Goal: Task Accomplishment & Management: Manage account settings

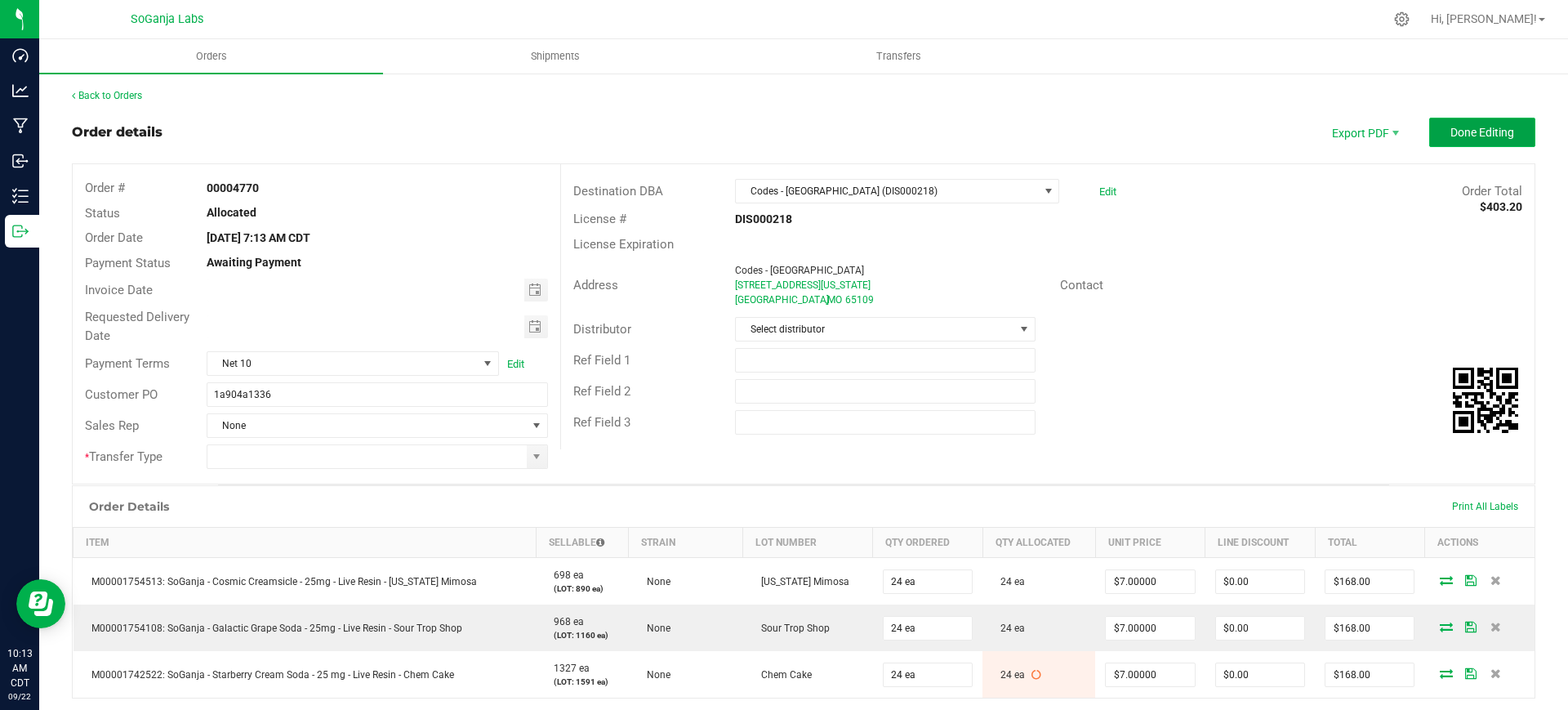
click at [1451, 137] on span "Done Editing" at bounding box center [1482, 132] width 63 height 13
click at [530, 291] on span "Toggle calendar" at bounding box center [535, 290] width 13 height 13
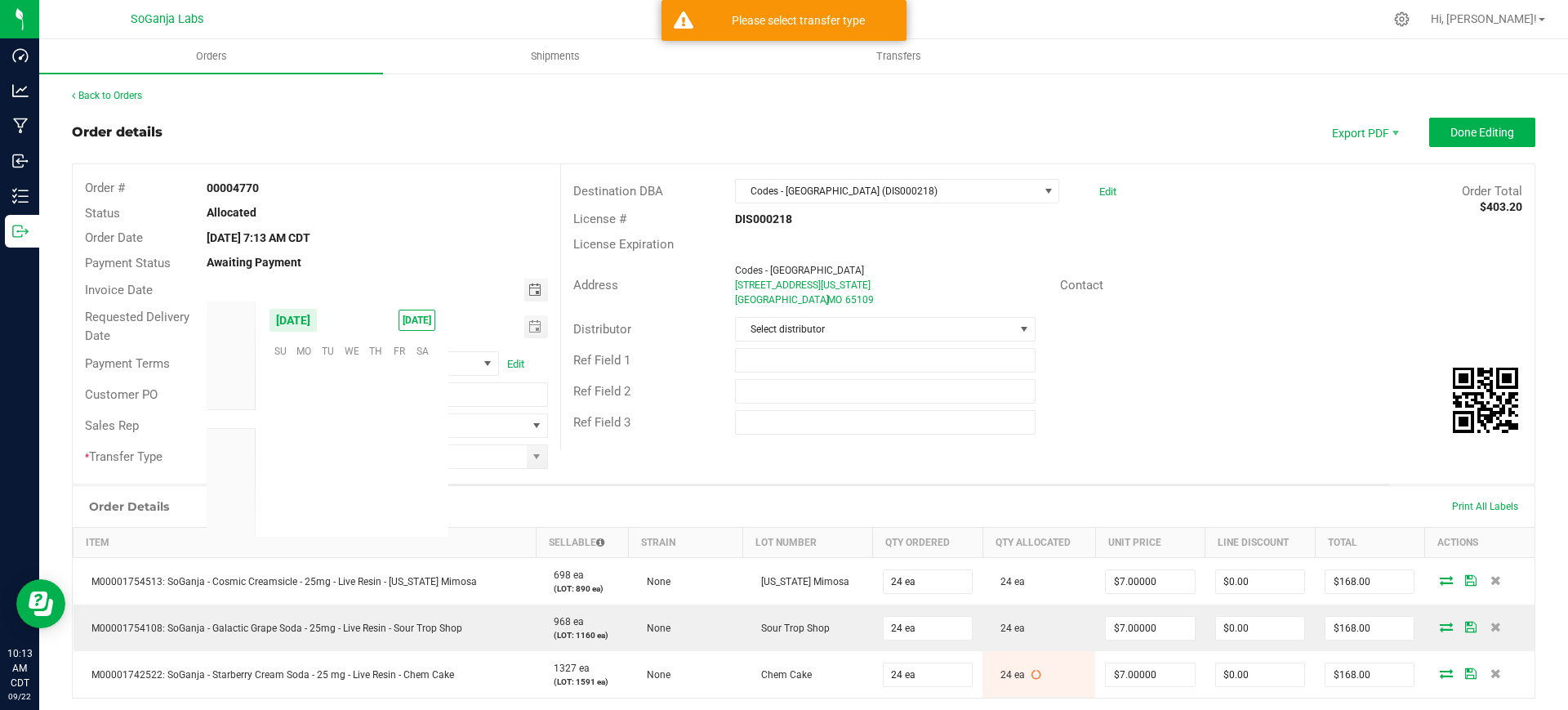
scroll to position [265091, 0]
click at [374, 427] on span "18" at bounding box center [374, 426] width 23 height 25
type input "[DATE]"
click at [533, 323] on span "Toggle calendar" at bounding box center [535, 327] width 13 height 13
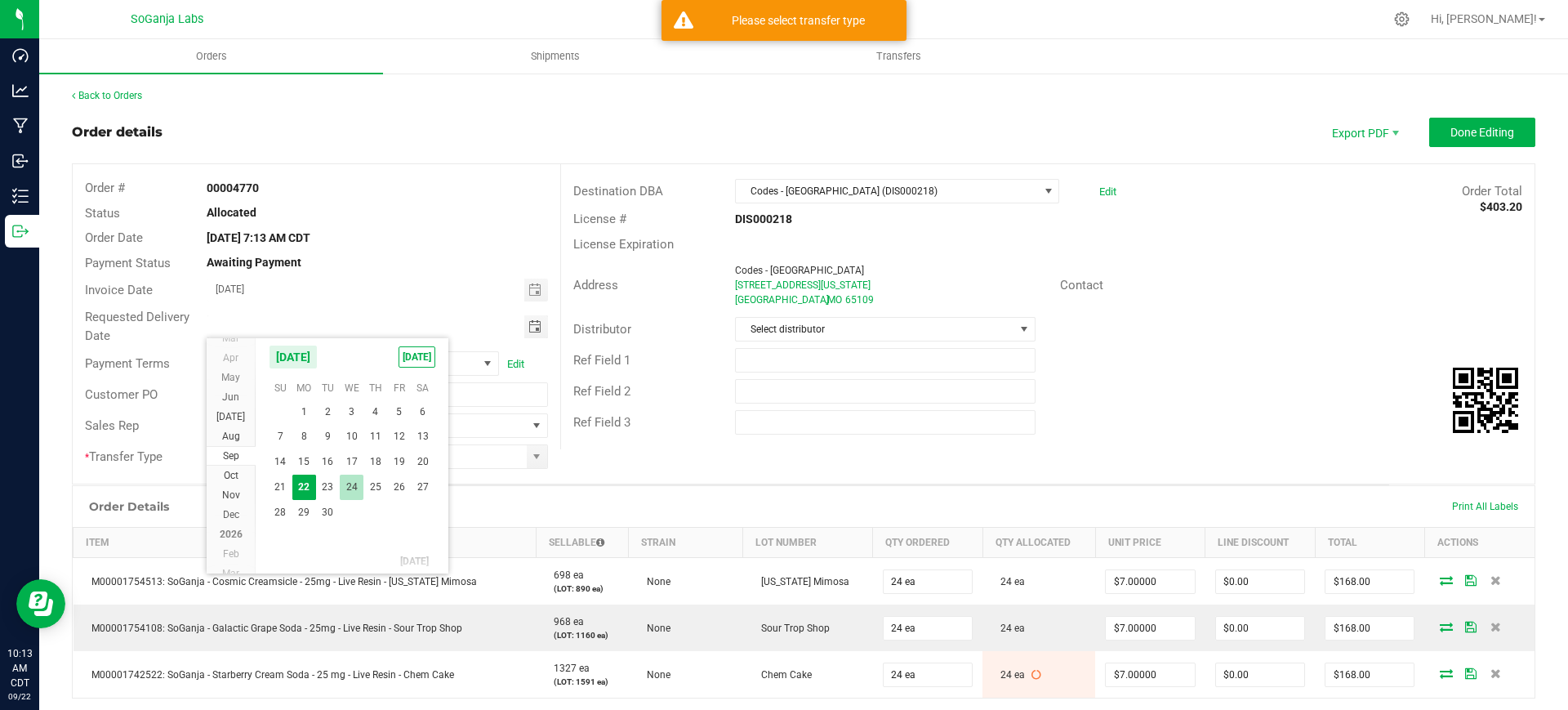
click at [358, 485] on span "24" at bounding box center [351, 487] width 23 height 25
type input "[DATE]"
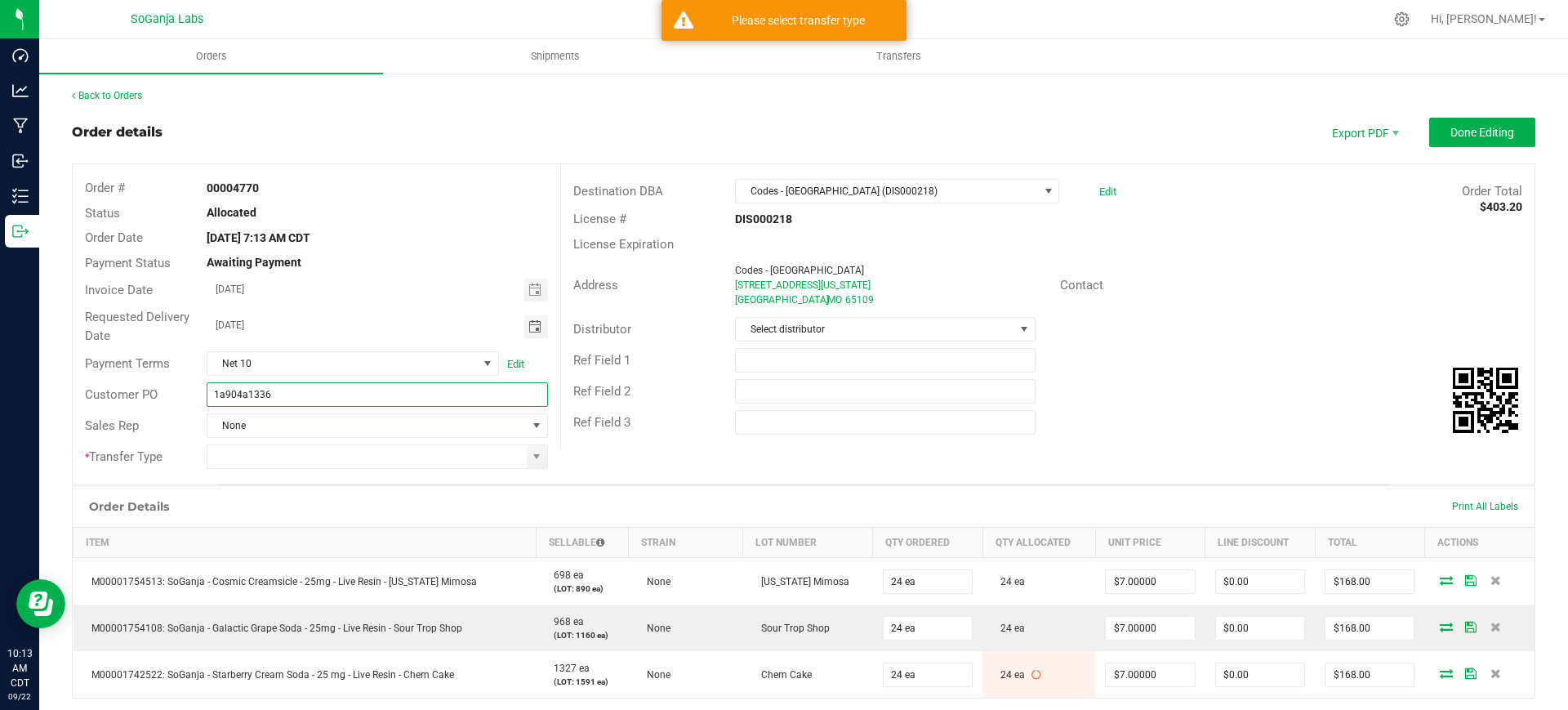
click at [407, 389] on input "1a904a1336" at bounding box center [377, 395] width 341 height 24
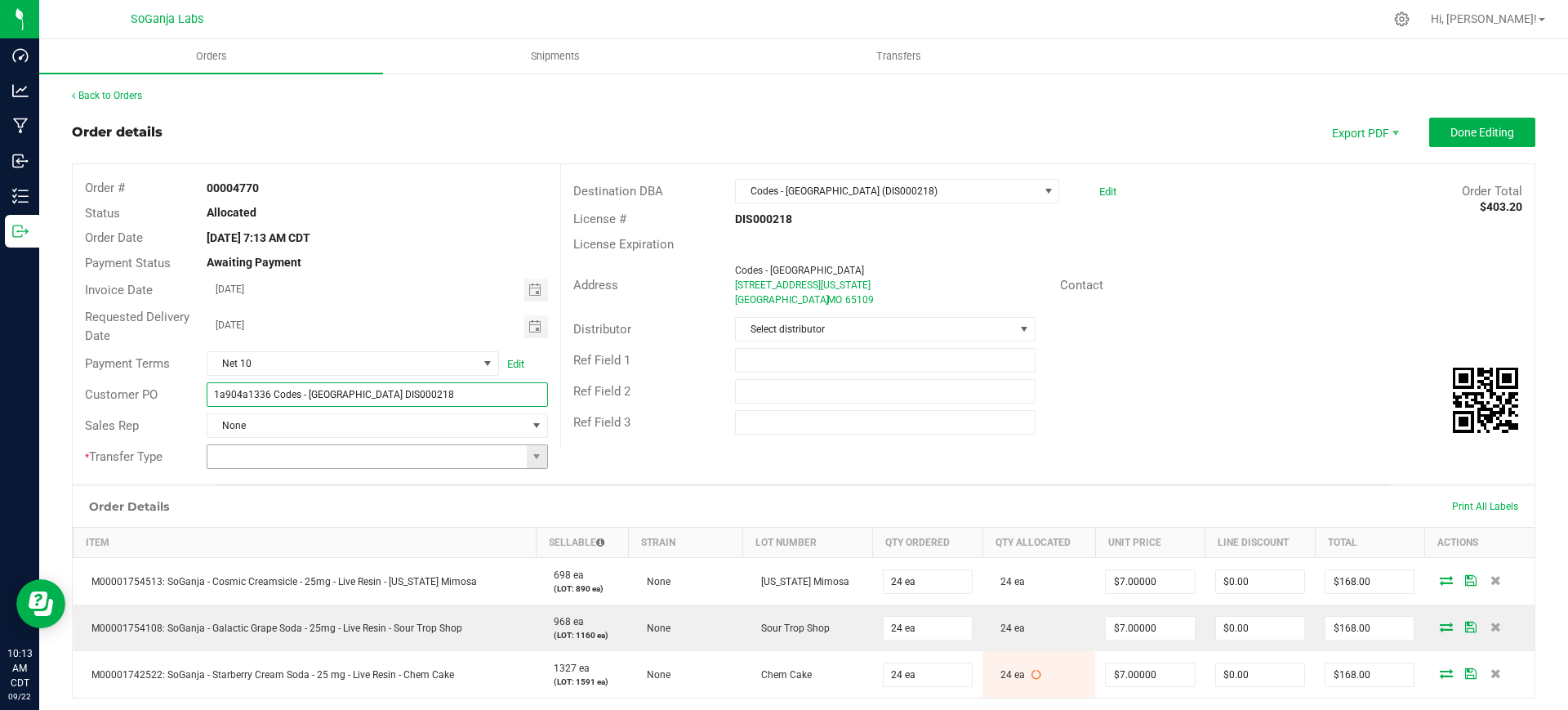
click at [527, 464] on span at bounding box center [537, 457] width 20 height 23
type input "1a904a1336 Codes - [GEOGRAPHIC_DATA] DIS000218"
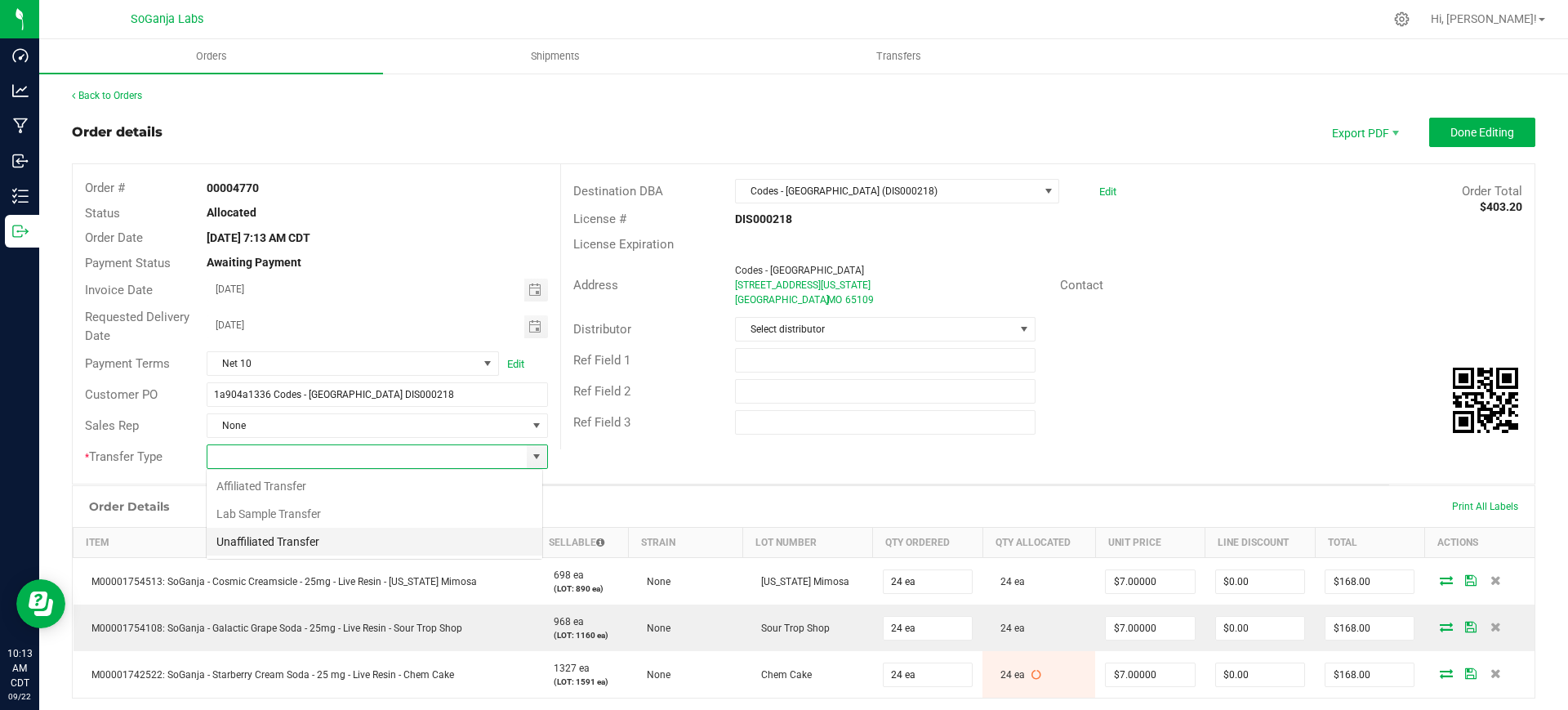
scroll to position [24, 336]
click at [250, 546] on li "Unaffiliated Transfer" at bounding box center [374, 542] width 336 height 28
type input "Unaffiliated Transfer"
click at [762, 320] on span "Select distributor" at bounding box center [874, 329] width 277 height 23
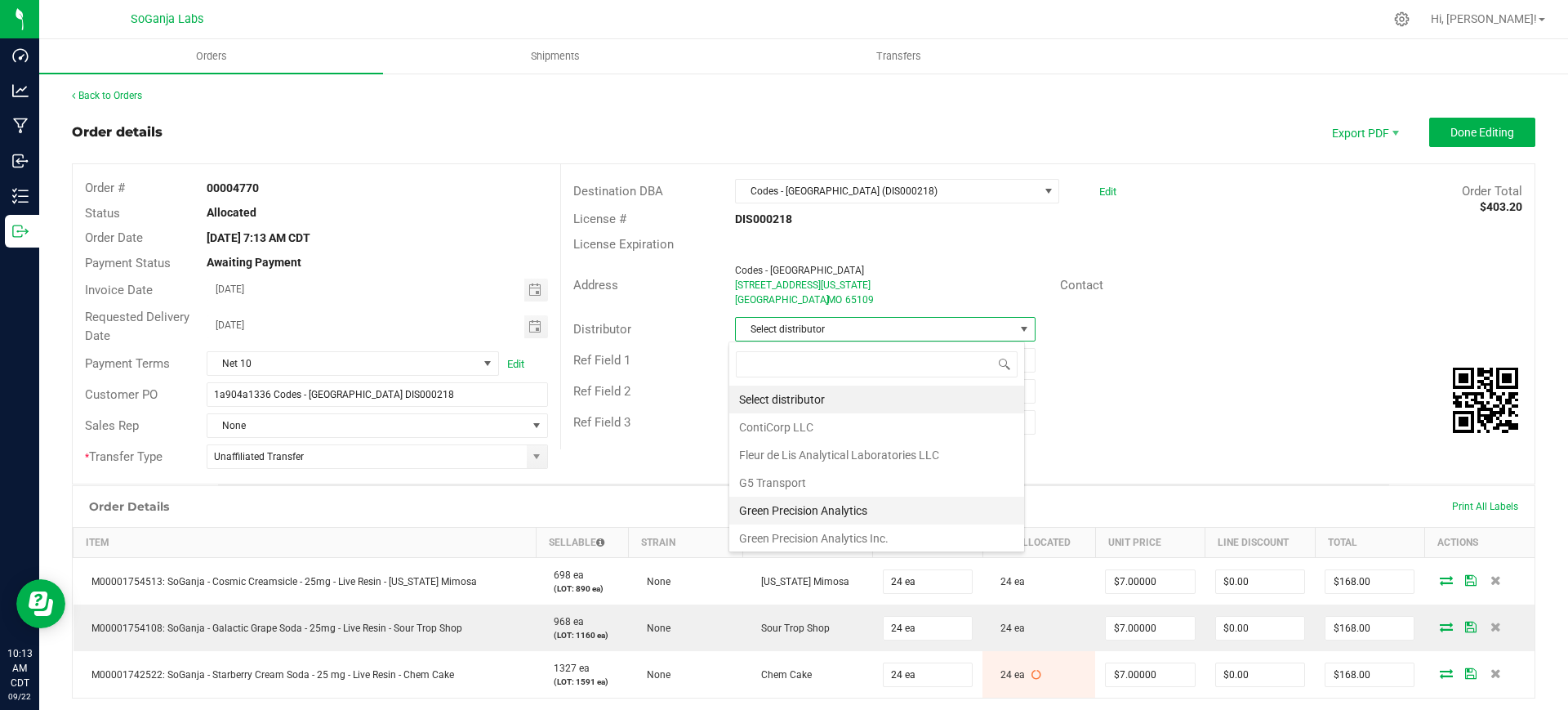
scroll to position [87, 0]
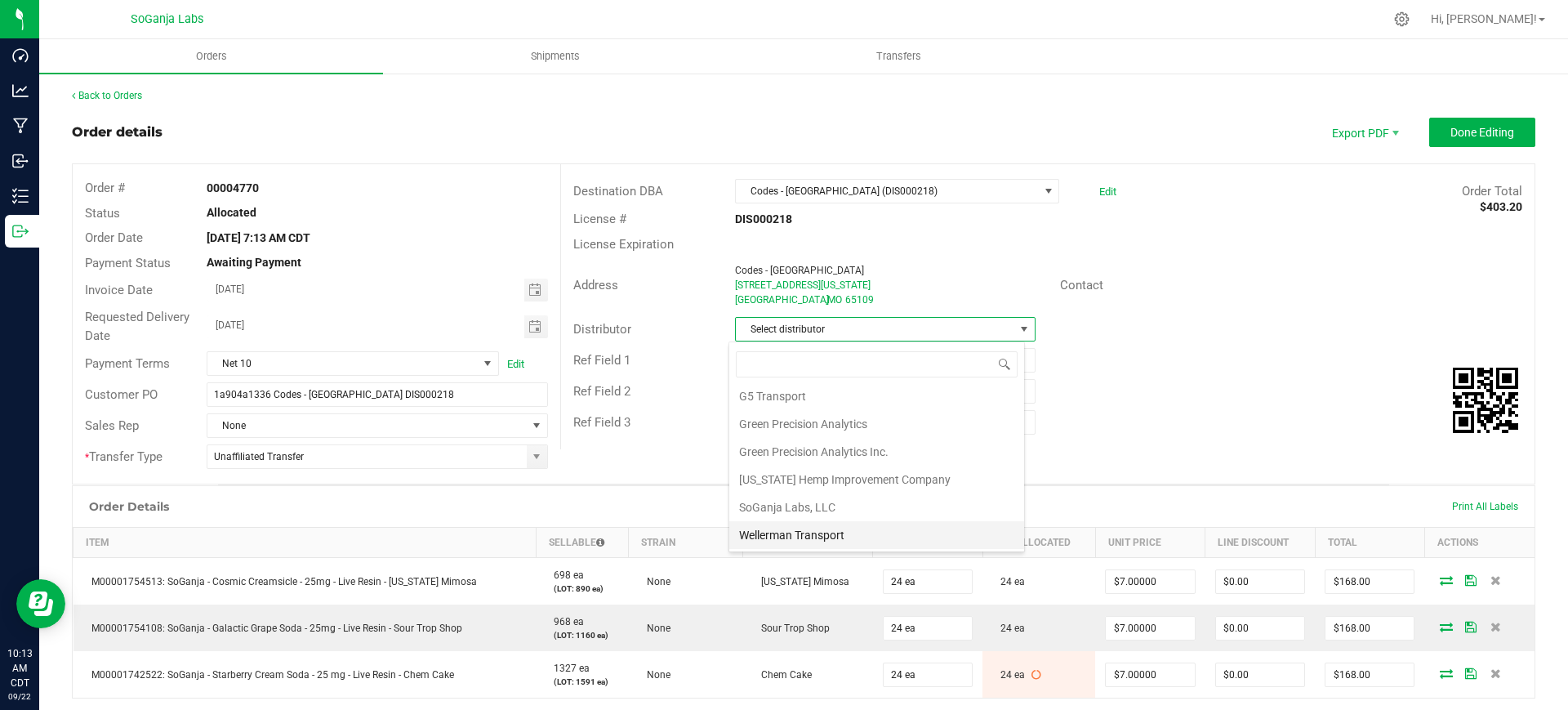
click at [822, 535] on li "Wellerman Transport" at bounding box center [876, 536] width 295 height 28
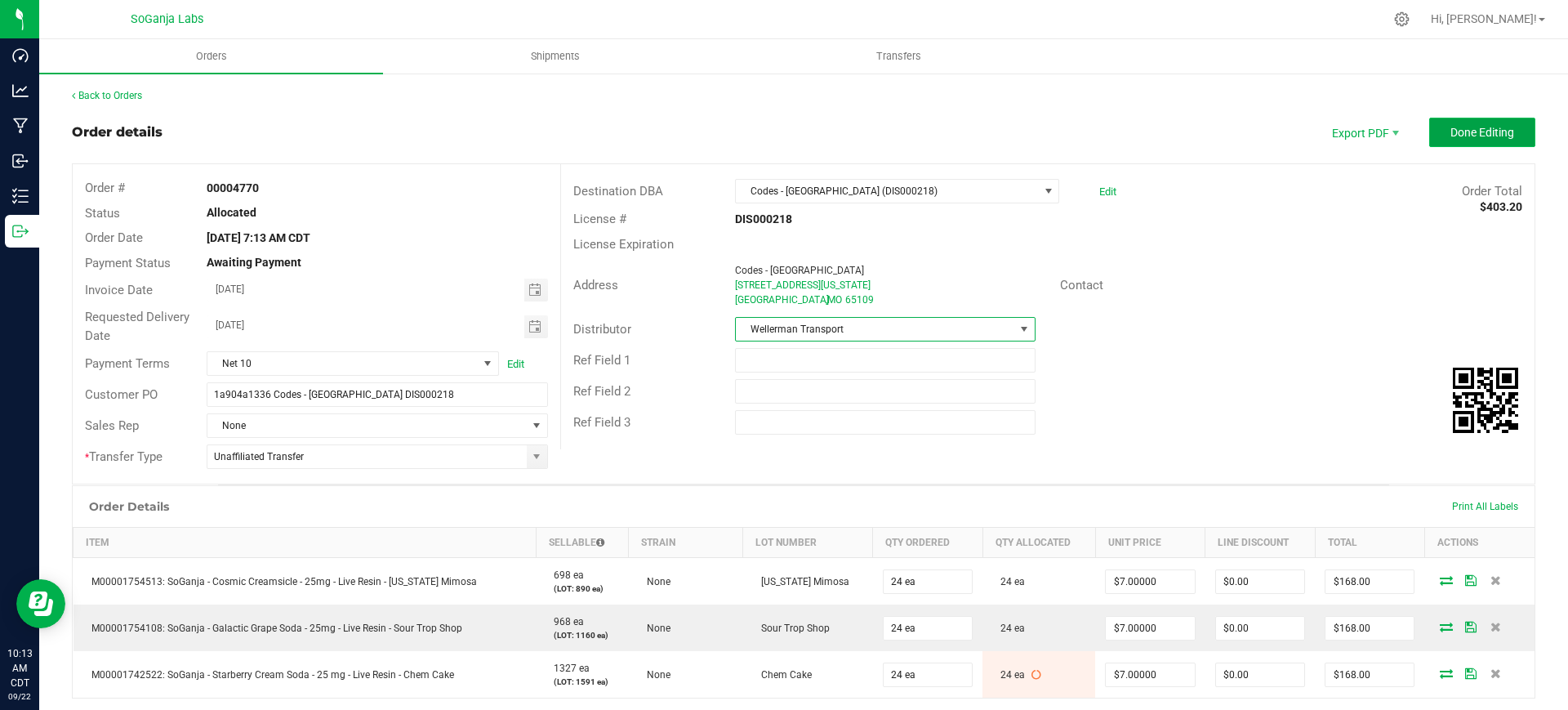
click at [1451, 132] on span "Done Editing" at bounding box center [1482, 132] width 63 height 13
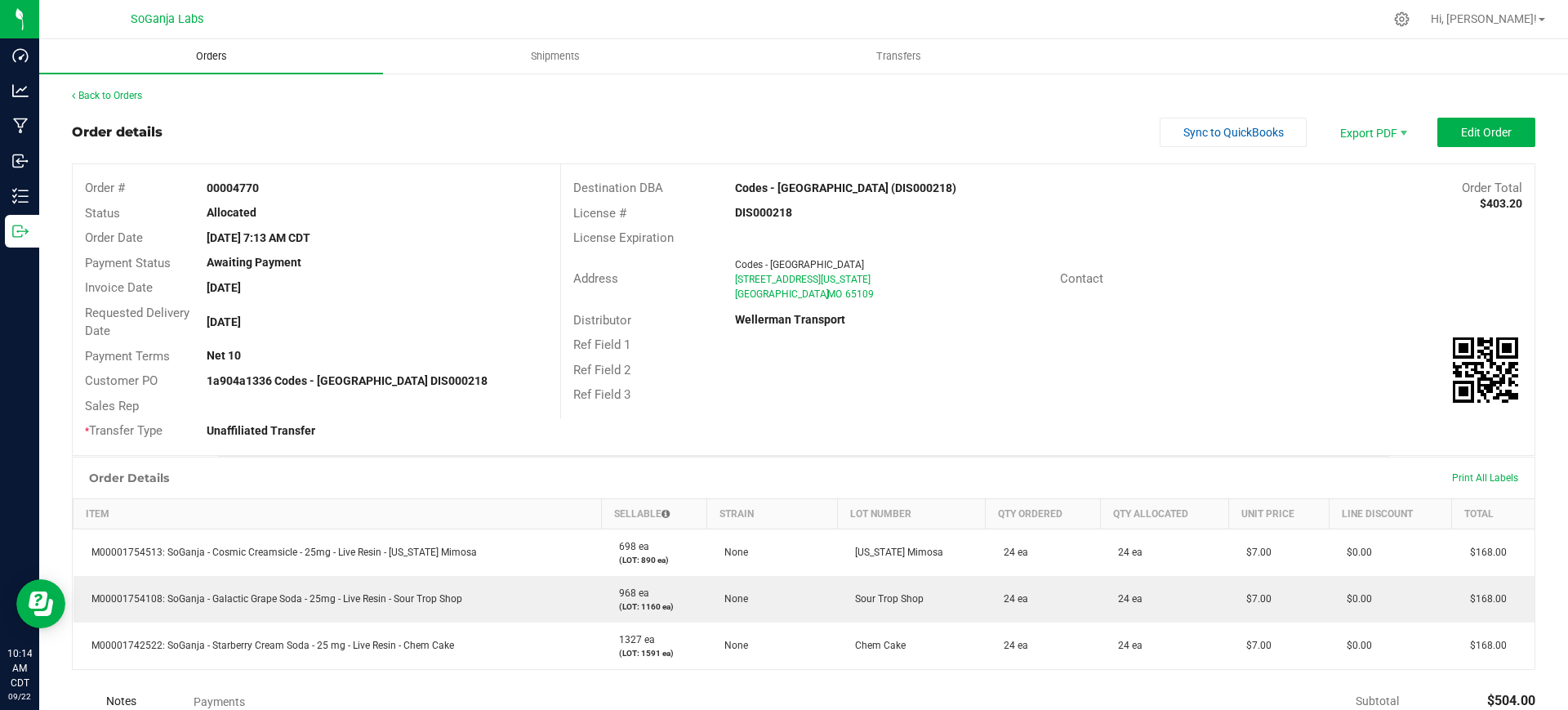
click at [210, 53] on span "Orders" at bounding box center [211, 57] width 75 height 15
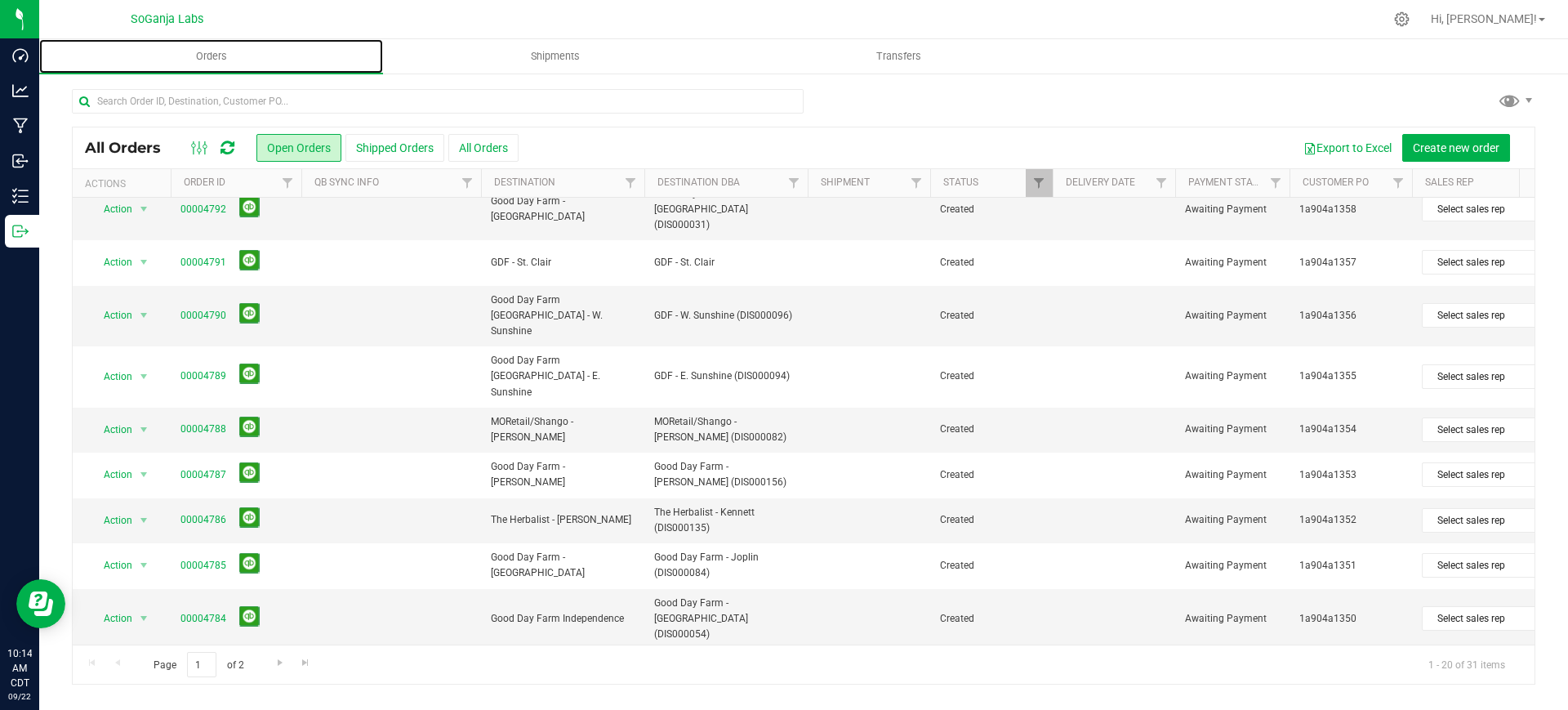
scroll to position [536, 0]
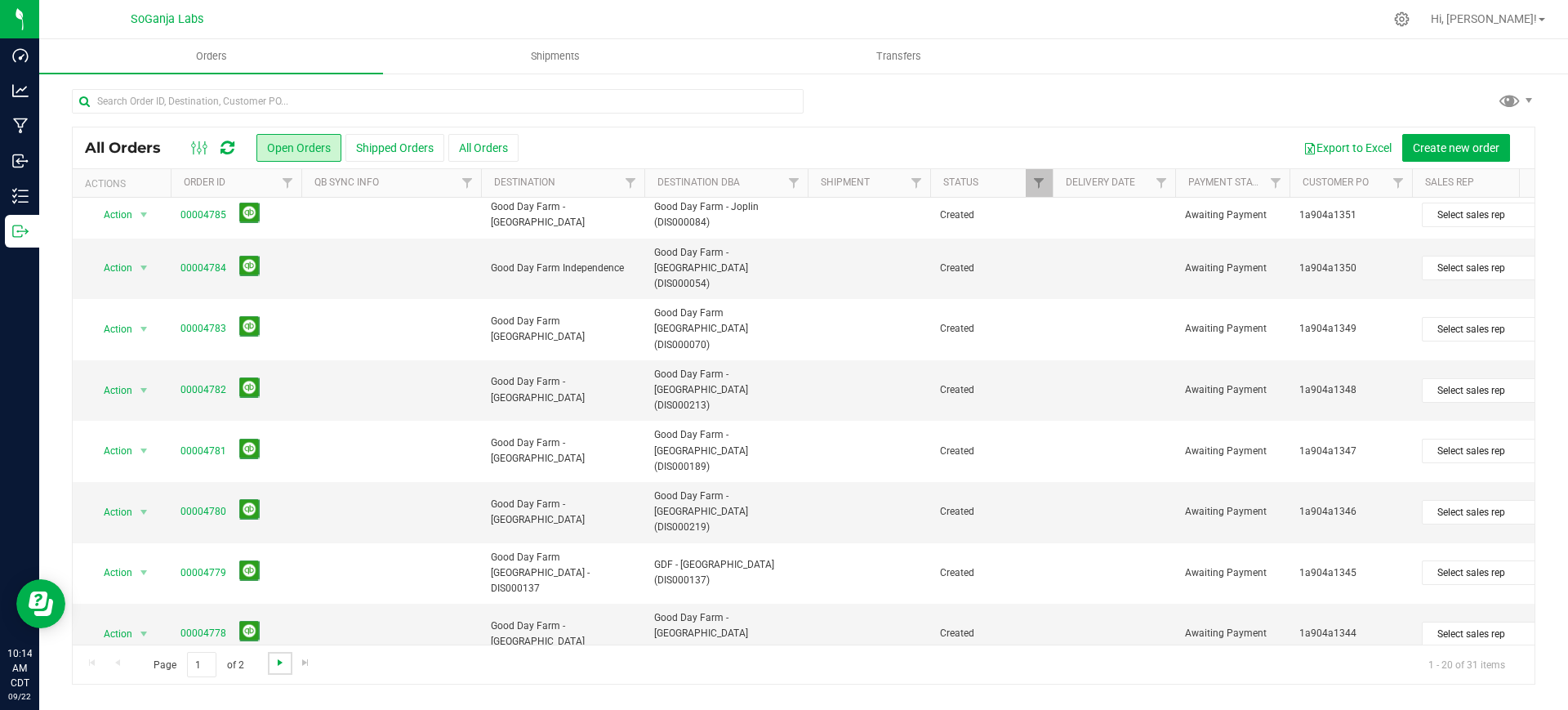
click at [283, 666] on span "Go to the next page" at bounding box center [280, 662] width 13 height 13
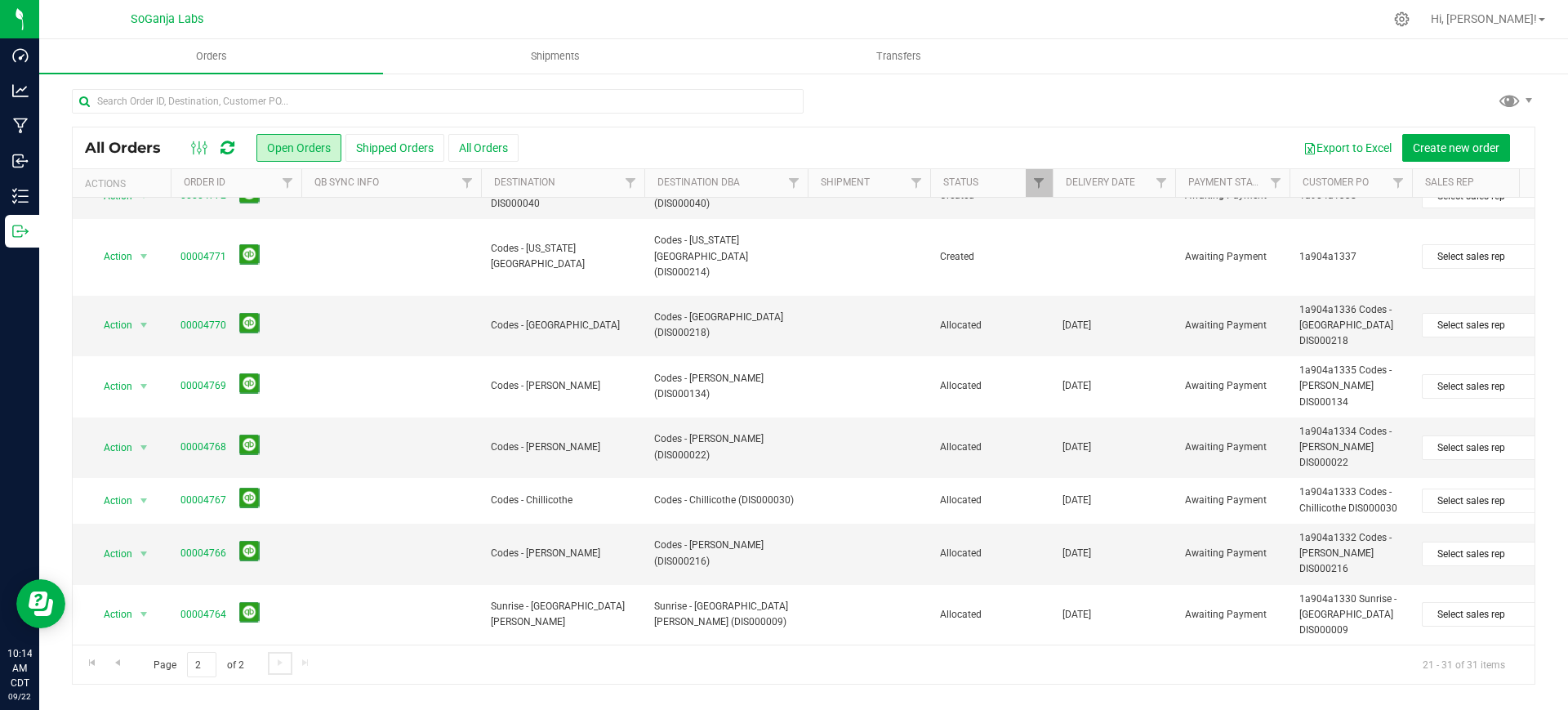
scroll to position [0, 0]
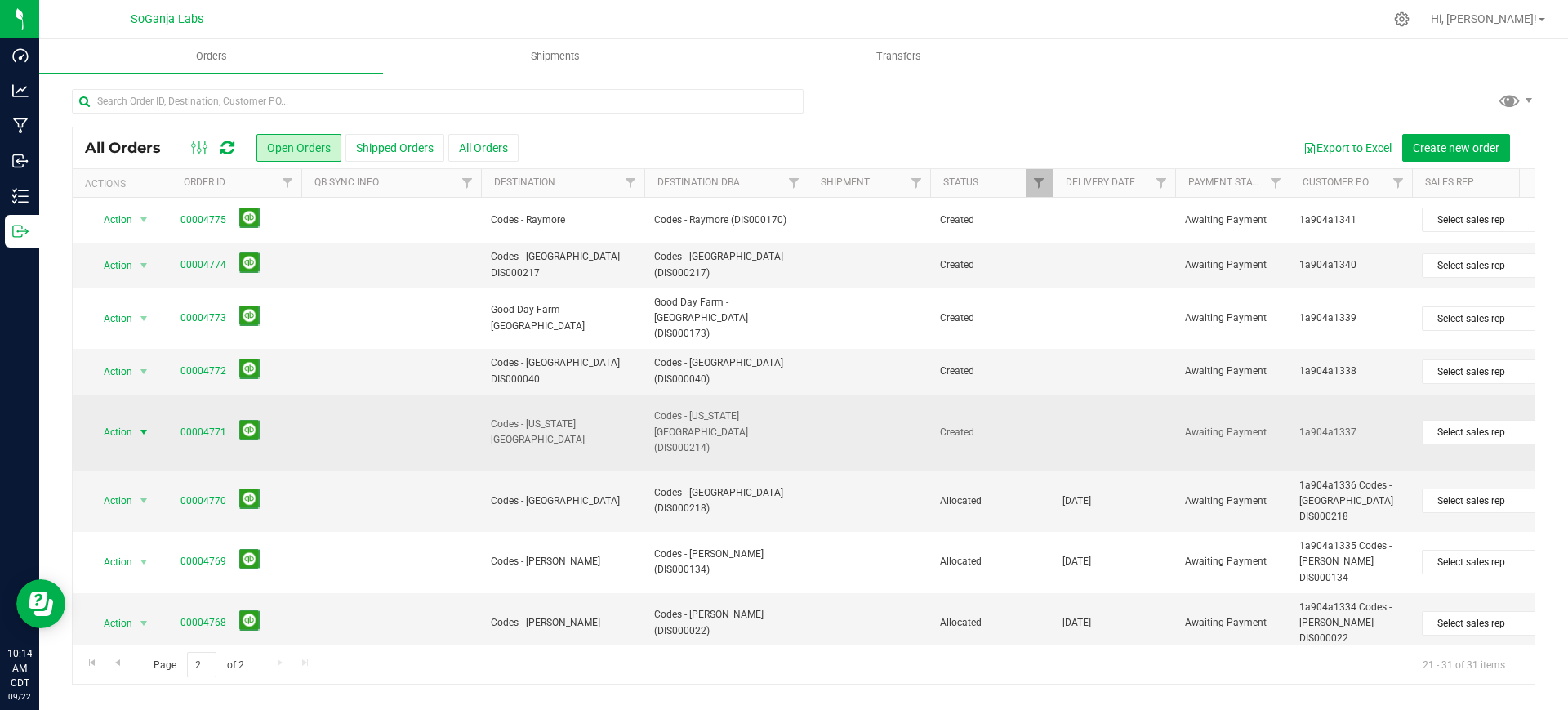
click at [130, 439] on span "Action" at bounding box center [111, 432] width 44 height 23
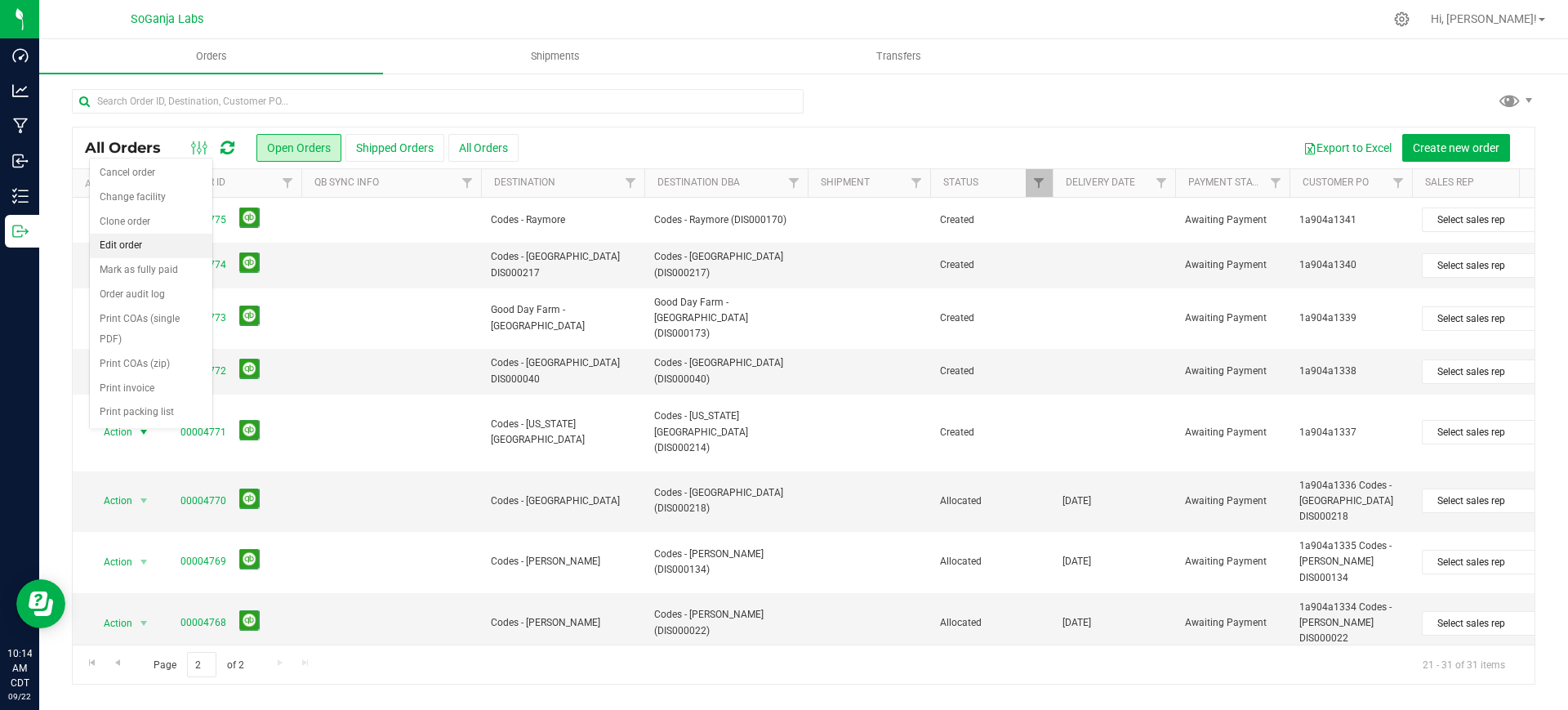
click at [139, 249] on li "Edit order" at bounding box center [151, 246] width 123 height 24
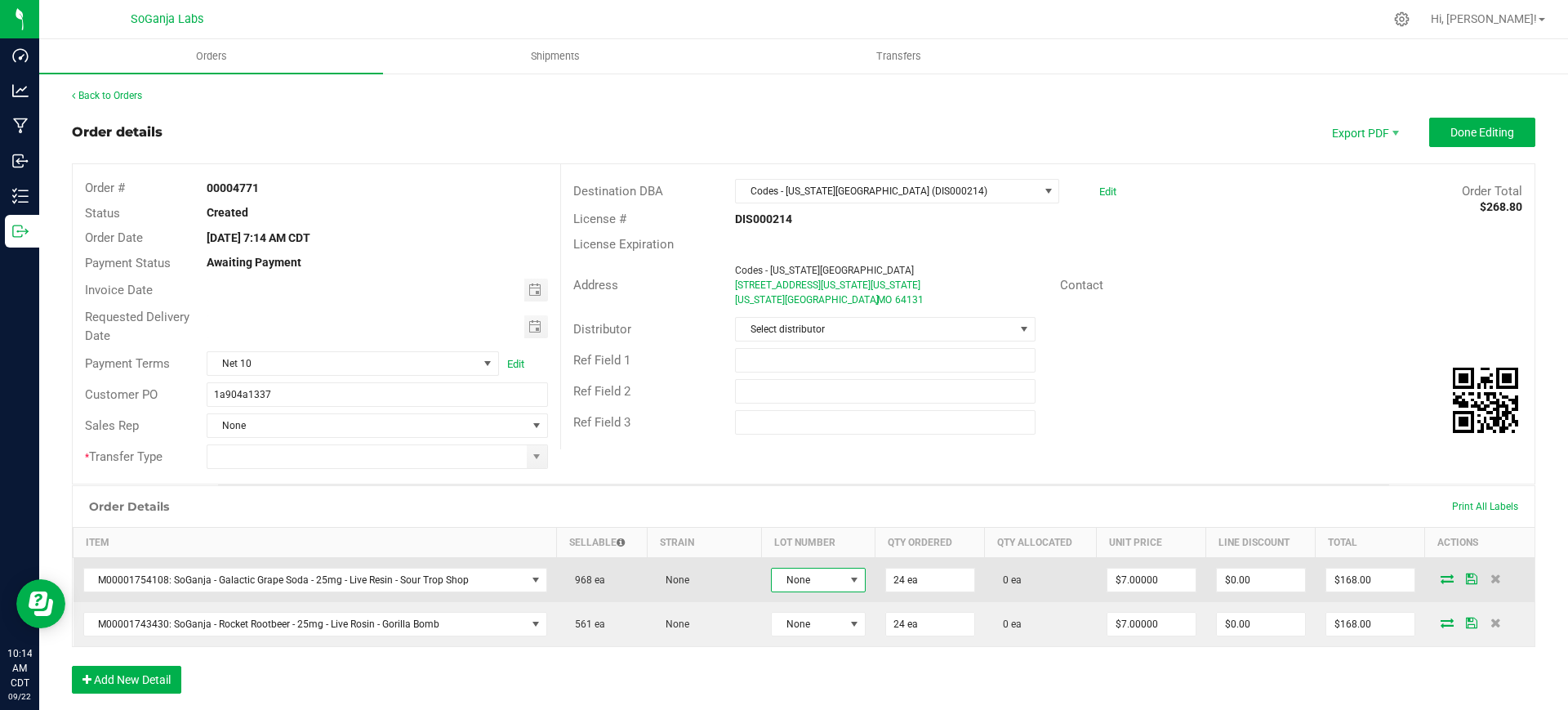
click at [782, 577] on span "None" at bounding box center [808, 580] width 73 height 23
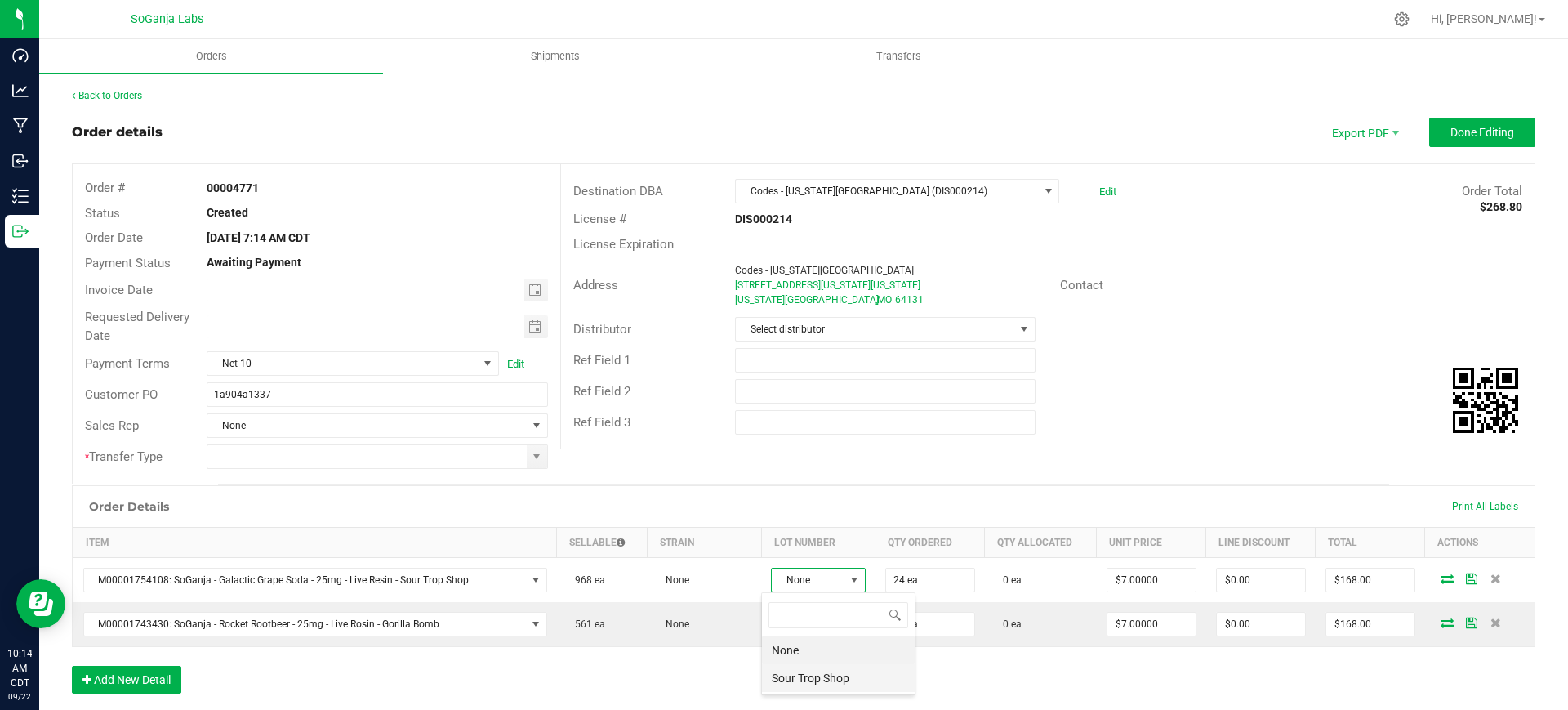
scroll to position [24, 93]
click at [814, 675] on Shop "Sour Trop Shop" at bounding box center [838, 678] width 153 height 28
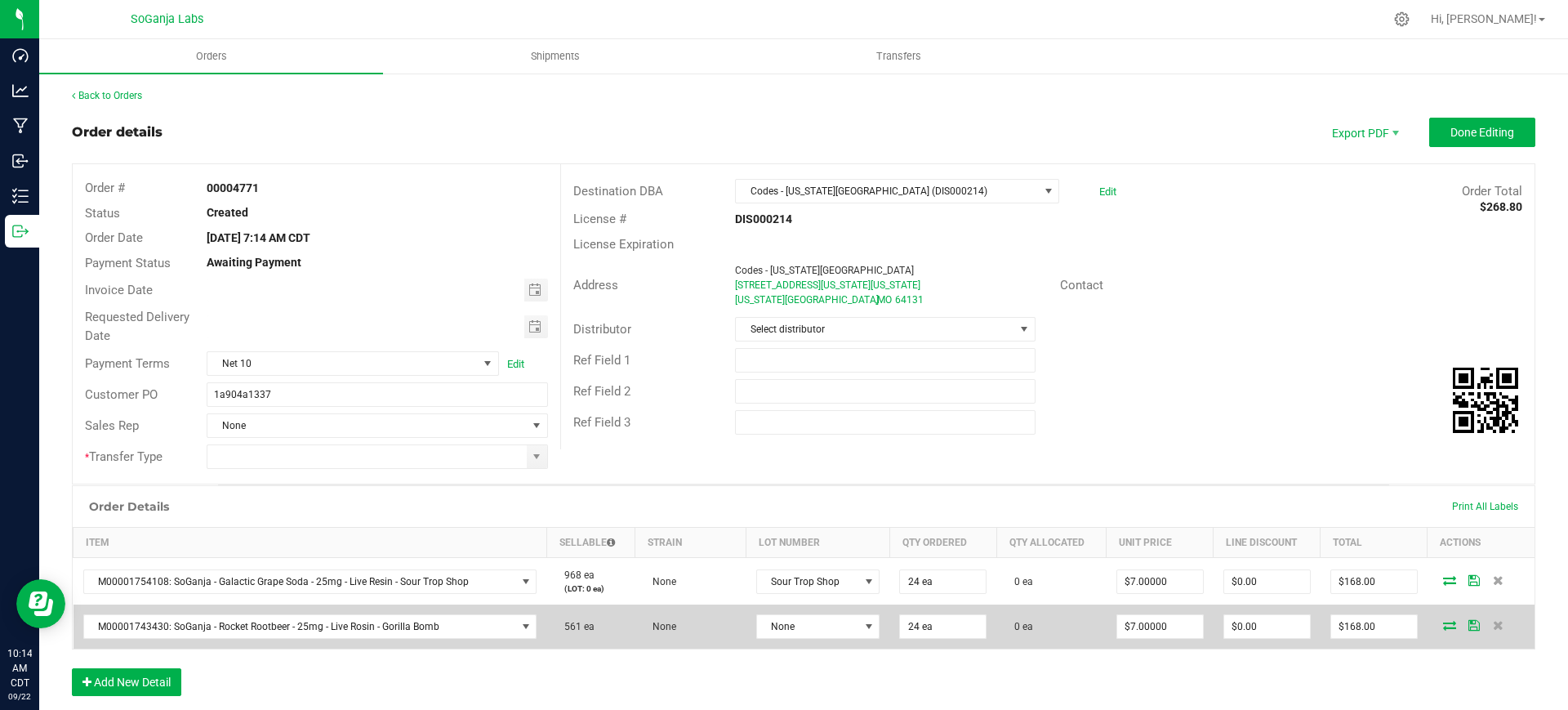
click at [801, 613] on td "None" at bounding box center [818, 626] width 143 height 44
click at [800, 624] on span "None" at bounding box center [808, 627] width 101 height 23
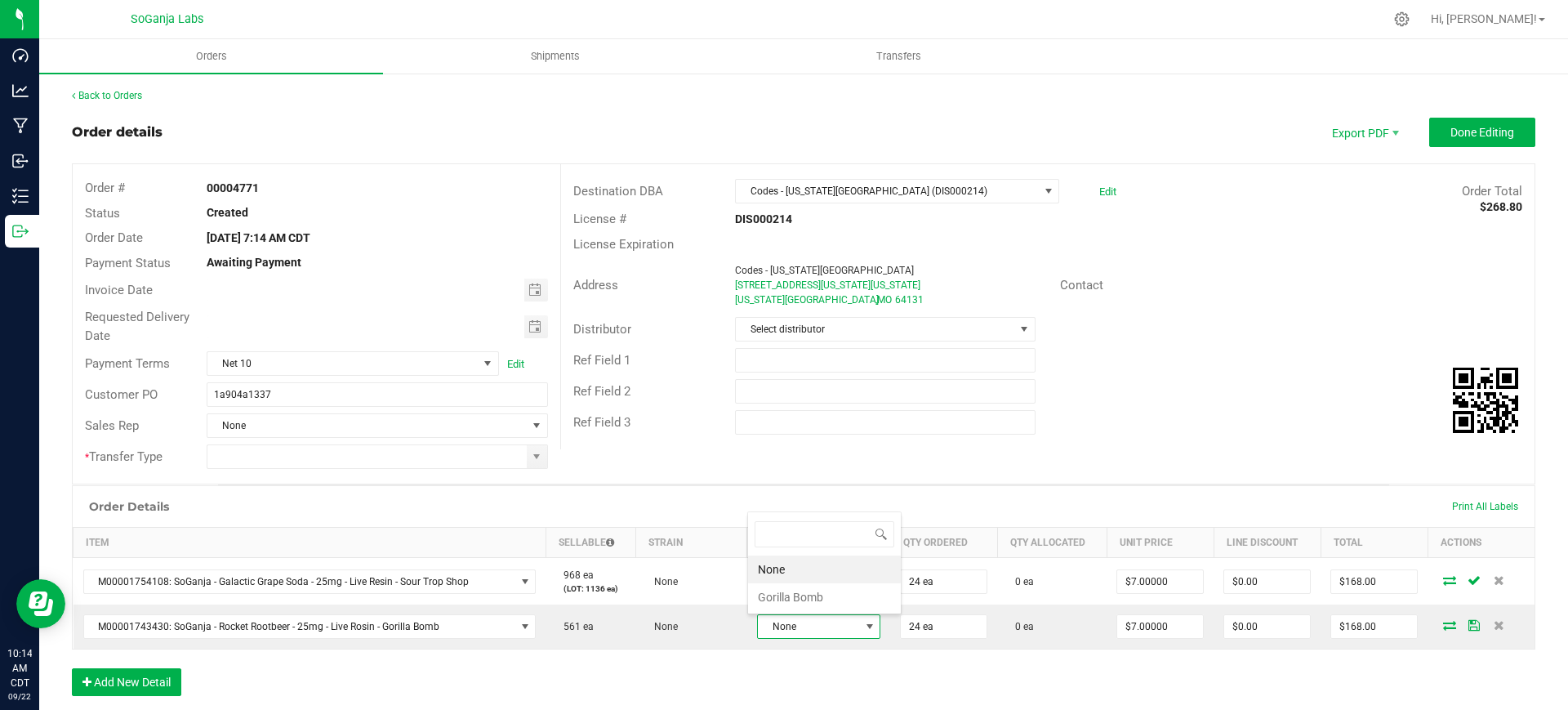
scroll to position [24, 119]
click at [815, 601] on Bomb "Gorilla Bomb" at bounding box center [825, 597] width 153 height 28
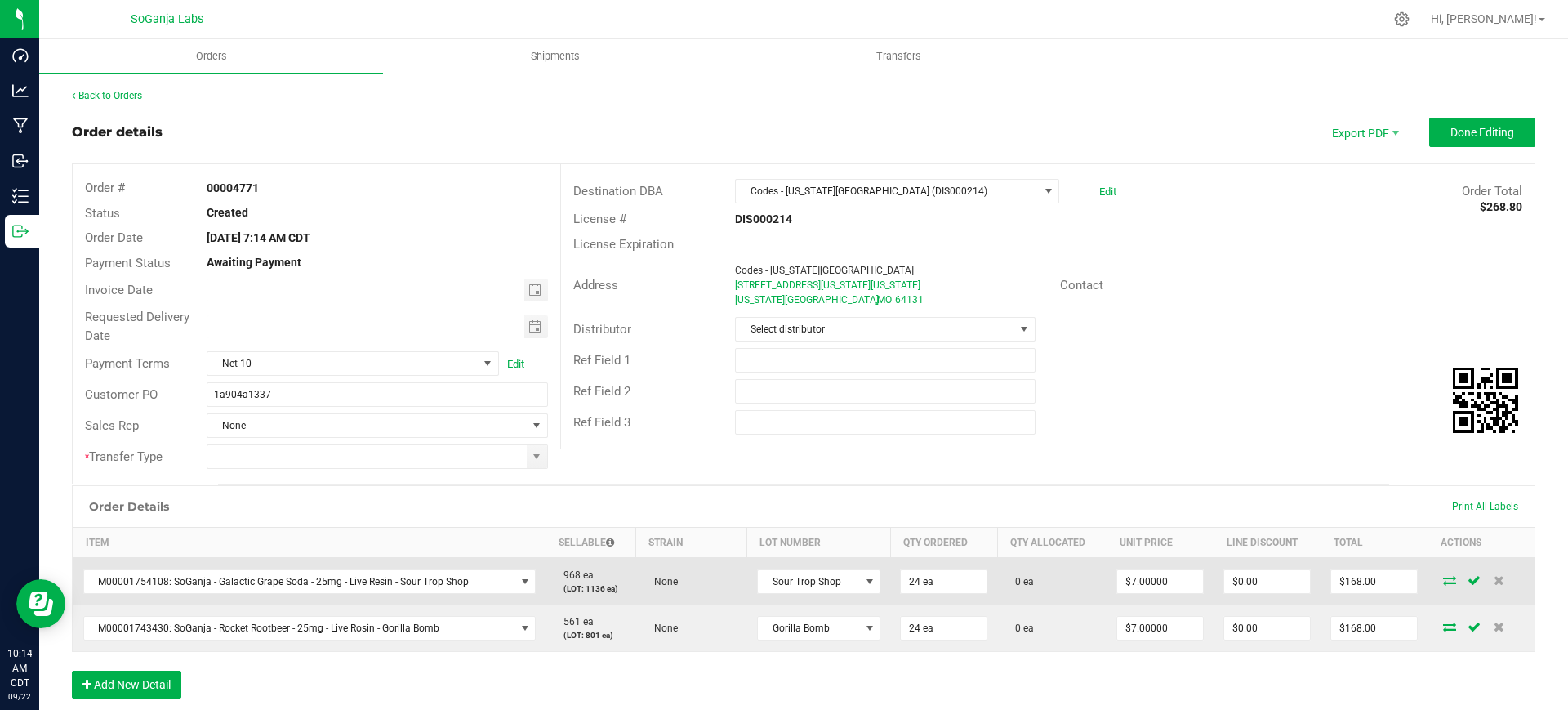
click at [1443, 578] on icon at bounding box center [1450, 580] width 13 height 10
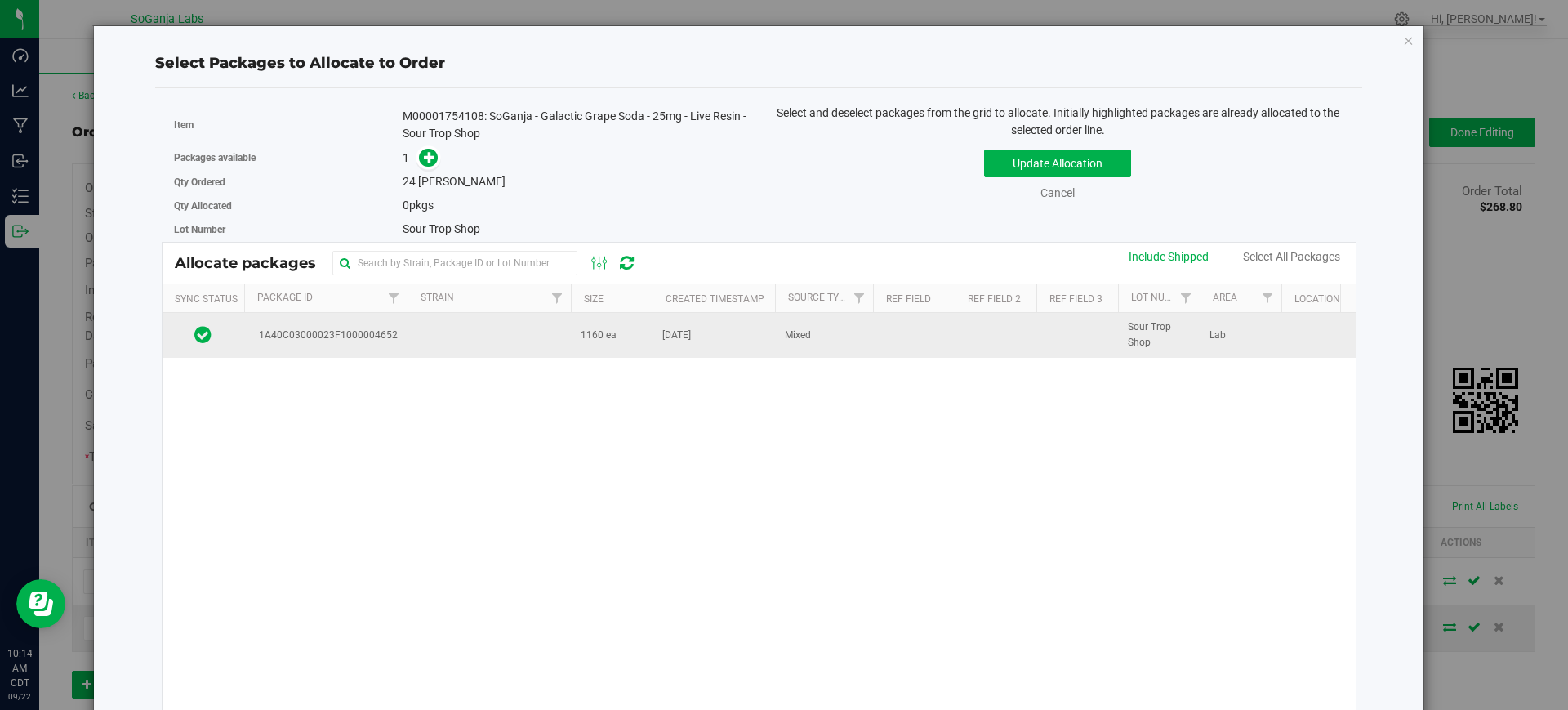
click at [691, 330] on span "[DATE]" at bounding box center [676, 335] width 29 height 16
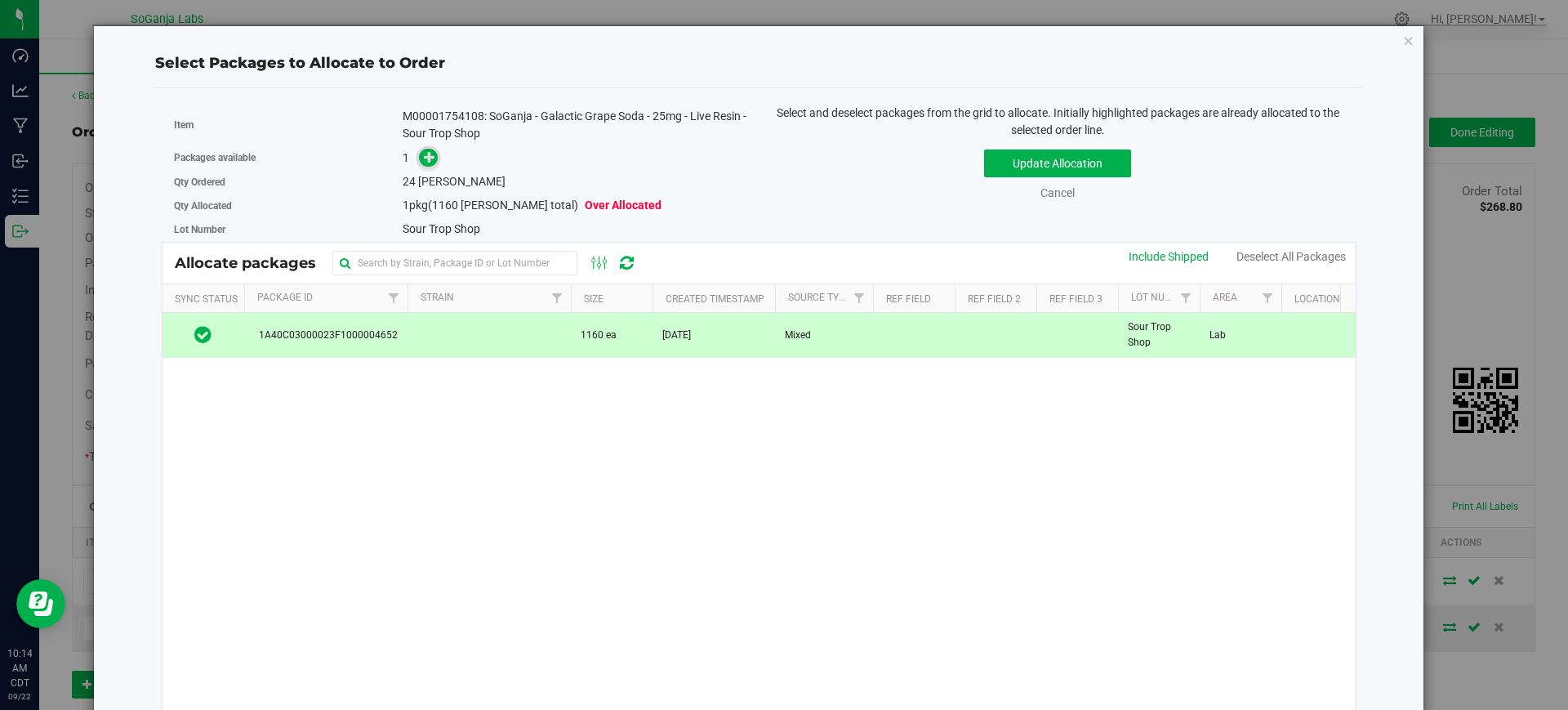
click at [426, 163] on span at bounding box center [428, 158] width 19 height 19
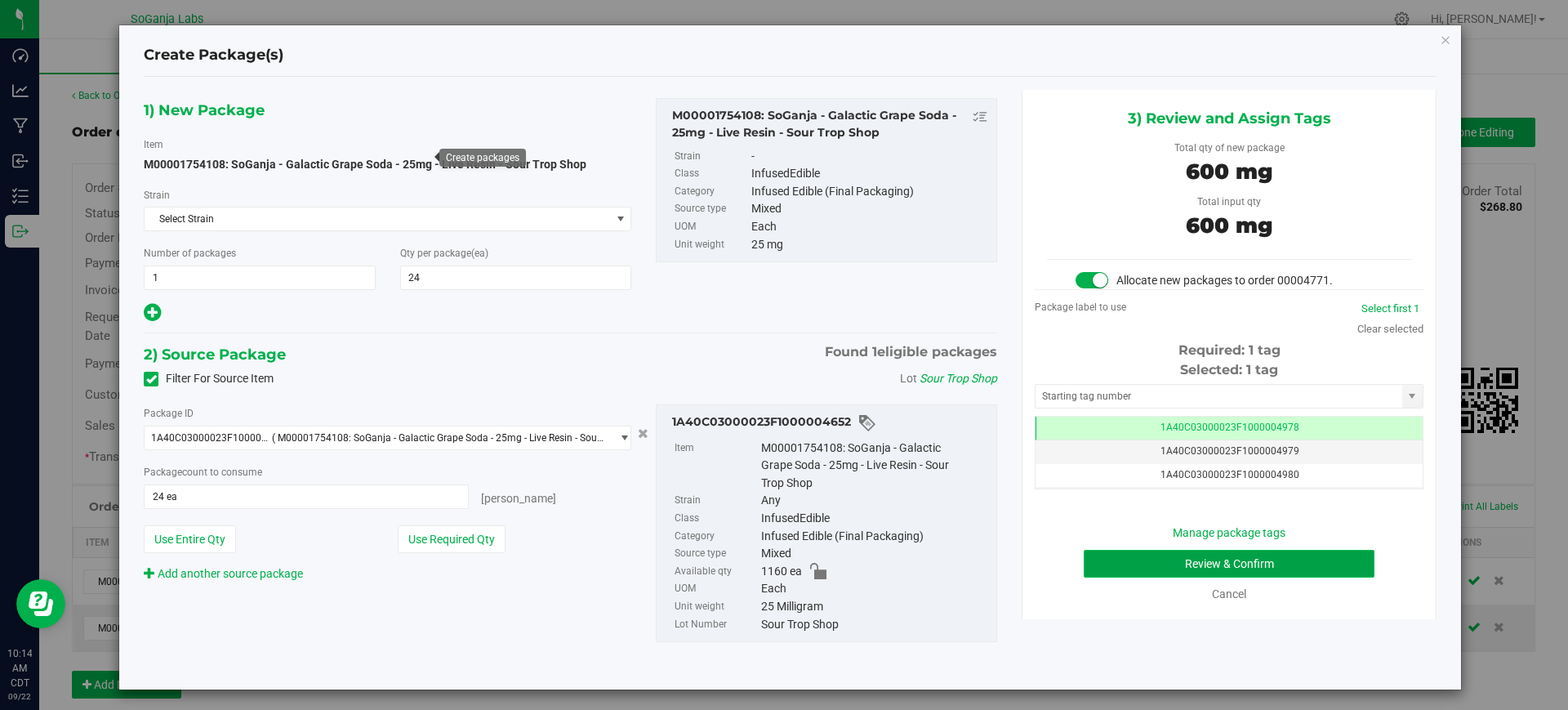
click at [1095, 552] on button "Review & Confirm" at bounding box center [1229, 564] width 291 height 28
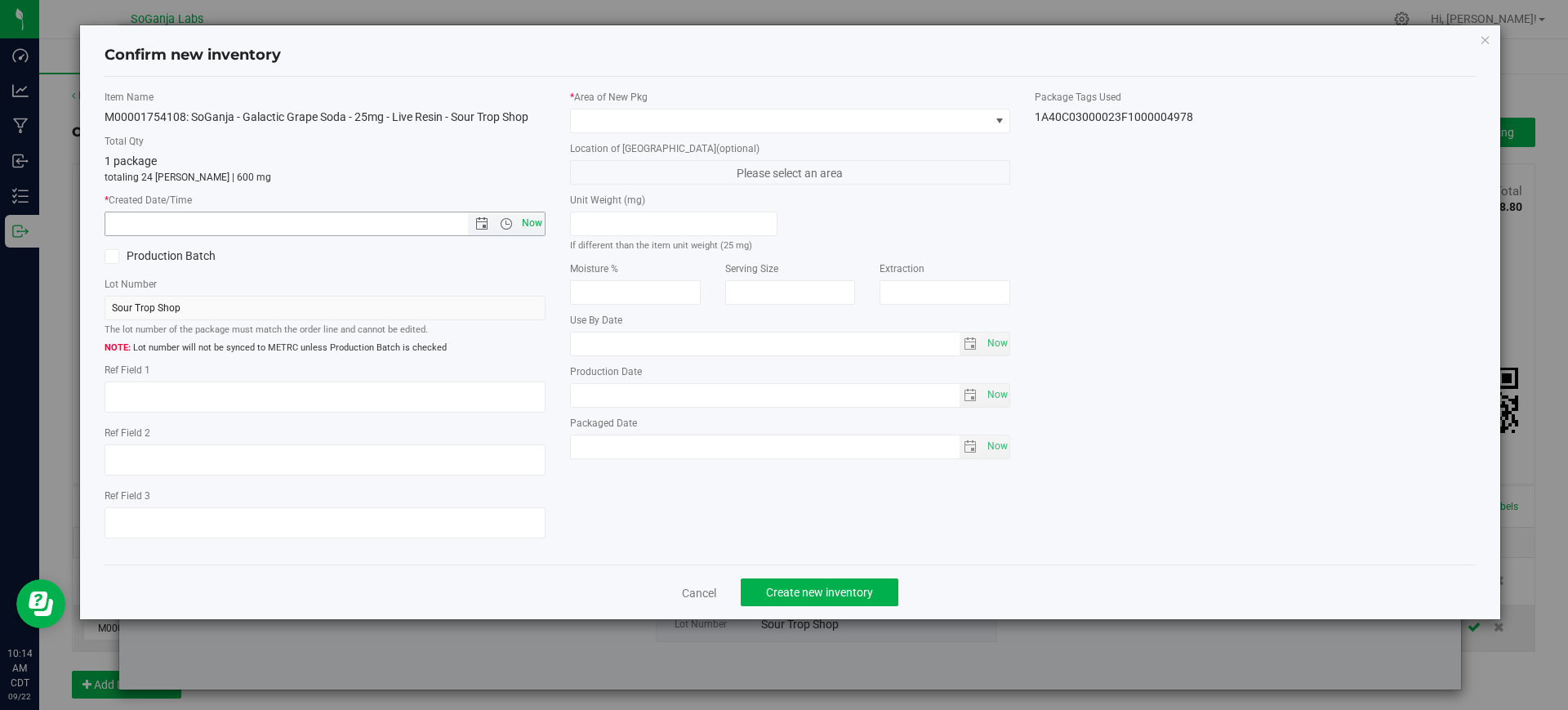
click at [538, 222] on span "Now" at bounding box center [532, 223] width 28 height 23
type input "[DATE] 10:14 AM"
click at [601, 123] on span at bounding box center [780, 121] width 419 height 23
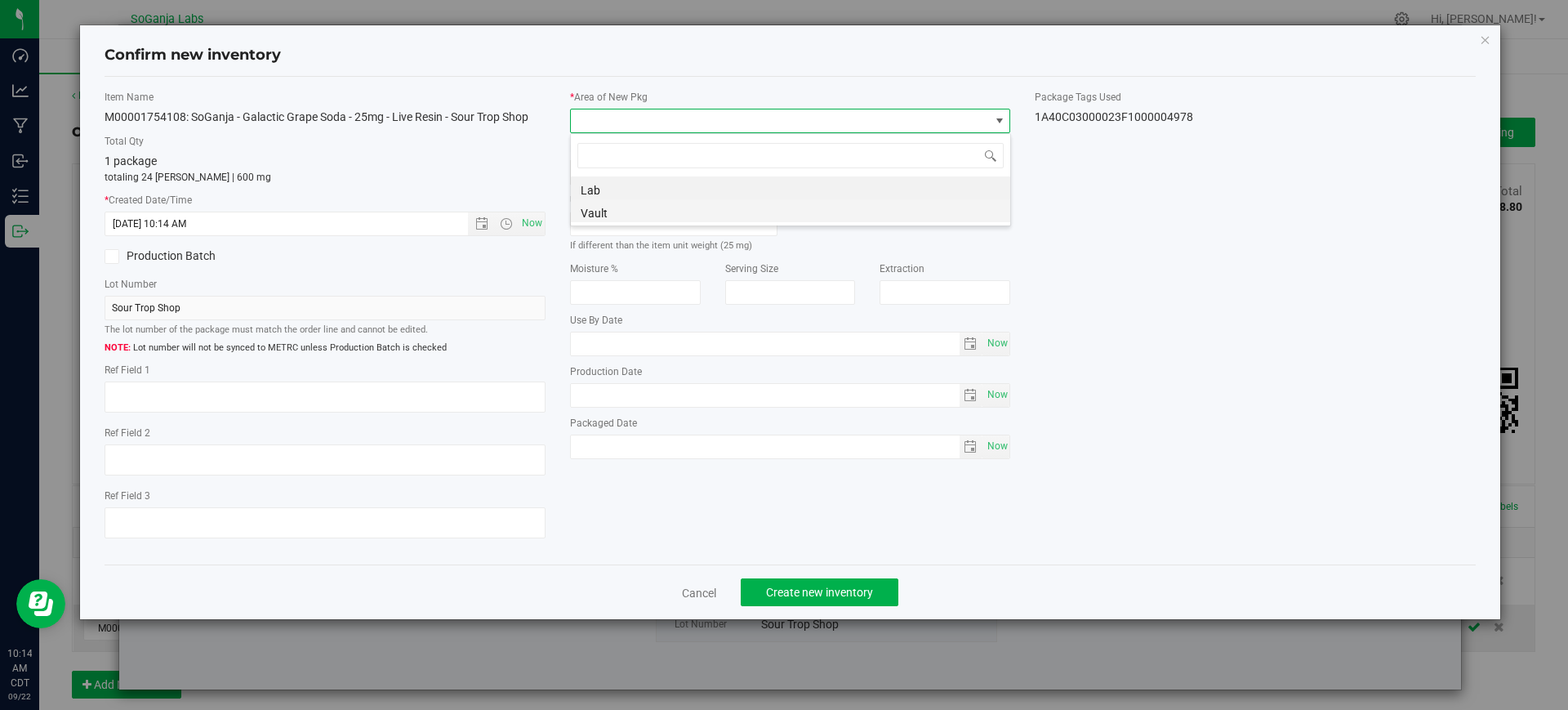
click at [590, 213] on li "Vault" at bounding box center [791, 211] width 439 height 23
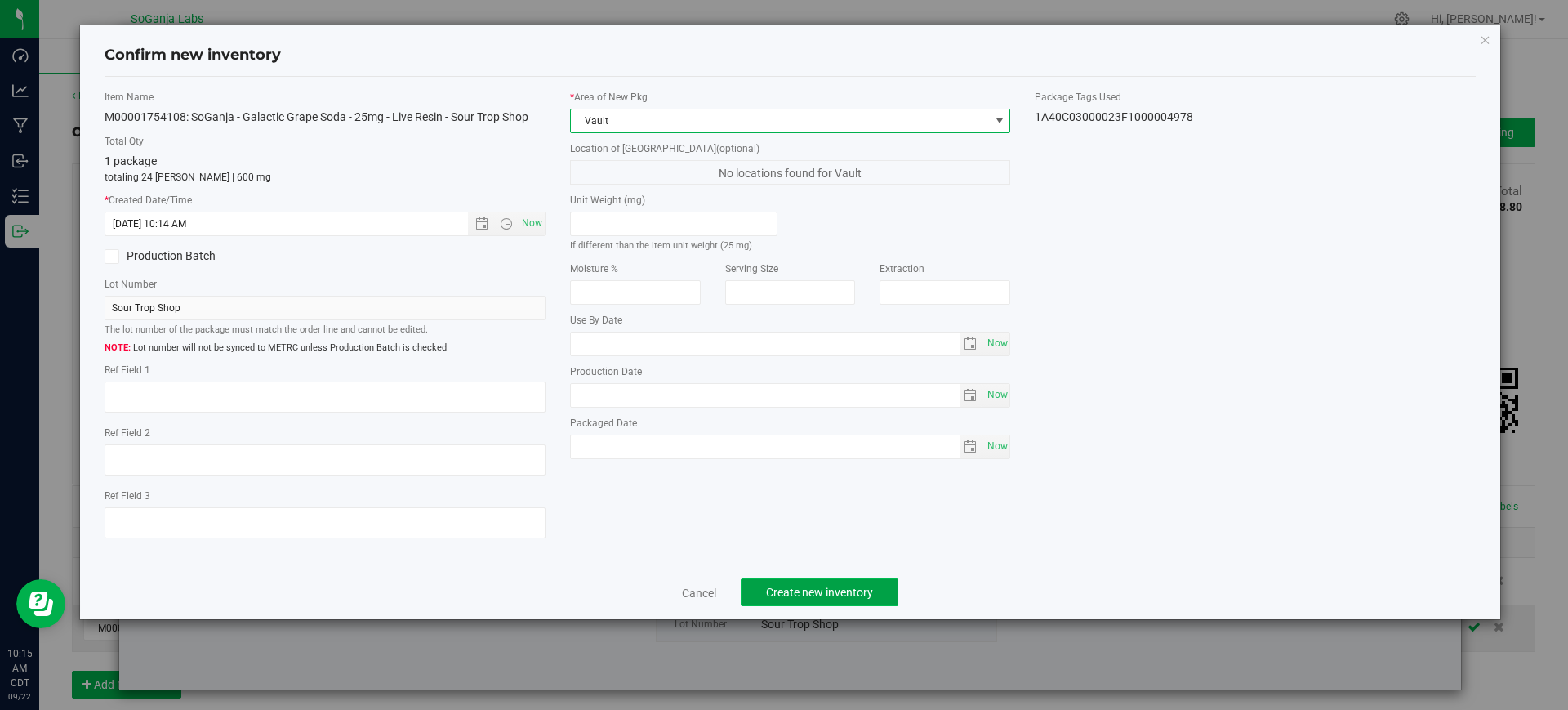
click at [795, 583] on button "Create new inventory" at bounding box center [819, 593] width 157 height 28
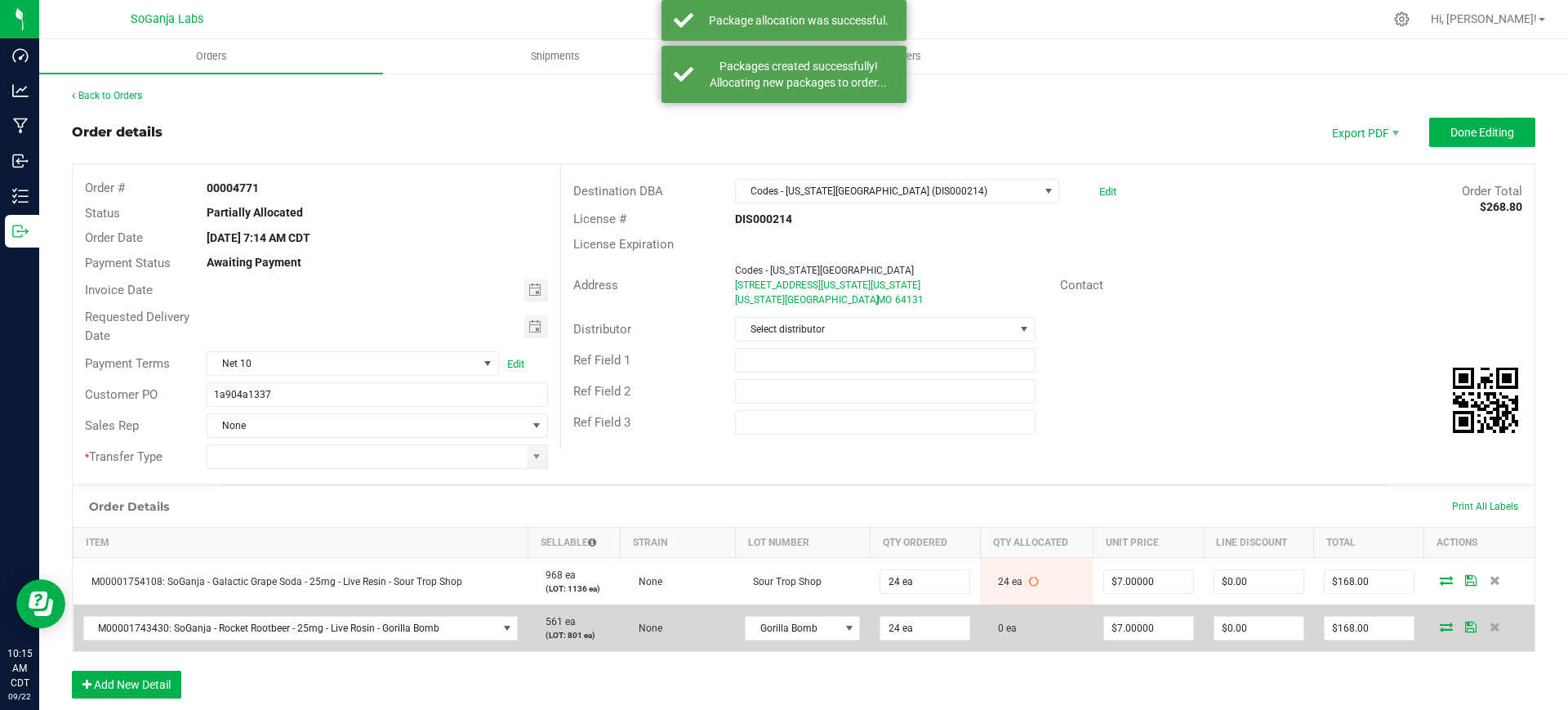
click at [1440, 626] on icon at bounding box center [1447, 627] width 13 height 10
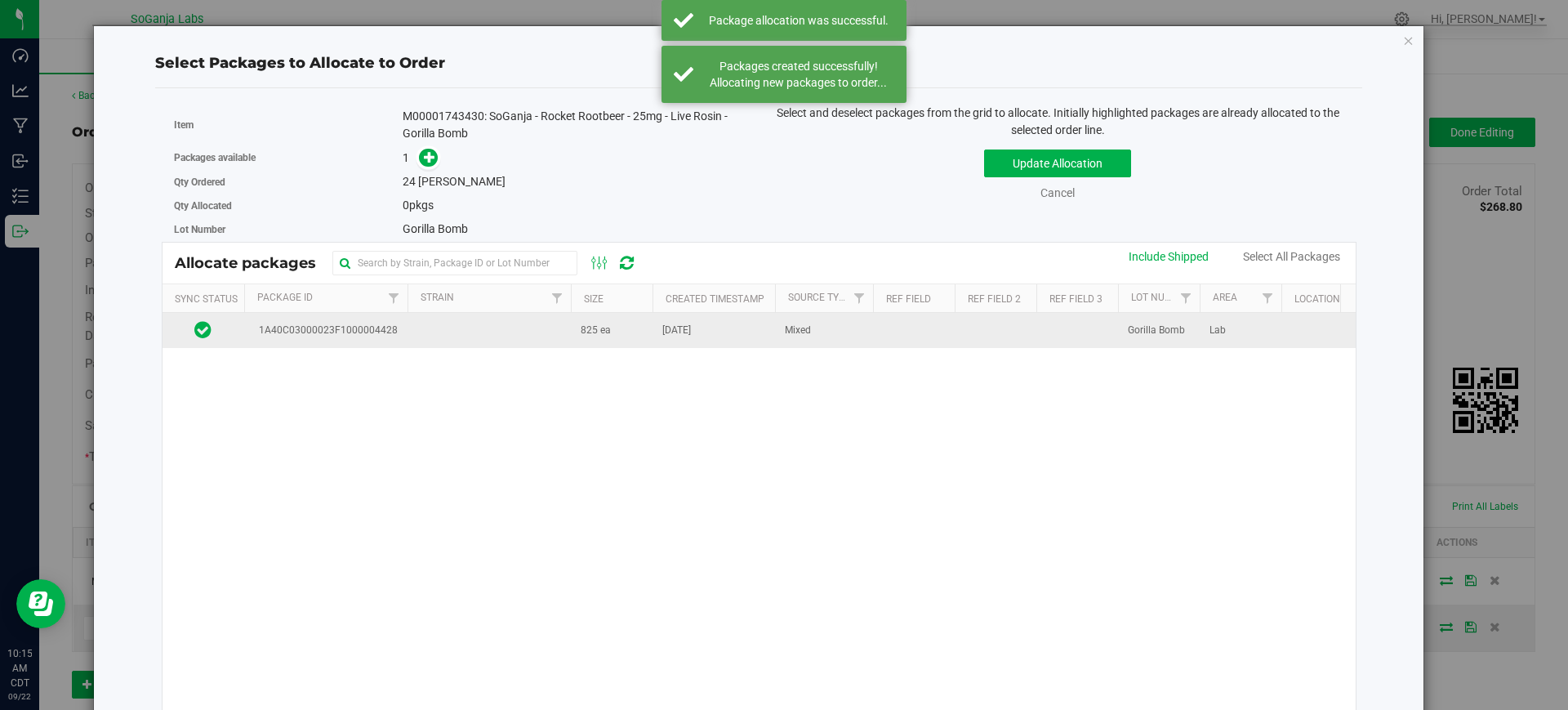
click at [521, 335] on td at bounding box center [489, 331] width 163 height 35
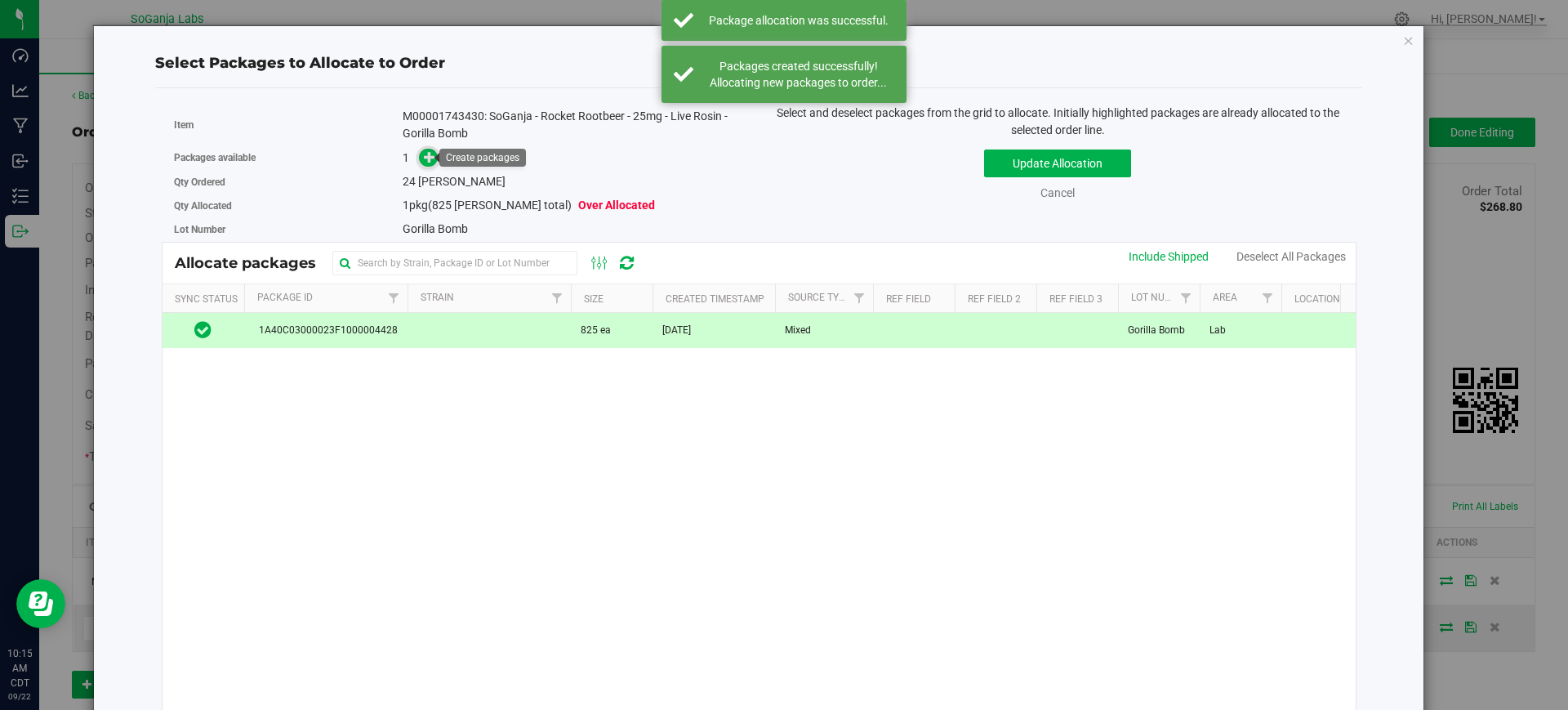
click at [427, 154] on icon at bounding box center [429, 157] width 11 height 11
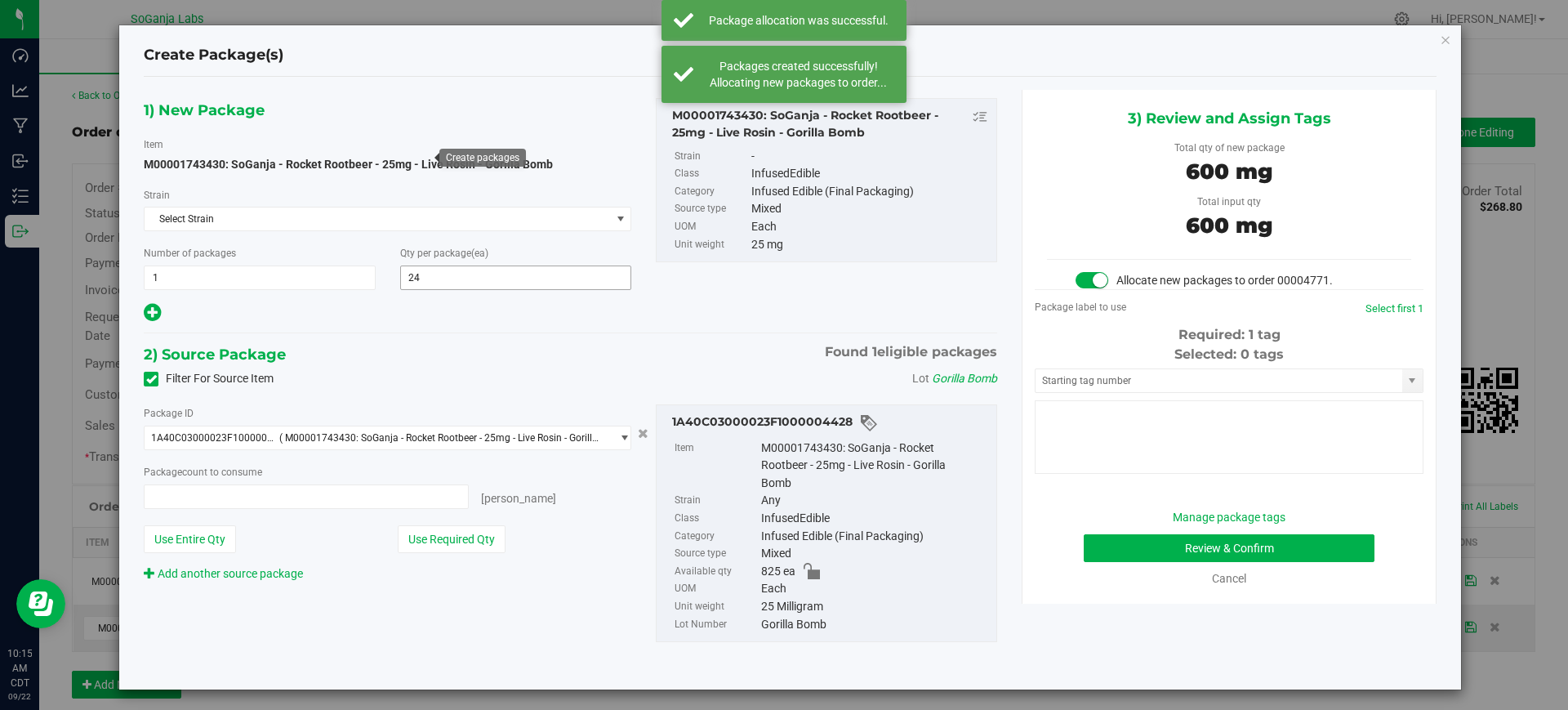
type input "24 ea"
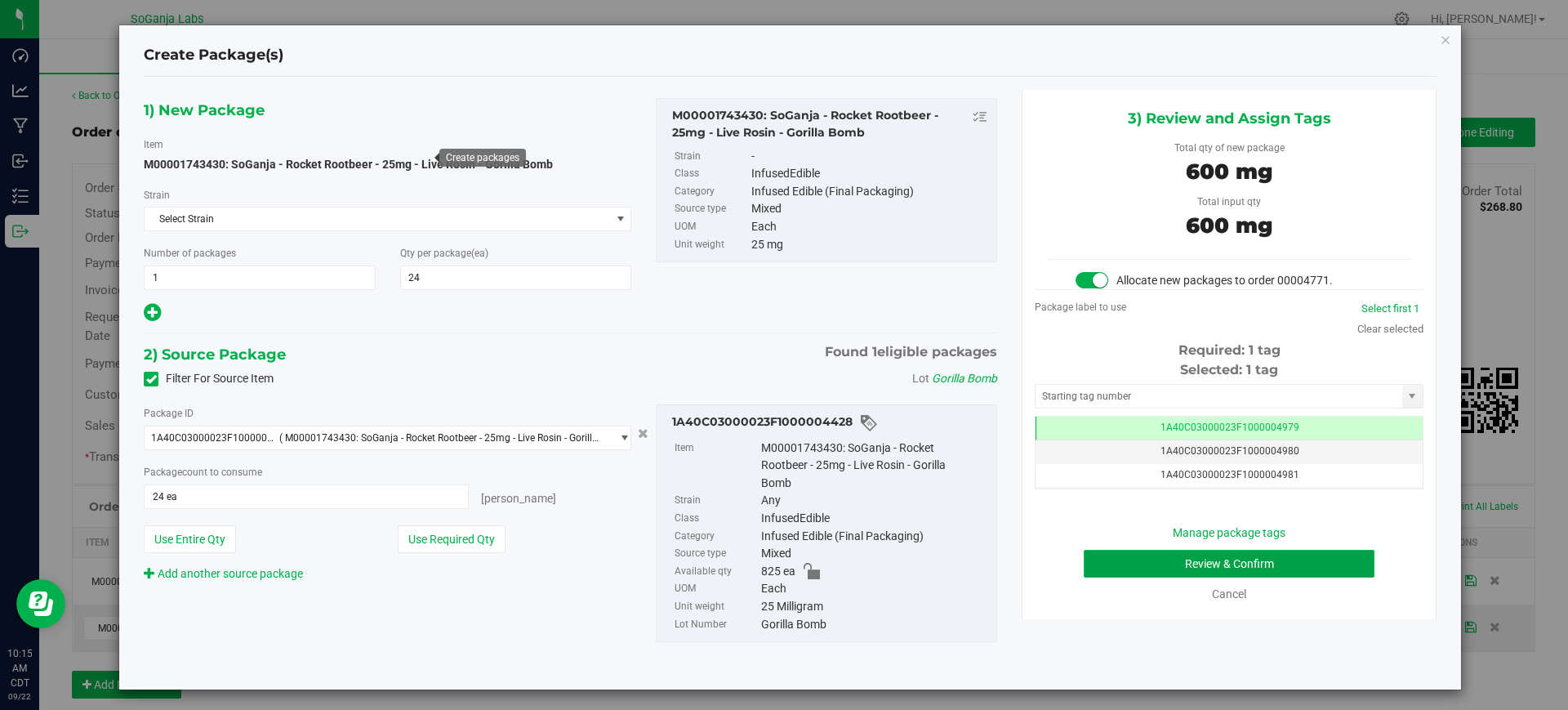
click at [1231, 567] on button "Review & Confirm" at bounding box center [1229, 564] width 291 height 28
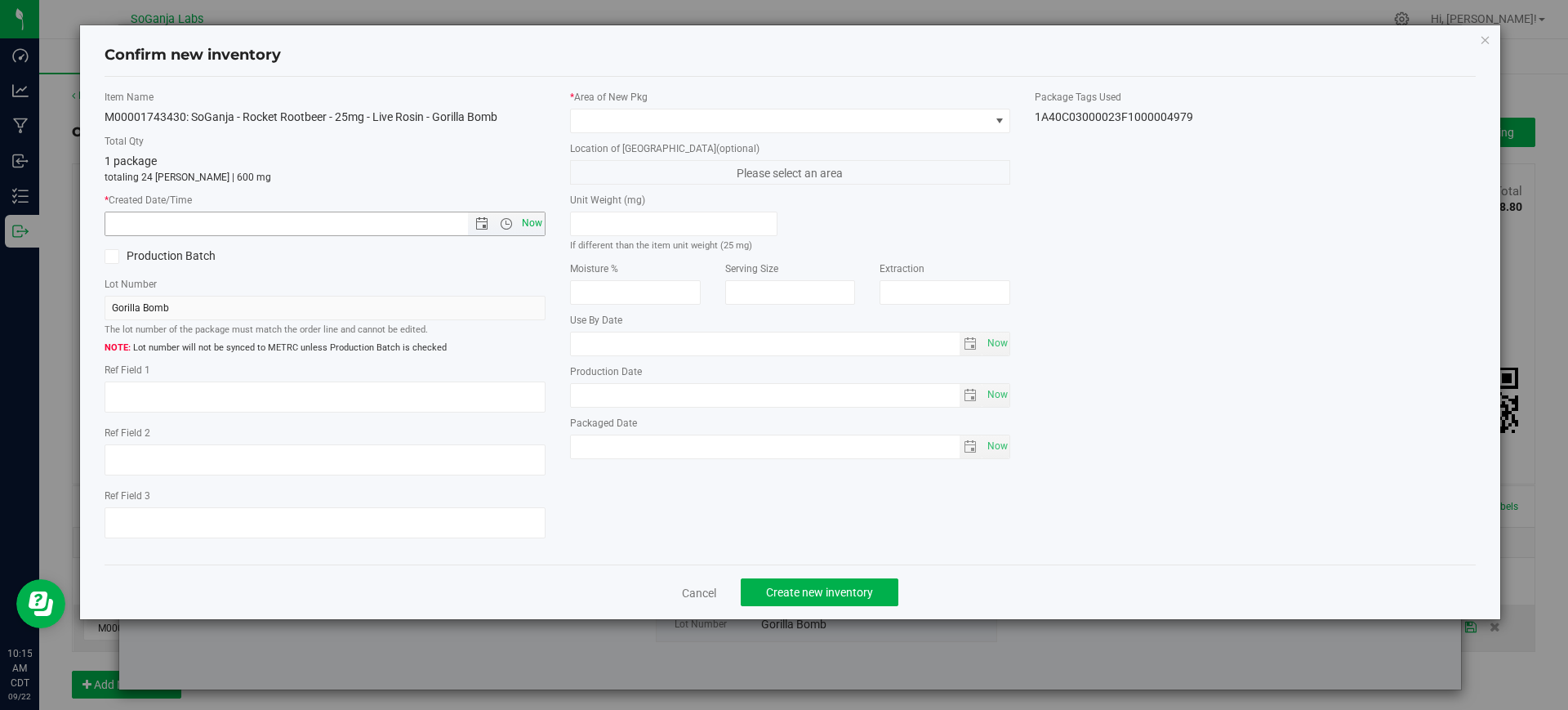
click at [522, 223] on span "Now" at bounding box center [532, 223] width 28 height 23
type input "[DATE] 10:15 AM"
click at [582, 118] on span at bounding box center [780, 121] width 419 height 23
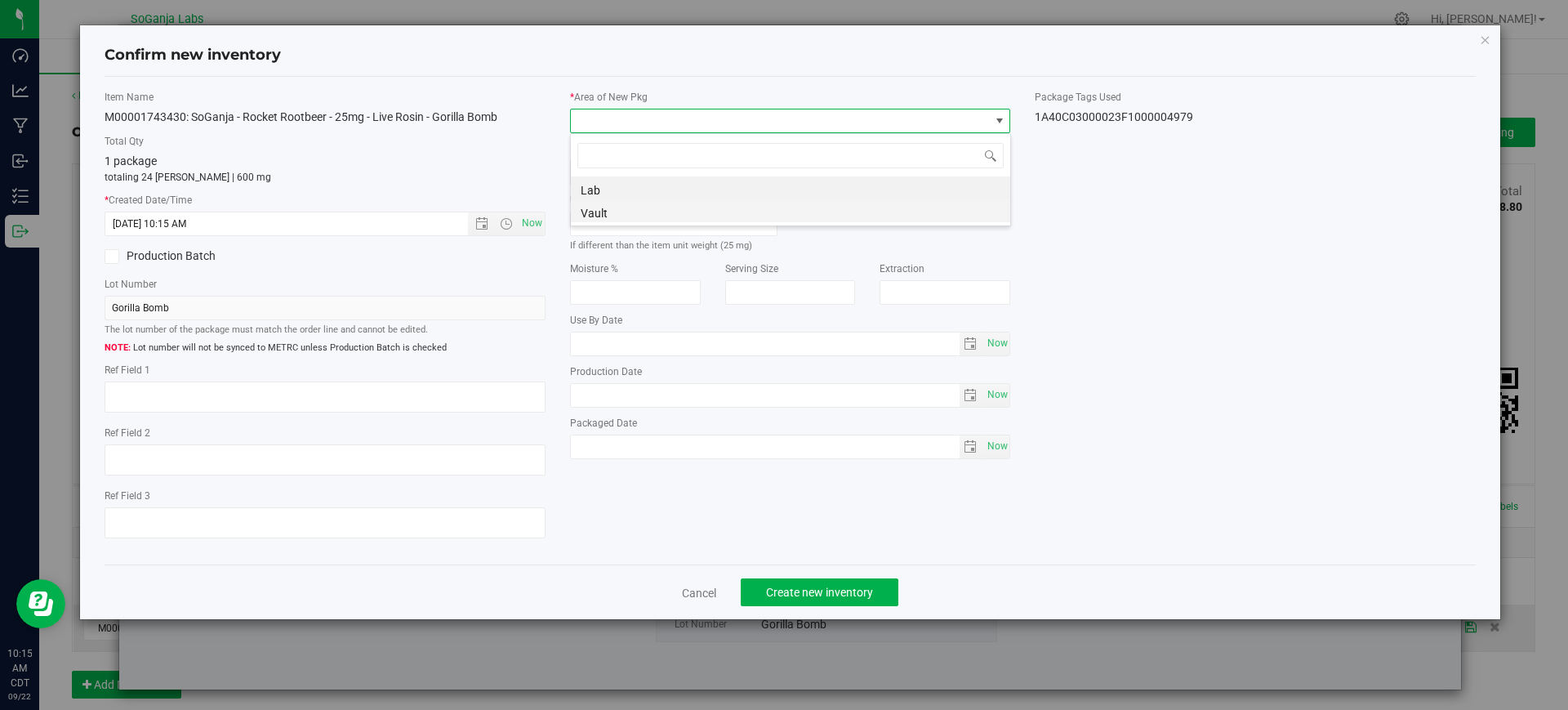
click at [601, 214] on li "Vault" at bounding box center [791, 211] width 439 height 23
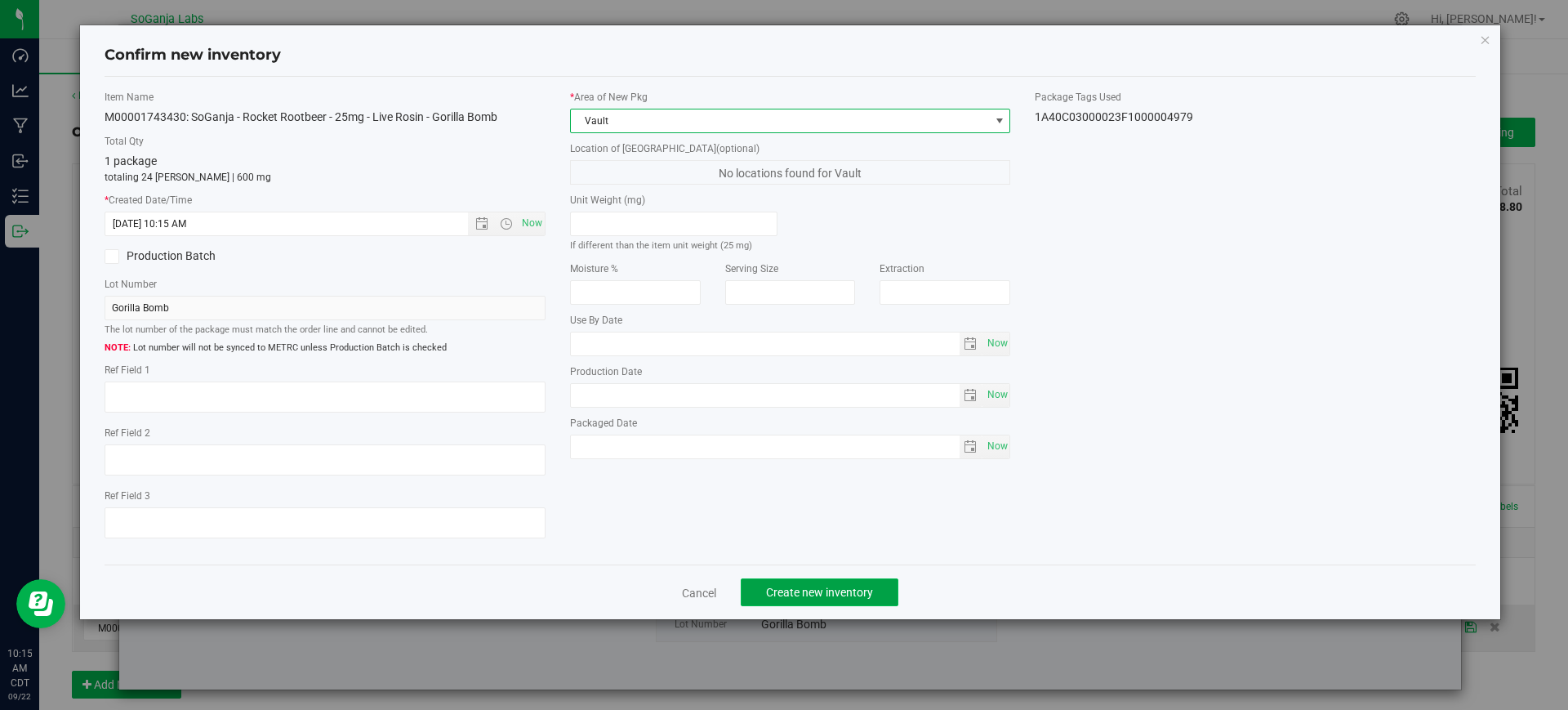
click at [814, 591] on span "Create new inventory" at bounding box center [819, 593] width 107 height 13
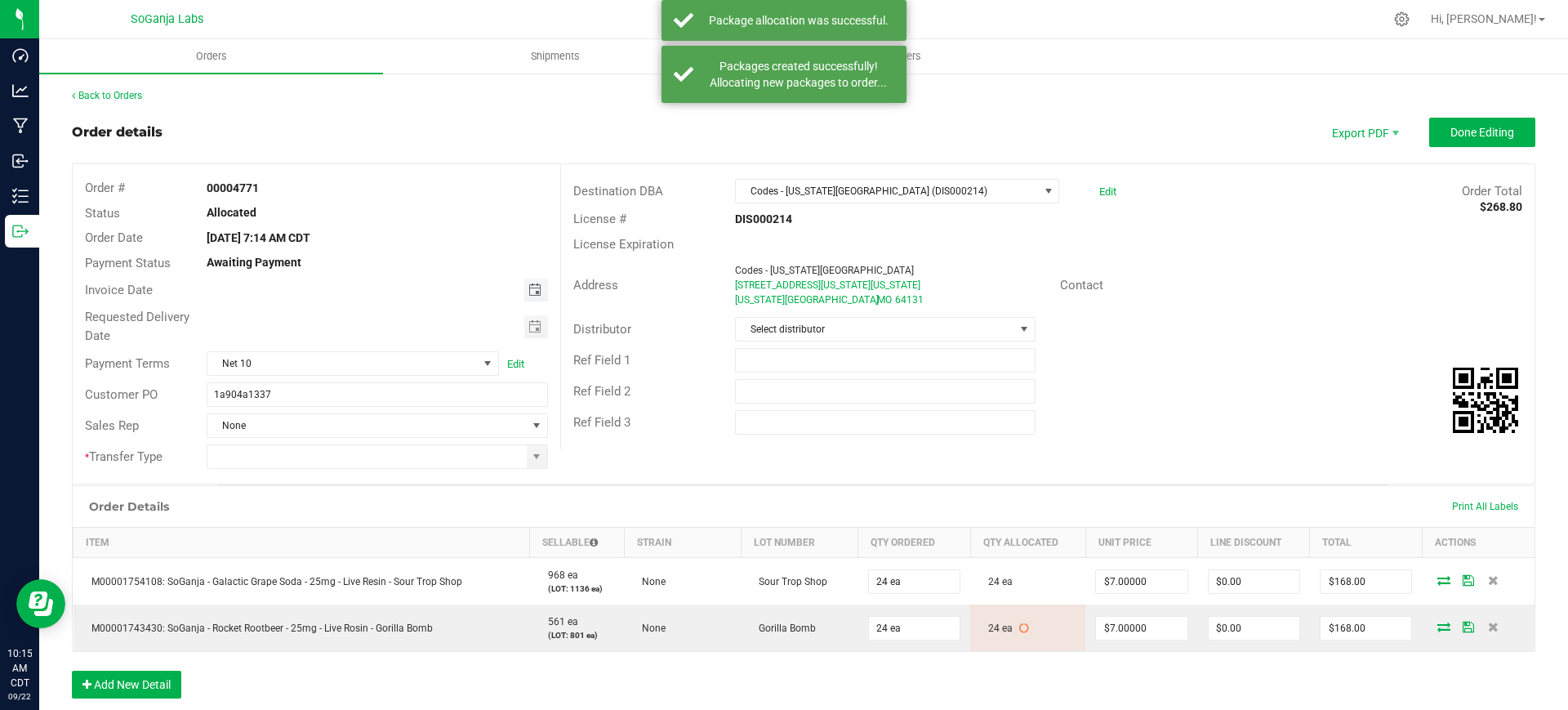
click at [530, 290] on span "Toggle calendar" at bounding box center [535, 290] width 13 height 13
click at [372, 432] on span "18" at bounding box center [374, 426] width 23 height 25
type input "[DATE]"
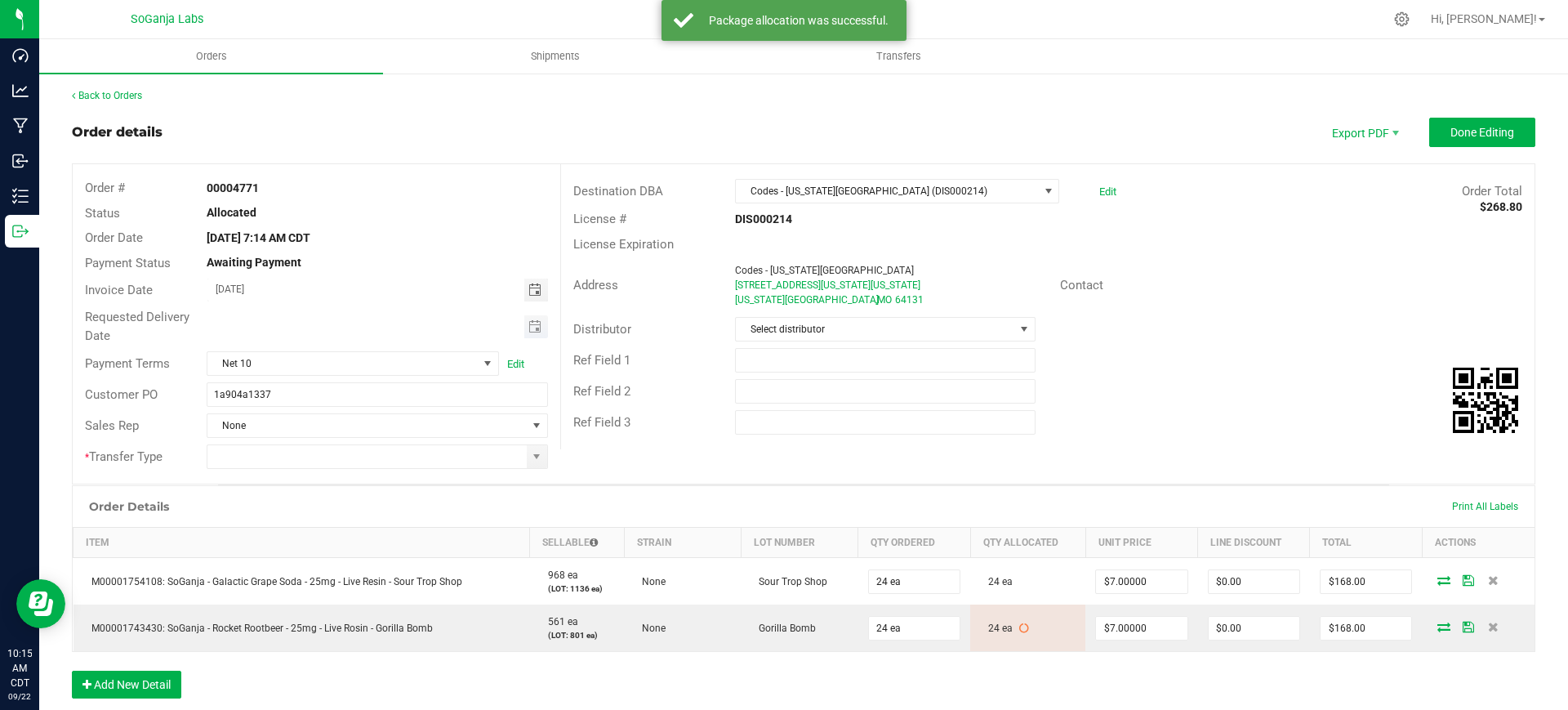
click at [529, 329] on span "Toggle calendar" at bounding box center [535, 327] width 13 height 13
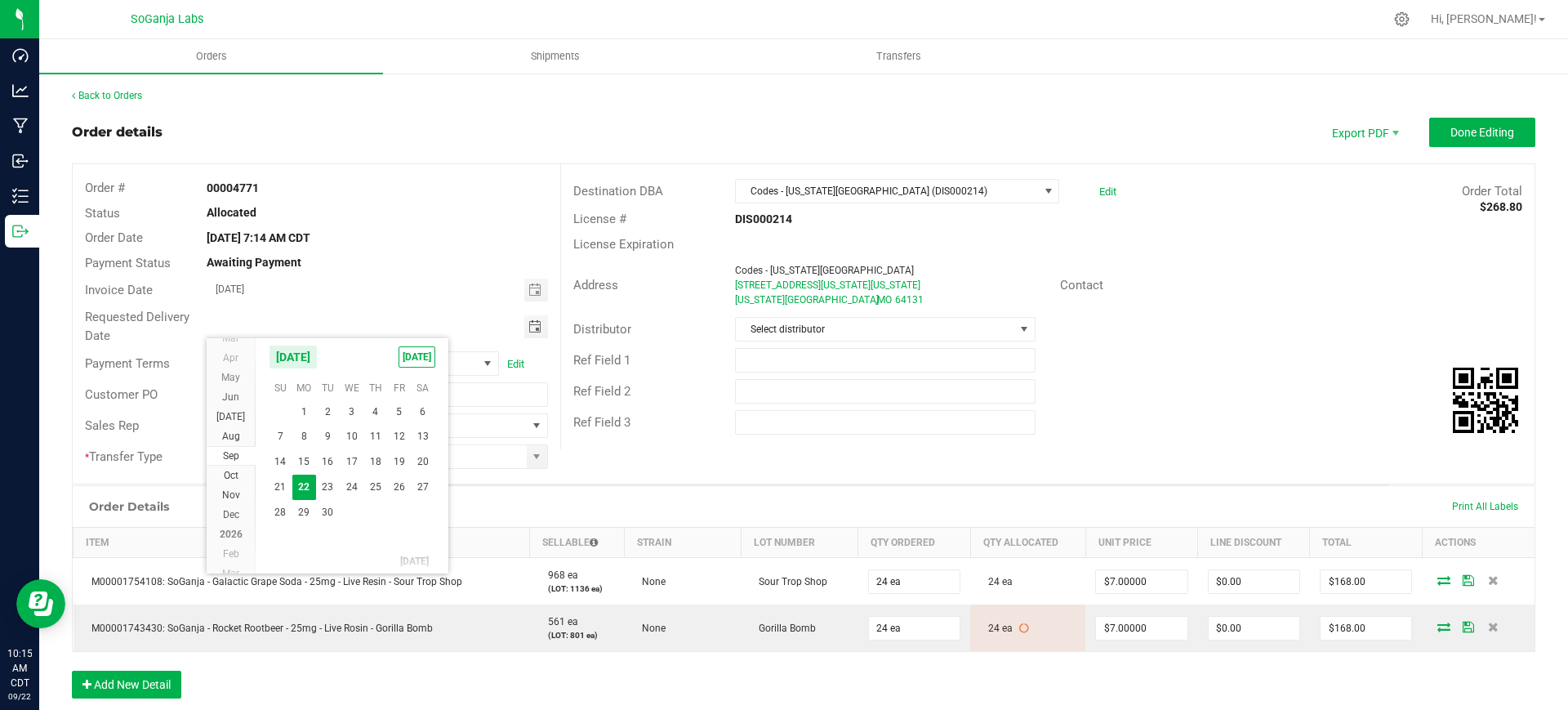
drag, startPoint x: 357, startPoint y: 483, endPoint x: 359, endPoint y: 471, distance: 12.2
click at [358, 483] on span "24" at bounding box center [351, 487] width 23 height 25
type input "[DATE]"
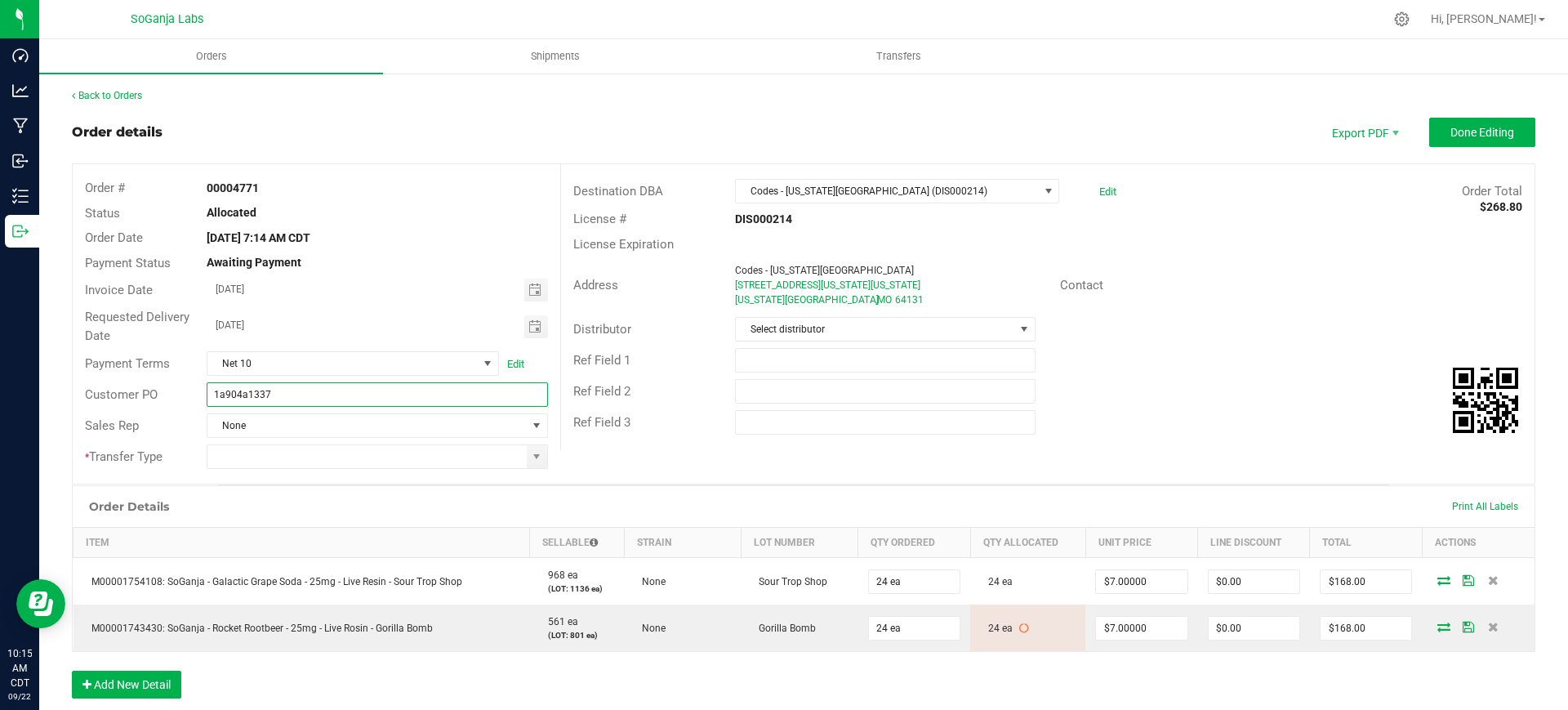
click at [358, 403] on input "1a904a1337" at bounding box center [377, 395] width 341 height 24
click at [530, 463] on span at bounding box center [536, 457] width 13 height 13
type input "1a904a1337 Codes - [US_STATE][GEOGRAPHIC_DATA] DIS000214"
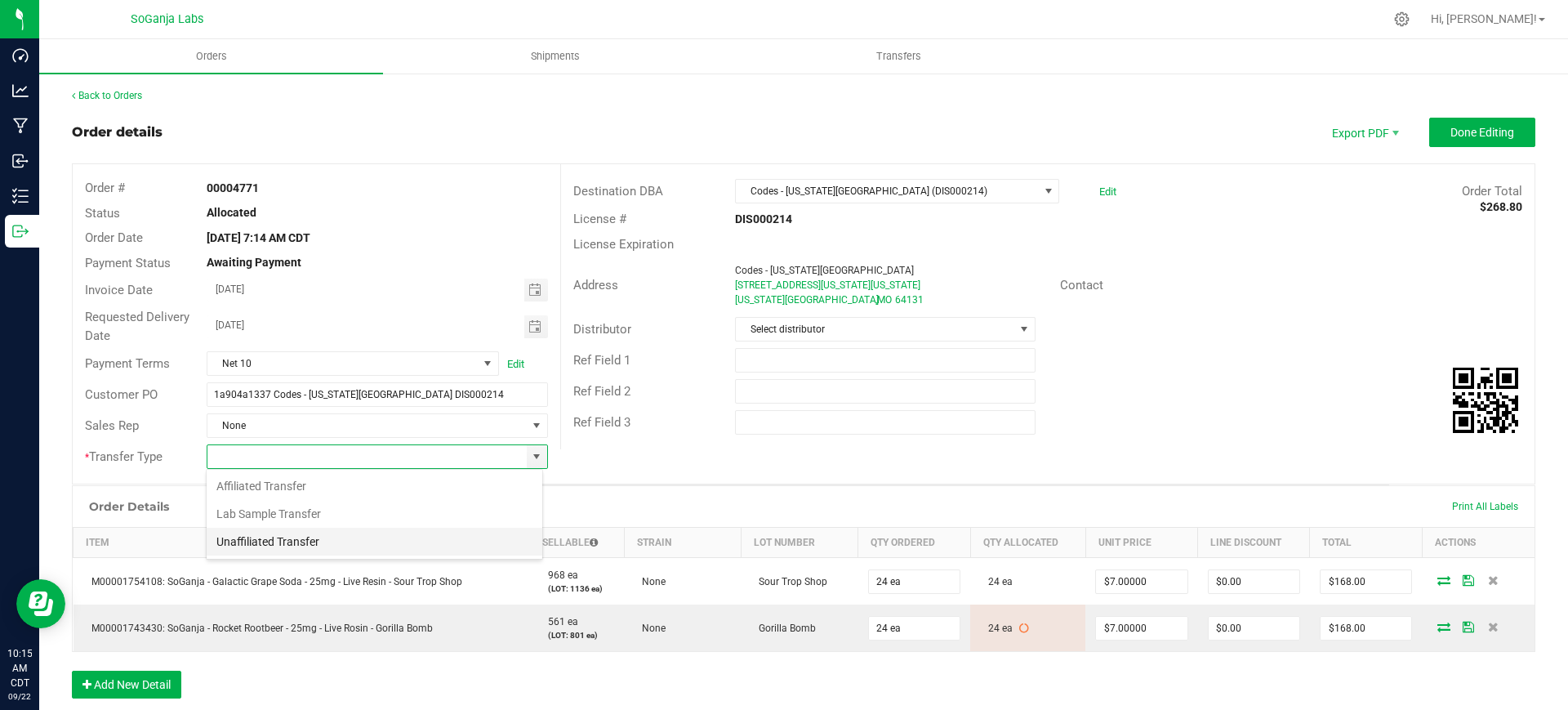
click at [329, 550] on li "Unaffiliated Transfer" at bounding box center [374, 542] width 336 height 28
type input "Unaffiliated Transfer"
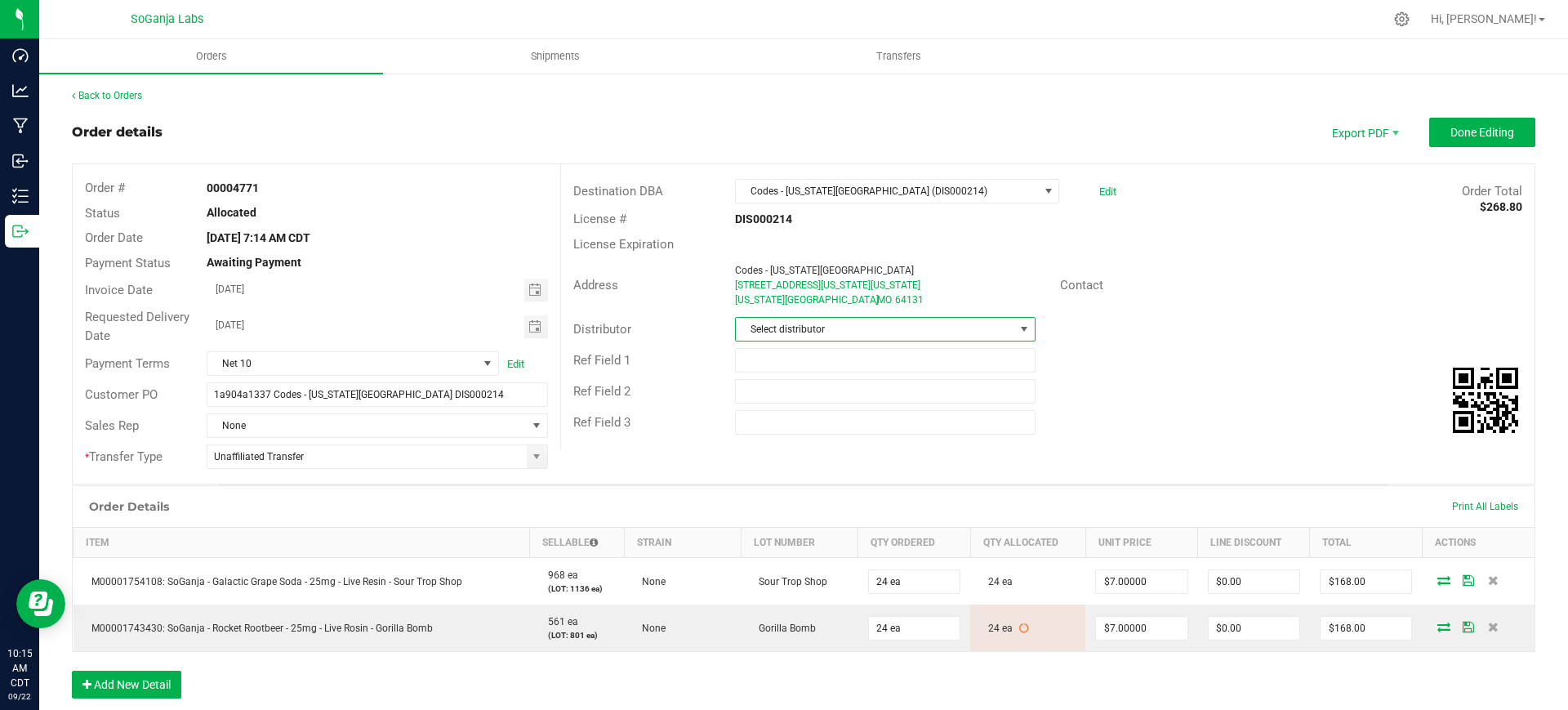
click at [756, 322] on span "Select distributor" at bounding box center [874, 329] width 277 height 23
click at [809, 539] on li "Wellerman Transport" at bounding box center [876, 536] width 295 height 28
click at [1435, 143] on button "Done Editing" at bounding box center [1482, 132] width 106 height 30
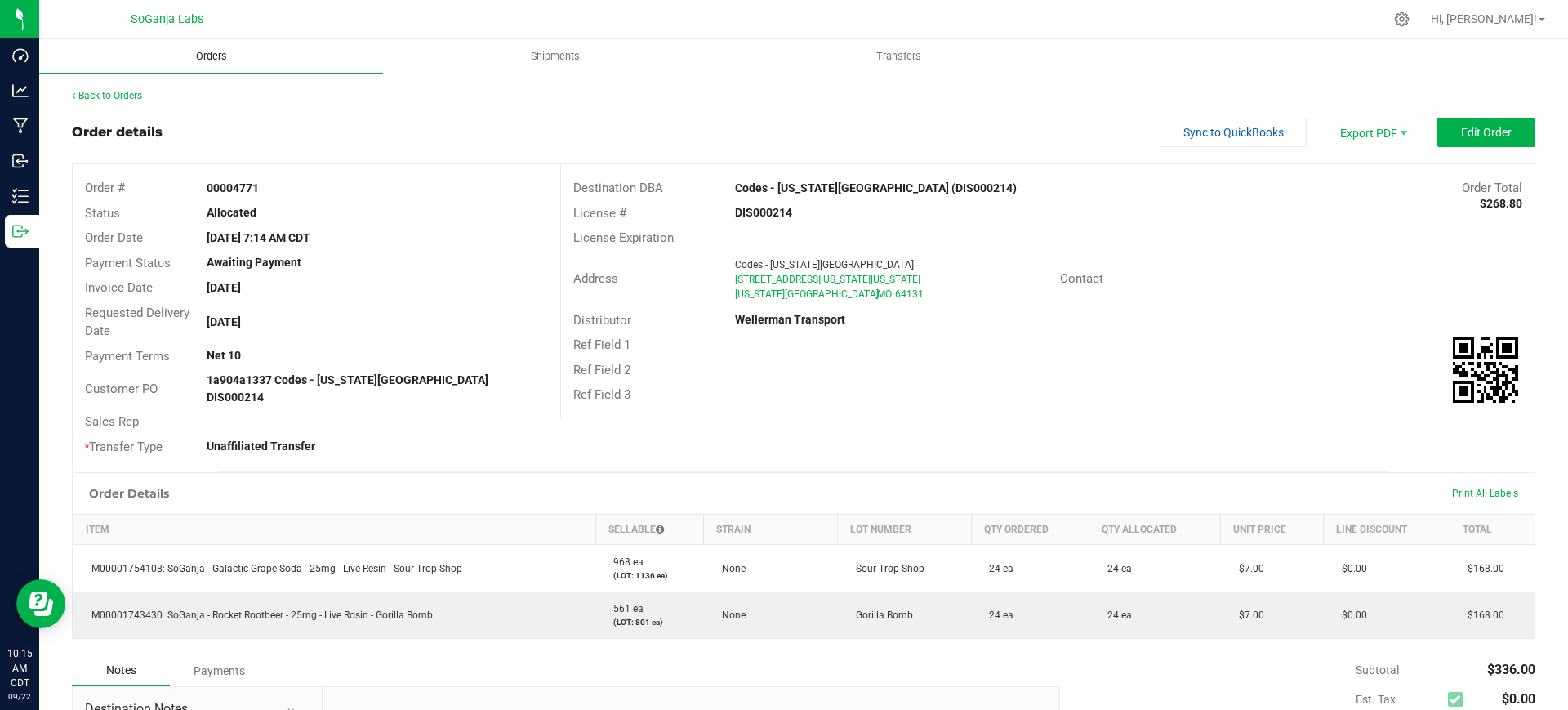
click at [220, 58] on span "Orders" at bounding box center [211, 57] width 75 height 15
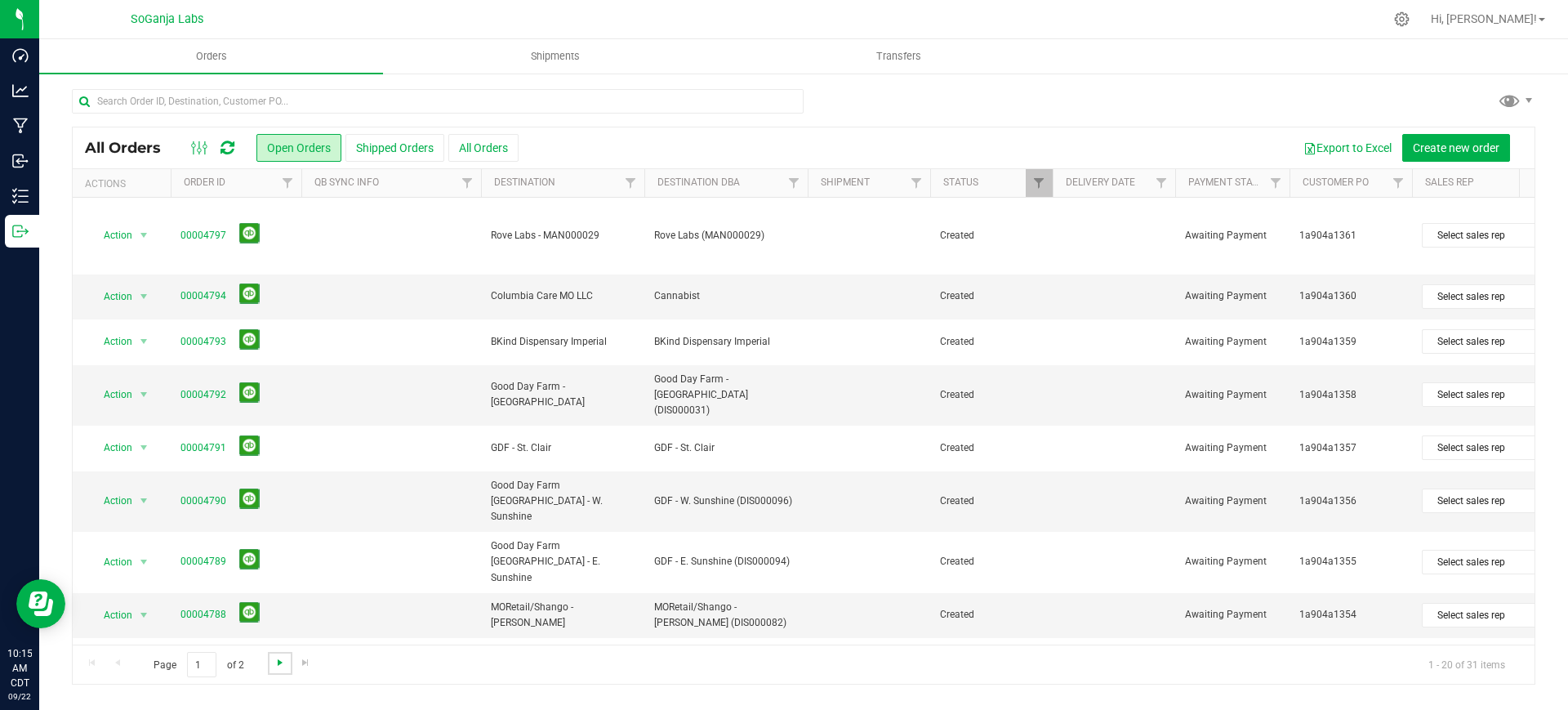
click at [277, 660] on span "Go to the next page" at bounding box center [280, 662] width 13 height 13
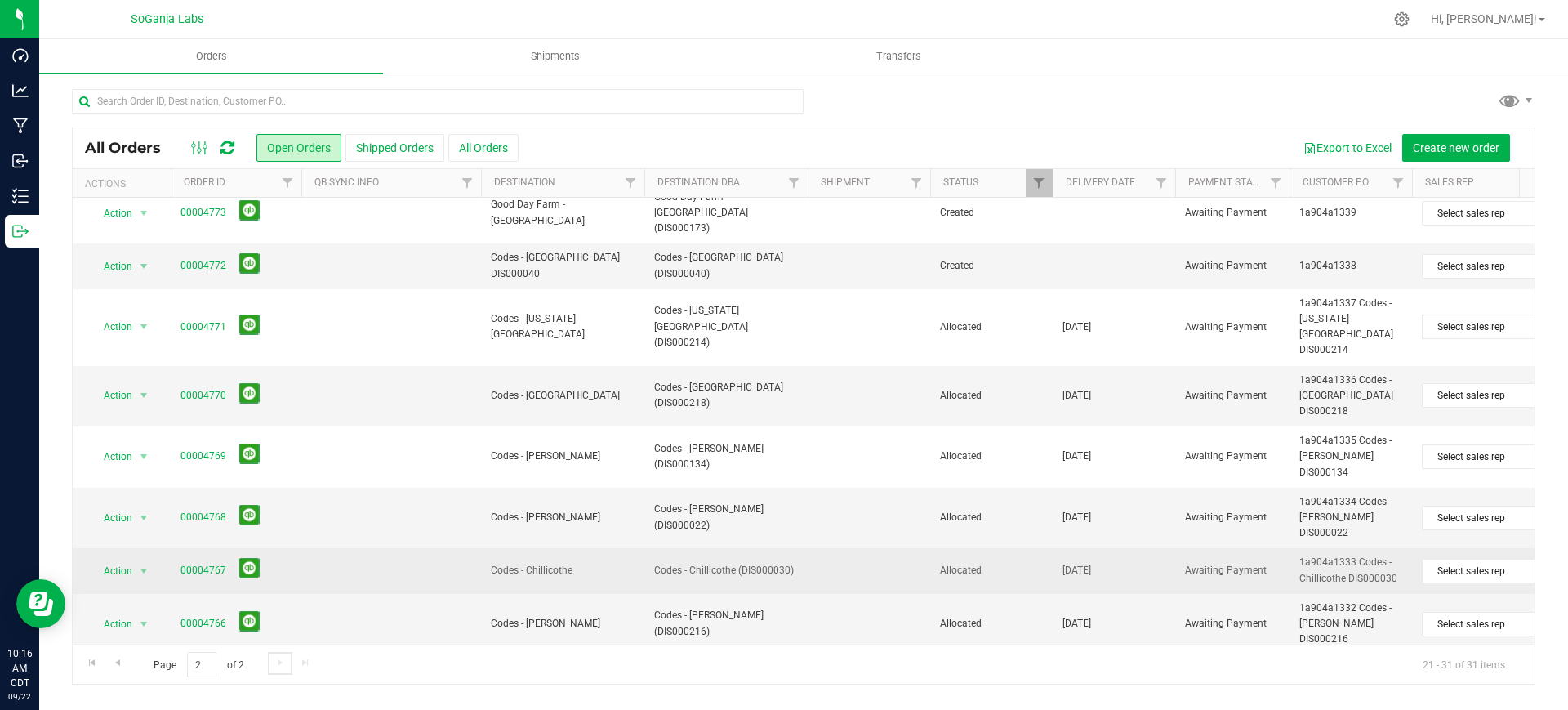
scroll to position [58, 0]
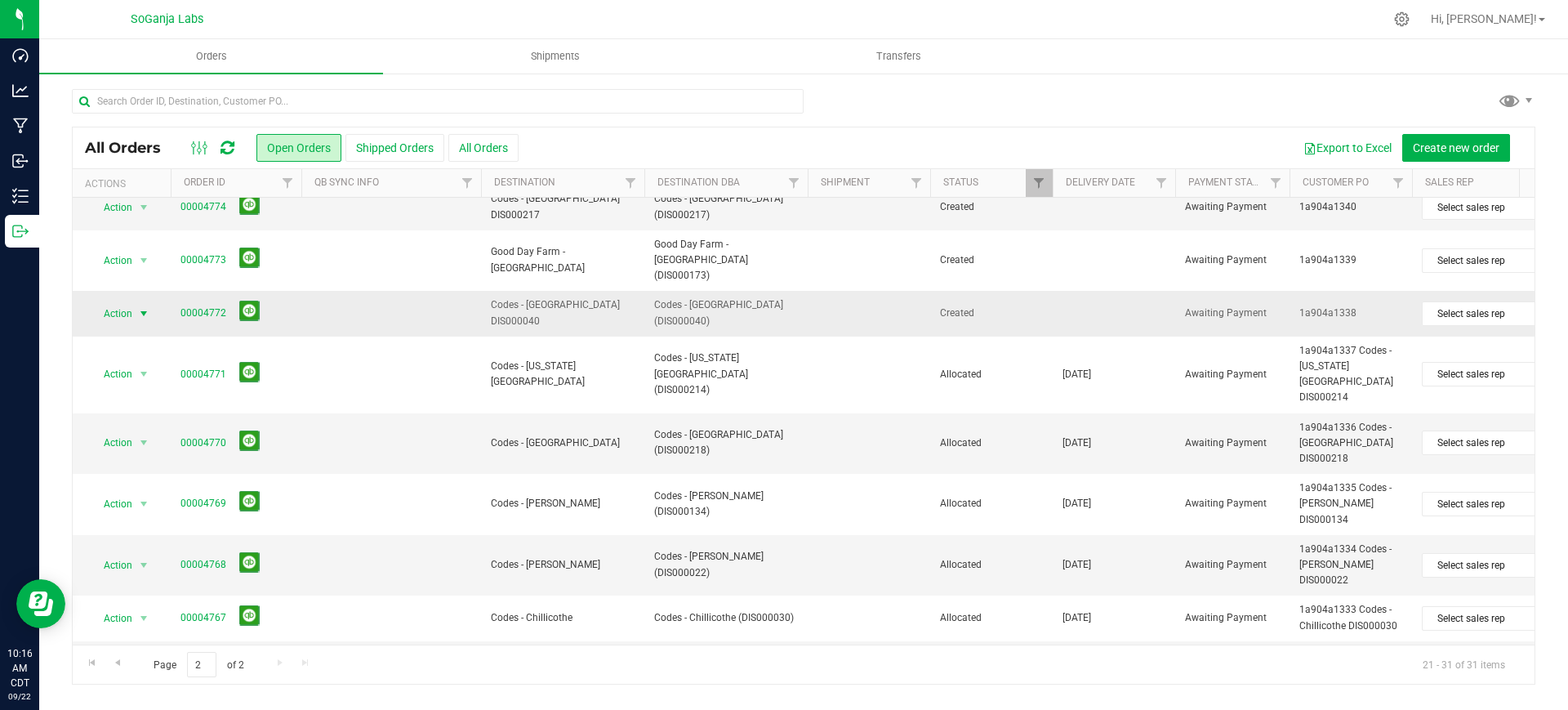
click at [123, 325] on span "Action" at bounding box center [111, 314] width 44 height 23
click at [137, 430] on li "Edit order" at bounding box center [151, 429] width 123 height 24
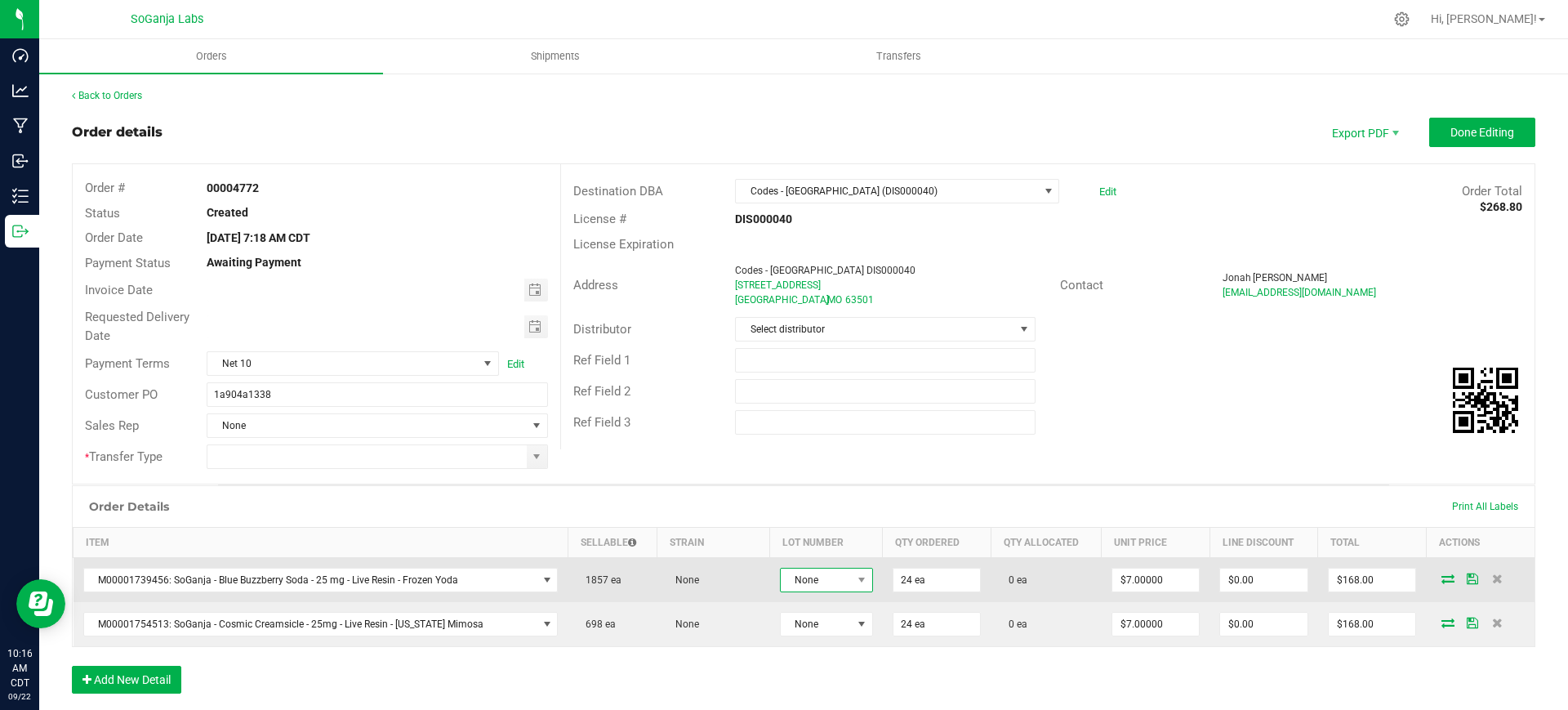
click at [795, 588] on span "None" at bounding box center [817, 580] width 71 height 23
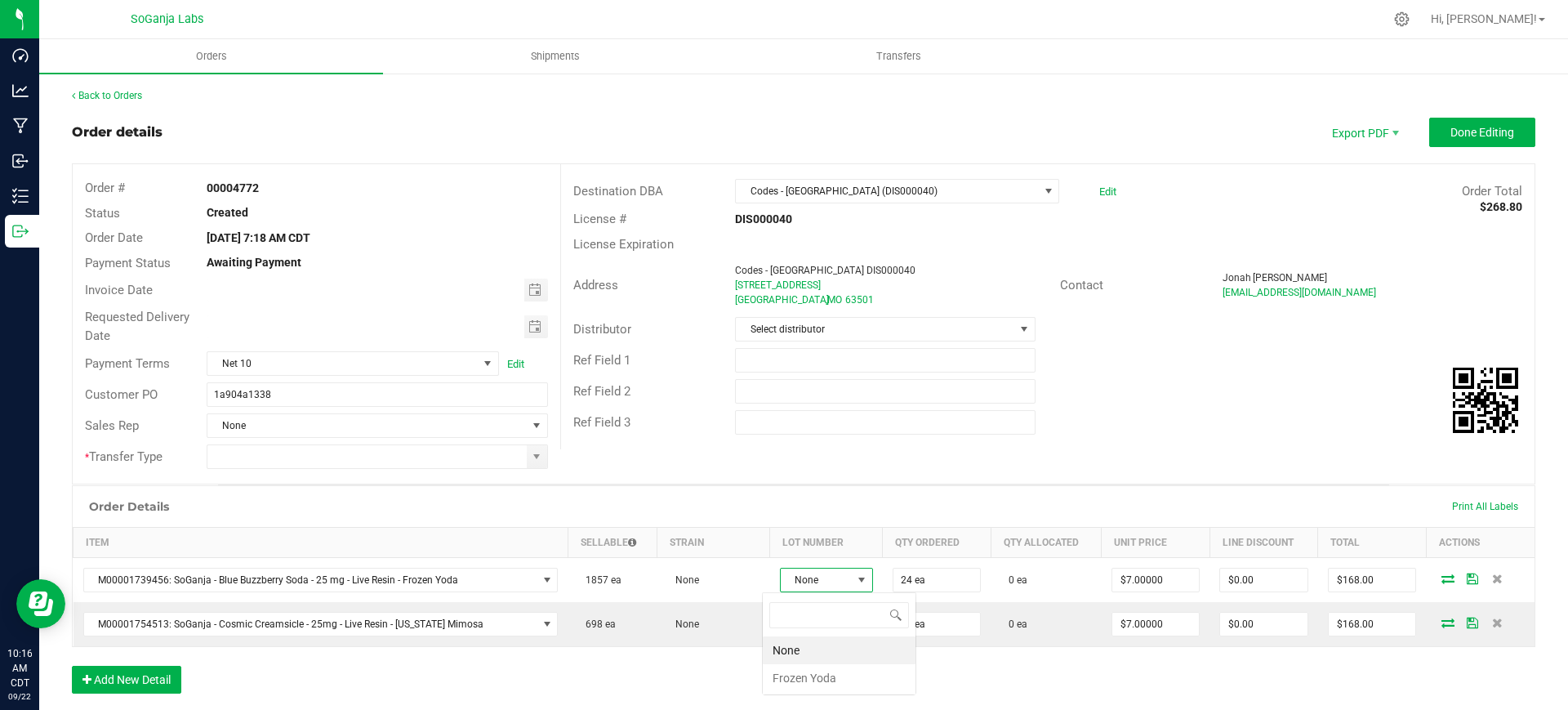
scroll to position [24, 94]
click at [812, 687] on Yoda "Frozen Yoda" at bounding box center [839, 678] width 153 height 28
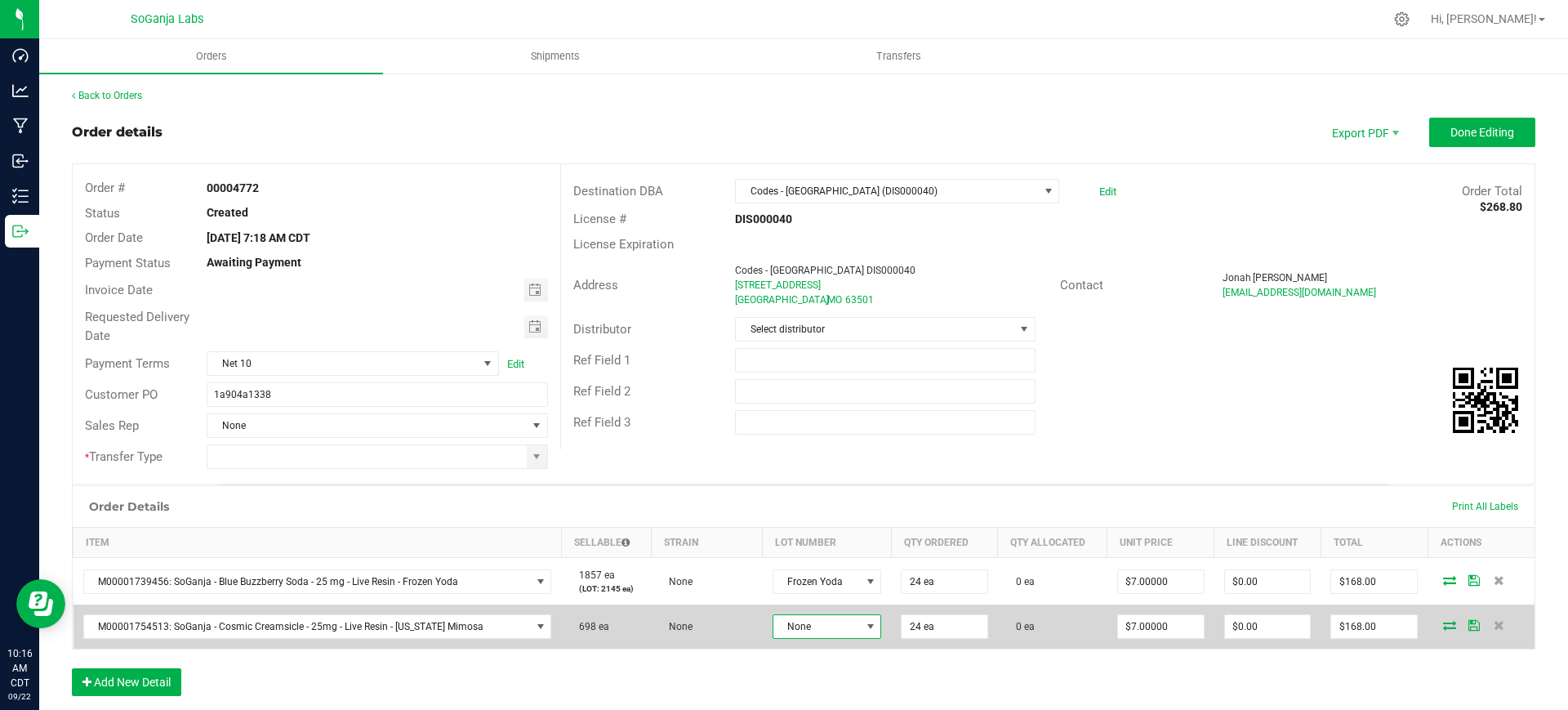
click at [808, 622] on span "None" at bounding box center [818, 627] width 88 height 23
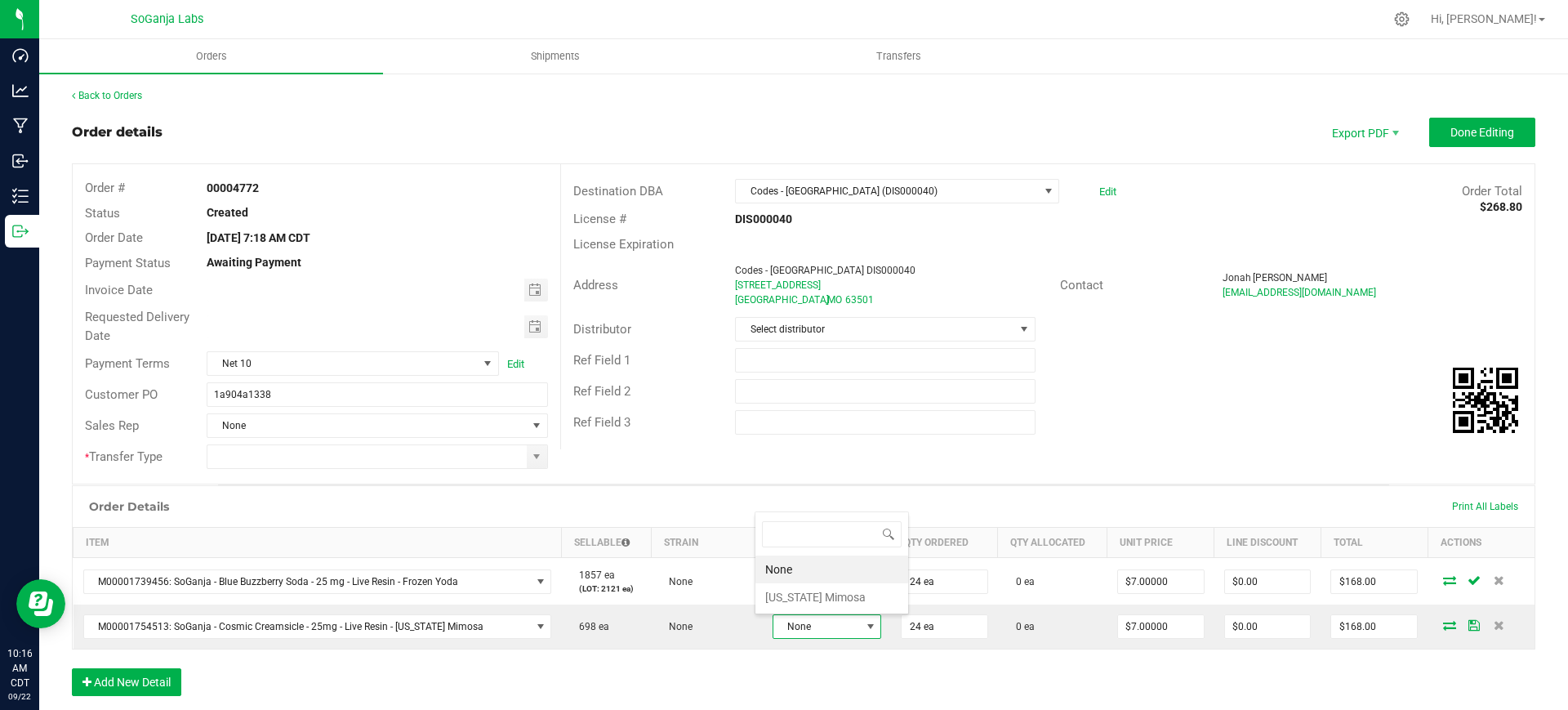
scroll to position [24, 106]
click at [822, 597] on Mimosa "[US_STATE] Mimosa" at bounding box center [831, 597] width 153 height 28
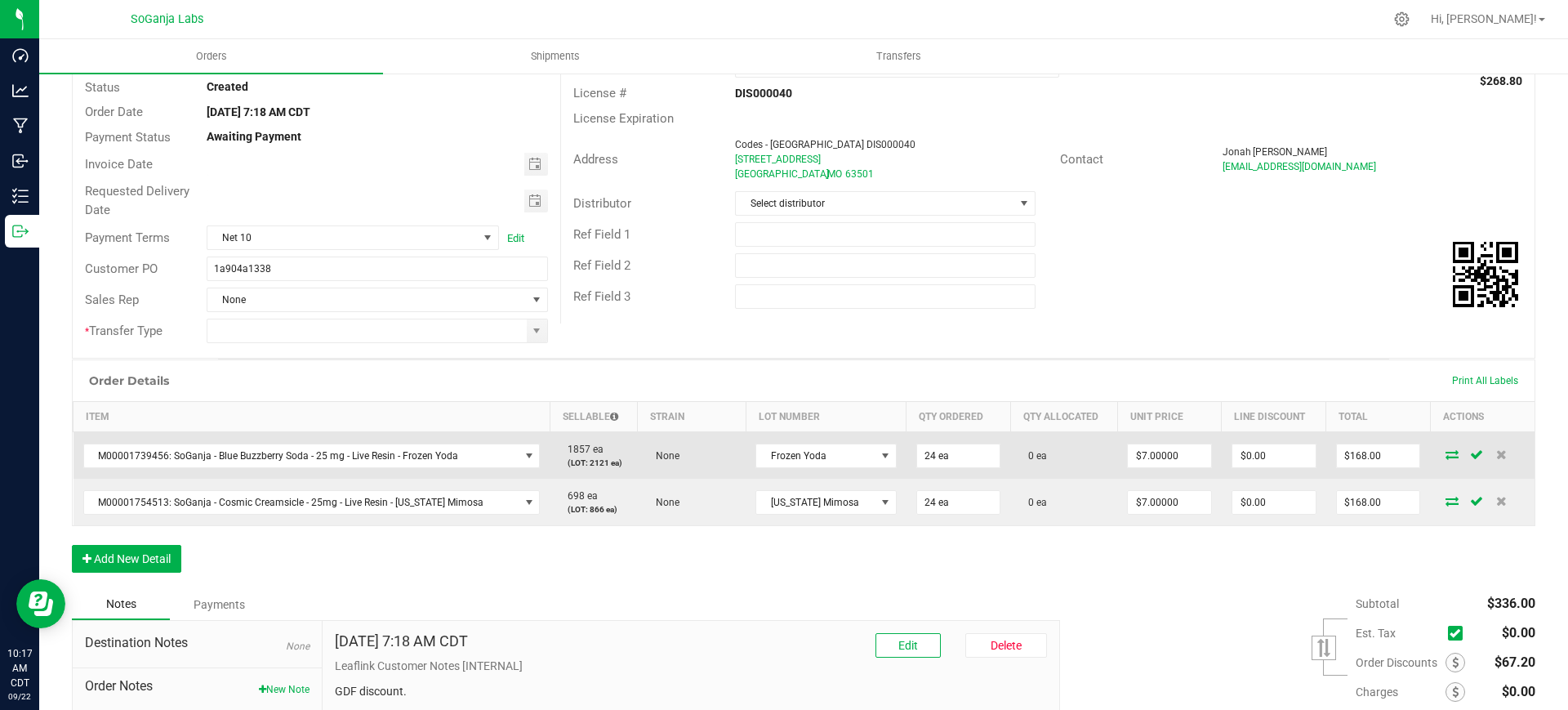
scroll to position [273, 0]
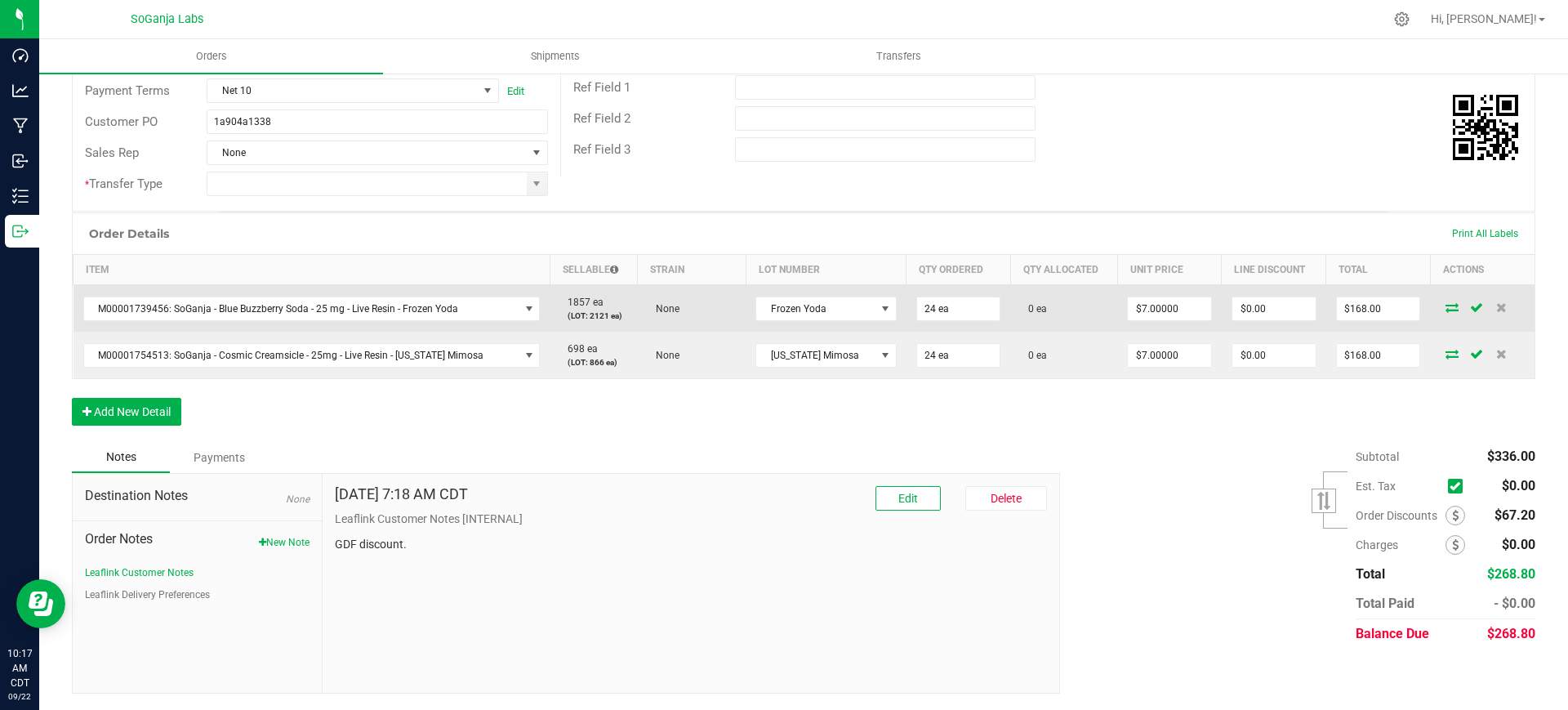
click at [1446, 309] on icon at bounding box center [1453, 307] width 13 height 10
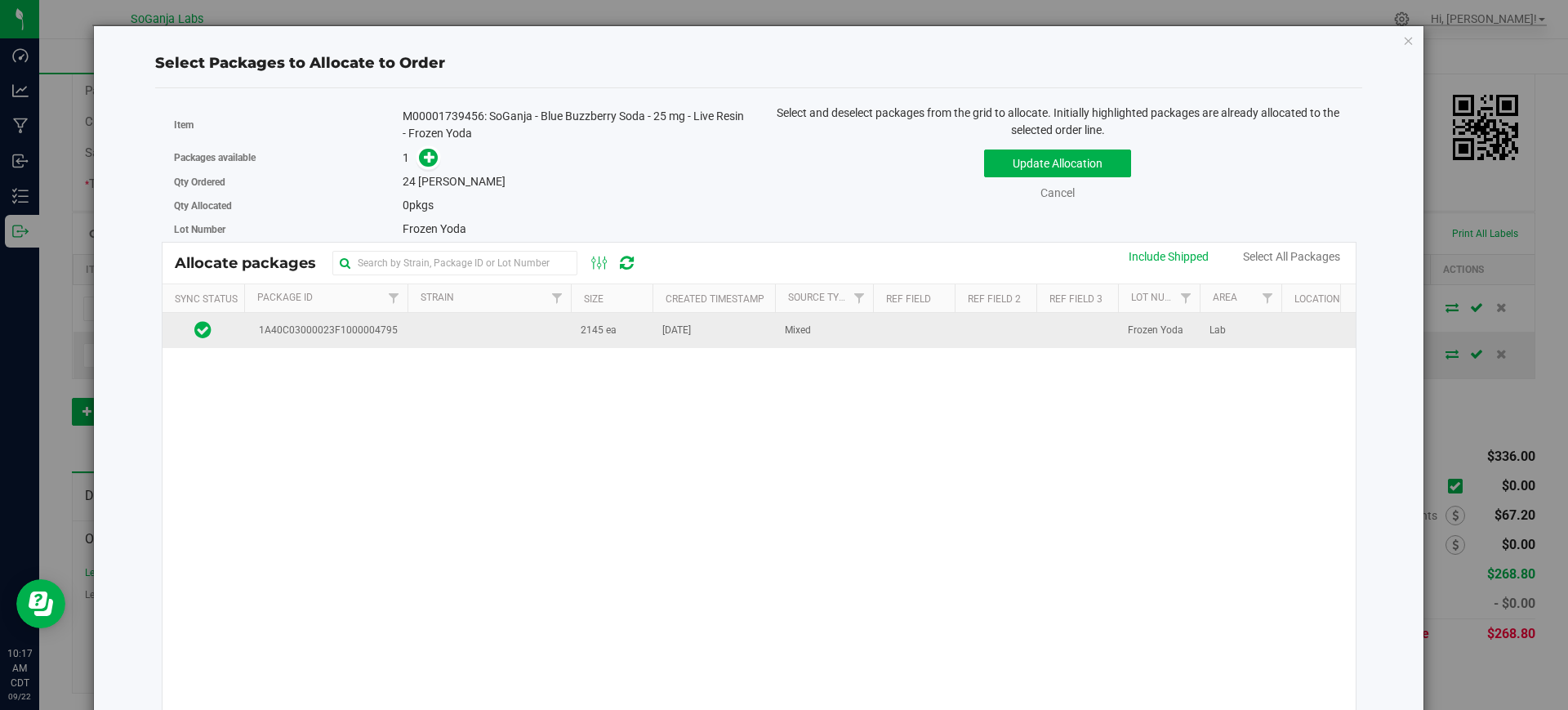
drag, startPoint x: 689, startPoint y: 345, endPoint x: 655, endPoint y: 331, distance: 36.8
click at [686, 343] on td "[DATE]" at bounding box center [714, 331] width 123 height 35
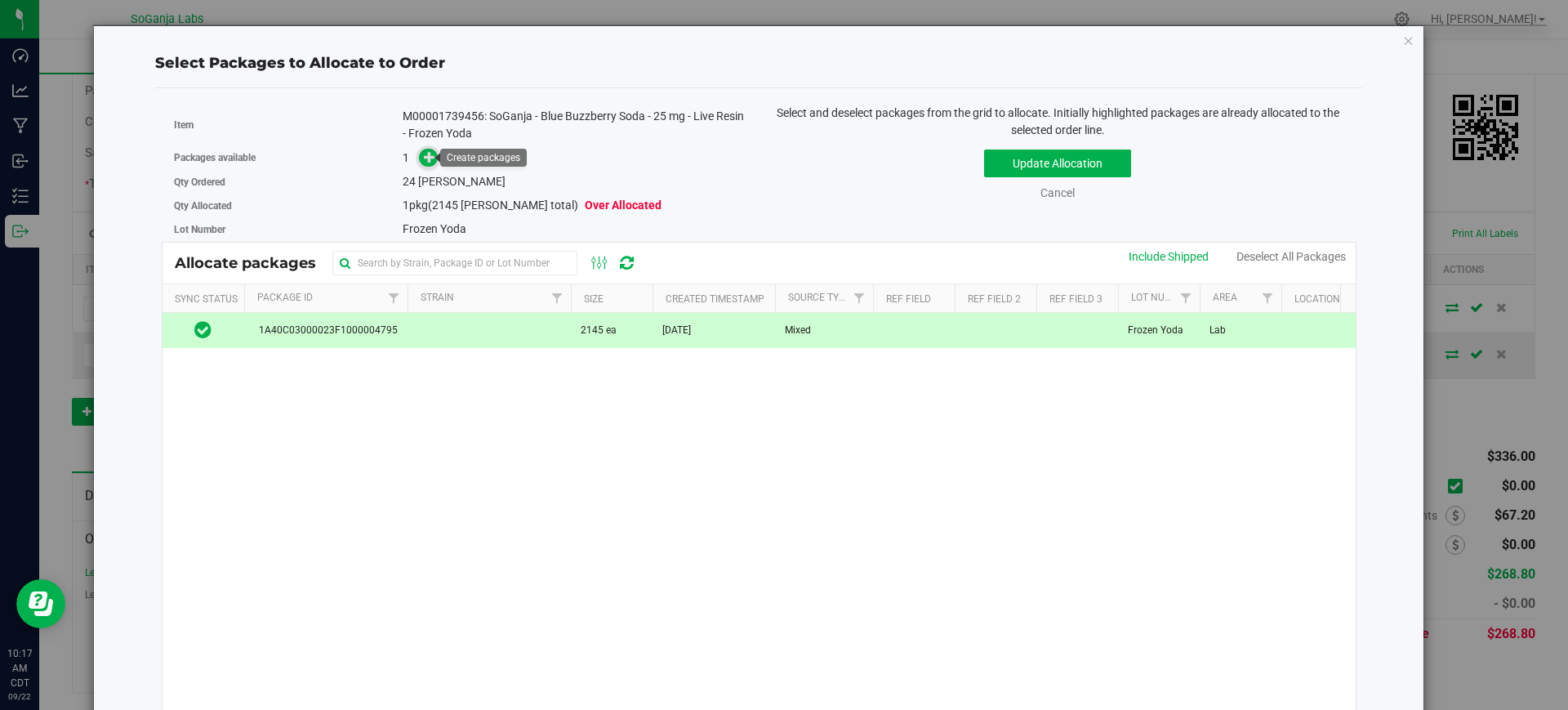
click at [433, 158] on span at bounding box center [428, 158] width 19 height 19
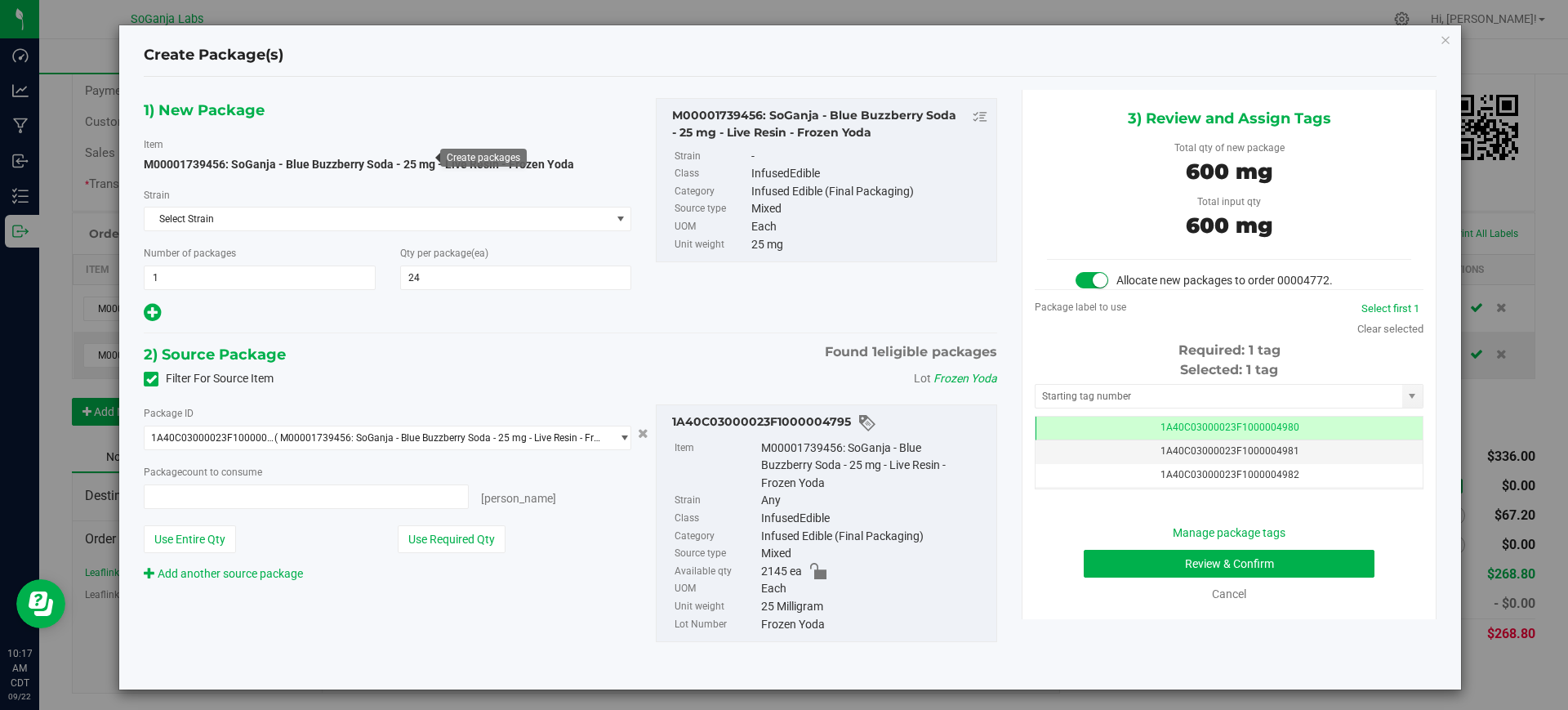
type input "24 ea"
click at [1159, 566] on button "Review & Confirm" at bounding box center [1229, 564] width 291 height 28
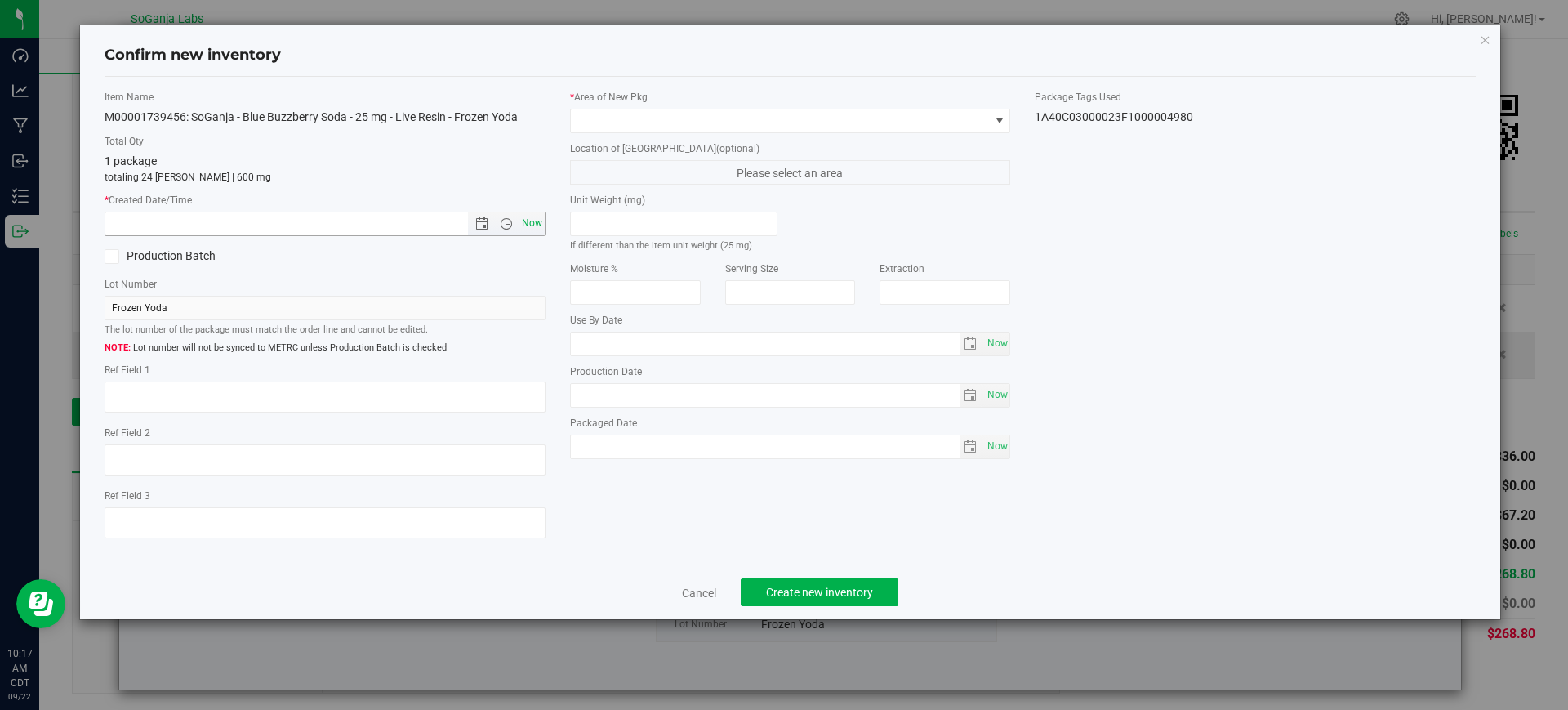
click at [540, 224] on span "Now" at bounding box center [532, 223] width 28 height 23
type input "[DATE] 10:17 AM"
click at [596, 123] on span at bounding box center [780, 121] width 419 height 23
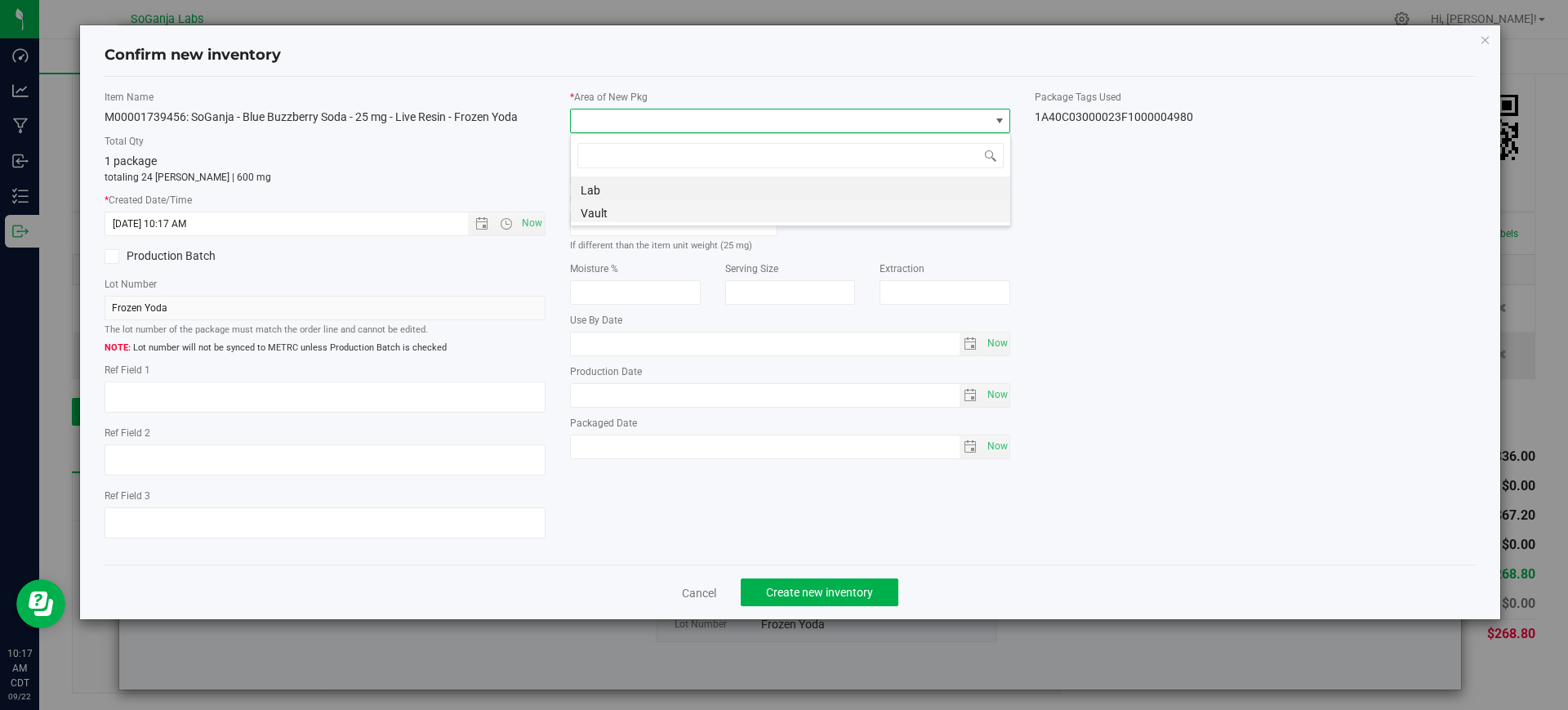
click at [614, 205] on li "Vault" at bounding box center [791, 211] width 439 height 23
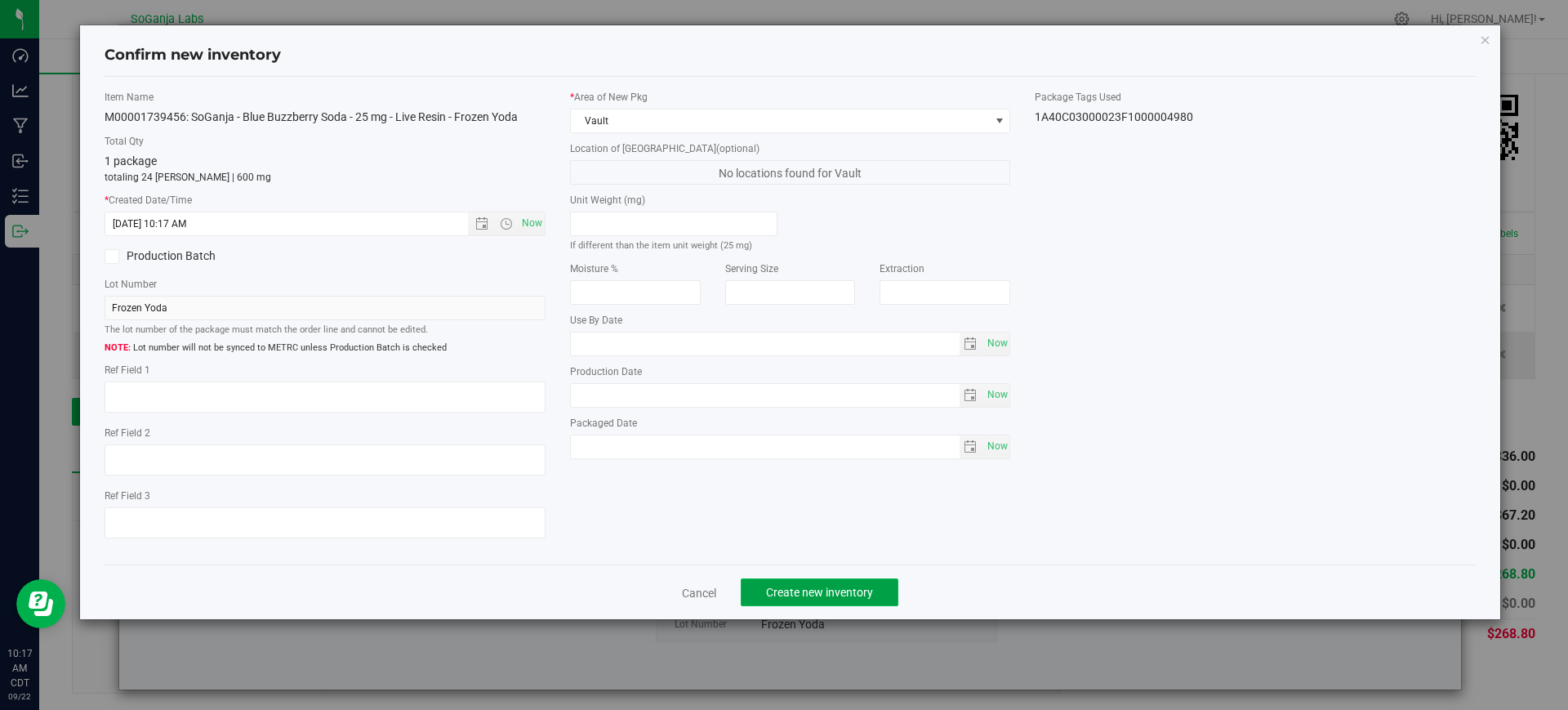
click at [857, 590] on span "Create new inventory" at bounding box center [819, 593] width 107 height 13
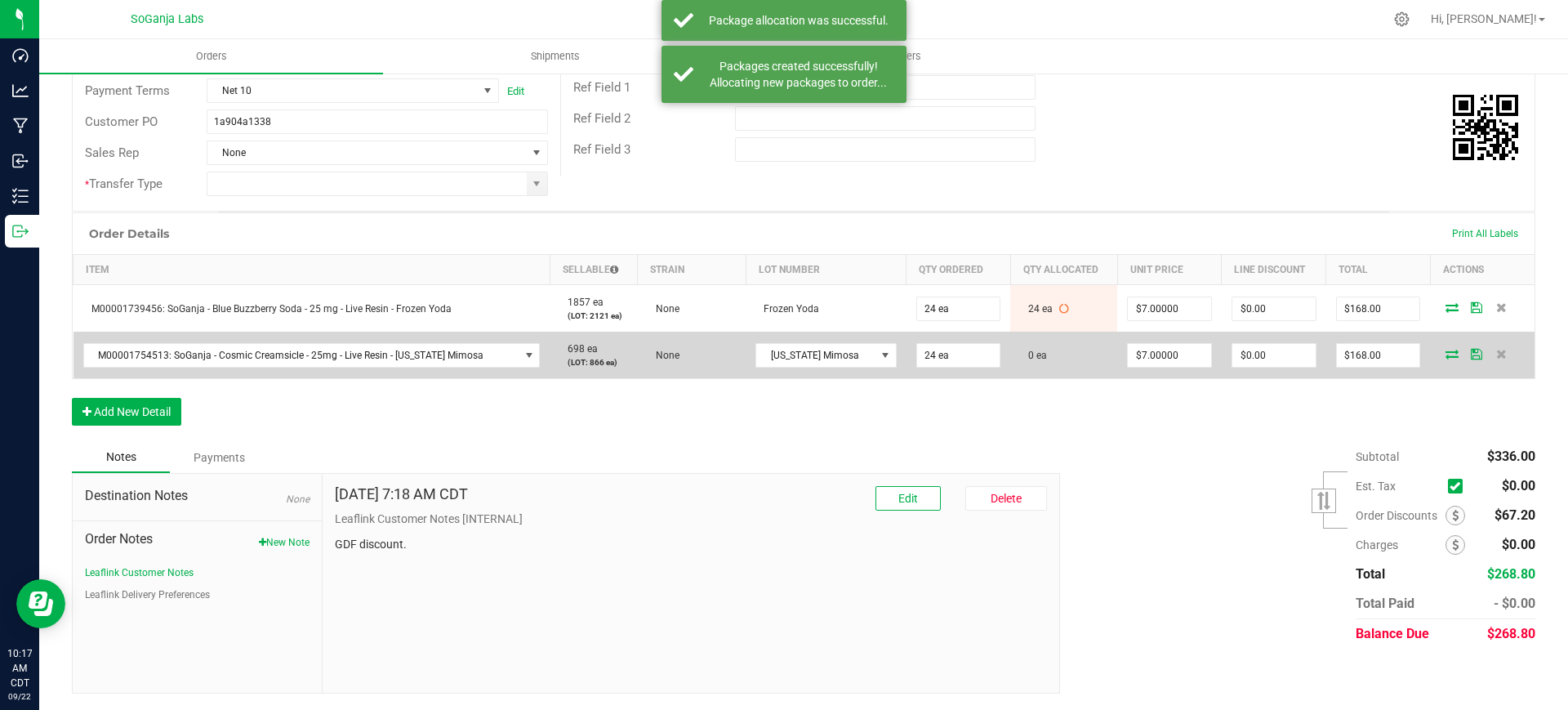
click at [1446, 354] on icon at bounding box center [1453, 354] width 13 height 10
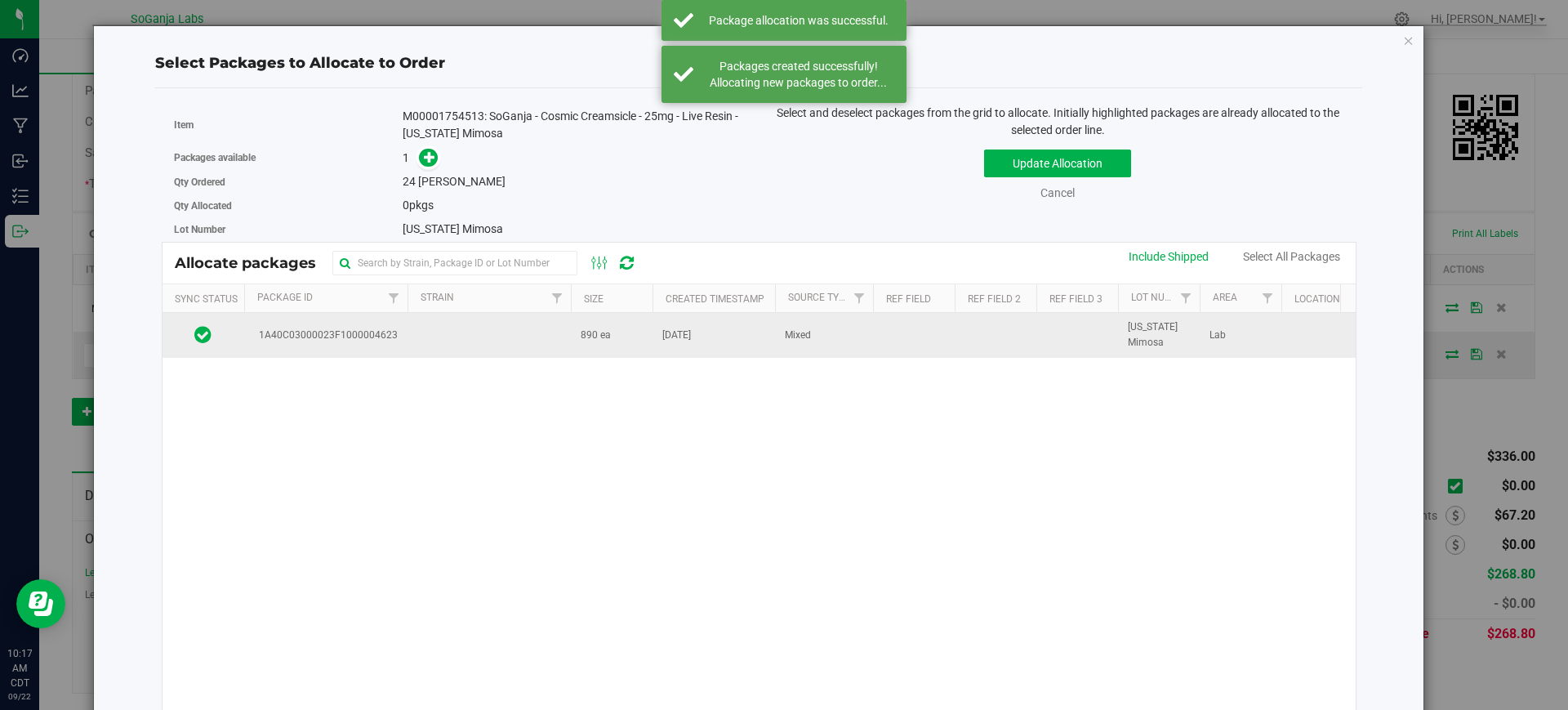
click at [657, 344] on td "[DATE]" at bounding box center [714, 335] width 123 height 44
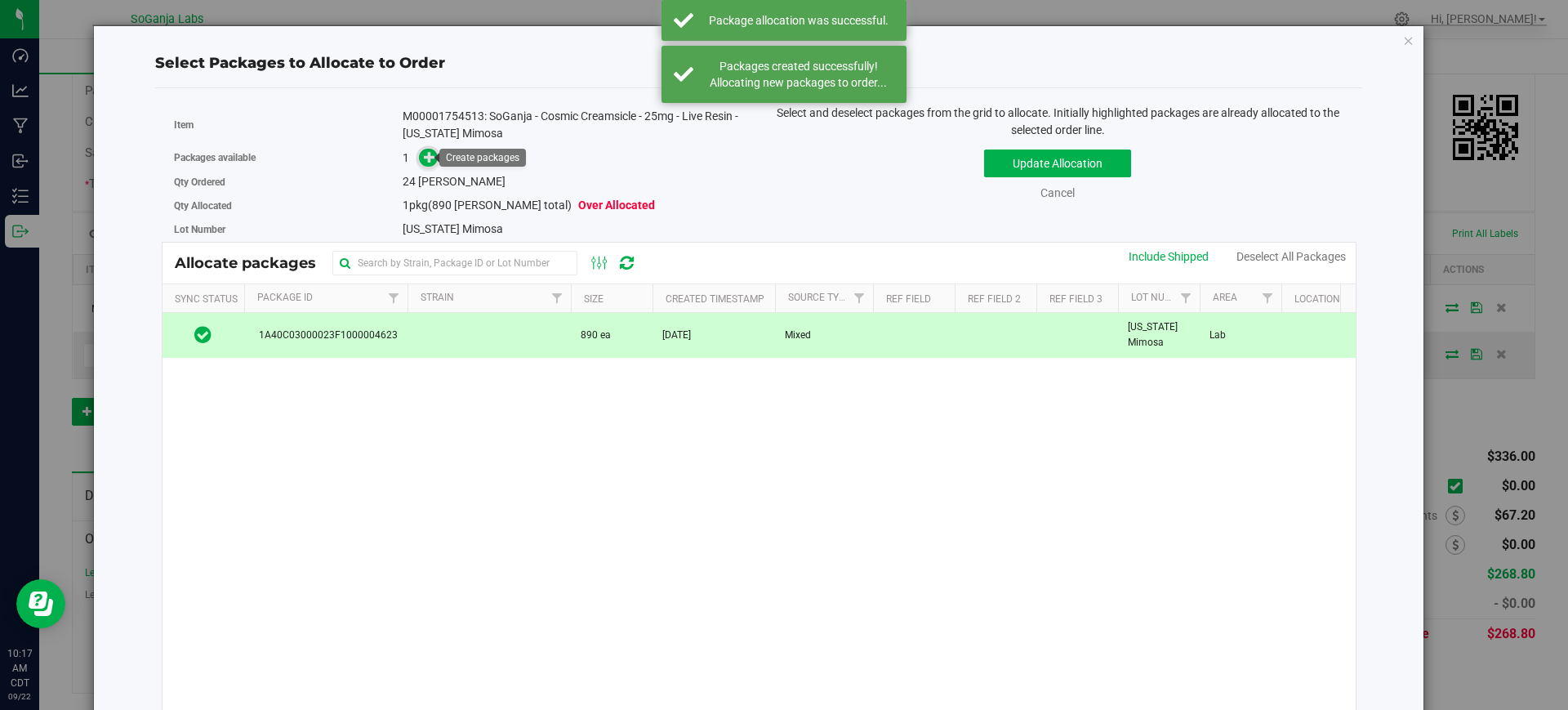
click at [431, 155] on icon at bounding box center [429, 157] width 11 height 11
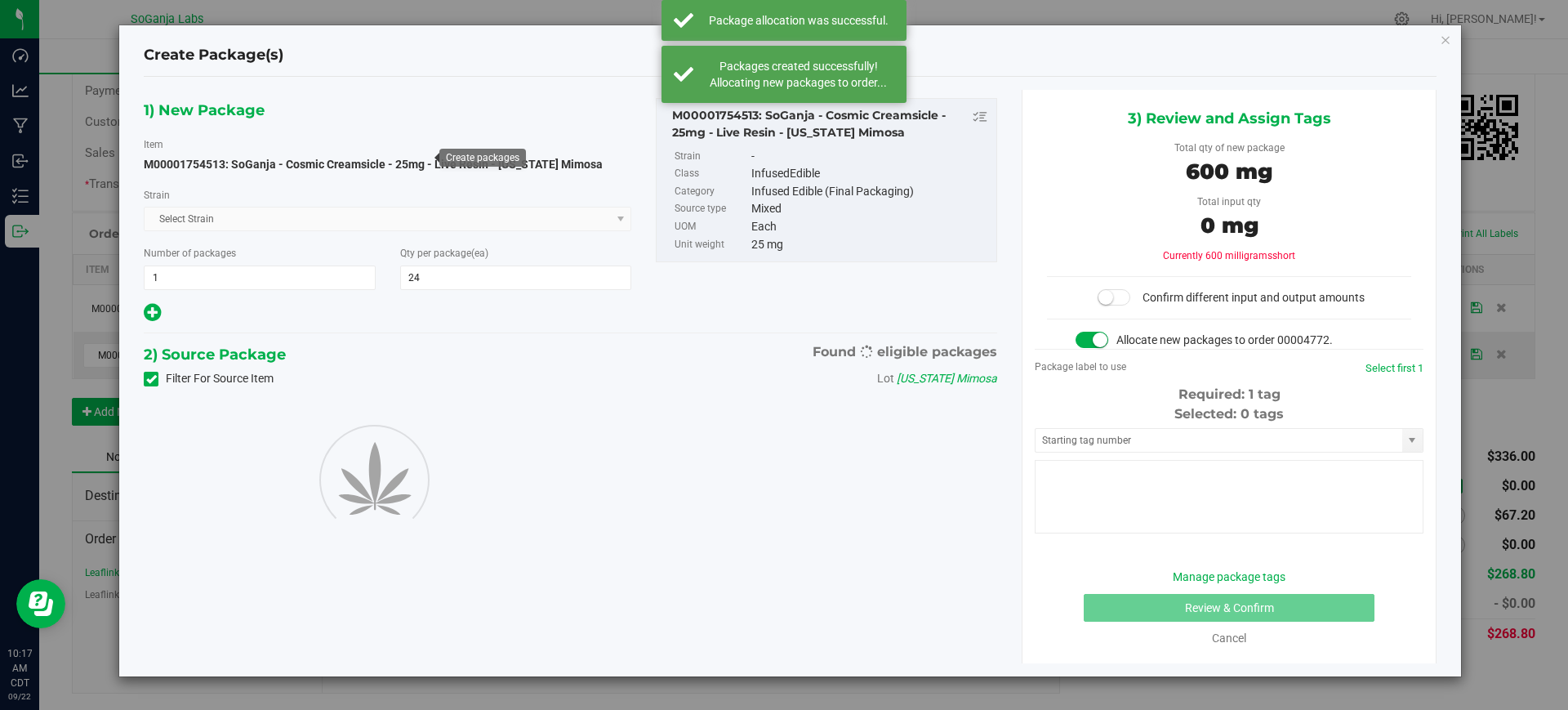
type input "24"
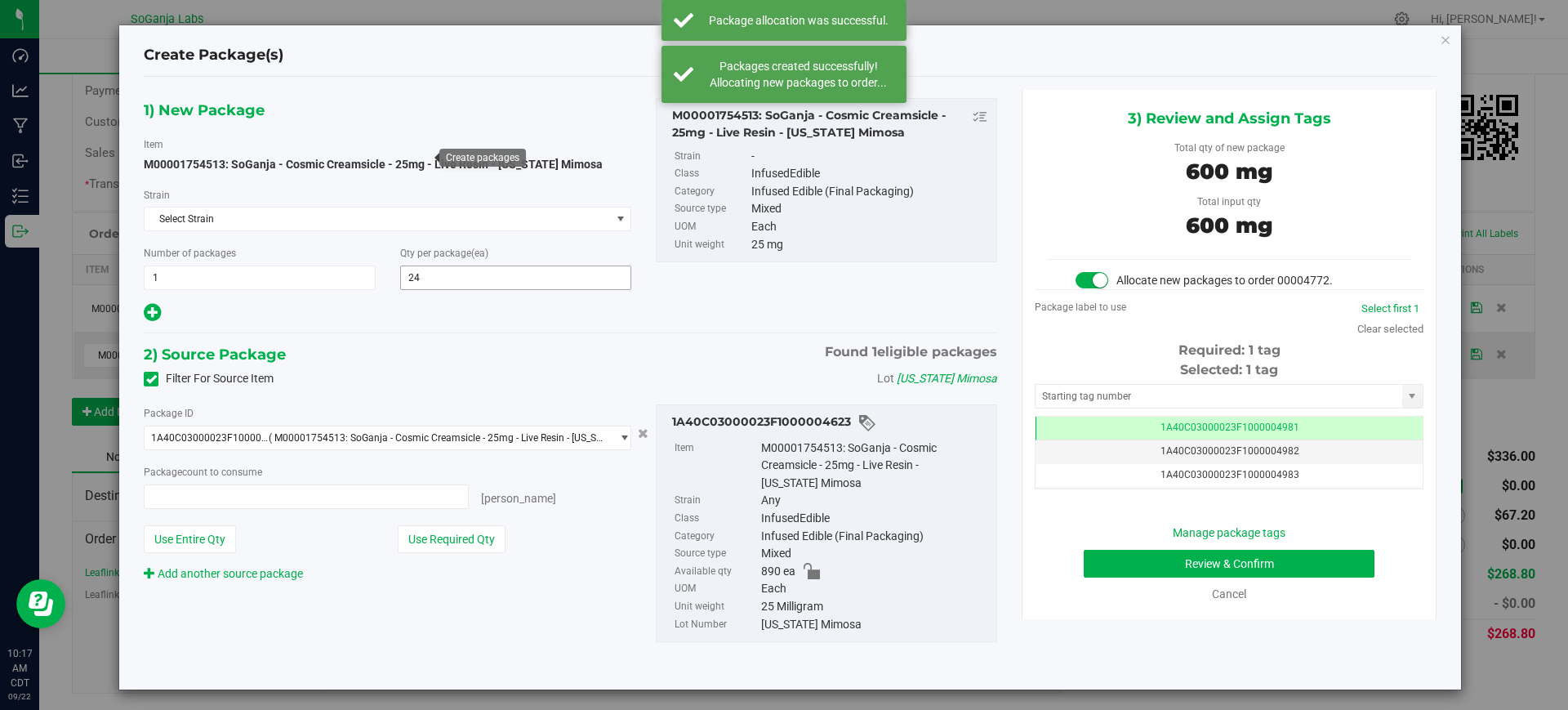
type input "24 ea"
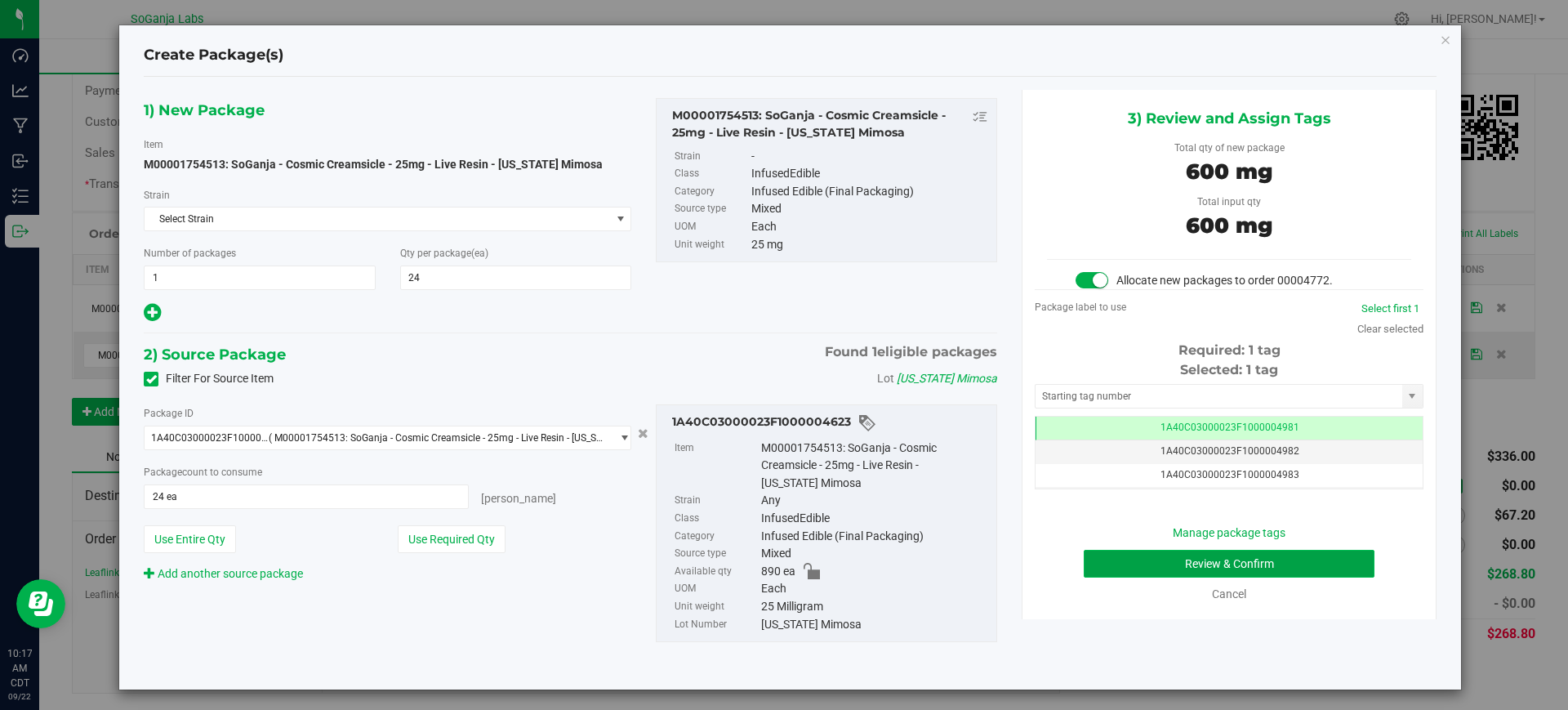
click at [1234, 569] on button "Review & Confirm" at bounding box center [1229, 564] width 291 height 28
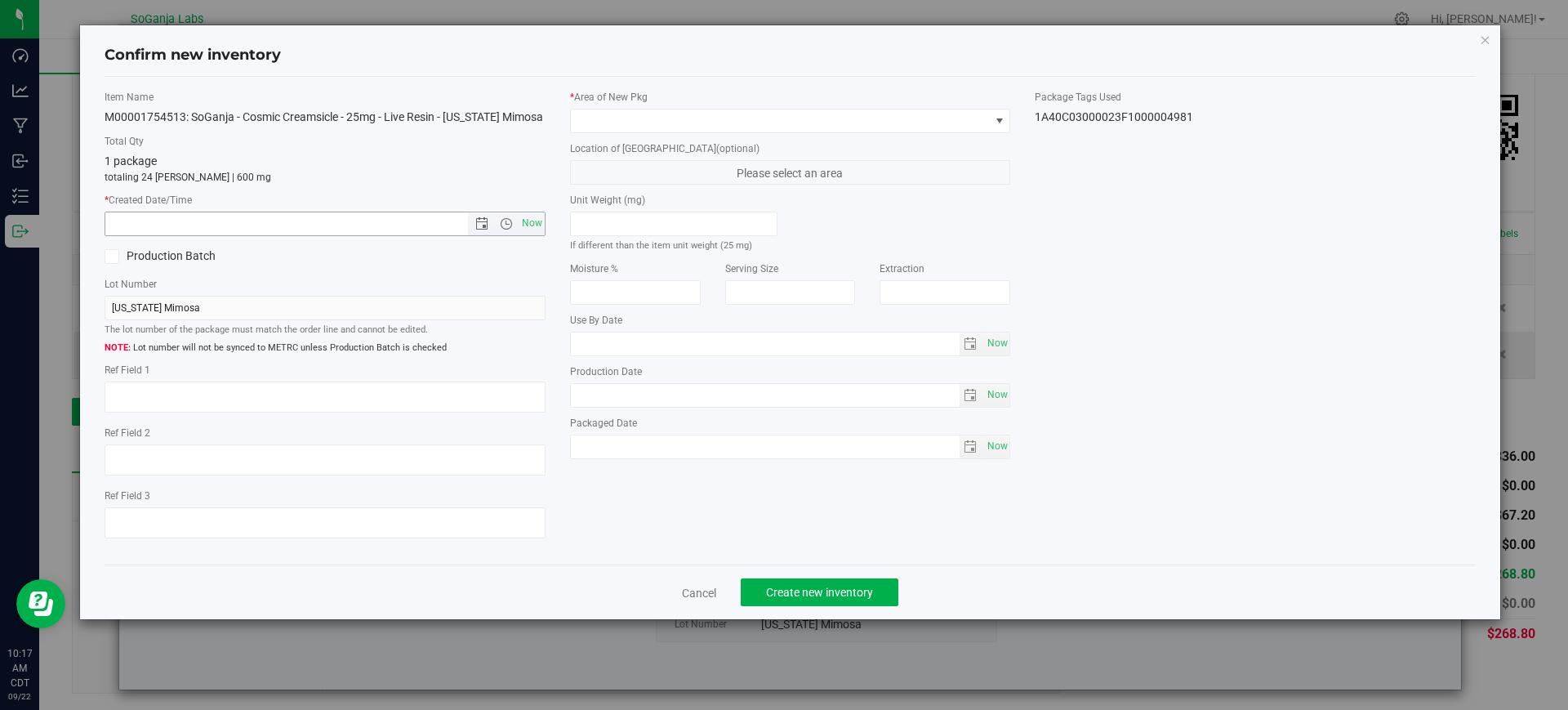
drag, startPoint x: 535, startPoint y: 226, endPoint x: 569, endPoint y: 152, distance: 81.4
click at [535, 223] on span "Now" at bounding box center [532, 223] width 28 height 23
type input "[DATE] 10:17 AM"
click at [603, 115] on span at bounding box center [780, 121] width 419 height 23
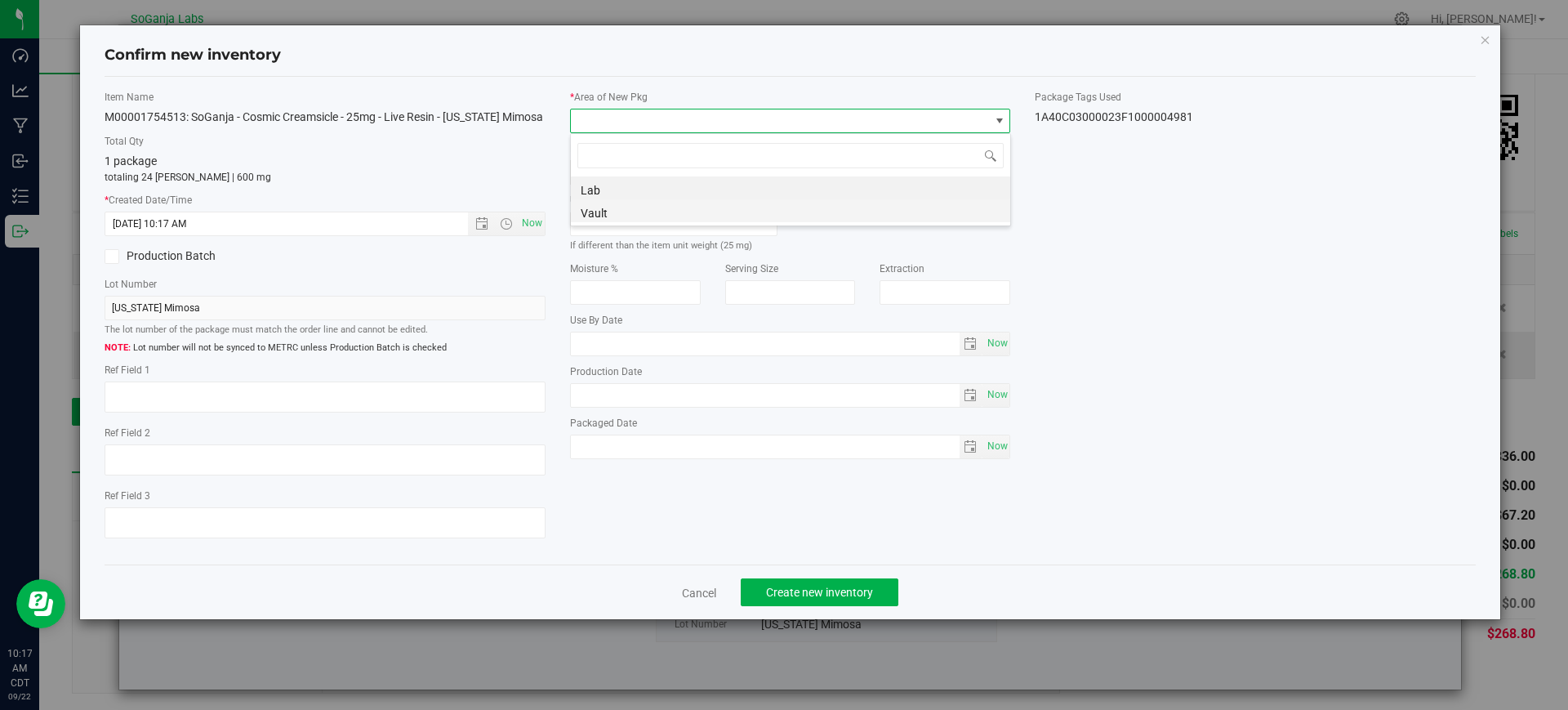
click at [599, 208] on li "Vault" at bounding box center [791, 211] width 439 height 23
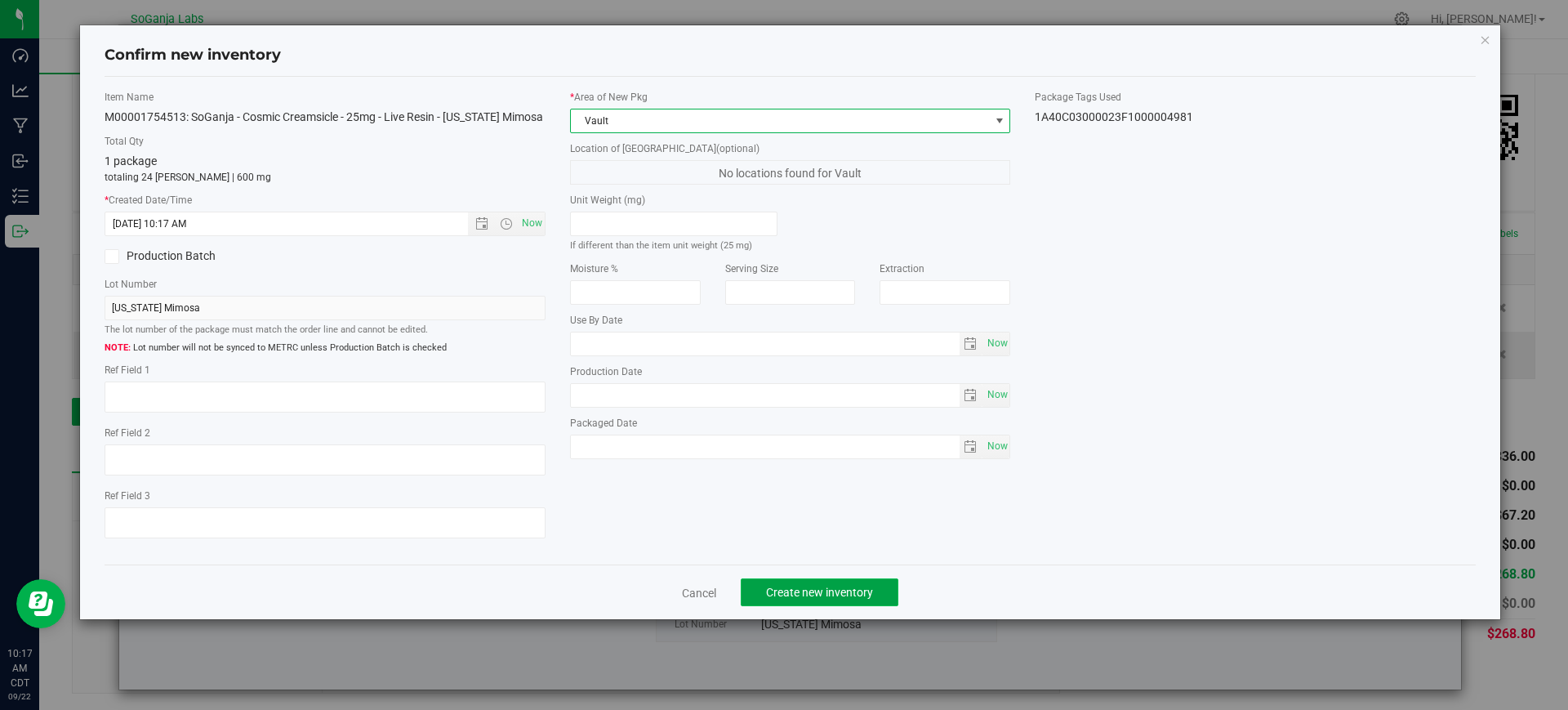
click at [855, 596] on span "Create new inventory" at bounding box center [819, 593] width 107 height 13
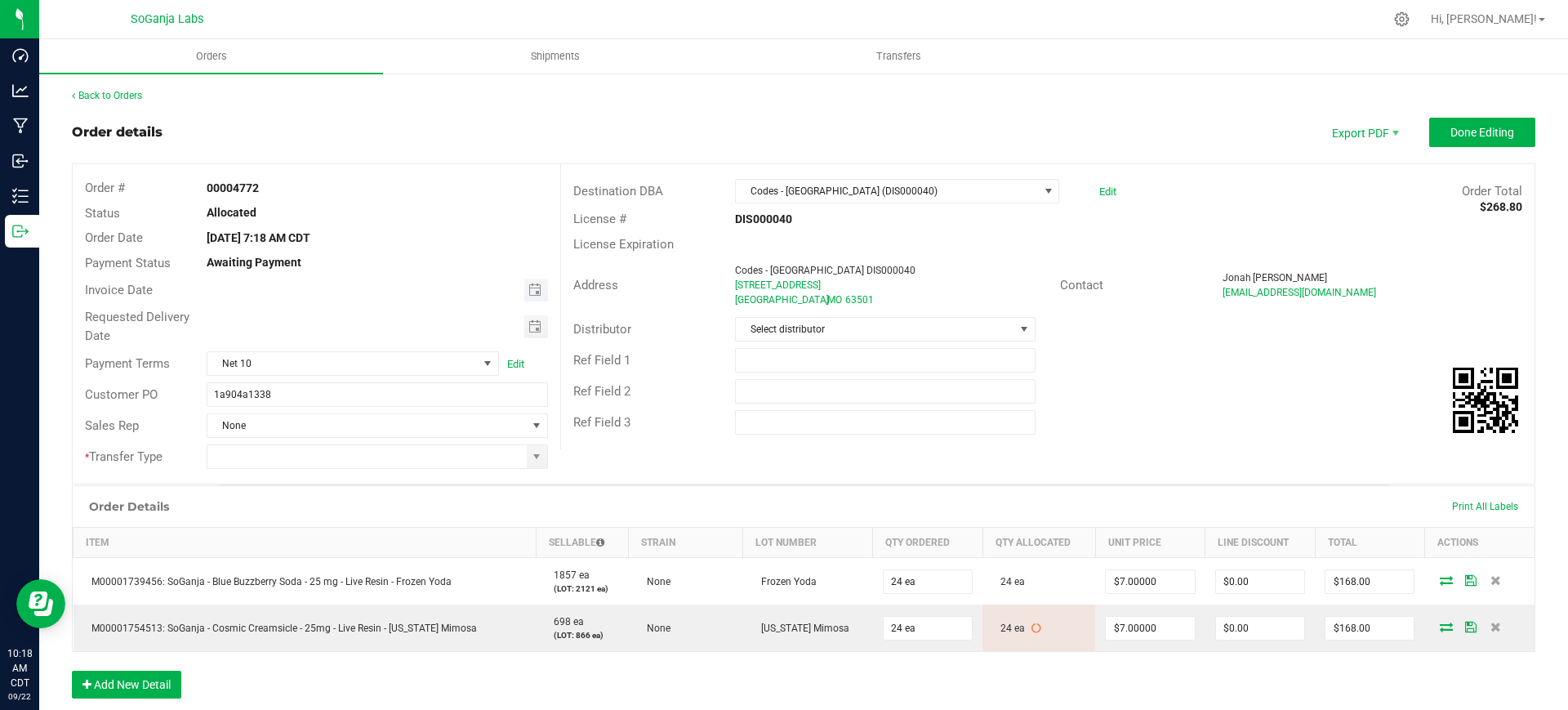
drag, startPoint x: 533, startPoint y: 294, endPoint x: 520, endPoint y: 287, distance: 14.8
click at [533, 294] on span "Toggle calendar" at bounding box center [535, 290] width 13 height 13
click at [371, 425] on span "18" at bounding box center [374, 426] width 23 height 25
type input "[DATE]"
click at [531, 323] on span "Toggle calendar" at bounding box center [535, 327] width 13 height 13
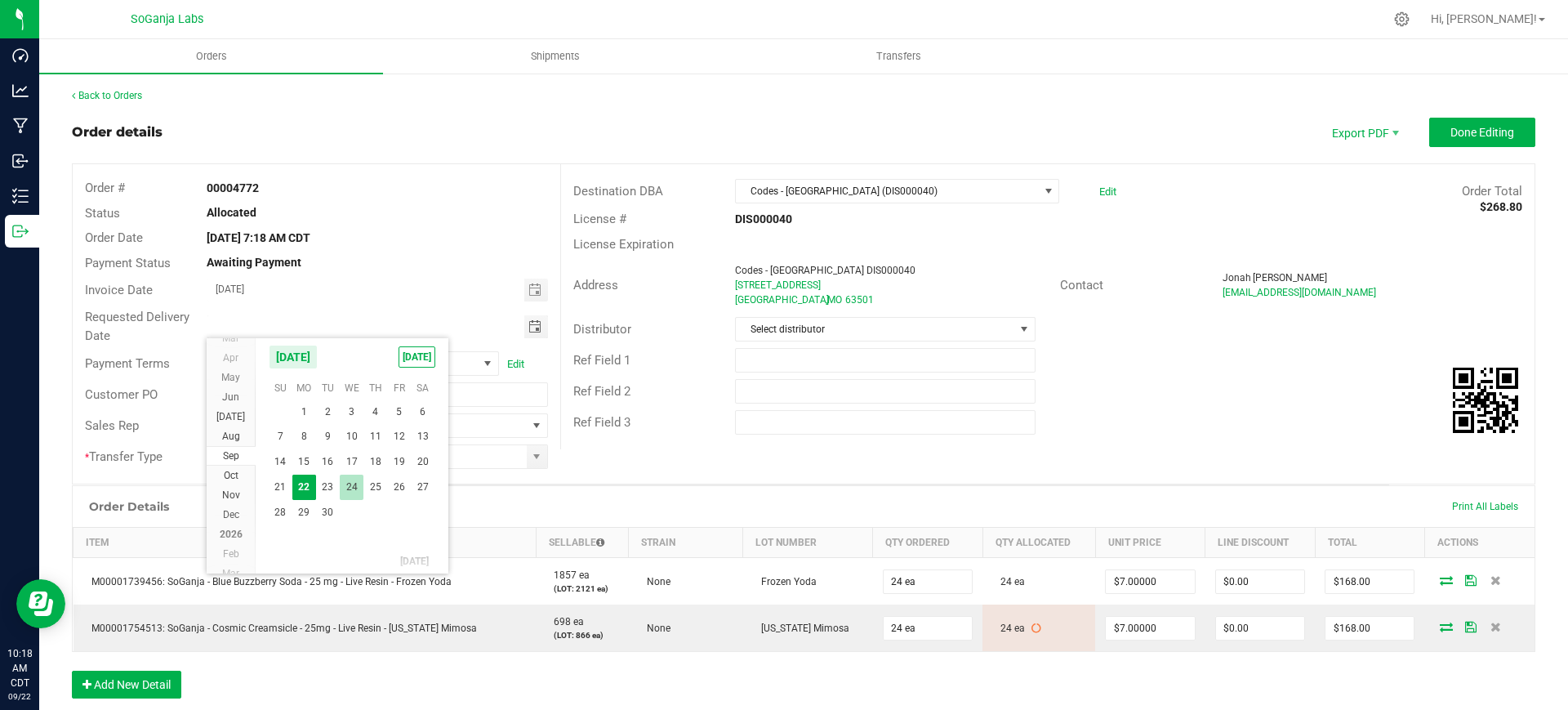
click at [354, 486] on span "24" at bounding box center [351, 487] width 23 height 25
type input "[DATE]"
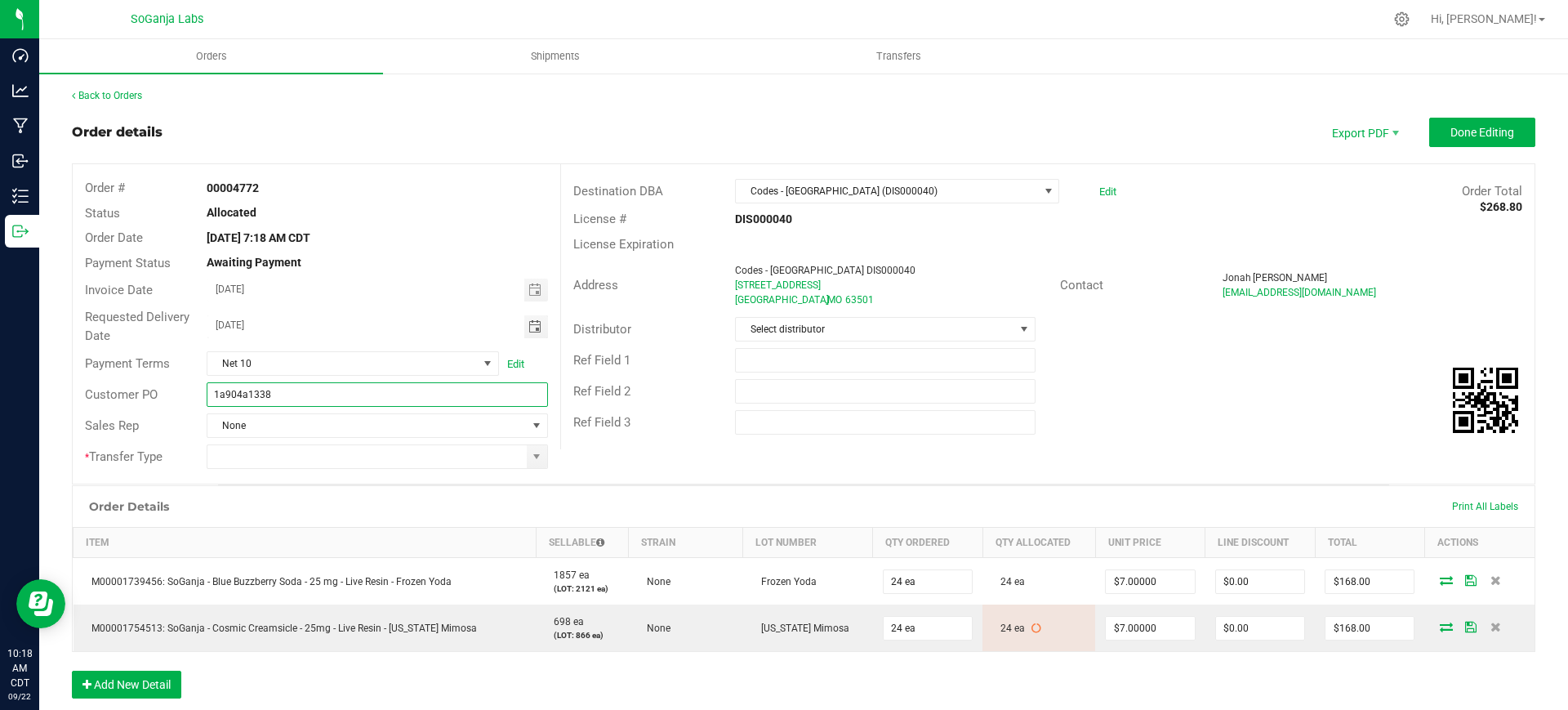
click at [400, 395] on input "1a904a1338" at bounding box center [377, 395] width 341 height 24
click at [534, 460] on span at bounding box center [536, 457] width 13 height 13
type input "1a904a1338 Codes - [GEOGRAPHIC_DATA] DIS000040"
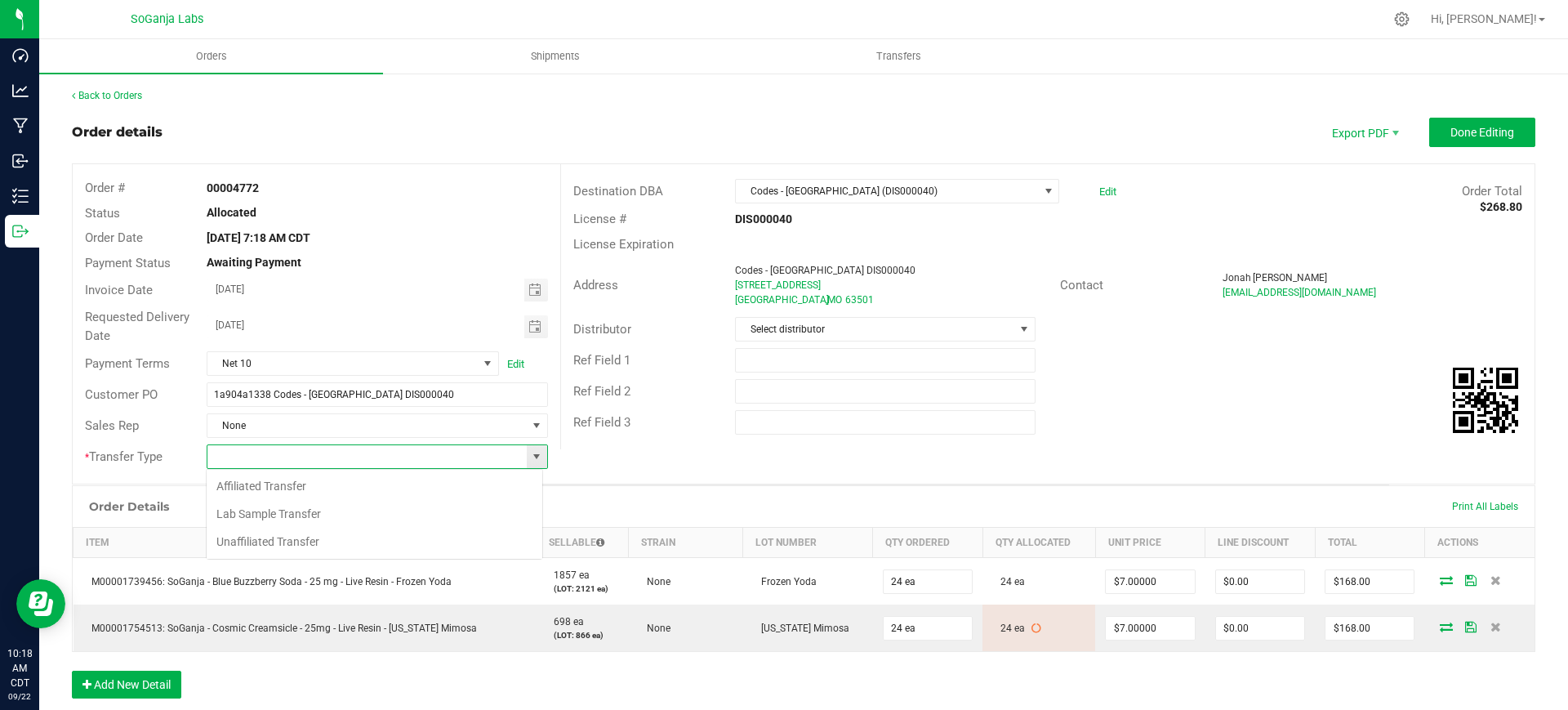
scroll to position [24, 336]
click at [291, 538] on li "Unaffiliated Transfer" at bounding box center [374, 542] width 336 height 28
type input "Unaffiliated Transfer"
click at [776, 323] on span "Select distributor" at bounding box center [874, 329] width 277 height 23
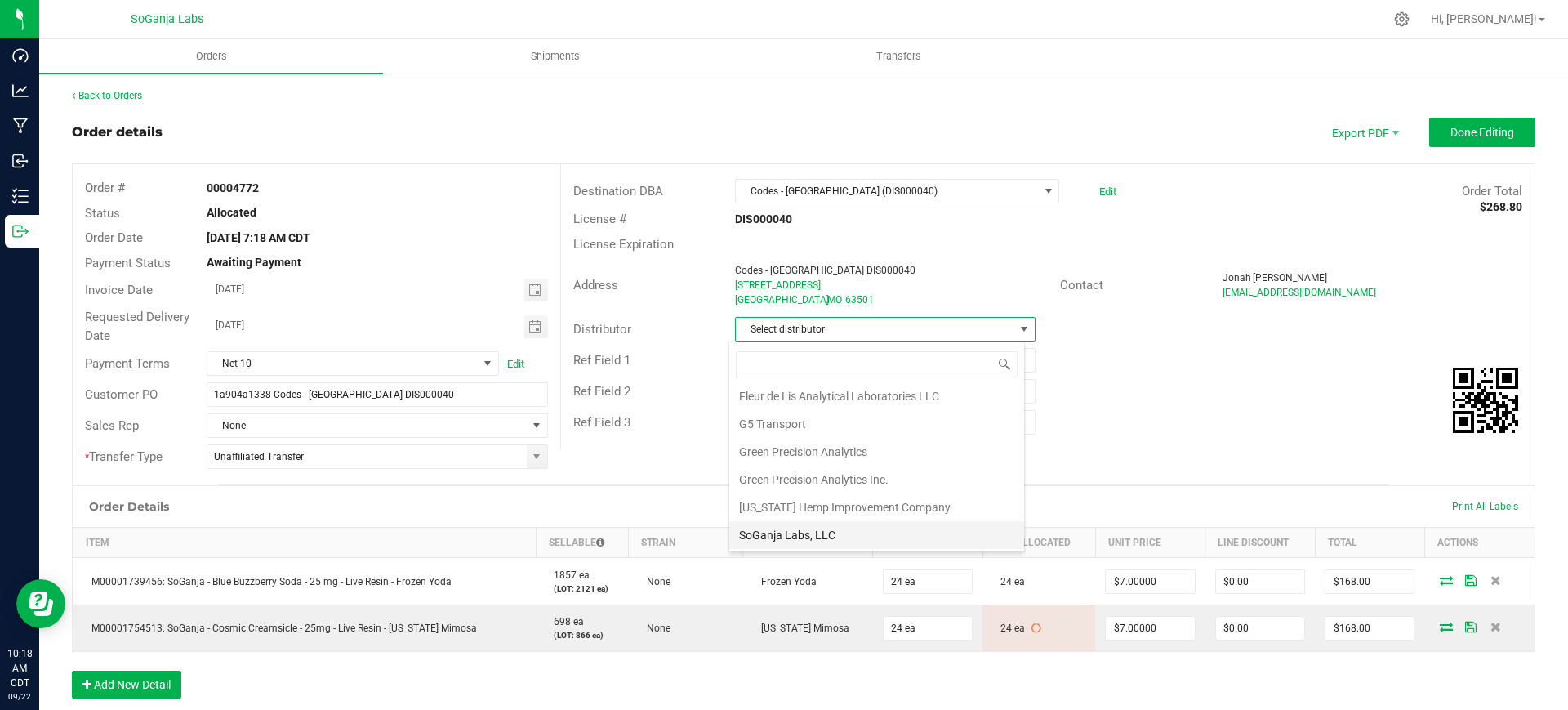
scroll to position [87, 0]
click at [820, 533] on li "Wellerman Transport" at bounding box center [876, 536] width 295 height 28
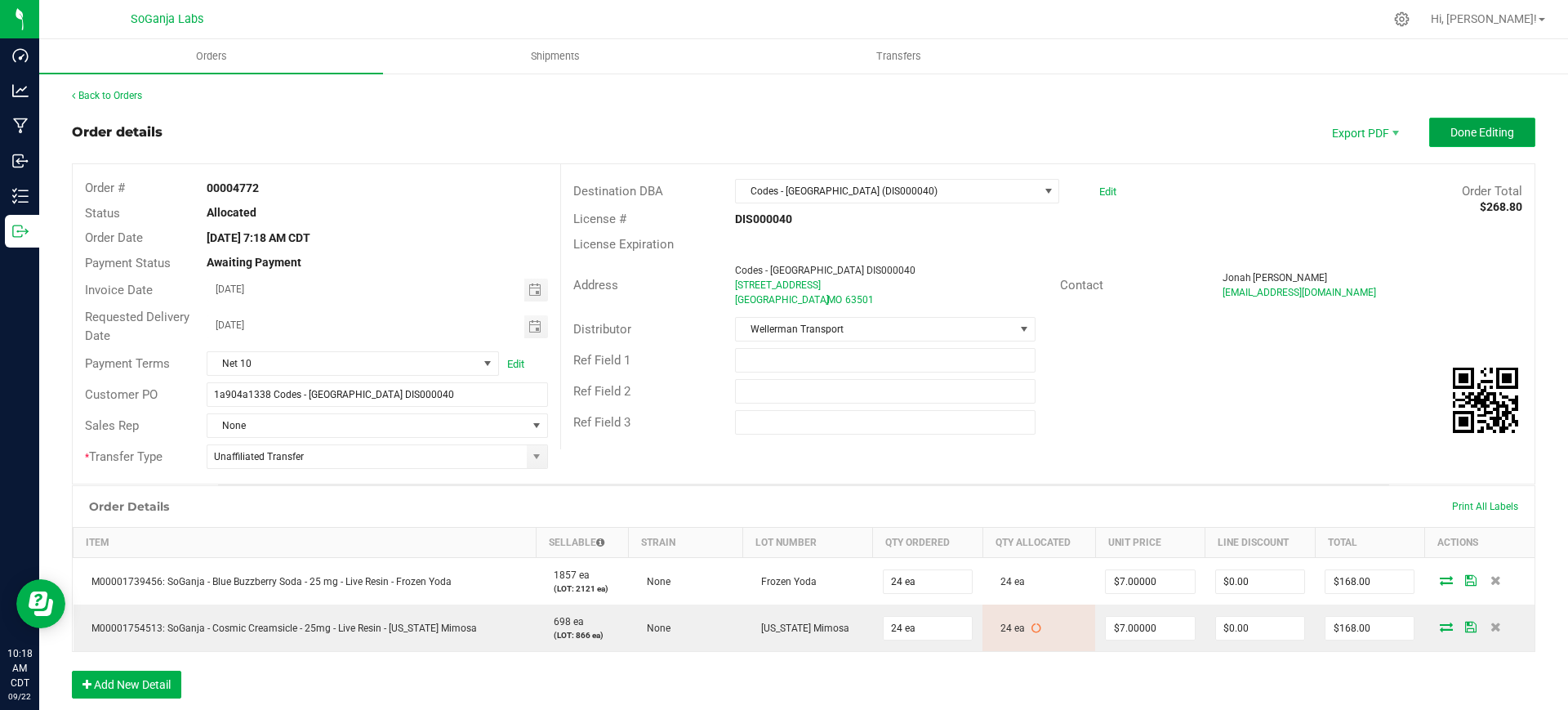
click at [1453, 126] on span "Done Editing" at bounding box center [1482, 132] width 63 height 13
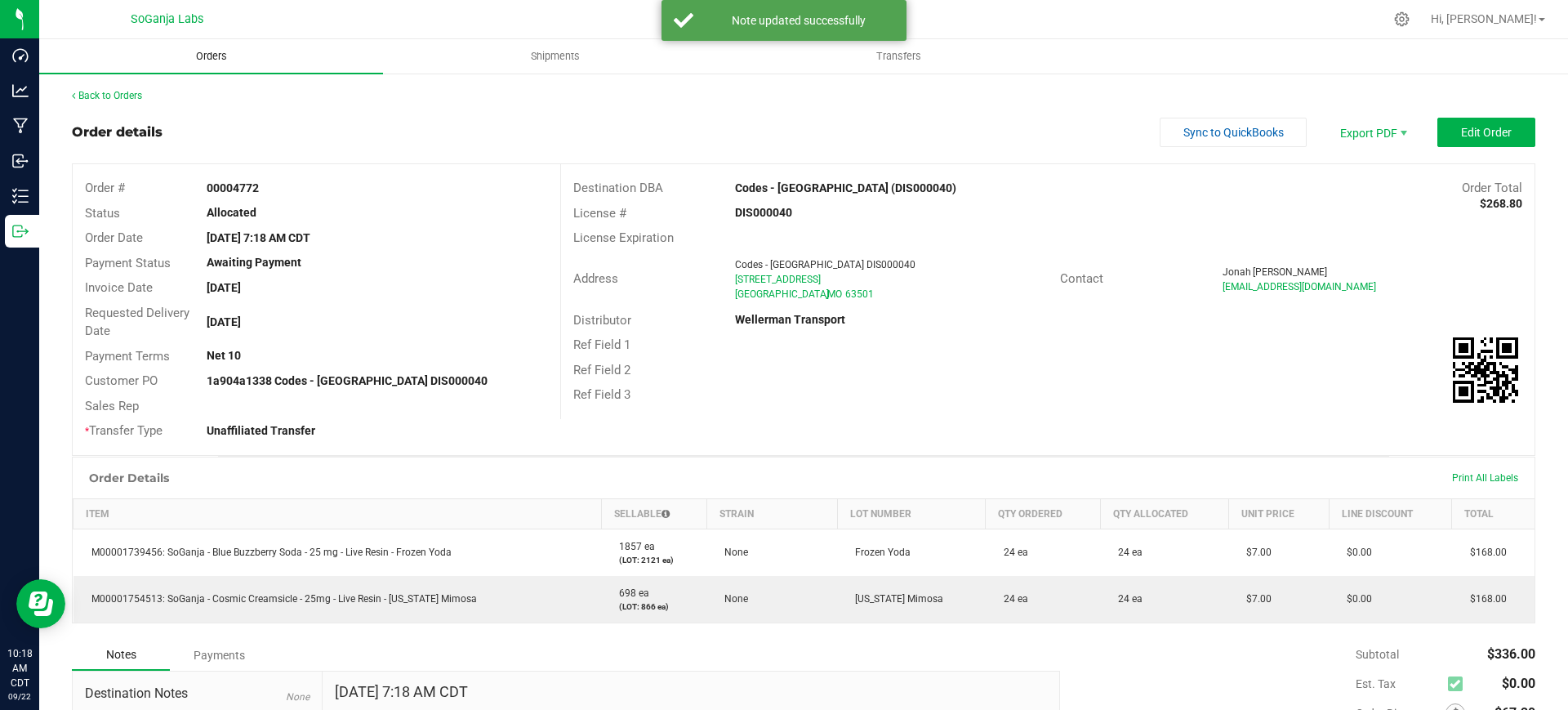
click at [226, 55] on span "Orders" at bounding box center [211, 57] width 75 height 15
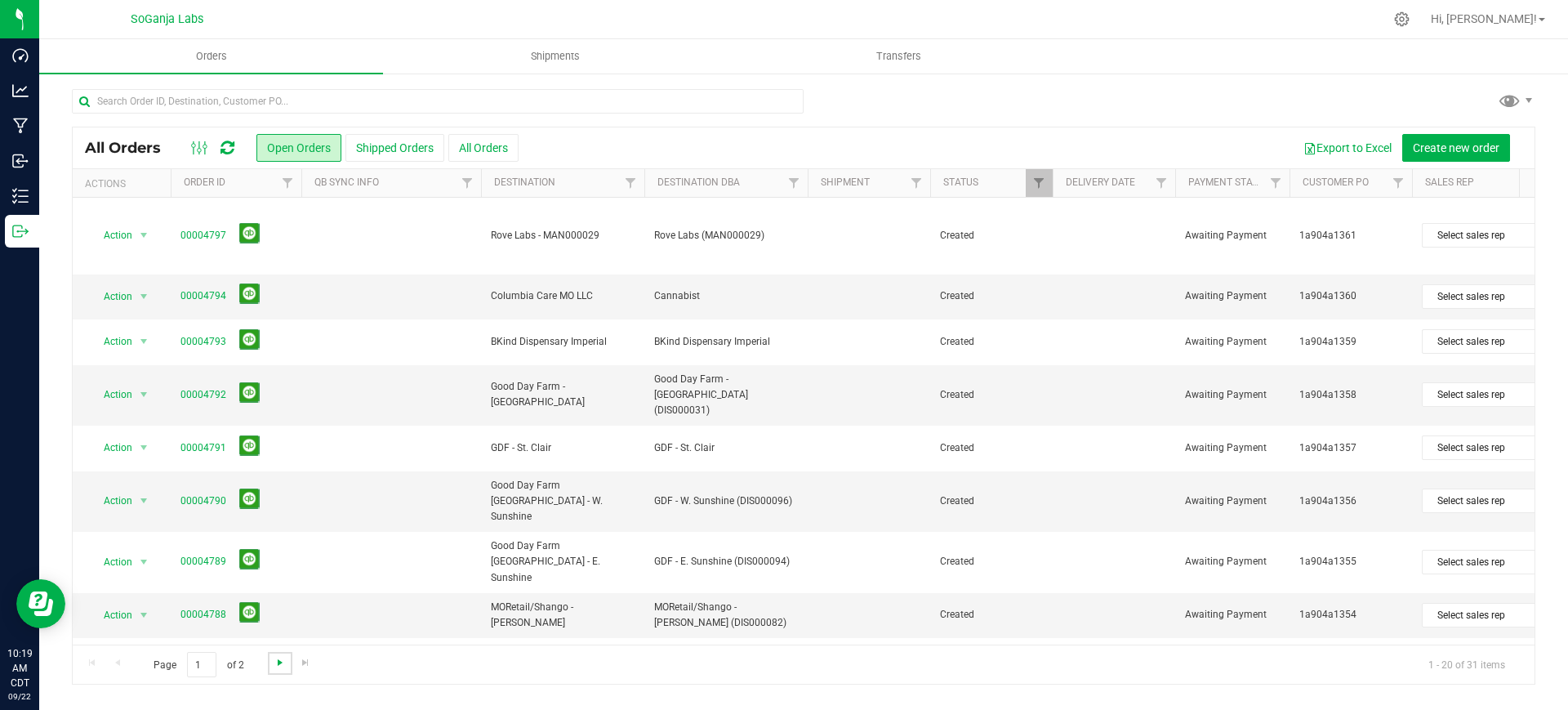
click at [274, 656] on span "Go to the next page" at bounding box center [280, 662] width 13 height 13
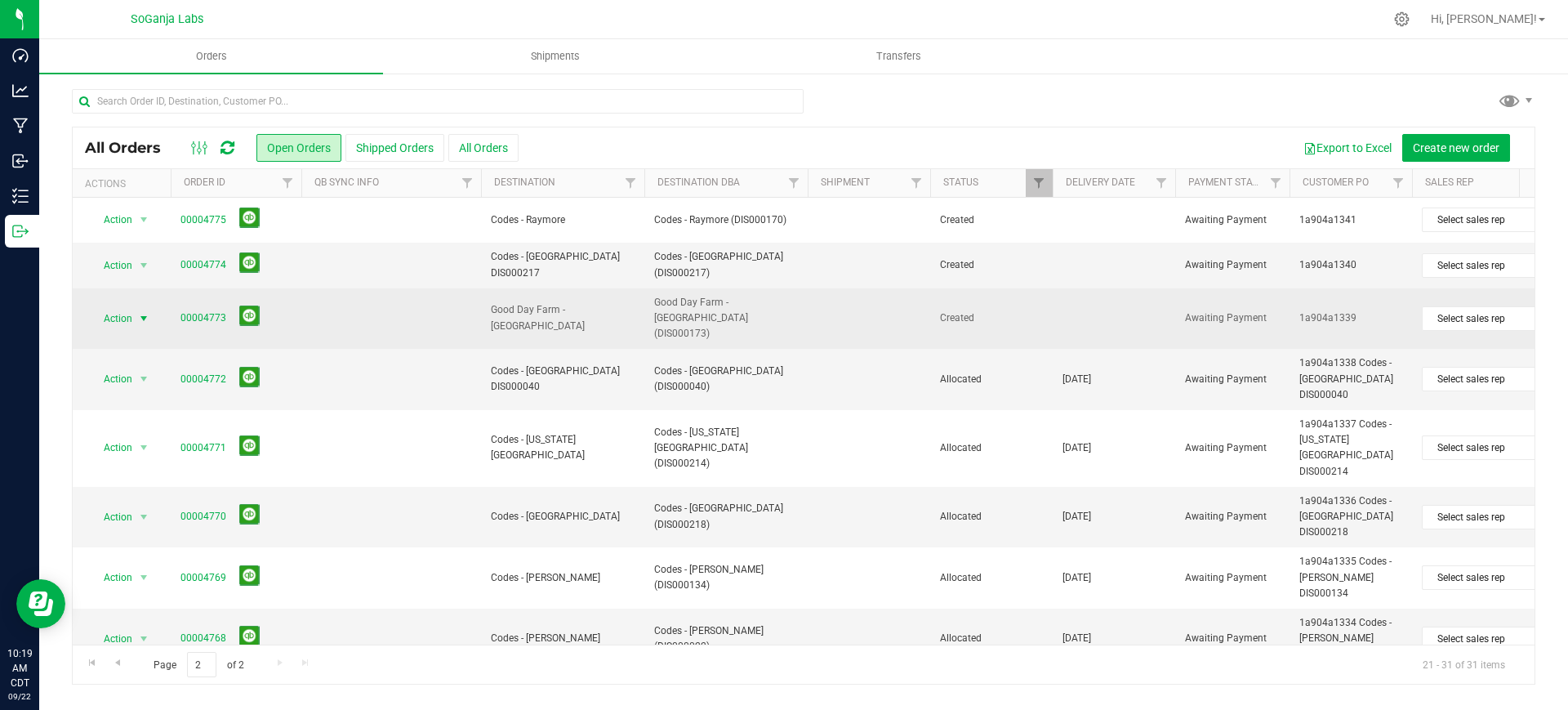
click at [136, 330] on span "select" at bounding box center [144, 319] width 20 height 23
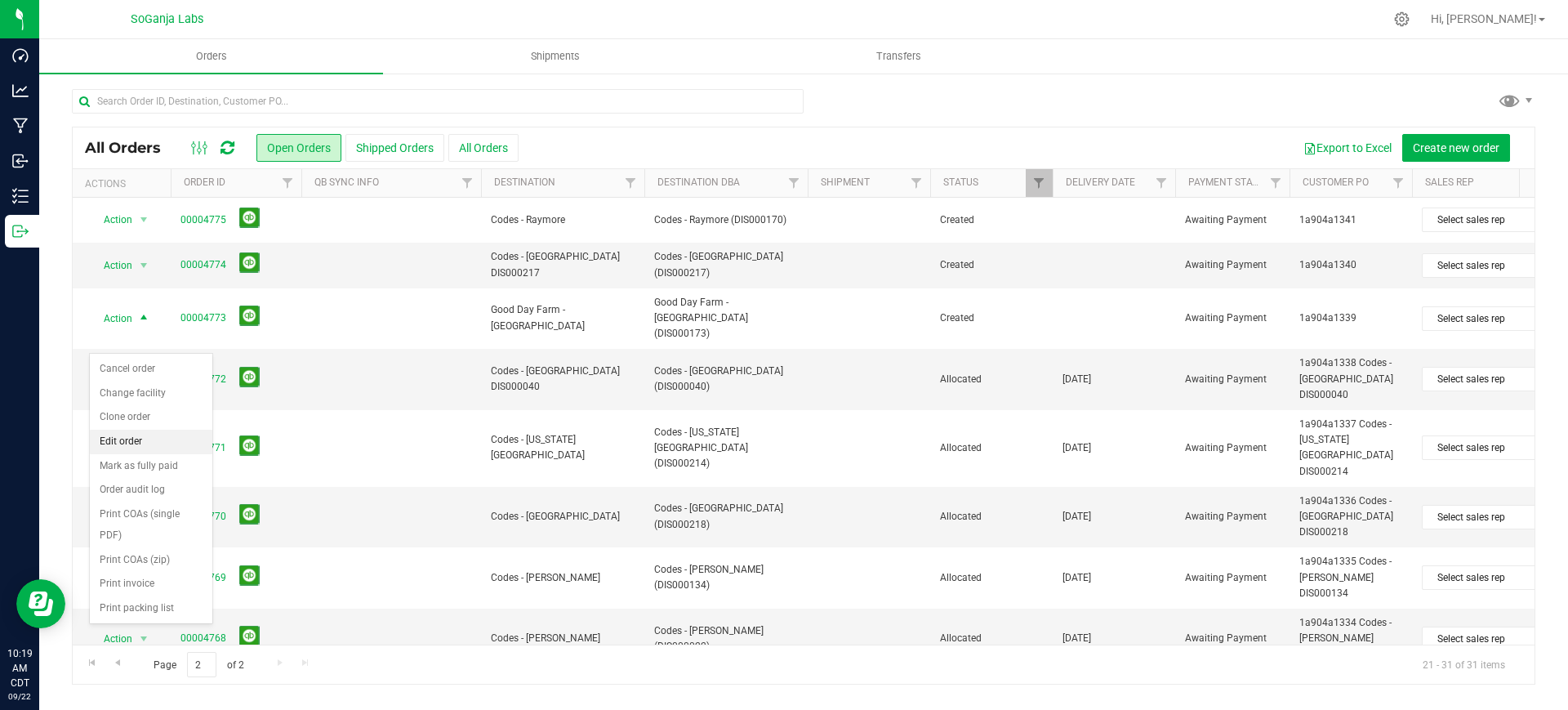
click at [142, 439] on li "Edit order" at bounding box center [151, 442] width 123 height 24
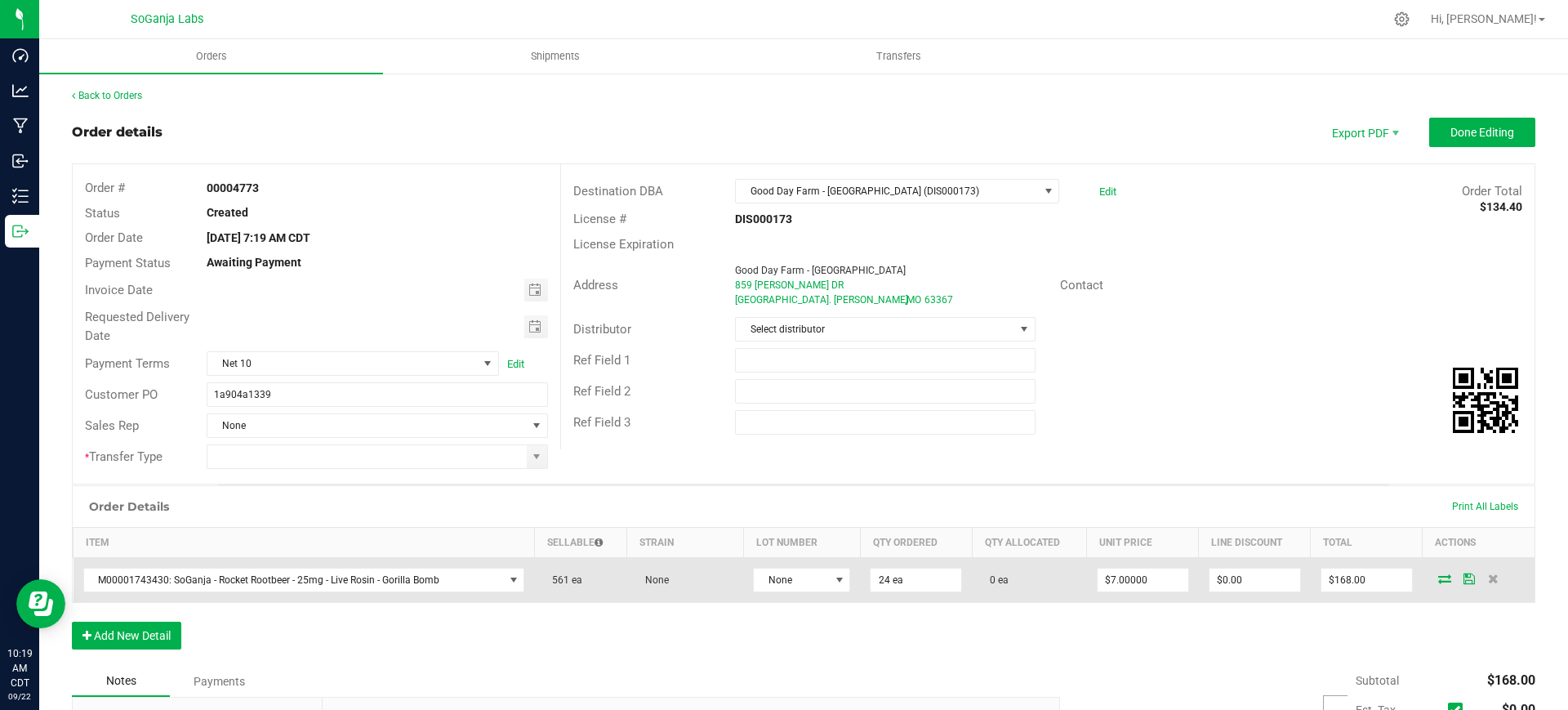
click at [804, 593] on td "None" at bounding box center [801, 580] width 116 height 45
click at [804, 575] on span "None" at bounding box center [791, 580] width 75 height 23
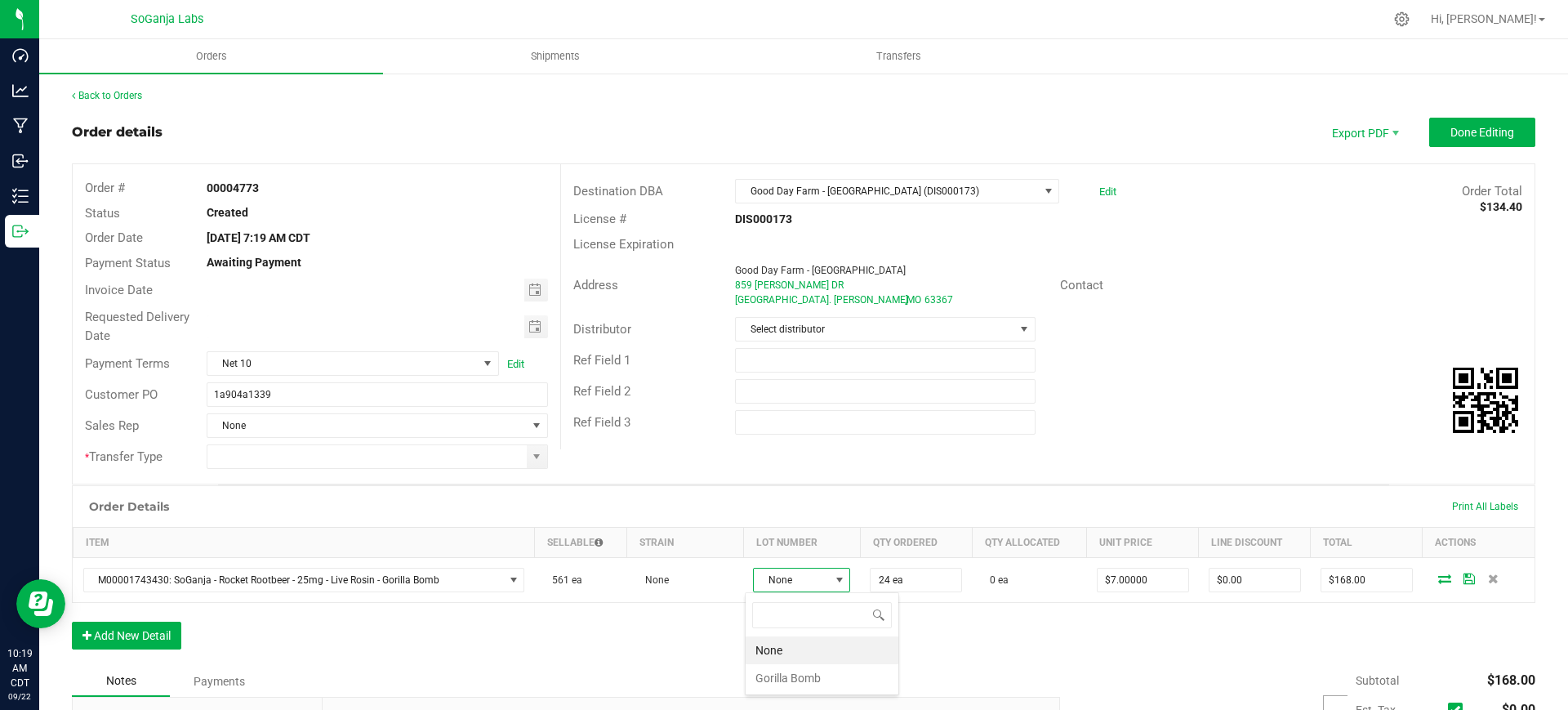
scroll to position [24, 97]
click at [795, 671] on Bomb "Gorilla Bomb" at bounding box center [822, 678] width 153 height 28
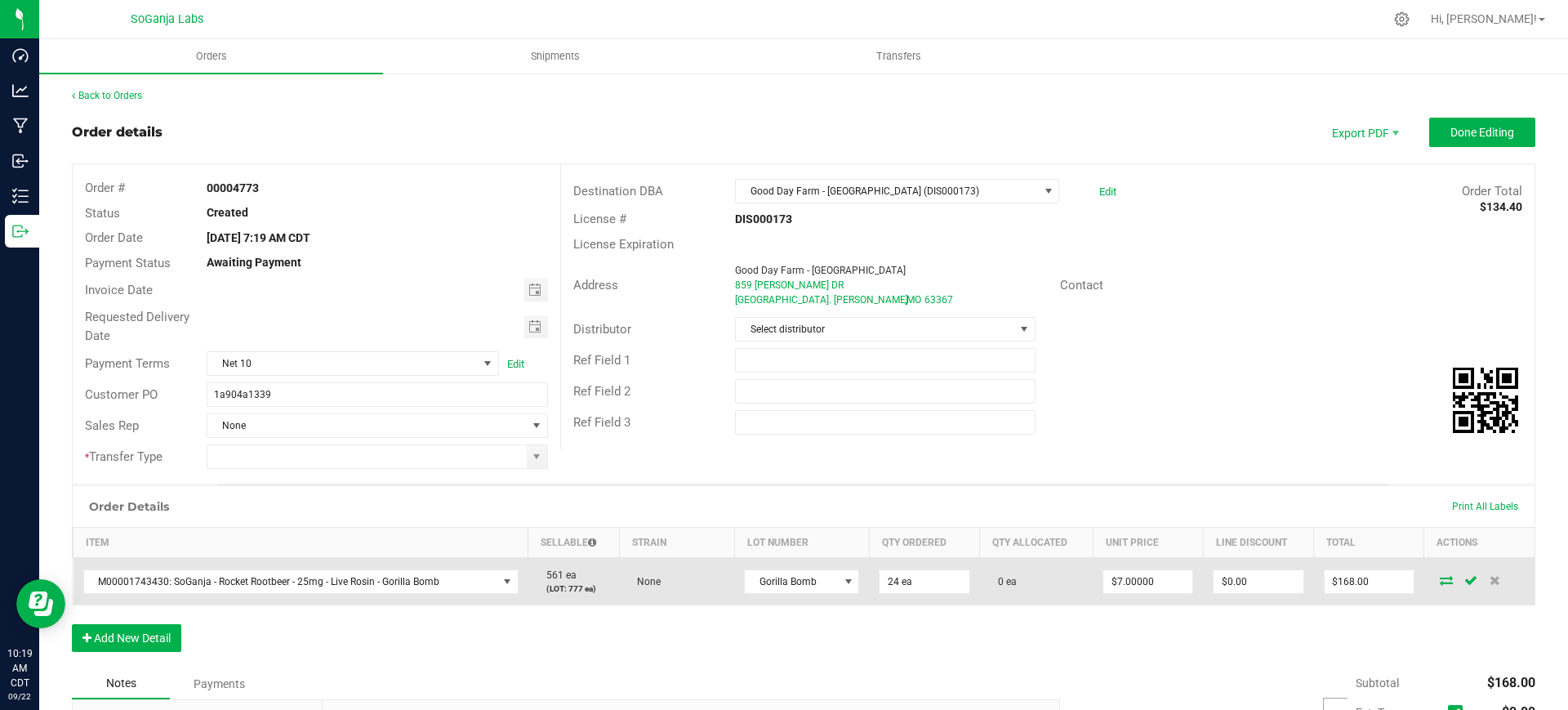
click at [1440, 580] on icon at bounding box center [1447, 580] width 13 height 10
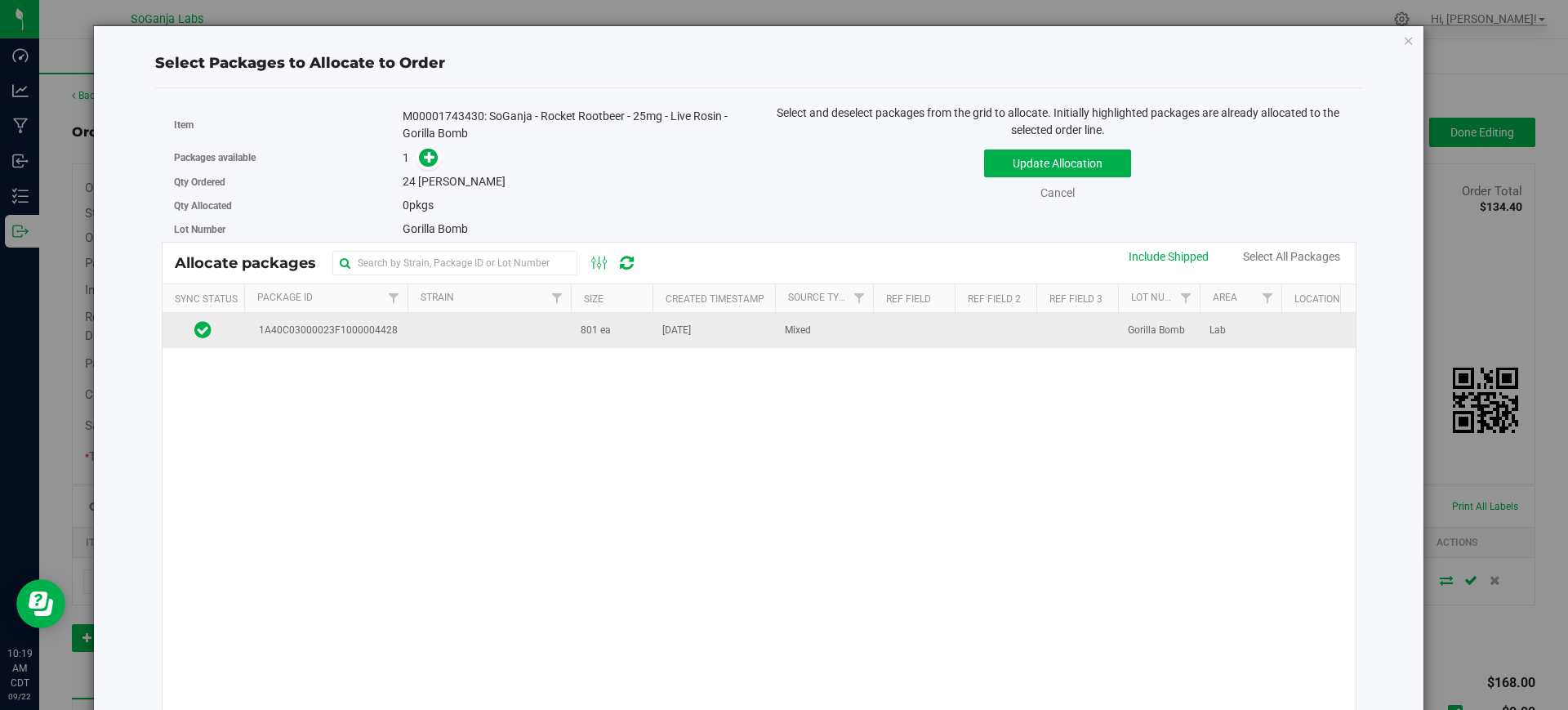
click at [610, 334] on td "801 ea" at bounding box center [612, 331] width 82 height 35
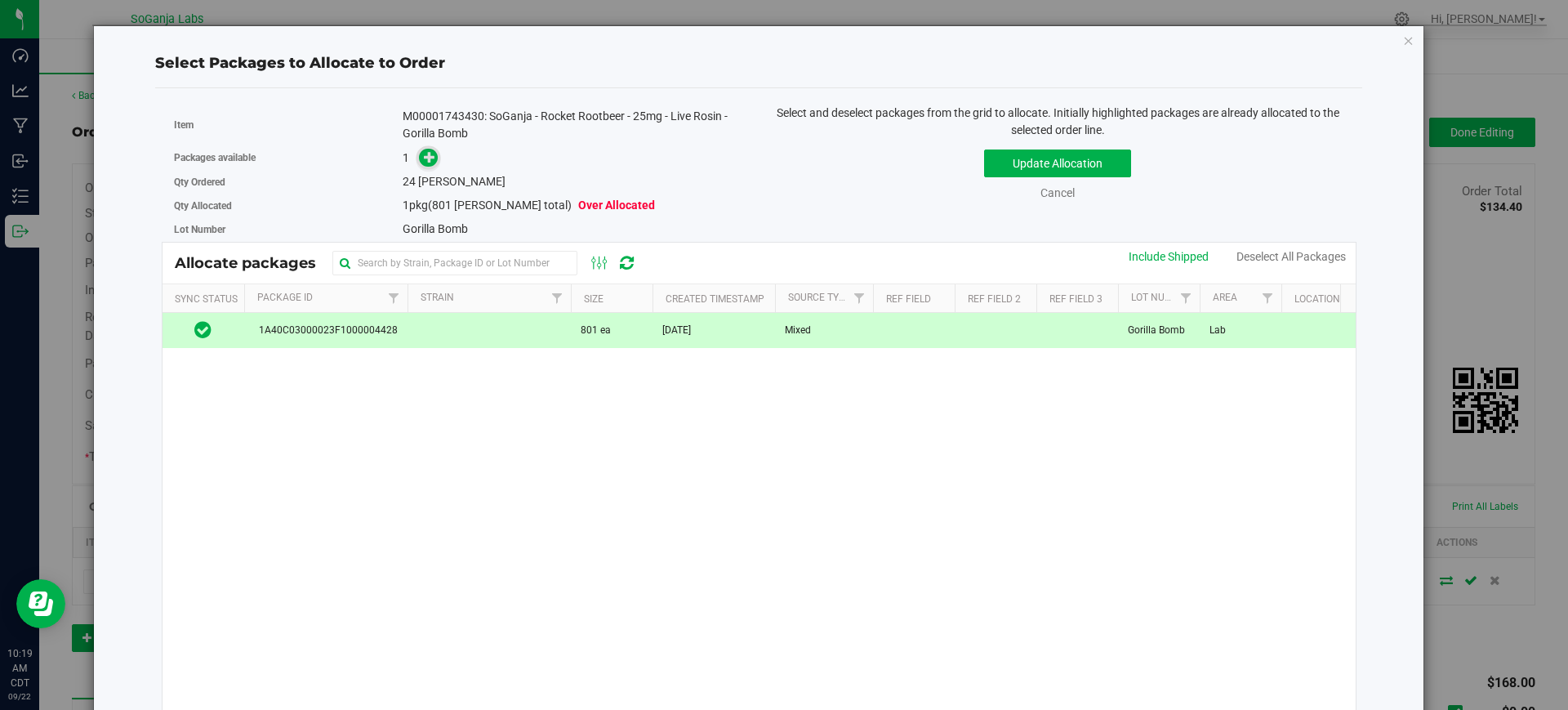
click at [426, 160] on icon at bounding box center [429, 157] width 11 height 11
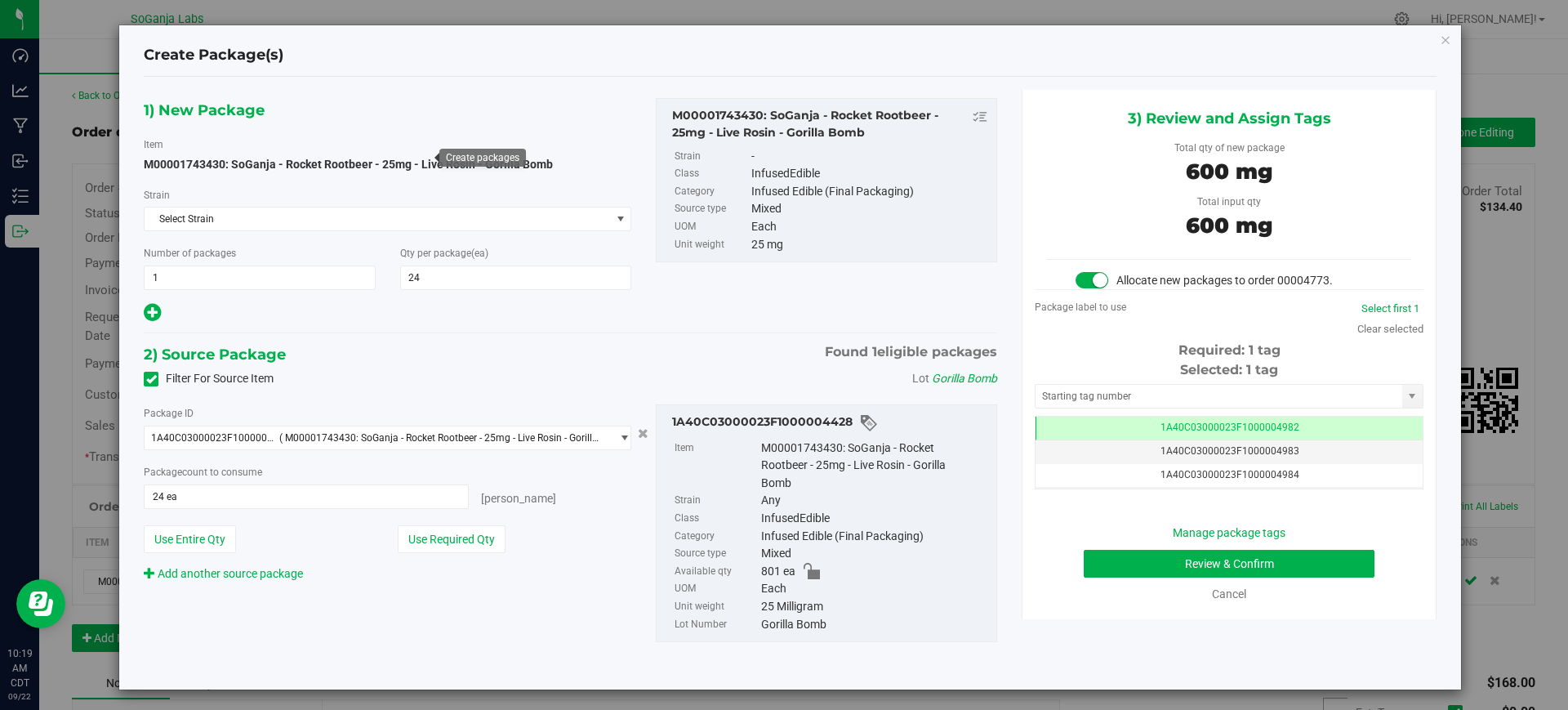
scroll to position [0, -1]
click at [1192, 566] on button "Review & Confirm" at bounding box center [1229, 564] width 291 height 28
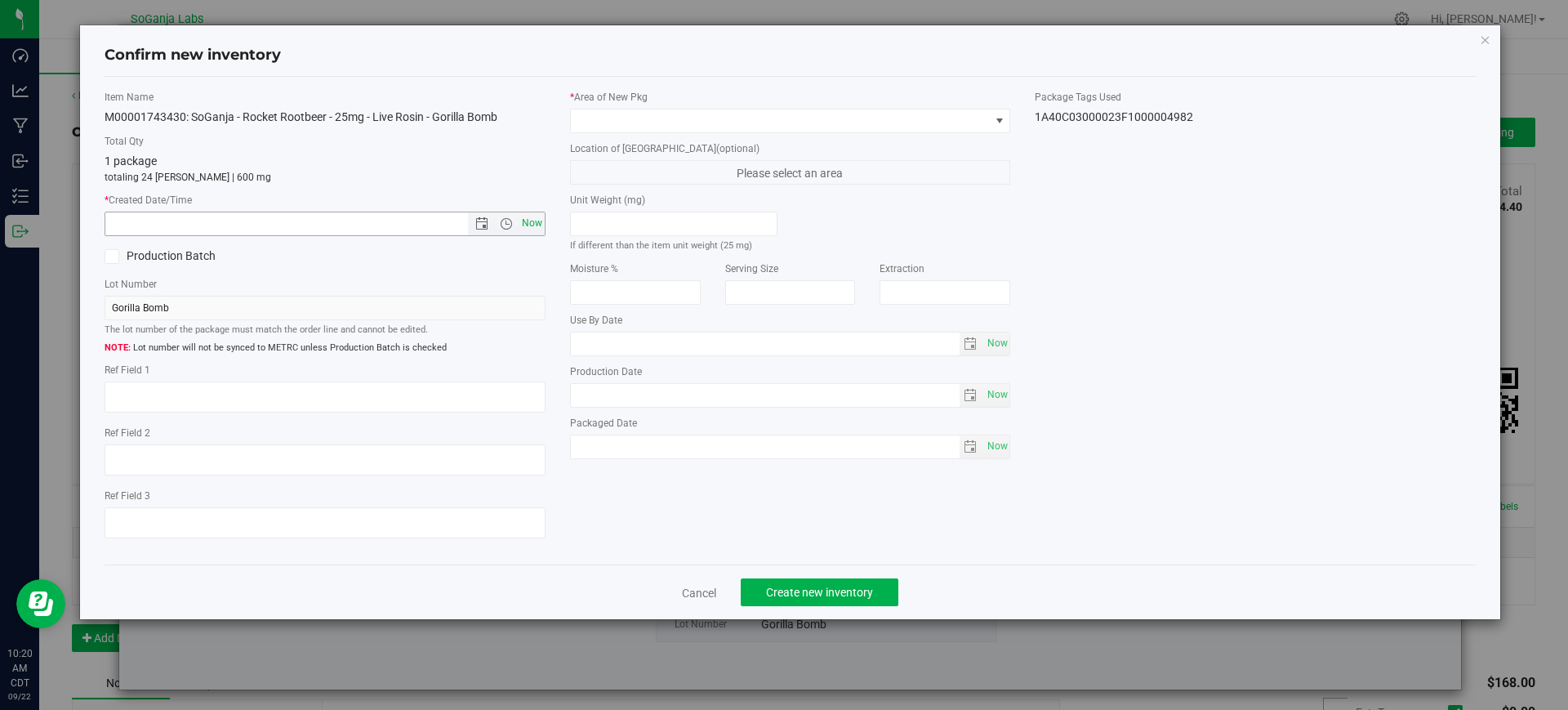
click at [529, 219] on span "Now" at bounding box center [532, 223] width 28 height 23
type input "[DATE] 10:20 AM"
click at [605, 120] on span at bounding box center [780, 121] width 419 height 23
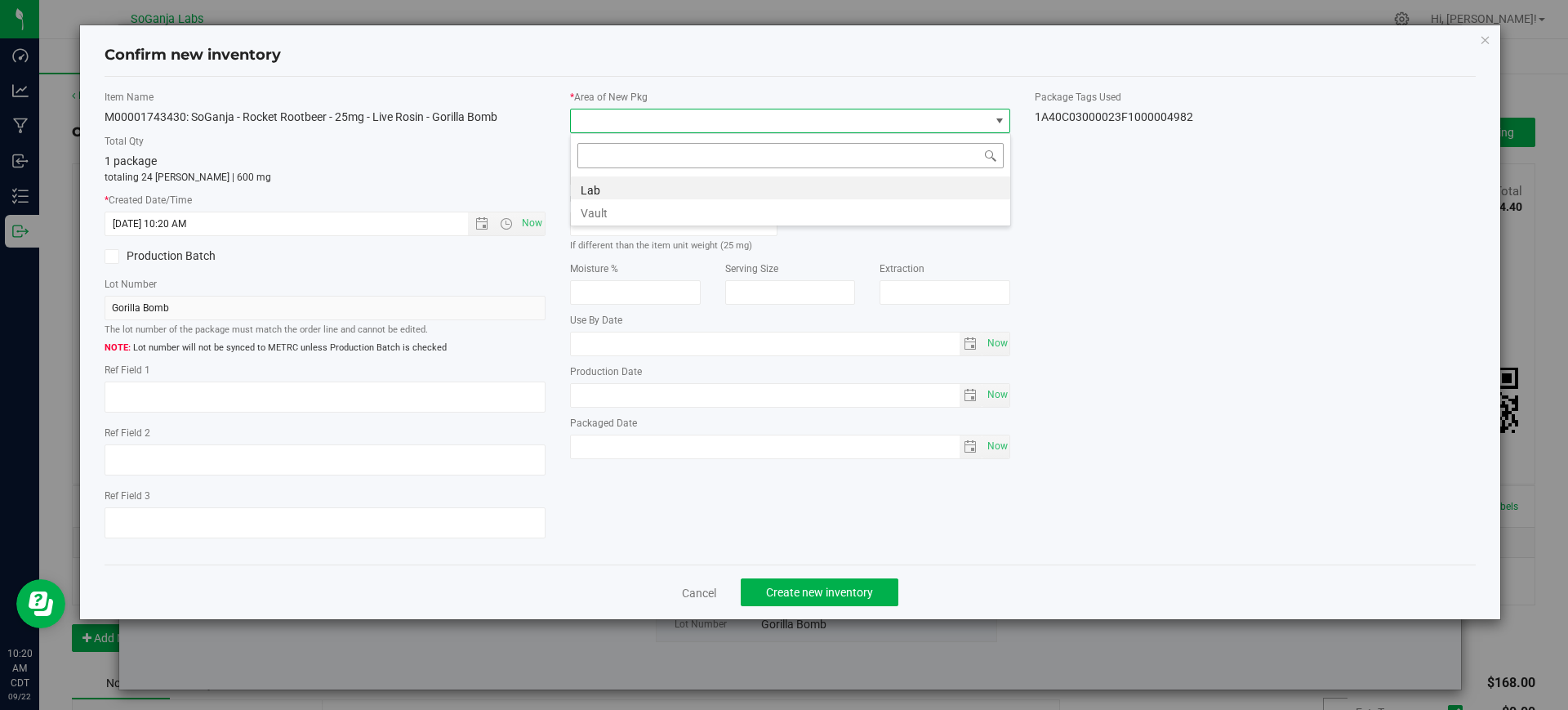
scroll to position [24, 441]
click at [618, 214] on li "Vault" at bounding box center [791, 211] width 439 height 23
click at [867, 591] on span "Create new inventory" at bounding box center [819, 593] width 107 height 13
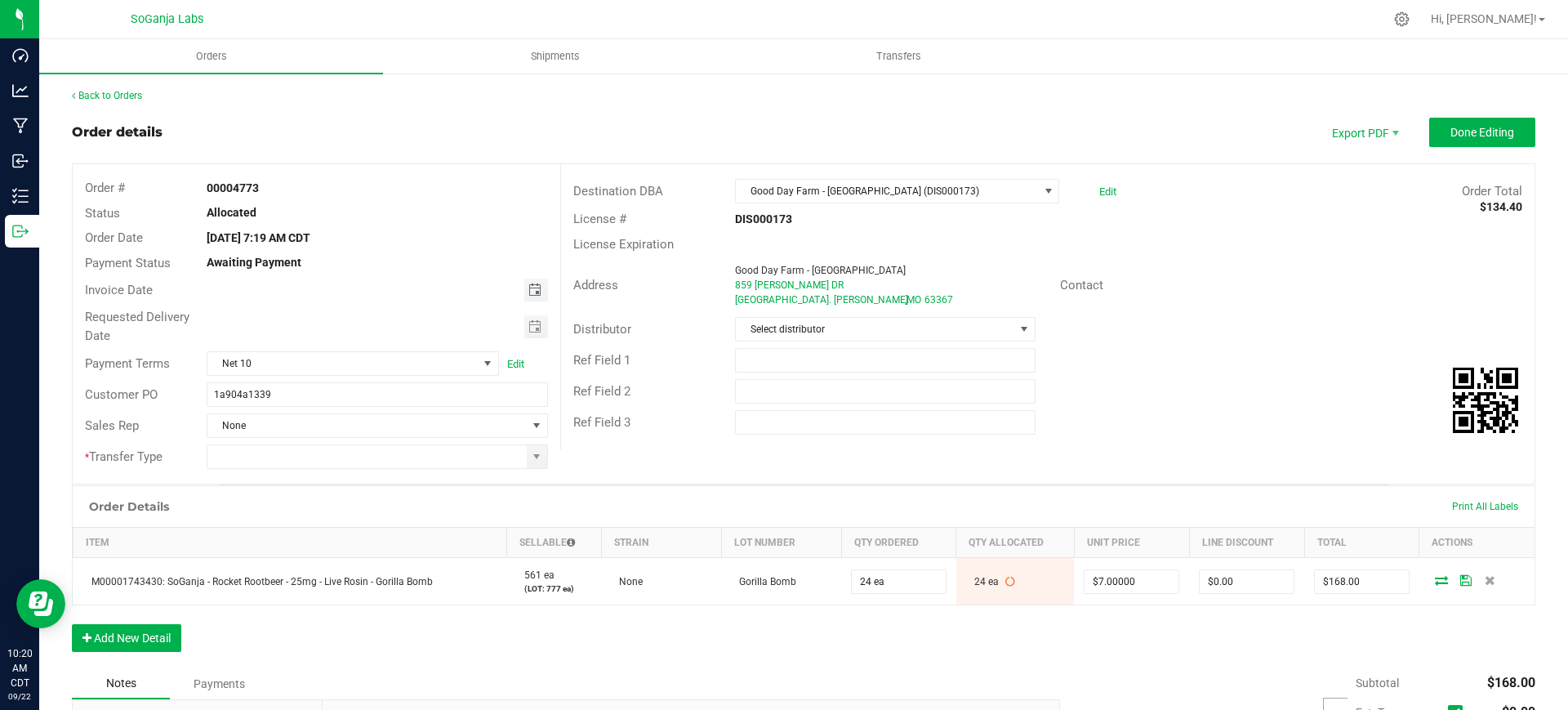
click at [535, 290] on span "Toggle calendar" at bounding box center [535, 290] width 13 height 13
click at [378, 428] on span "18" at bounding box center [374, 426] width 23 height 25
type input "[DATE]"
click at [530, 324] on span "Toggle calendar" at bounding box center [535, 327] width 13 height 13
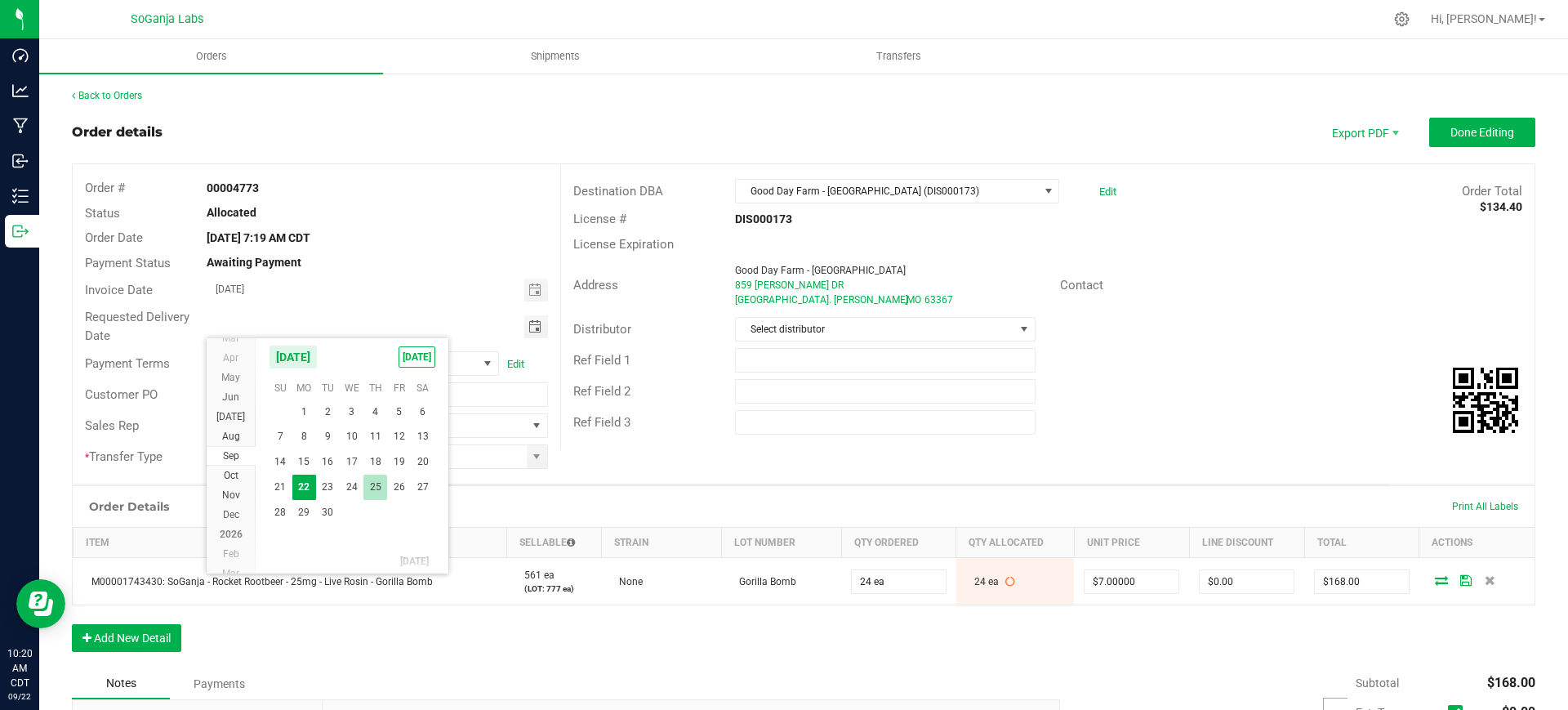
click at [371, 486] on span "25" at bounding box center [374, 487] width 23 height 25
click at [524, 328] on span "Toggle calendar" at bounding box center [535, 327] width 23 height 23
click at [349, 488] on span "24" at bounding box center [351, 487] width 23 height 25
type input "[DATE]"
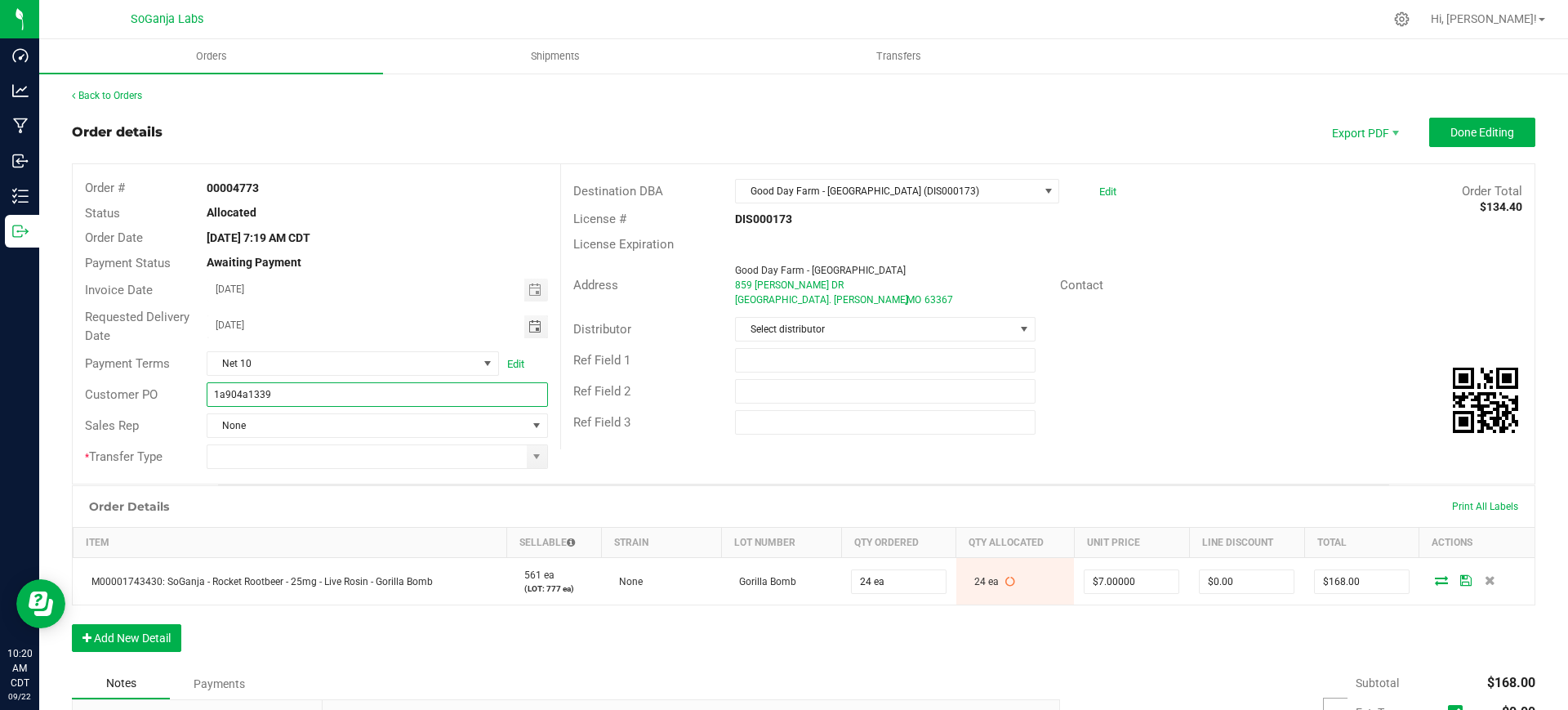
click at [283, 404] on input "1a904a1339" at bounding box center [377, 395] width 341 height 24
click at [530, 457] on span at bounding box center [536, 457] width 13 height 13
type input "1a904a1339 GDF - [GEOGRAPHIC_DATA] DIS000173"
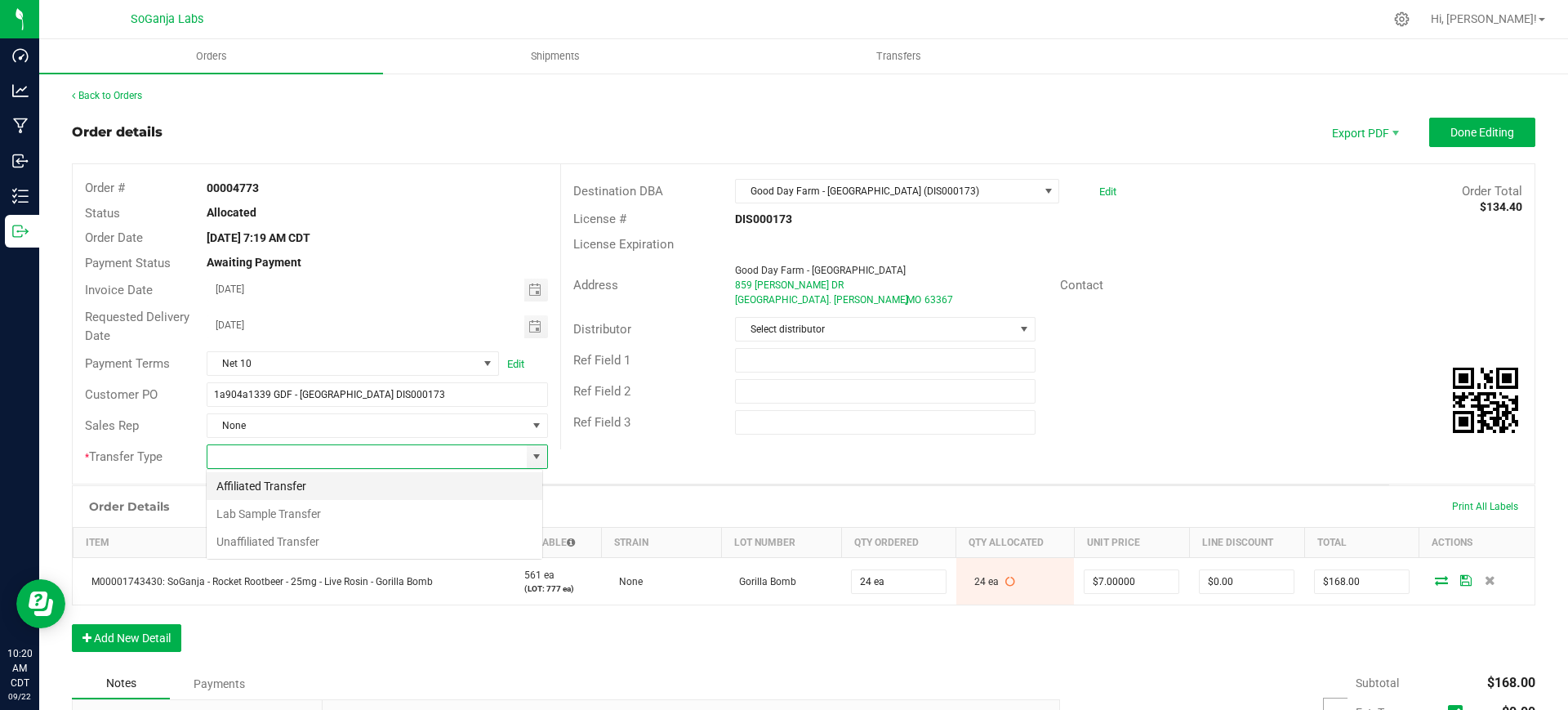
scroll to position [24, 336]
click at [247, 541] on li "Unaffiliated Transfer" at bounding box center [374, 542] width 336 height 28
type input "Unaffiliated Transfer"
click at [813, 328] on span "Select distributor" at bounding box center [874, 329] width 277 height 23
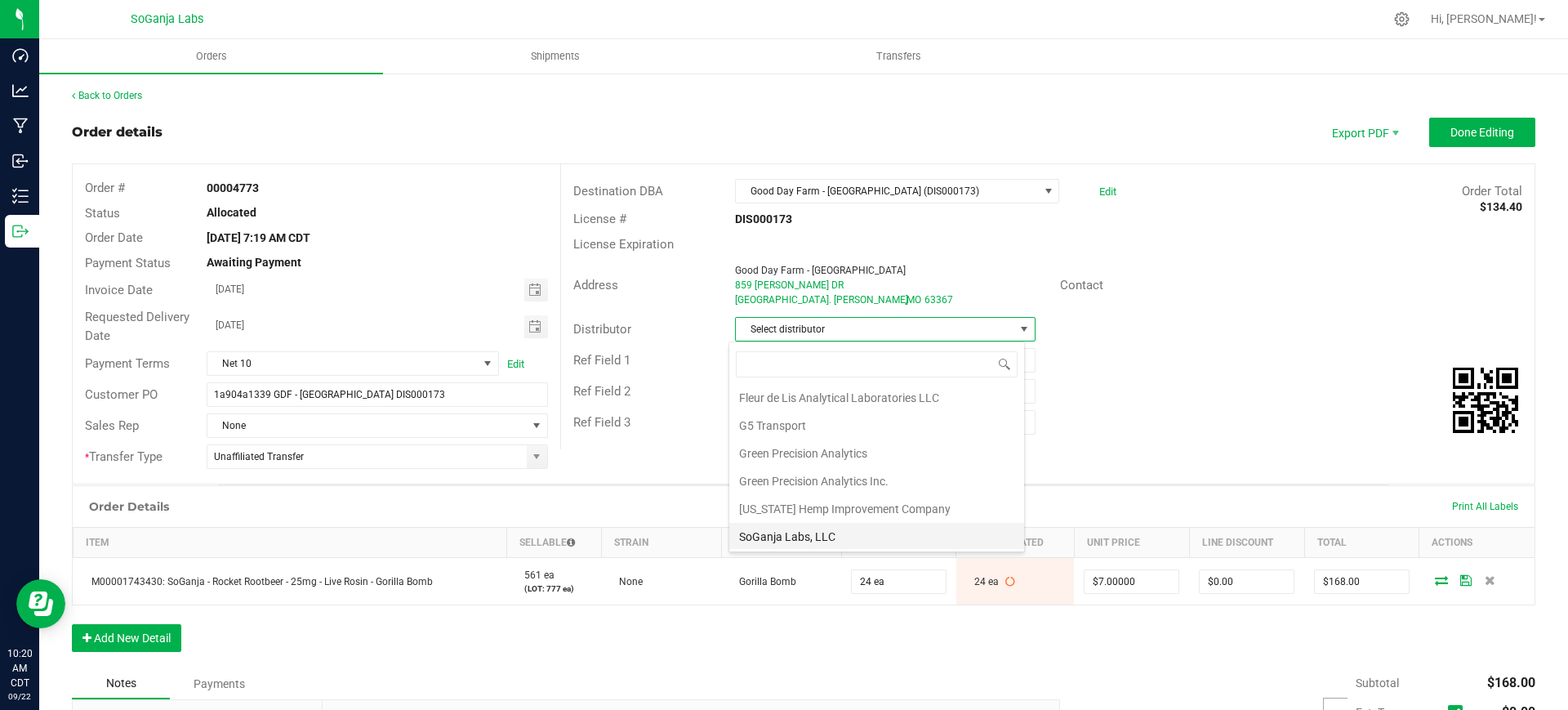
scroll to position [87, 0]
click at [803, 531] on li "Wellerman Transport" at bounding box center [876, 536] width 295 height 28
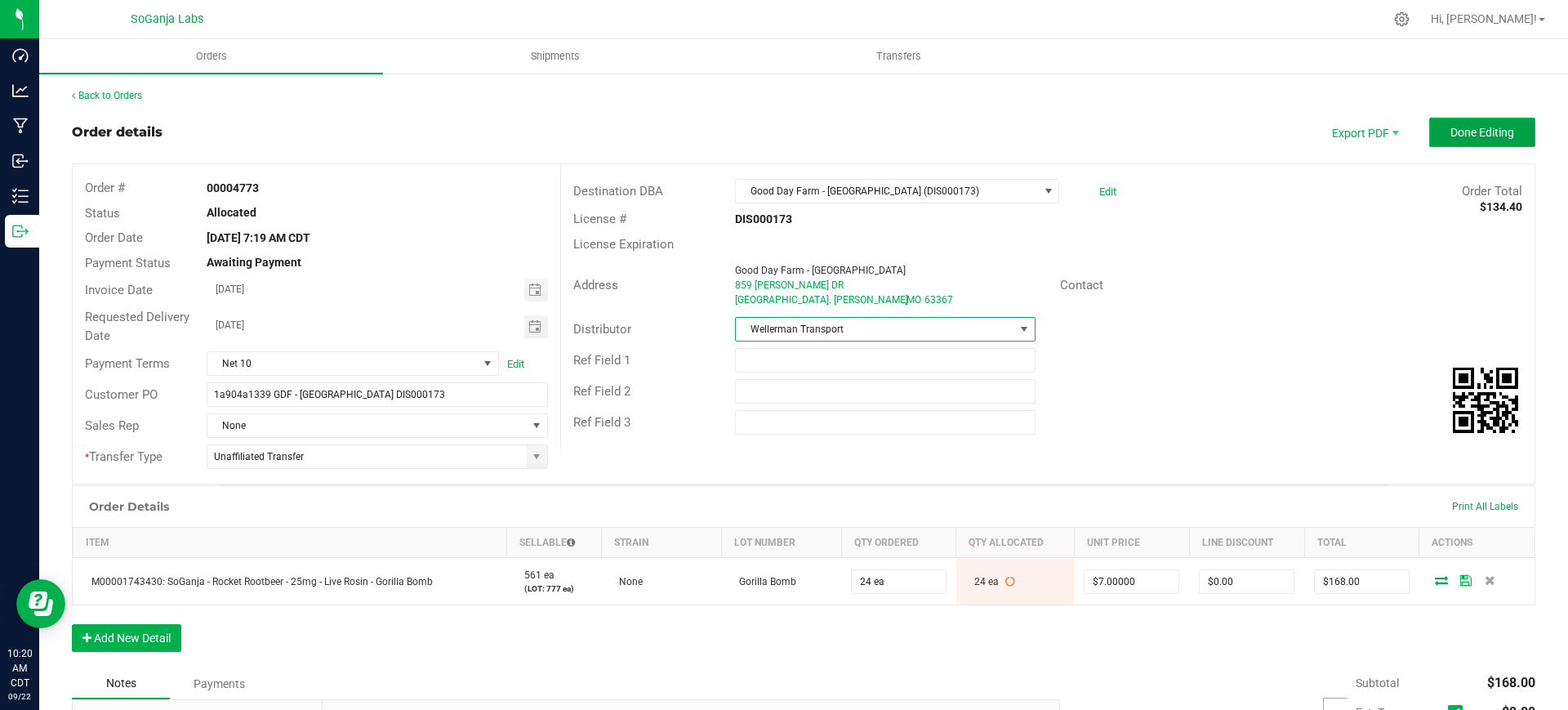
click at [1492, 143] on button "Done Editing" at bounding box center [1482, 132] width 106 height 30
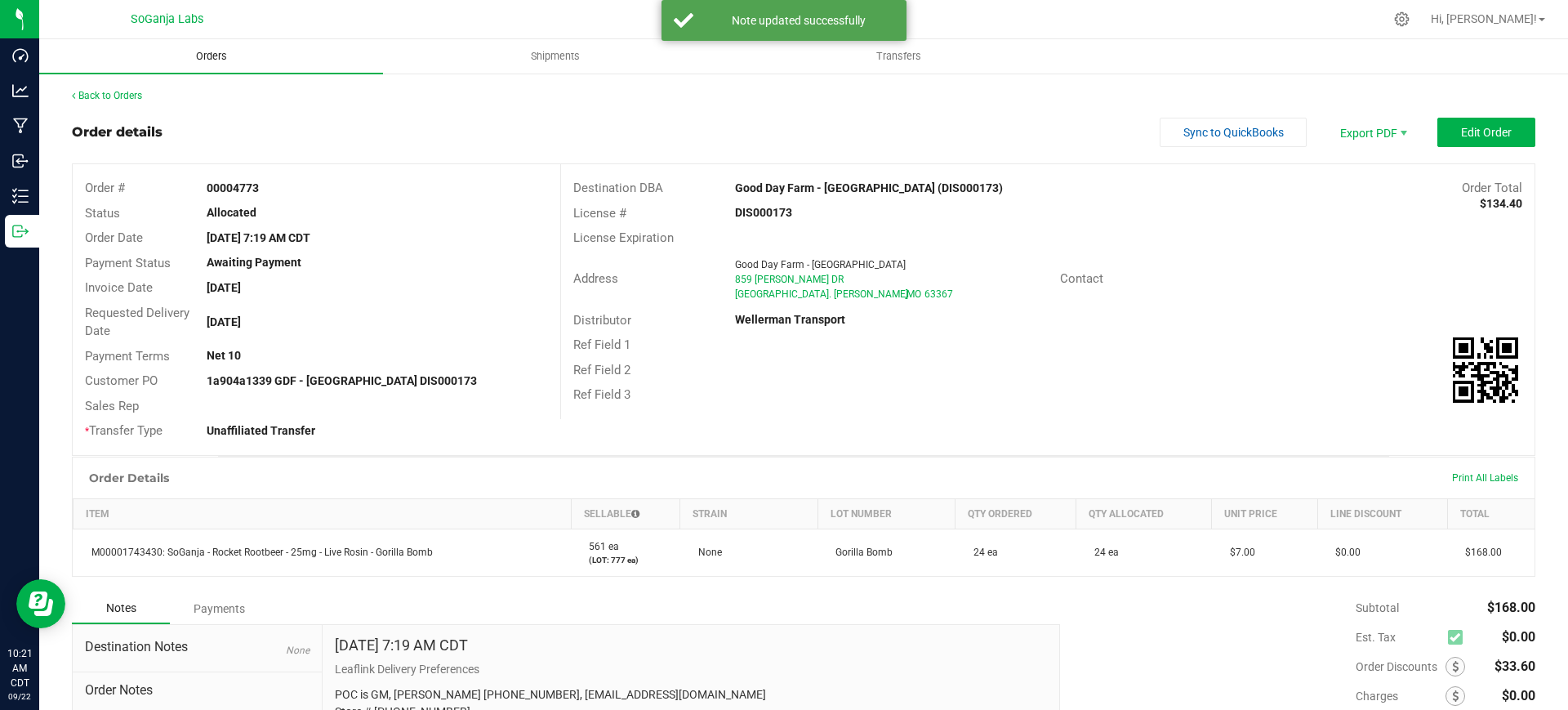
click at [215, 50] on span "Orders" at bounding box center [211, 57] width 75 height 15
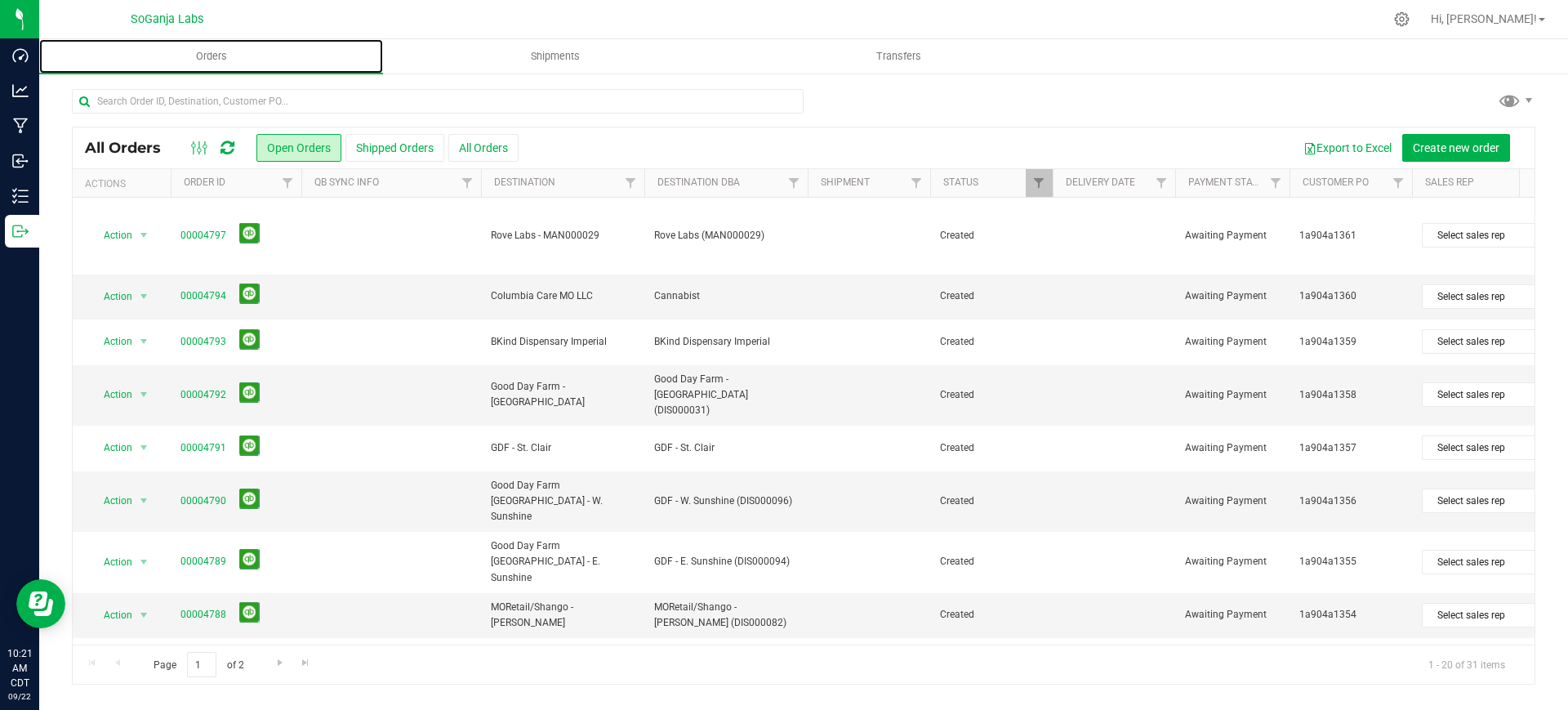
scroll to position [536, 0]
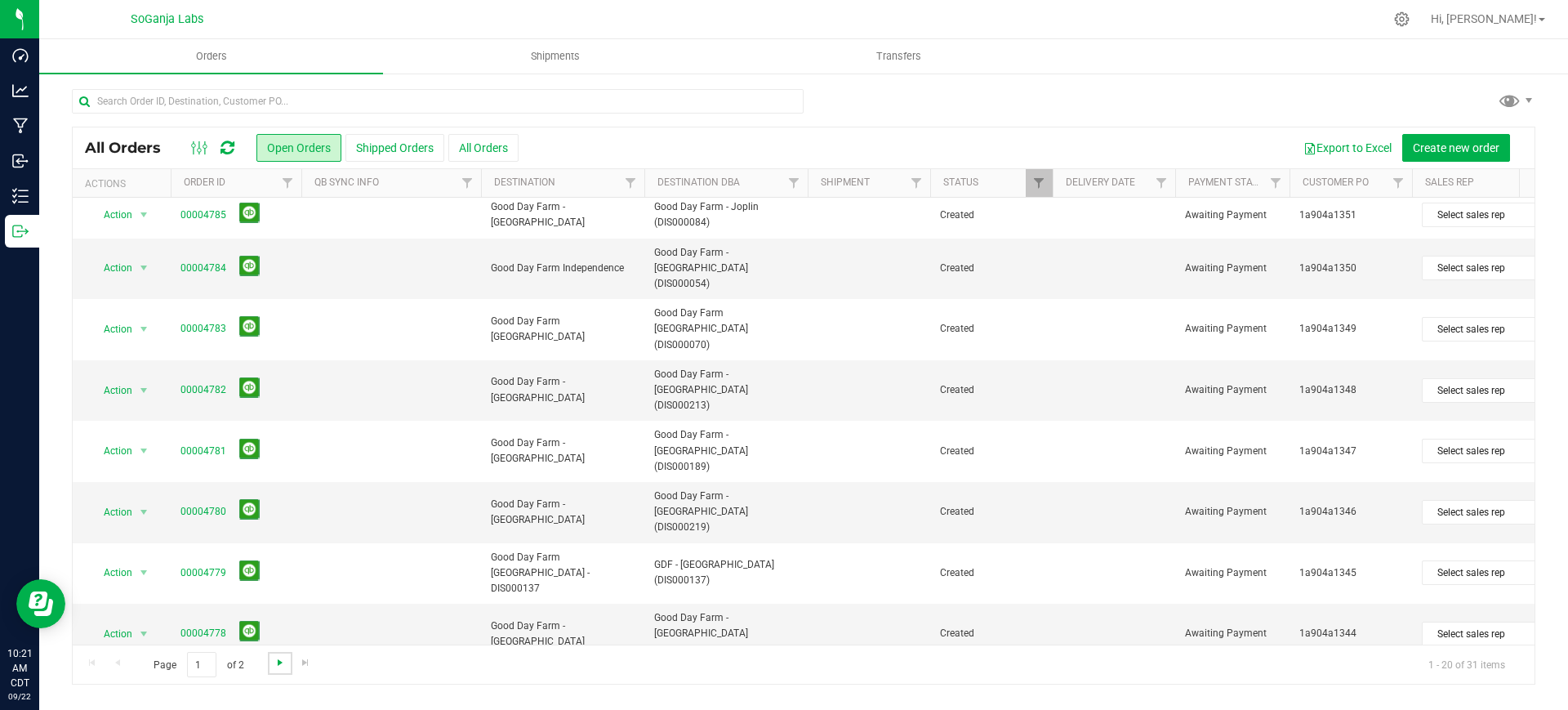
click at [279, 656] on span "Go to the next page" at bounding box center [280, 662] width 13 height 13
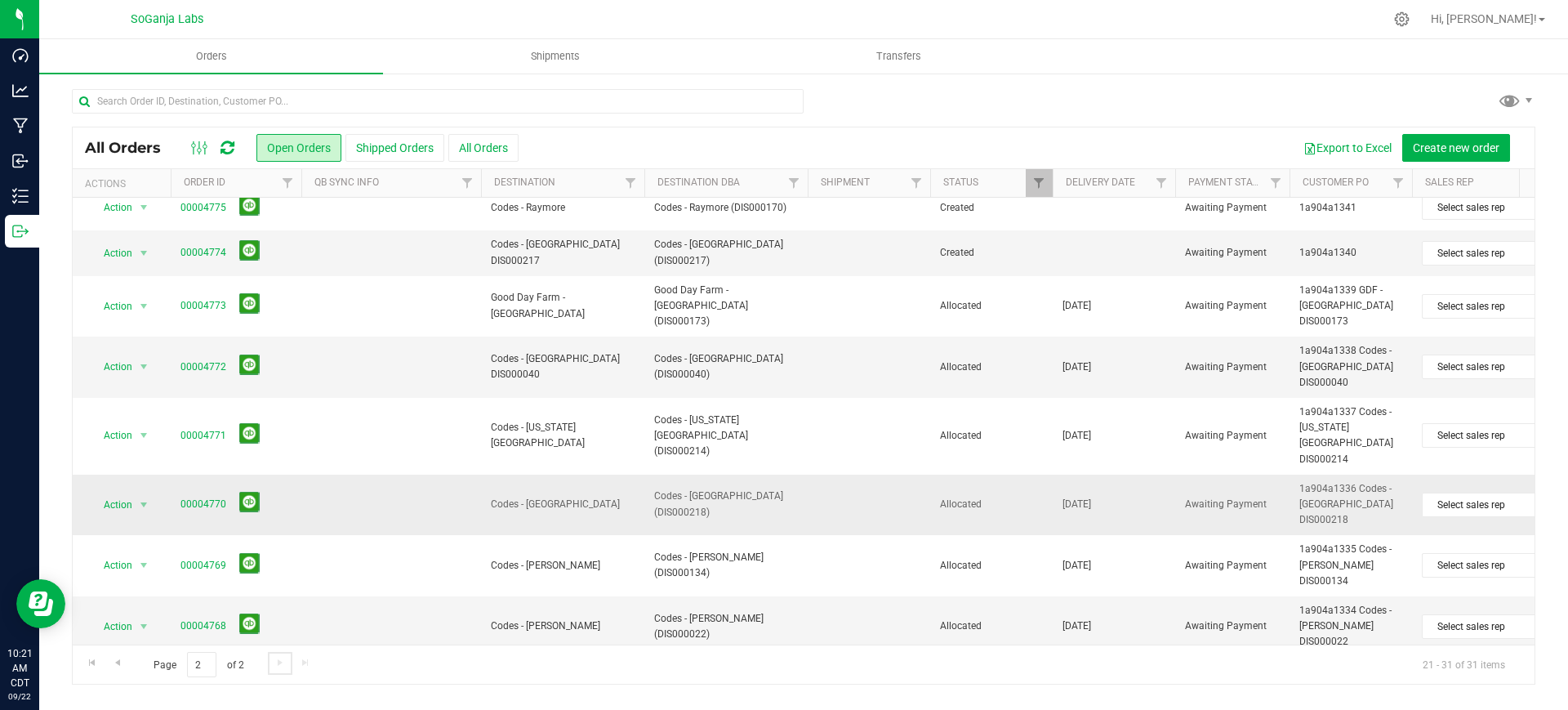
scroll to position [0, 0]
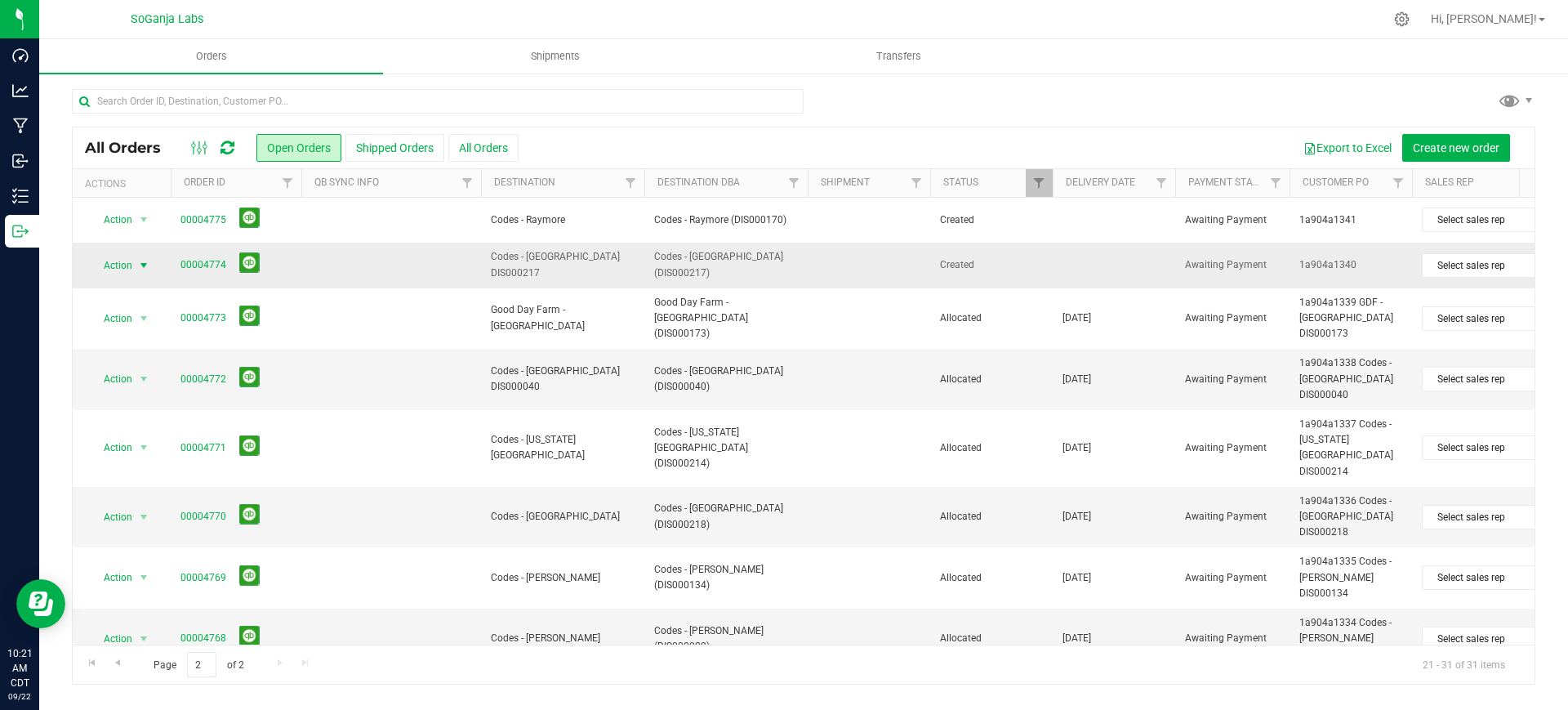
click at [144, 272] on span "select" at bounding box center [143, 266] width 13 height 13
click at [137, 384] on li "Edit order" at bounding box center [151, 389] width 123 height 24
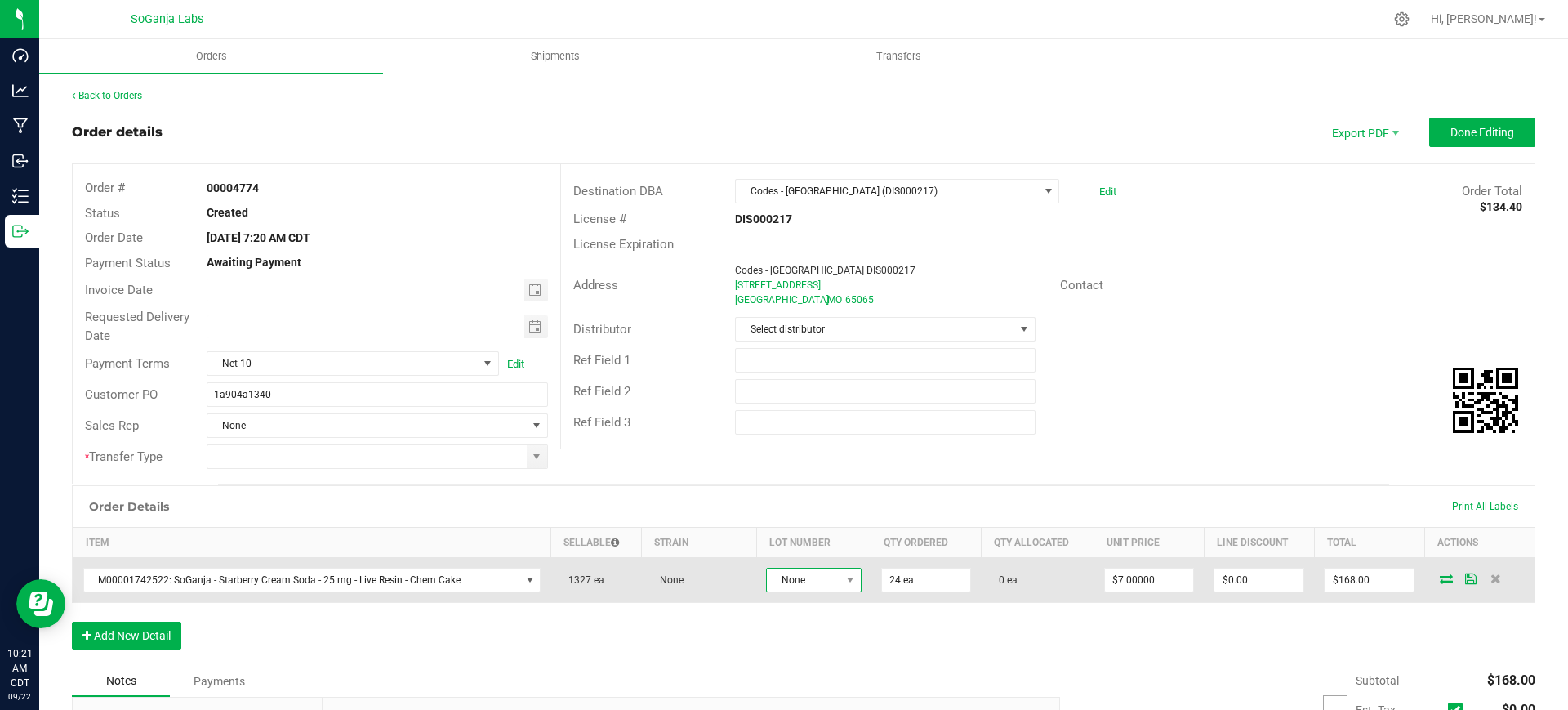
click at [818, 586] on span "None" at bounding box center [804, 580] width 73 height 23
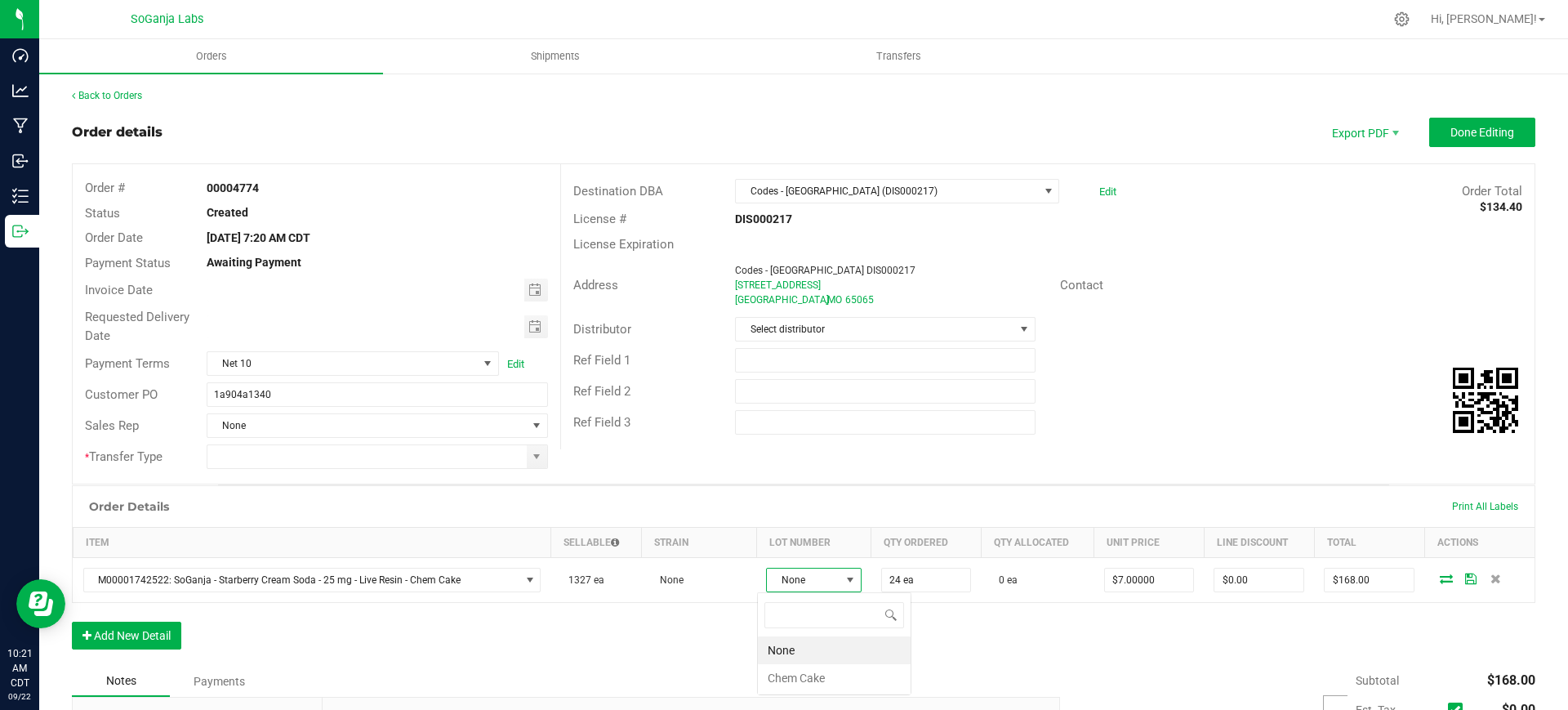
scroll to position [24, 95]
click at [814, 686] on Cake "Chem Cake" at bounding box center [834, 678] width 153 height 28
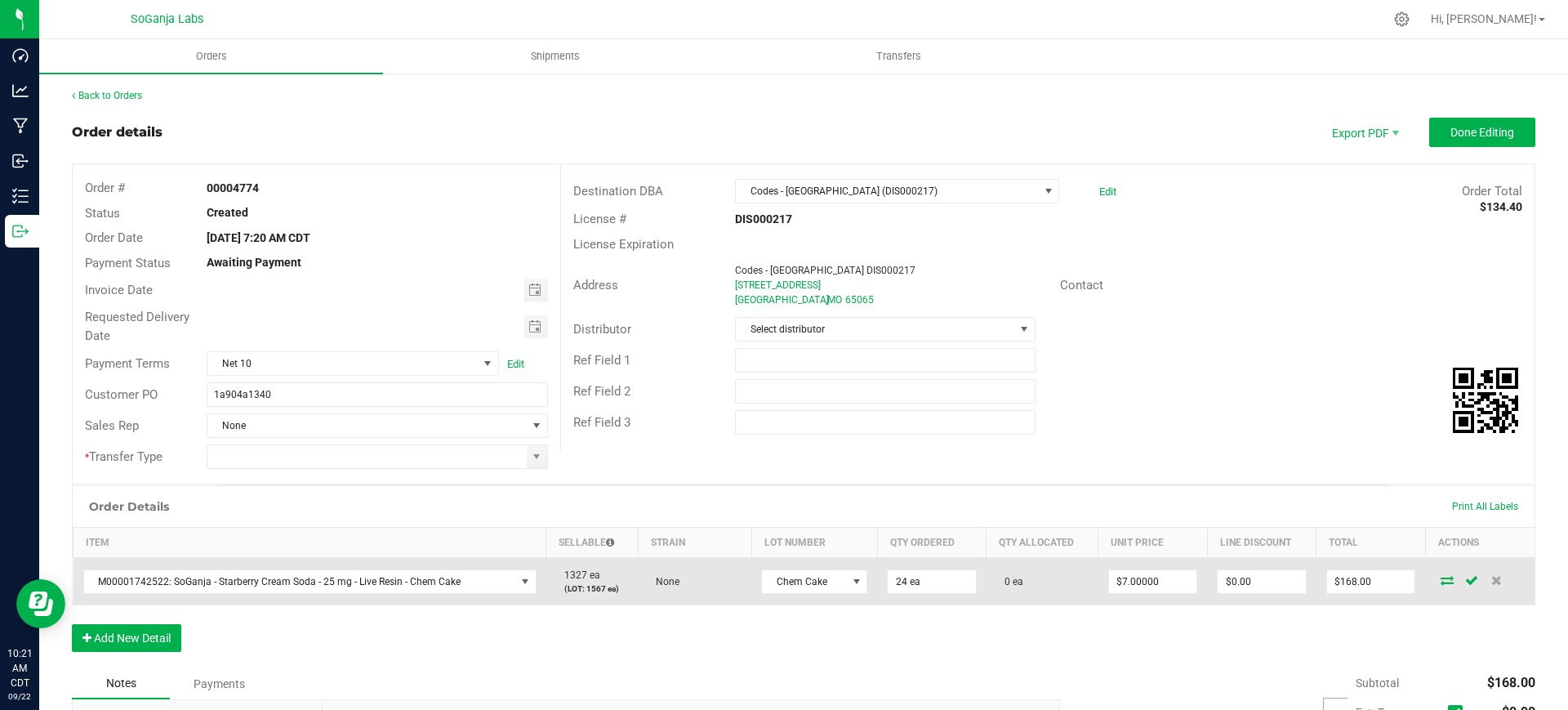
click at [1440, 582] on icon at bounding box center [1447, 580] width 13 height 10
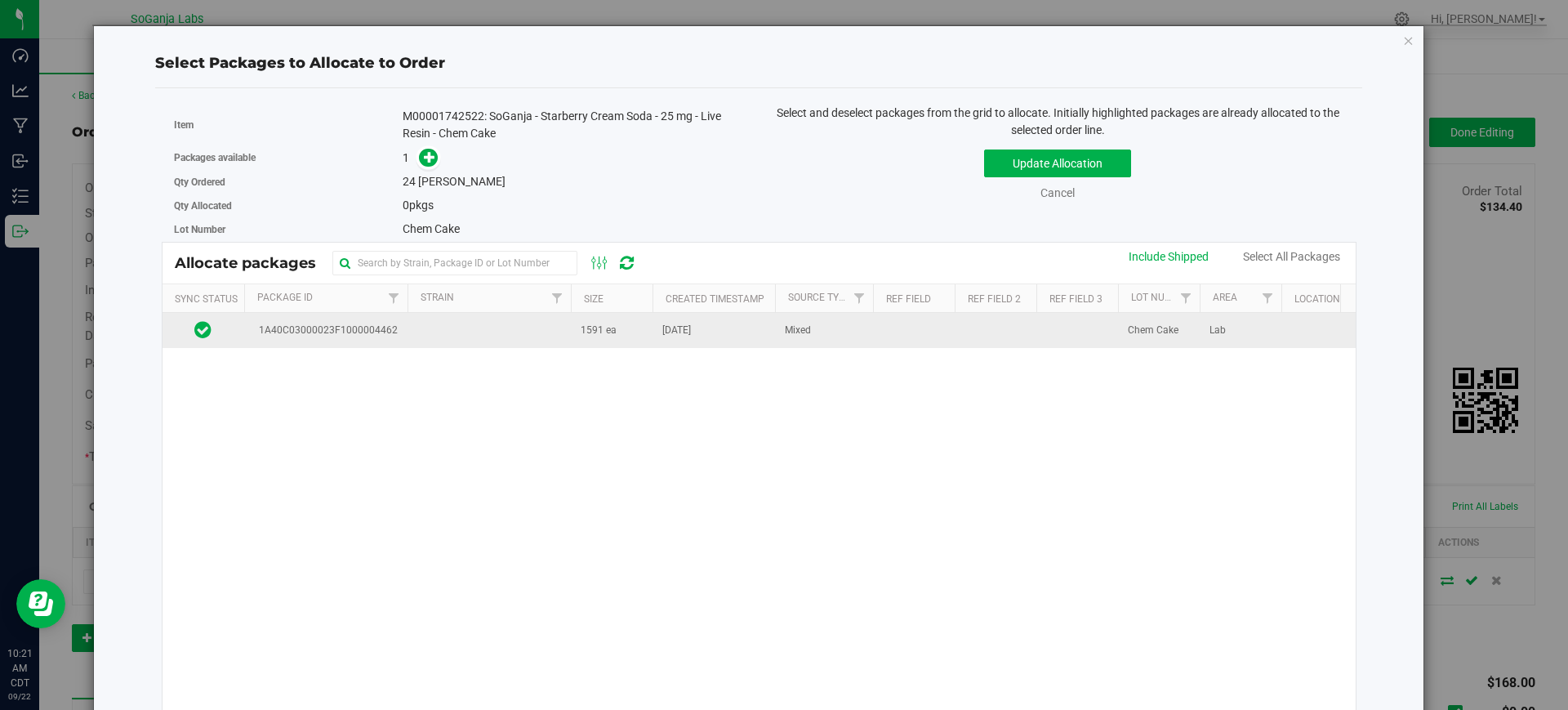
click at [829, 339] on td "Mixed" at bounding box center [824, 331] width 98 height 35
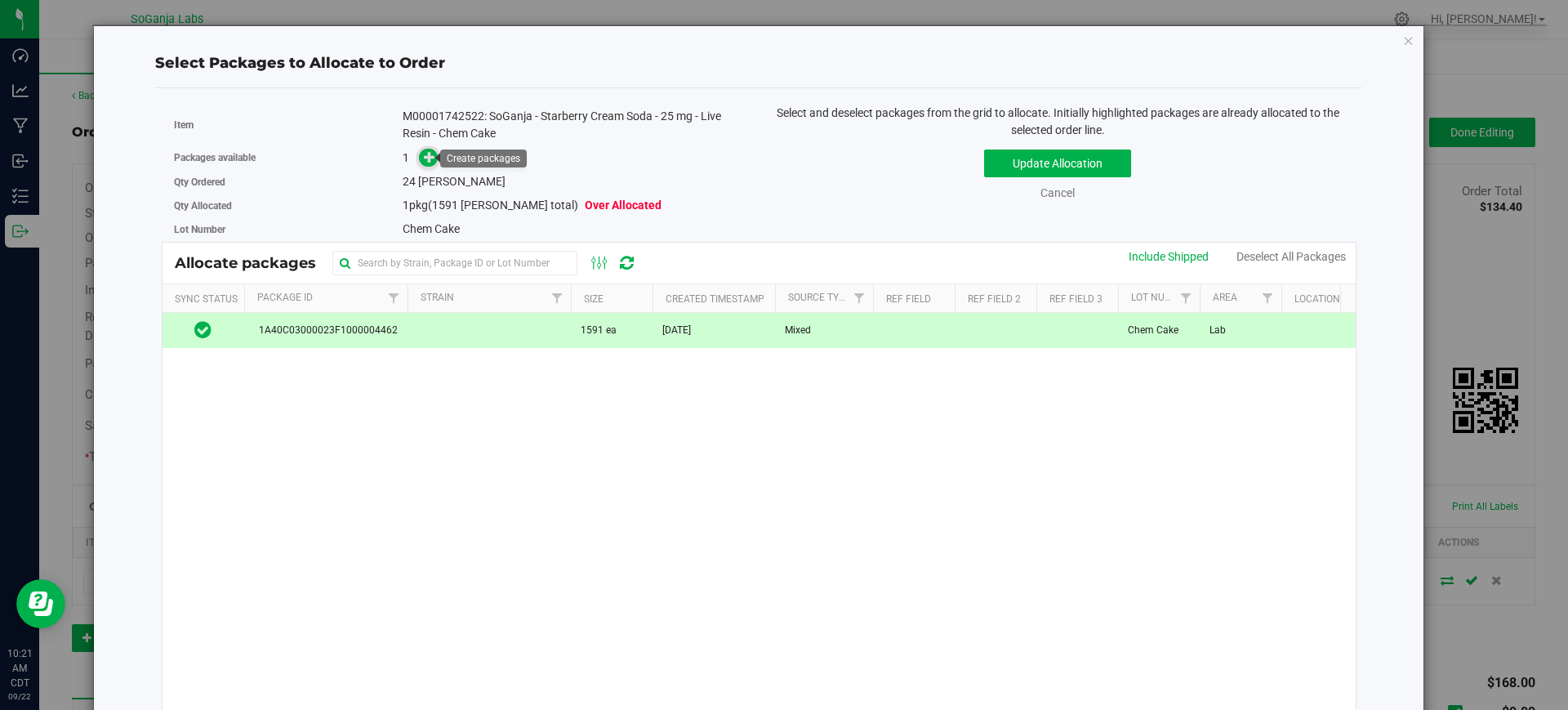
click at [420, 162] on span at bounding box center [428, 158] width 19 height 19
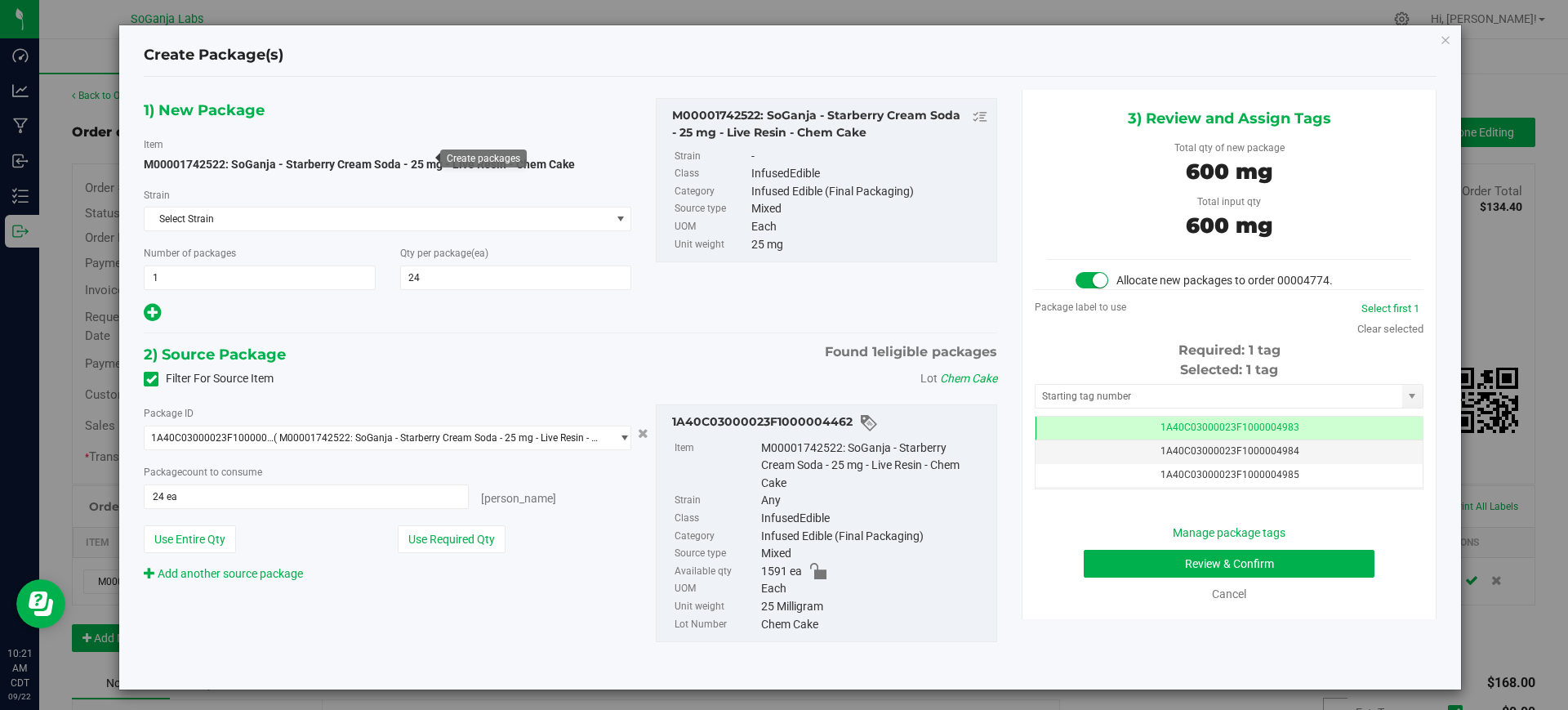
scroll to position [0, -1]
click at [1183, 564] on button "Review & Confirm" at bounding box center [1229, 564] width 291 height 28
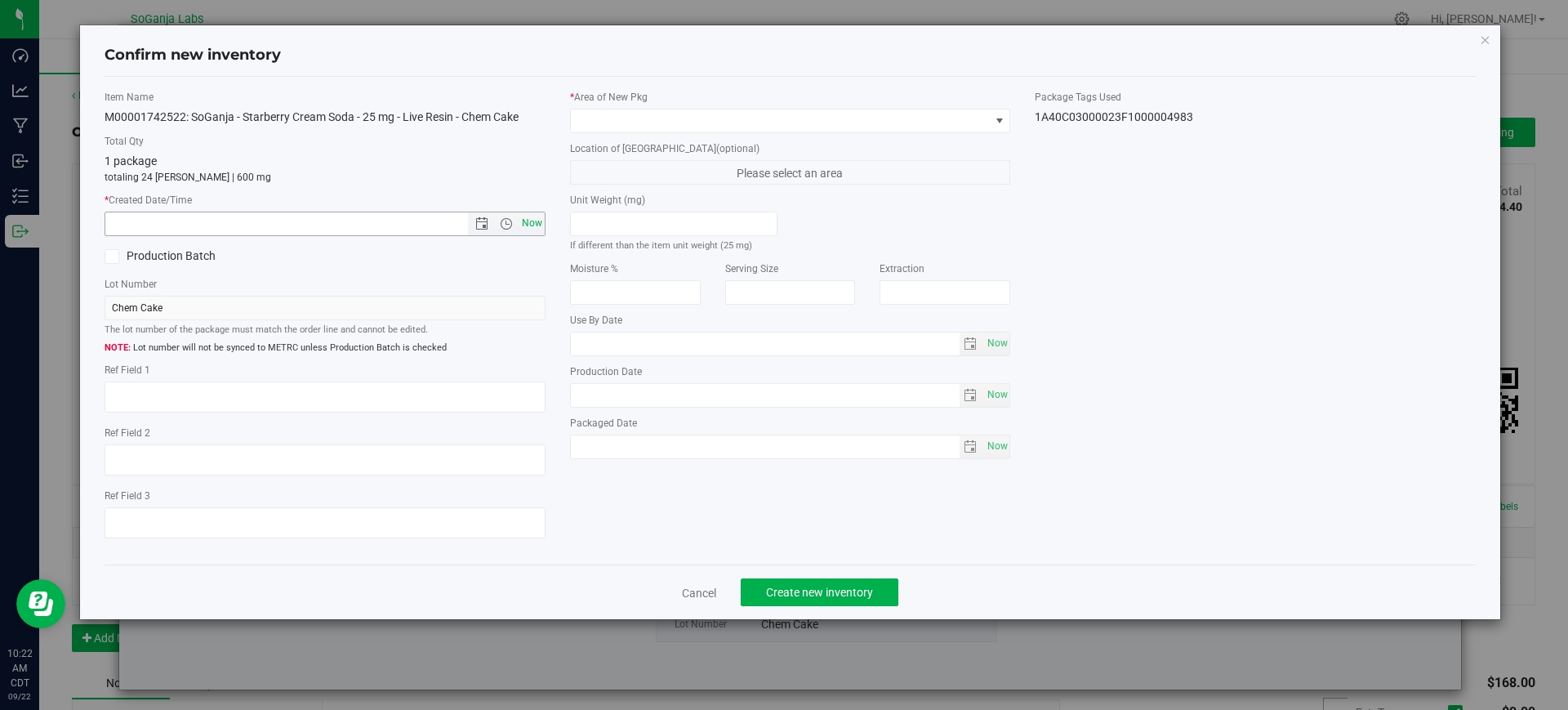
click at [534, 225] on span "Now" at bounding box center [532, 223] width 28 height 23
type input "[DATE] 10:22 AM"
click at [627, 123] on span at bounding box center [780, 121] width 419 height 23
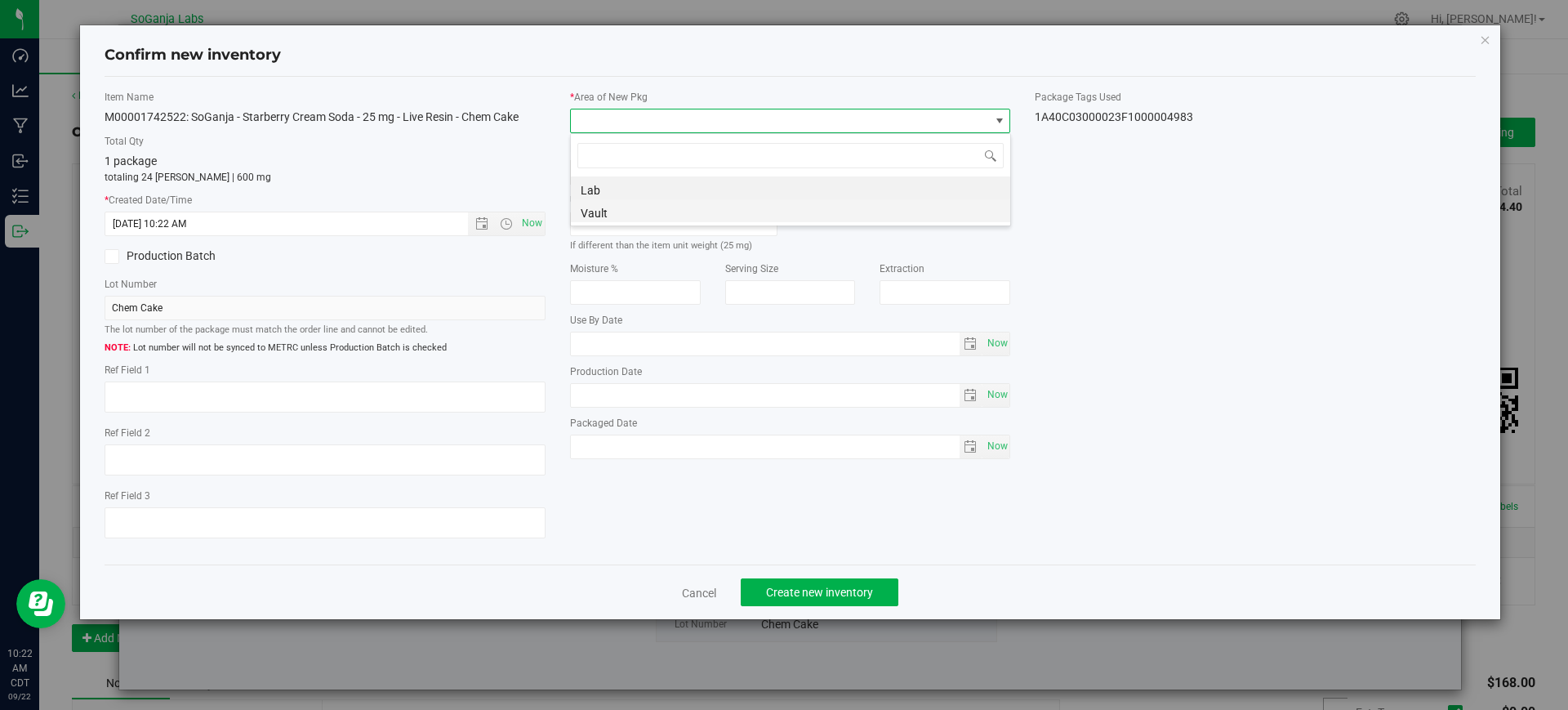
scroll to position [24, 441]
click at [602, 205] on li "Vault" at bounding box center [791, 211] width 439 height 23
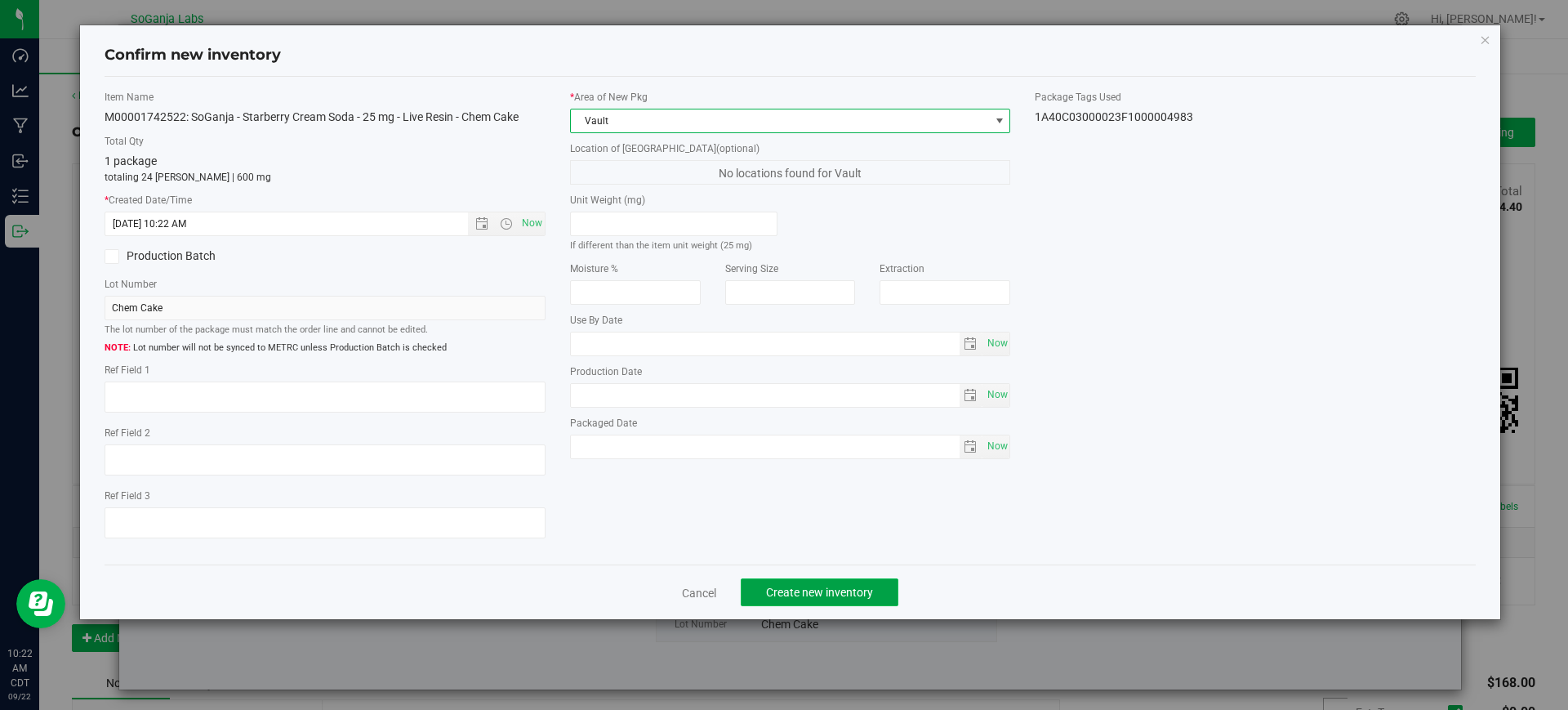
click at [789, 591] on span "Create new inventory" at bounding box center [819, 593] width 107 height 13
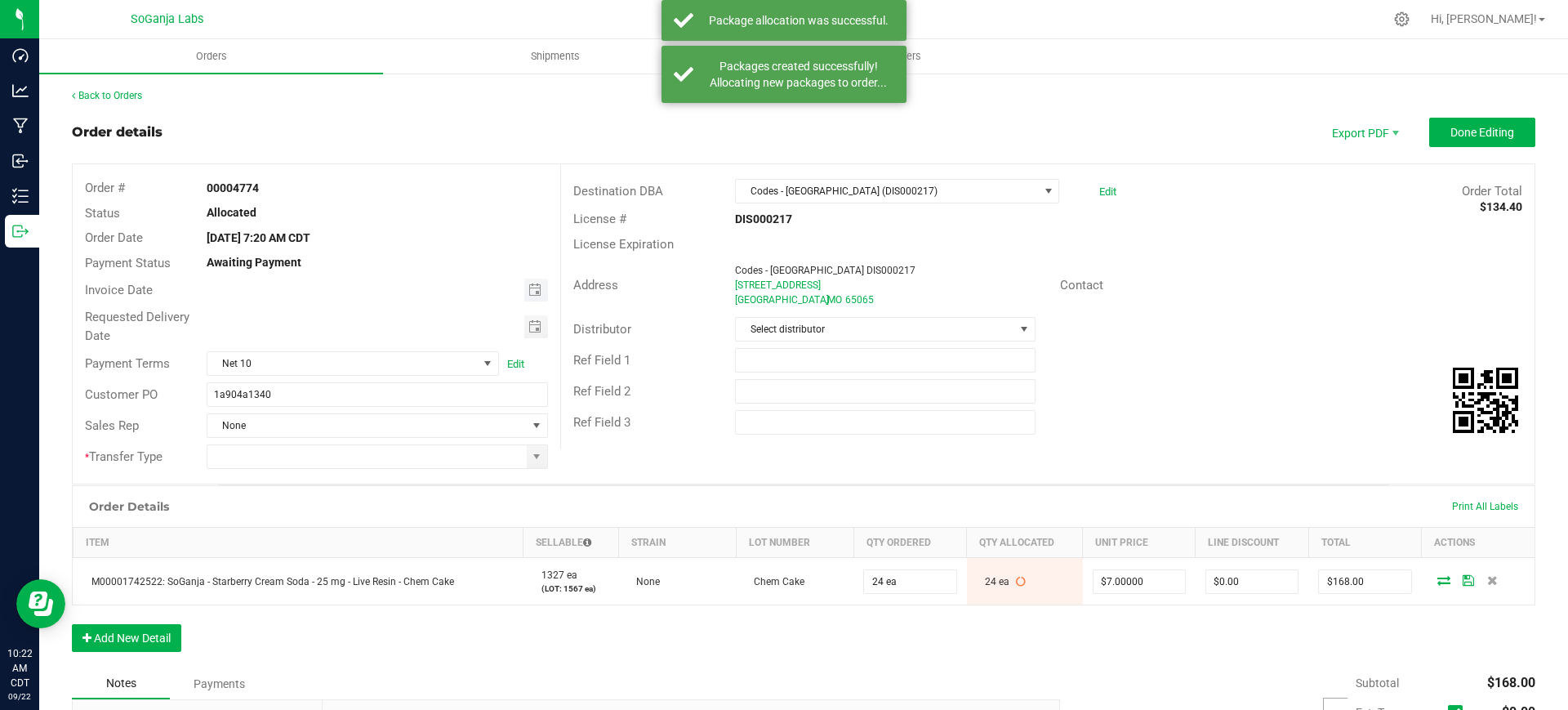
click at [537, 295] on span "Toggle calendar" at bounding box center [535, 290] width 23 height 23
drag, startPoint x: 376, startPoint y: 430, endPoint x: 386, endPoint y: 394, distance: 37.4
click at [377, 430] on span "18" at bounding box center [374, 426] width 23 height 25
type input "[DATE]"
click at [529, 328] on span "Toggle calendar" at bounding box center [535, 327] width 13 height 13
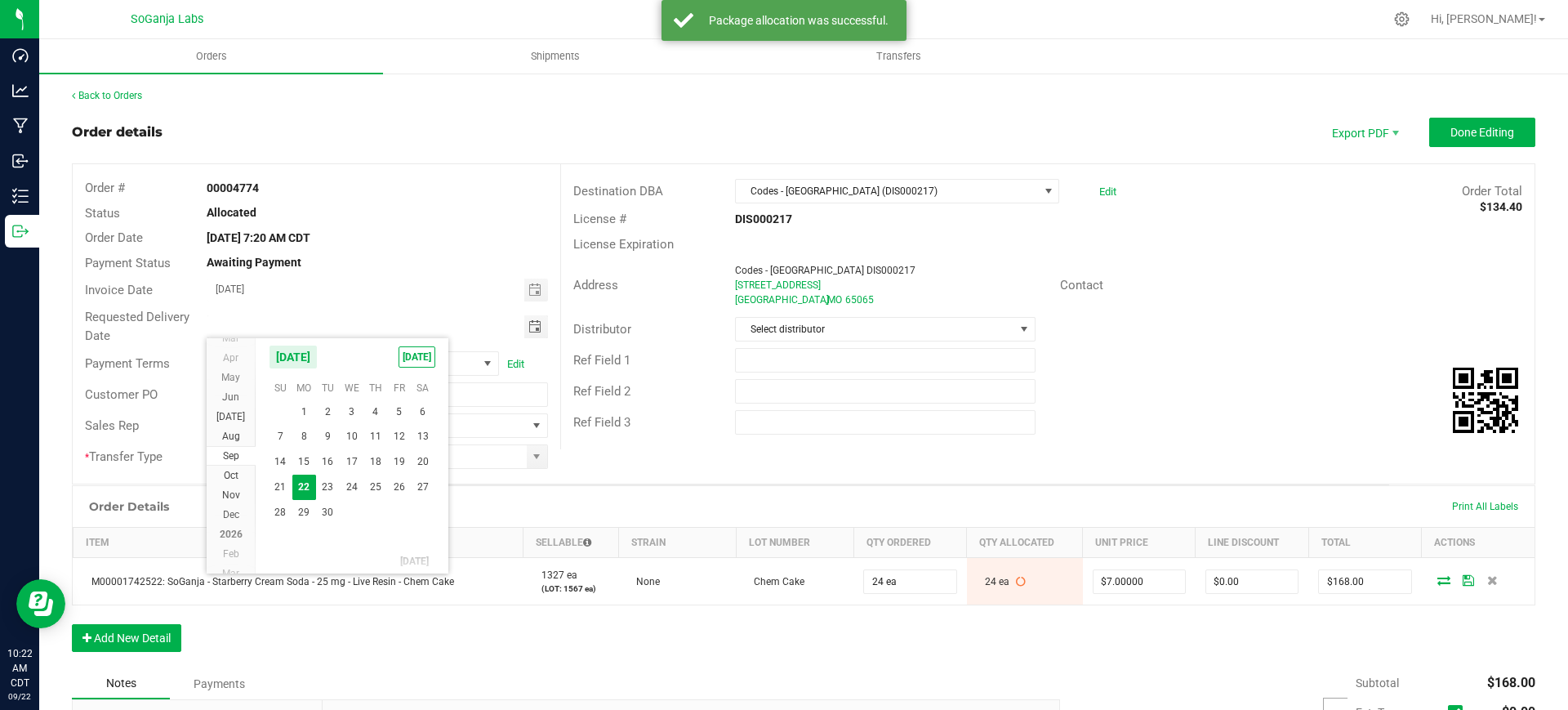
click at [347, 488] on span "24" at bounding box center [351, 487] width 23 height 25
type input "[DATE]"
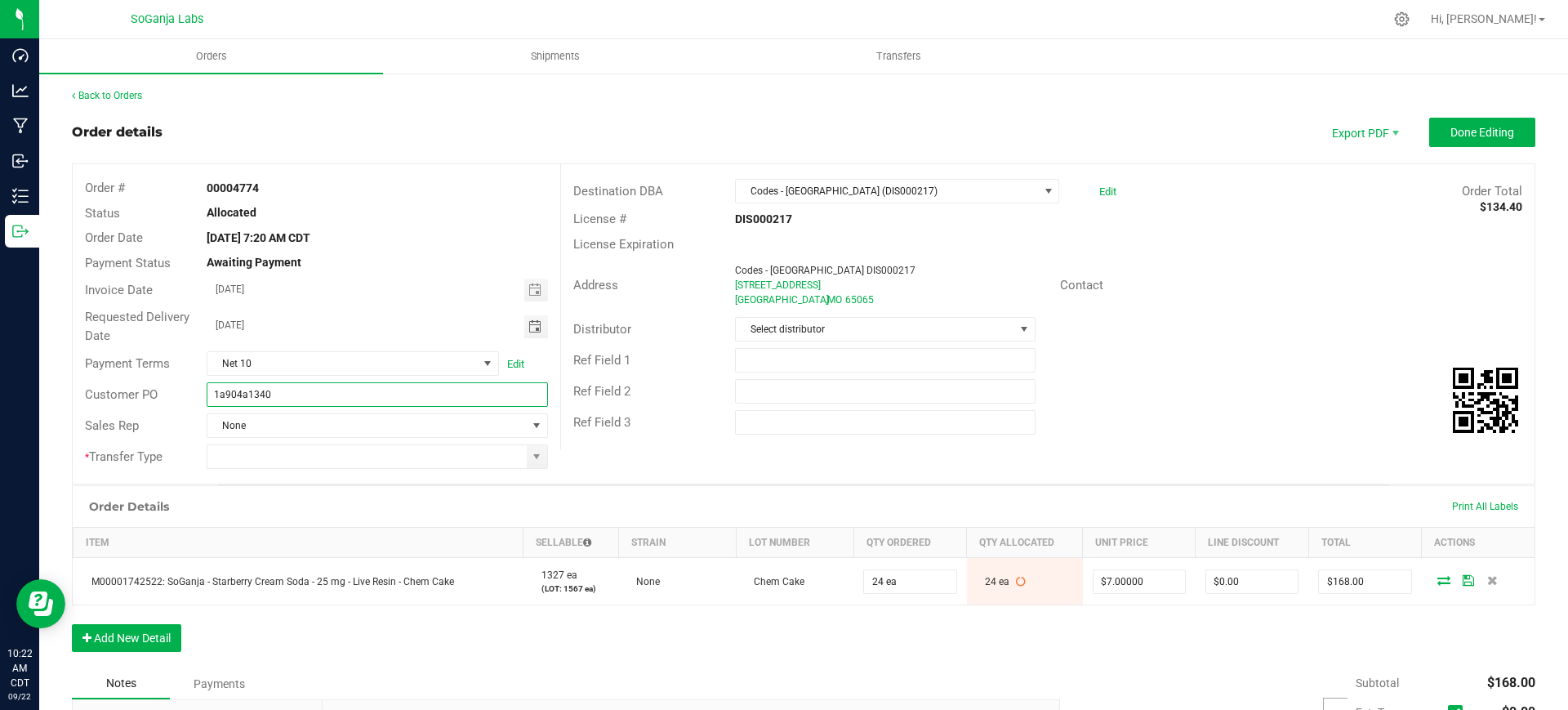
click at [319, 391] on input "1a904a1340" at bounding box center [377, 395] width 341 height 24
click at [528, 467] on span at bounding box center [537, 457] width 20 height 23
type input "1a904a1340 Codes - [GEOGRAPHIC_DATA] DIS000217"
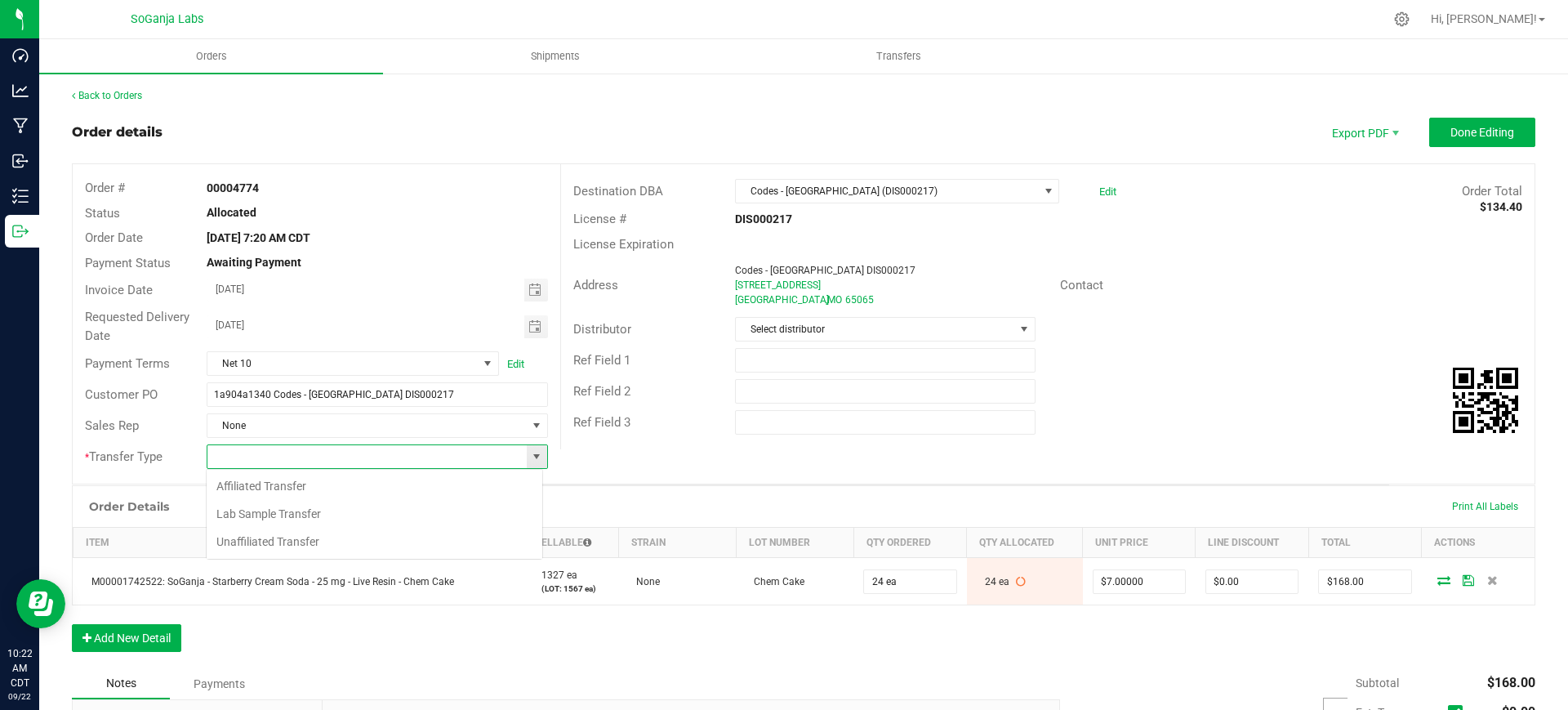
scroll to position [24, 336]
click at [269, 547] on li "Unaffiliated Transfer" at bounding box center [374, 542] width 336 height 28
type input "Unaffiliated Transfer"
click at [781, 327] on span "Select distributor" at bounding box center [874, 329] width 277 height 23
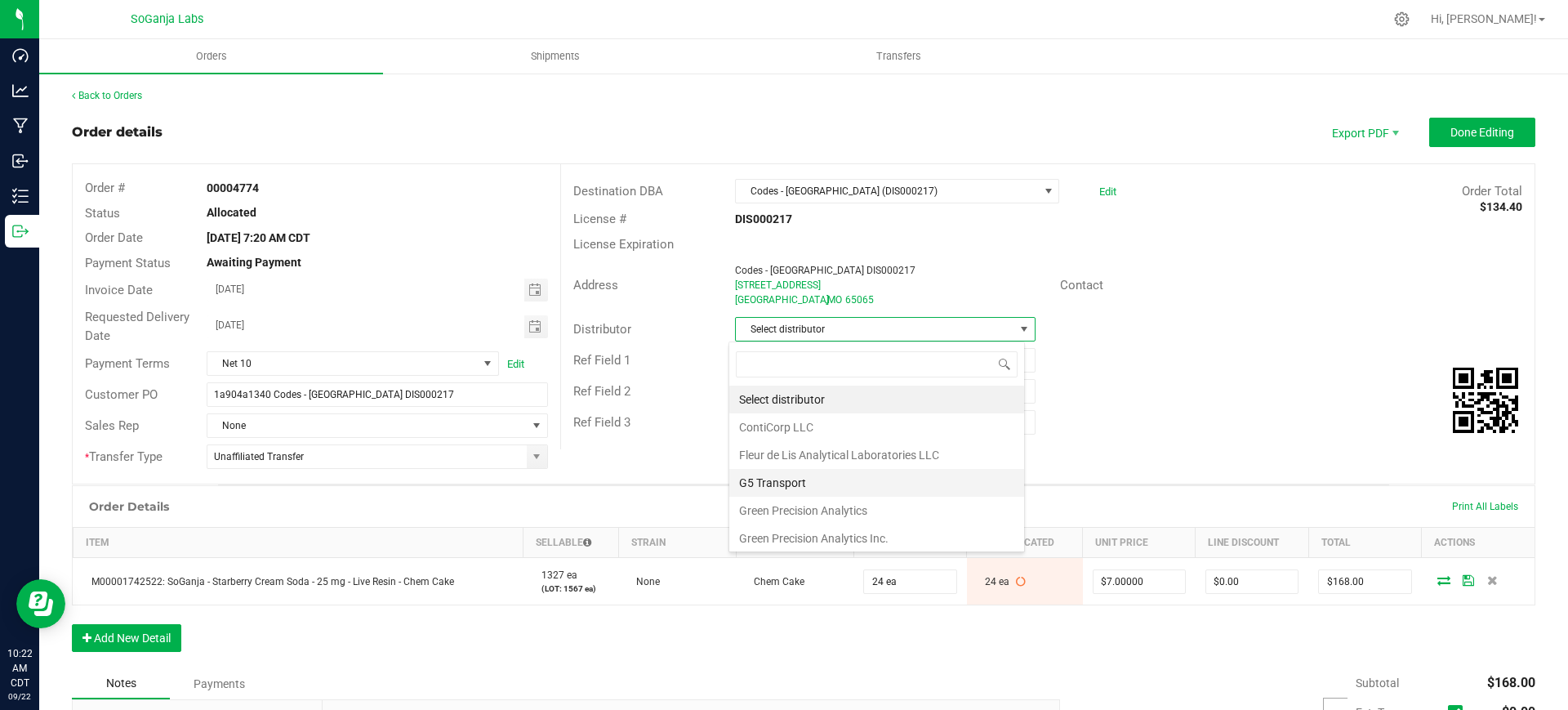
scroll to position [87, 0]
click at [804, 542] on li "Wellerman Transport" at bounding box center [876, 536] width 295 height 28
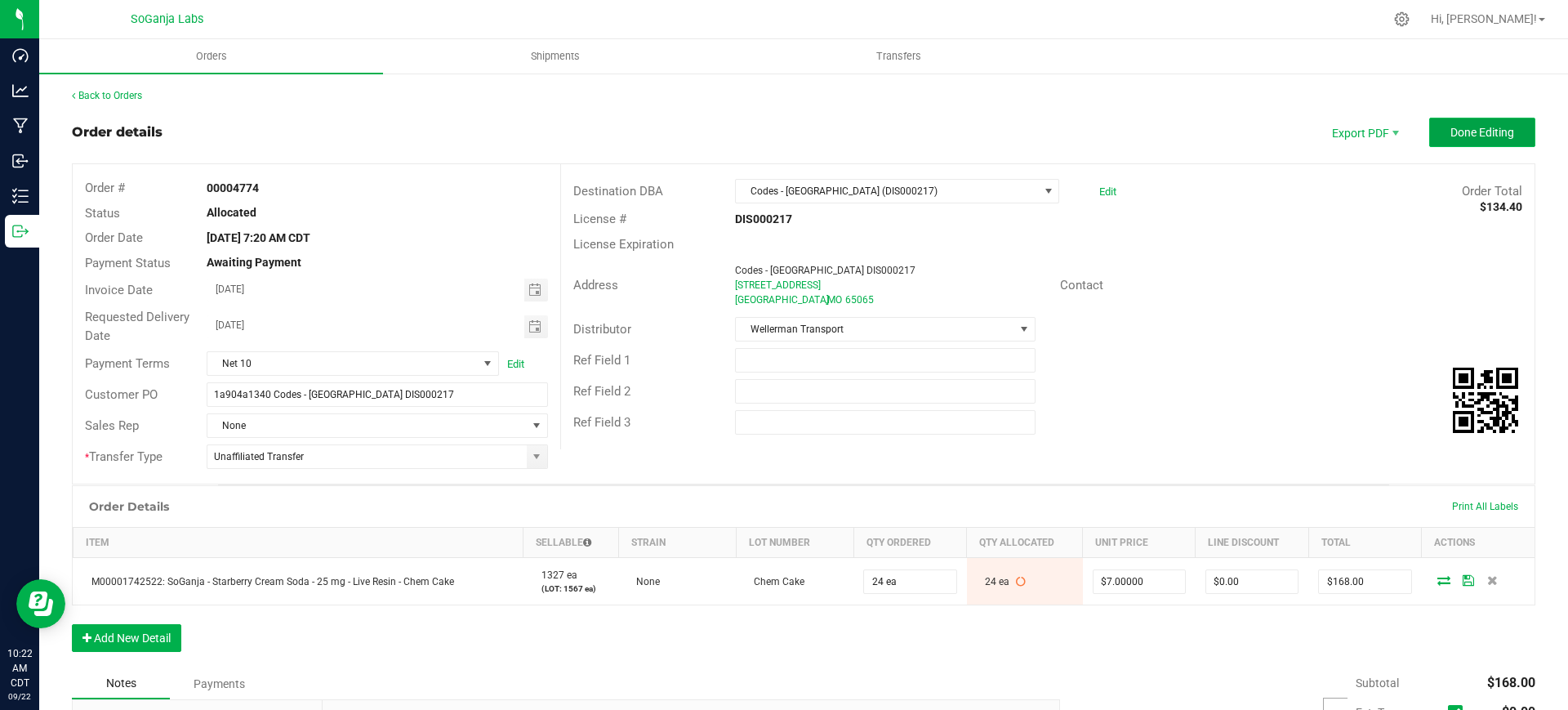
click at [1480, 132] on span "Done Editing" at bounding box center [1482, 132] width 63 height 13
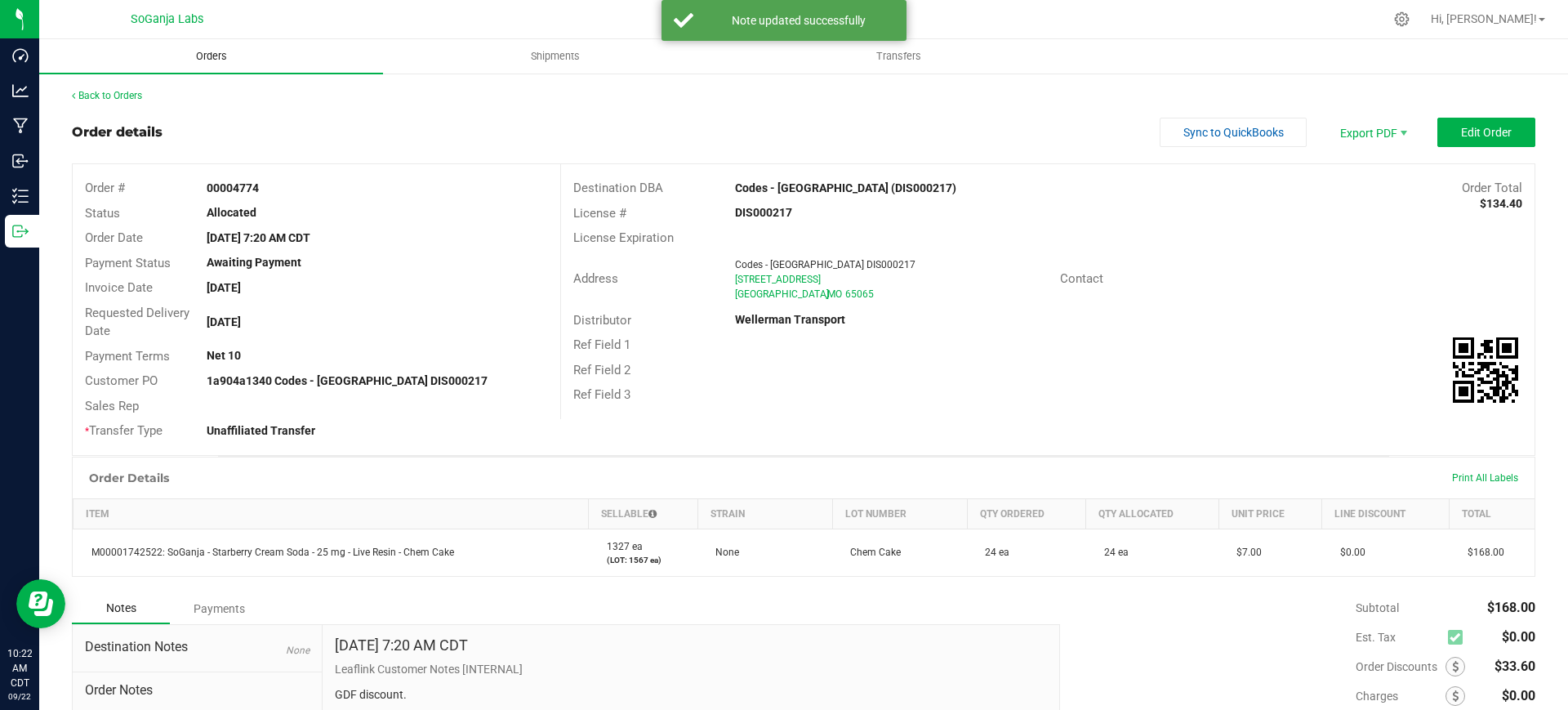
click at [220, 51] on span "Orders" at bounding box center [211, 57] width 75 height 15
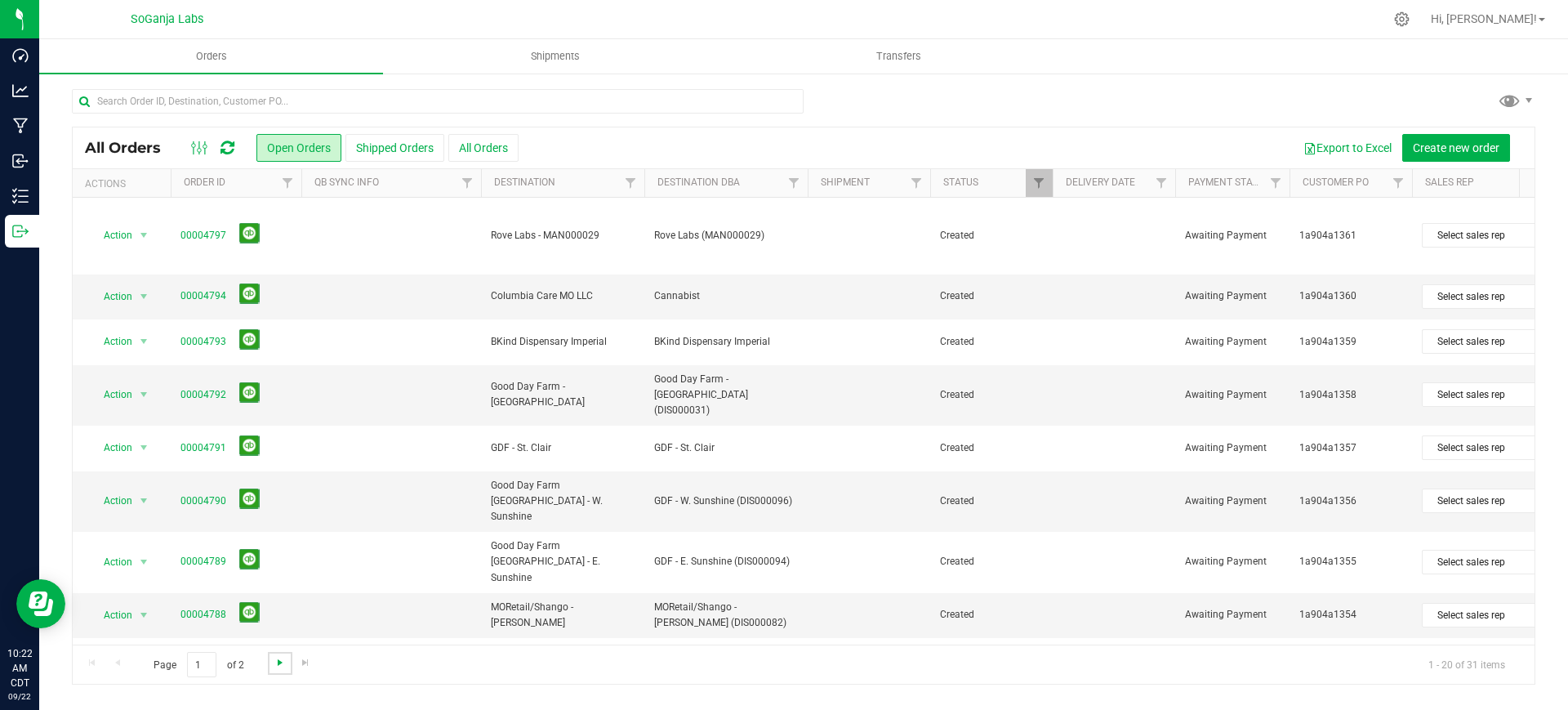
click at [284, 664] on span "Go to the next page" at bounding box center [280, 662] width 13 height 13
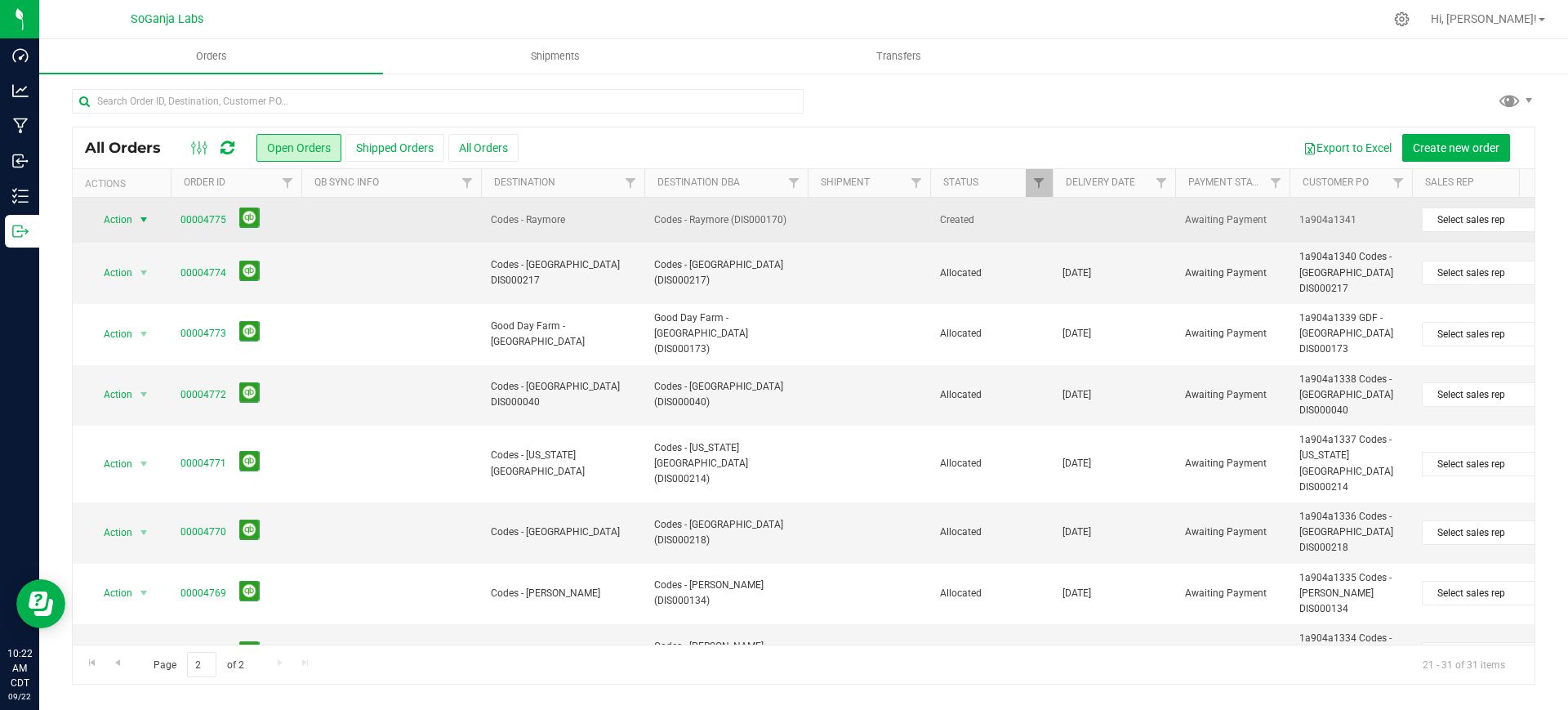
click at [125, 231] on span "Action" at bounding box center [111, 220] width 44 height 23
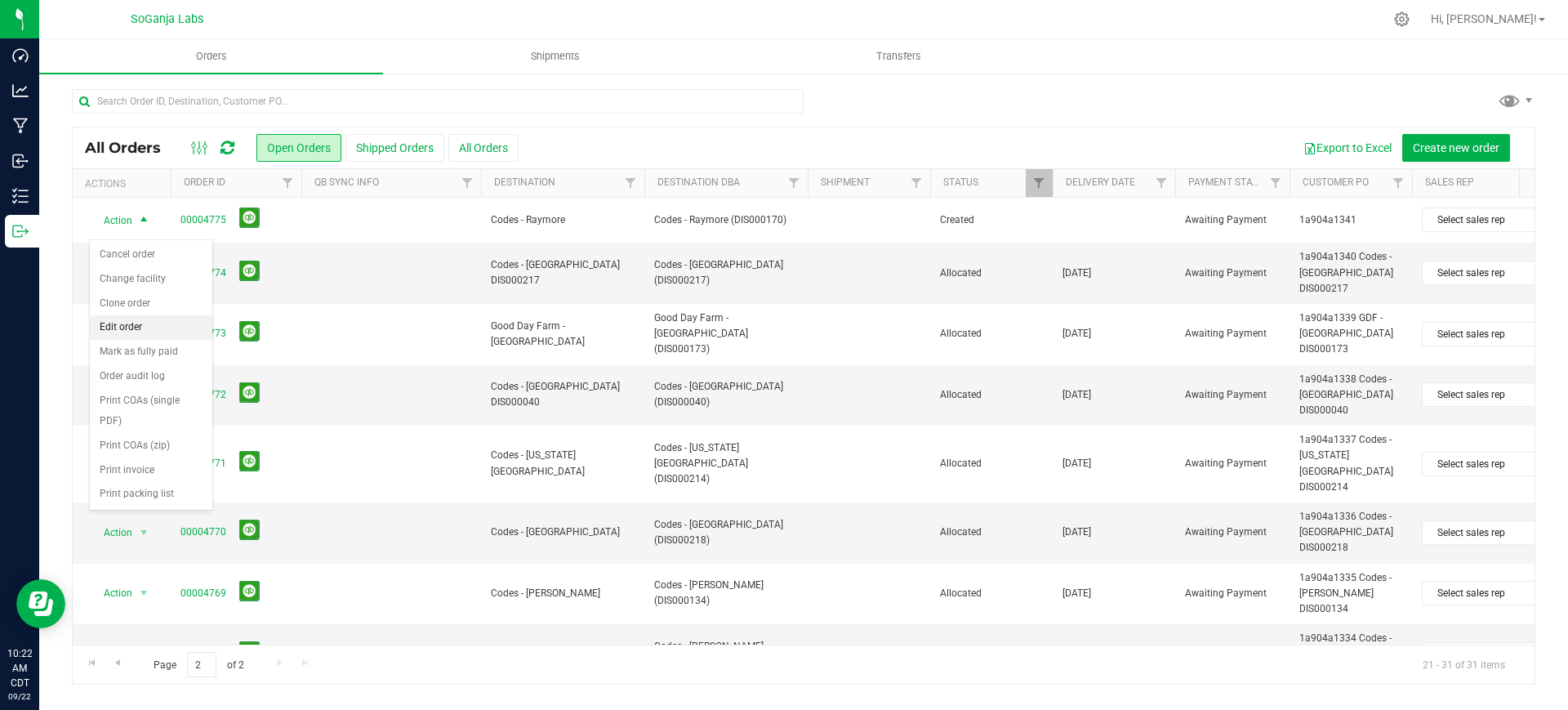
click at [124, 330] on li "Edit order" at bounding box center [151, 328] width 123 height 24
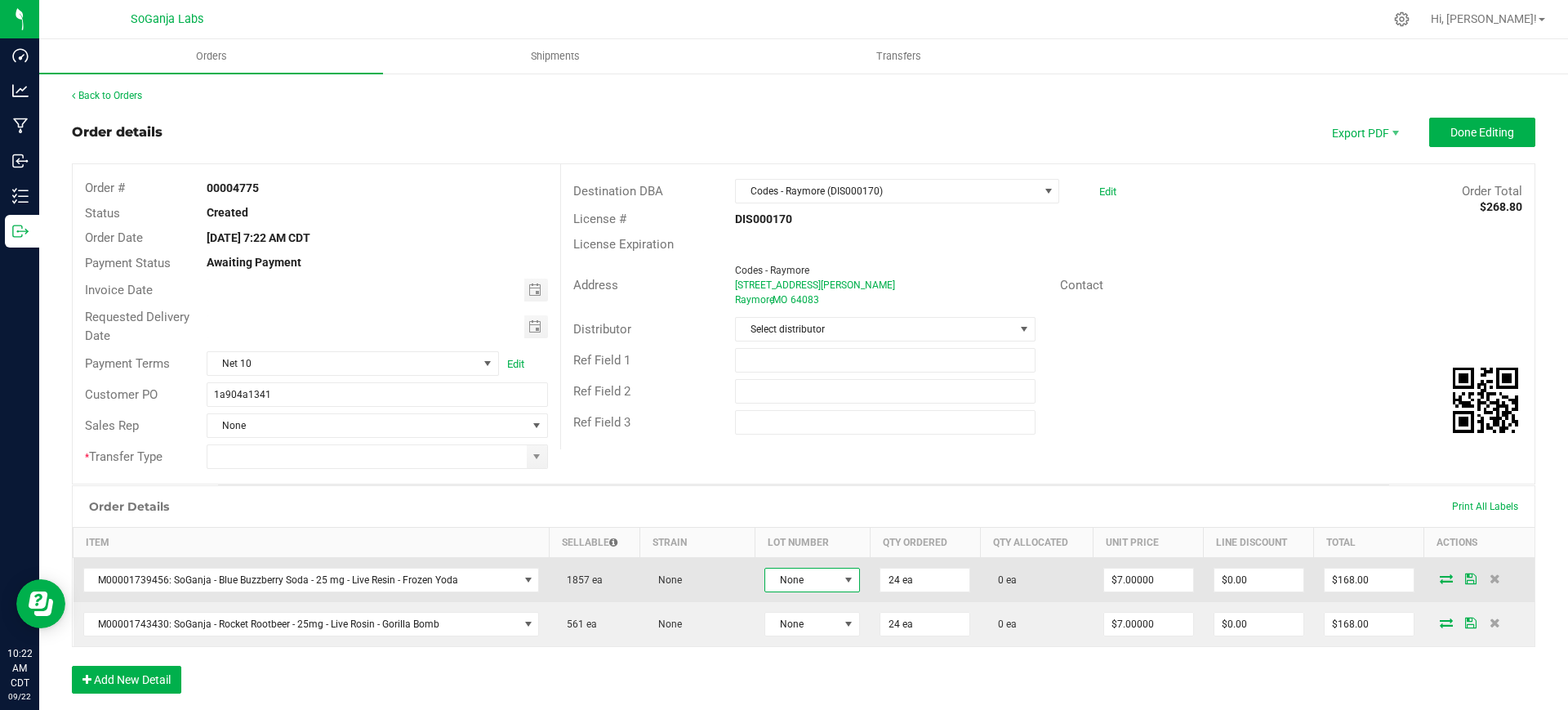
click at [804, 586] on span "None" at bounding box center [802, 580] width 74 height 23
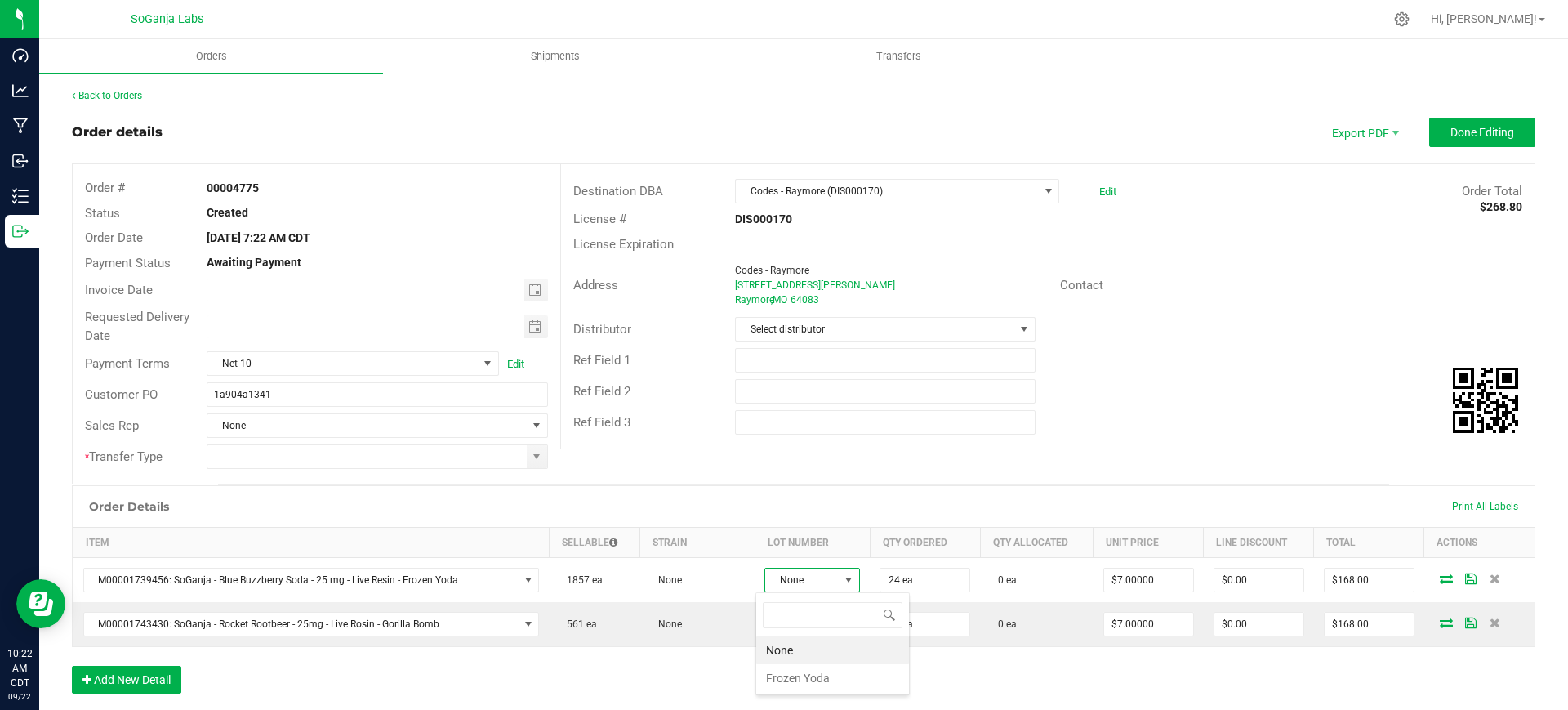
scroll to position [24, 94]
click at [808, 676] on Yoda "Frozen Yoda" at bounding box center [832, 678] width 153 height 28
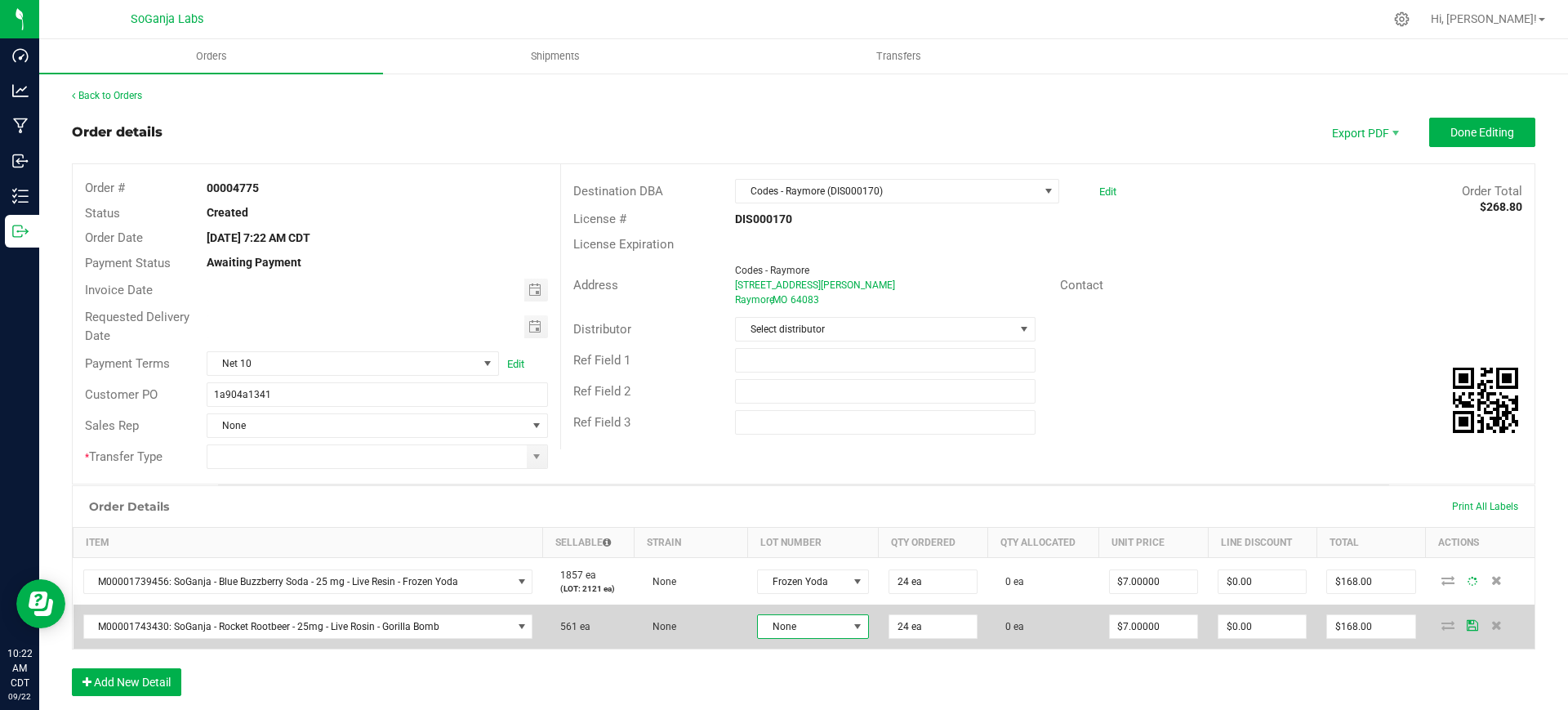
click at [806, 633] on span "None" at bounding box center [803, 627] width 89 height 23
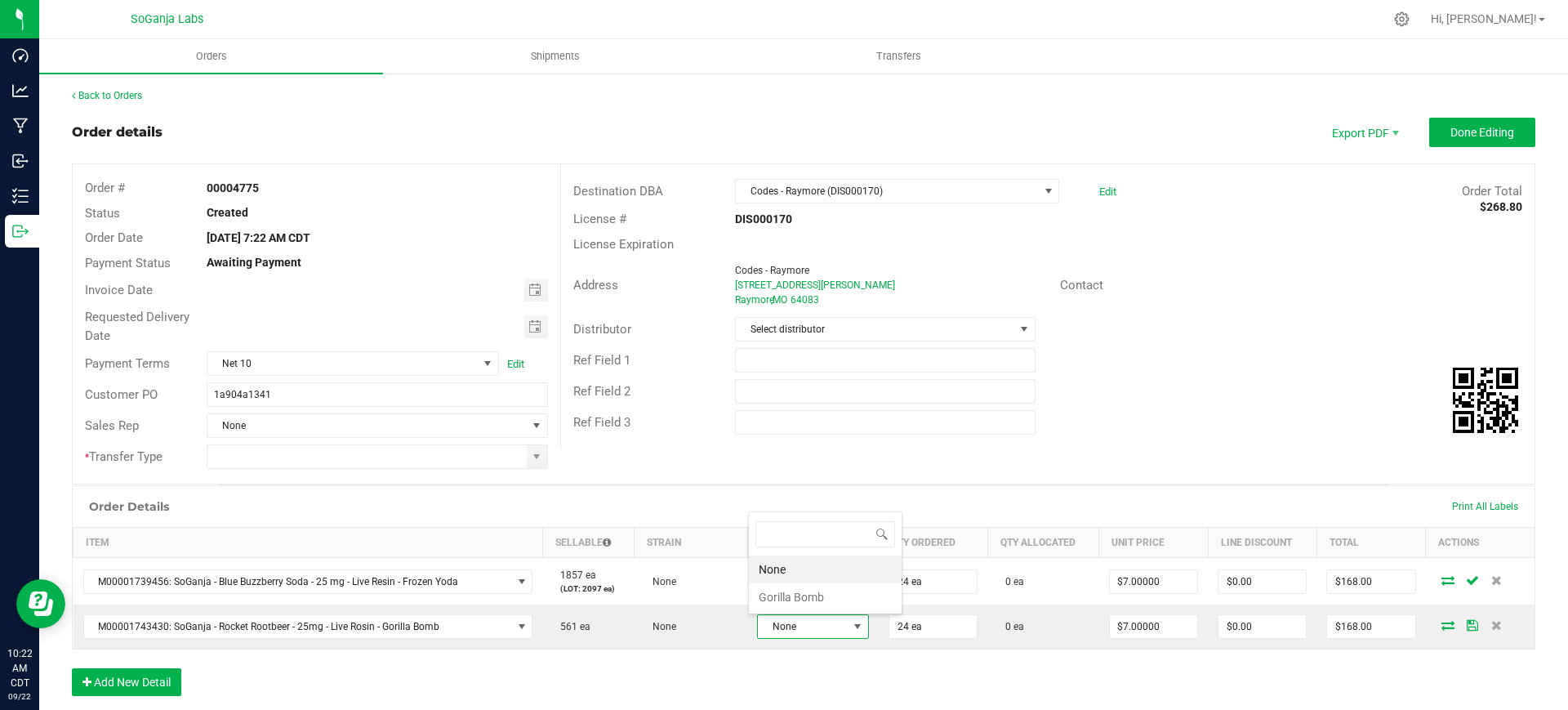
scroll to position [24, 108]
click at [819, 601] on Bomb "Gorilla Bomb" at bounding box center [825, 597] width 153 height 28
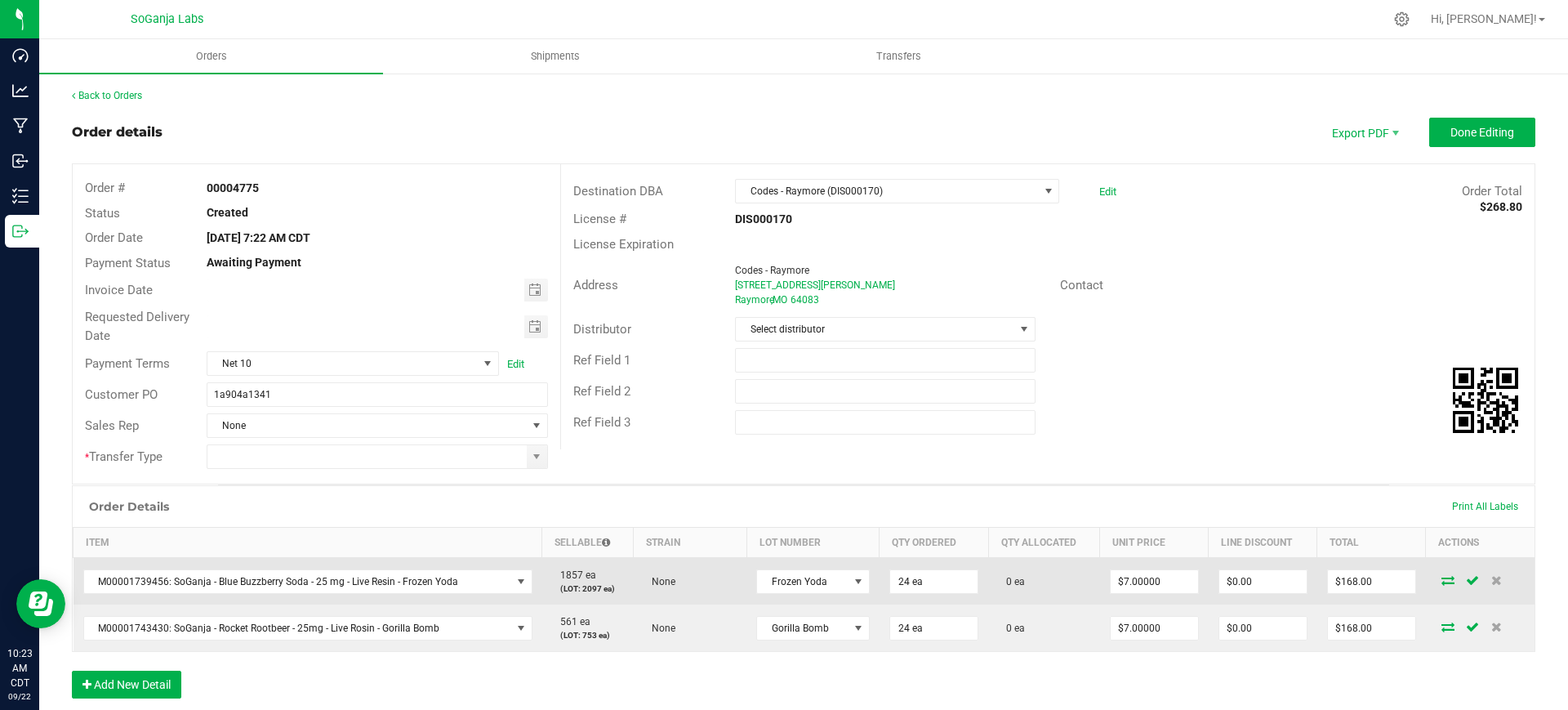
click at [1441, 582] on icon at bounding box center [1448, 580] width 13 height 10
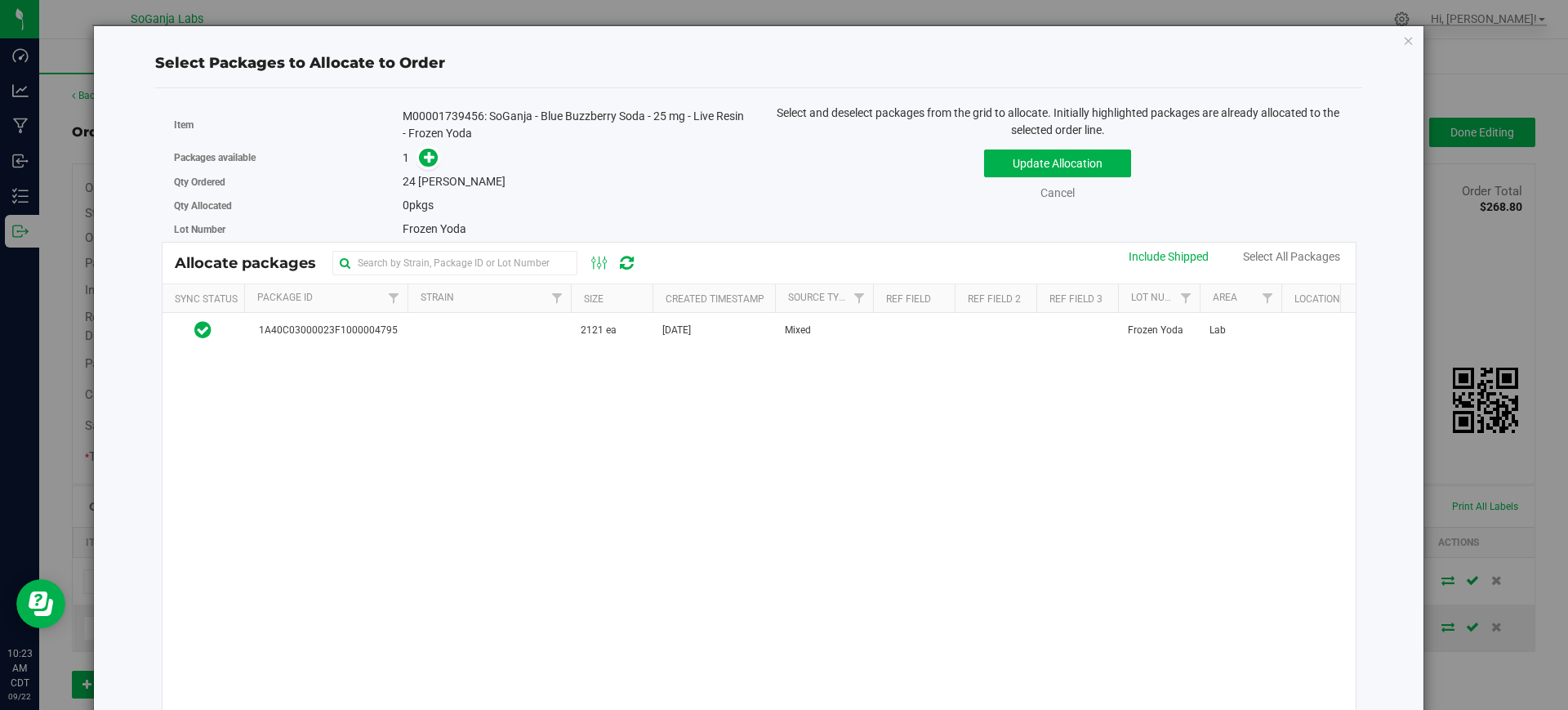
click at [683, 349] on div "1A40C03000023F1000004795 2121 ea [DATE] Mixed Frozen Yoda Lab $0.00 $0.00" at bounding box center [760, 517] width 1195 height 409
drag, startPoint x: 672, startPoint y: 332, endPoint x: 569, endPoint y: 297, distance: 108.8
click at [671, 332] on span "[DATE]" at bounding box center [676, 331] width 29 height 16
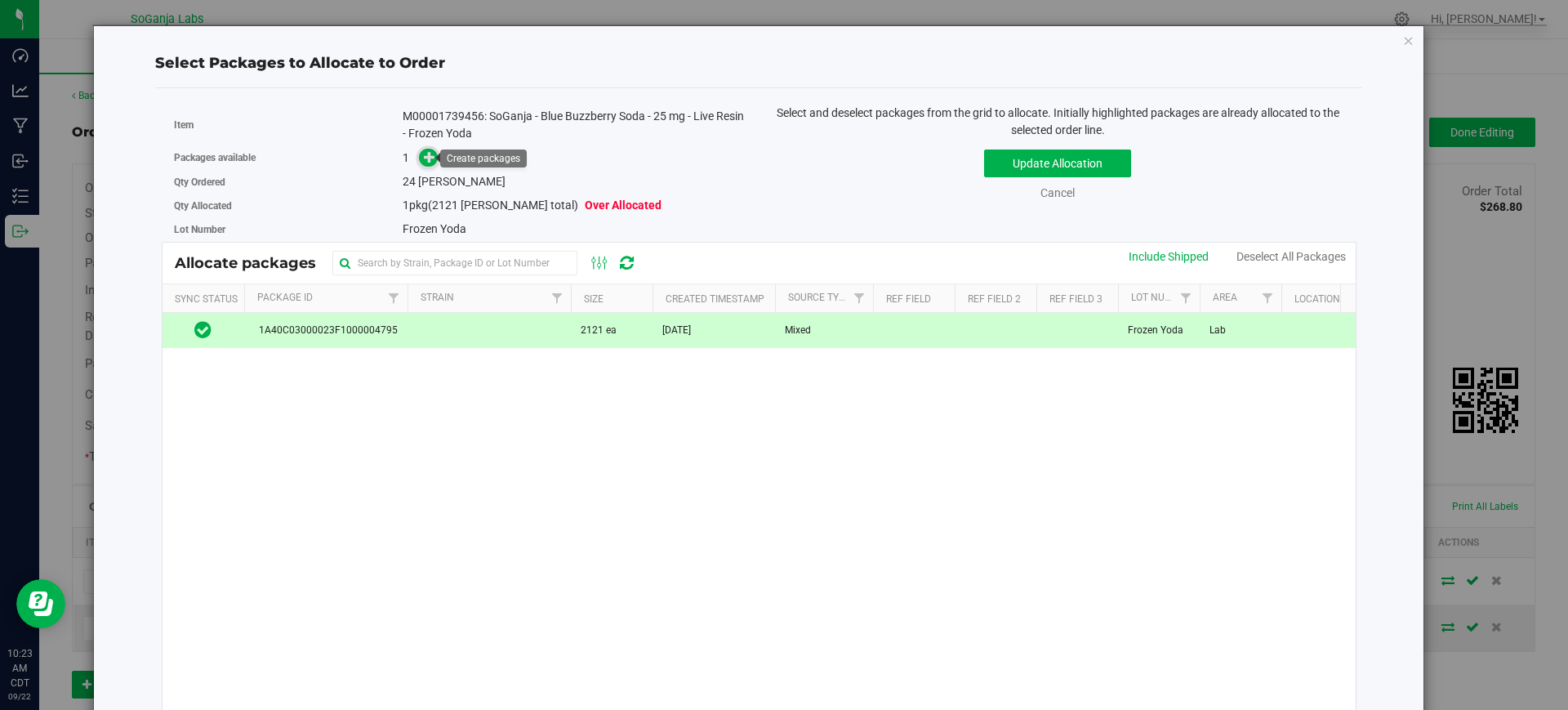
click at [426, 163] on span at bounding box center [428, 158] width 19 height 19
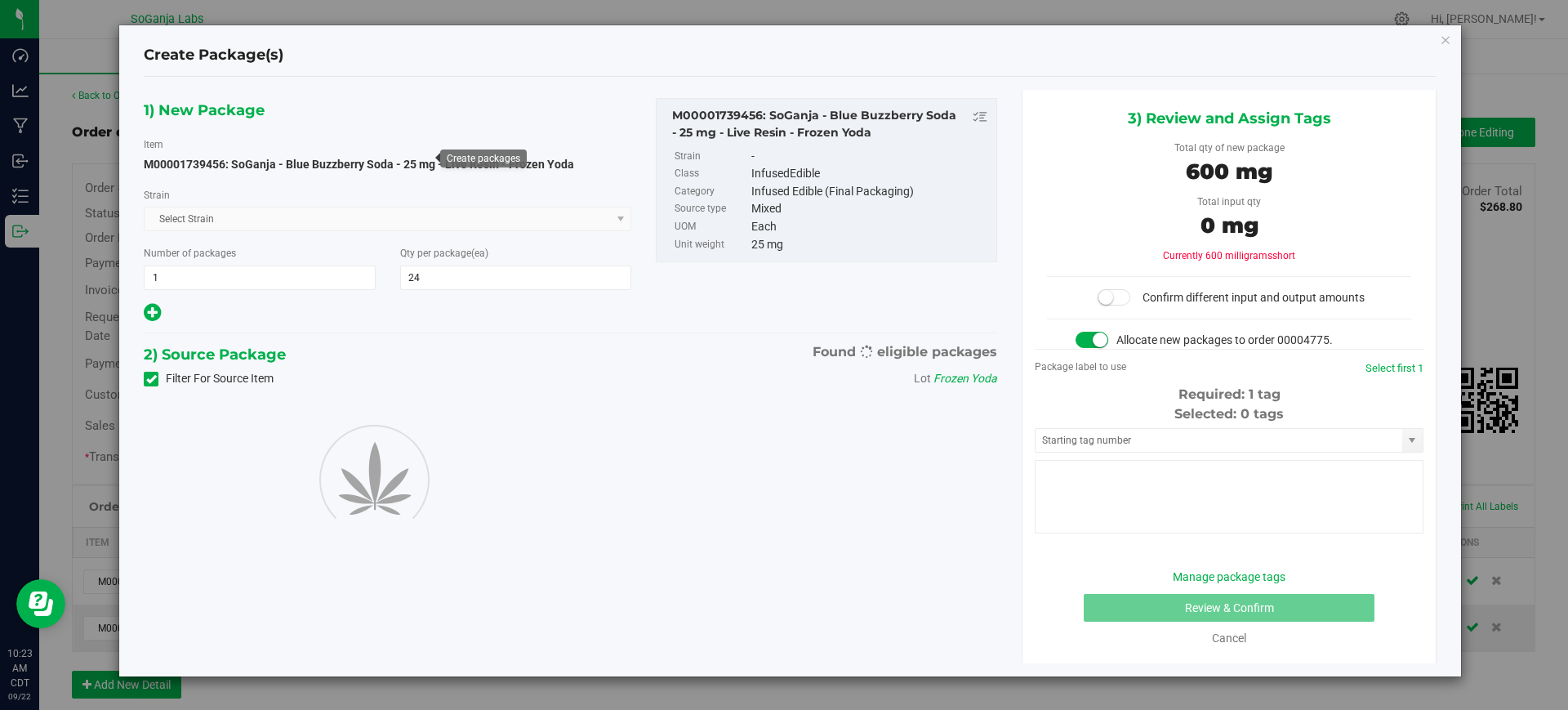
type input "24"
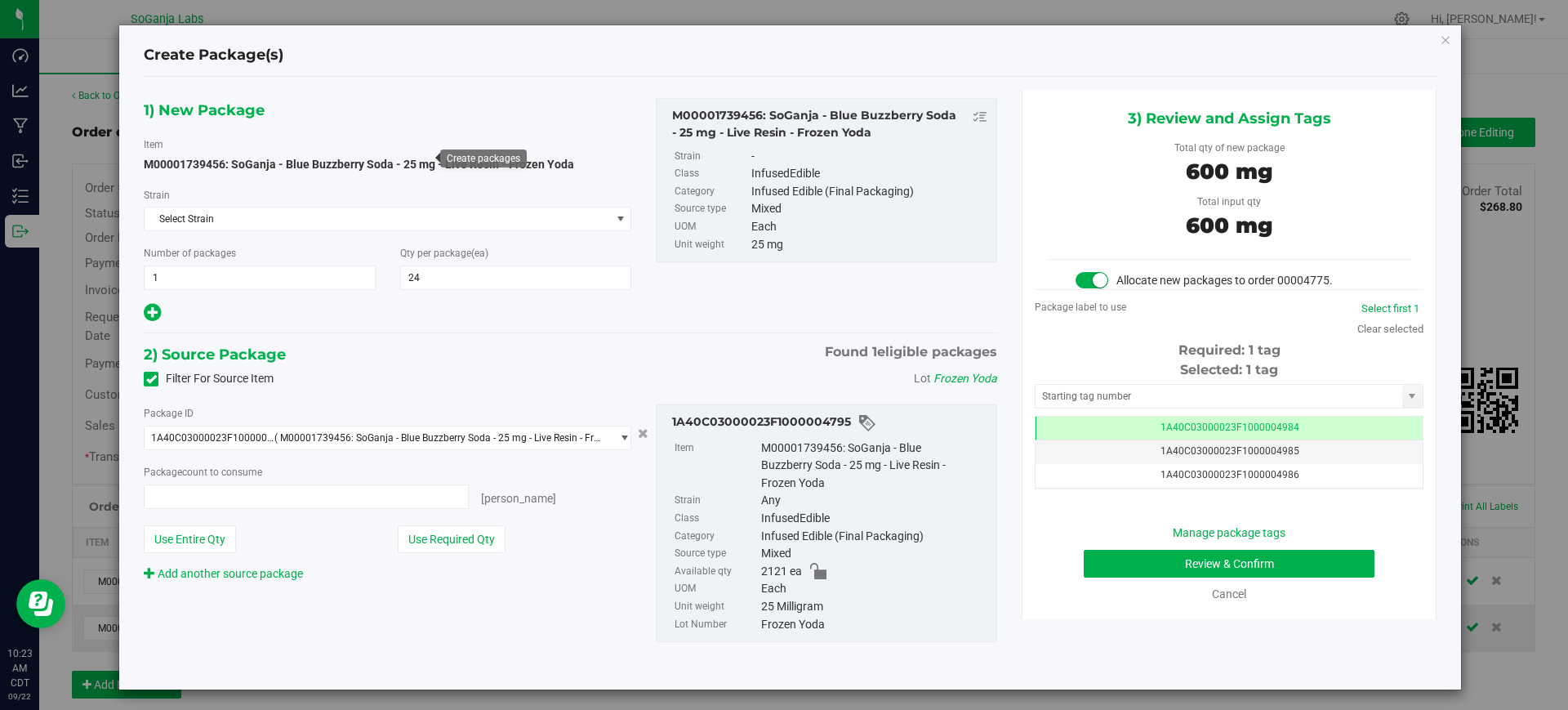
type input "24 ea"
click at [1162, 557] on button "Review & Confirm" at bounding box center [1229, 564] width 291 height 28
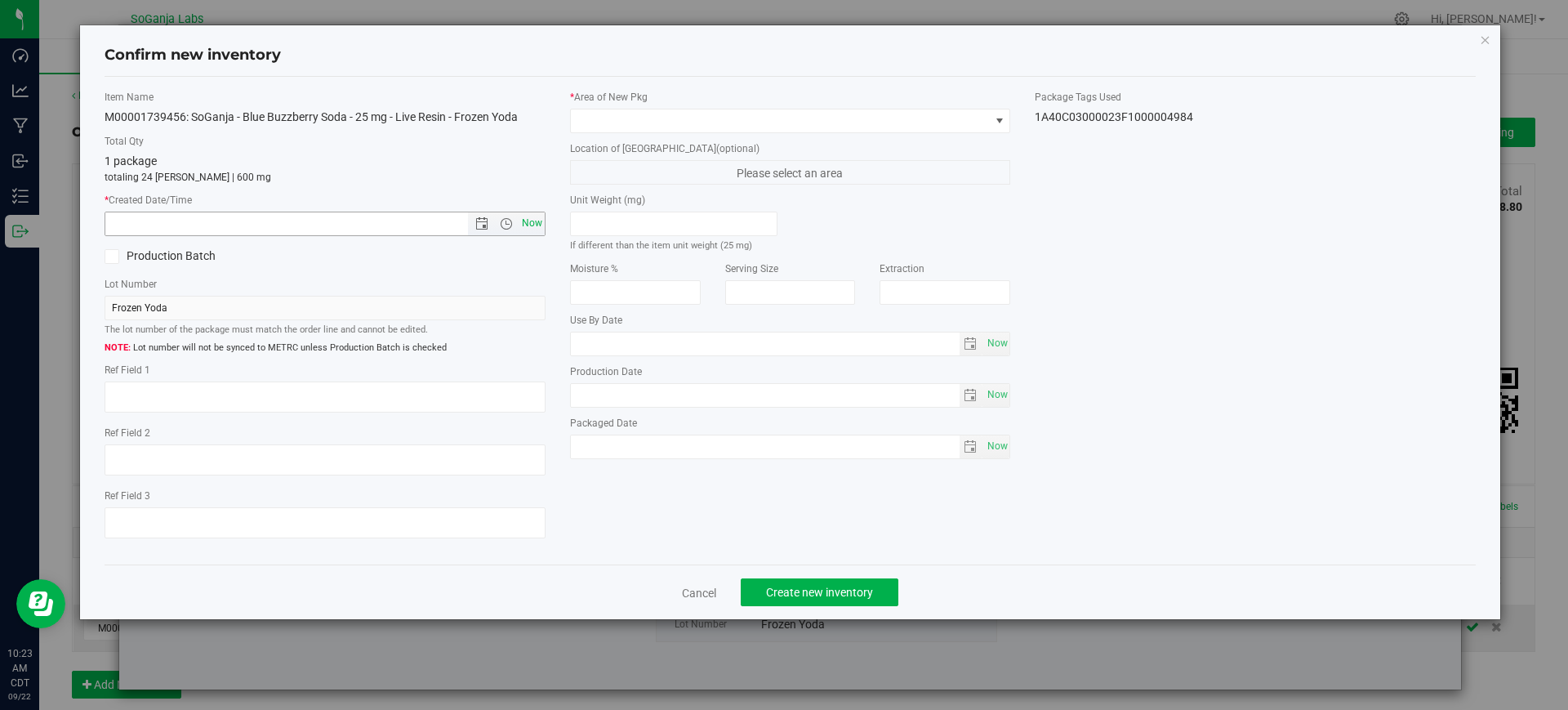
click at [532, 222] on span "Now" at bounding box center [532, 223] width 28 height 23
type input "[DATE] 10:23 AM"
click at [593, 123] on span at bounding box center [780, 121] width 419 height 23
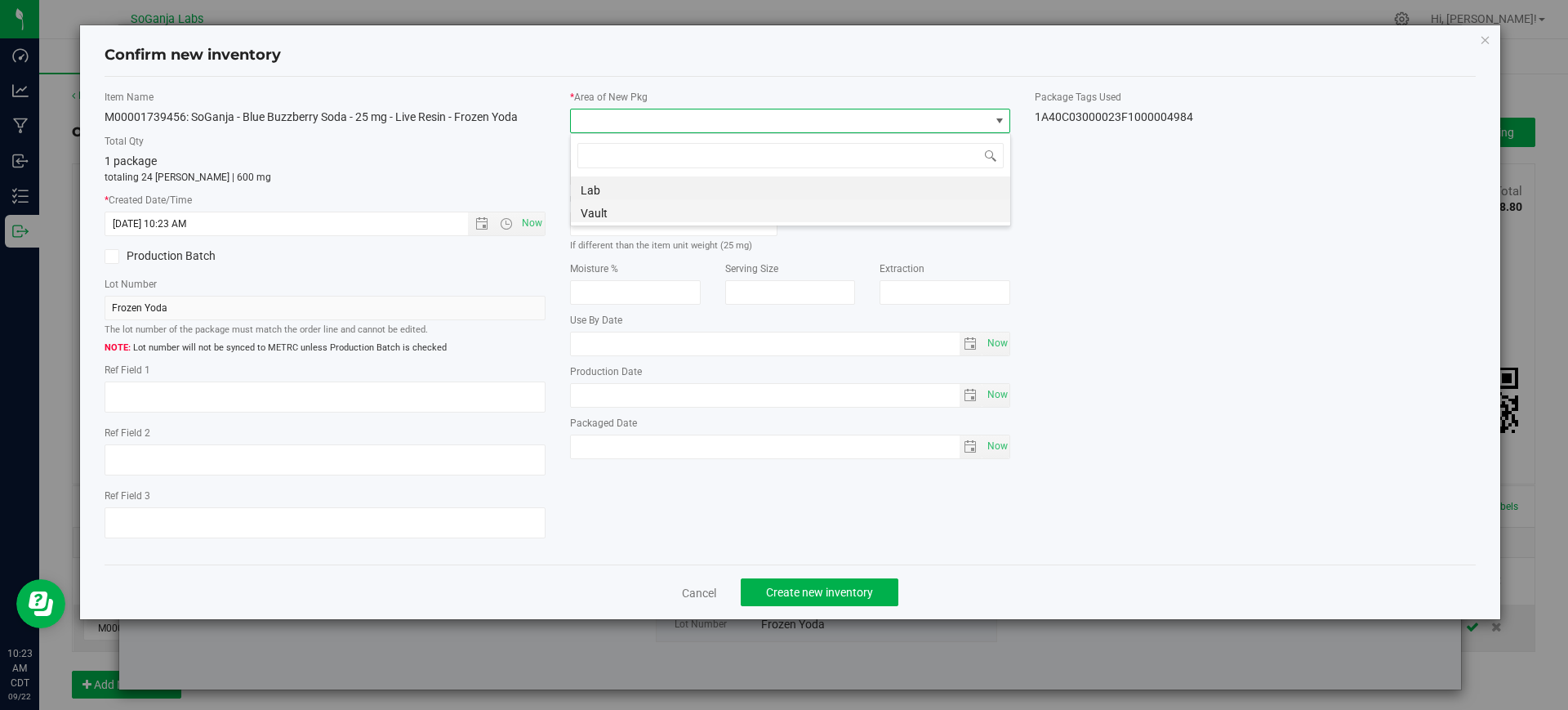
click at [612, 209] on li "Vault" at bounding box center [791, 211] width 439 height 23
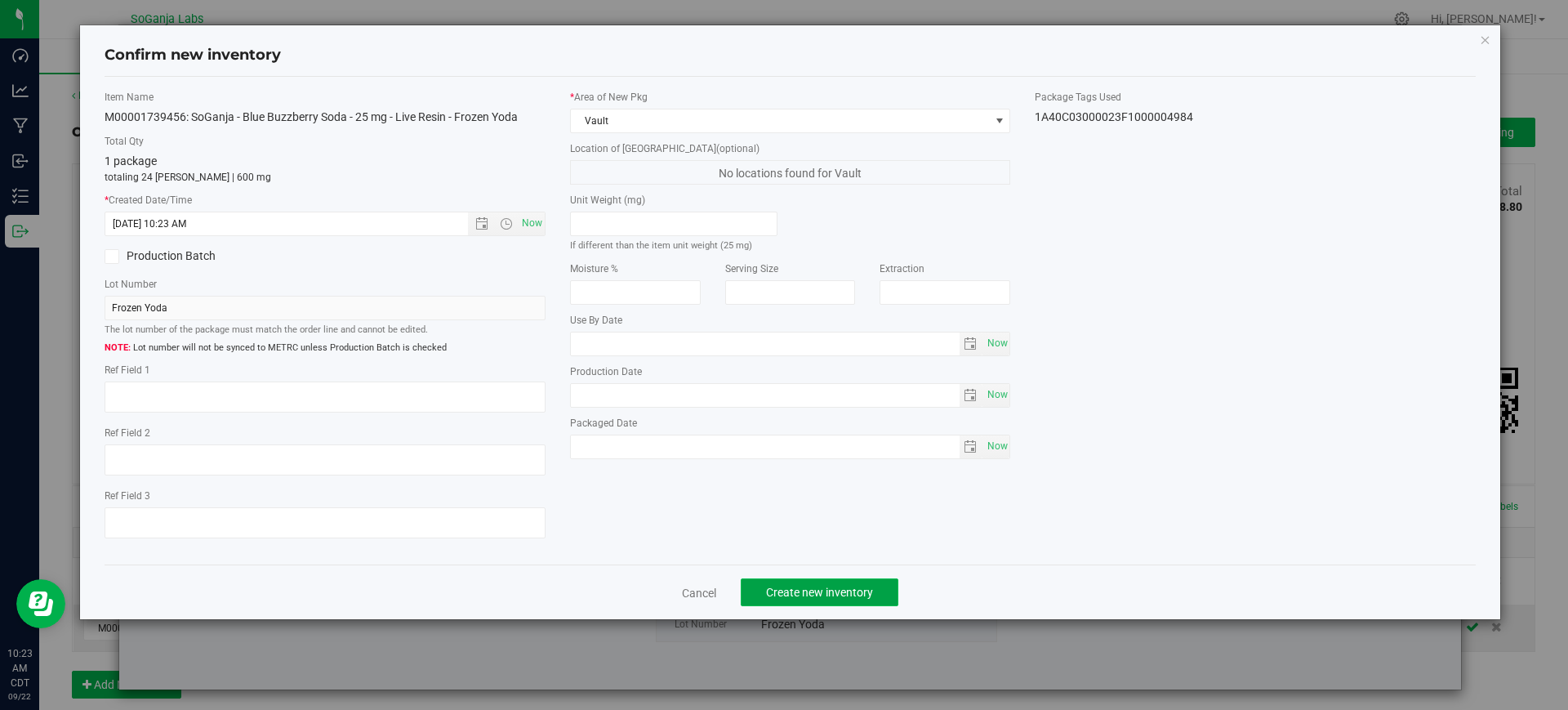
click at [800, 589] on span "Create new inventory" at bounding box center [819, 593] width 107 height 13
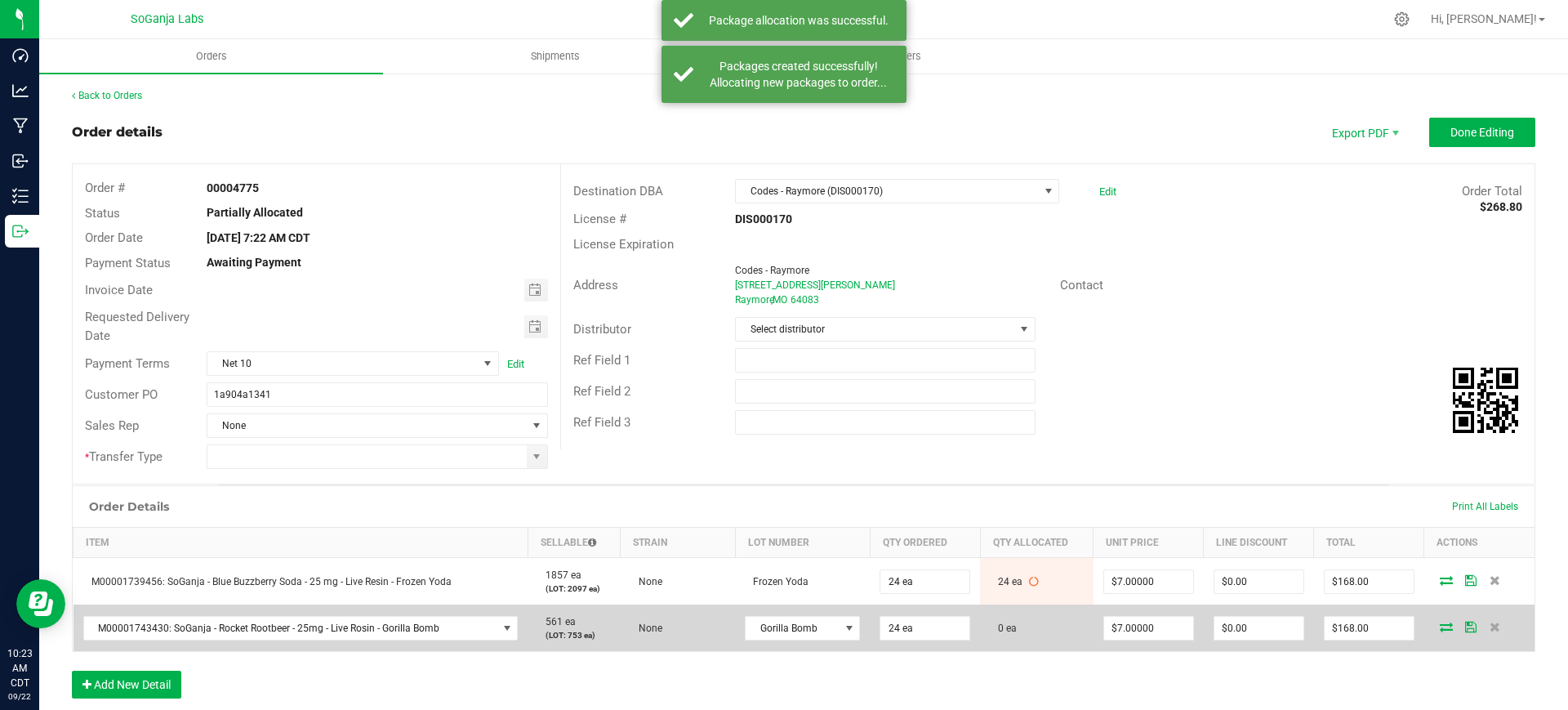
click at [1440, 631] on icon at bounding box center [1447, 627] width 13 height 10
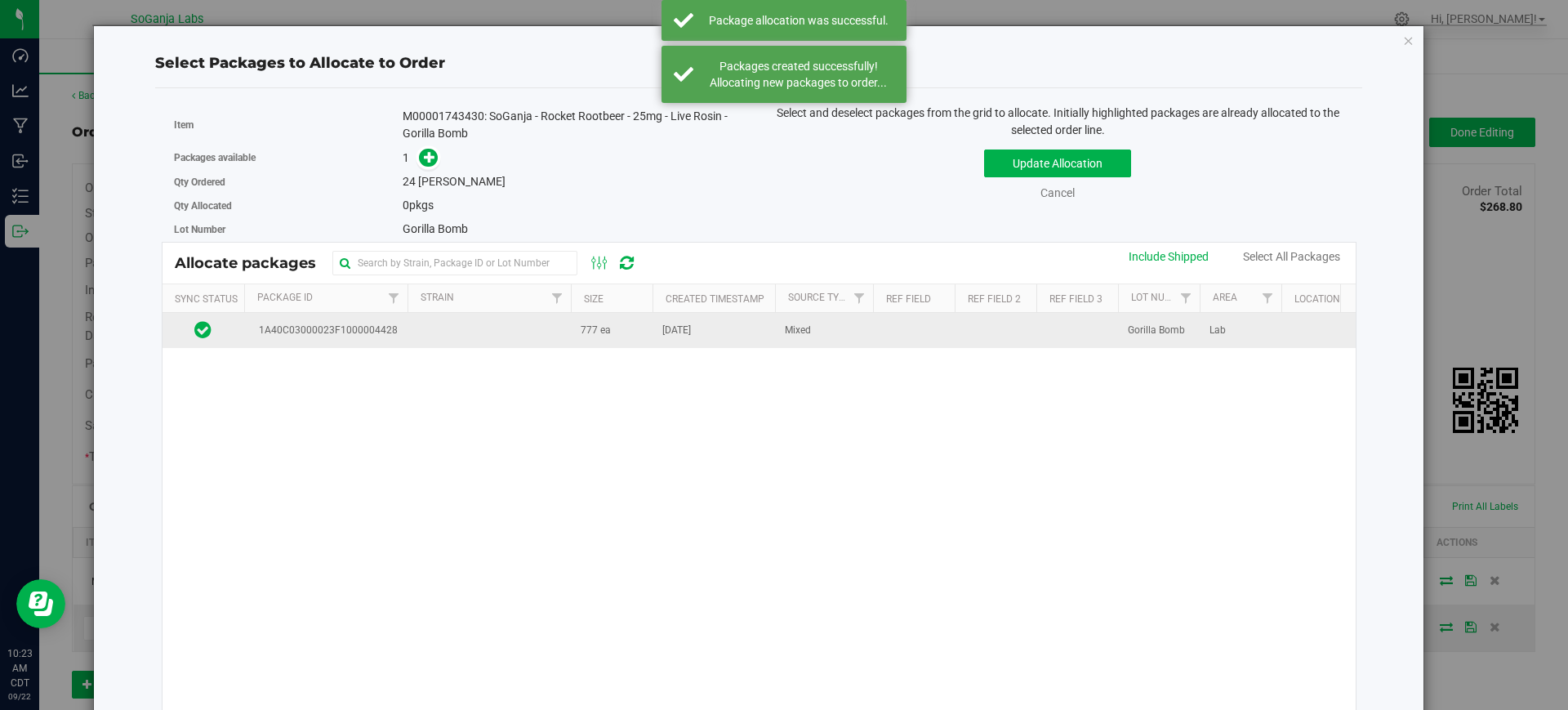
click at [691, 335] on span "[DATE]" at bounding box center [676, 331] width 29 height 16
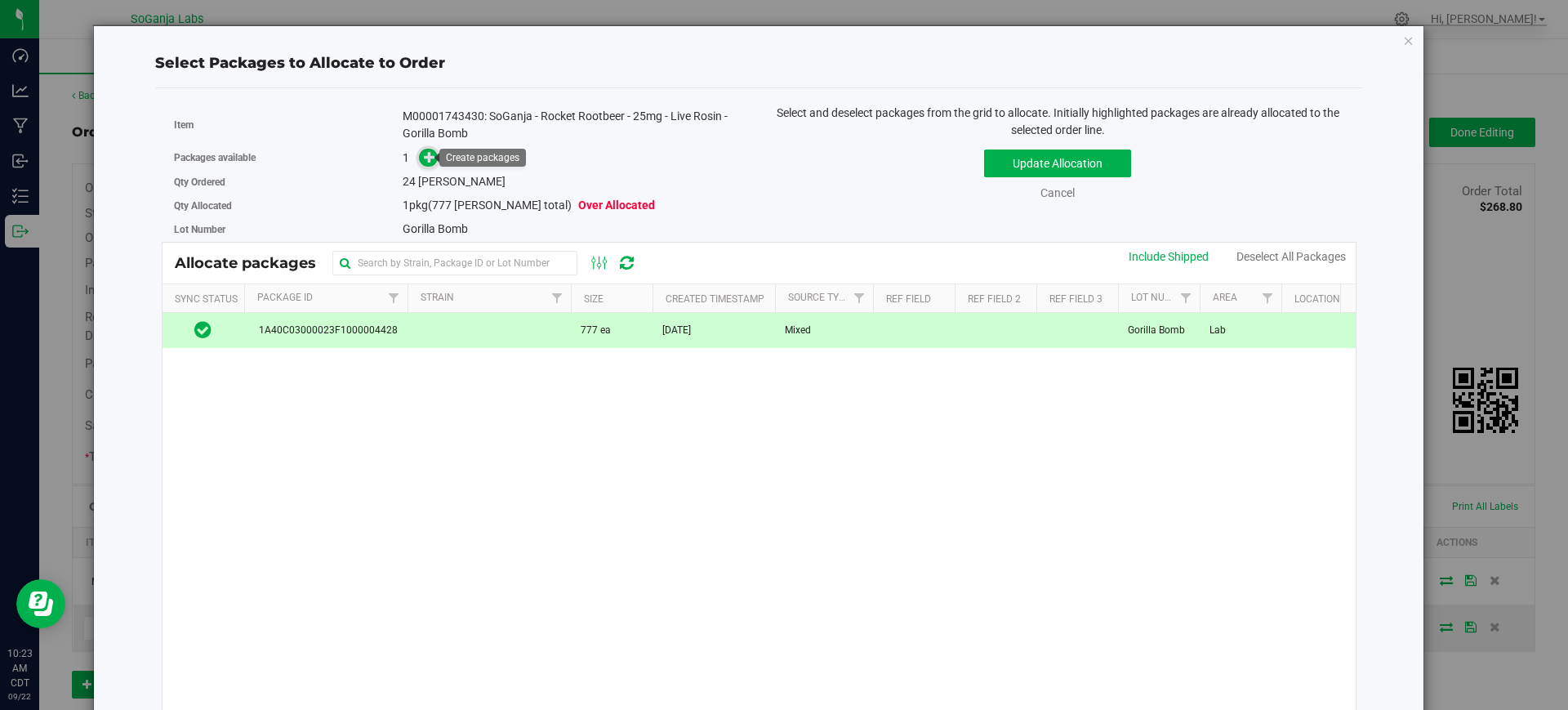
click at [425, 159] on icon at bounding box center [429, 157] width 11 height 11
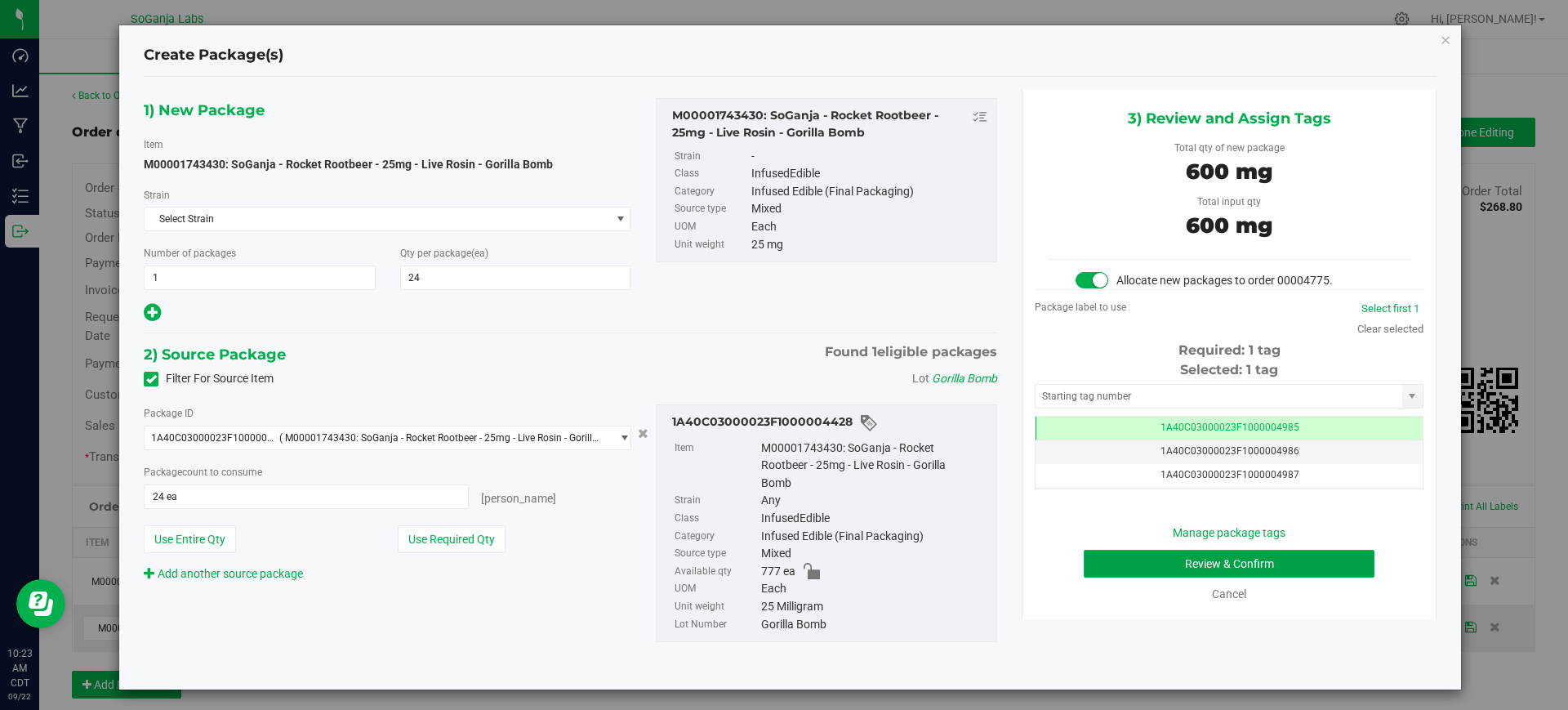
click at [1222, 566] on button "Review & Confirm" at bounding box center [1229, 564] width 291 height 28
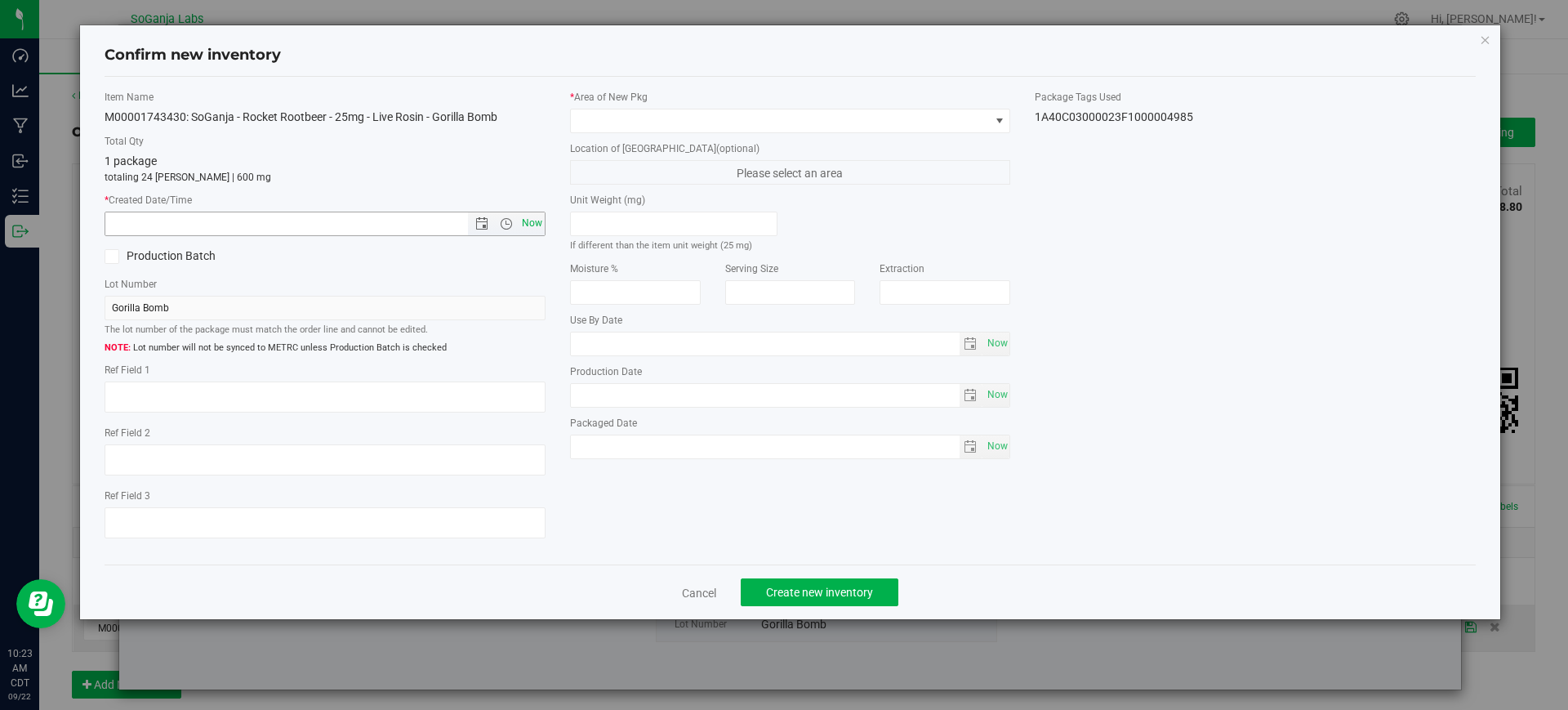
click at [534, 228] on span "Now" at bounding box center [532, 223] width 28 height 23
type input "[DATE] 10:23 AM"
click at [608, 119] on span at bounding box center [780, 121] width 419 height 23
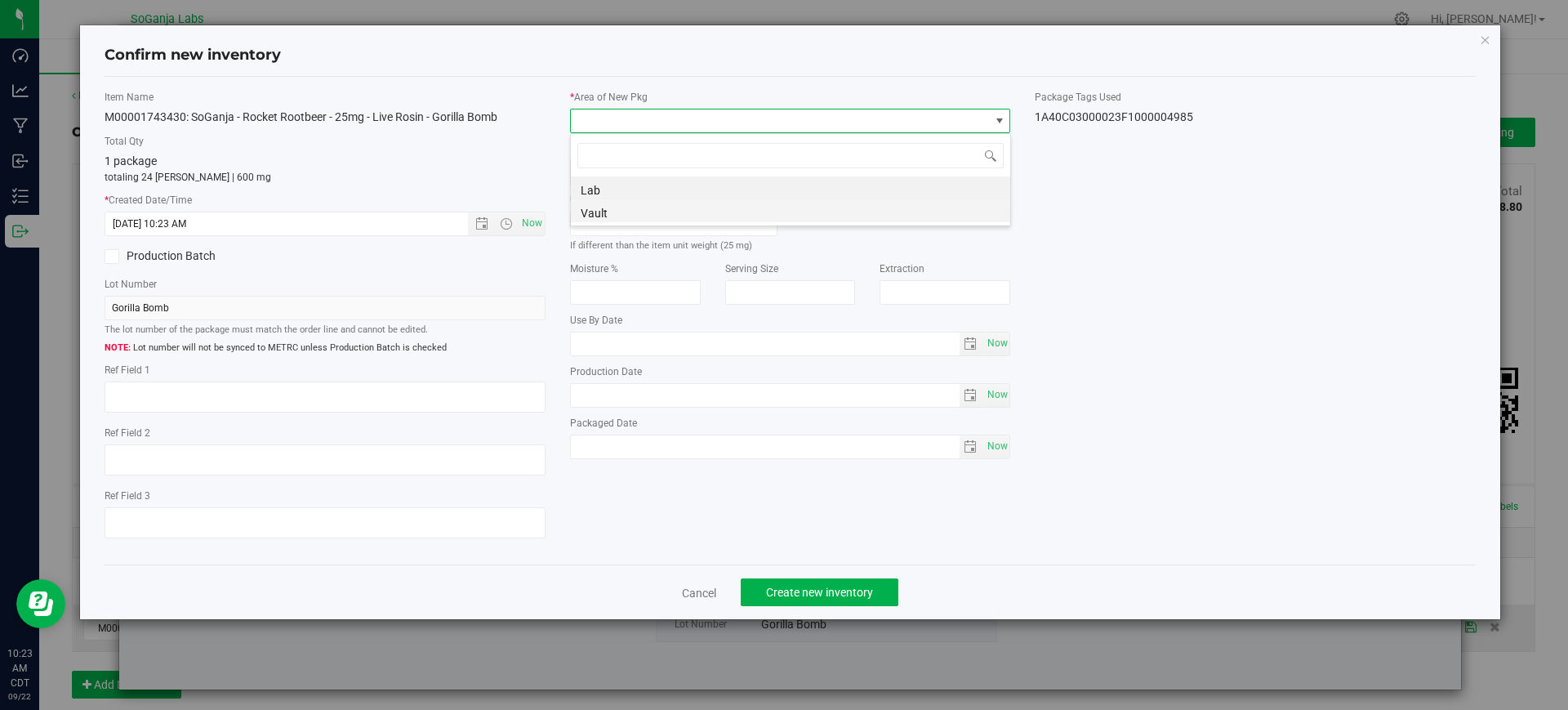
click at [602, 202] on li "Vault" at bounding box center [791, 211] width 439 height 23
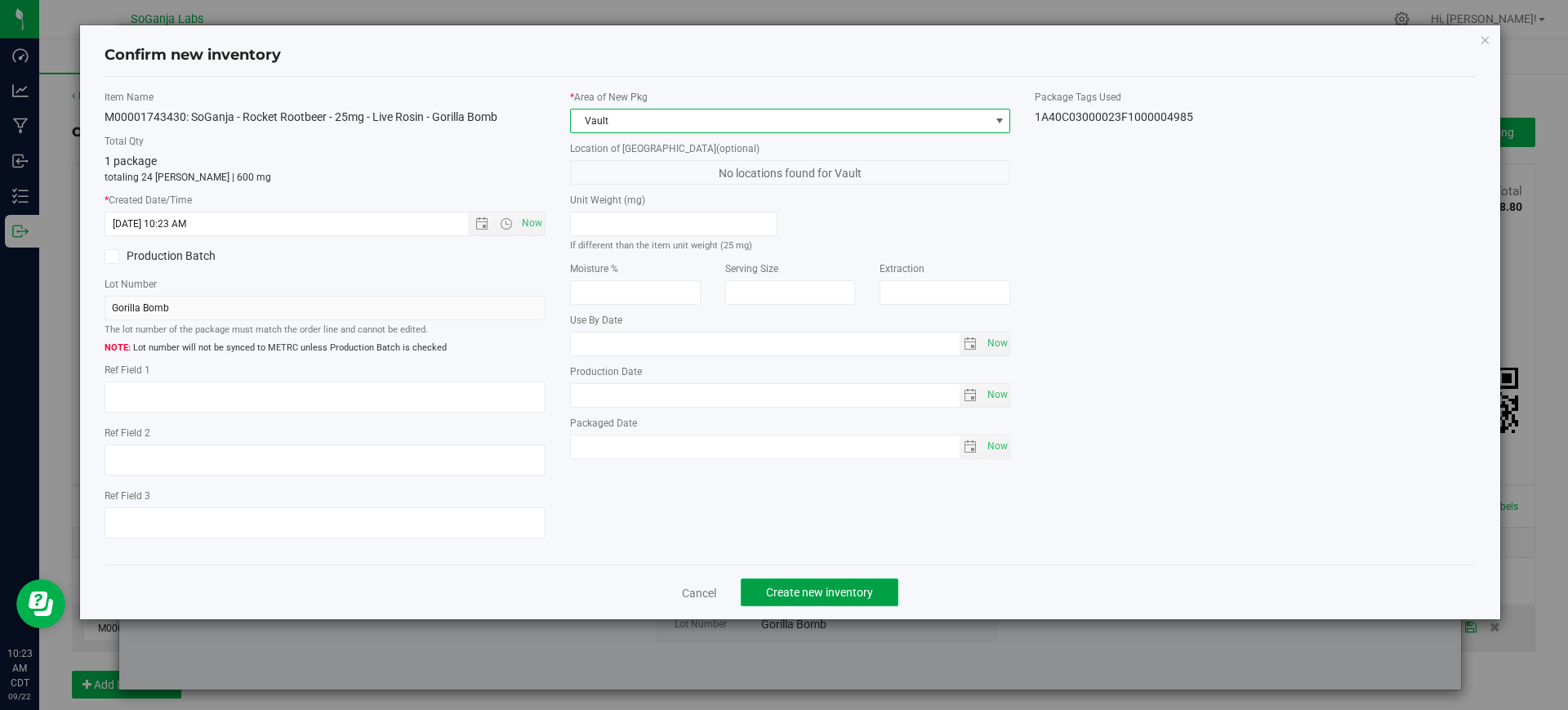
click at [791, 596] on span "Create new inventory" at bounding box center [819, 593] width 107 height 13
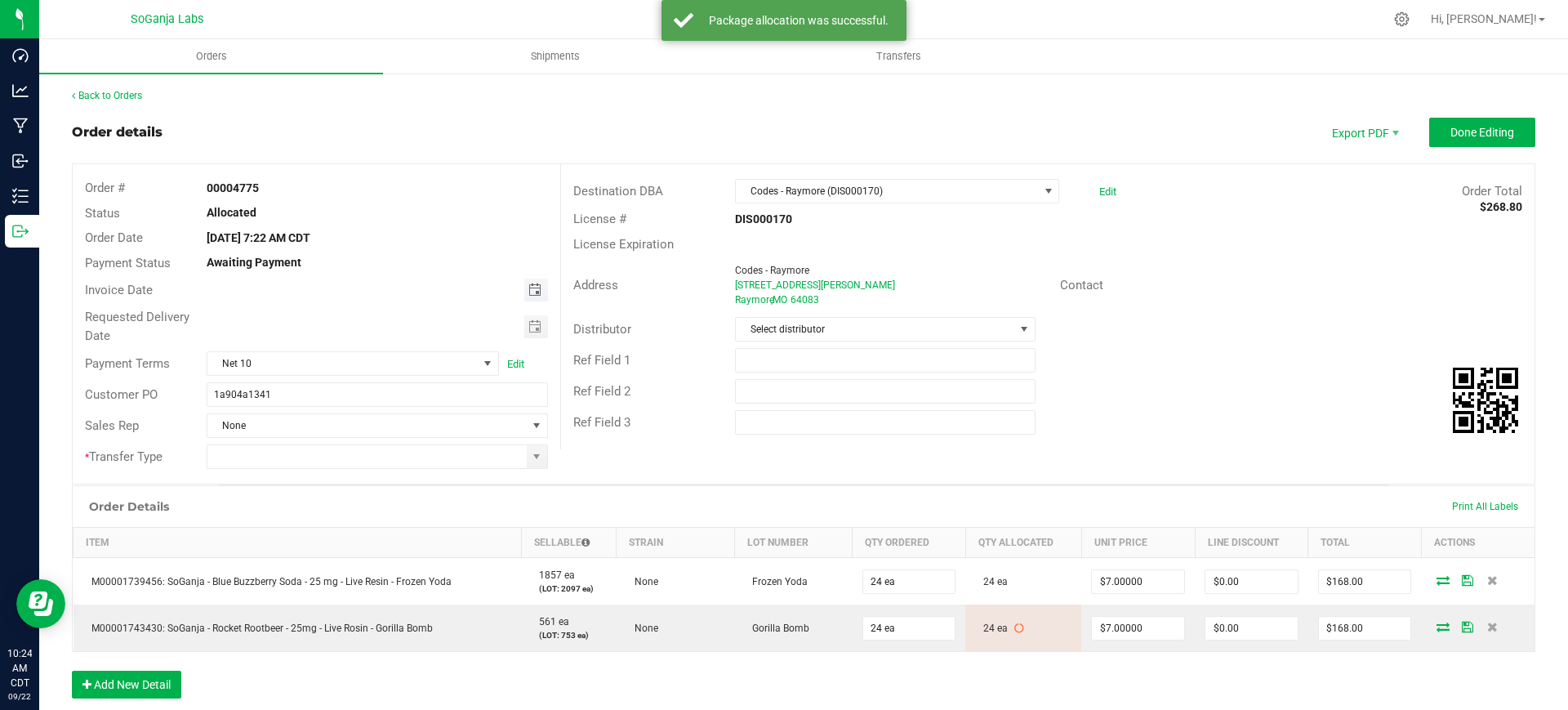
click at [534, 289] on span "Toggle calendar" at bounding box center [535, 290] width 13 height 13
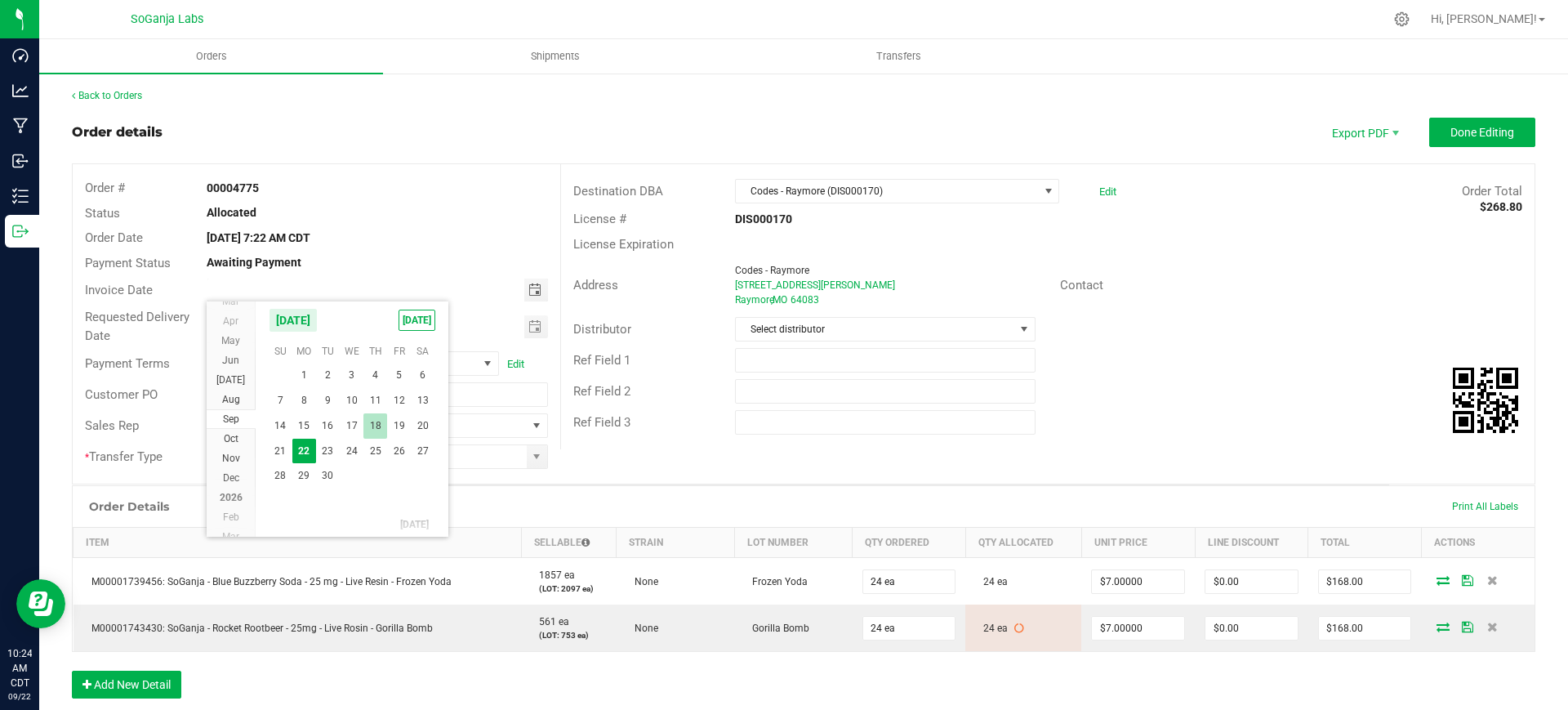
click at [379, 433] on span "18" at bounding box center [374, 426] width 23 height 25
type input "[DATE]"
click at [530, 328] on span "Toggle calendar" at bounding box center [535, 327] width 13 height 13
click at [356, 484] on span "24" at bounding box center [351, 487] width 23 height 25
type input "[DATE]"
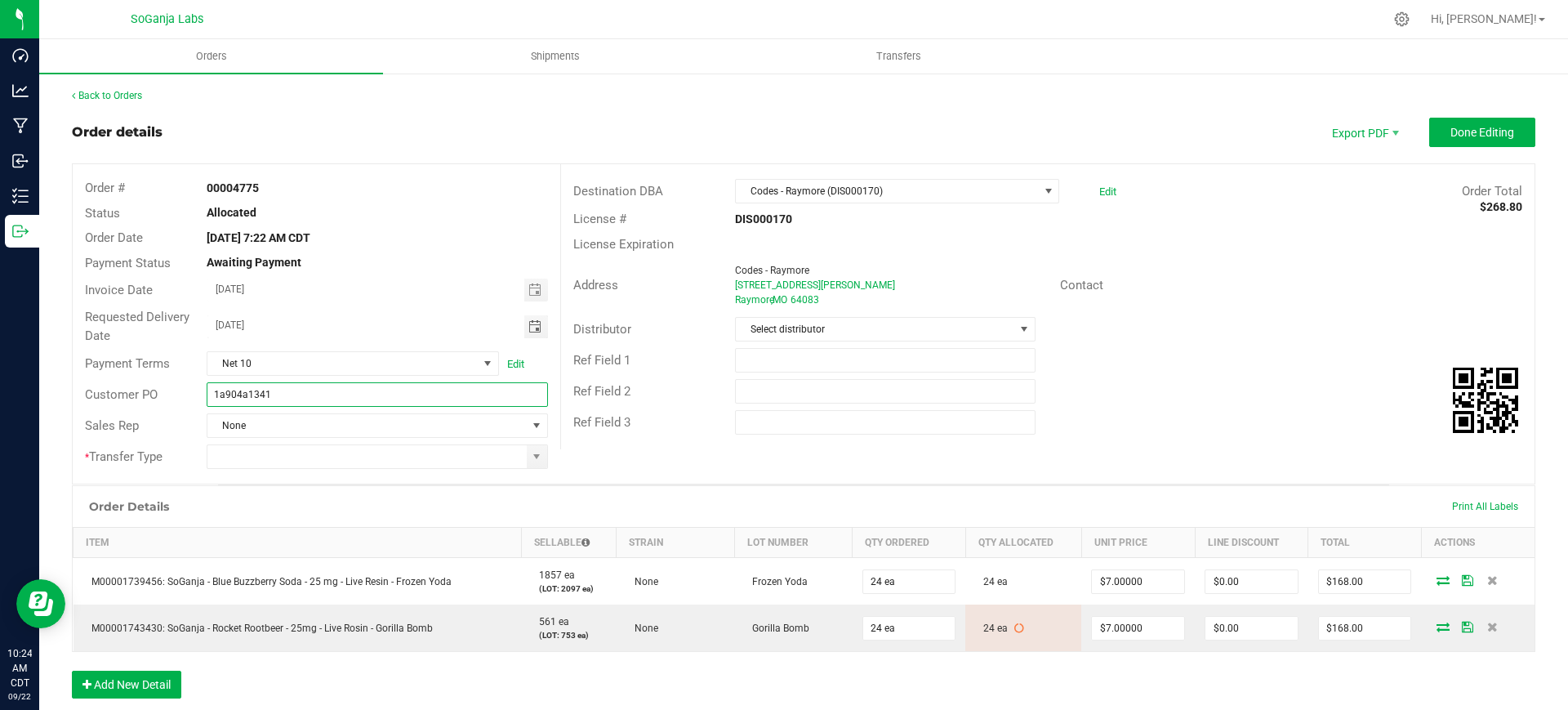
click at [385, 400] on input "1a904a1341" at bounding box center [377, 395] width 341 height 24
click at [533, 458] on span at bounding box center [536, 457] width 13 height 13
type input "1a904a1341 Codes - Raymore DIS000170"
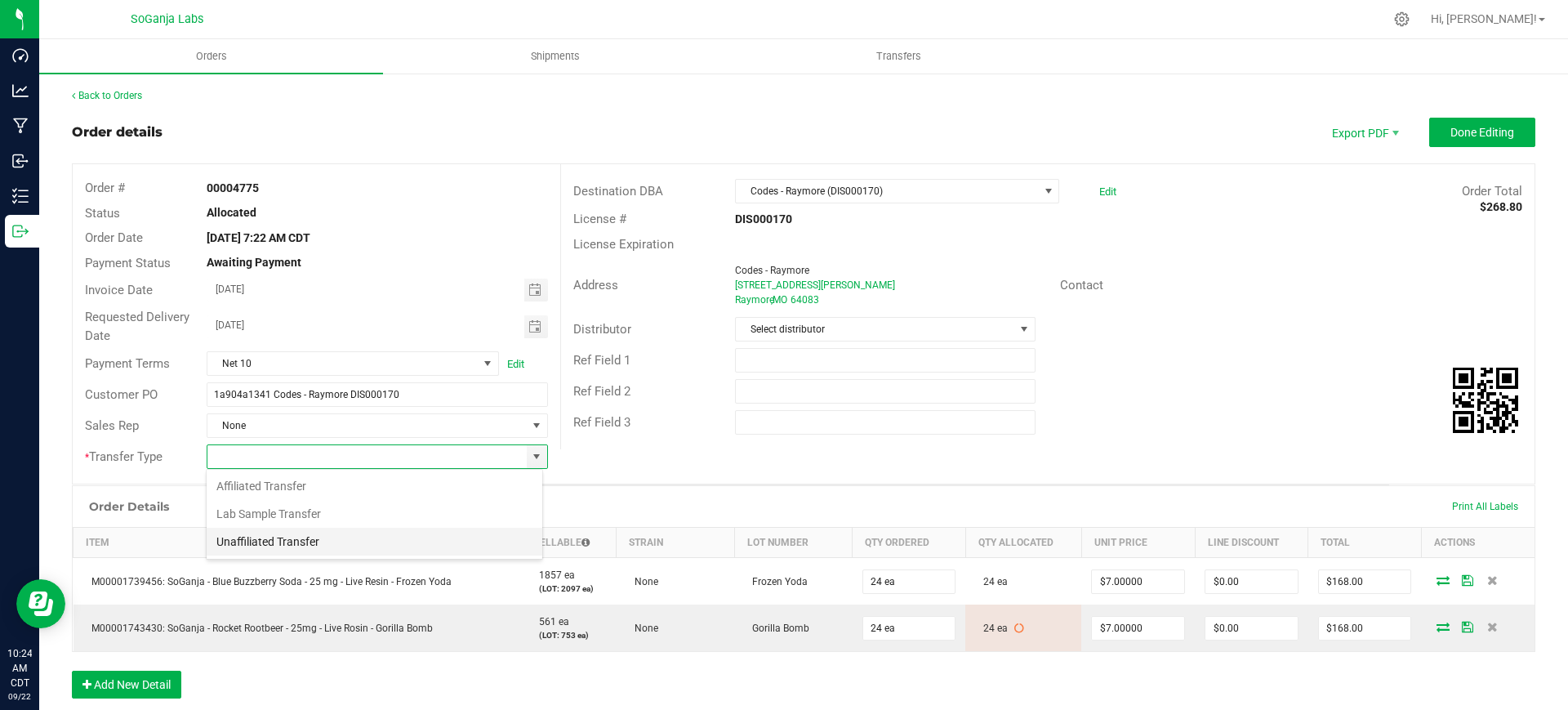
click at [310, 553] on li "Unaffiliated Transfer" at bounding box center [374, 542] width 336 height 28
type input "Unaffiliated Transfer"
click at [850, 322] on span "Select distributor" at bounding box center [874, 329] width 277 height 23
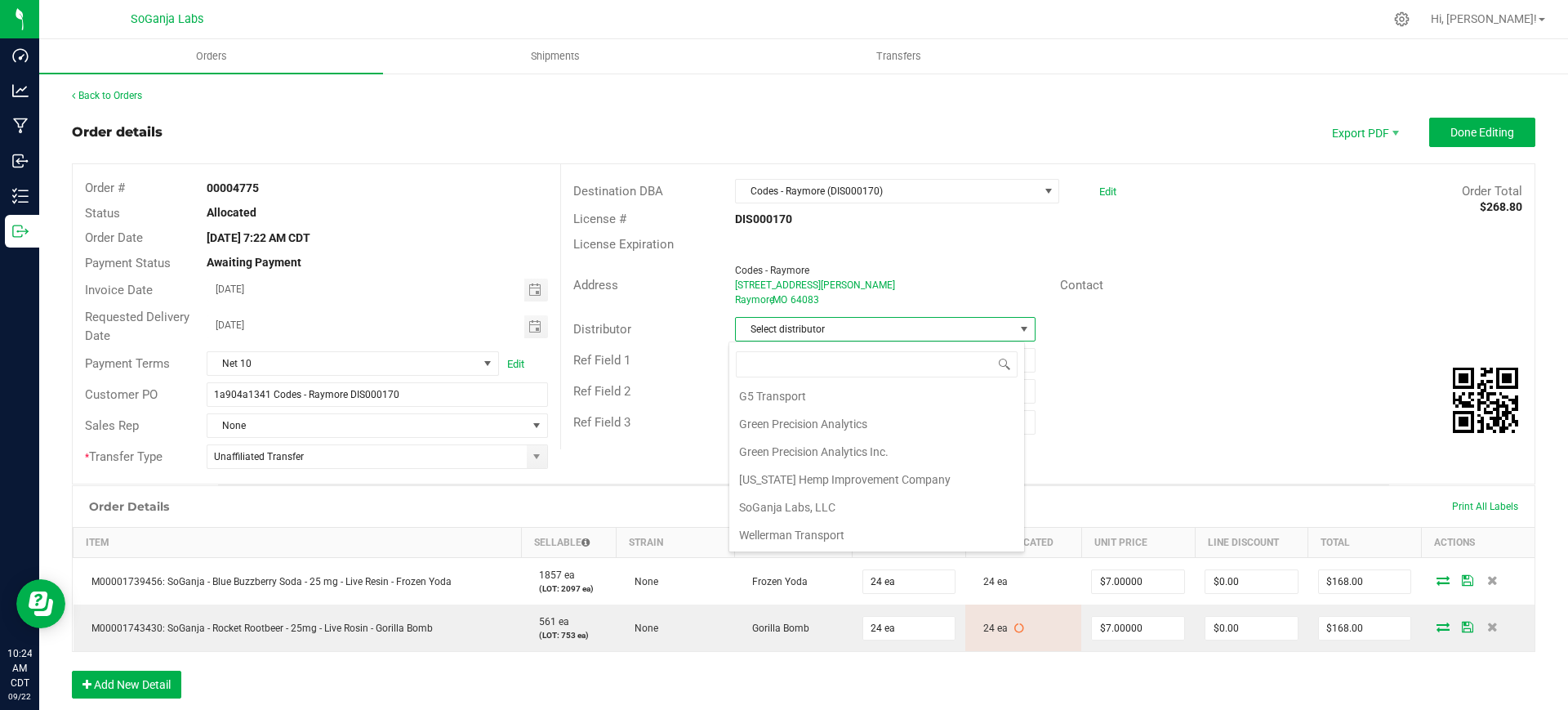
click at [833, 527] on li "Wellerman Transport" at bounding box center [876, 536] width 295 height 28
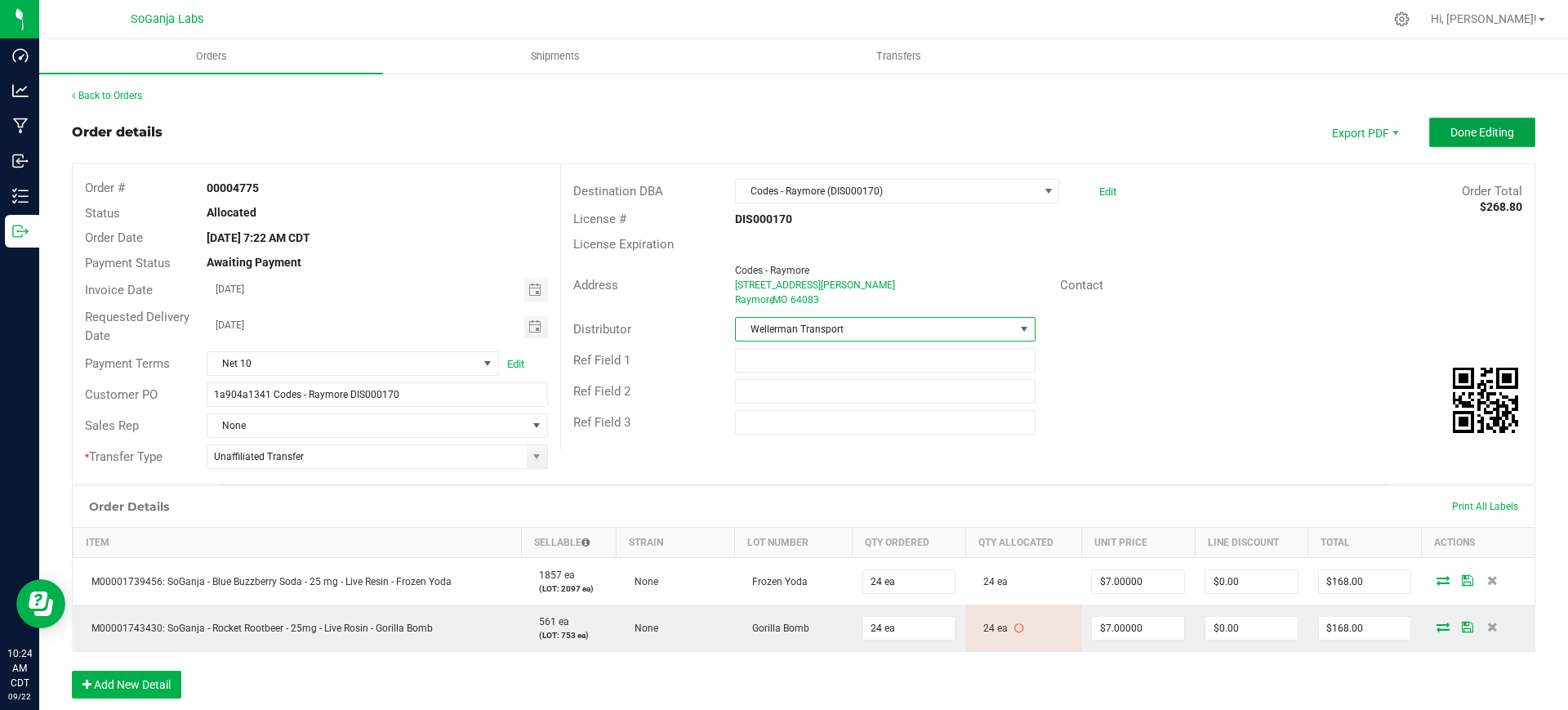
click at [1467, 121] on button "Done Editing" at bounding box center [1482, 132] width 106 height 30
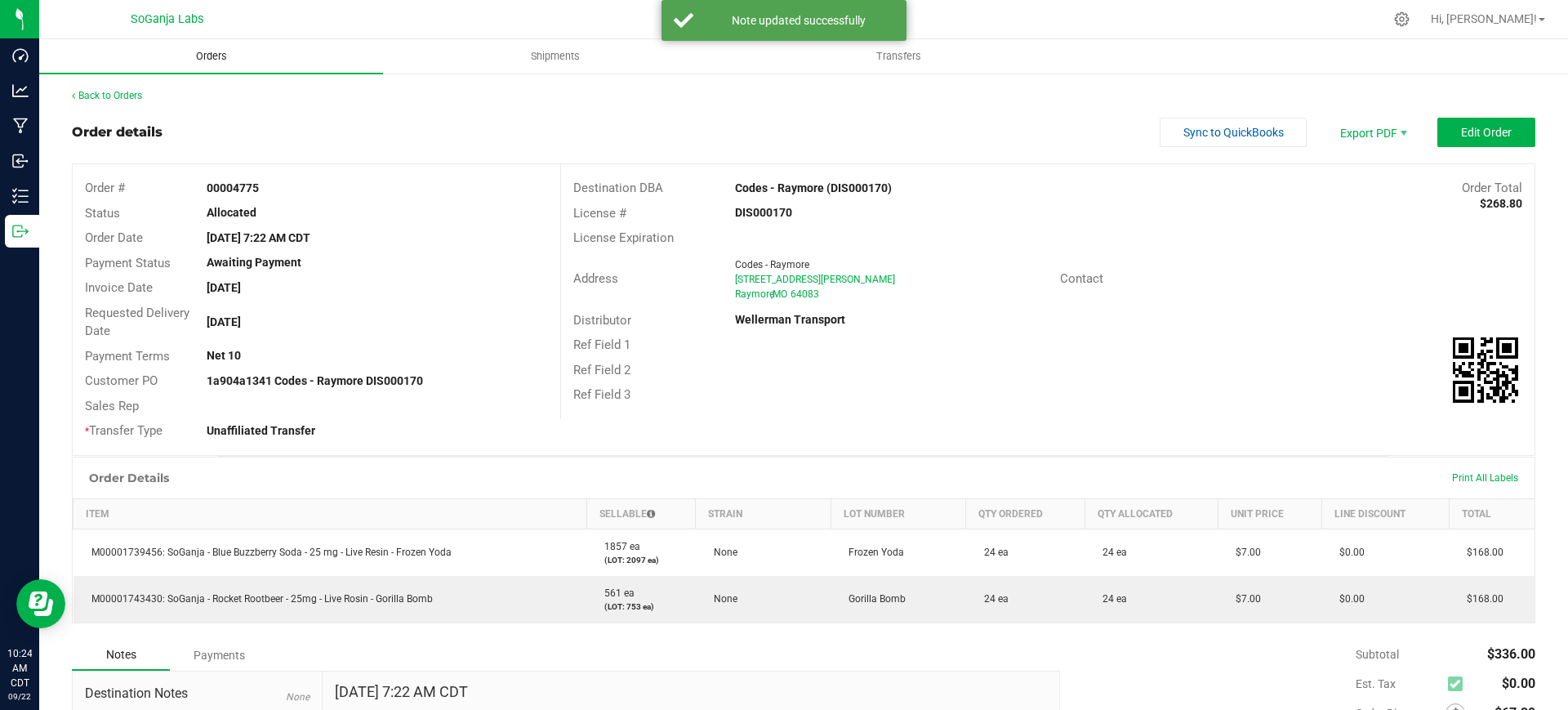
click at [212, 59] on span "Orders" at bounding box center [211, 57] width 75 height 15
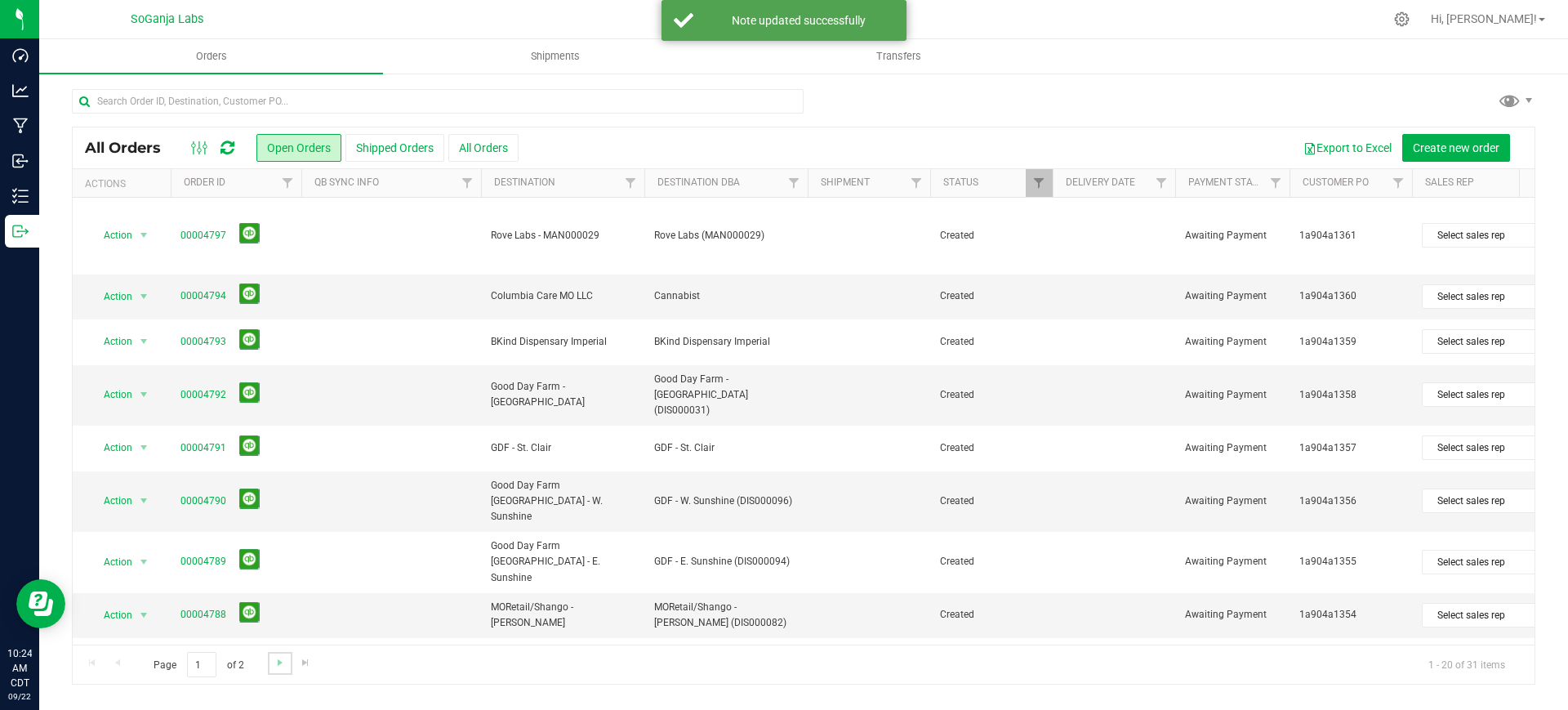
click at [280, 655] on link "Go to the next page" at bounding box center [279, 663] width 23 height 22
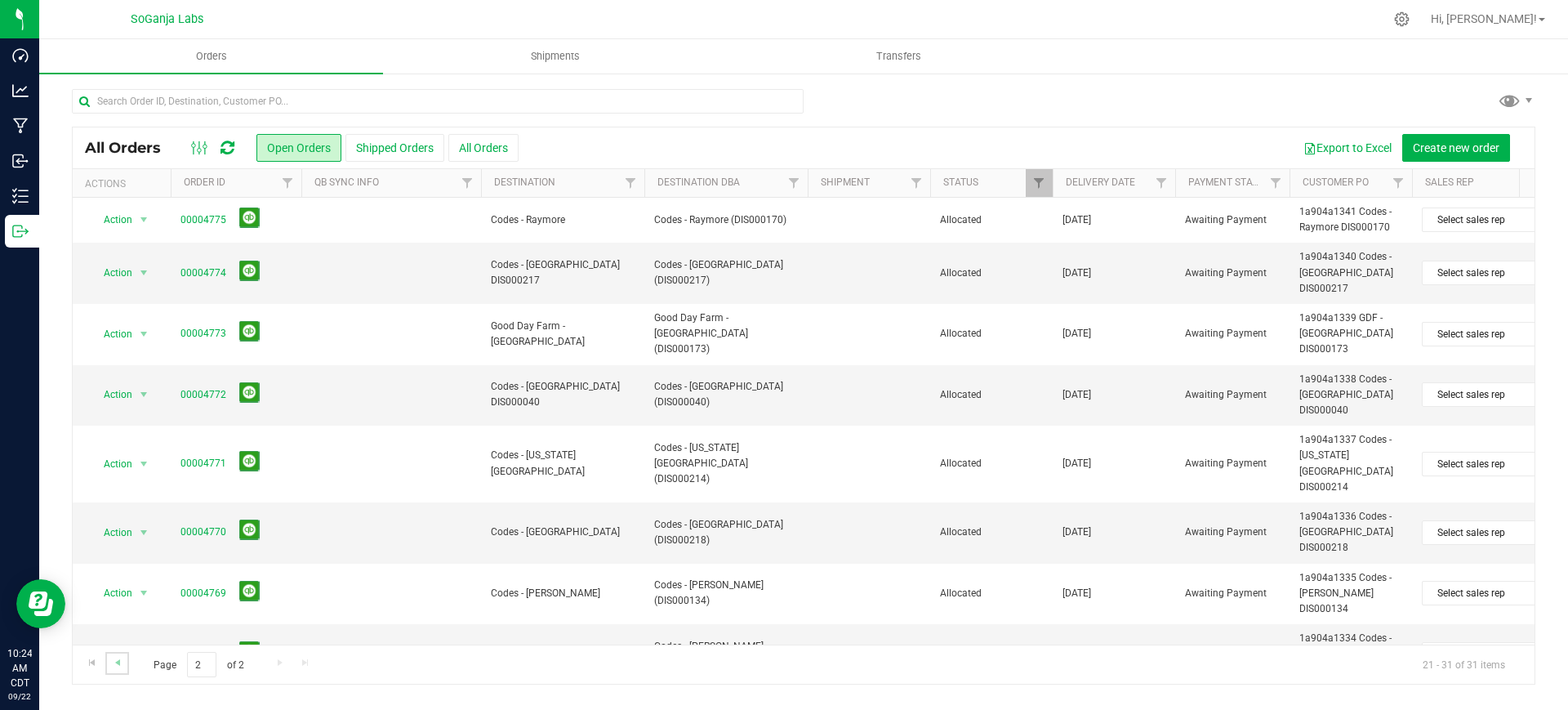
click at [125, 664] on link "Go to the previous page" at bounding box center [116, 663] width 23 height 22
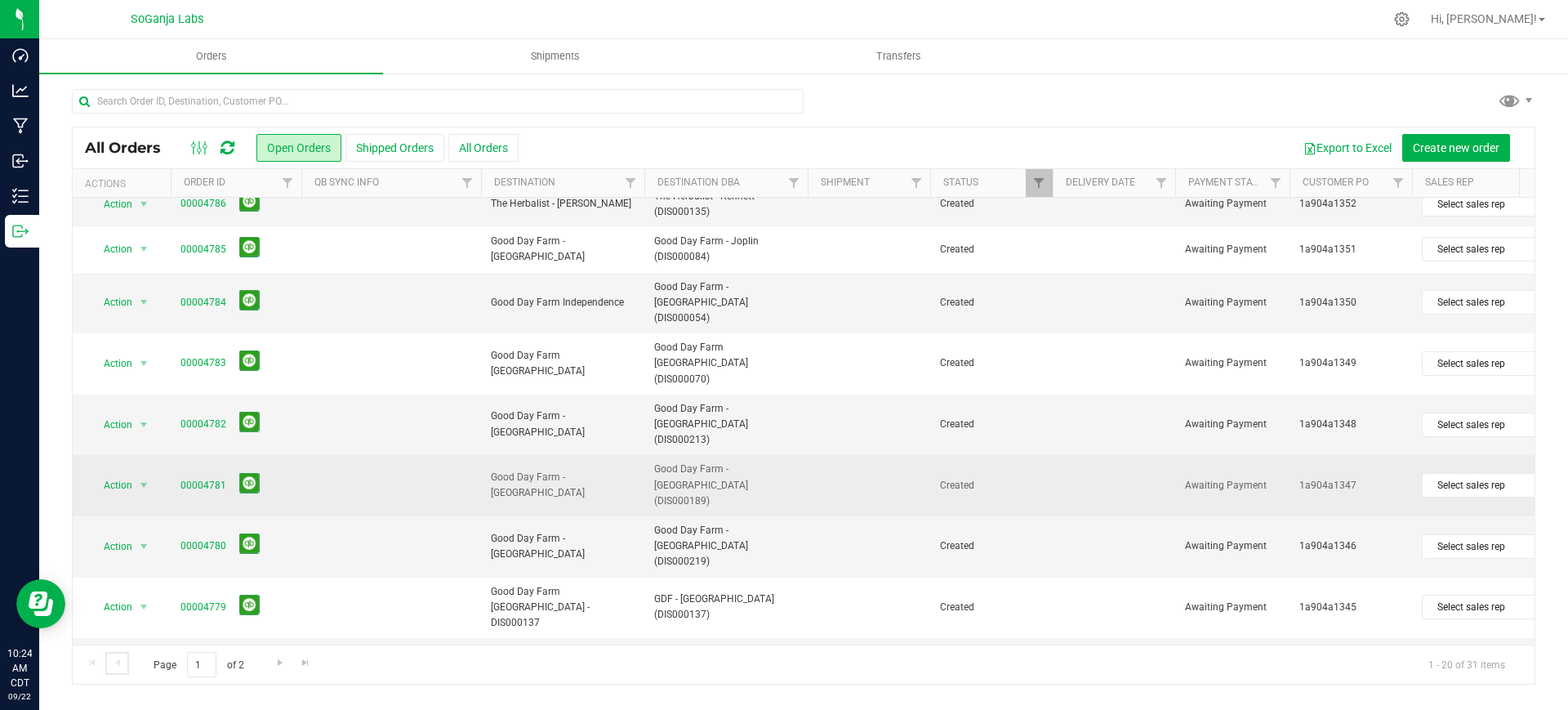
scroll to position [536, 0]
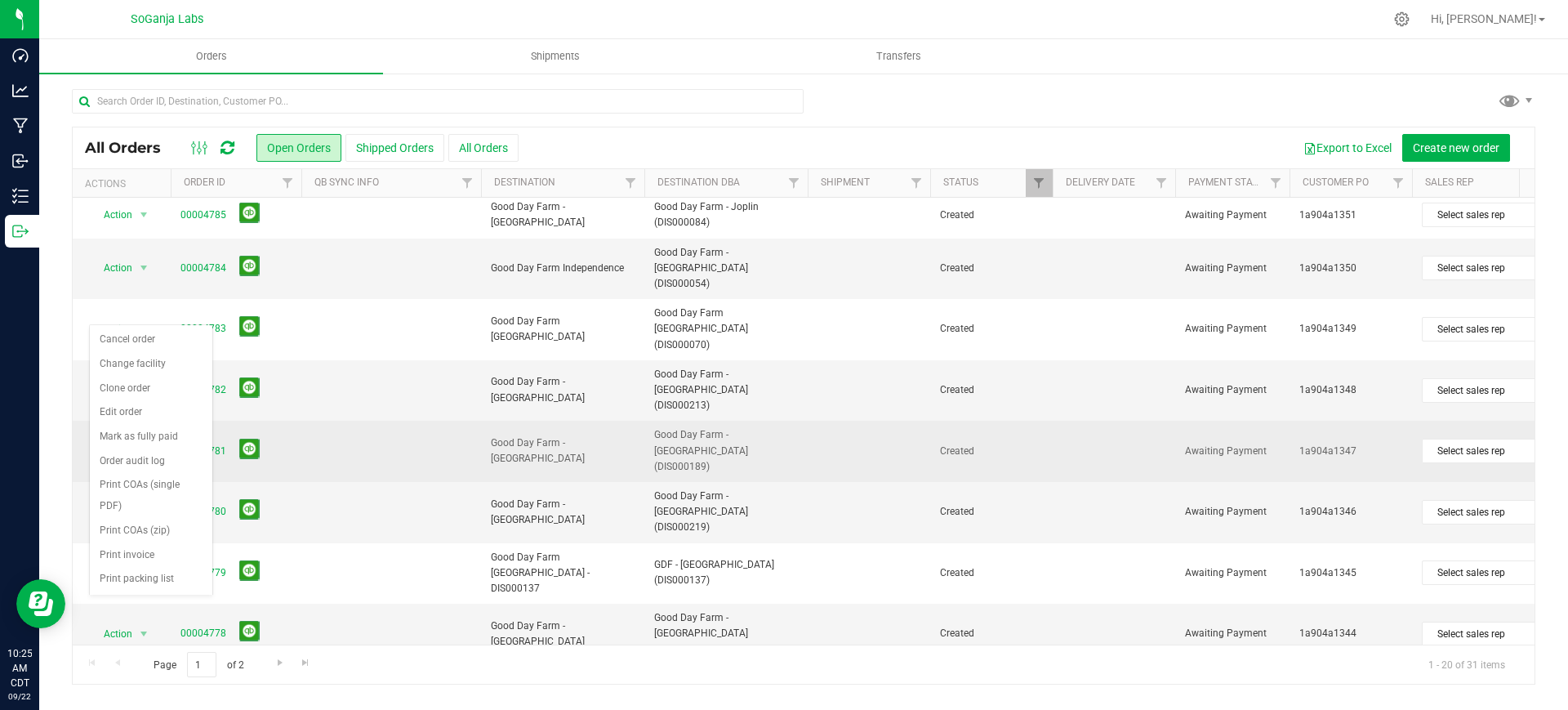
click at [389, 421] on td at bounding box center [391, 452] width 180 height 61
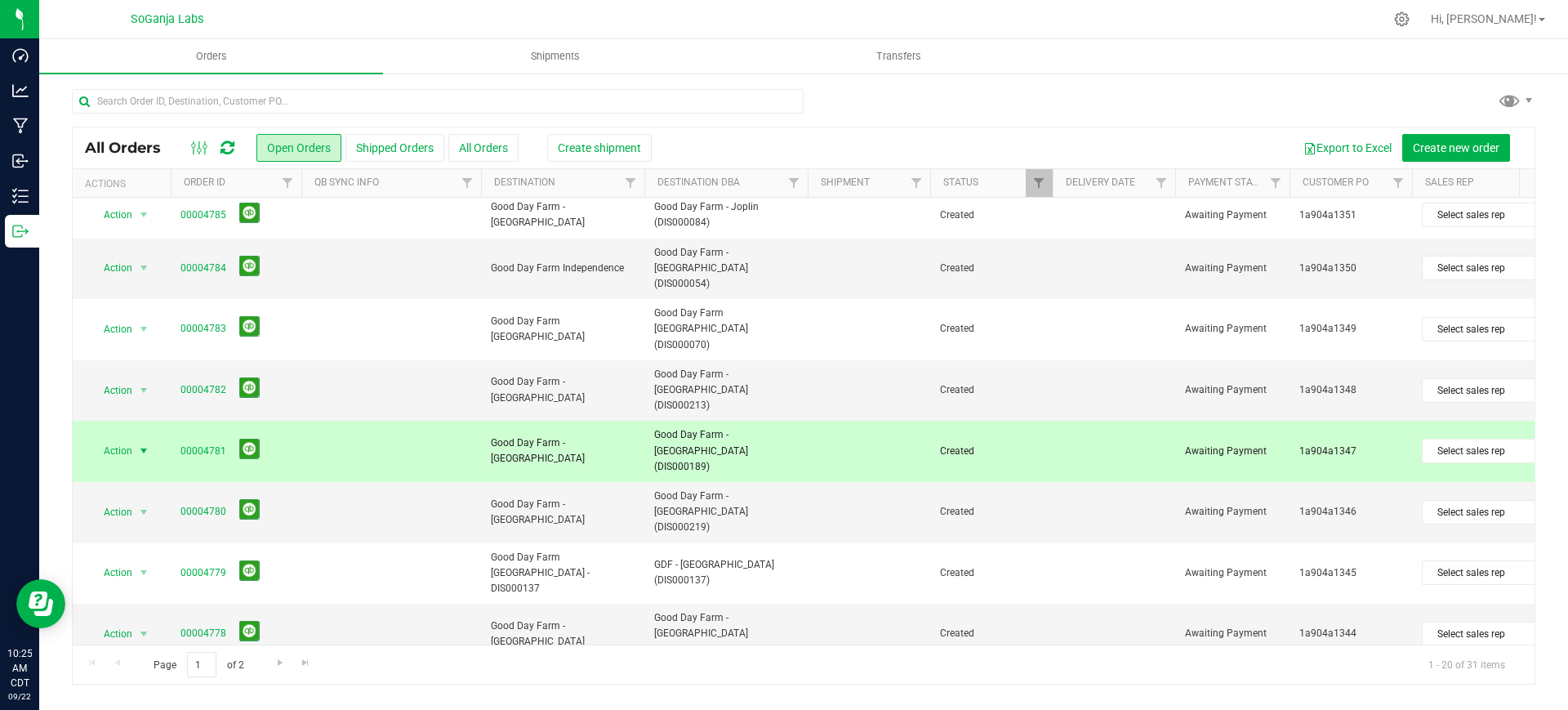
click at [382, 421] on td at bounding box center [391, 452] width 180 height 61
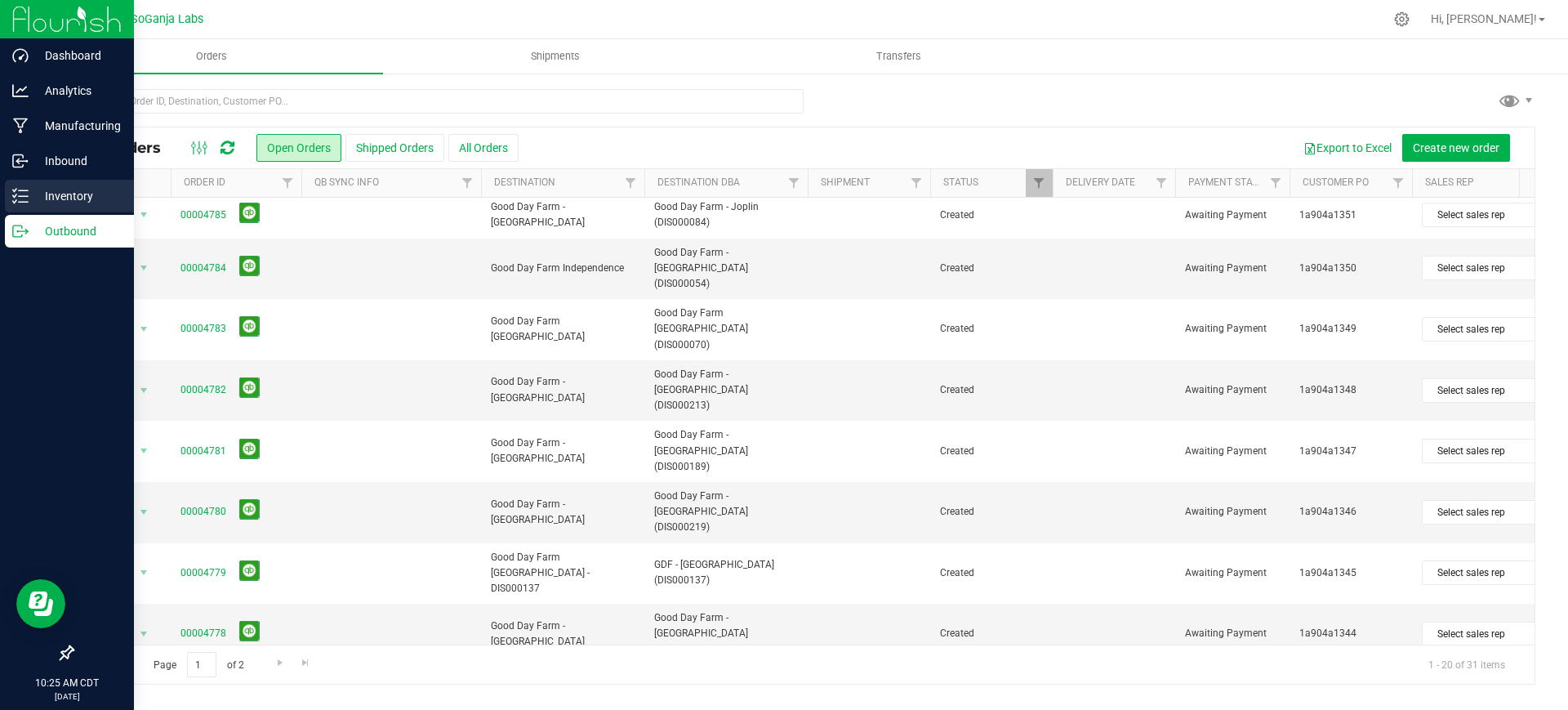
click at [74, 191] on p "Inventory" at bounding box center [77, 196] width 98 height 20
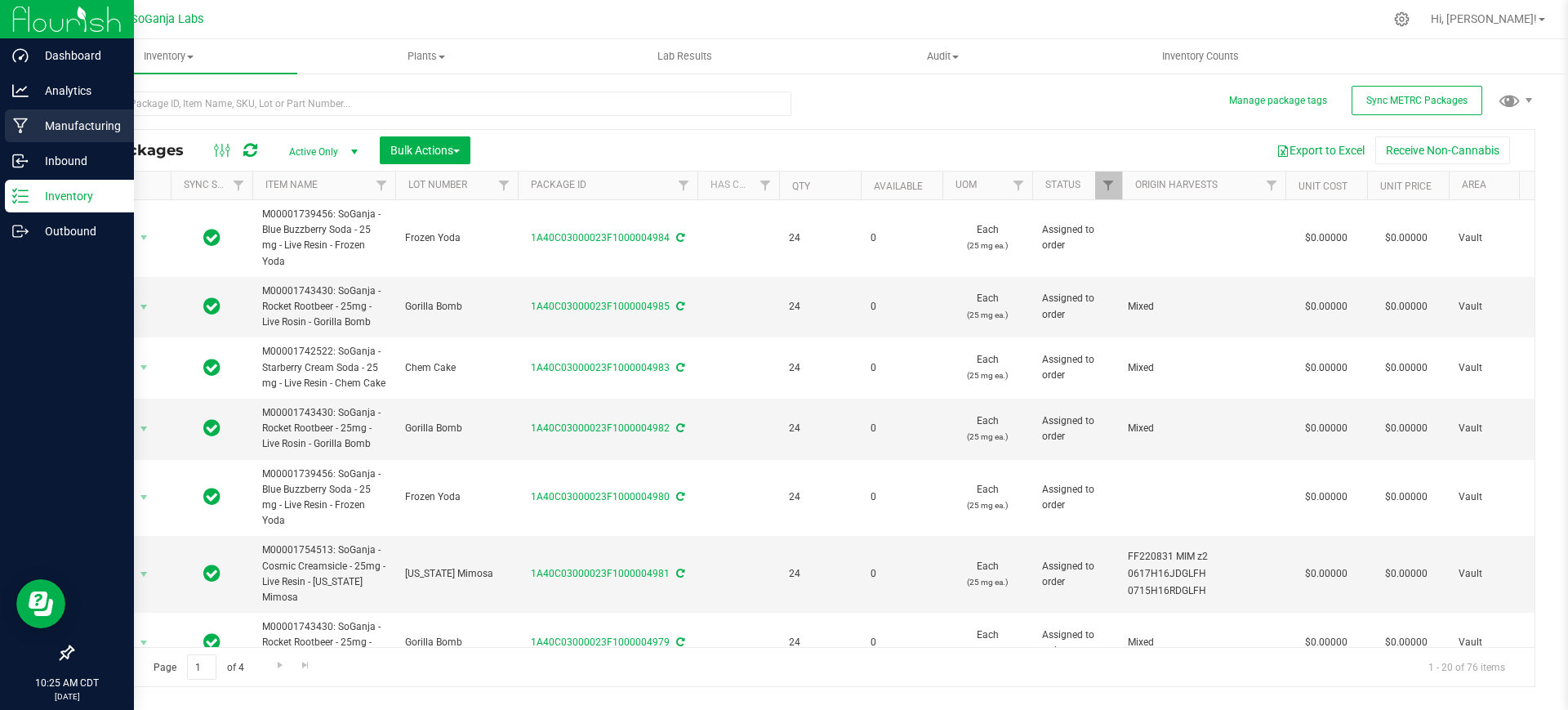
click at [110, 124] on p "Manufacturing" at bounding box center [77, 126] width 98 height 20
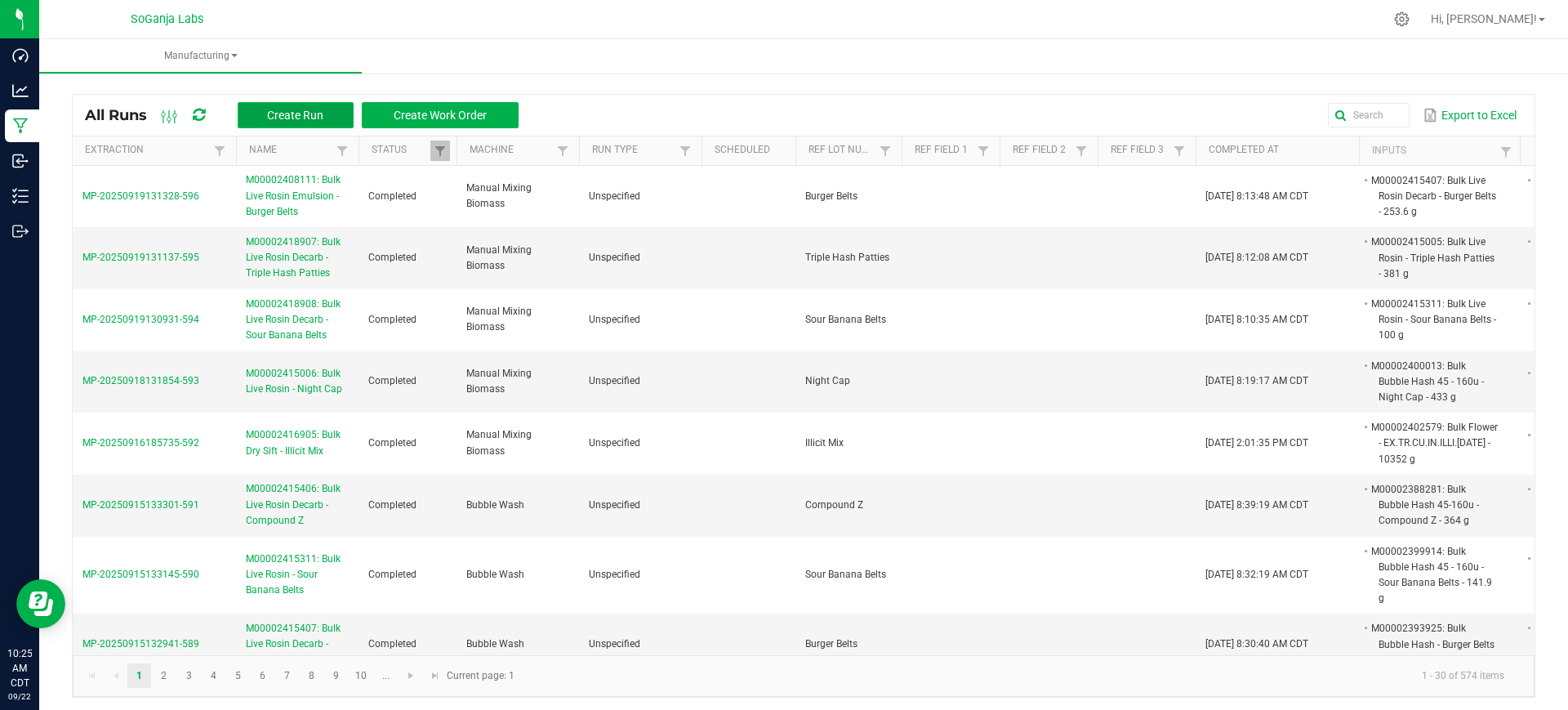
click at [308, 104] on button "Create Run" at bounding box center [295, 116] width 116 height 26
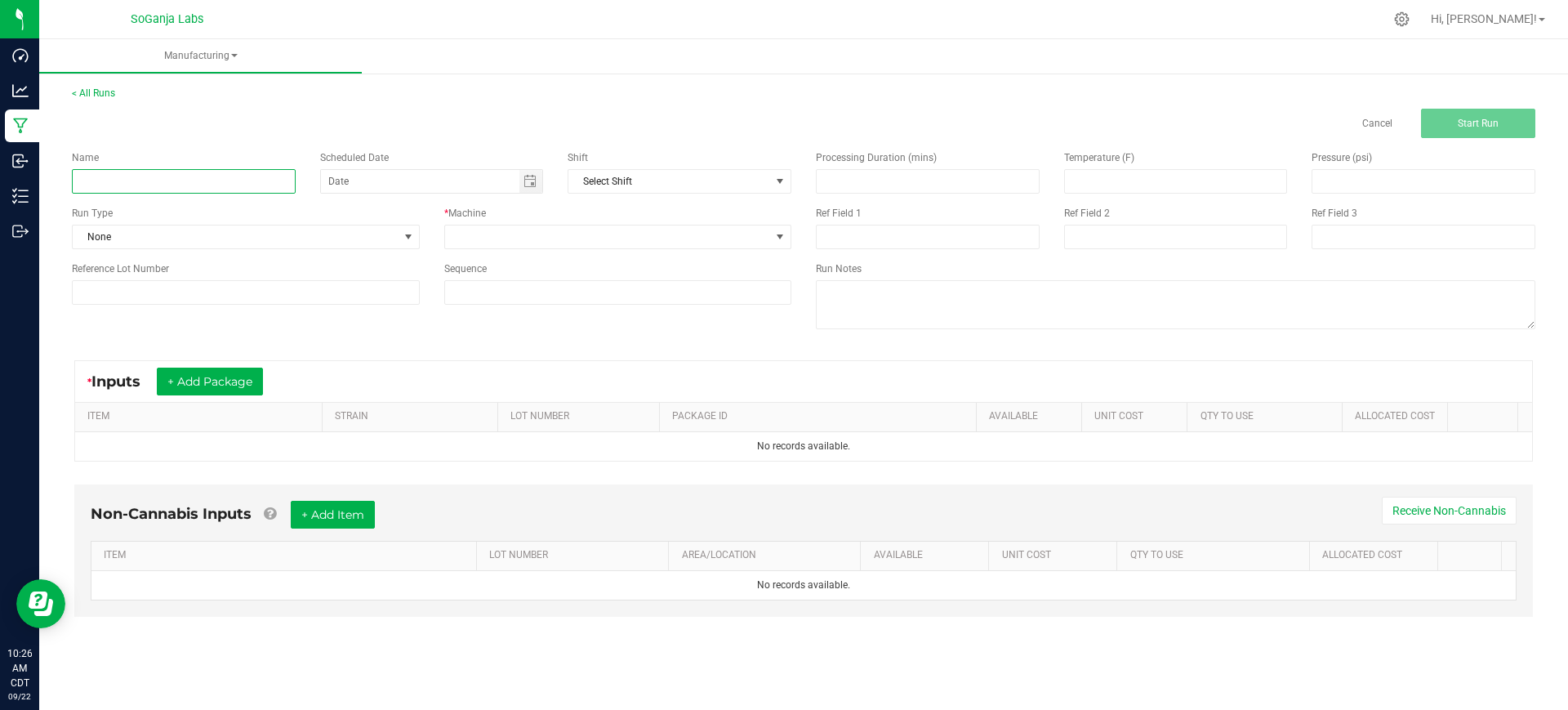
paste input "M00002327219: Drink Mix R&D - Rootbeer"
type input "M00002327219: Drink Mix R&D - Rootbeer"
click at [464, 230] on span at bounding box center [608, 237] width 326 height 23
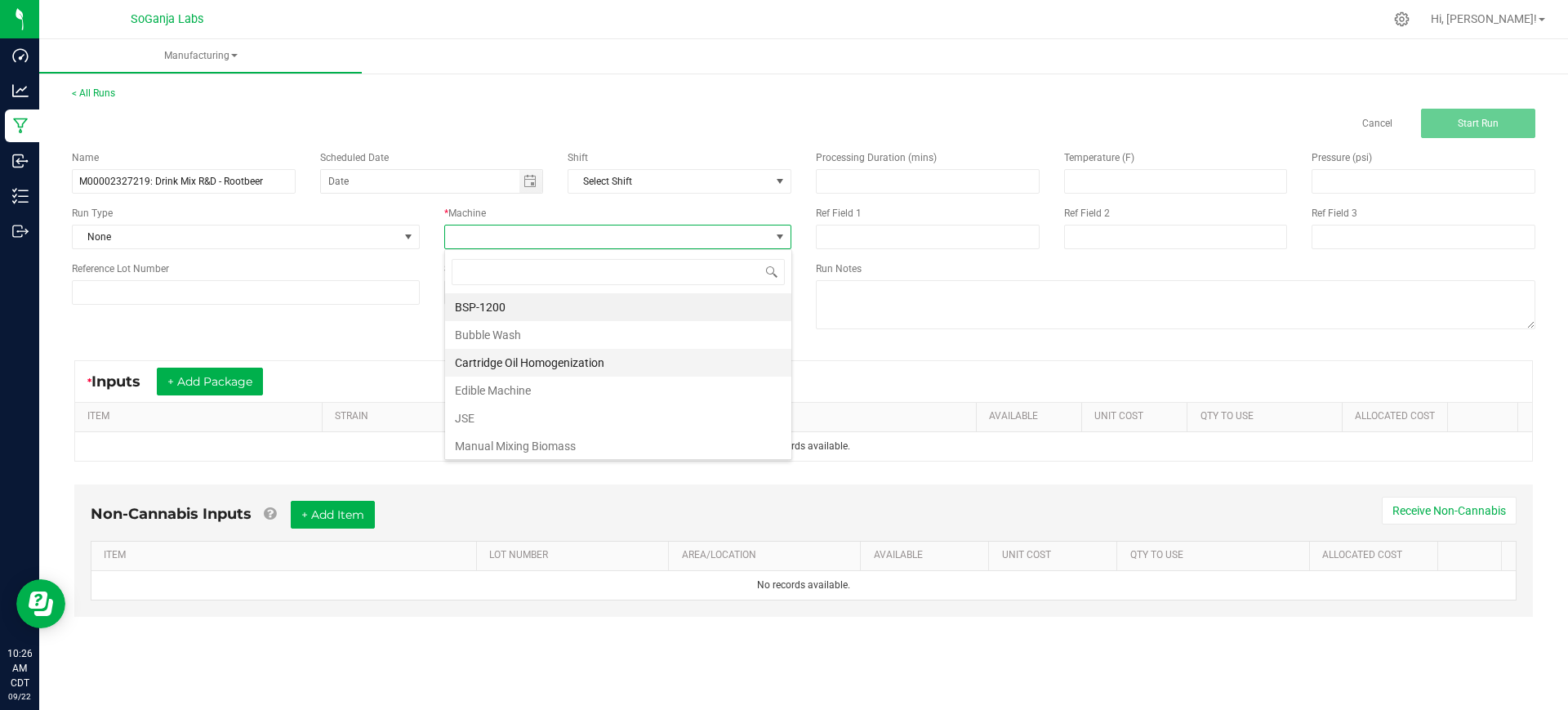
scroll to position [24, 347]
click at [481, 394] on li "Edible Machine" at bounding box center [618, 390] width 346 height 28
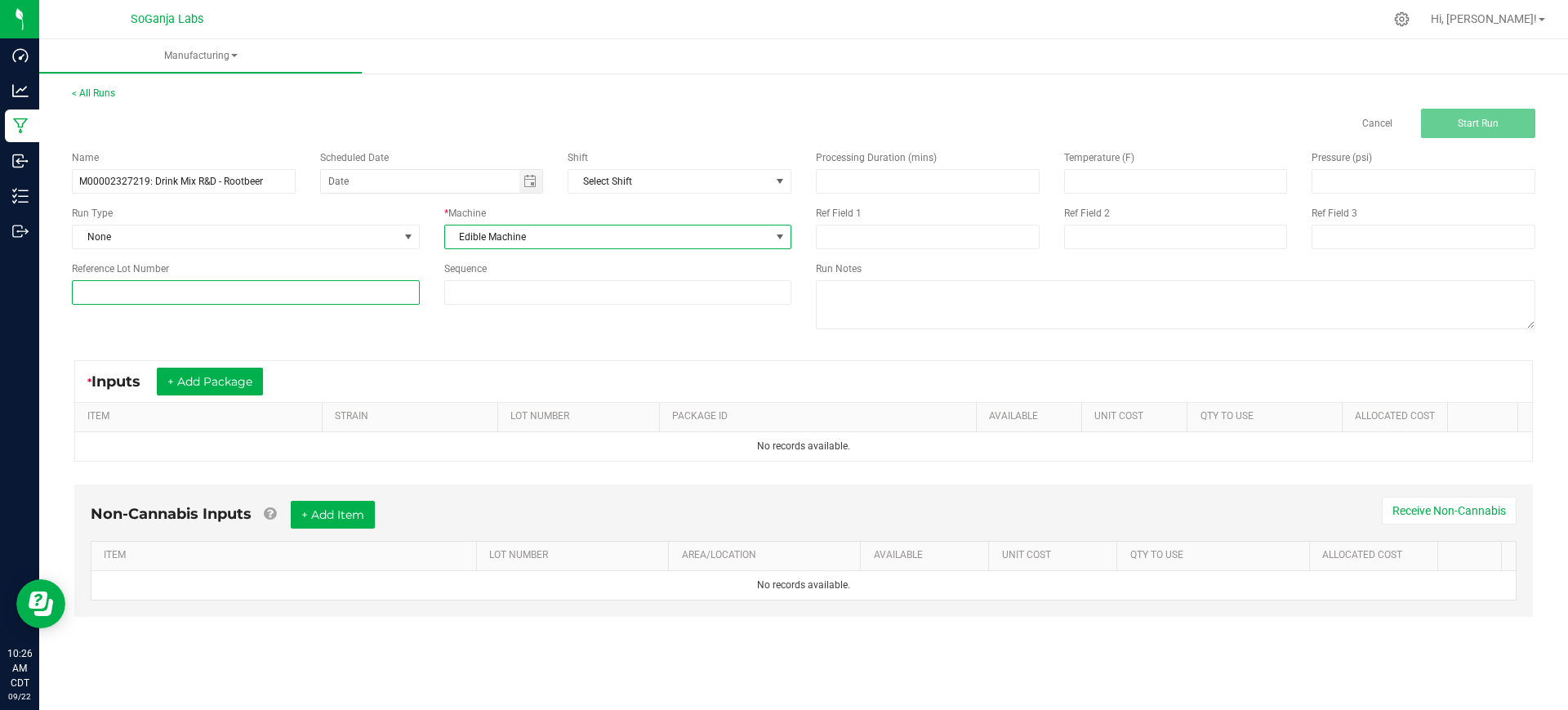
click at [308, 292] on input at bounding box center [246, 293] width 348 height 24
click at [390, 332] on div "Name M00002327219: Drink Mix R&D - Rootbeer Scheduled Date Shift Select Shift R…" at bounding box center [804, 241] width 1488 height 208
click at [242, 295] on input "R&D" at bounding box center [246, 293] width 348 height 24
type input "R"
type input "Burger Belts"
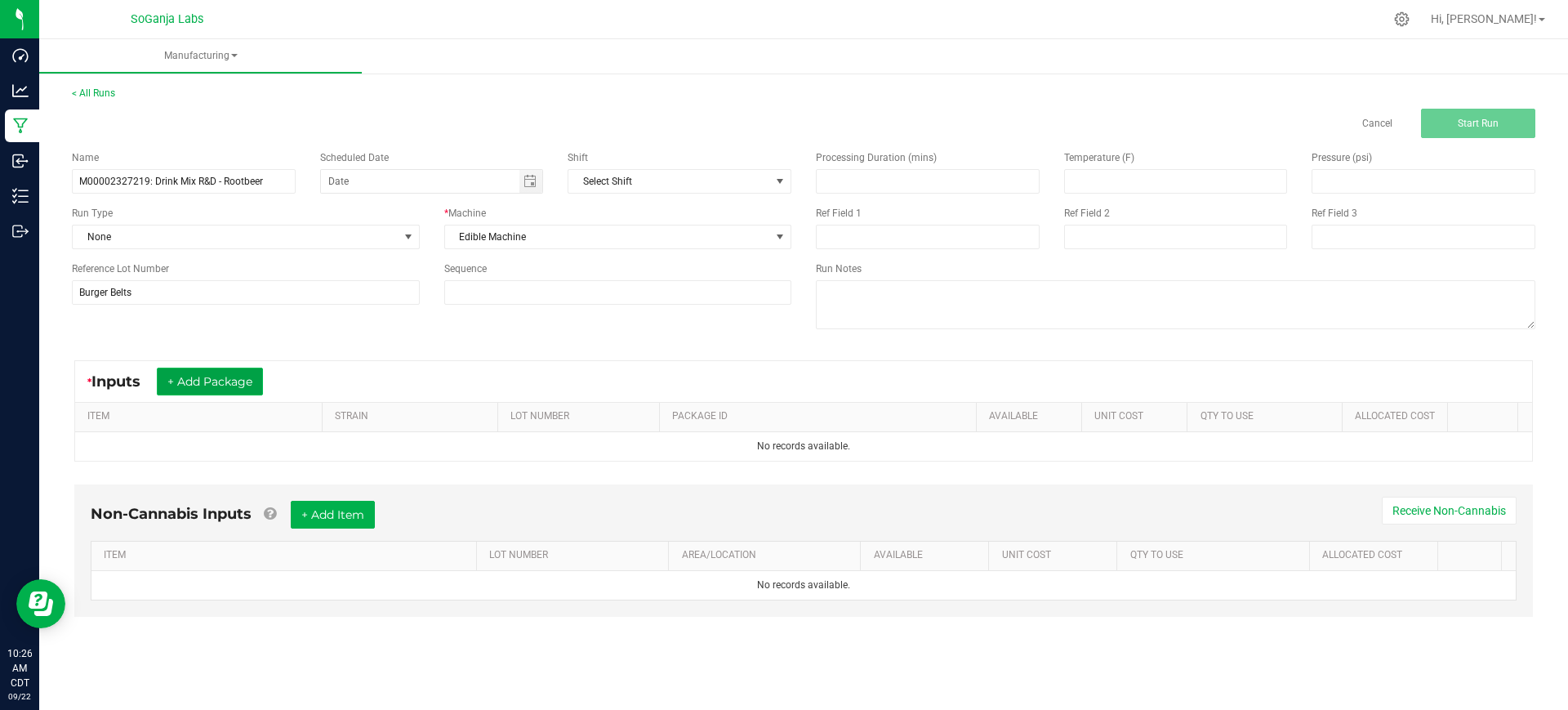
click at [229, 378] on button "+ Add Package" at bounding box center [210, 382] width 106 height 28
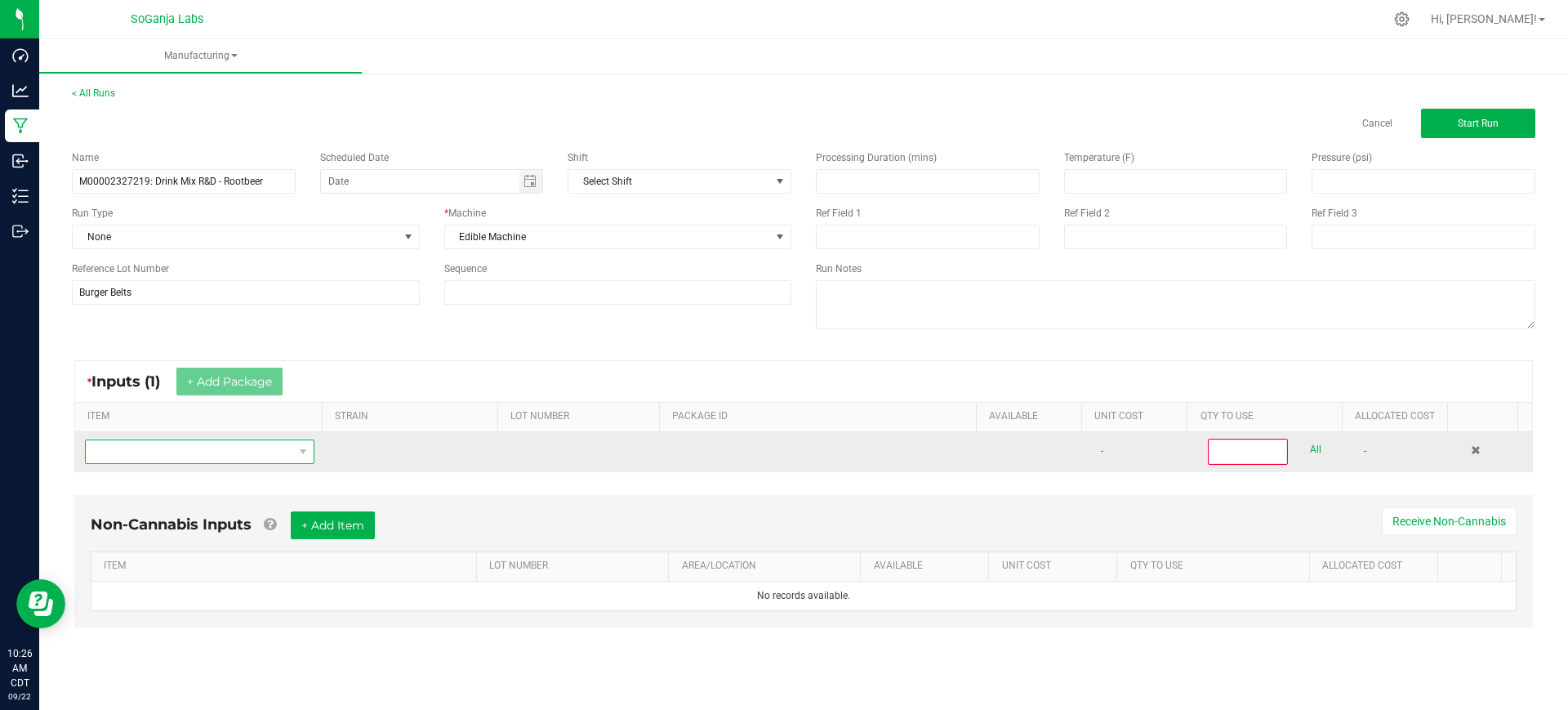
click at [239, 441] on span "NO DATA FOUND" at bounding box center [189, 452] width 208 height 23
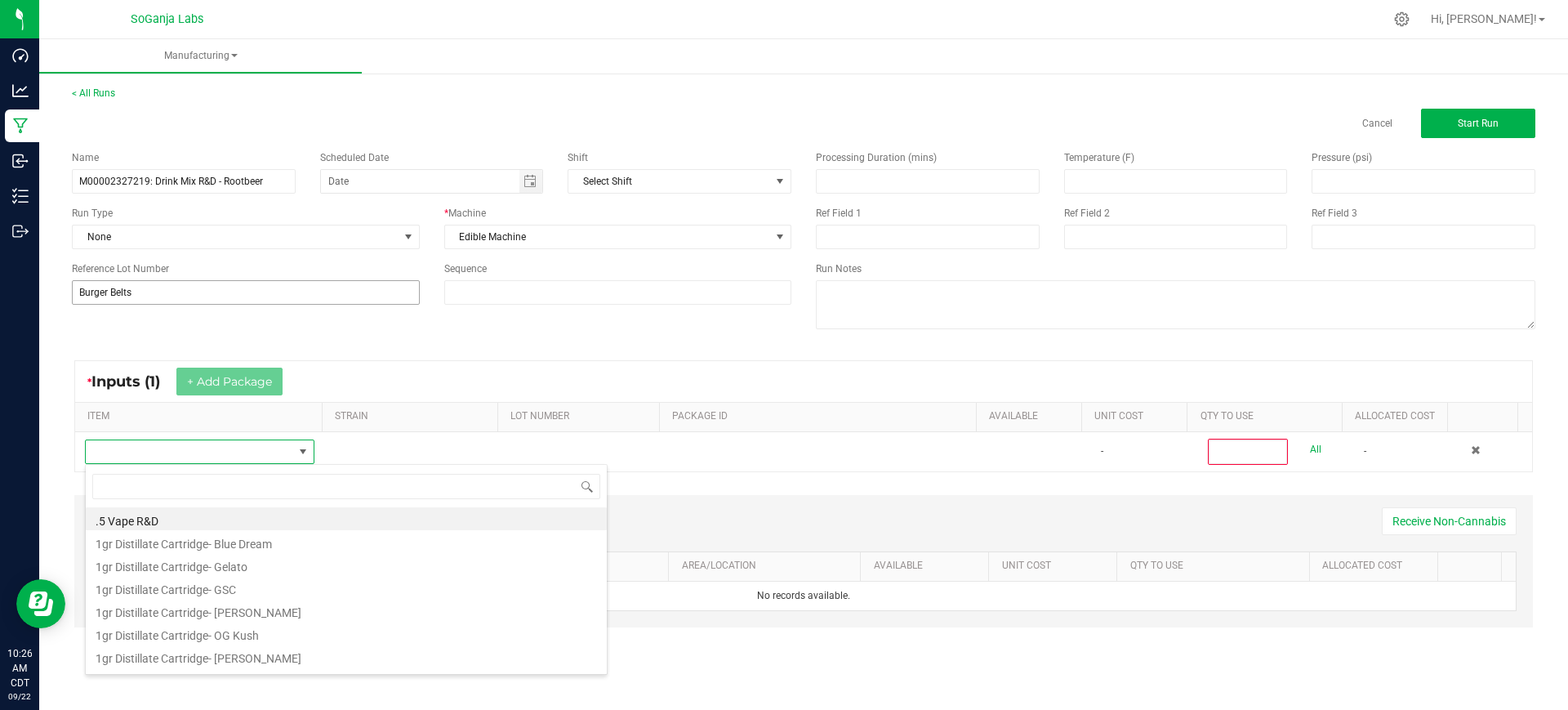
scroll to position [24, 223]
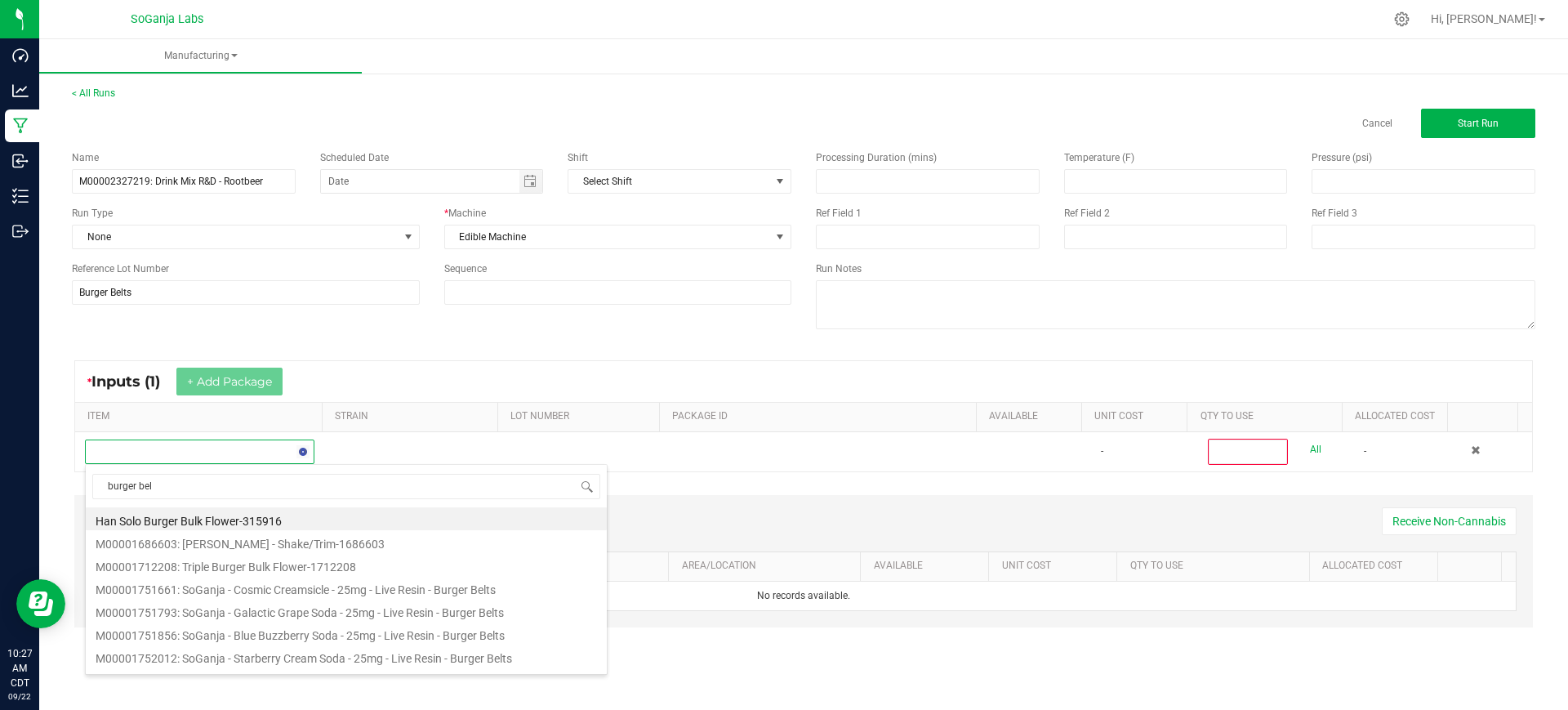
type input "burger belt"
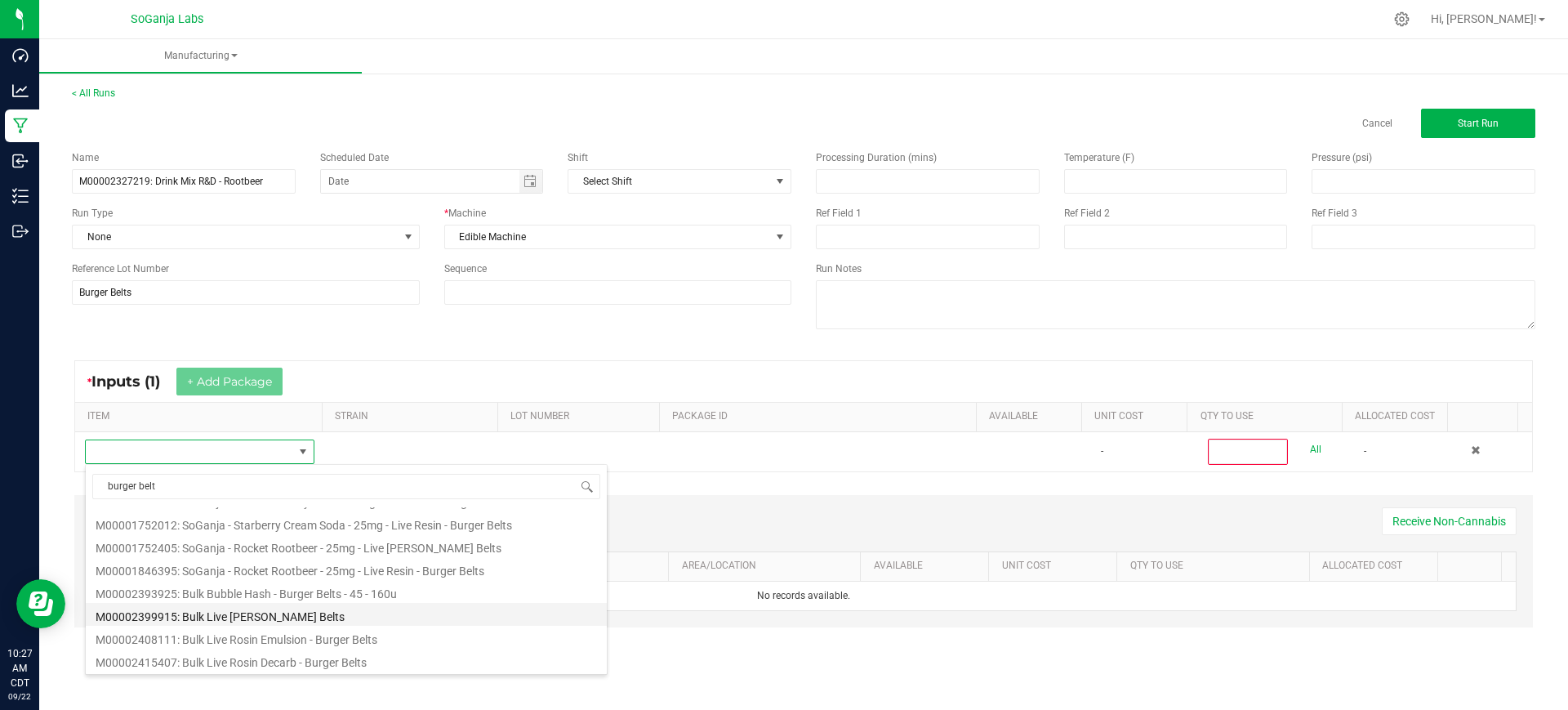
scroll to position [65, 0]
click at [333, 638] on li "M00002408111: Bulk Live Rosin Emulsion - Burger Belts" at bounding box center [346, 636] width 521 height 23
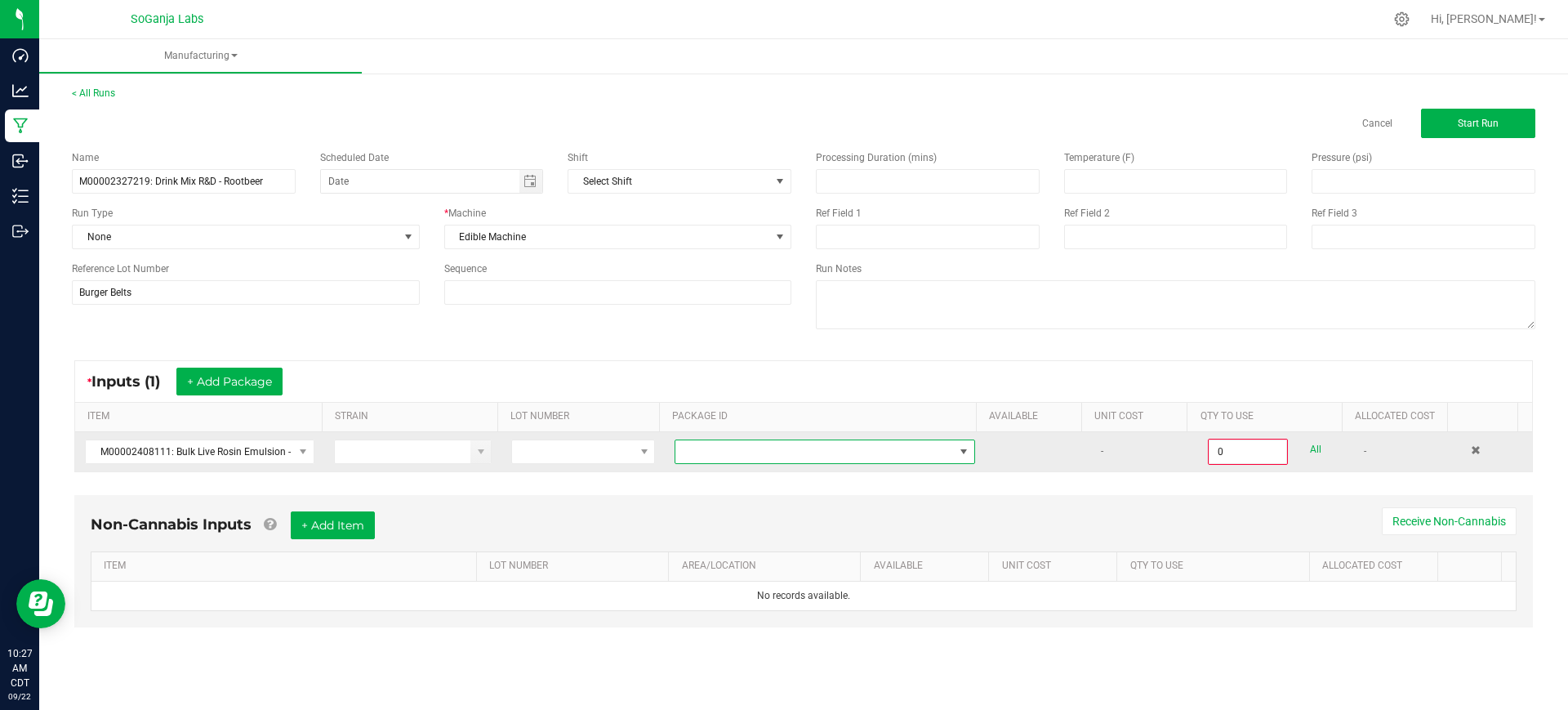
click at [759, 458] on span at bounding box center [814, 452] width 278 height 23
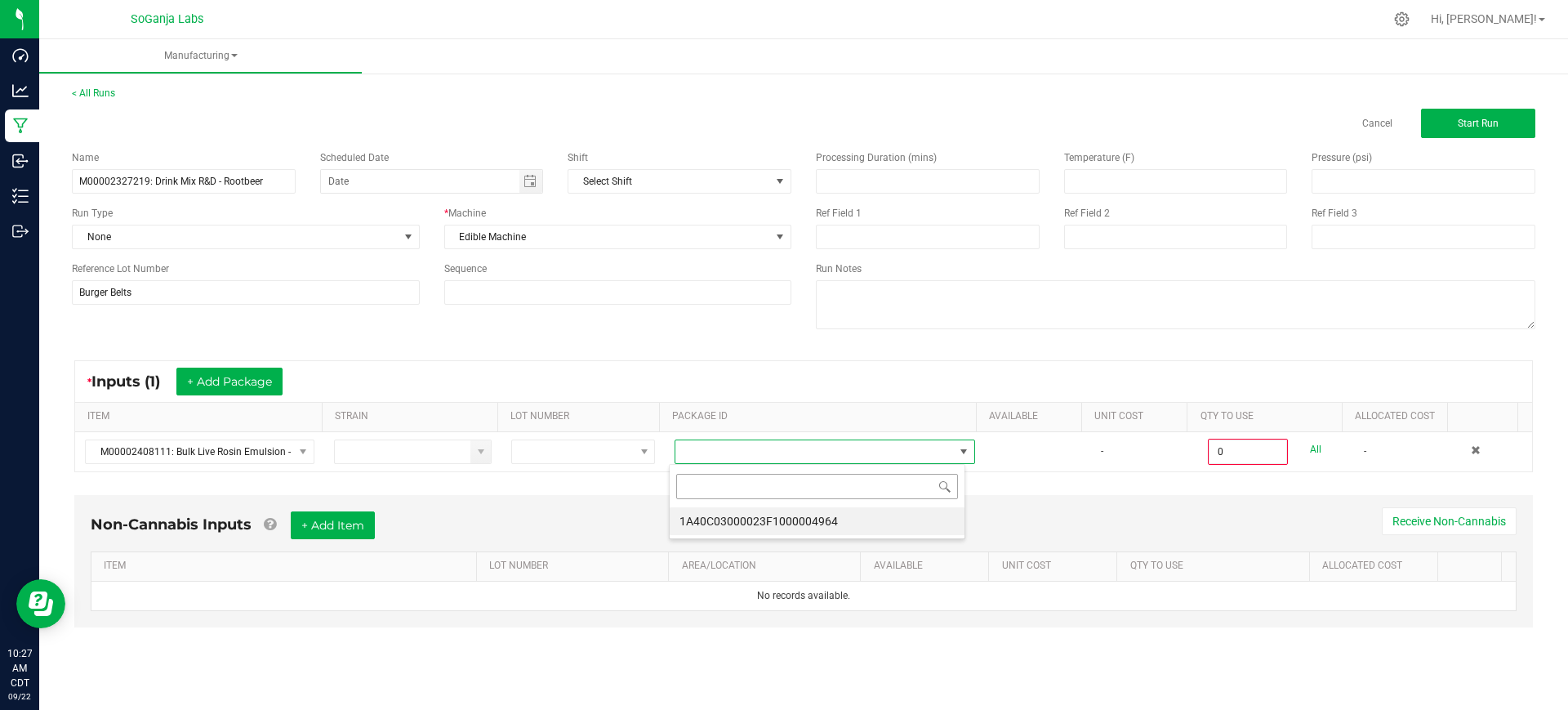
scroll to position [24, 297]
click at [751, 523] on li "1A40C03000023F1000004964" at bounding box center [817, 522] width 295 height 28
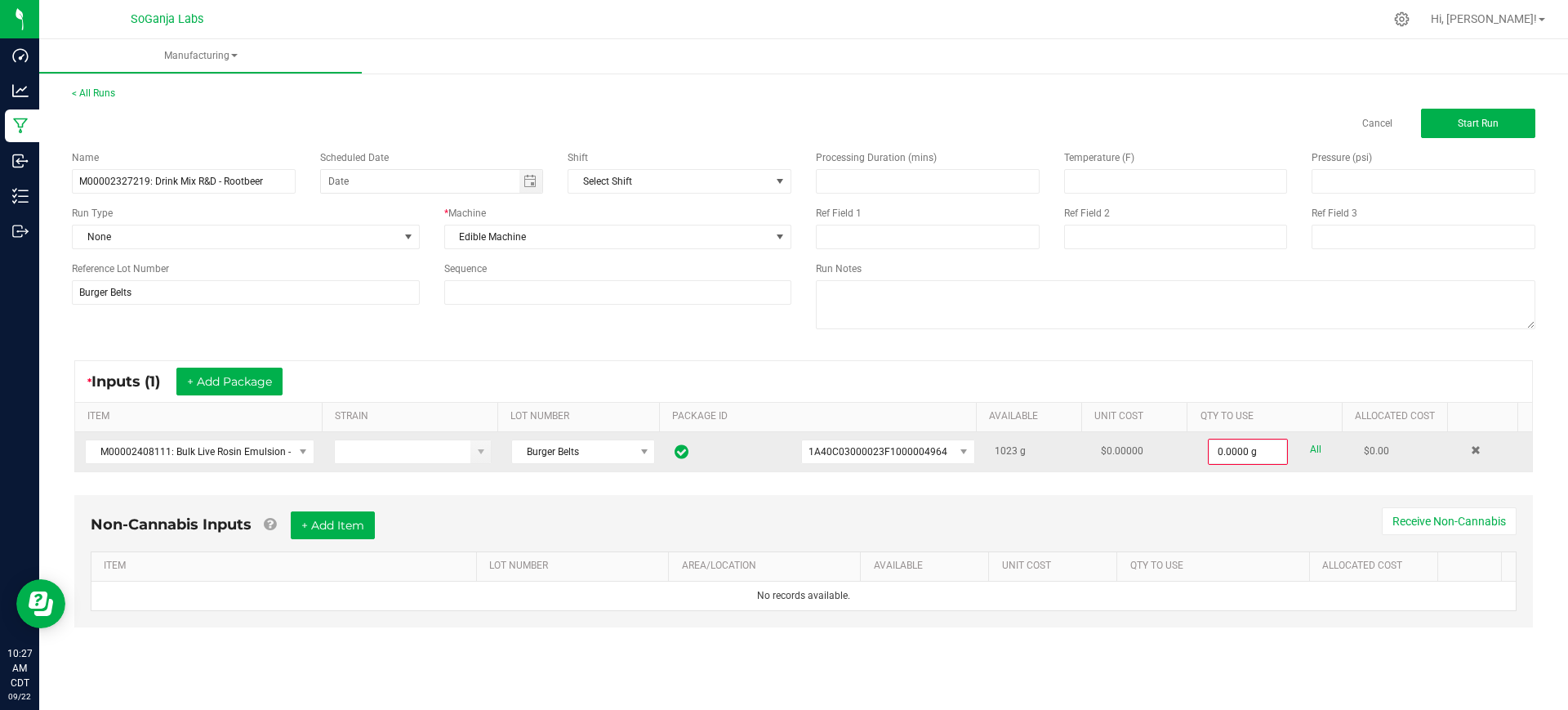
click at [1221, 465] on td "0.0000 g All" at bounding box center [1277, 452] width 156 height 39
click at [1221, 457] on input "0" at bounding box center [1248, 452] width 76 height 23
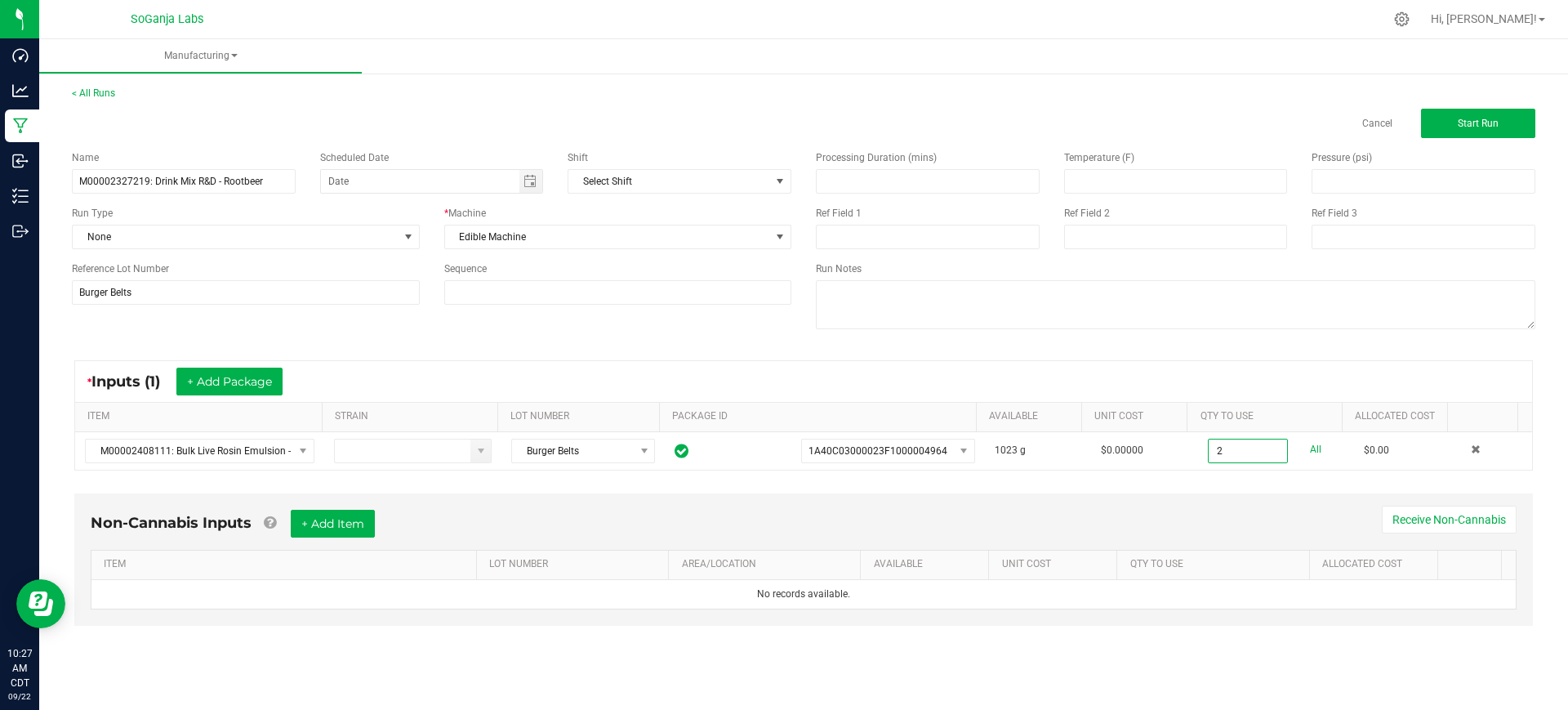
type input "2.0000 g"
click at [1222, 505] on div "Non-Cannabis Inputs + Add Item Receive Non-Cannabis ITEM LOT NUMBER AREA/LOCATI…" at bounding box center [804, 560] width 1459 height 132
click at [1470, 122] on span "Start Run" at bounding box center [1479, 123] width 41 height 11
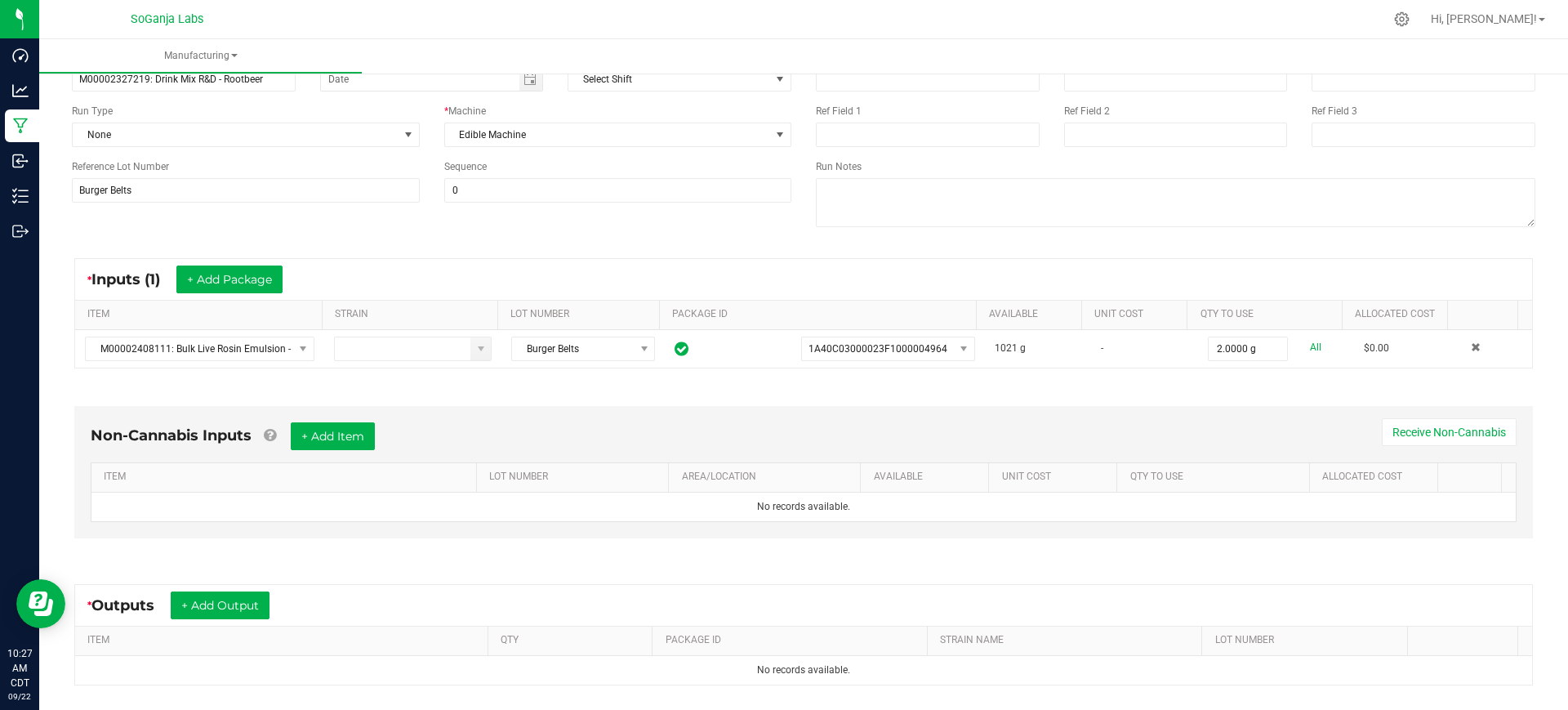
scroll to position [297, 0]
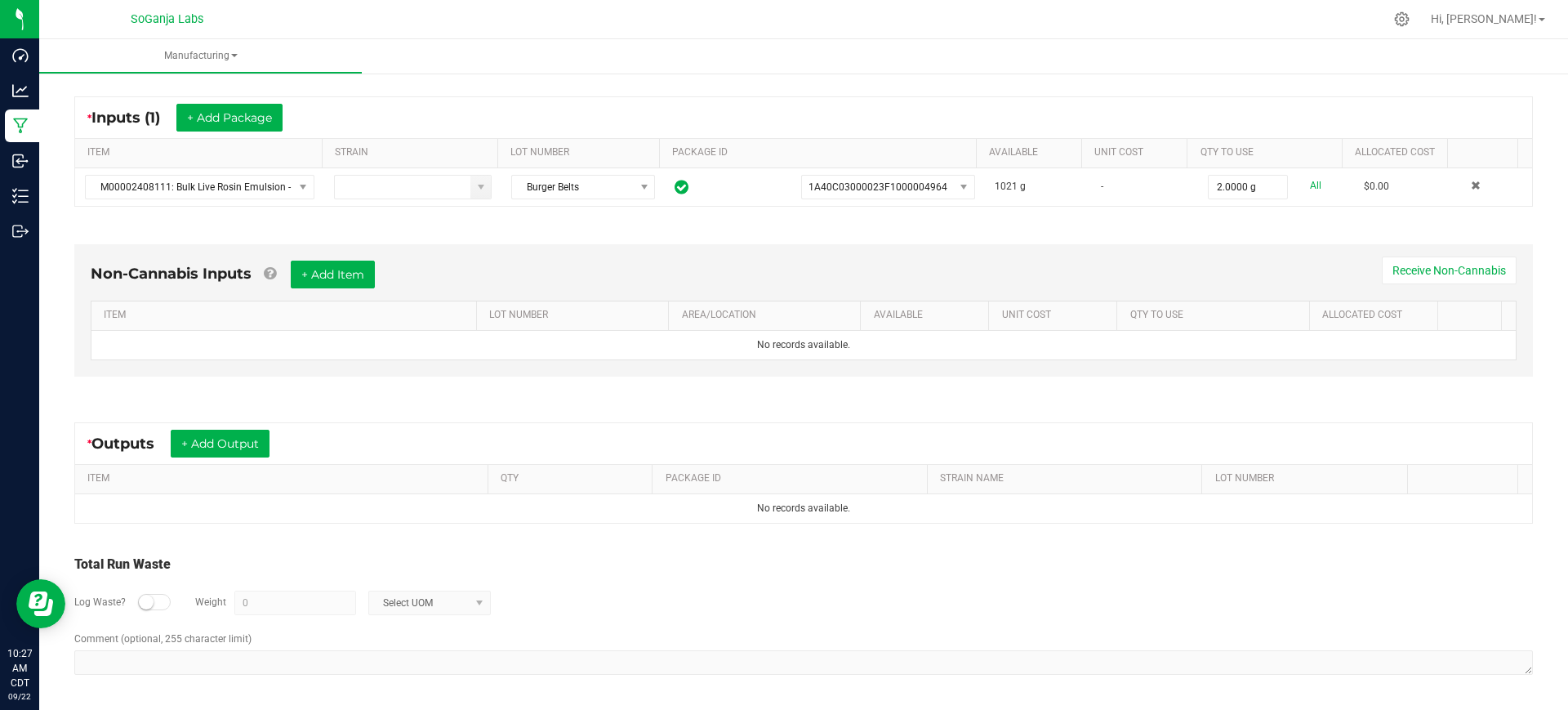
click at [233, 423] on div "* Outputs + Add Output" at bounding box center [804, 444] width 1457 height 41
click at [226, 447] on button "+ Add Output" at bounding box center [220, 444] width 99 height 28
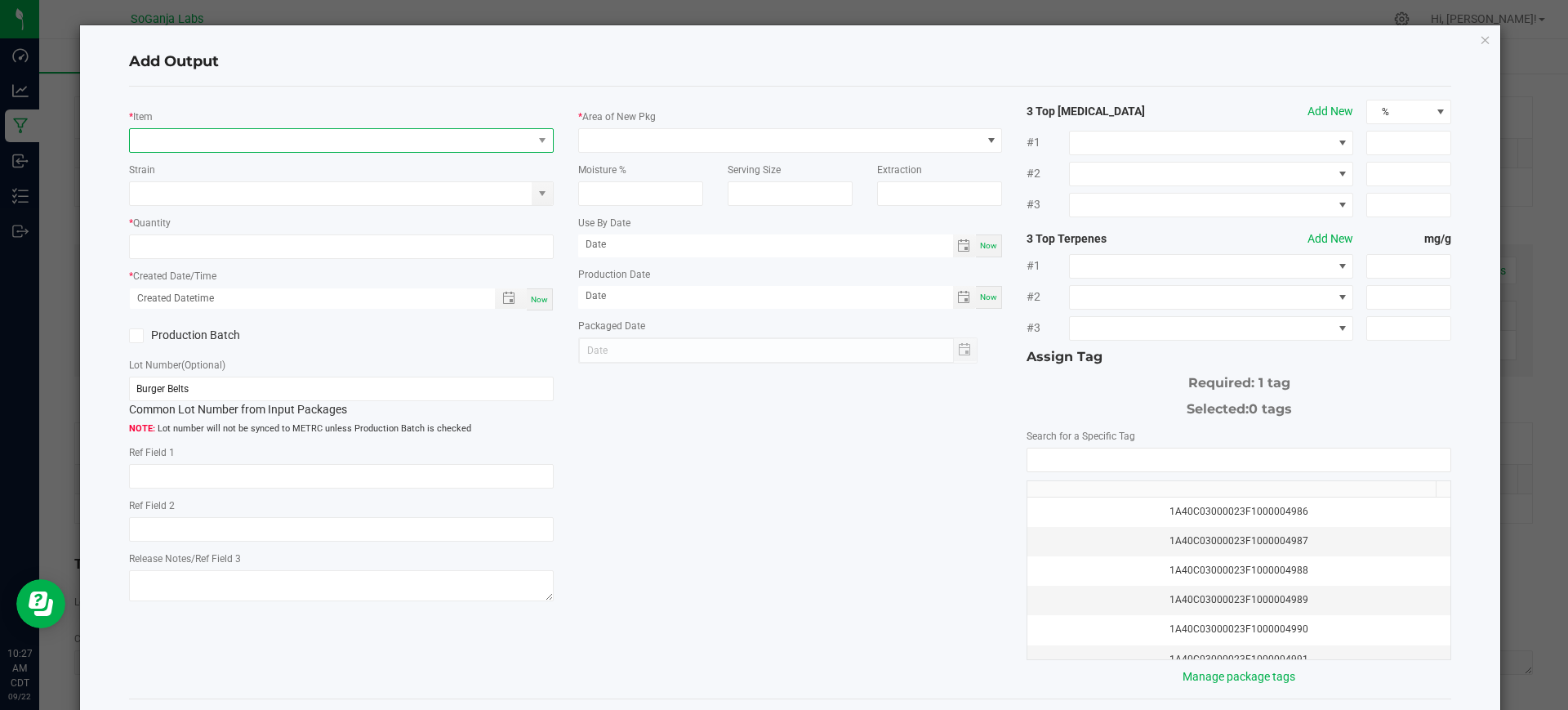
click at [307, 131] on span "NO DATA FOUND" at bounding box center [331, 141] width 402 height 23
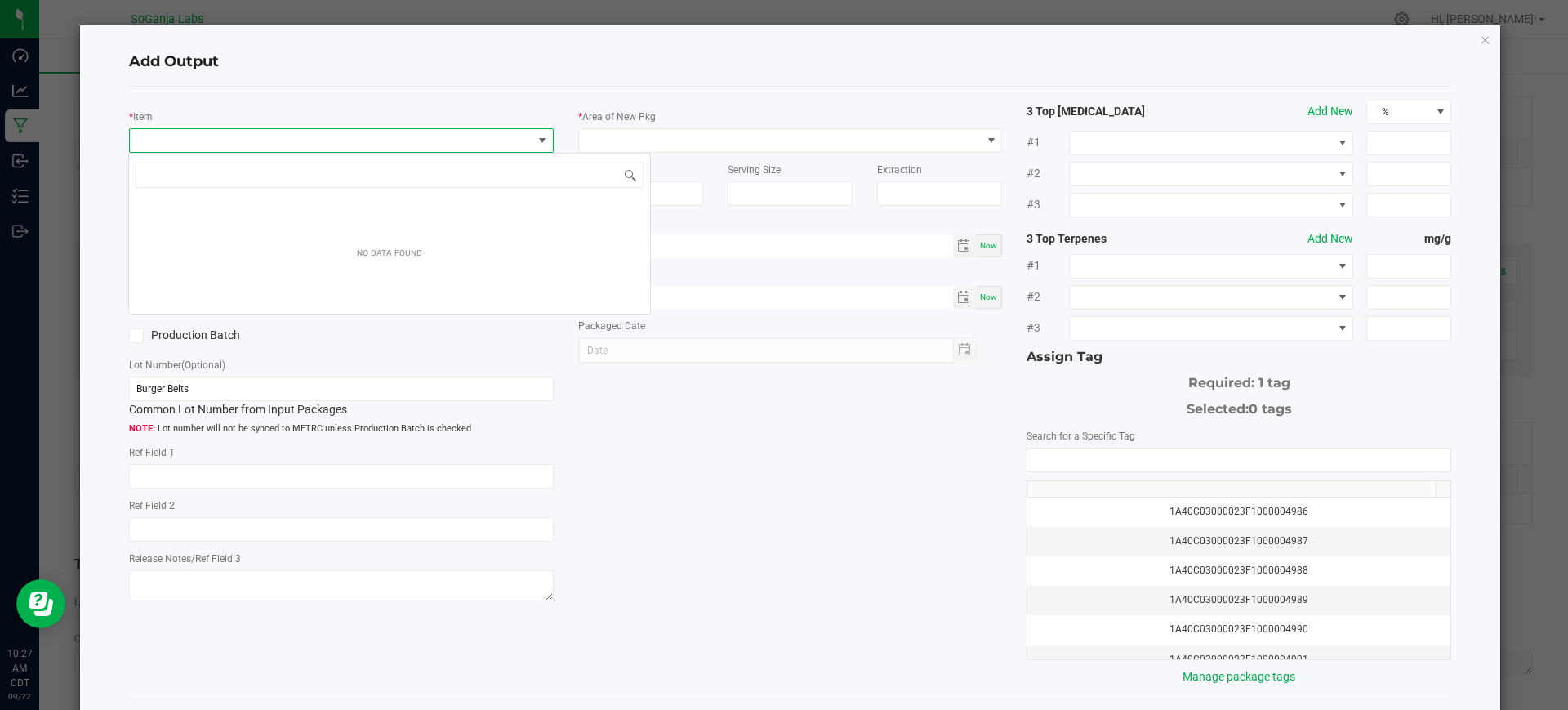
scroll to position [24, 420]
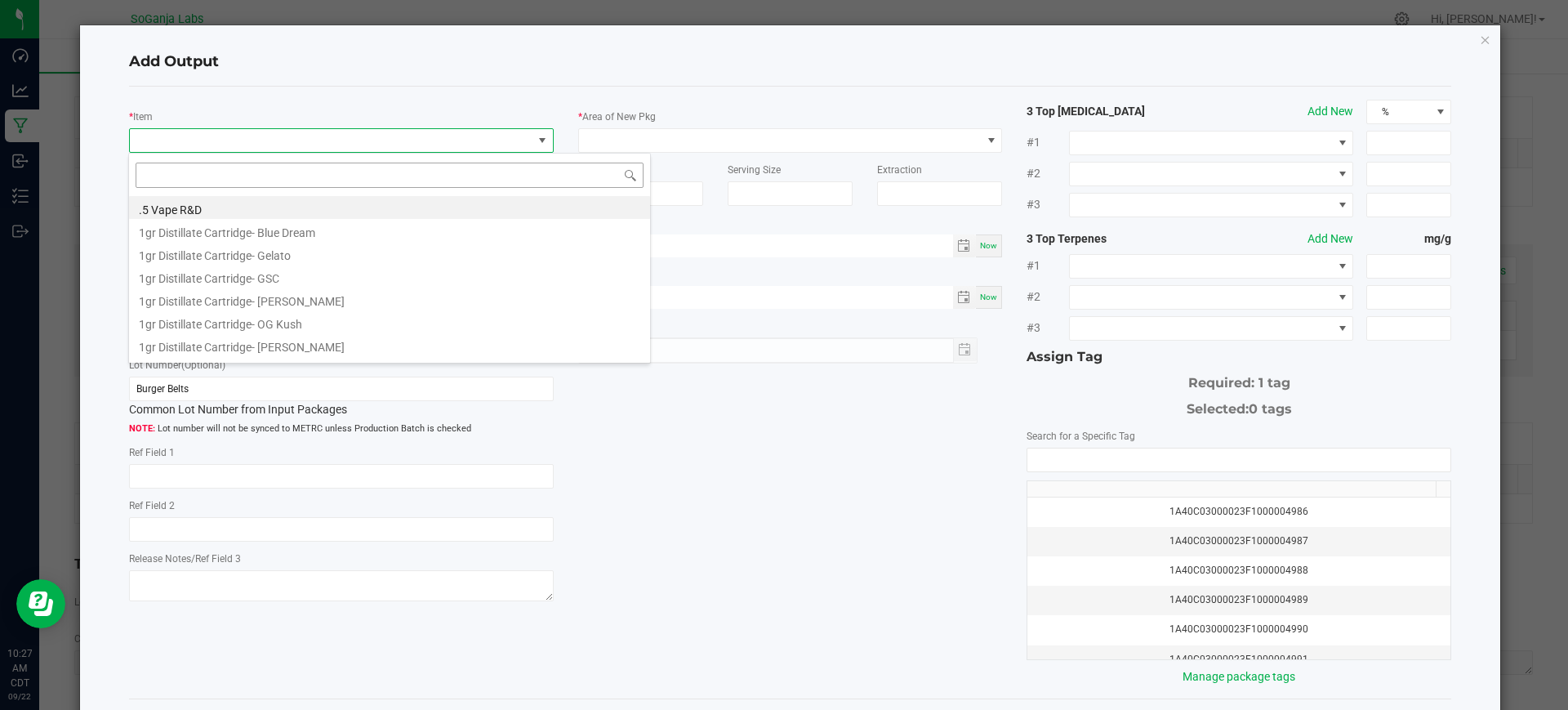
type input "M00002327219: Drink Mix R&D - Rootbeer"
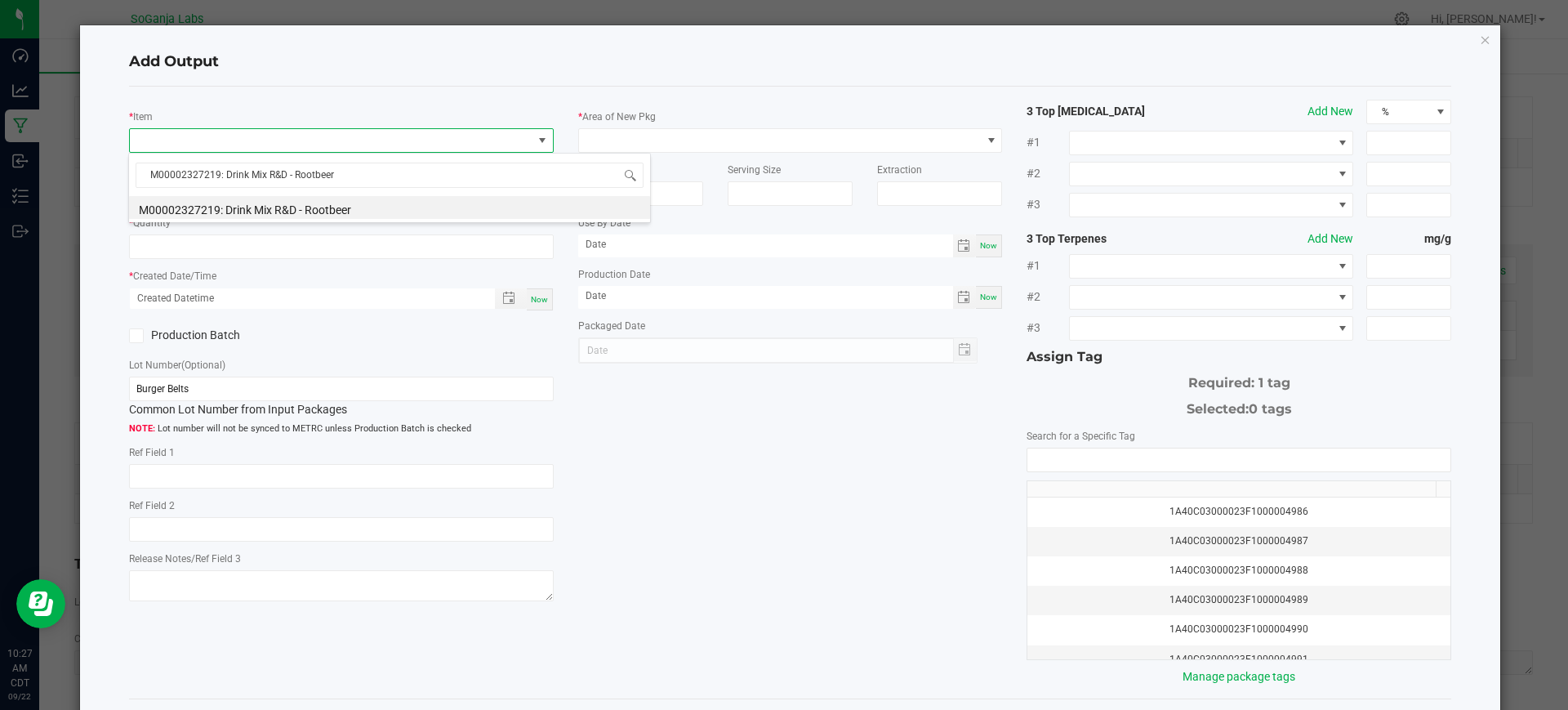
click at [333, 212] on li "M00002327219: Drink Mix R&D - Rootbeer" at bounding box center [390, 208] width 521 height 23
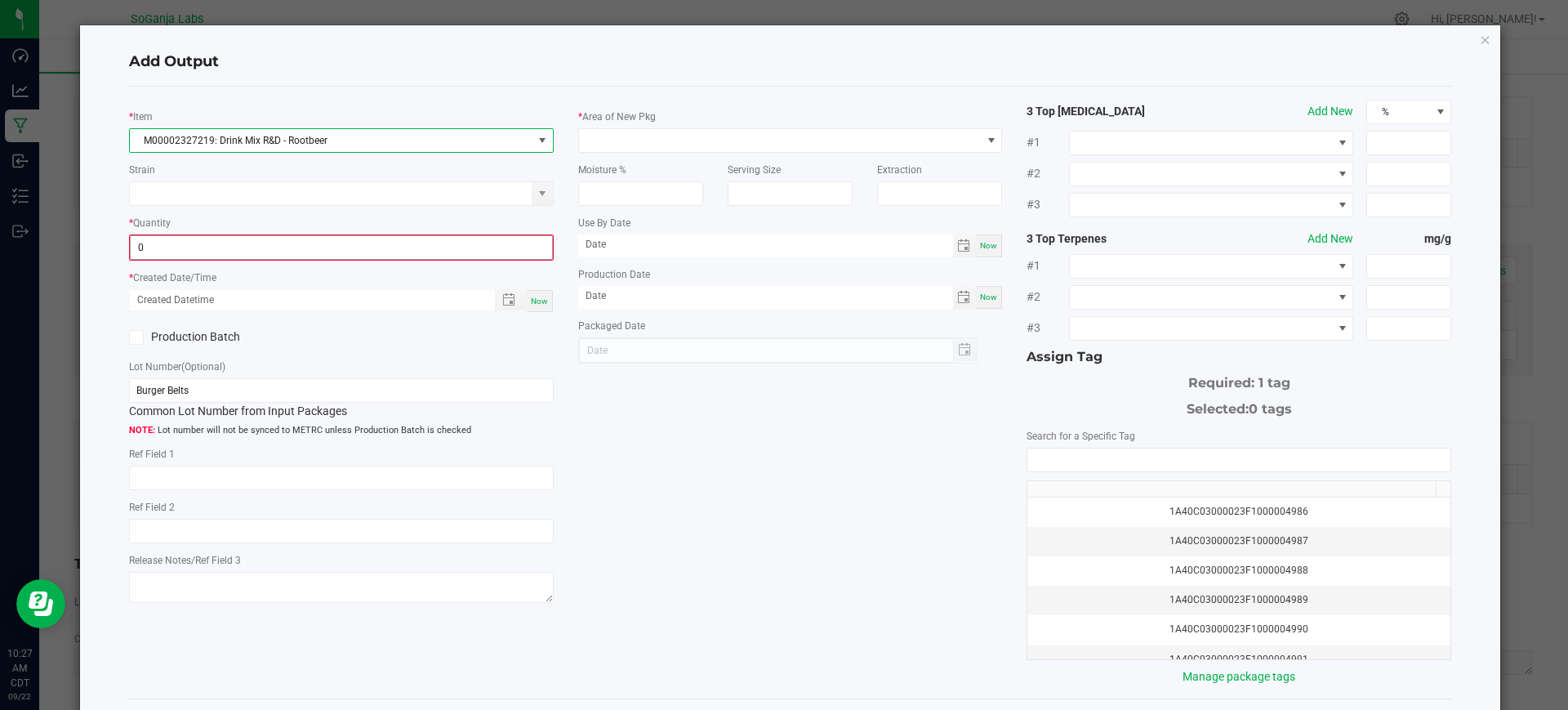
click at [299, 252] on input "0" at bounding box center [341, 248] width 422 height 23
type input "4 ea"
click at [534, 296] on span "Now" at bounding box center [539, 300] width 17 height 9
type input "[DATE] 10:27 AM"
type input "[DATE]"
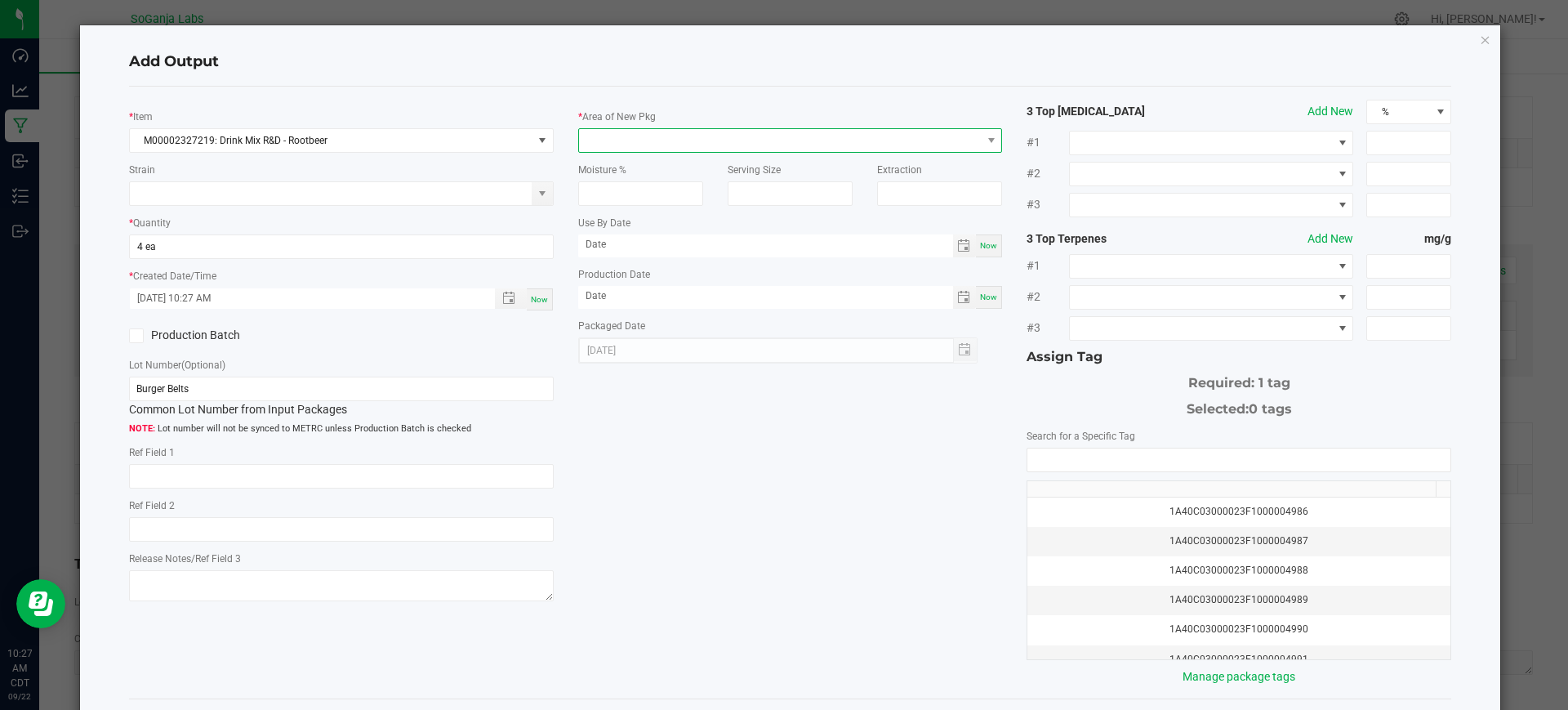
click at [609, 133] on span at bounding box center [780, 141] width 402 height 23
click at [592, 210] on li "Lab" at bounding box center [782, 211] width 418 height 28
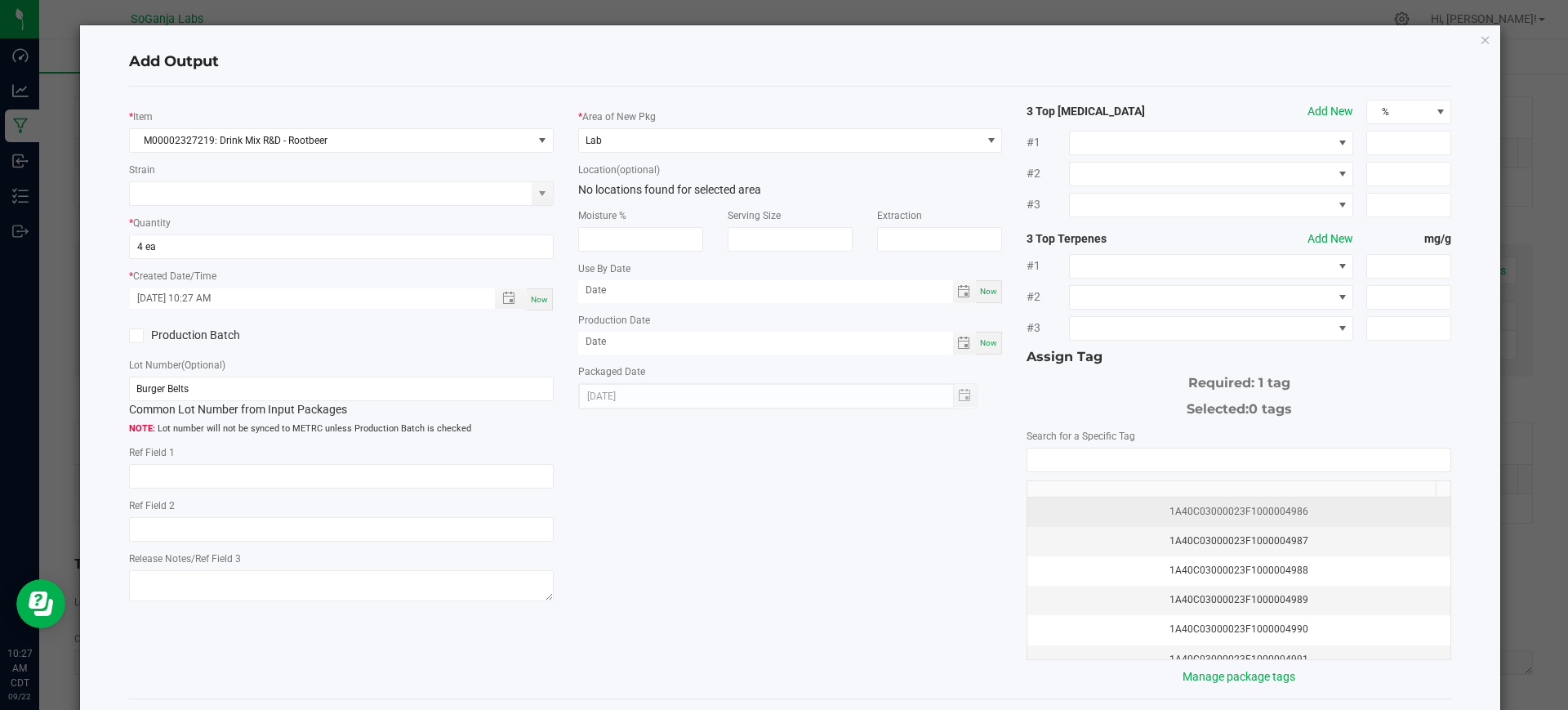
click at [1253, 509] on div "1A40C03000023F1000004986" at bounding box center [1238, 512] width 403 height 16
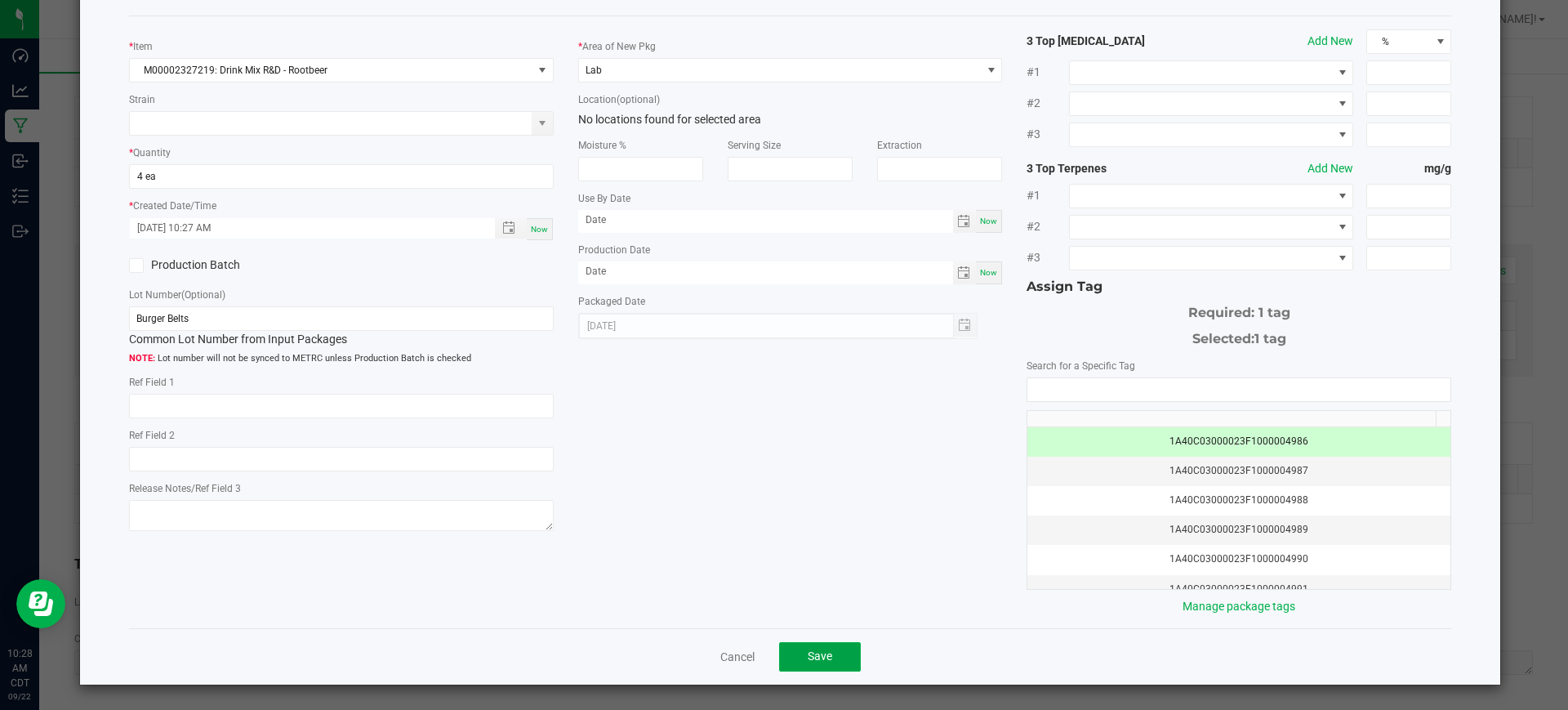
click at [808, 647] on button "Save" at bounding box center [820, 658] width 82 height 30
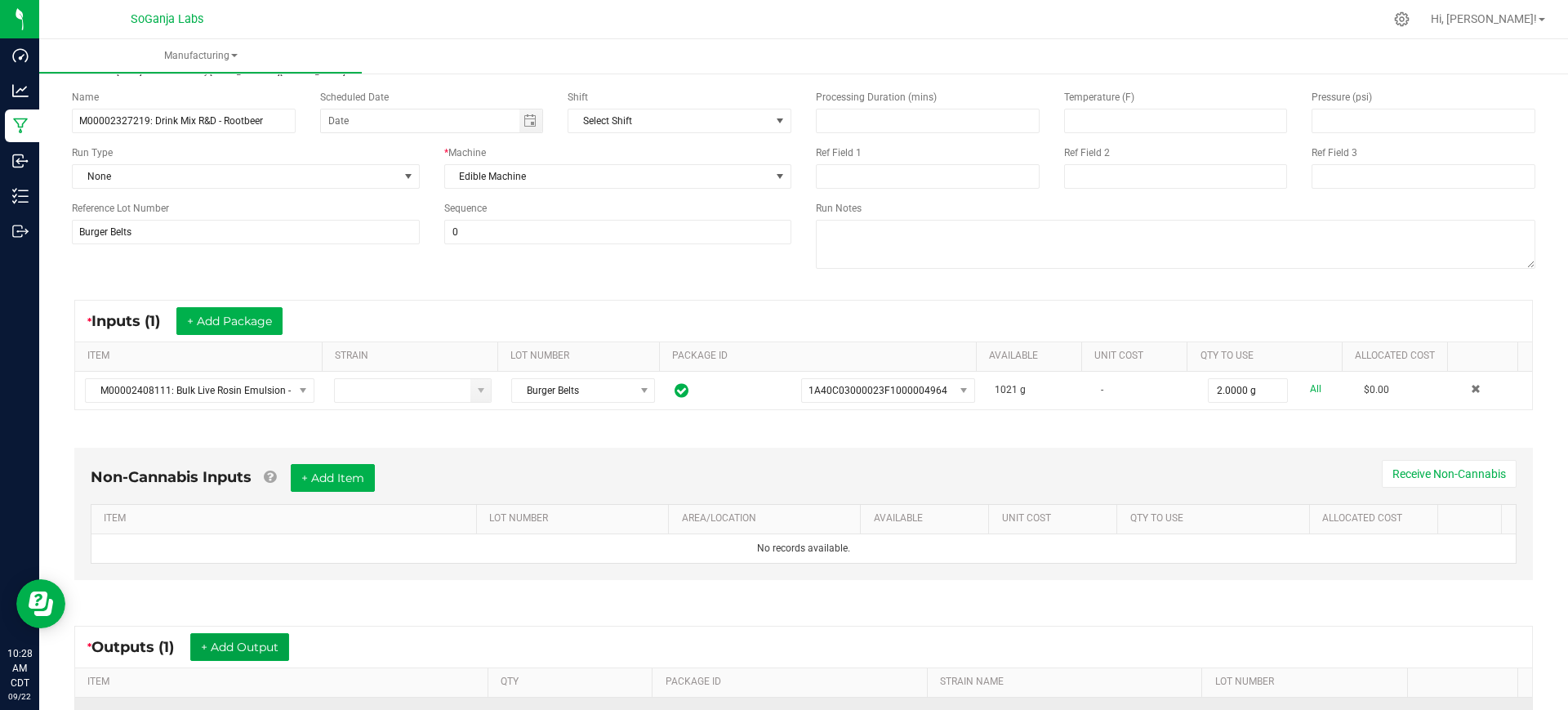
scroll to position [0, 0]
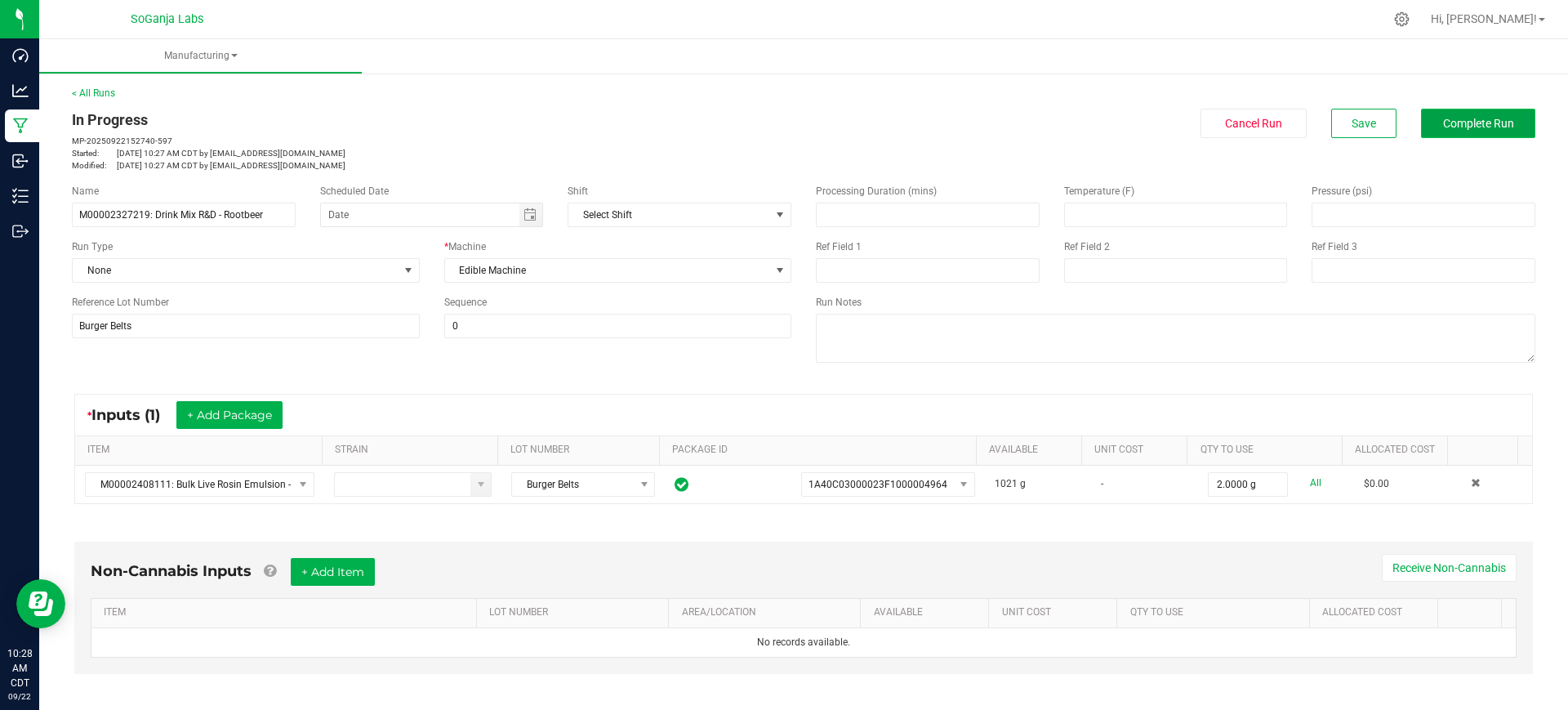
click at [1456, 128] on span "Complete Run" at bounding box center [1479, 123] width 71 height 13
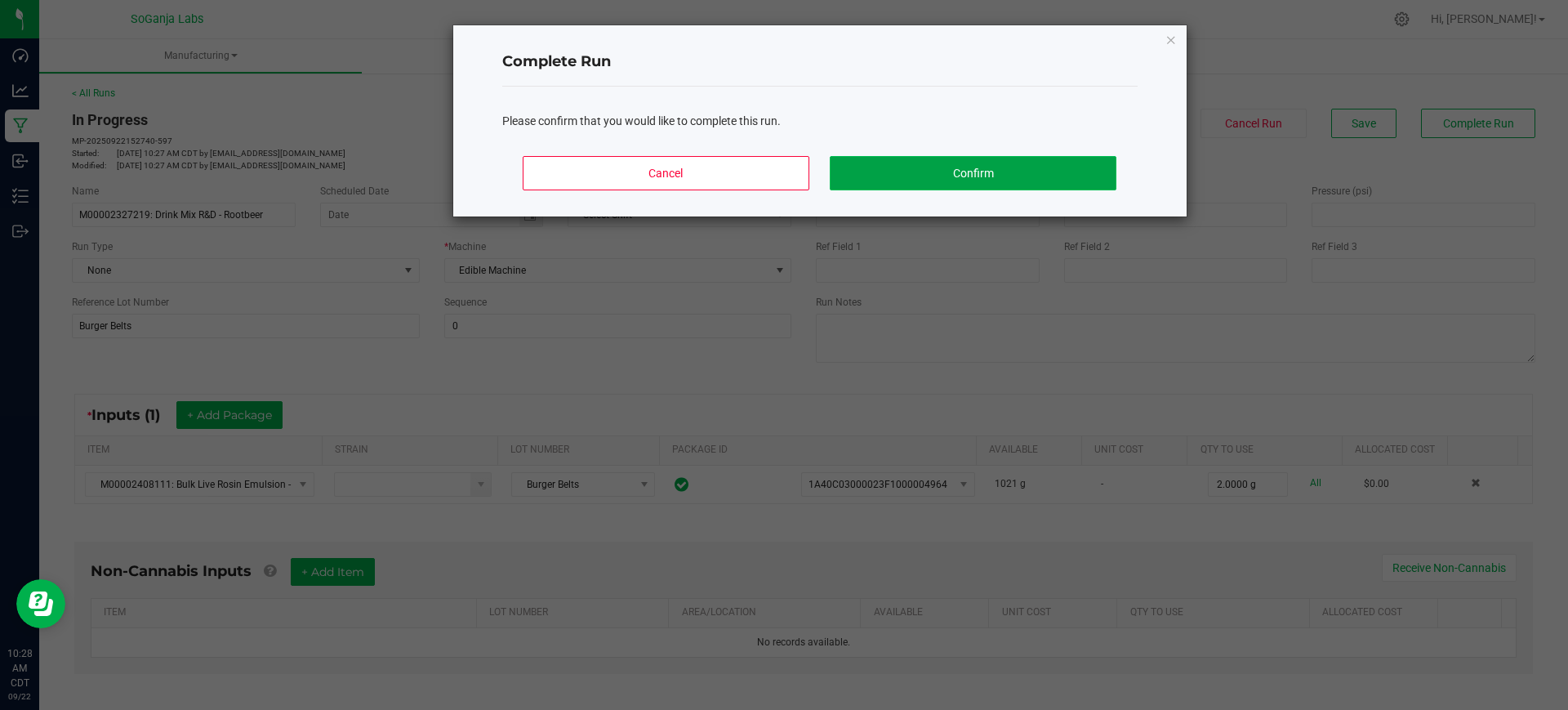
click at [1024, 172] on button "Confirm" at bounding box center [972, 173] width 286 height 34
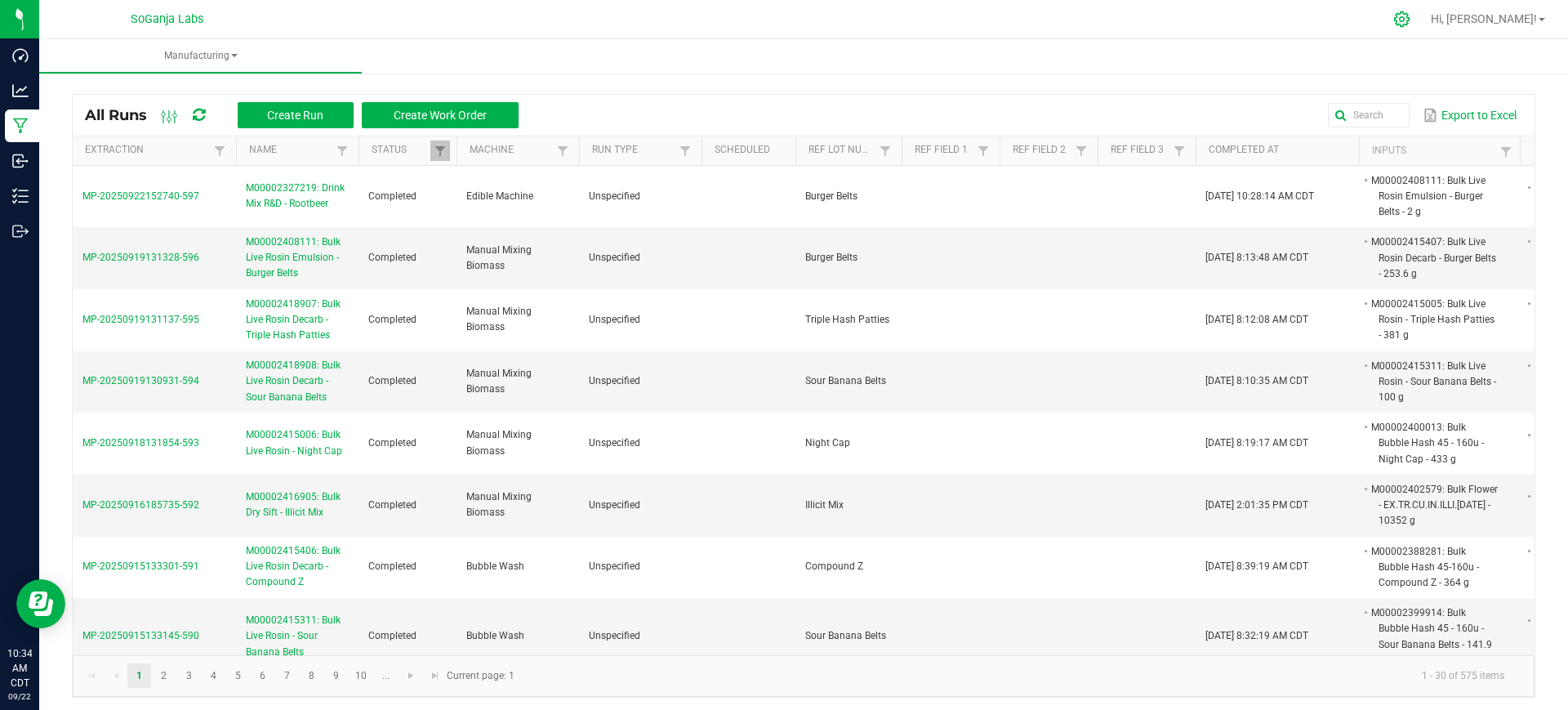
click at [1411, 10] on icon at bounding box center [1402, 19] width 17 height 17
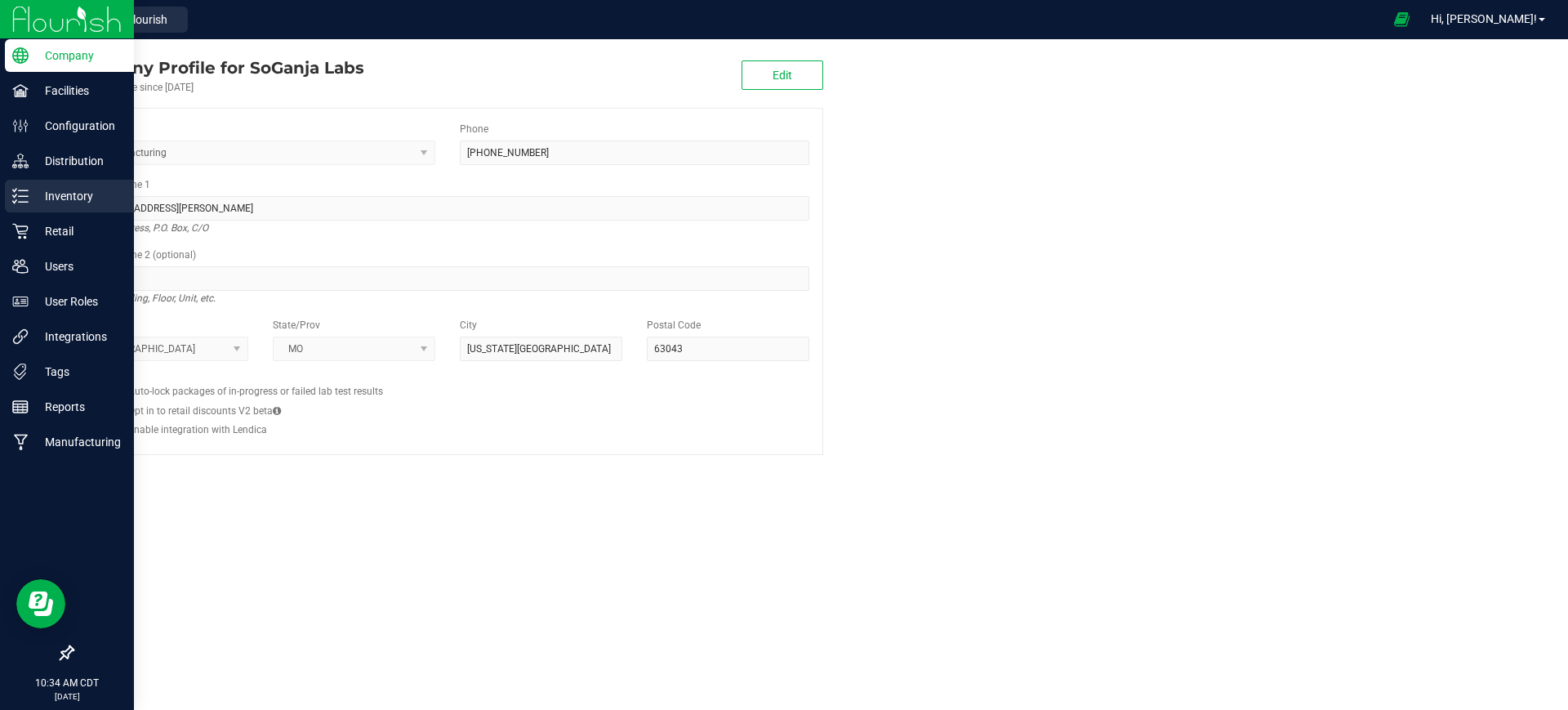
click at [72, 190] on p "Inventory" at bounding box center [77, 196] width 98 height 20
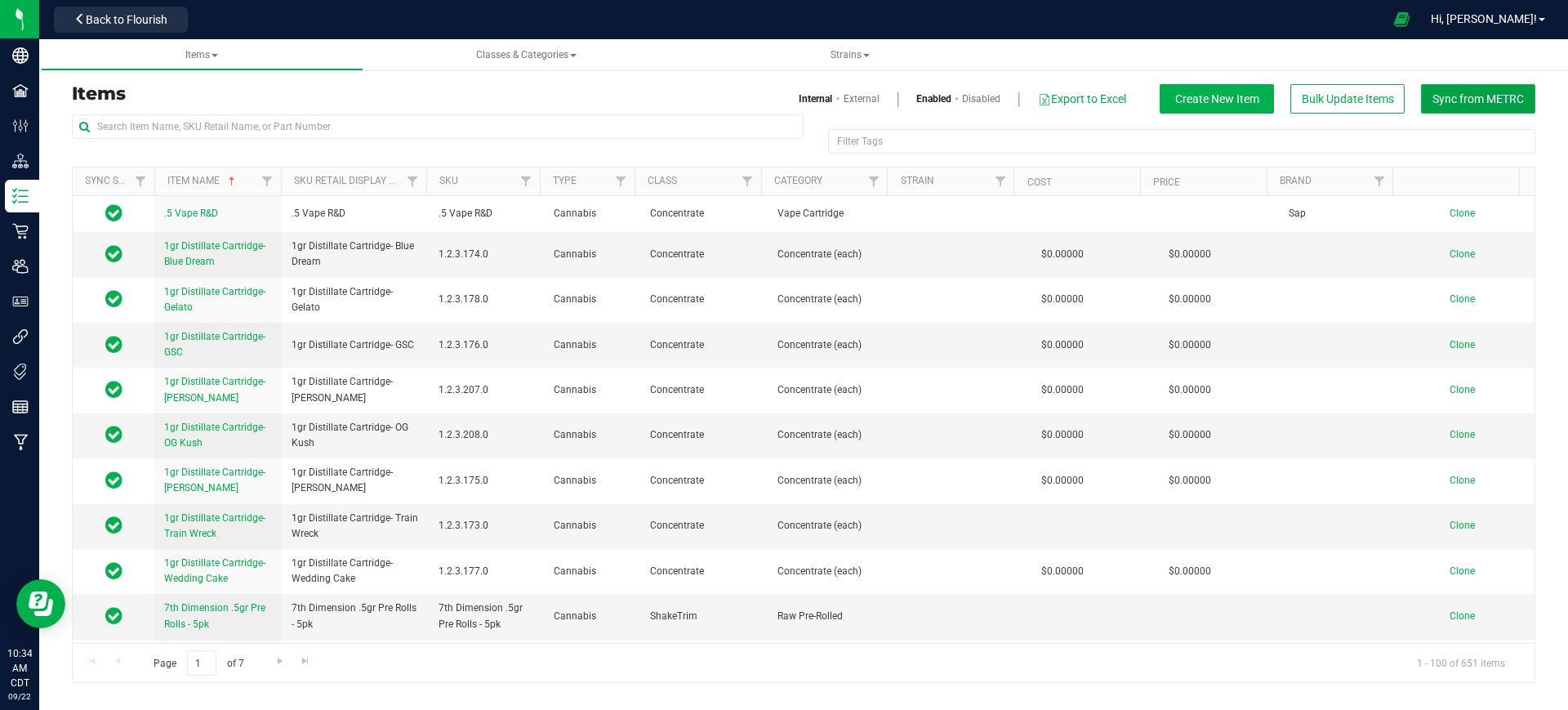
click at [1450, 97] on span "Sync from METRC" at bounding box center [1479, 99] width 91 height 13
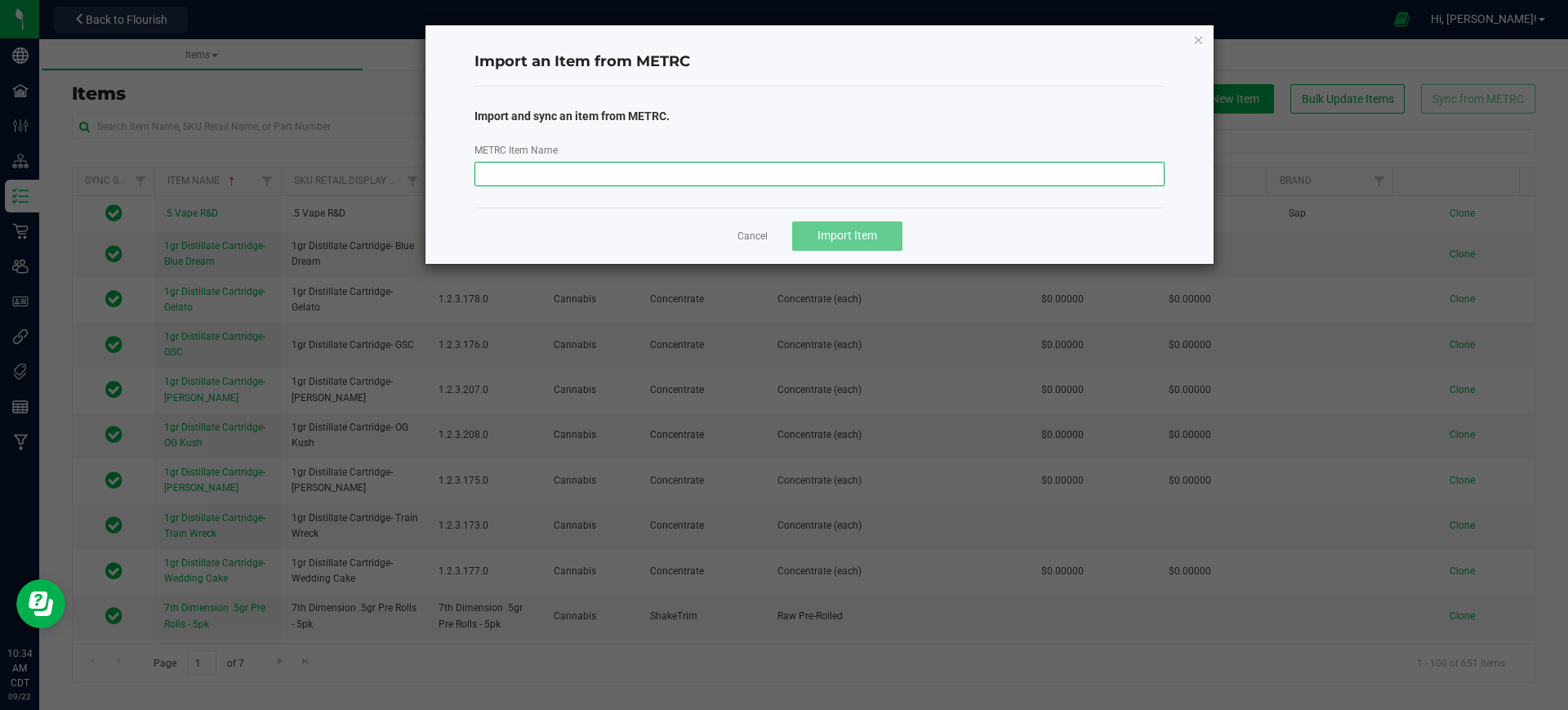
paste input "M00002422237: Bulk Live Resin Emulsion - Fruit Belts #3"
type input "M00002422237: Bulk Live Resin Emulsion - Fruit Belts #3"
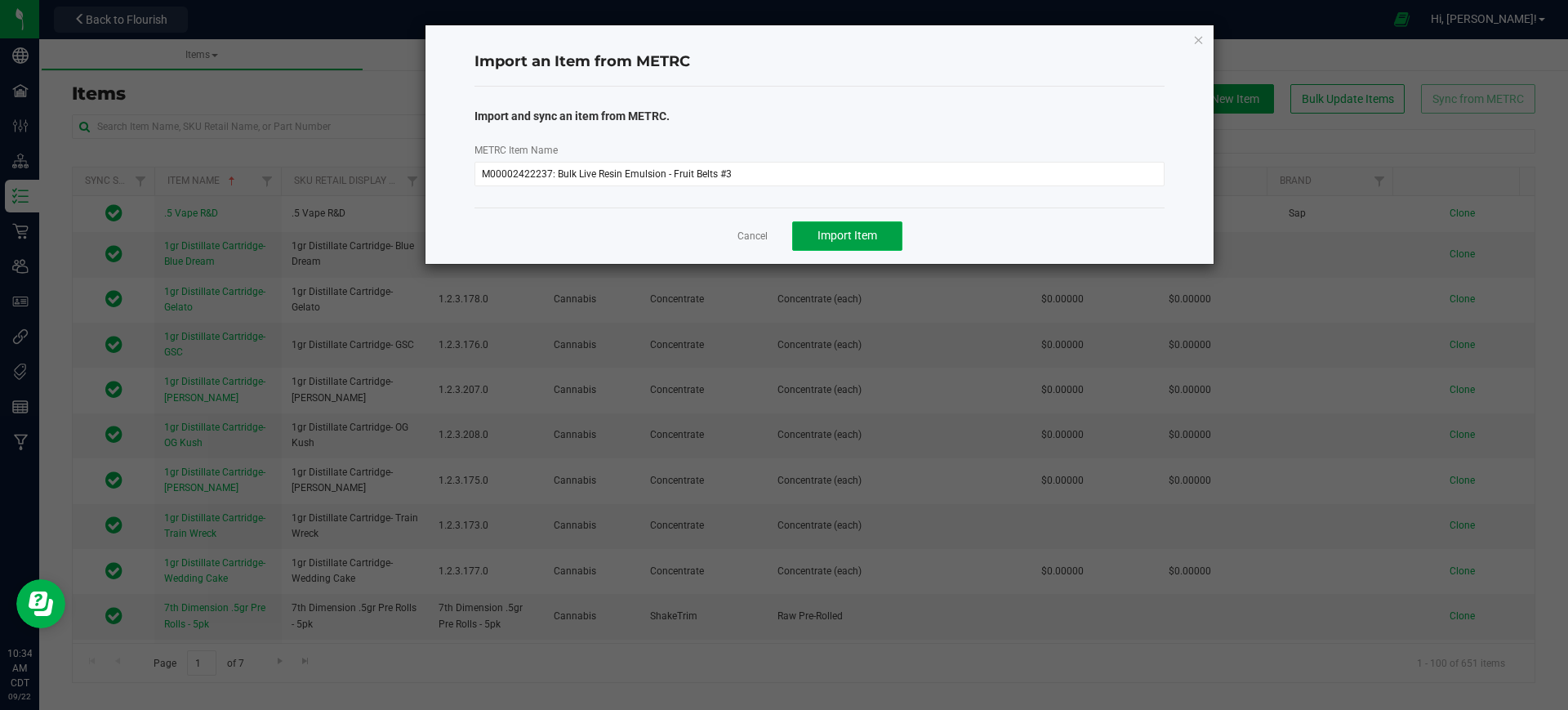
click at [834, 237] on span "Import Item" at bounding box center [847, 236] width 60 height 13
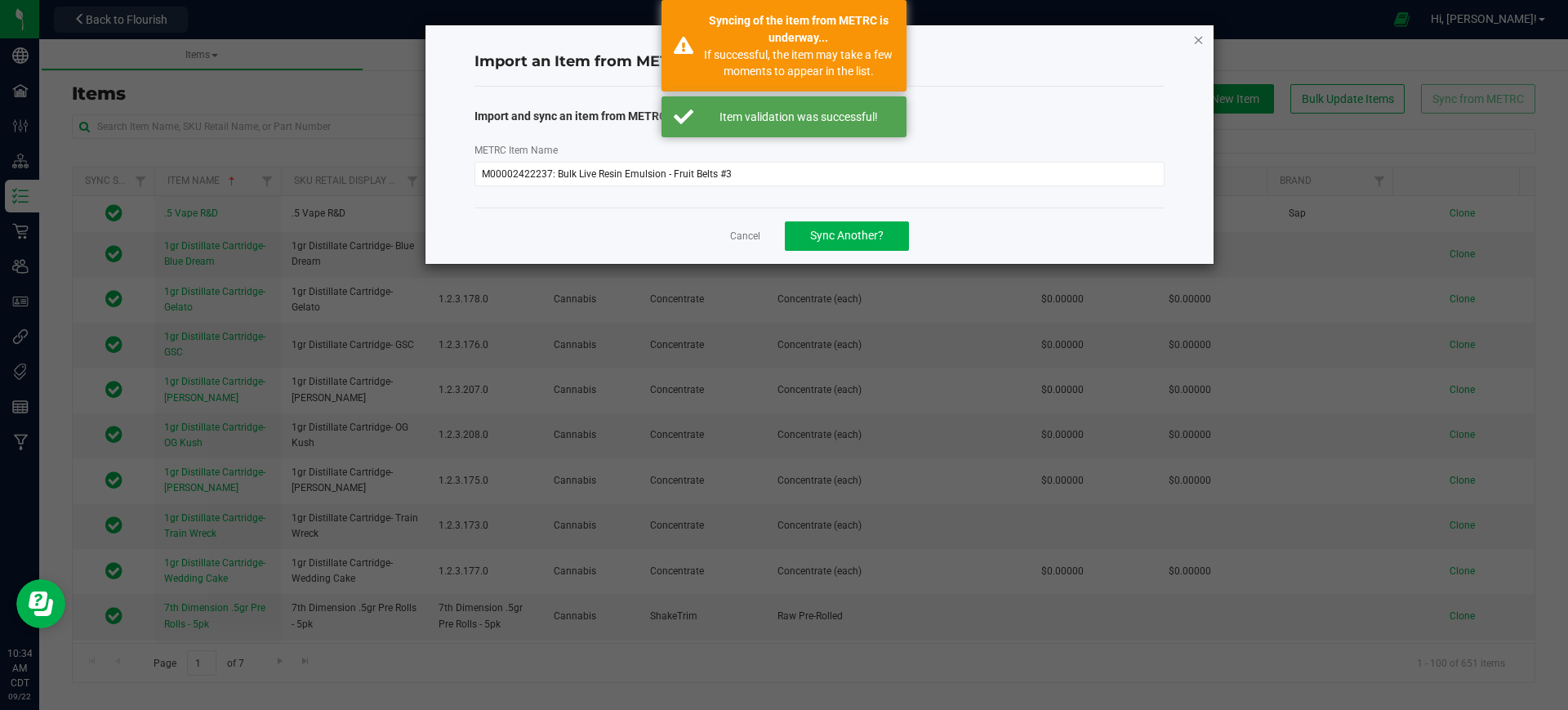
click at [1201, 40] on icon "button" at bounding box center [1199, 39] width 11 height 20
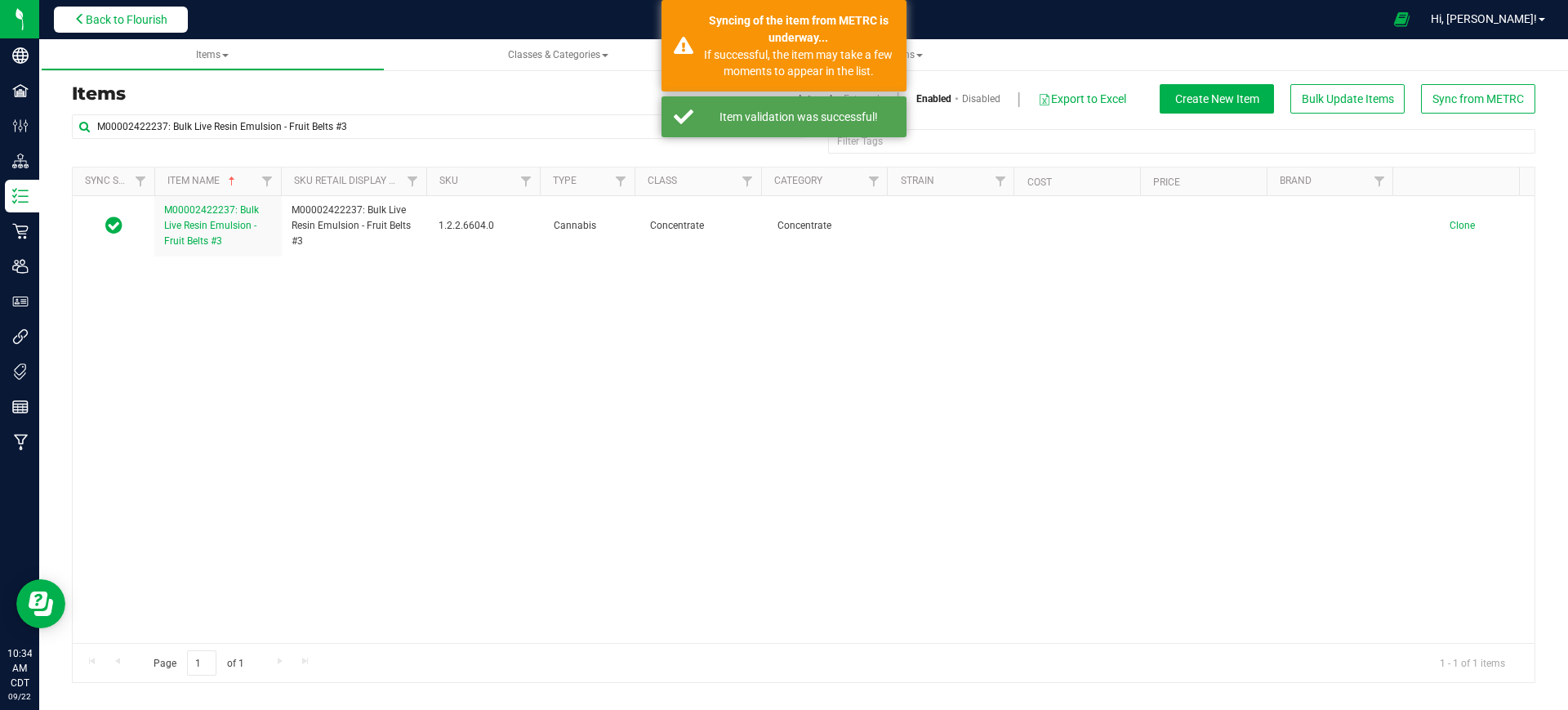
click at [151, 21] on span "Back to Flourish" at bounding box center [127, 20] width 82 height 13
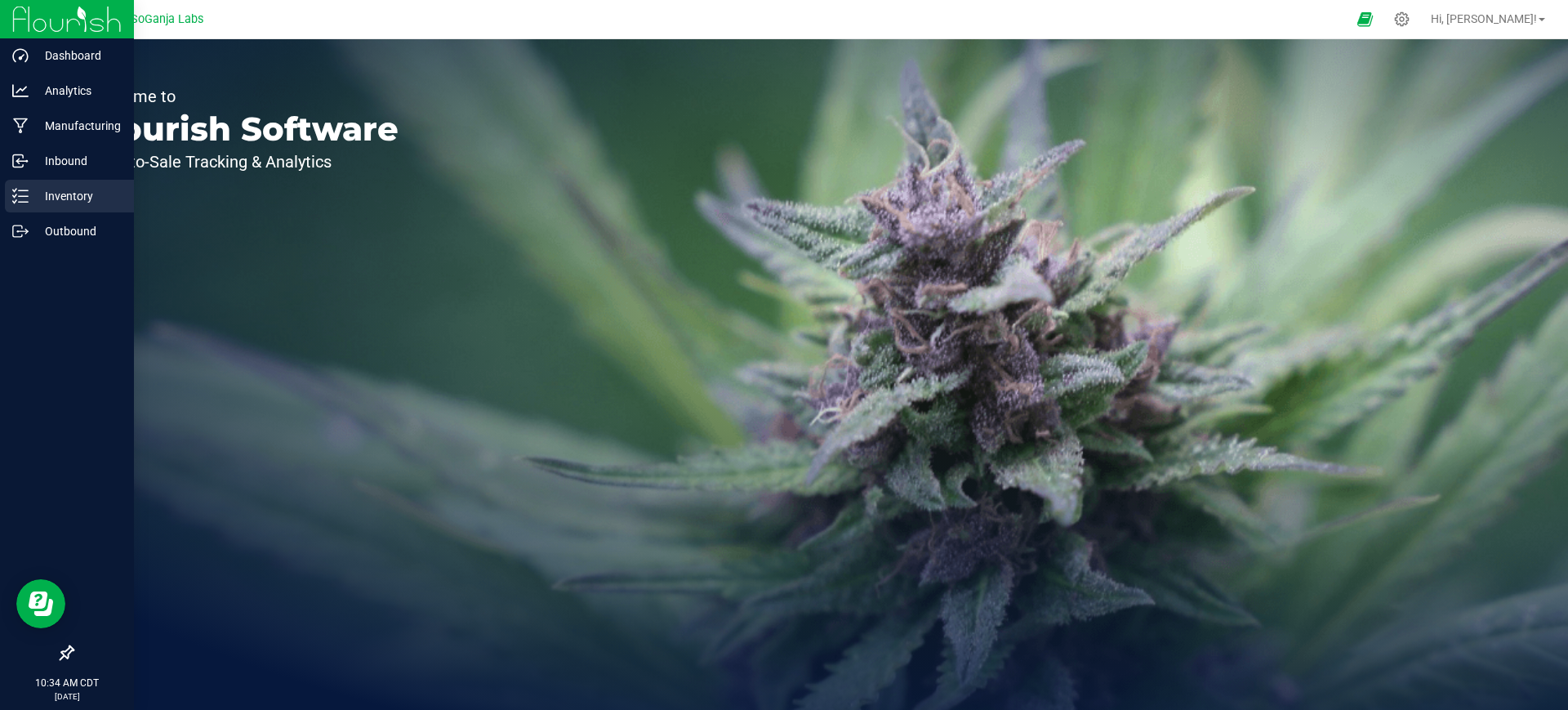
click at [61, 202] on p "Inventory" at bounding box center [77, 196] width 98 height 20
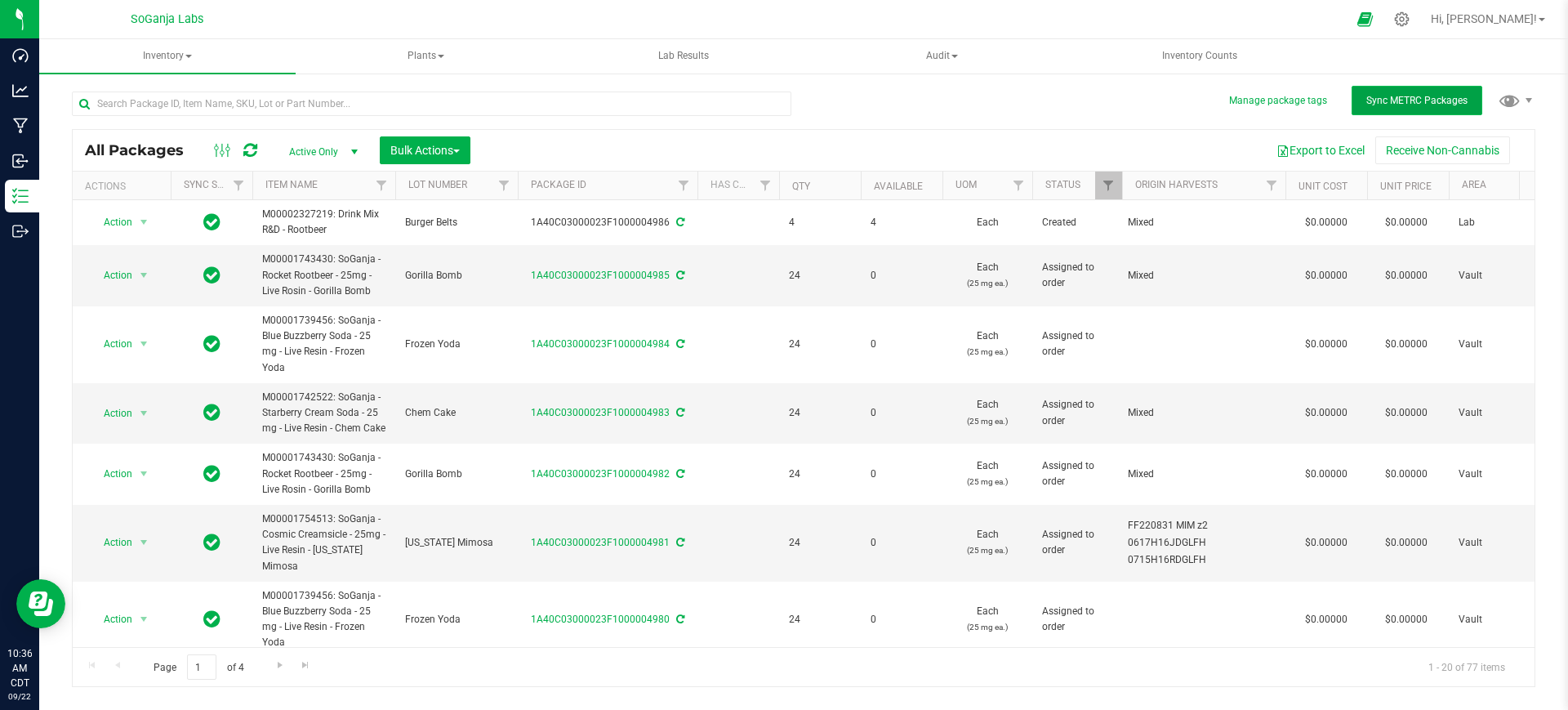
click at [1479, 90] on button "Sync METRC Packages" at bounding box center [1417, 101] width 130 height 30
click at [1379, 104] on span "Sync METRC Packages" at bounding box center [1417, 101] width 101 height 11
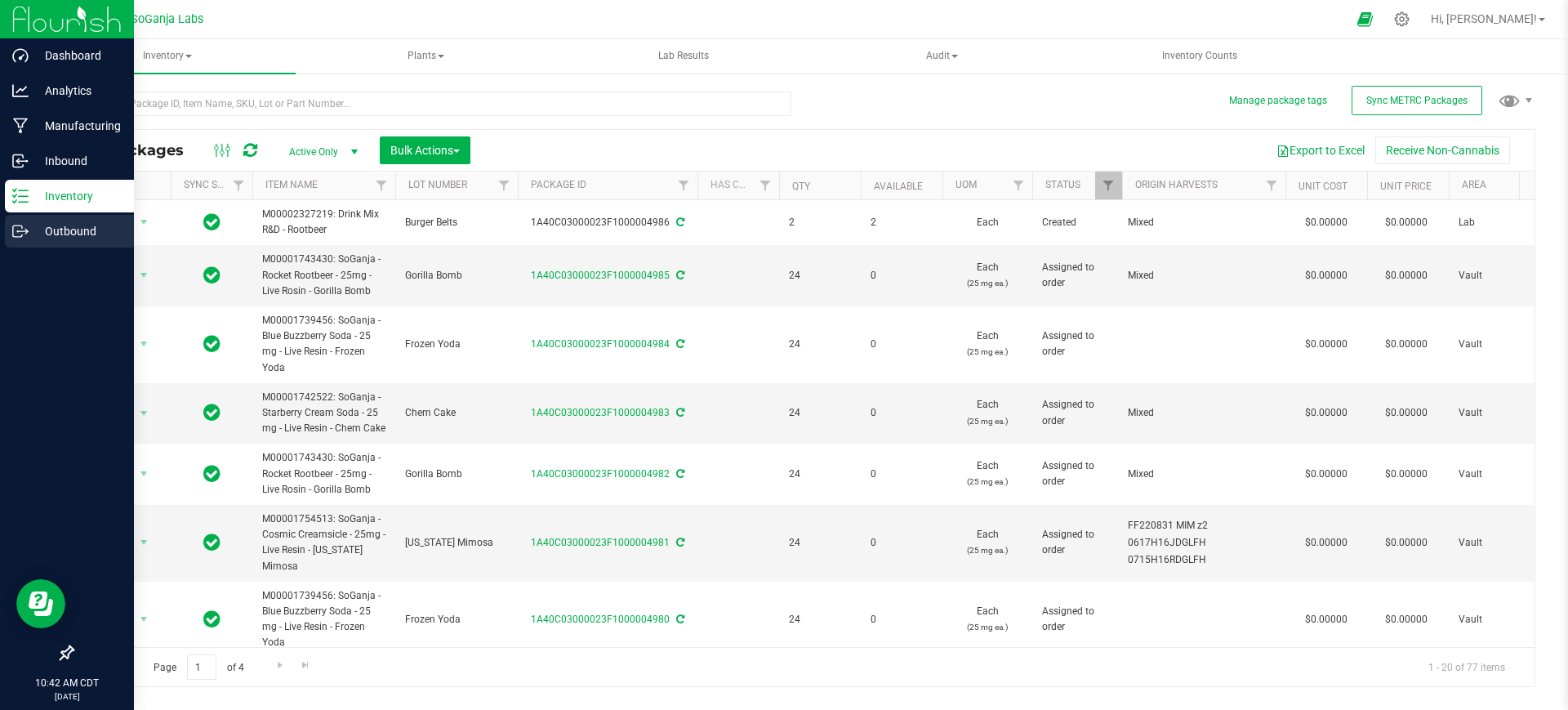
click at [43, 228] on p "Outbound" at bounding box center [77, 231] width 98 height 20
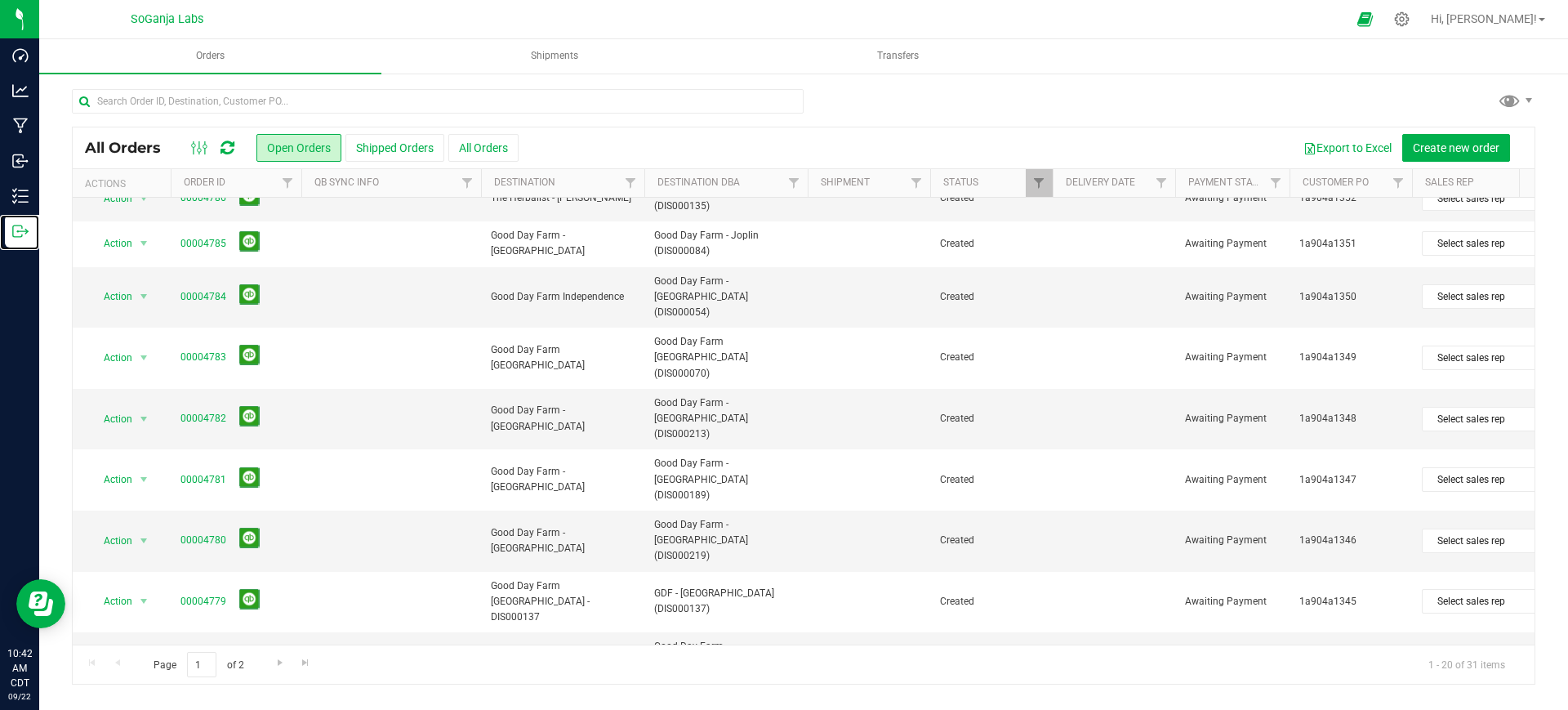
scroll to position [536, 0]
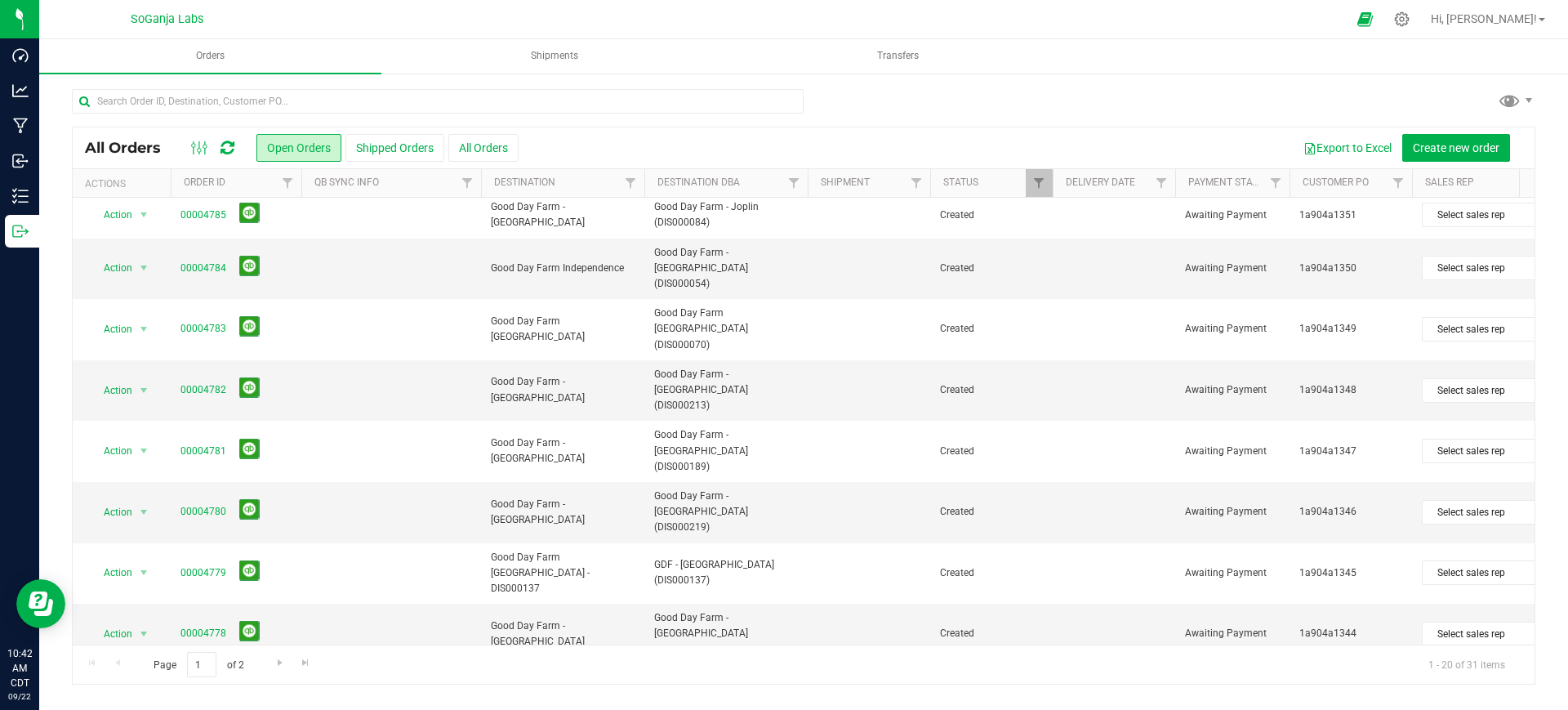
click at [141, 413] on li "Edit order" at bounding box center [151, 413] width 123 height 24
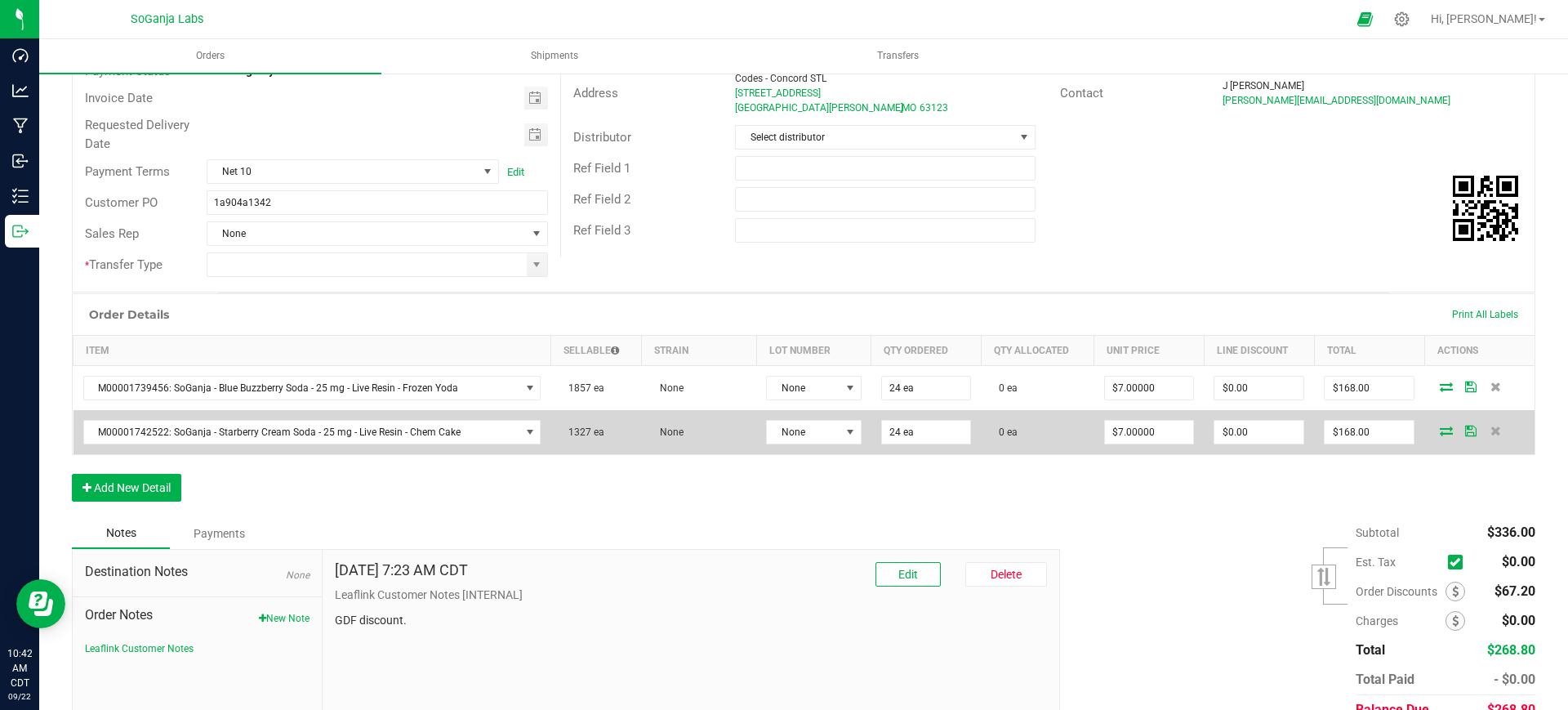
scroll to position [204, 0]
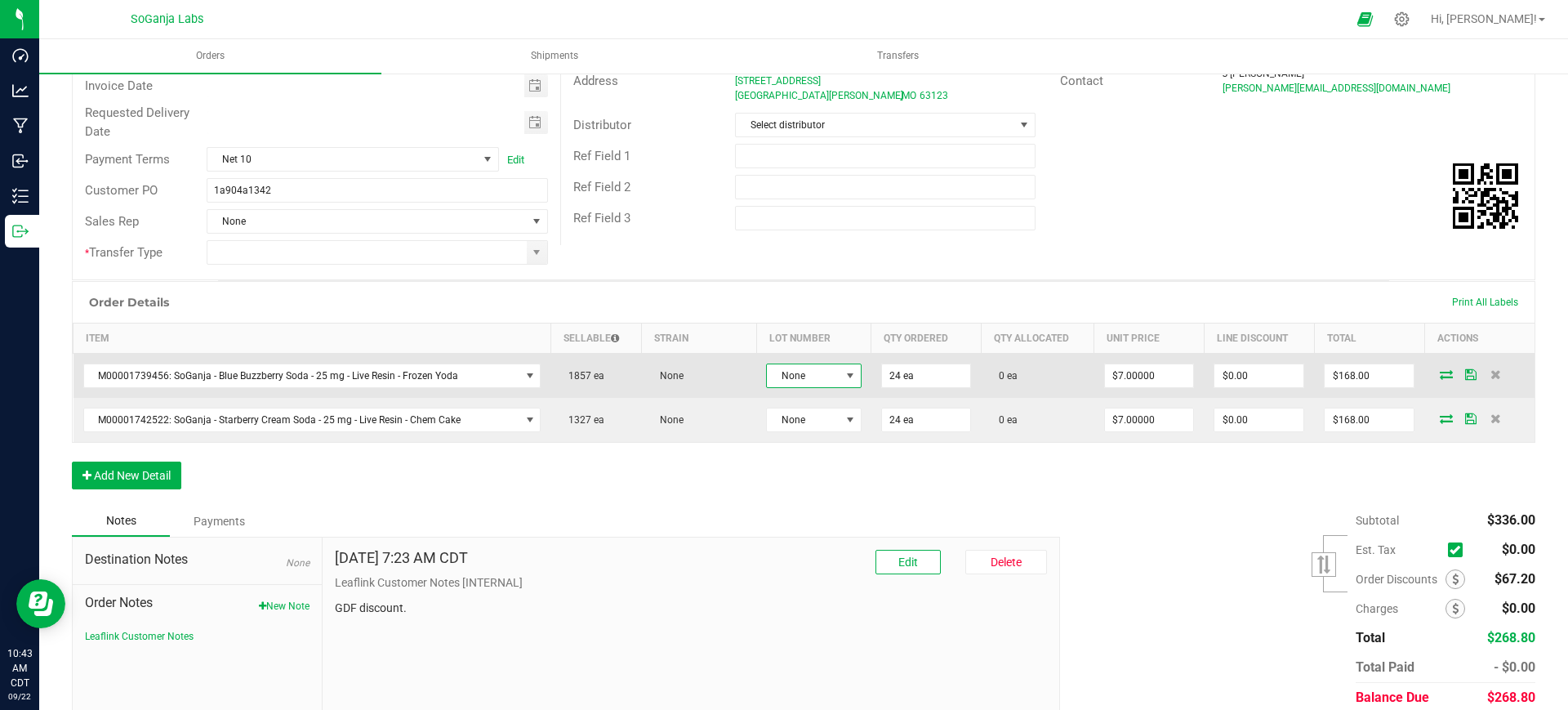
click at [793, 383] on span "None" at bounding box center [804, 375] width 73 height 23
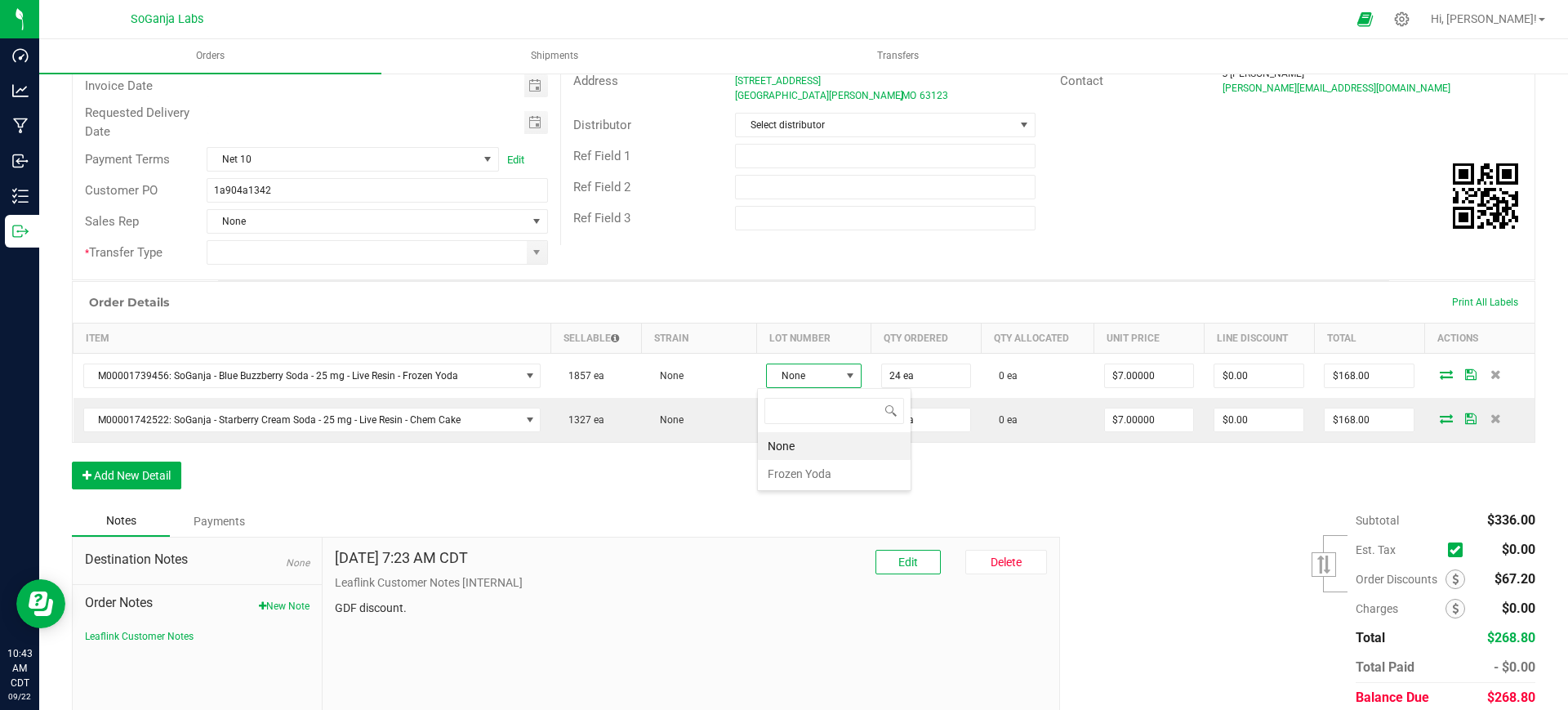
scroll to position [24, 95]
click at [816, 470] on Yoda "Frozen Yoda" at bounding box center [834, 474] width 153 height 28
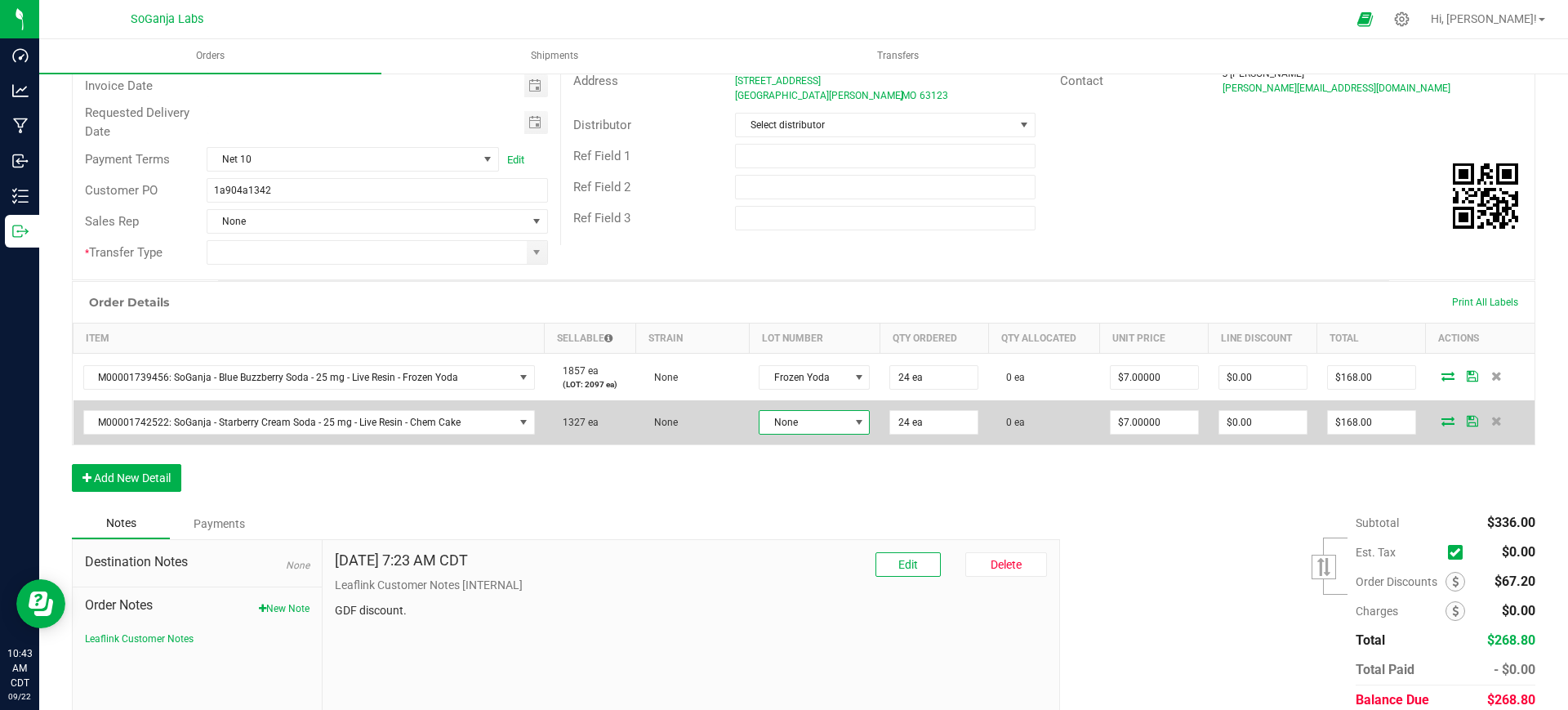
click at [808, 415] on span "None" at bounding box center [804, 422] width 89 height 23
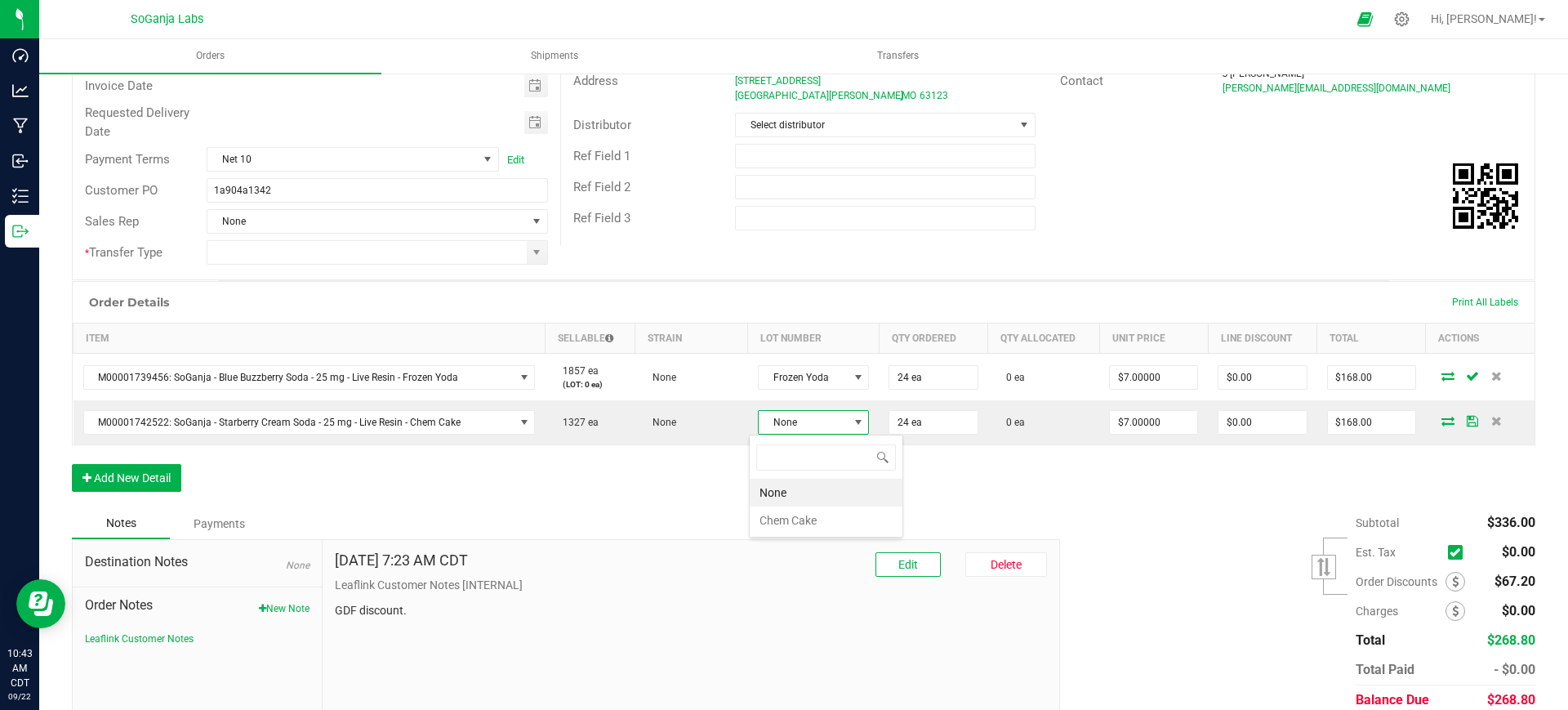
scroll to position [24, 109]
click at [808, 517] on Cake "Chem Cake" at bounding box center [826, 521] width 153 height 28
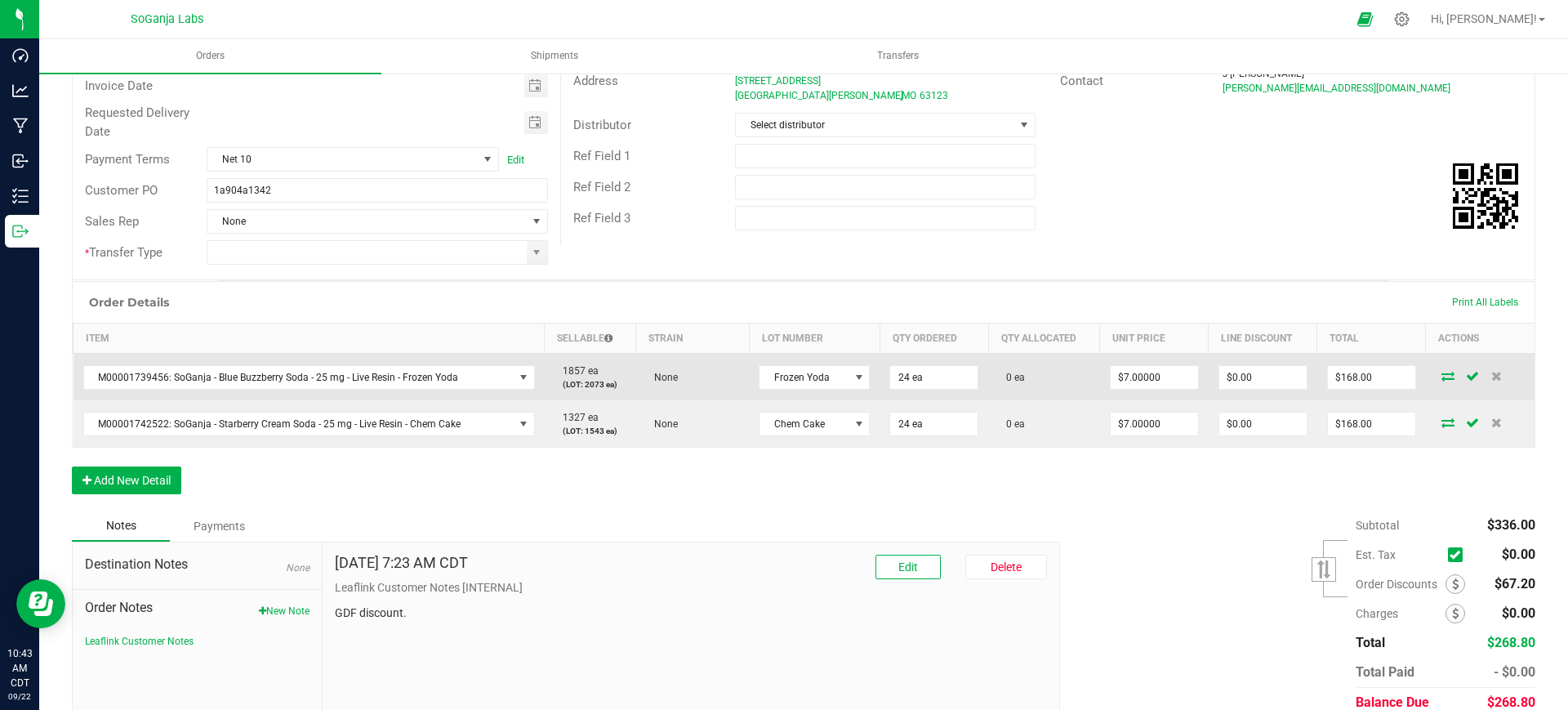
click at [1441, 375] on icon at bounding box center [1448, 375] width 13 height 10
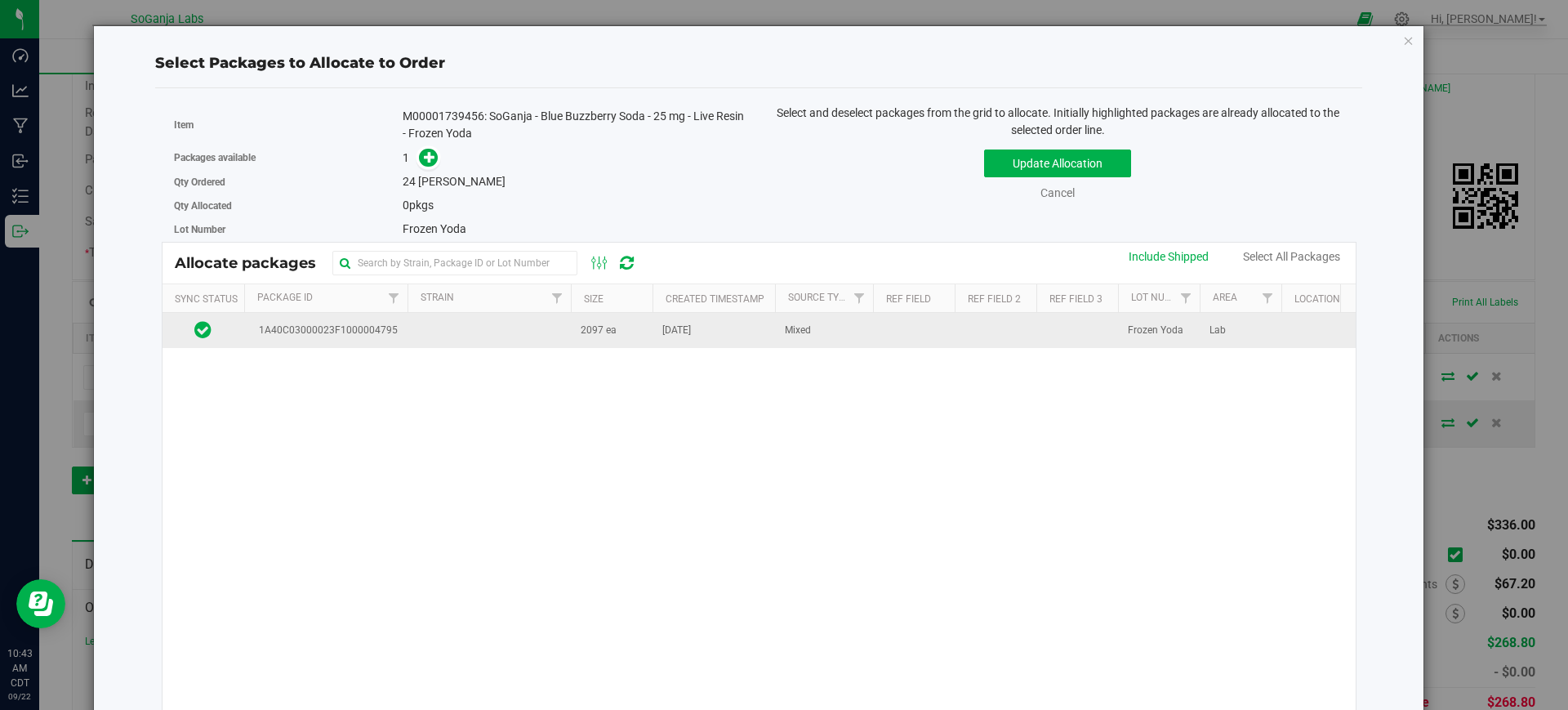
click at [496, 336] on td at bounding box center [489, 331] width 163 height 35
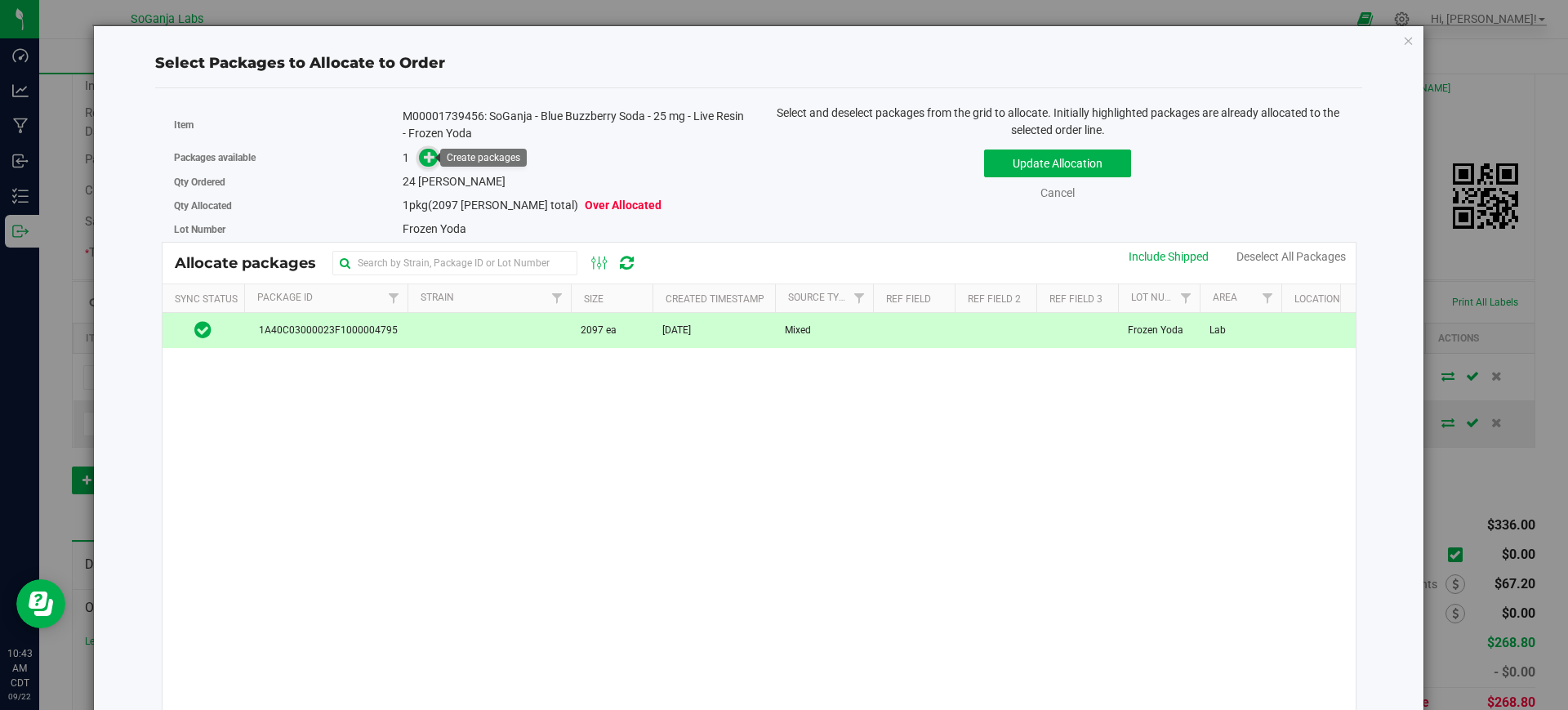
click at [432, 158] on icon at bounding box center [429, 157] width 11 height 11
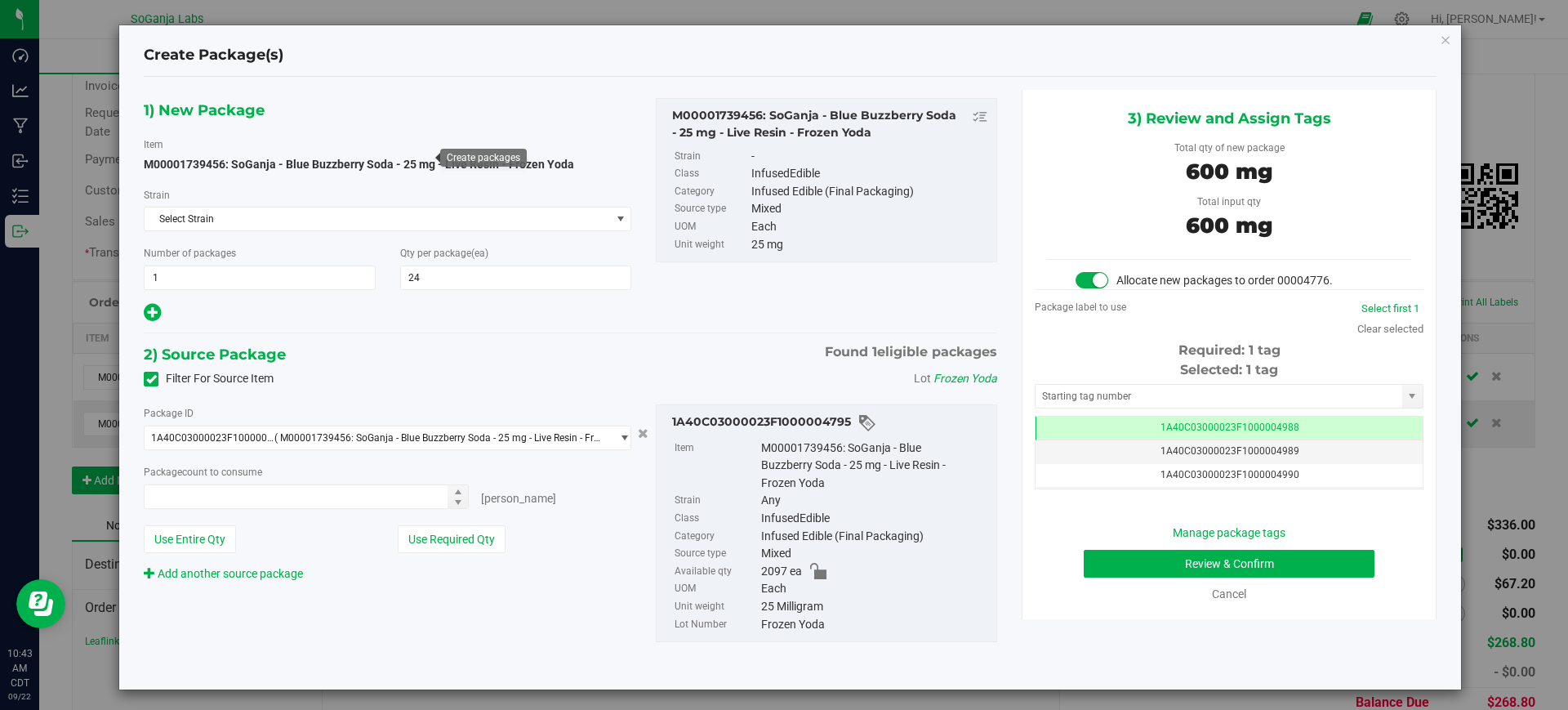
type input "24 ea"
click at [1237, 567] on button "Review & Confirm" at bounding box center [1229, 564] width 291 height 28
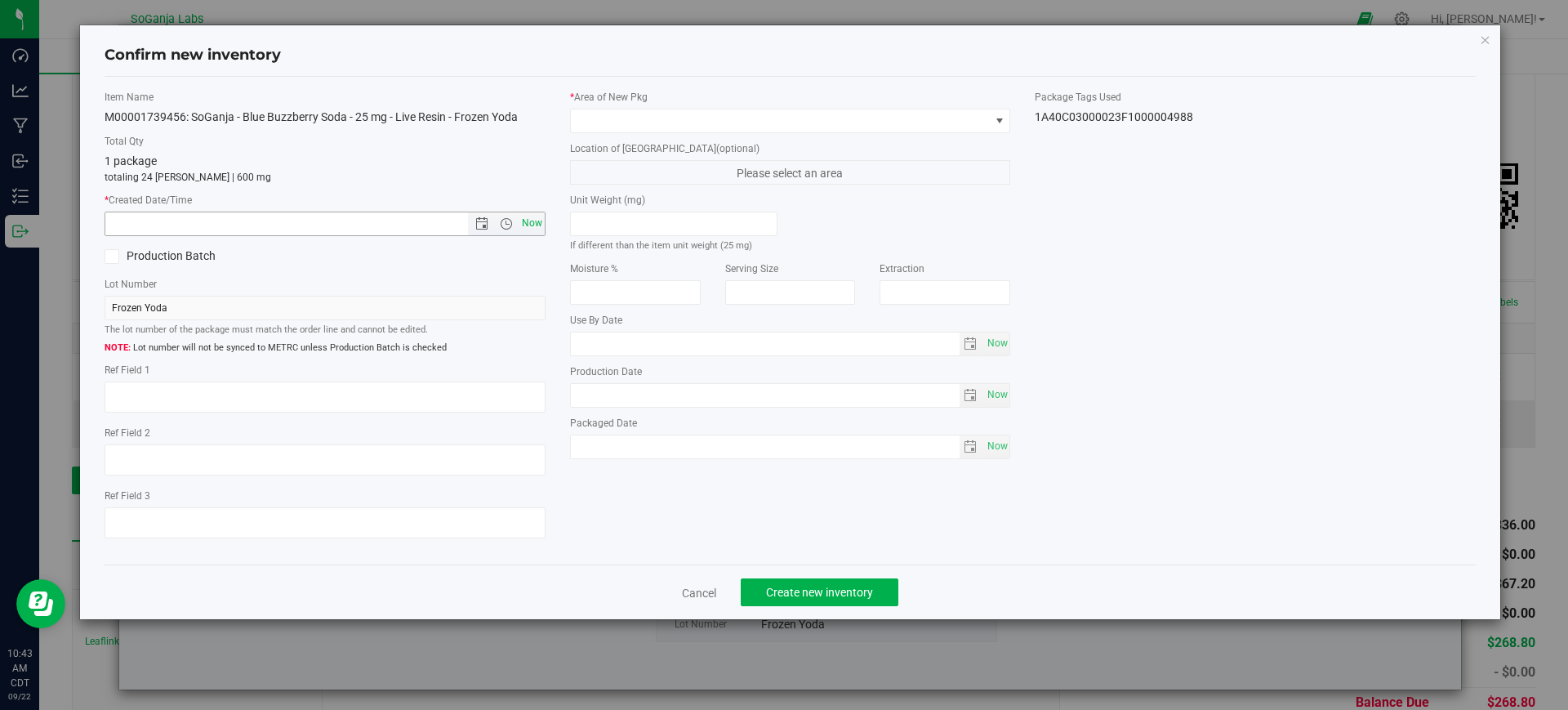
click at [533, 225] on span "Now" at bounding box center [532, 223] width 28 height 23
type input "[DATE] 10:43 AM"
click at [606, 115] on span at bounding box center [780, 121] width 419 height 23
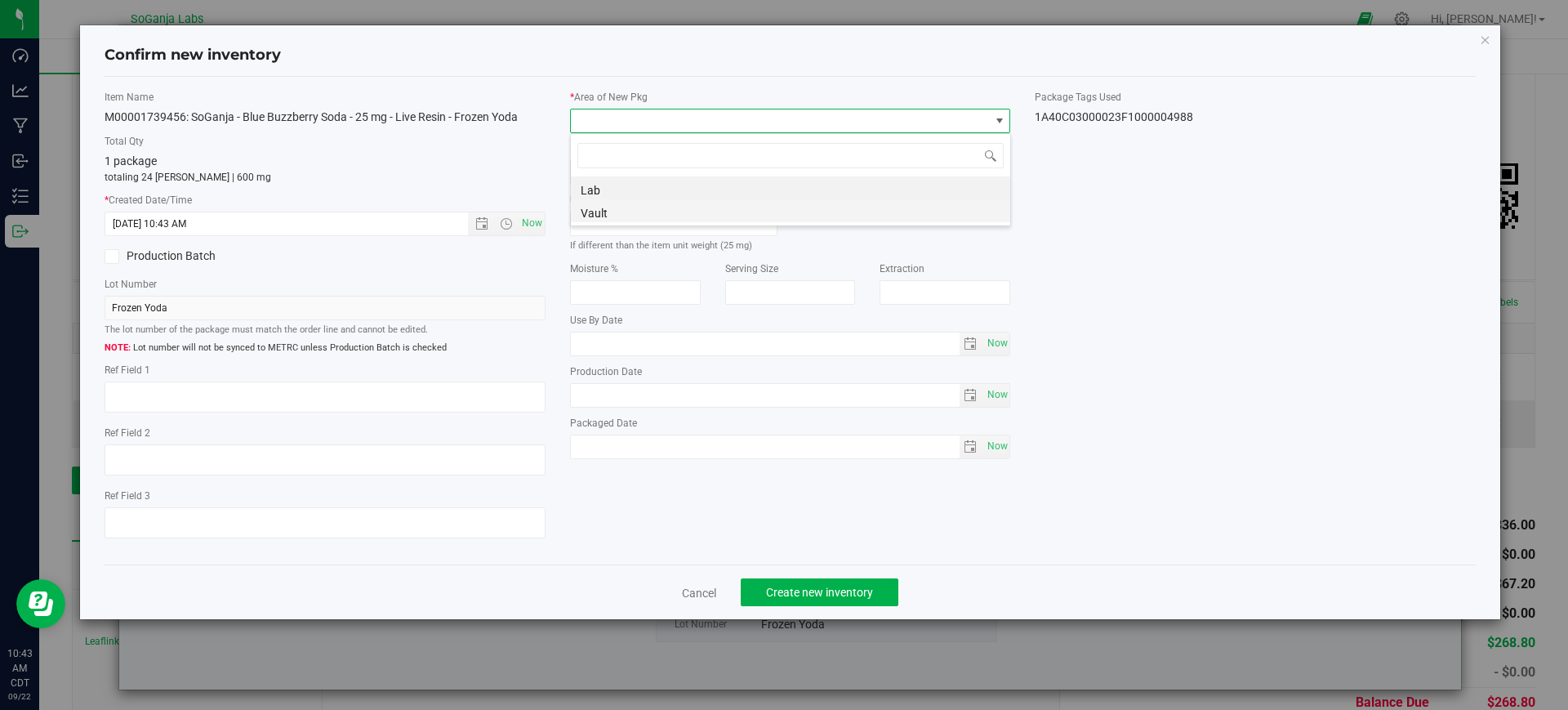
click at [615, 211] on li "Vault" at bounding box center [791, 211] width 439 height 23
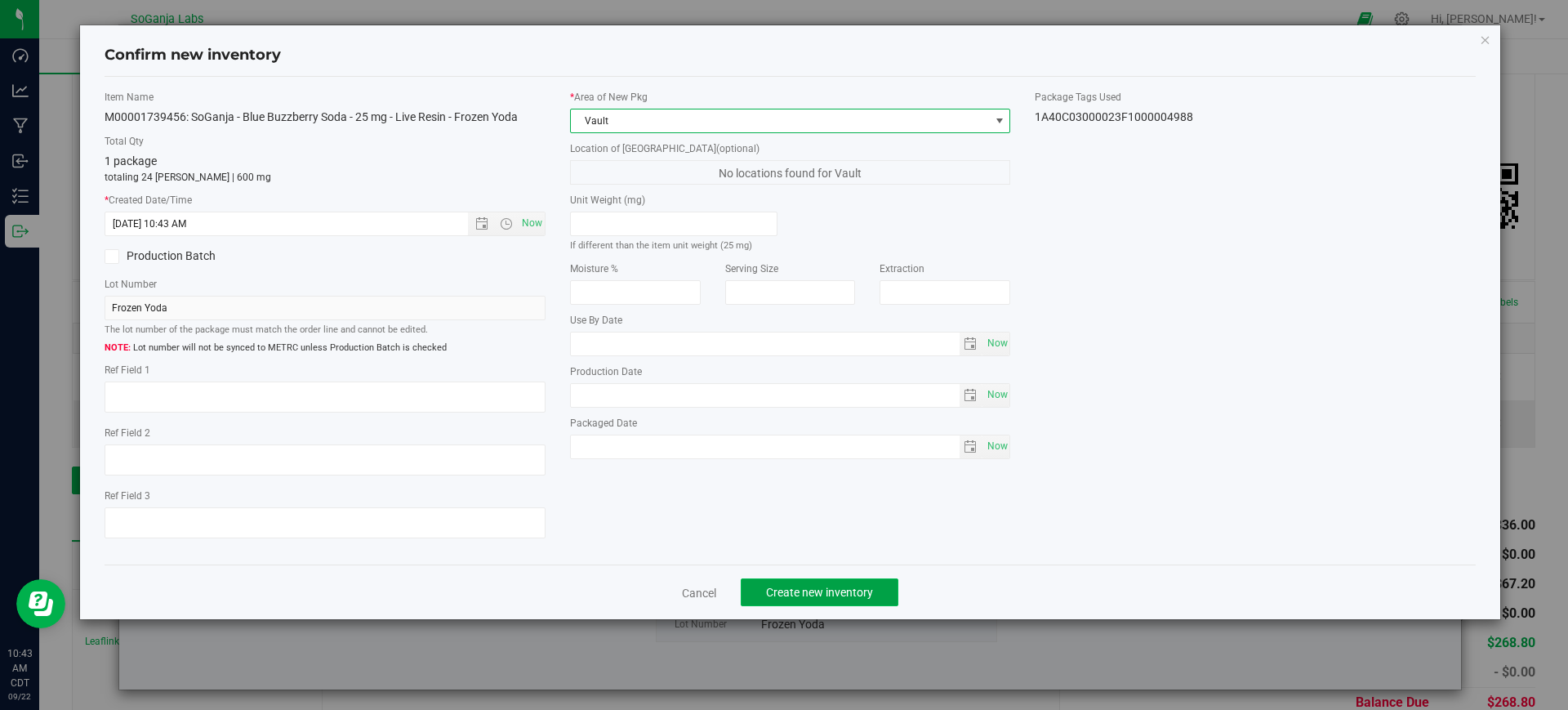
click at [835, 590] on span "Create new inventory" at bounding box center [819, 593] width 107 height 13
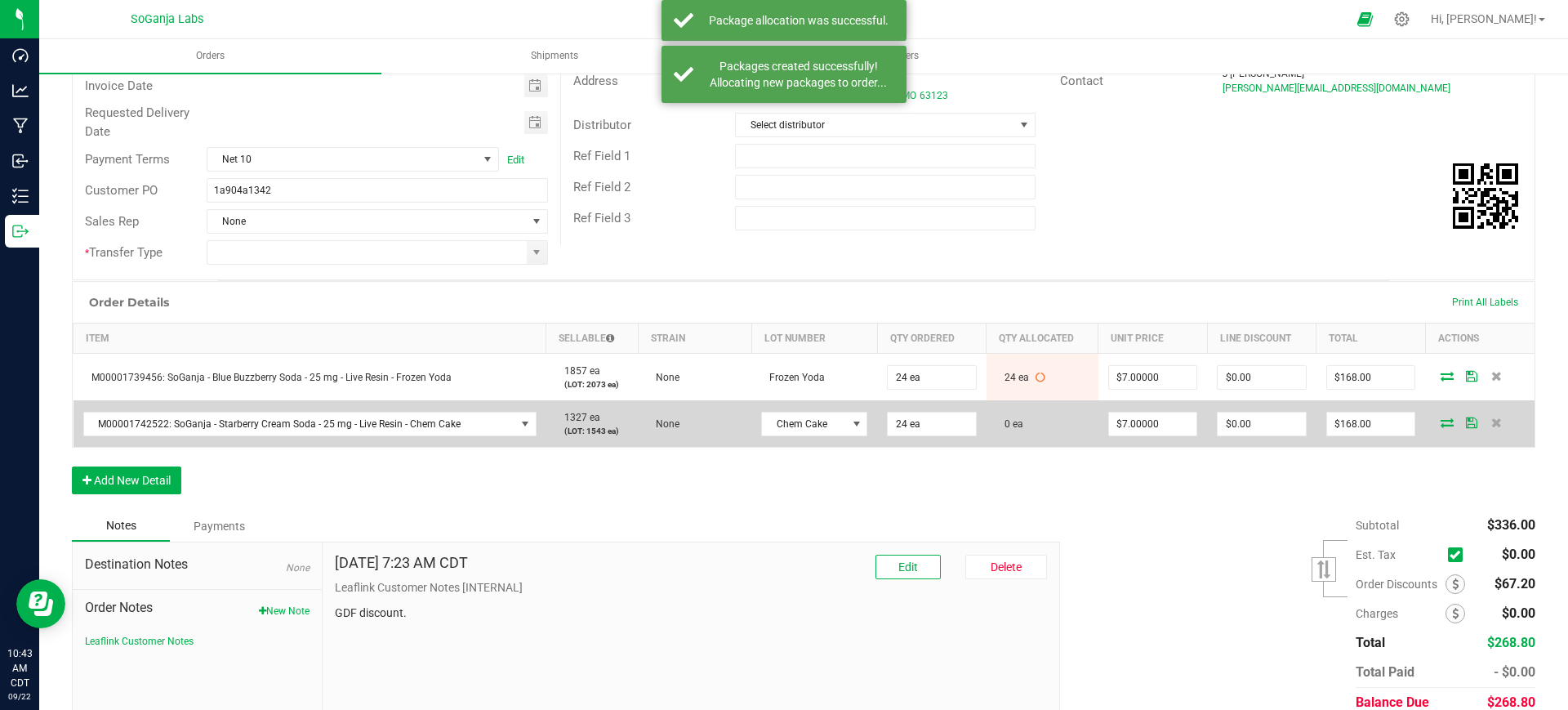
click at [1440, 421] on icon at bounding box center [1447, 422] width 13 height 10
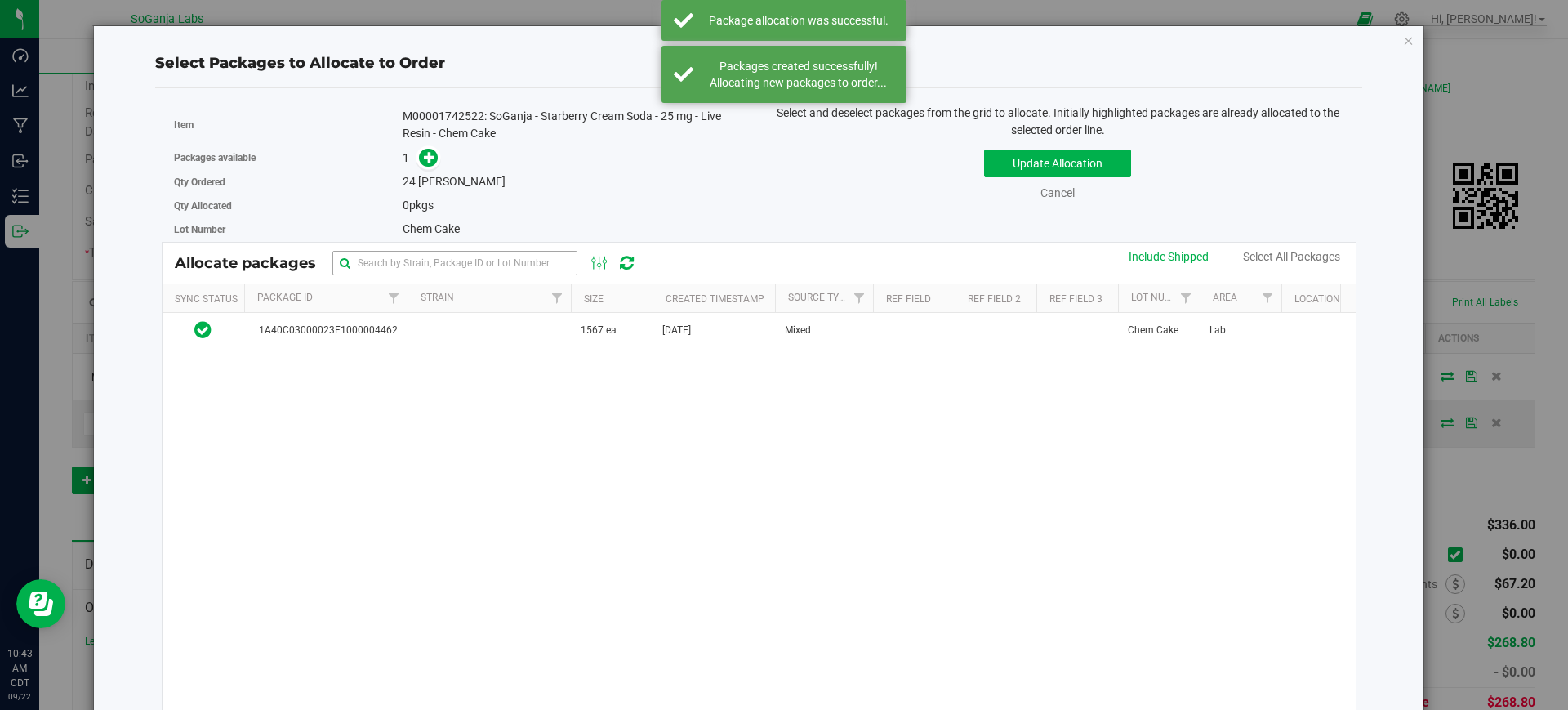
drag, startPoint x: 657, startPoint y: 335, endPoint x: 501, endPoint y: 263, distance: 171.8
click at [656, 335] on td "[DATE]" at bounding box center [714, 331] width 123 height 35
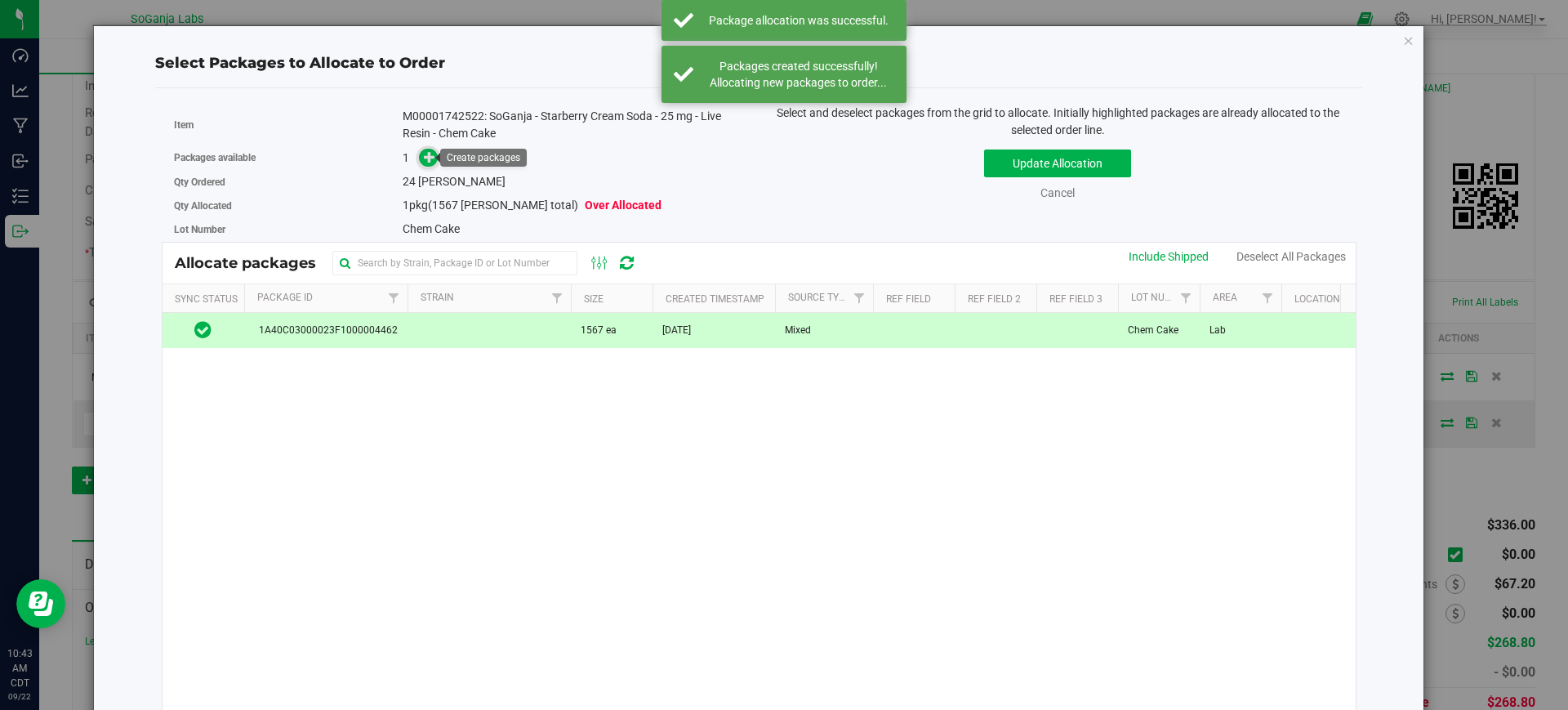
click at [428, 155] on icon at bounding box center [429, 157] width 11 height 11
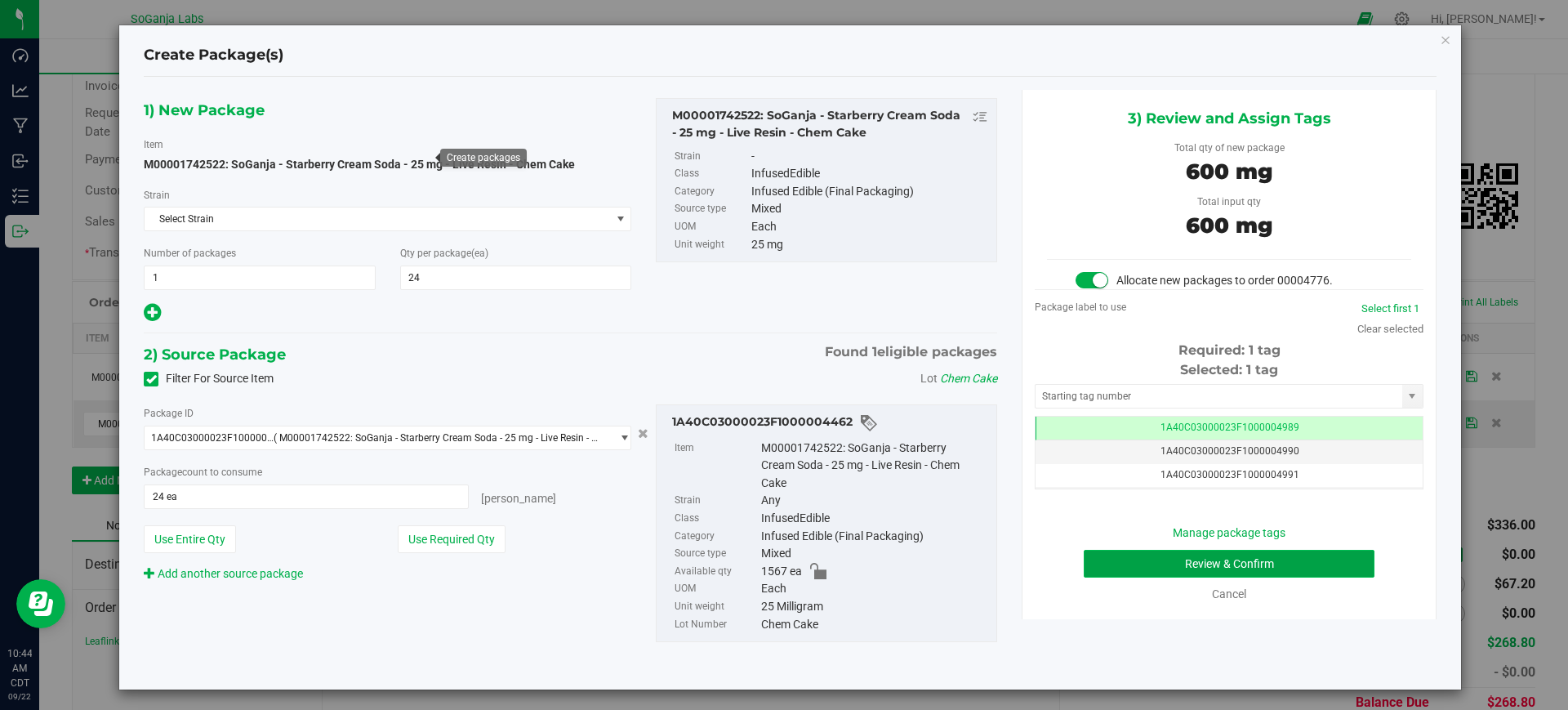
click at [1174, 565] on button "Review & Confirm" at bounding box center [1229, 564] width 291 height 28
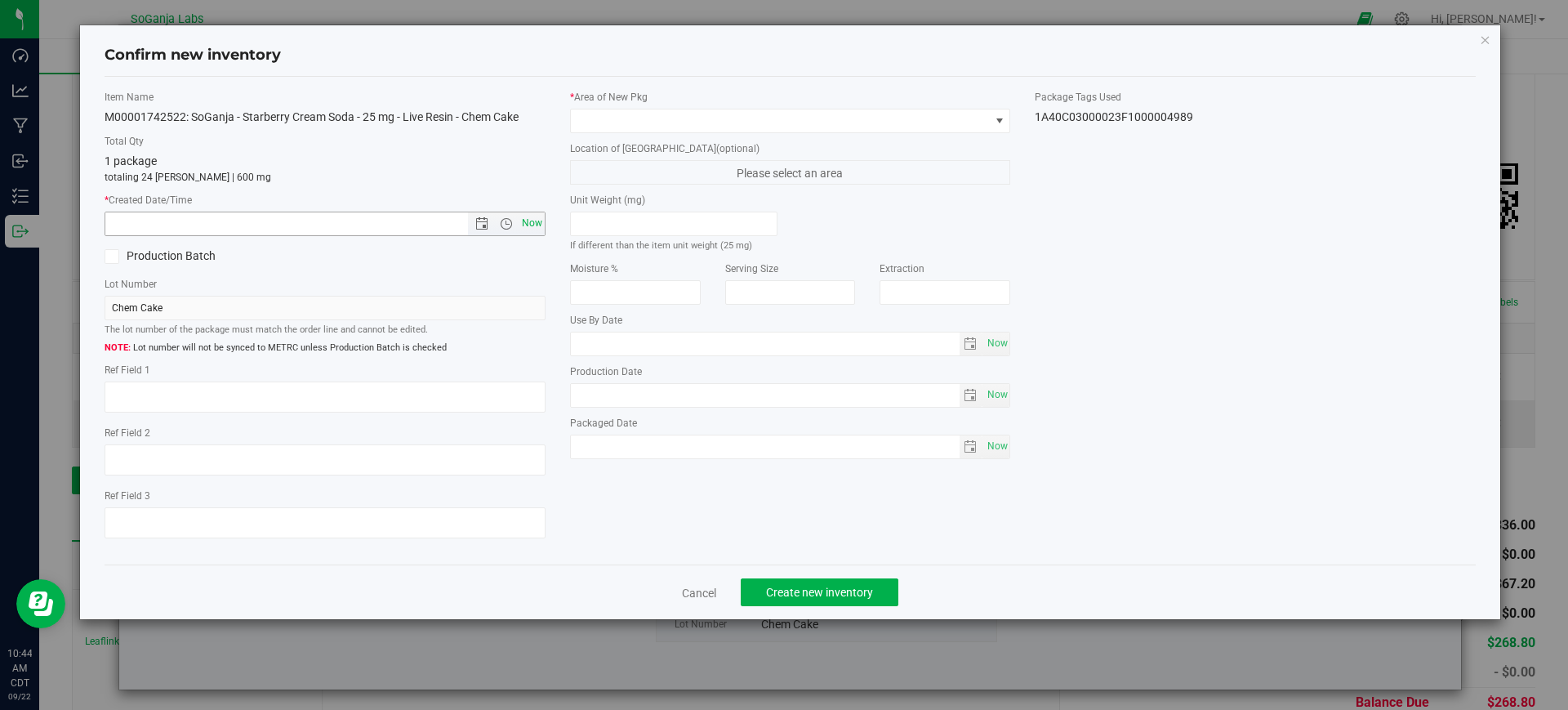
click at [540, 221] on span "Now" at bounding box center [532, 223] width 28 height 23
type input "[DATE] 10:44 AM"
click at [636, 120] on span at bounding box center [780, 121] width 419 height 23
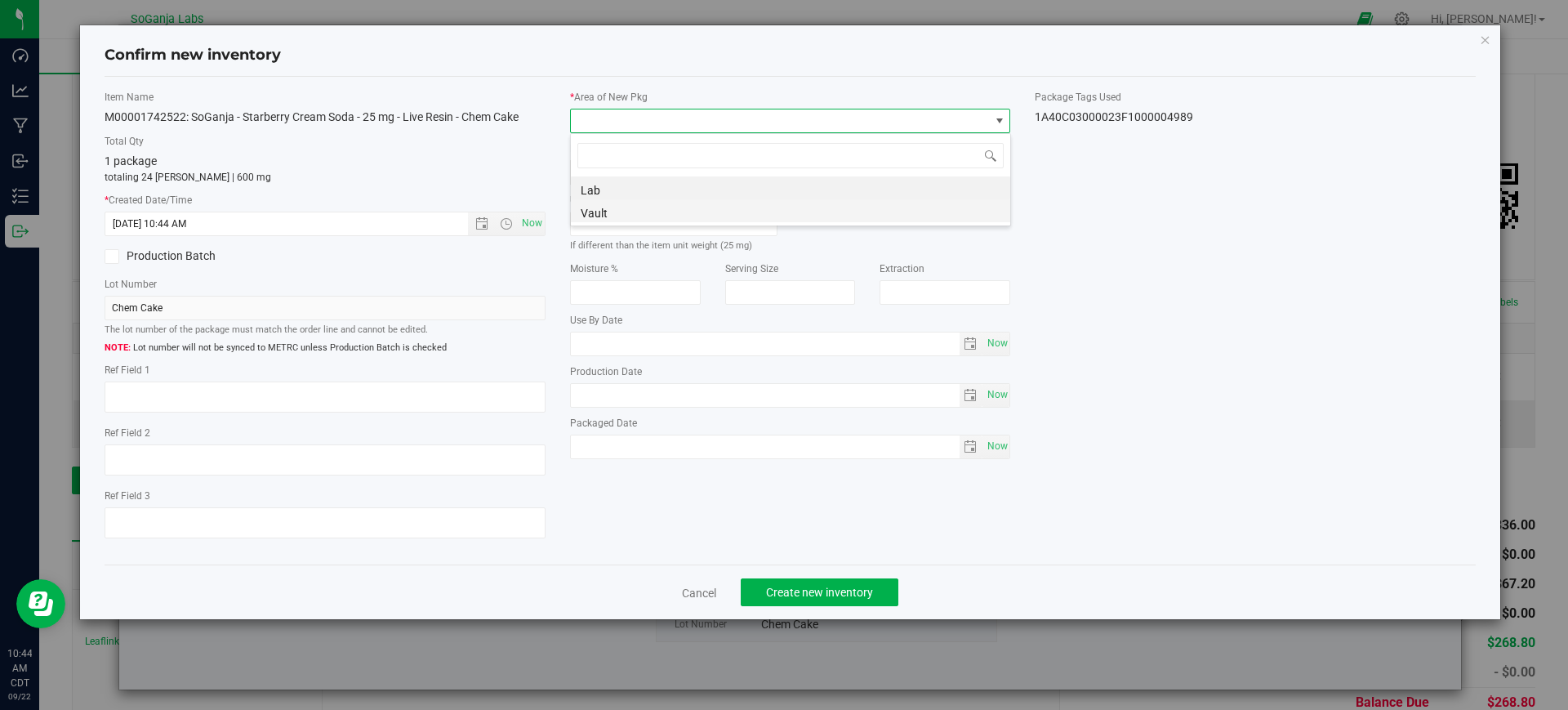
click at [627, 211] on li "Vault" at bounding box center [791, 211] width 439 height 23
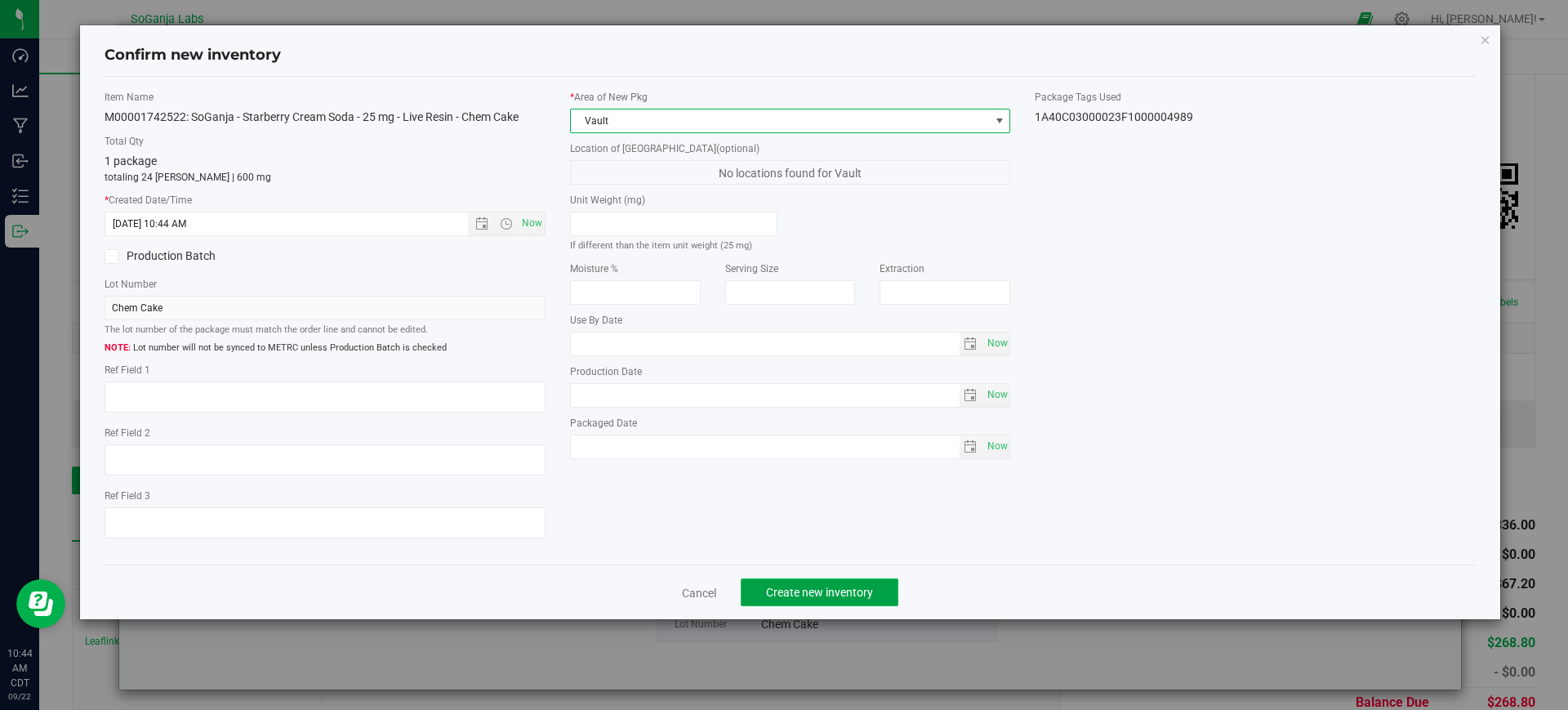
click at [874, 582] on button "Create new inventory" at bounding box center [819, 593] width 157 height 28
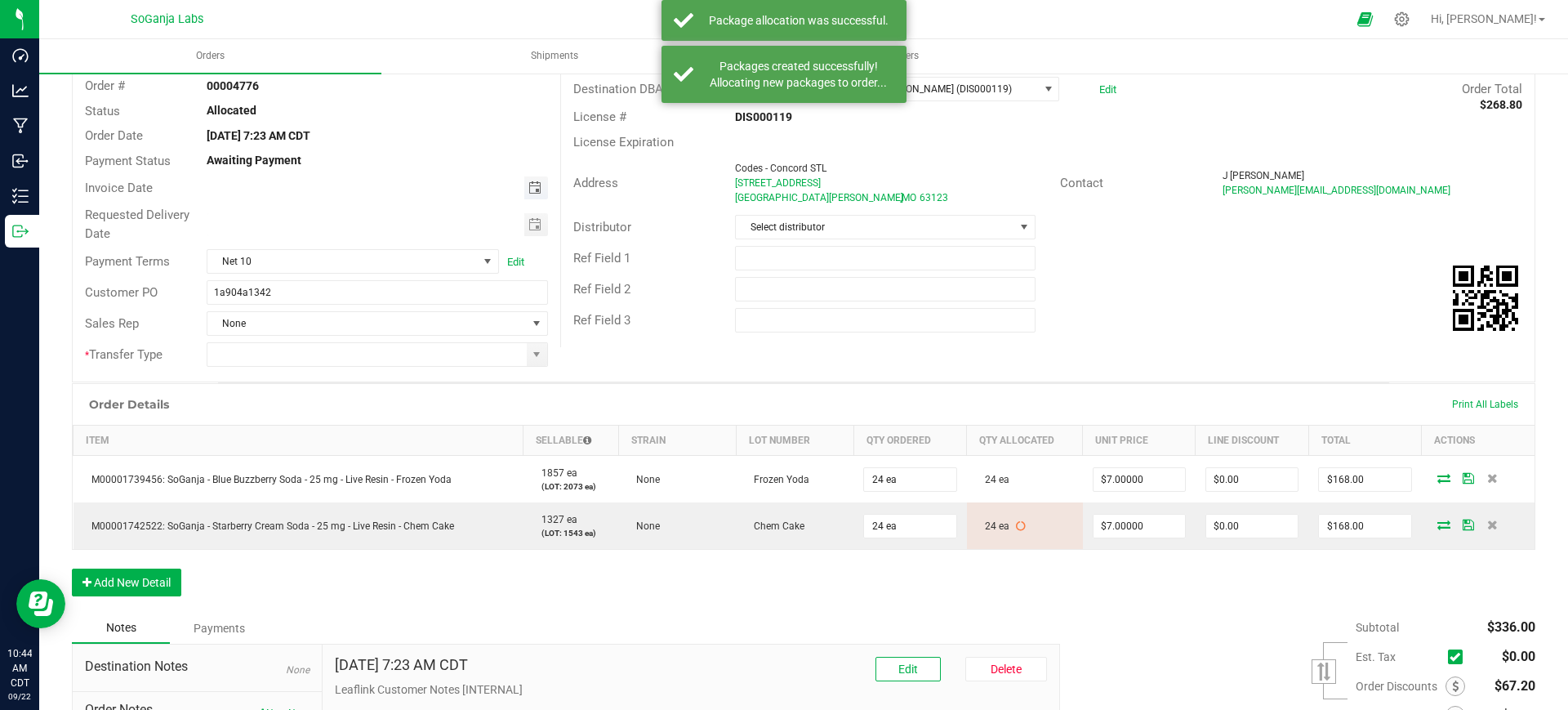
click at [535, 189] on span "Toggle calendar" at bounding box center [535, 188] width 13 height 13
click at [376, 326] on span "18" at bounding box center [374, 323] width 23 height 25
type input "[DATE]"
click at [529, 226] on span "Toggle calendar" at bounding box center [535, 225] width 13 height 13
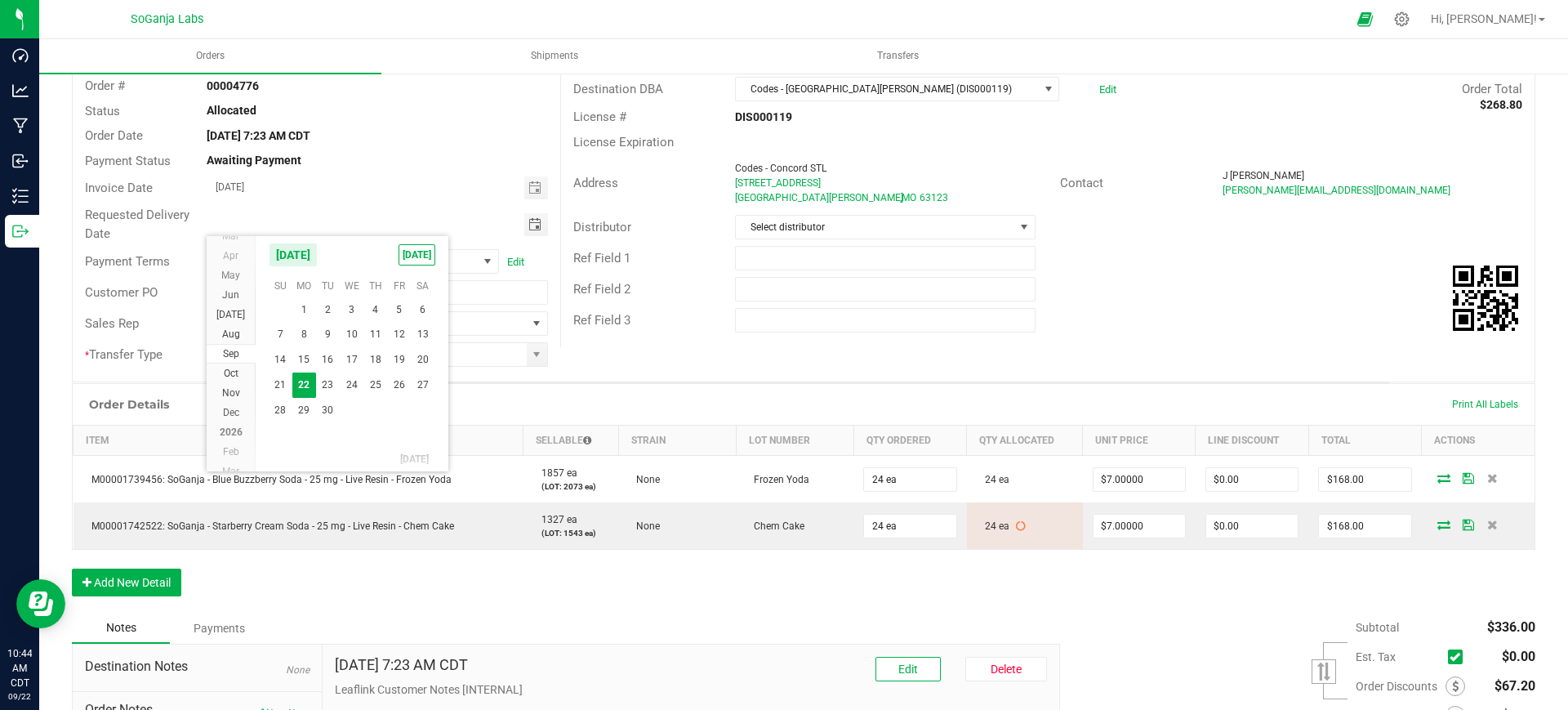
click at [343, 378] on span "24" at bounding box center [351, 385] width 23 height 25
type input "[DATE]"
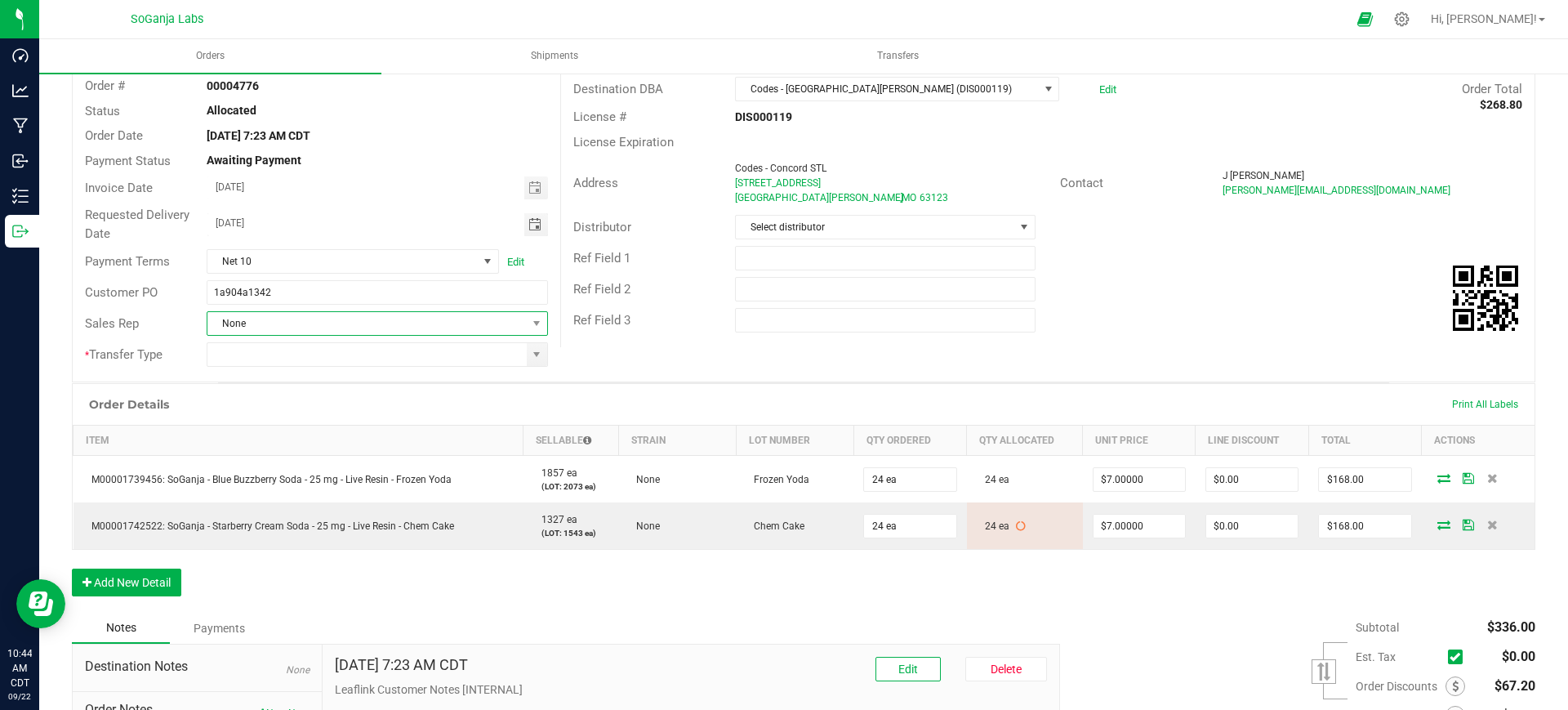
click at [343, 313] on span "None" at bounding box center [367, 323] width 318 height 23
click at [347, 298] on input "1a904a1342" at bounding box center [377, 293] width 341 height 24
click at [531, 349] on span at bounding box center [536, 355] width 13 height 13
type input "1a904a1342 Codes - [GEOGRAPHIC_DATA] DIS000119"
click at [297, 444] on li "Unaffiliated Transfer" at bounding box center [374, 440] width 336 height 28
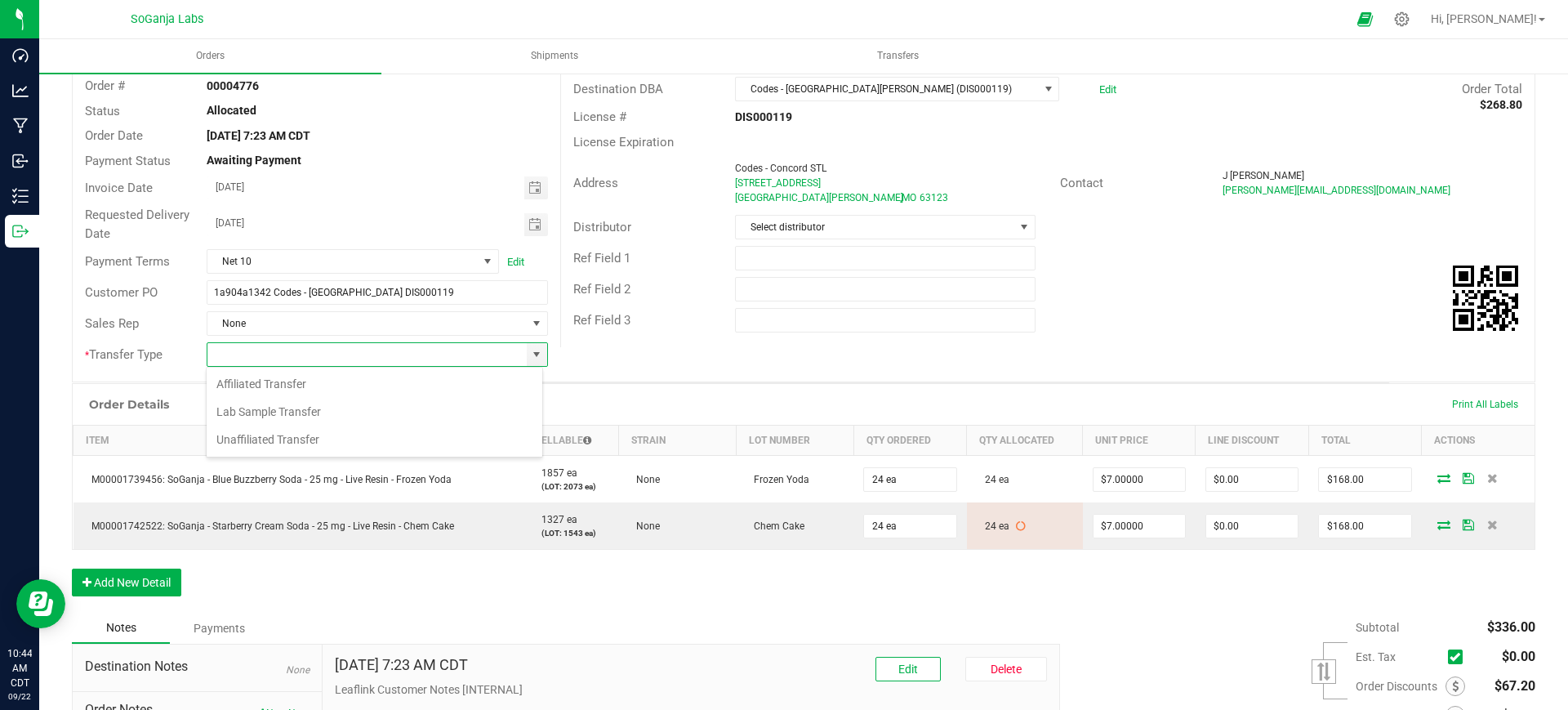
type input "Unaffiliated Transfer"
drag, startPoint x: 782, startPoint y: 224, endPoint x: 768, endPoint y: 237, distance: 19.1
click at [782, 224] on span "Select distributor" at bounding box center [874, 227] width 277 height 23
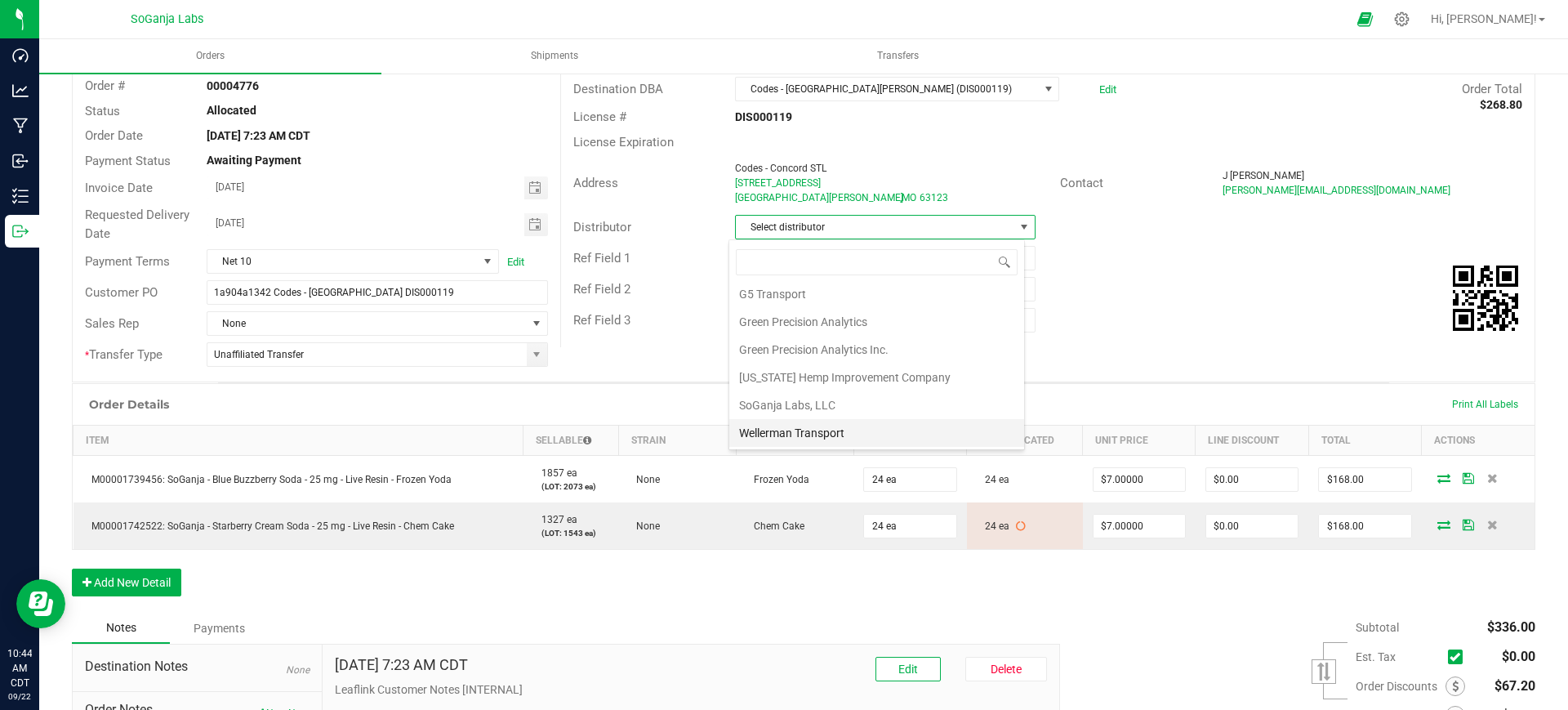
click at [817, 430] on li "Wellerman Transport" at bounding box center [876, 433] width 295 height 28
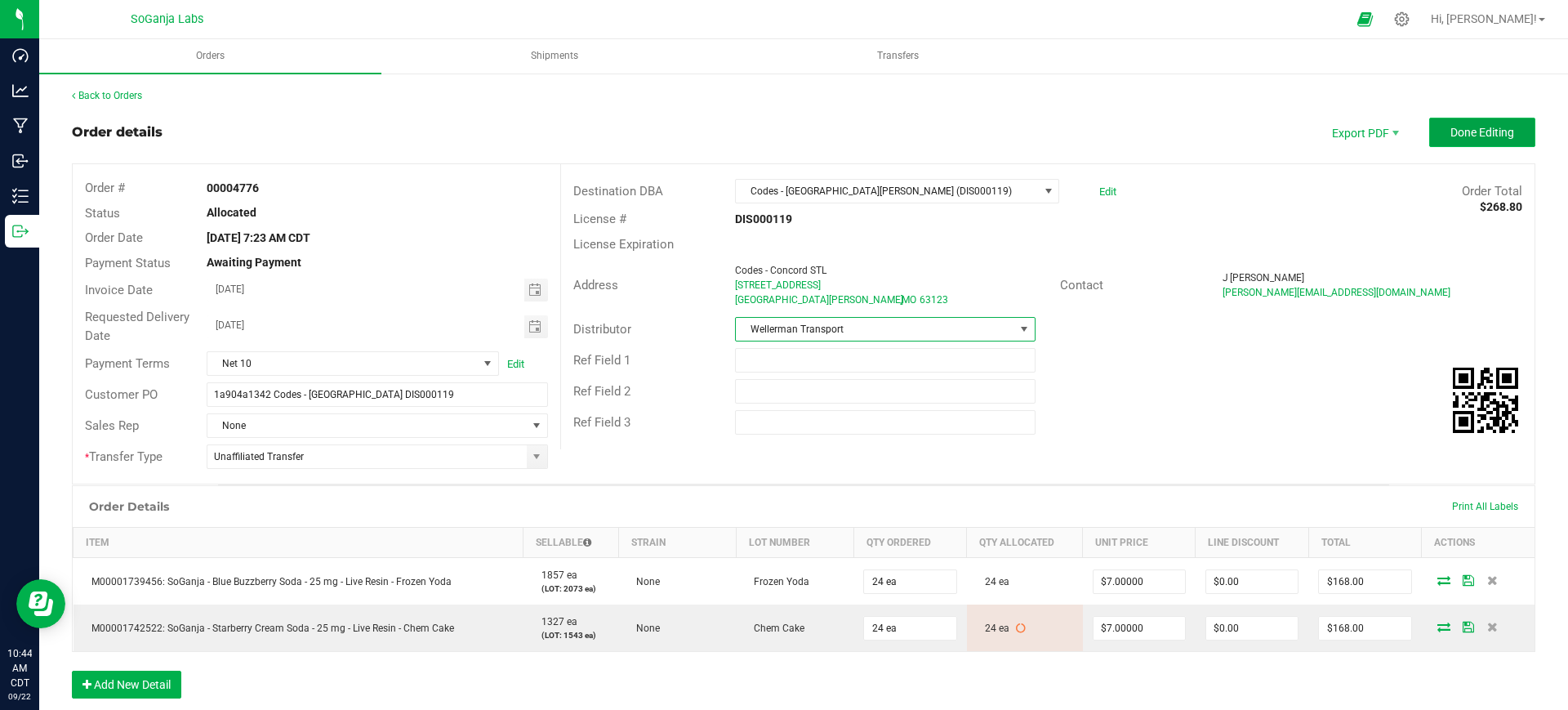
click at [1454, 135] on span "Done Editing" at bounding box center [1482, 132] width 63 height 13
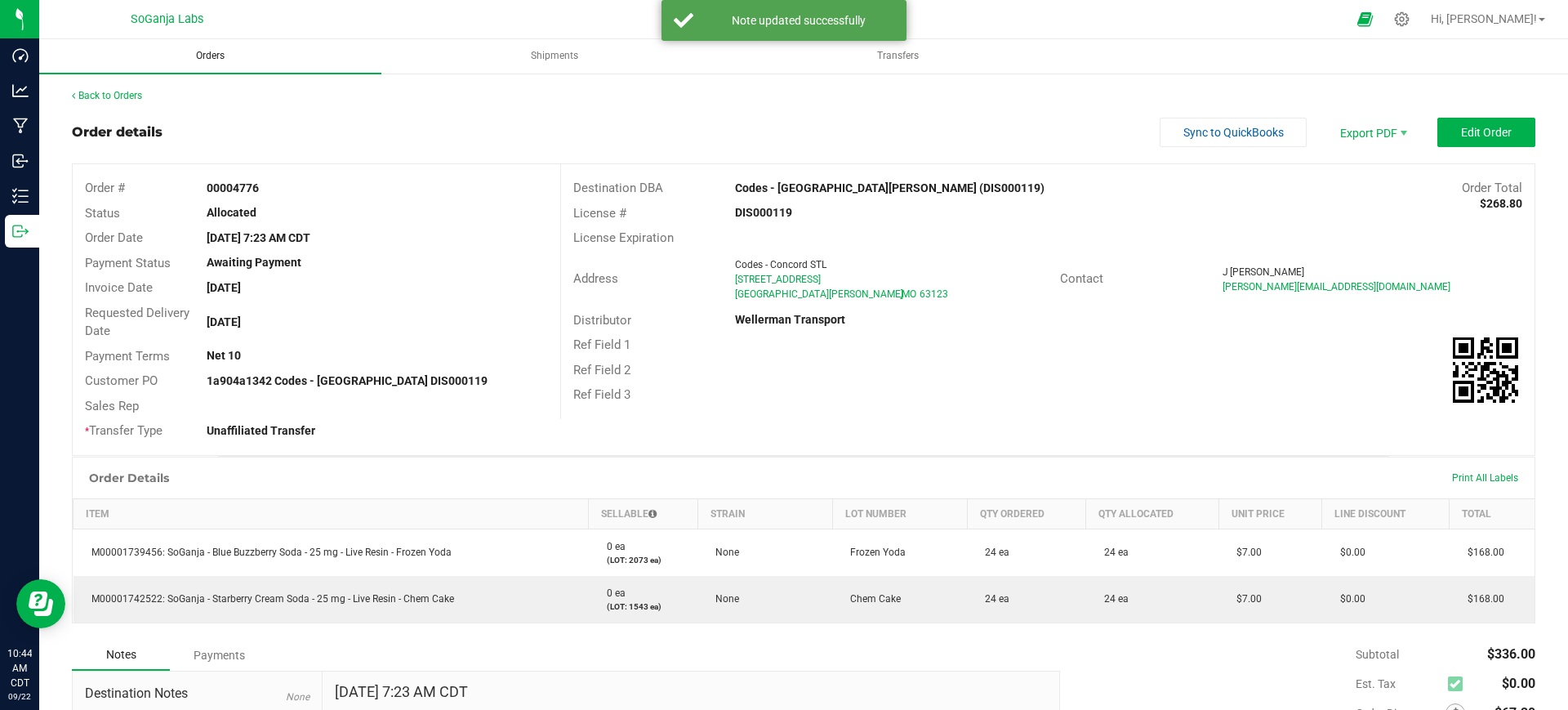
click at [203, 47] on uib-tab-heading "Orders" at bounding box center [210, 56] width 343 height 34
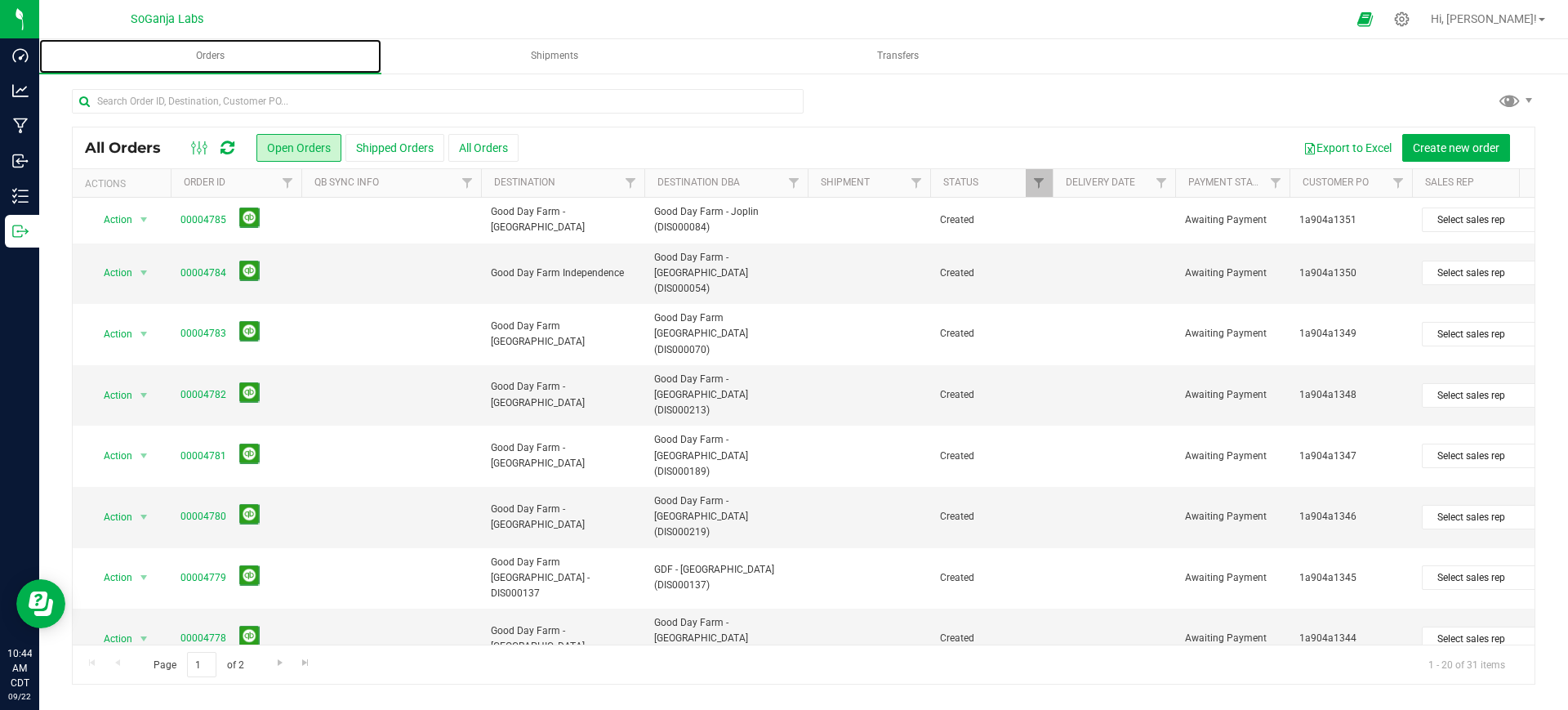
scroll to position [536, 0]
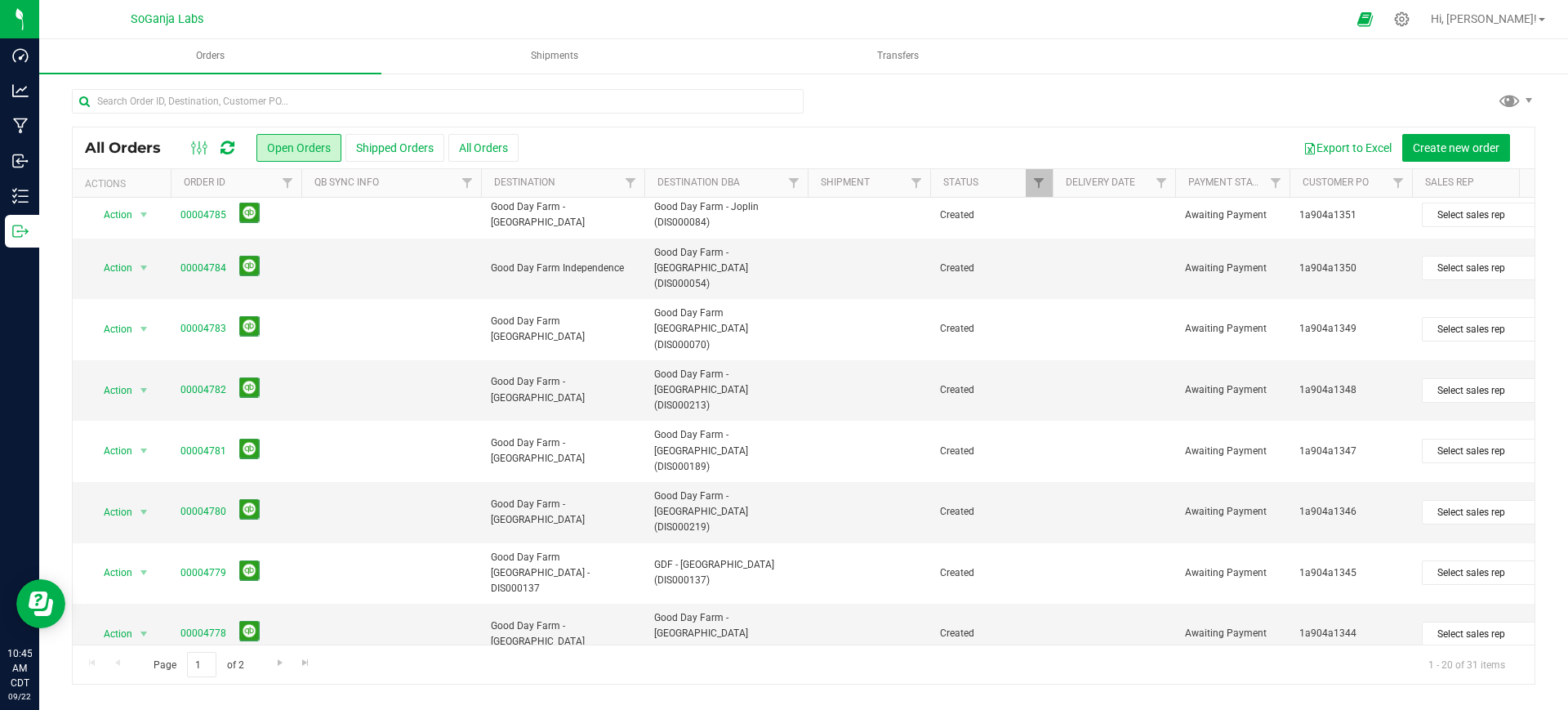
click at [129, 684] on span "Action" at bounding box center [111, 695] width 44 height 23
click at [128, 366] on li "Edit order" at bounding box center [151, 368] width 123 height 24
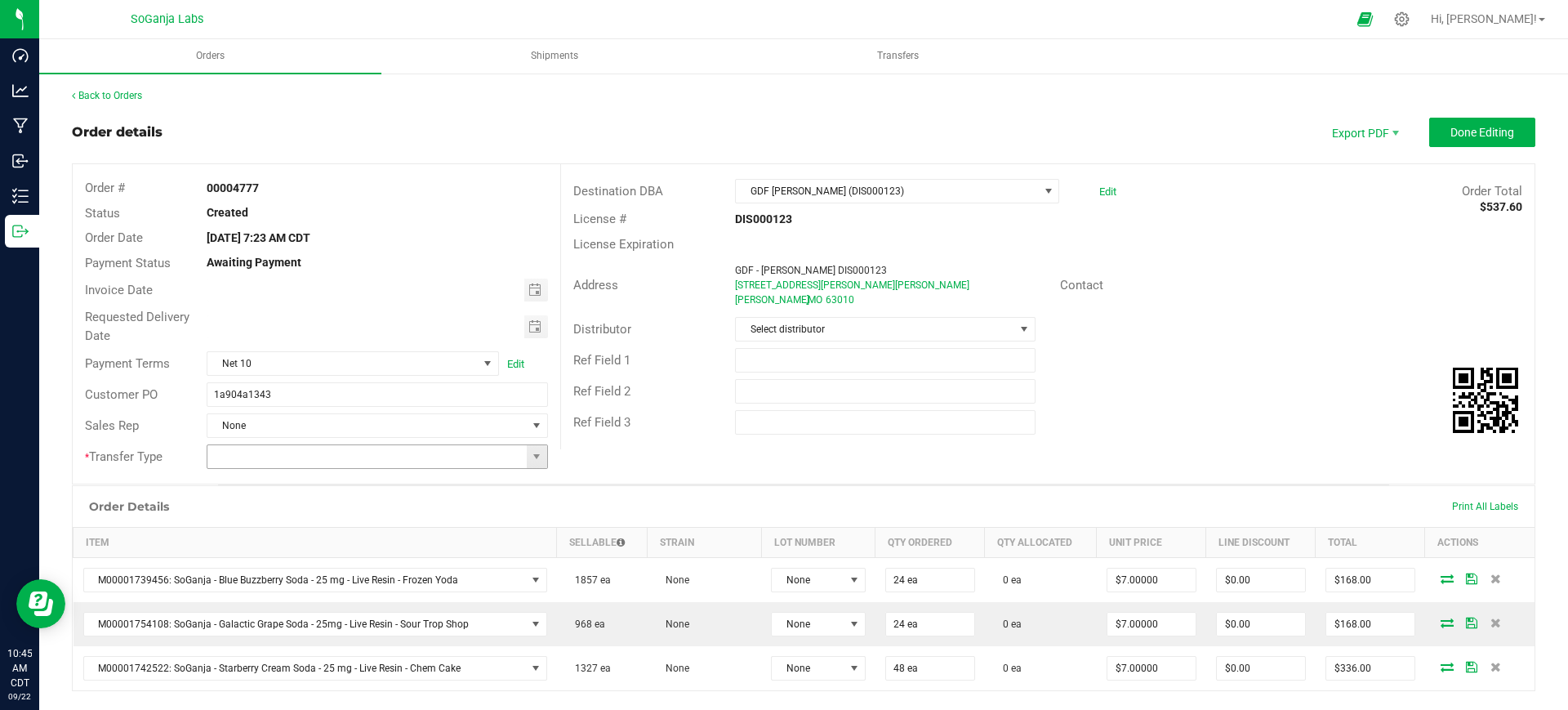
scroll to position [204, 0]
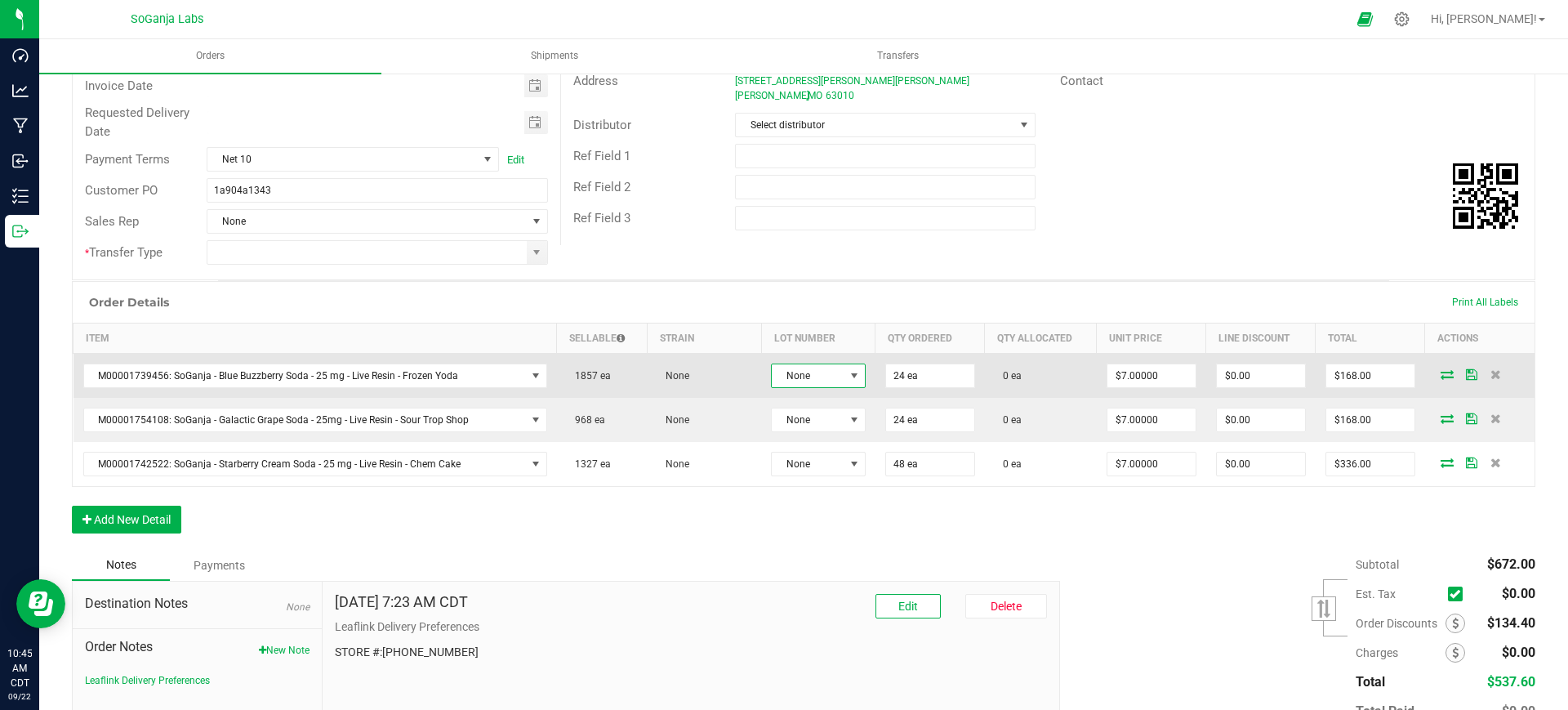
click at [777, 374] on span "None" at bounding box center [808, 375] width 73 height 23
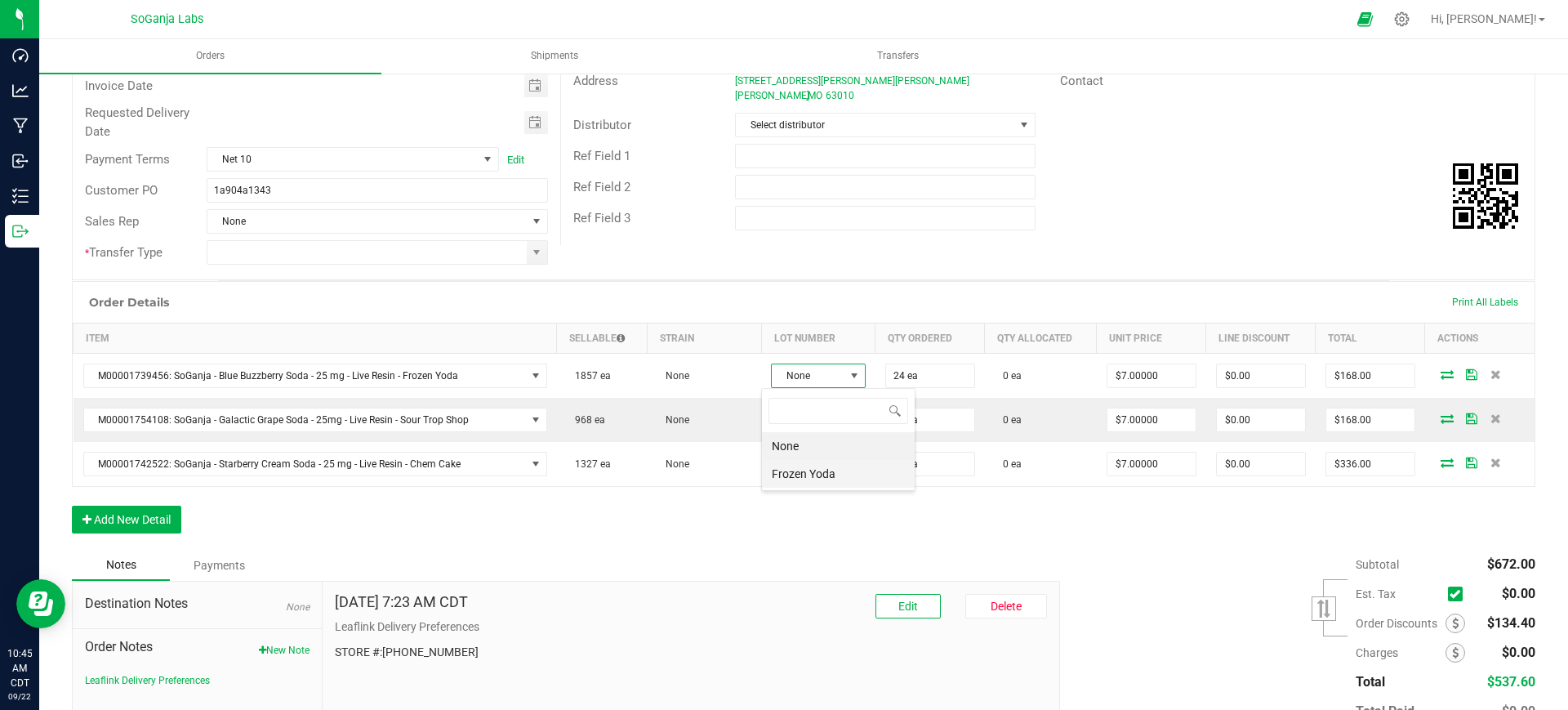
scroll to position [24, 93]
click at [803, 477] on Yoda "Frozen Yoda" at bounding box center [838, 474] width 153 height 28
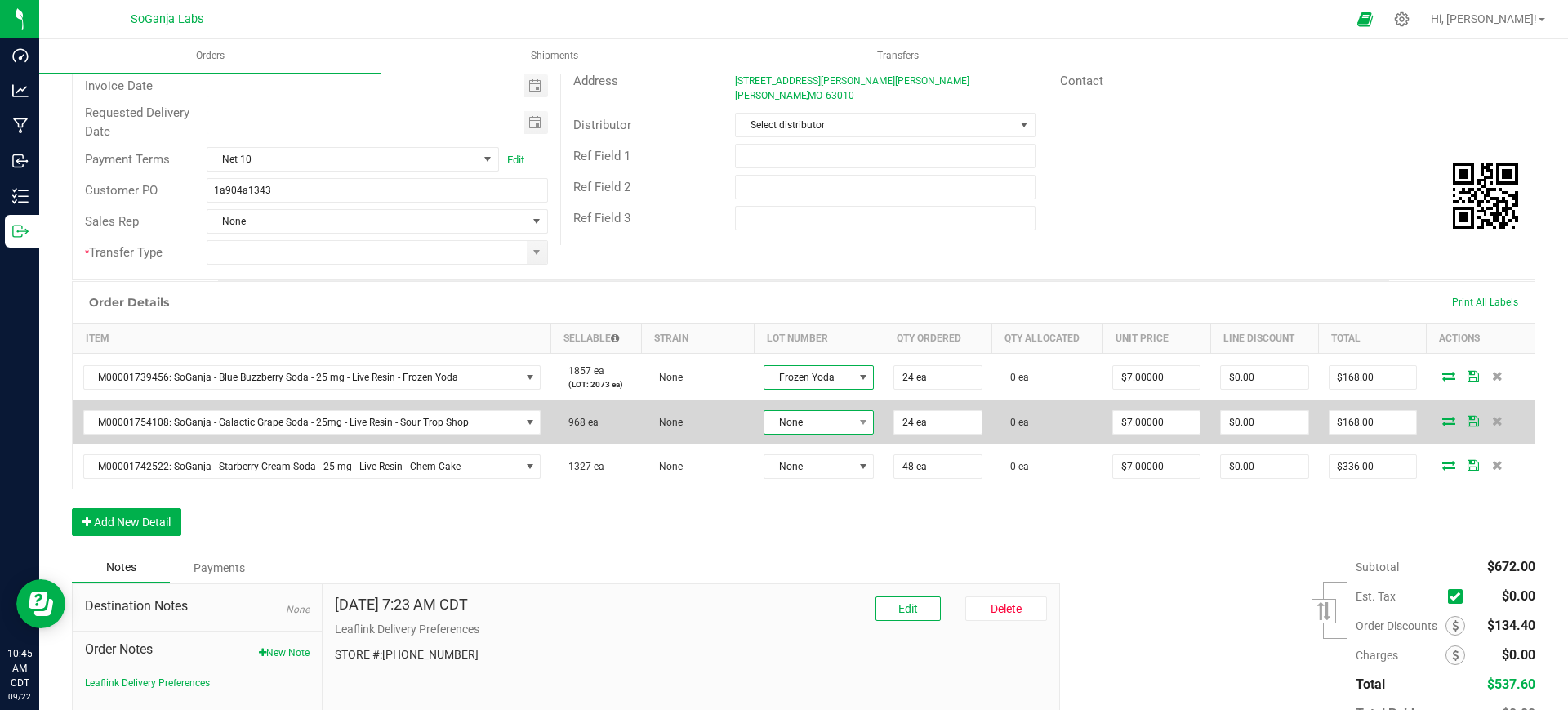
click at [810, 417] on span "None" at bounding box center [808, 422] width 88 height 23
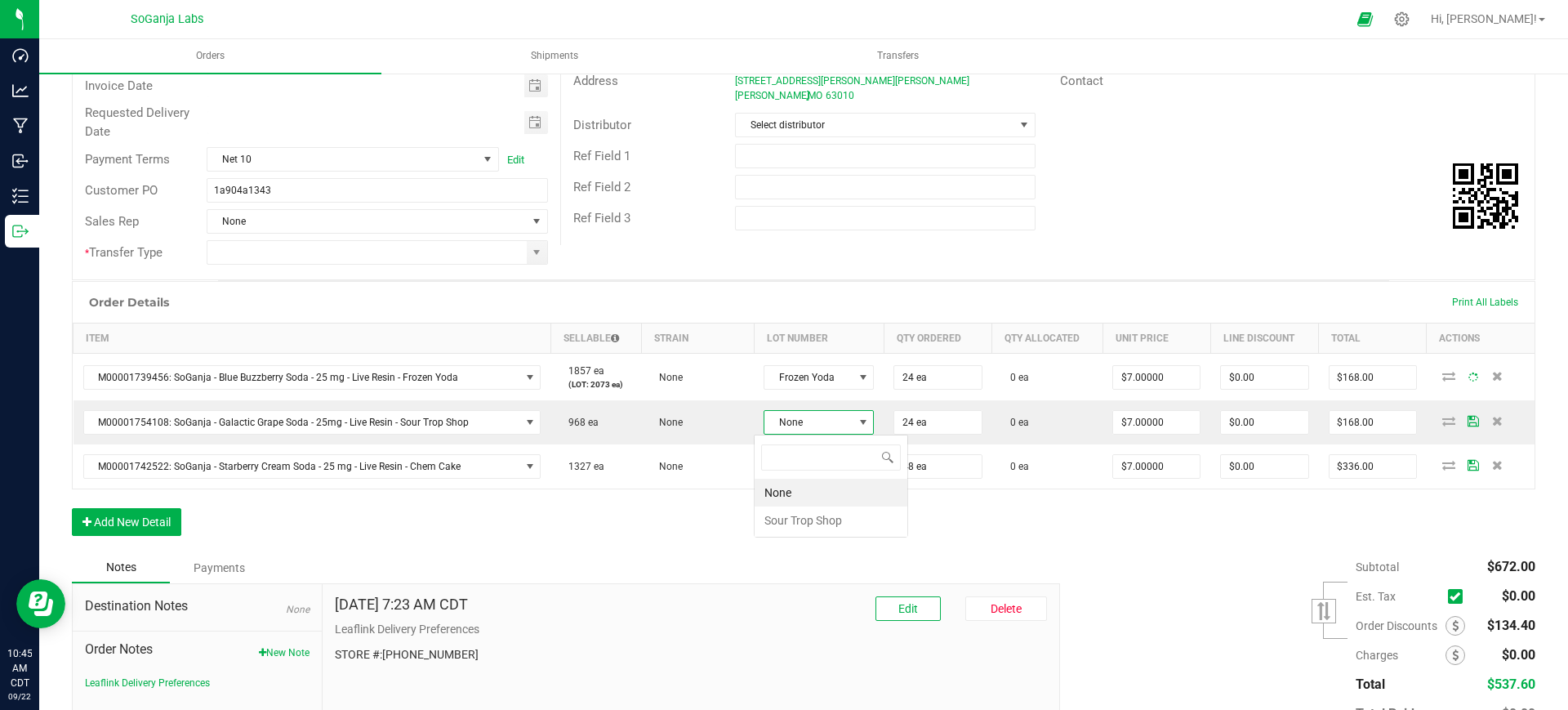
scroll to position [24, 109]
click at [824, 521] on Shop "Sour Trop Shop" at bounding box center [831, 521] width 153 height 28
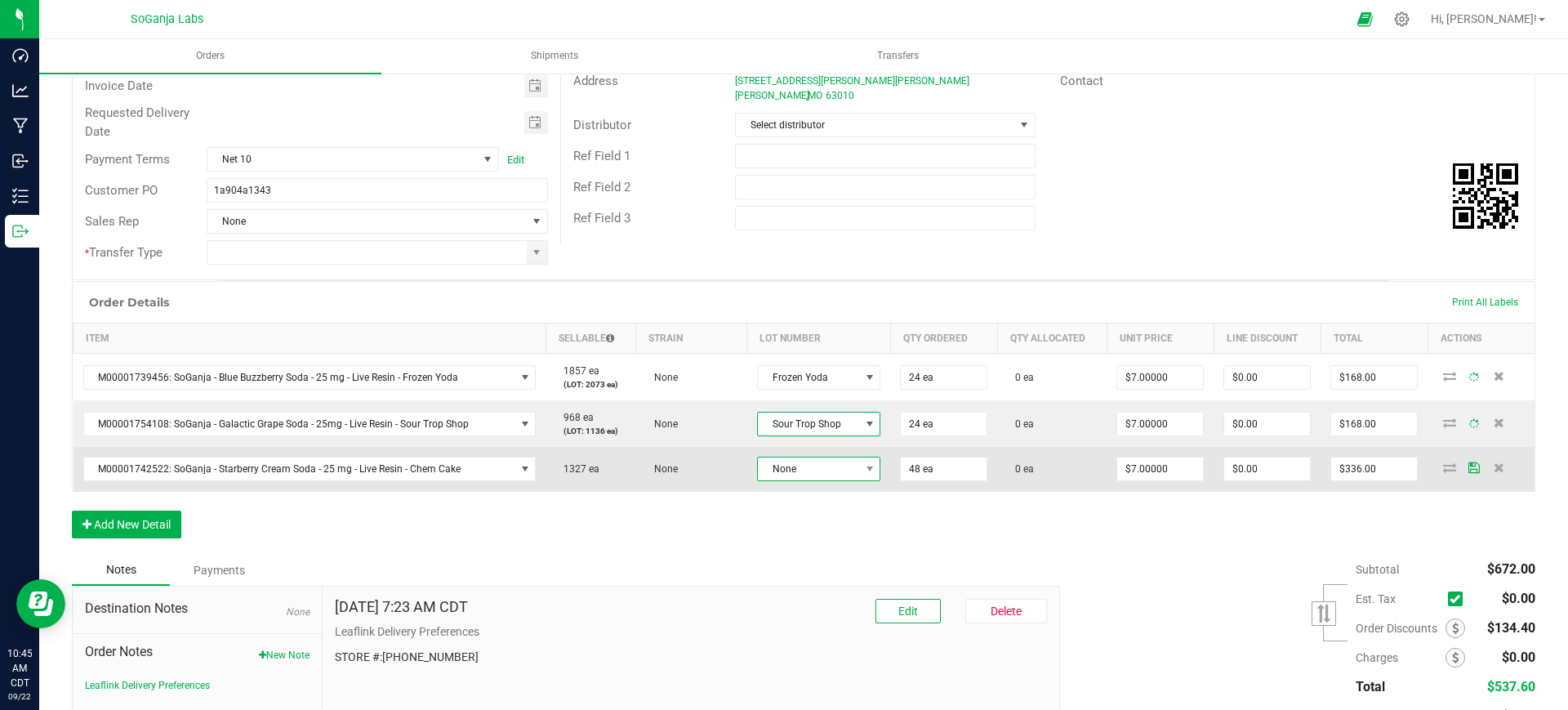
click at [819, 463] on span "None" at bounding box center [808, 469] width 101 height 23
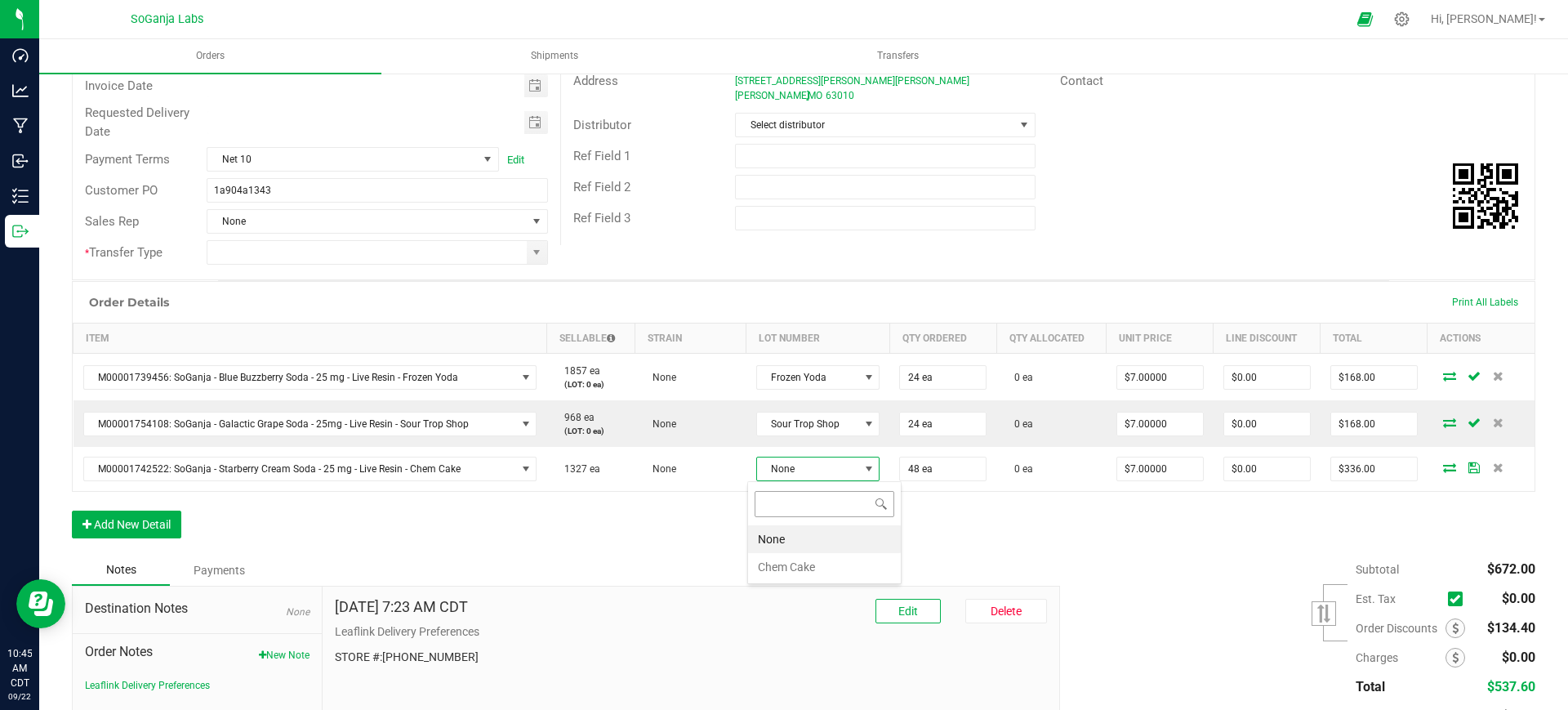
scroll to position [24, 121]
click at [804, 554] on Cake "Chem Cake" at bounding box center [825, 567] width 153 height 28
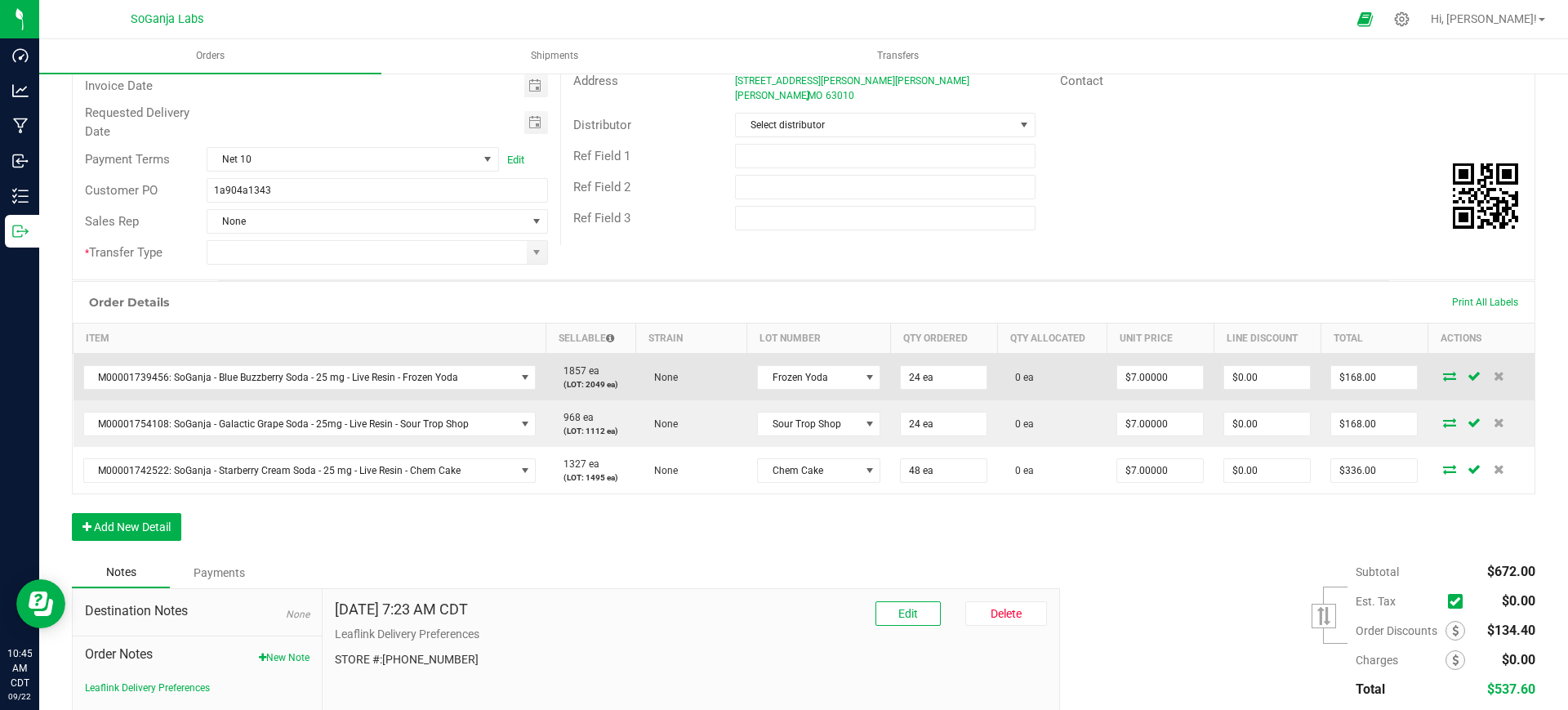
click at [1443, 375] on icon at bounding box center [1450, 375] width 13 height 10
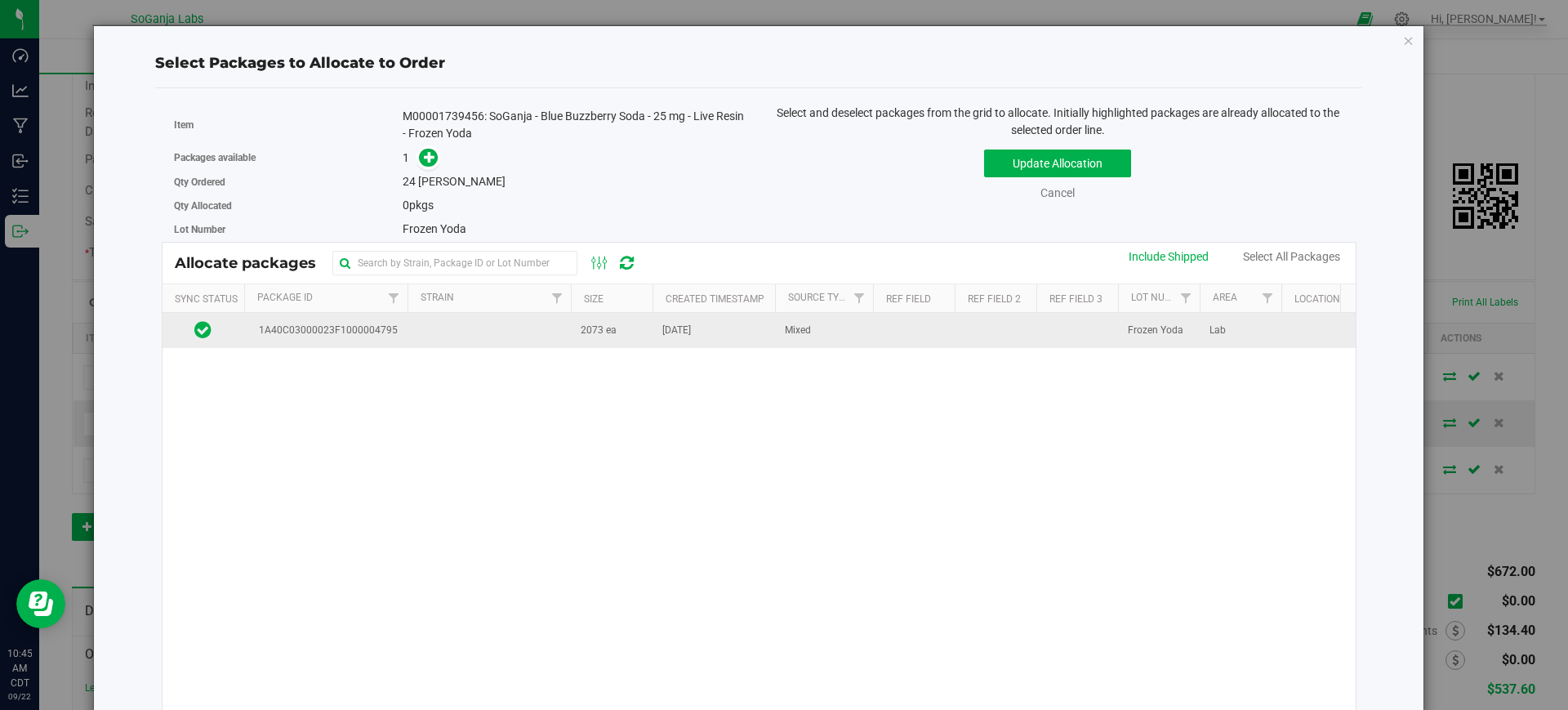
click at [537, 334] on td at bounding box center [489, 331] width 163 height 35
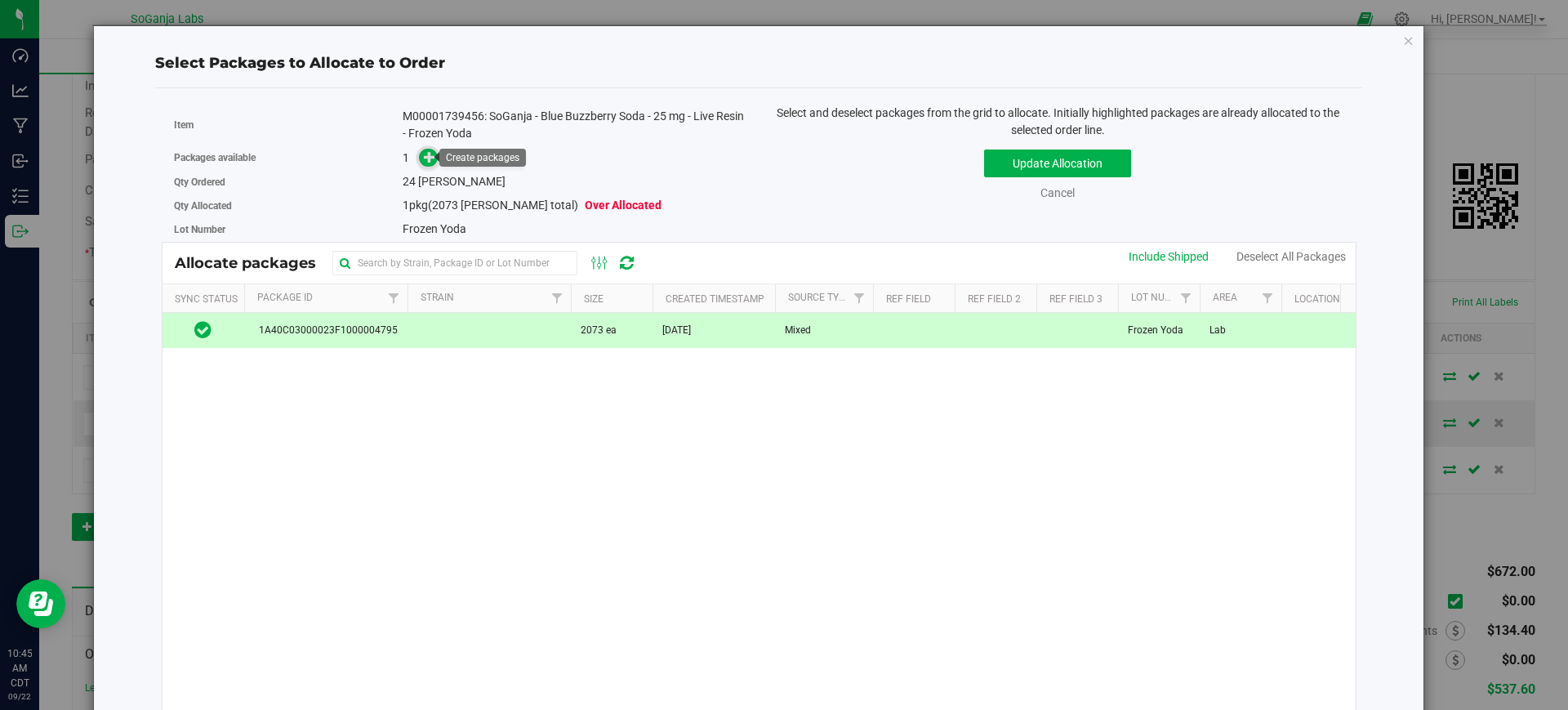
click at [427, 160] on icon at bounding box center [429, 157] width 11 height 11
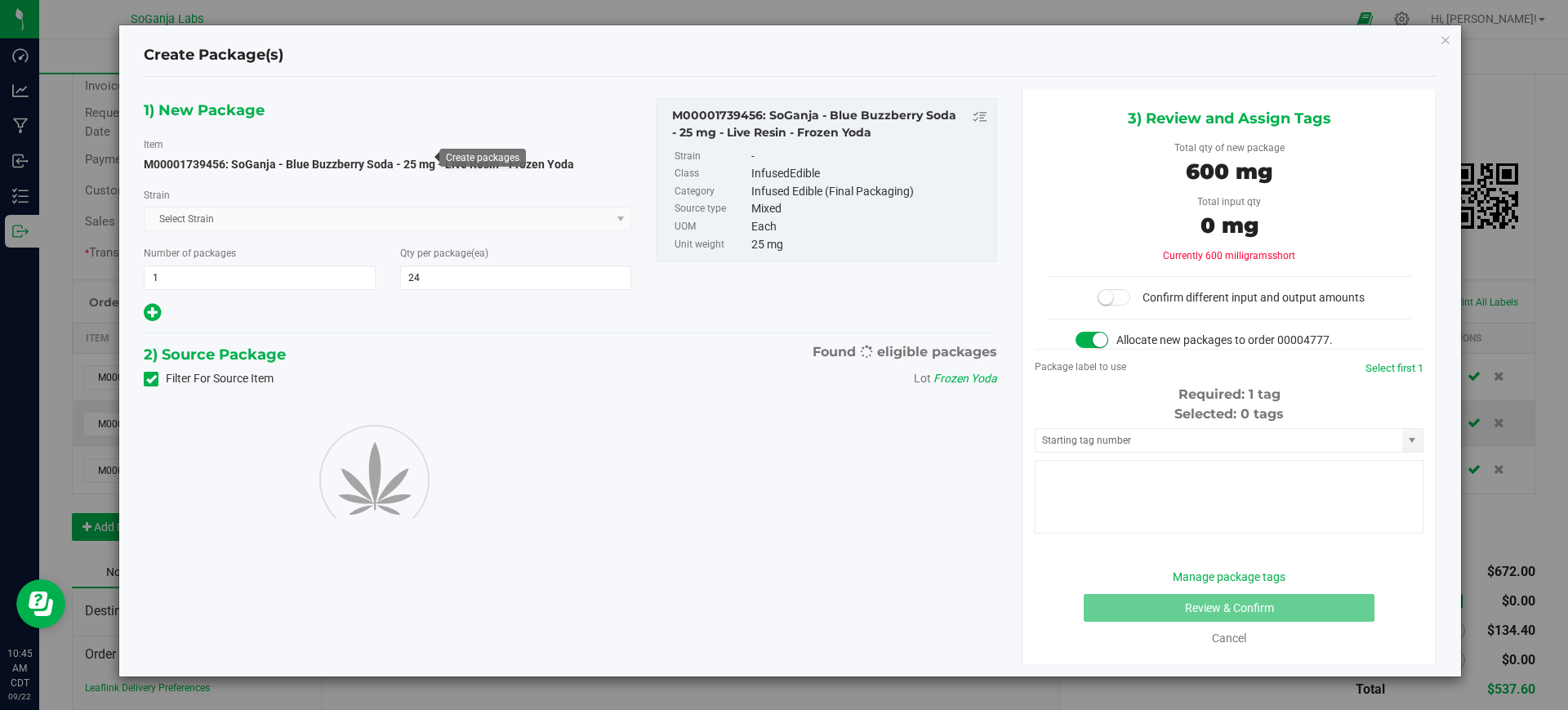
type input "24"
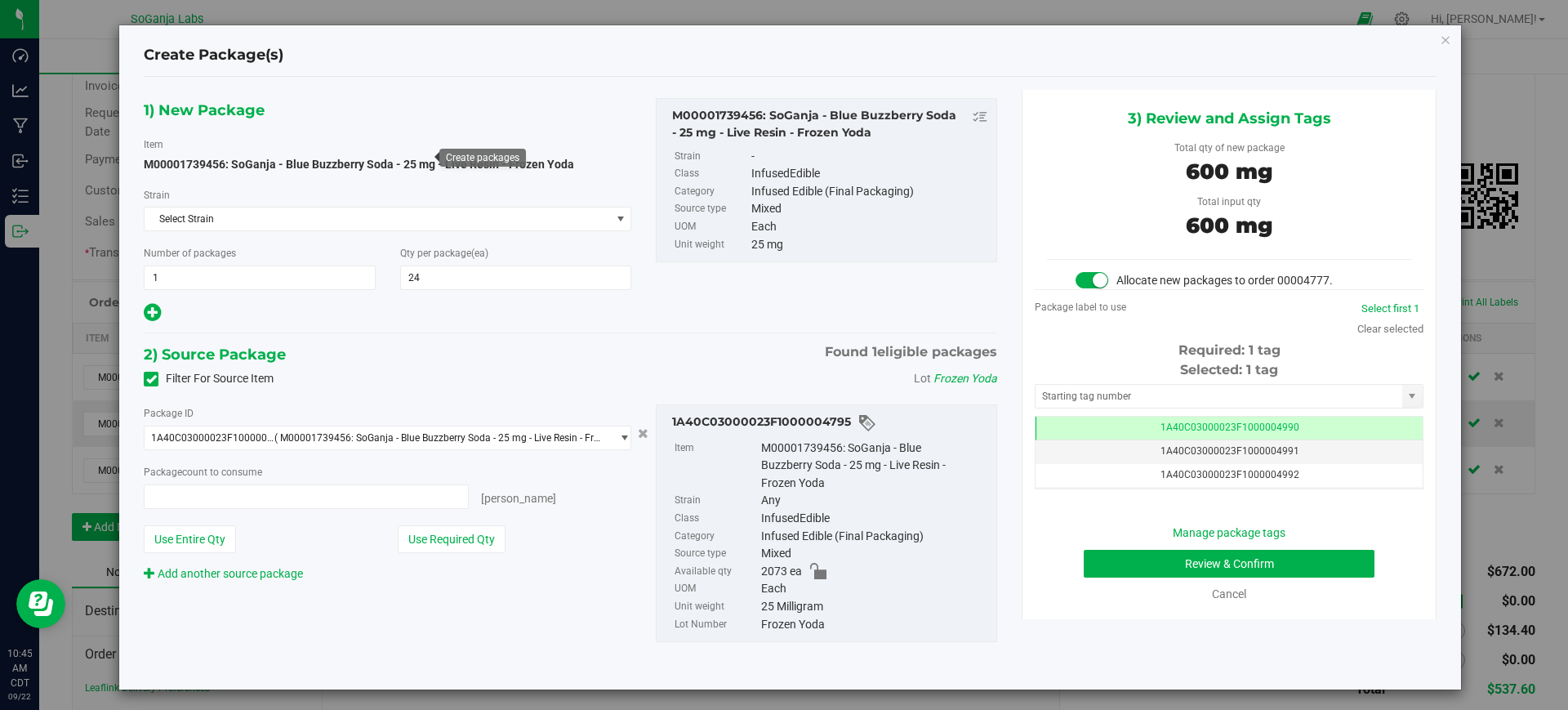
type input "24 ea"
click at [1253, 561] on button "Review & Confirm" at bounding box center [1229, 564] width 291 height 28
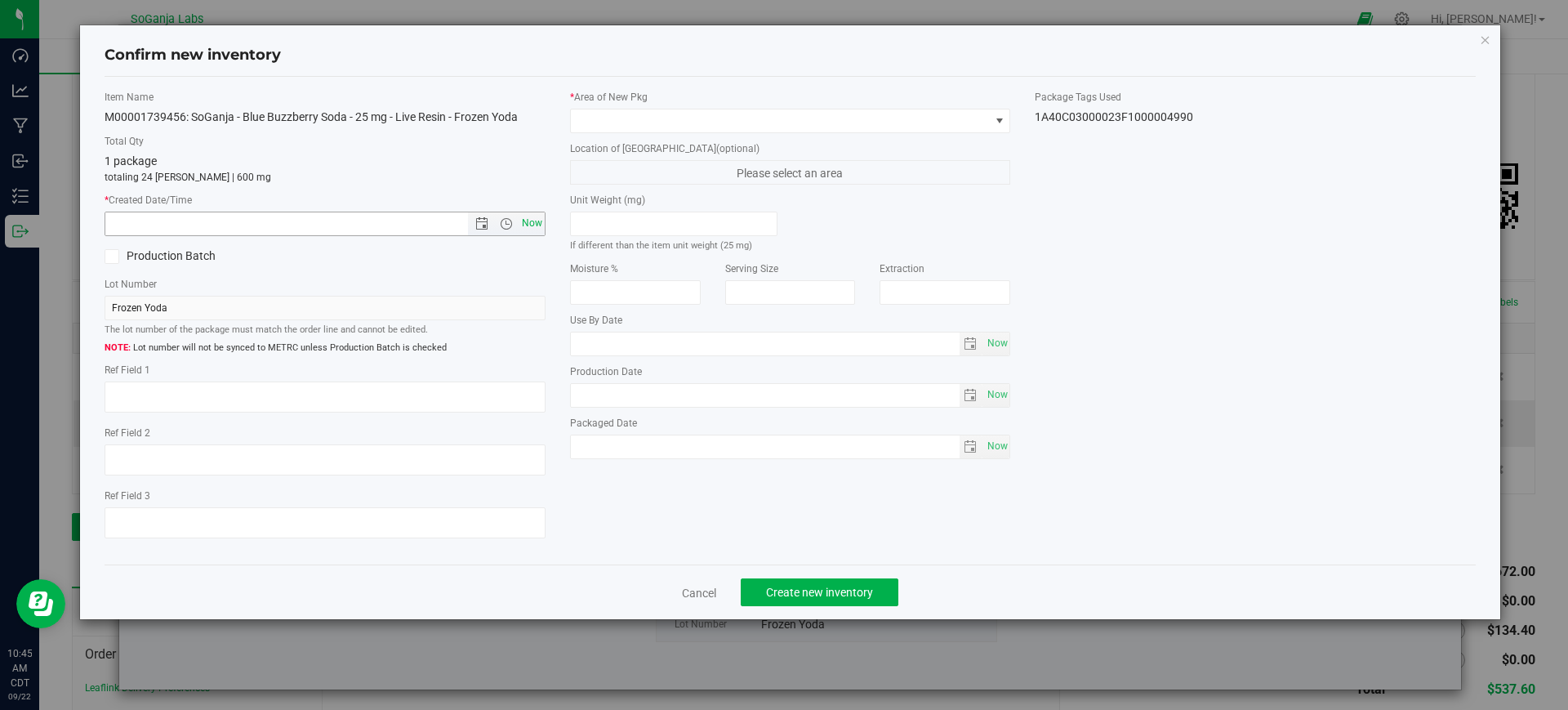
click at [530, 223] on span "Now" at bounding box center [532, 223] width 28 height 23
type input "[DATE] 10:45 AM"
click at [580, 126] on span at bounding box center [780, 121] width 419 height 23
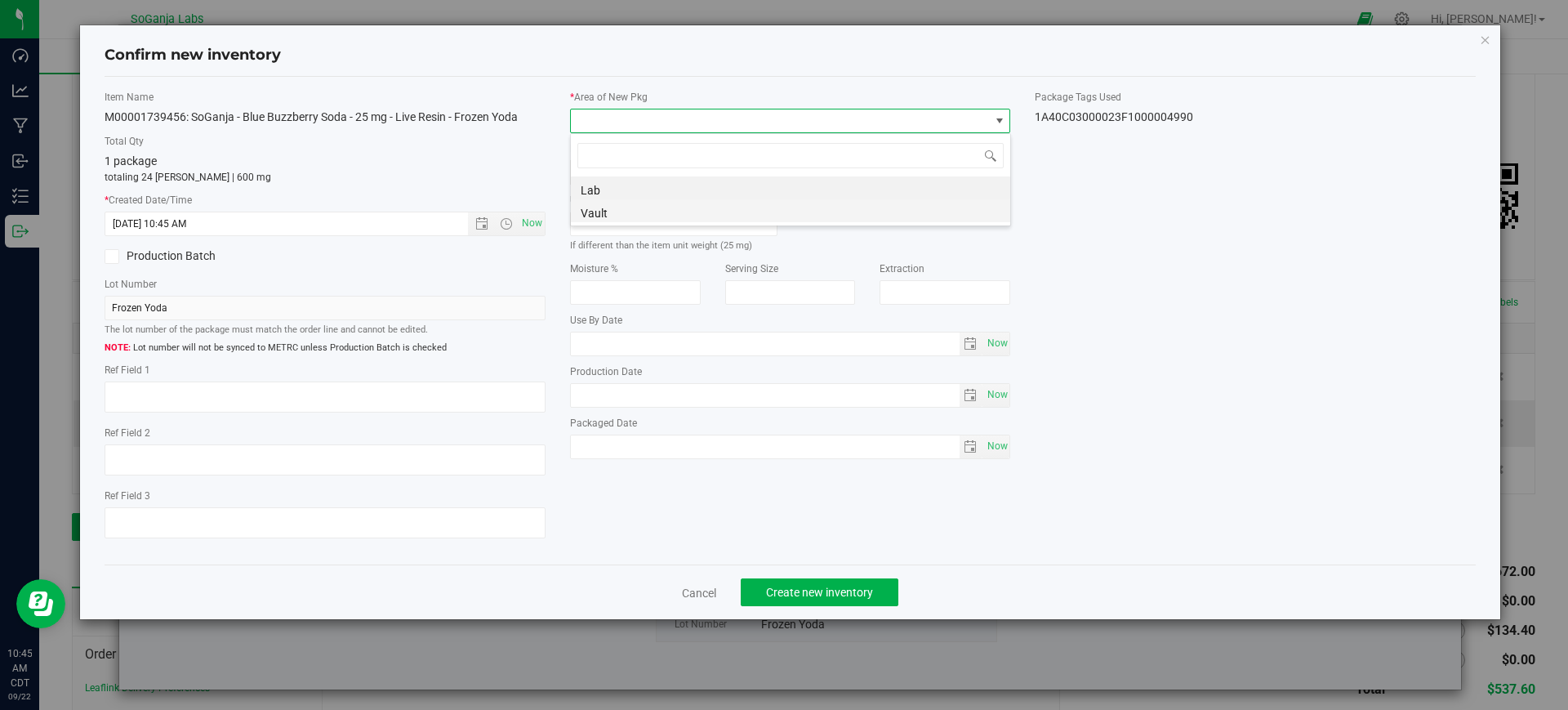
click at [588, 203] on li "Vault" at bounding box center [791, 211] width 439 height 23
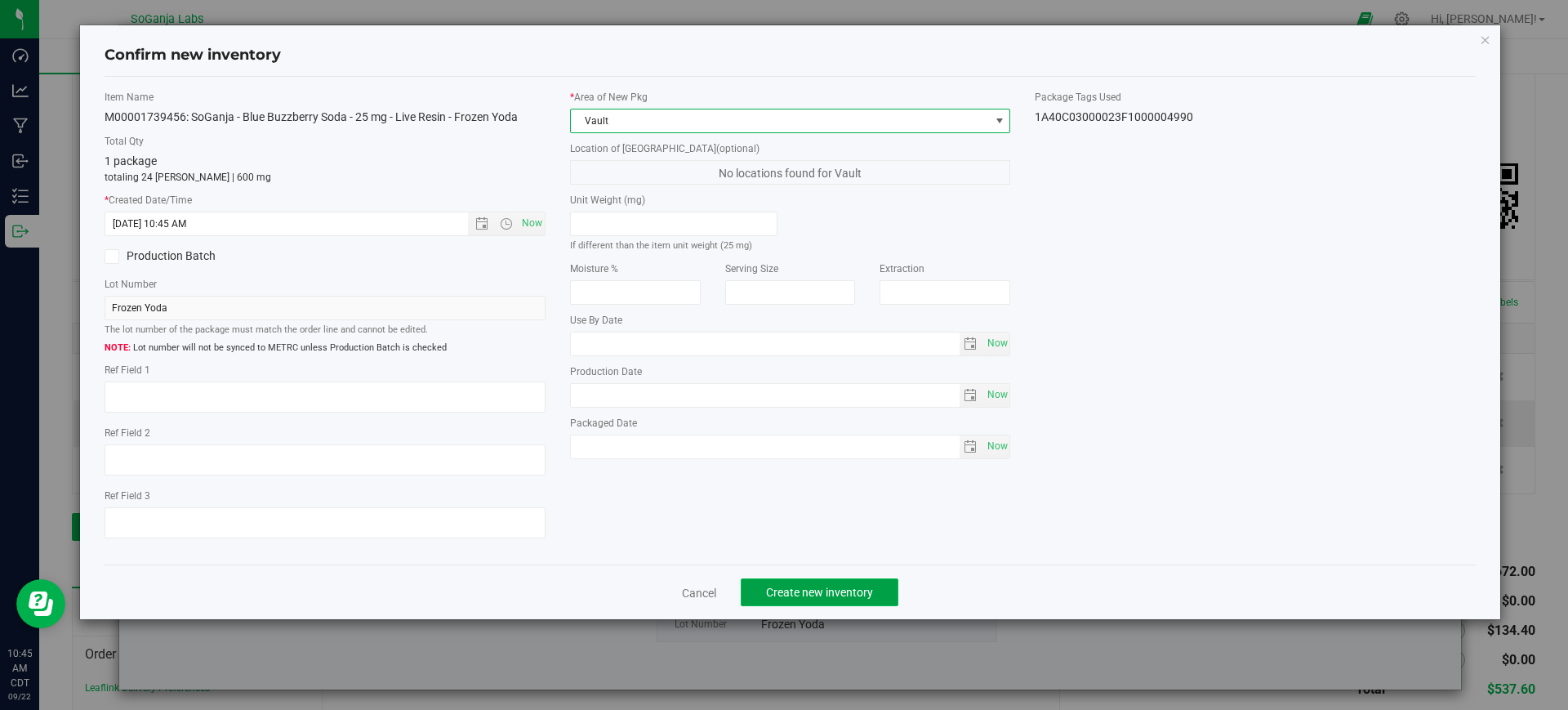
click at [797, 593] on span "Create new inventory" at bounding box center [819, 593] width 107 height 13
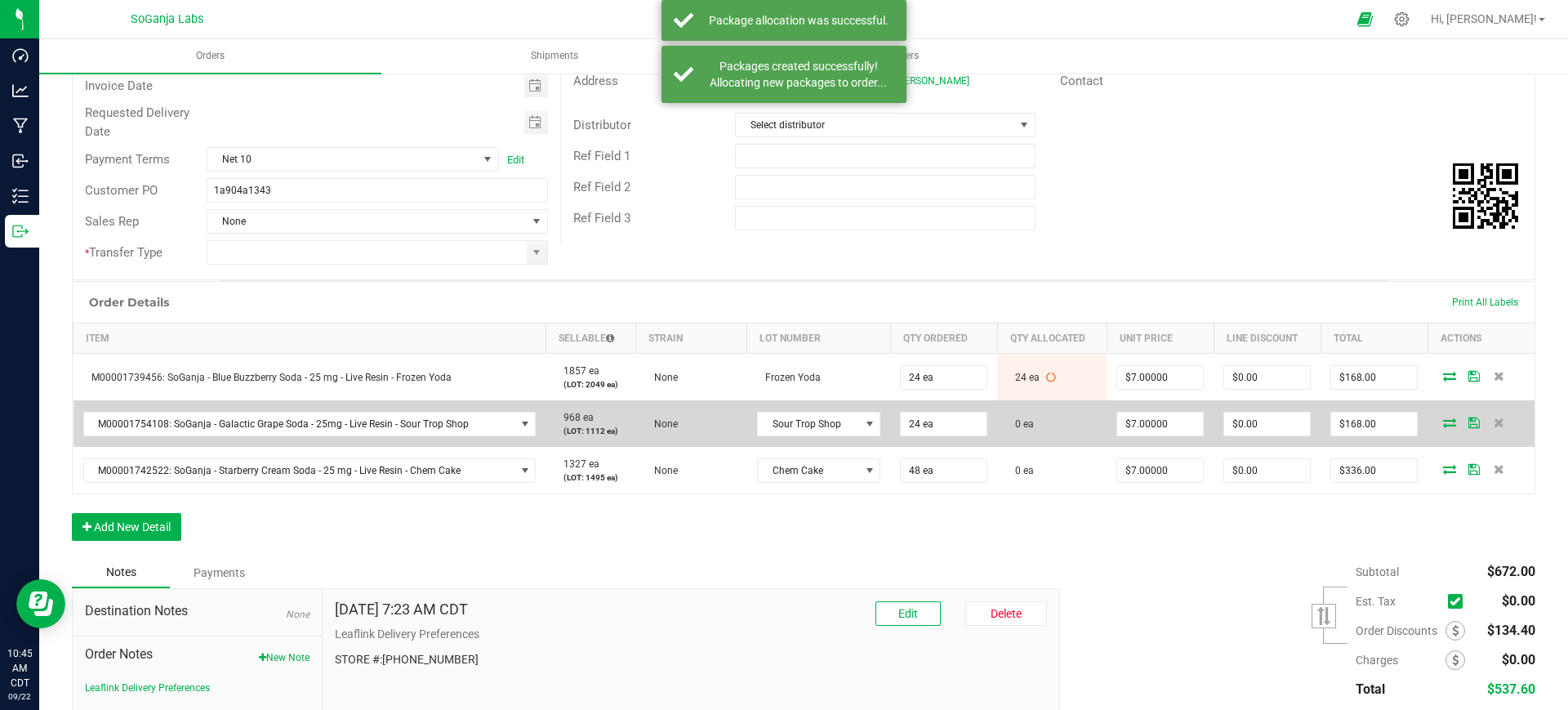
click at [1443, 425] on icon at bounding box center [1450, 422] width 13 height 10
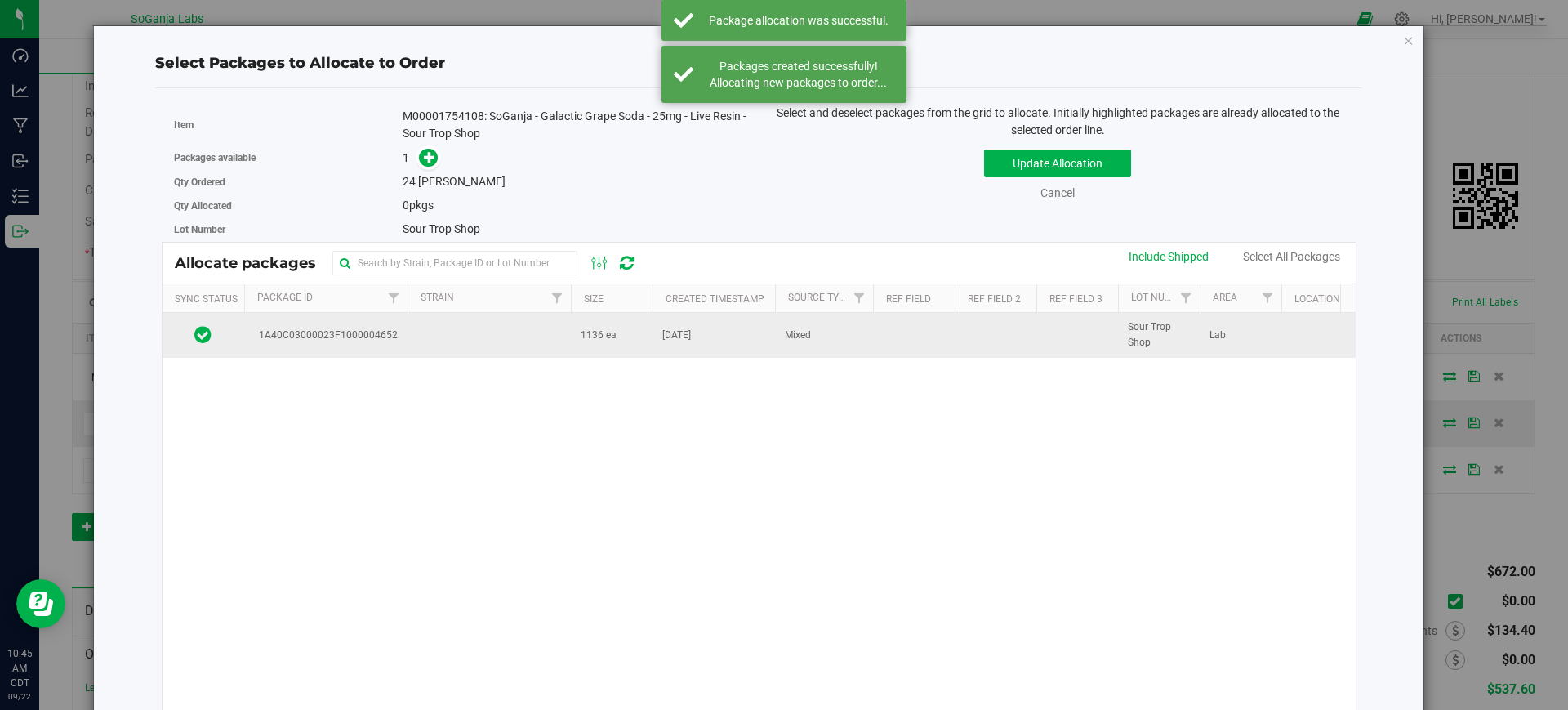
click at [486, 330] on td at bounding box center [489, 335] width 163 height 44
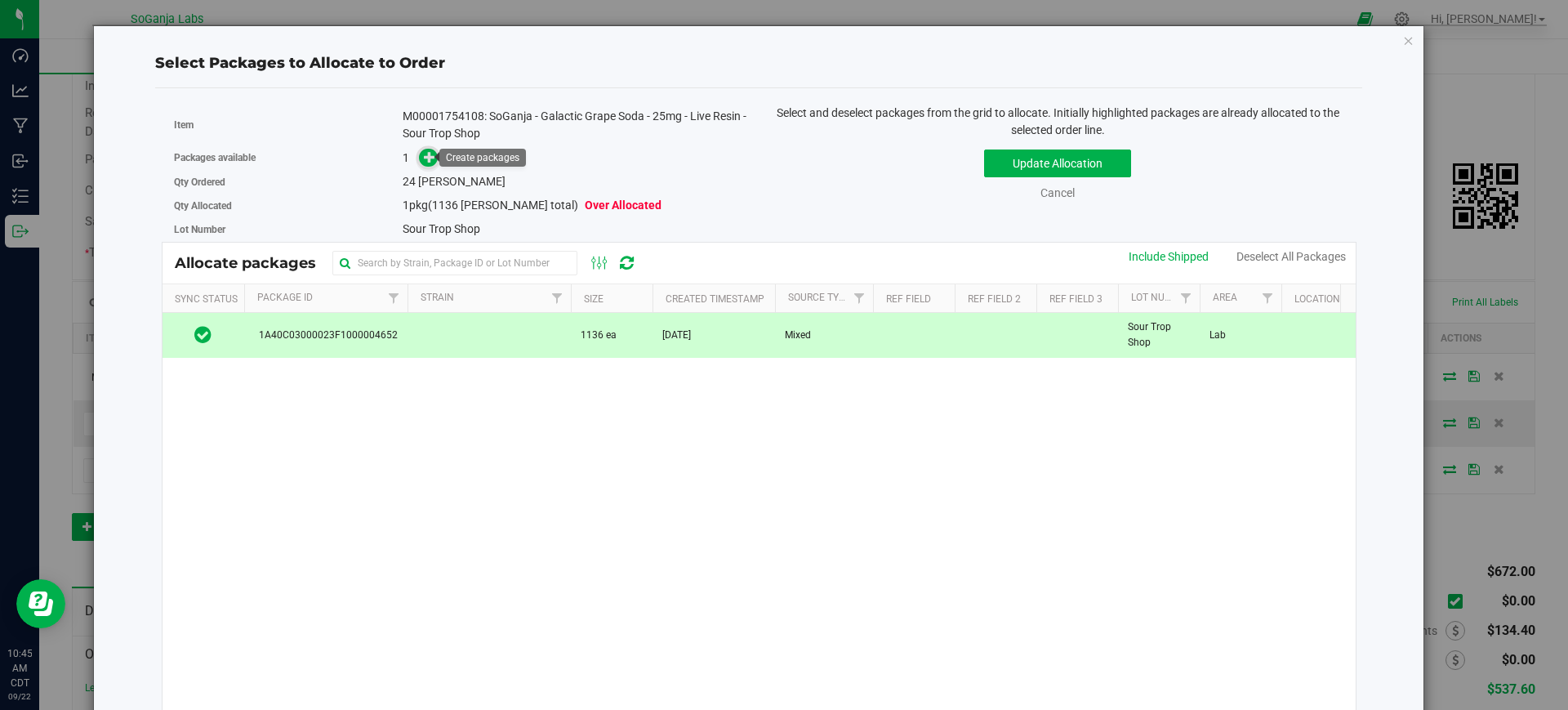
click at [425, 151] on icon at bounding box center [429, 157] width 11 height 11
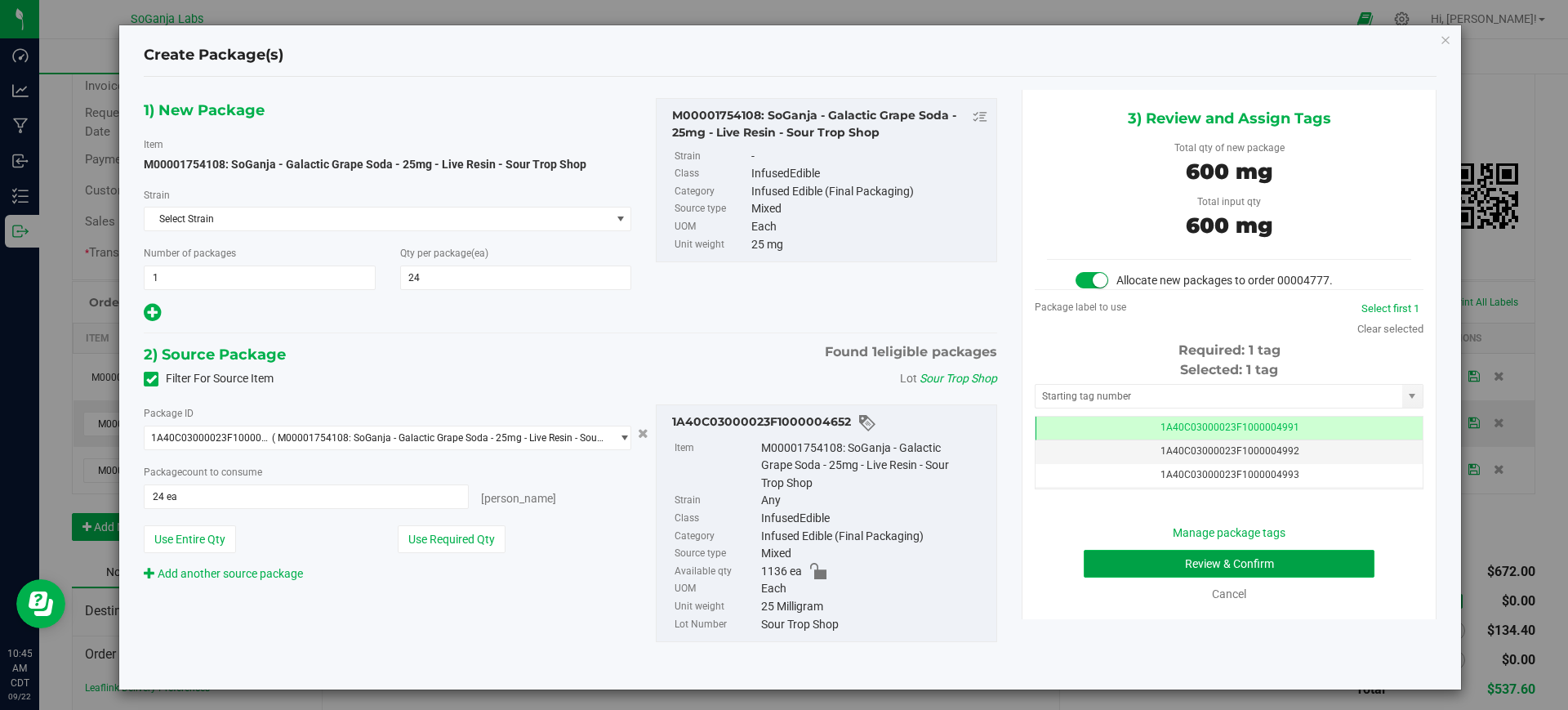
click at [1182, 564] on button "Review & Confirm" at bounding box center [1229, 564] width 291 height 28
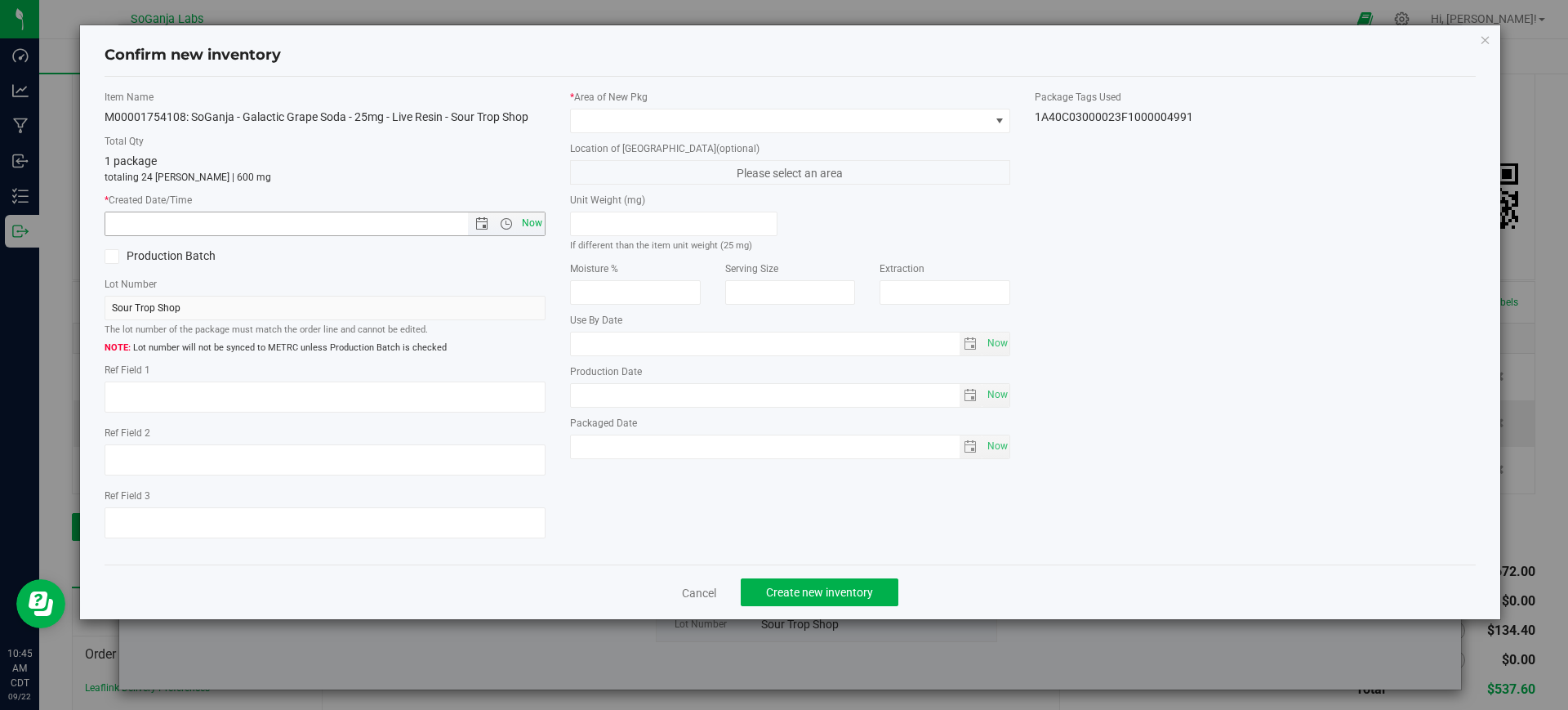
click at [533, 225] on span "Now" at bounding box center [532, 223] width 28 height 23
type input "[DATE] 10:46 AM"
click at [604, 124] on span at bounding box center [780, 121] width 419 height 23
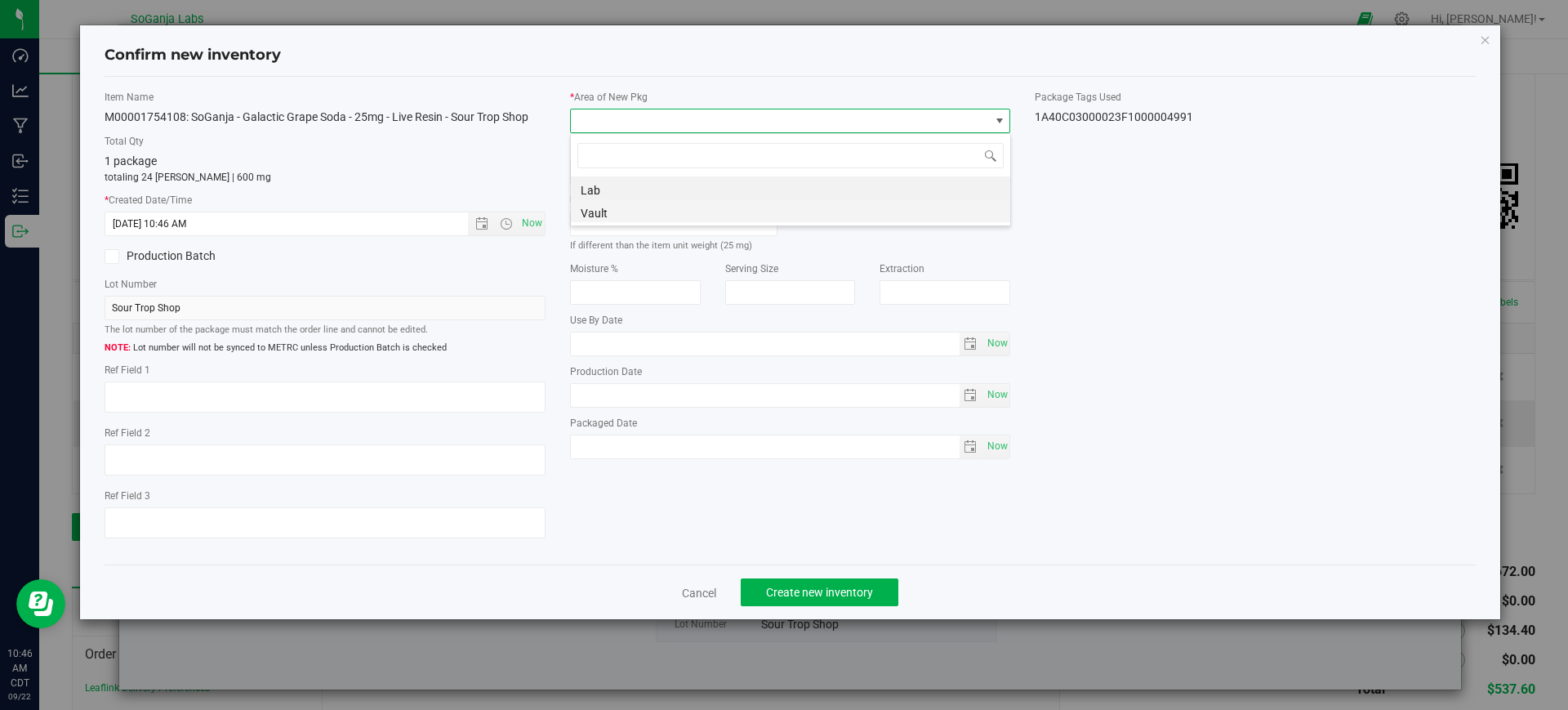
click at [606, 211] on li "Vault" at bounding box center [791, 211] width 439 height 23
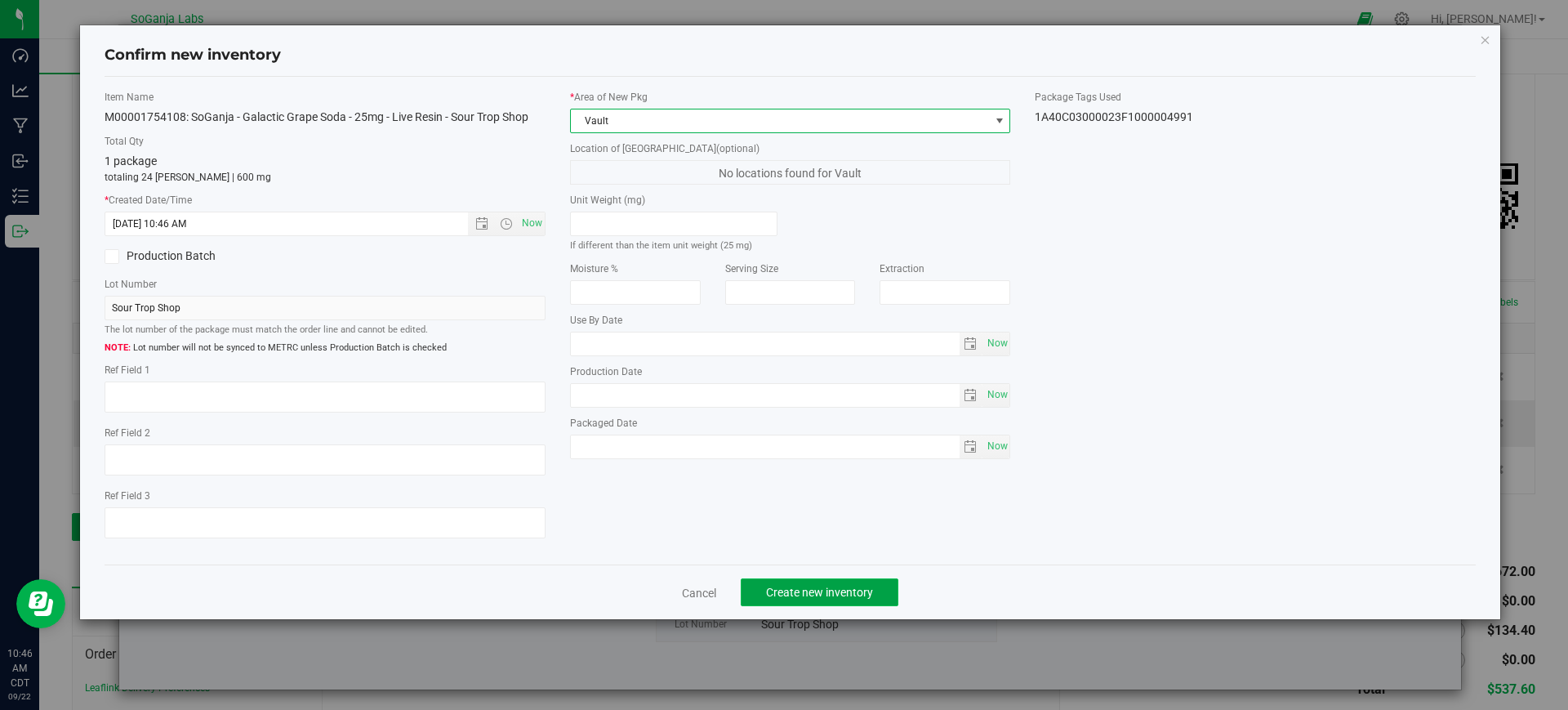
click at [844, 596] on span "Create new inventory" at bounding box center [819, 593] width 107 height 13
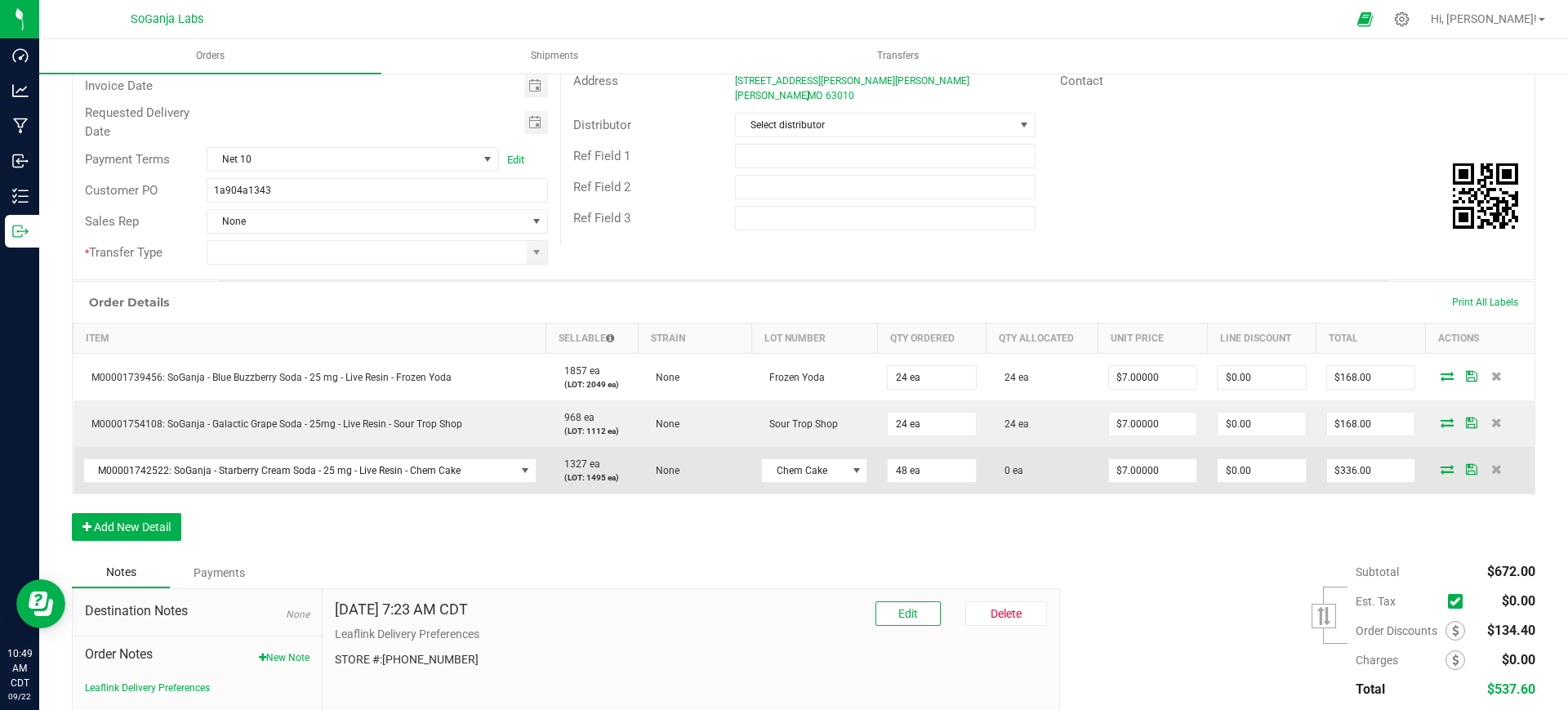
click at [1440, 465] on icon at bounding box center [1447, 469] width 13 height 10
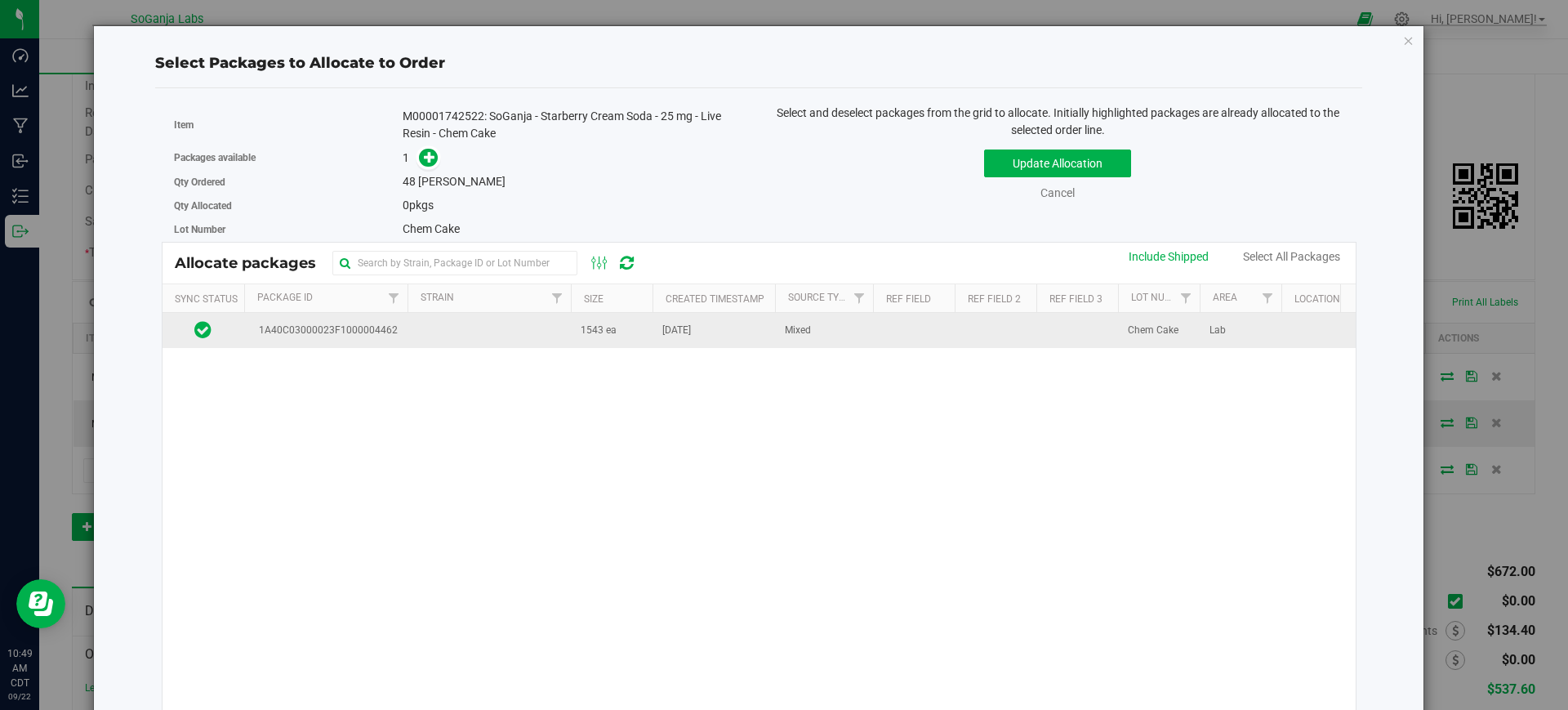
click at [505, 335] on td at bounding box center [489, 331] width 163 height 35
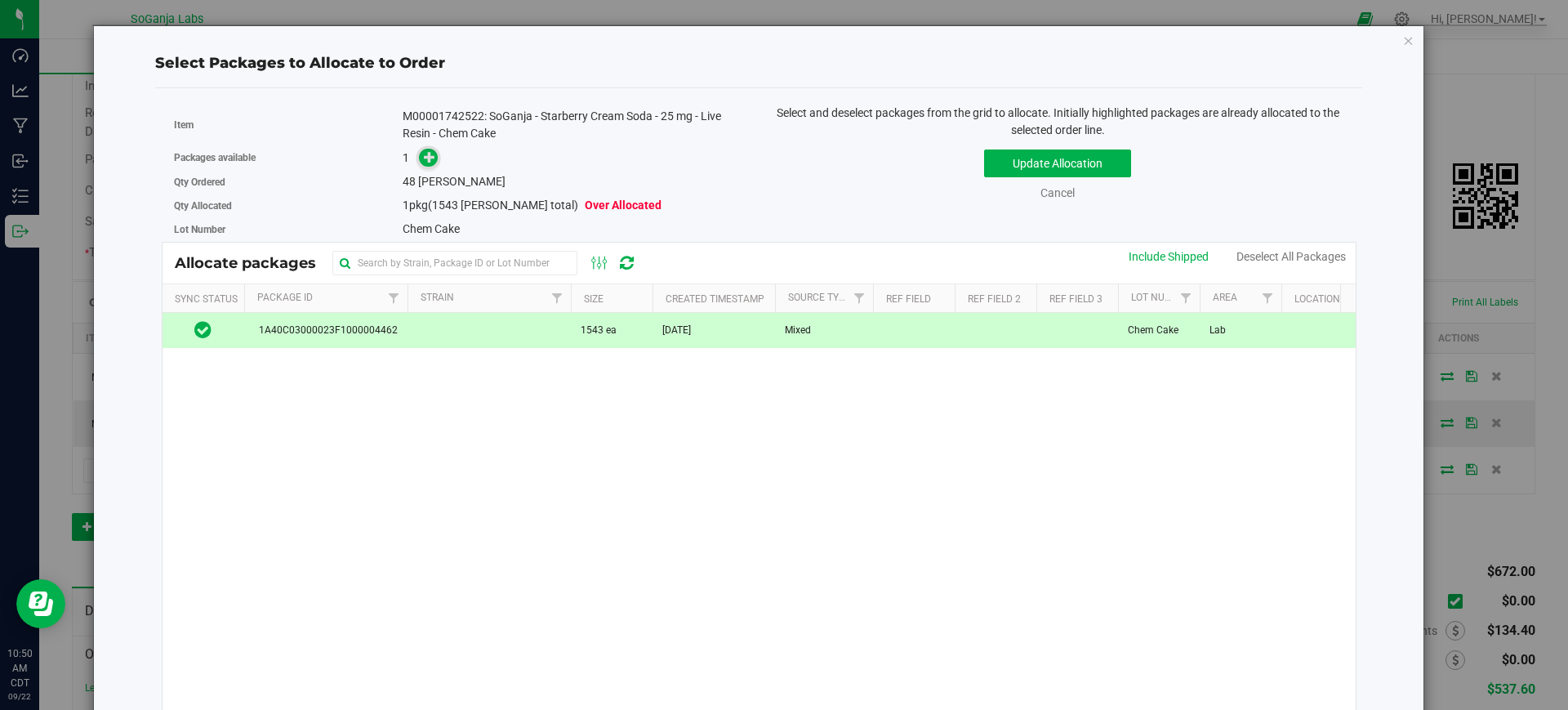
click at [419, 161] on span at bounding box center [428, 158] width 19 height 19
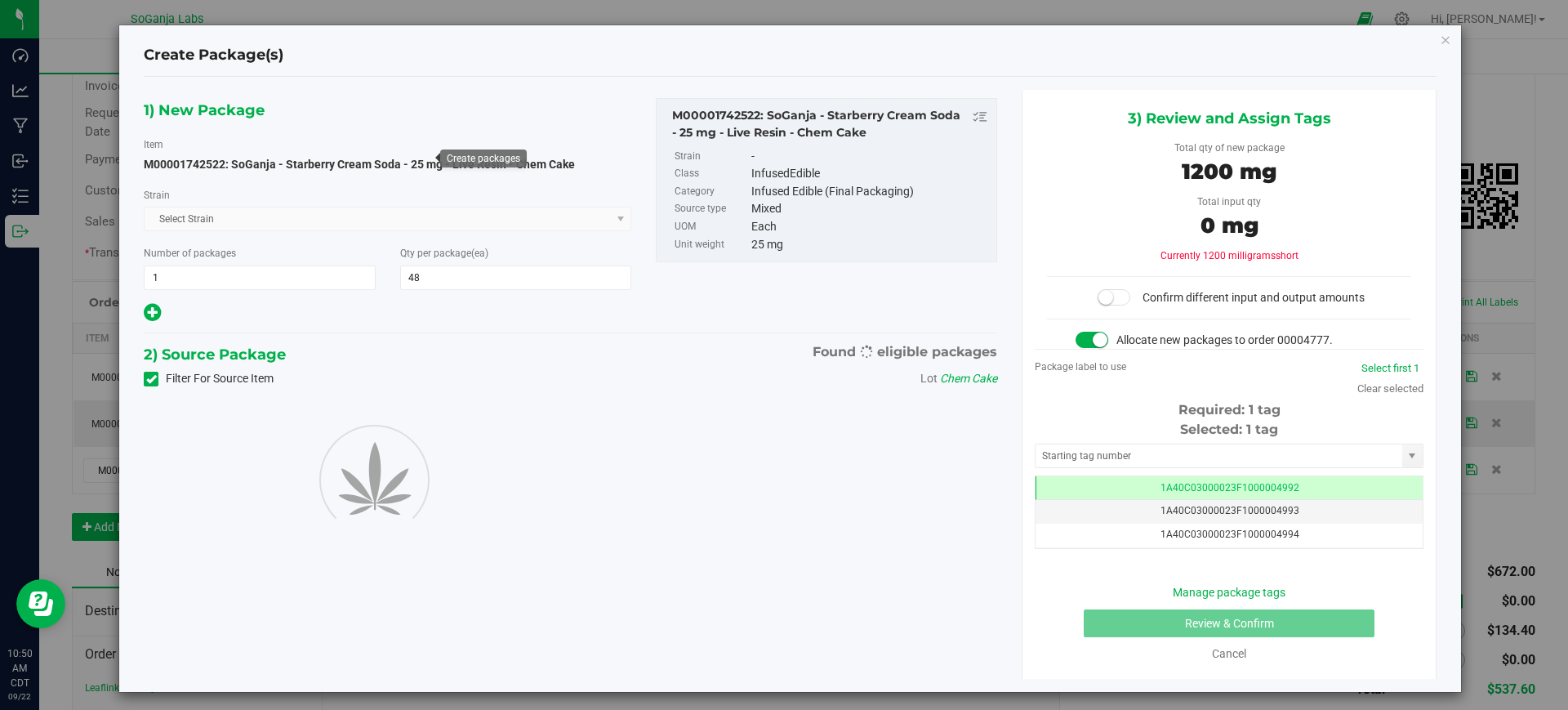
scroll to position [0, -1]
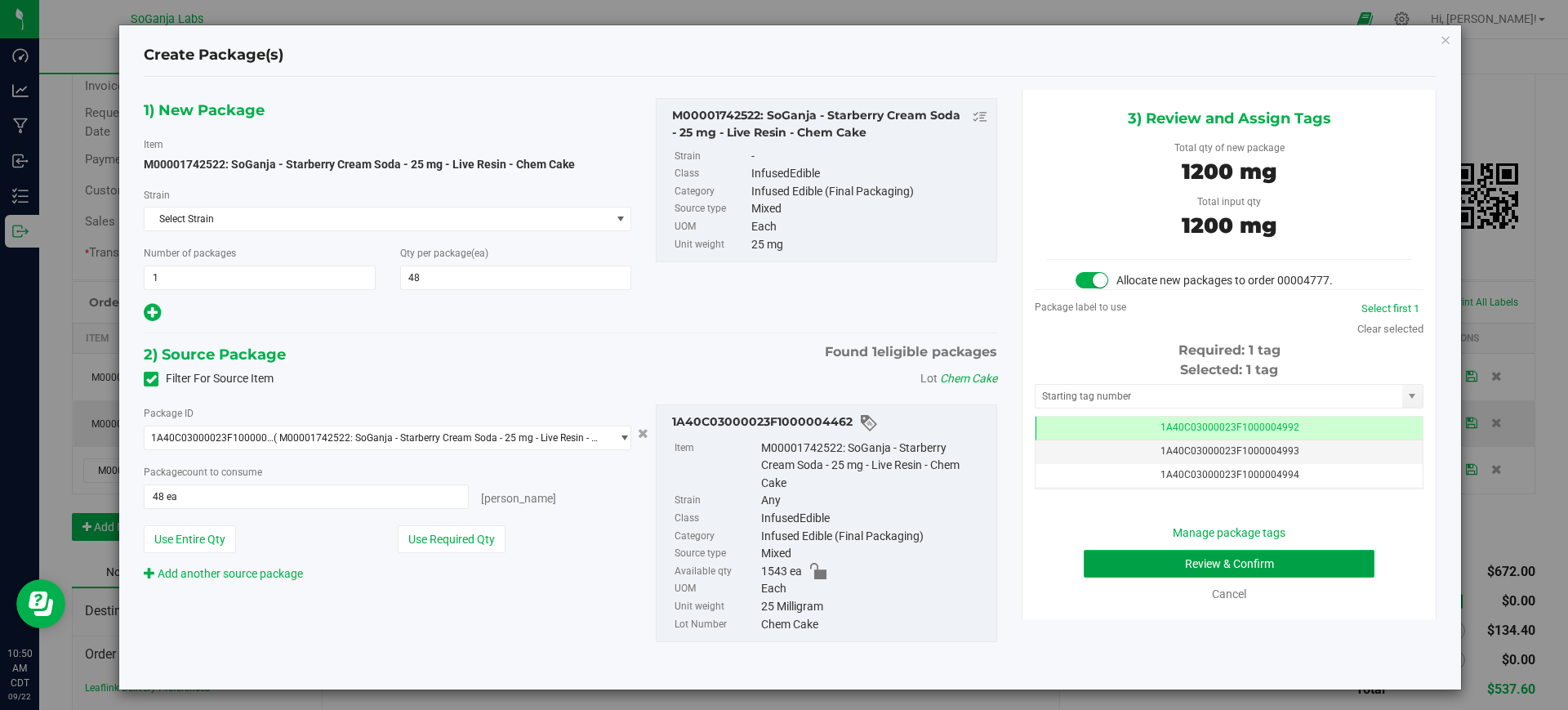
click at [1201, 554] on button "Review & Confirm" at bounding box center [1229, 564] width 291 height 28
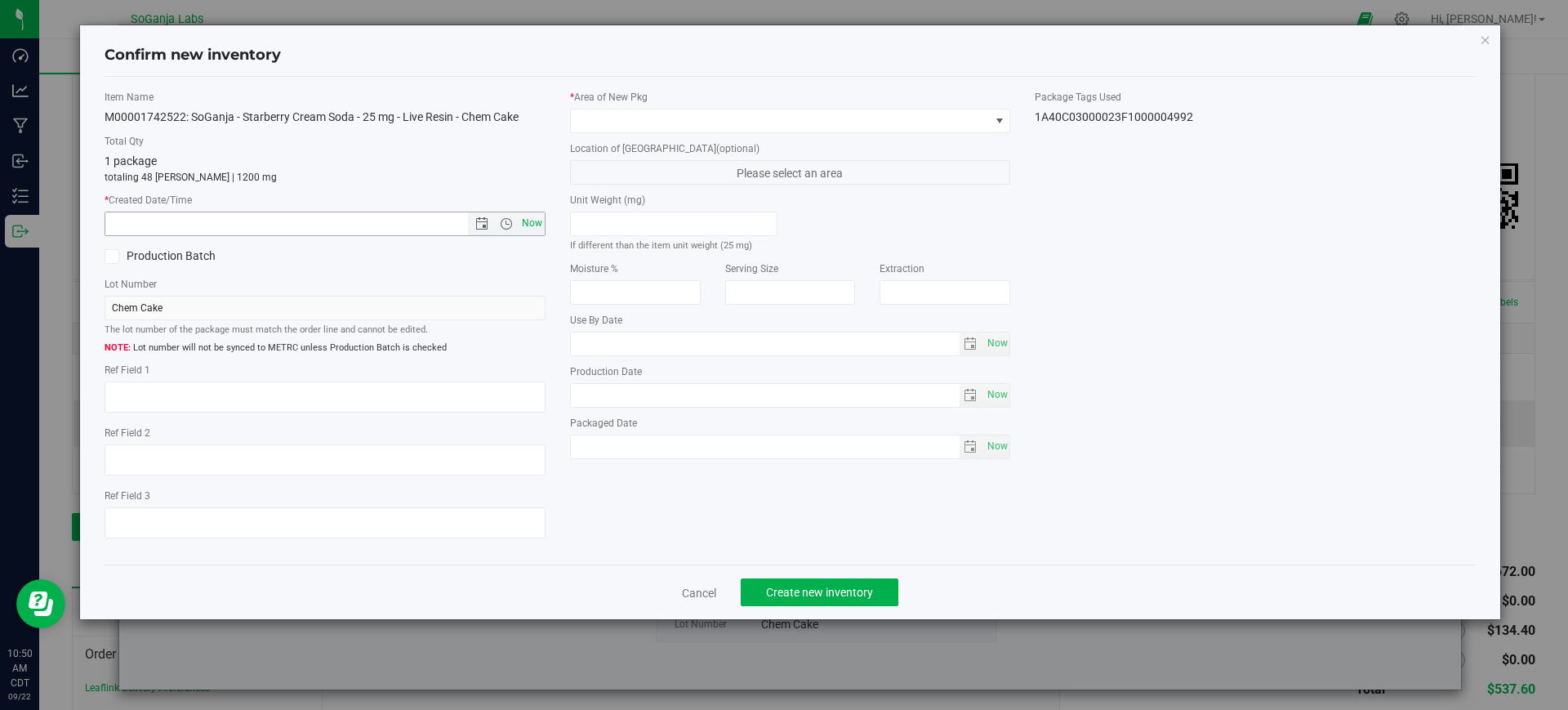
click at [533, 226] on span "Now" at bounding box center [532, 223] width 28 height 23
type input "[DATE] 10:50 AM"
click at [622, 133] on div "* Area of [GEOGRAPHIC_DATA] Location of [GEOGRAPHIC_DATA] (optional) Please sel…" at bounding box center [791, 278] width 466 height 377
click at [615, 125] on span at bounding box center [780, 121] width 419 height 23
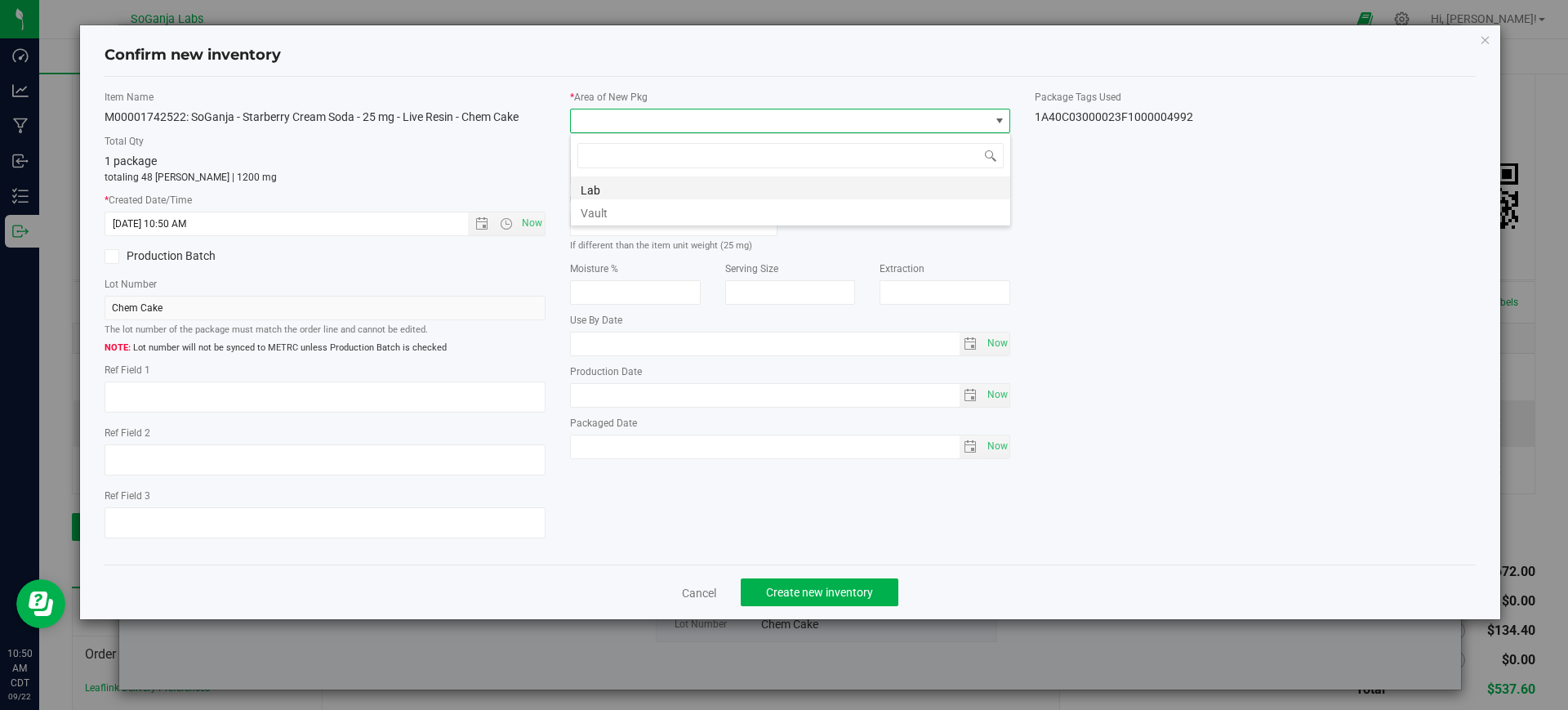
scroll to position [24, 441]
click at [611, 211] on li "Vault" at bounding box center [791, 211] width 439 height 23
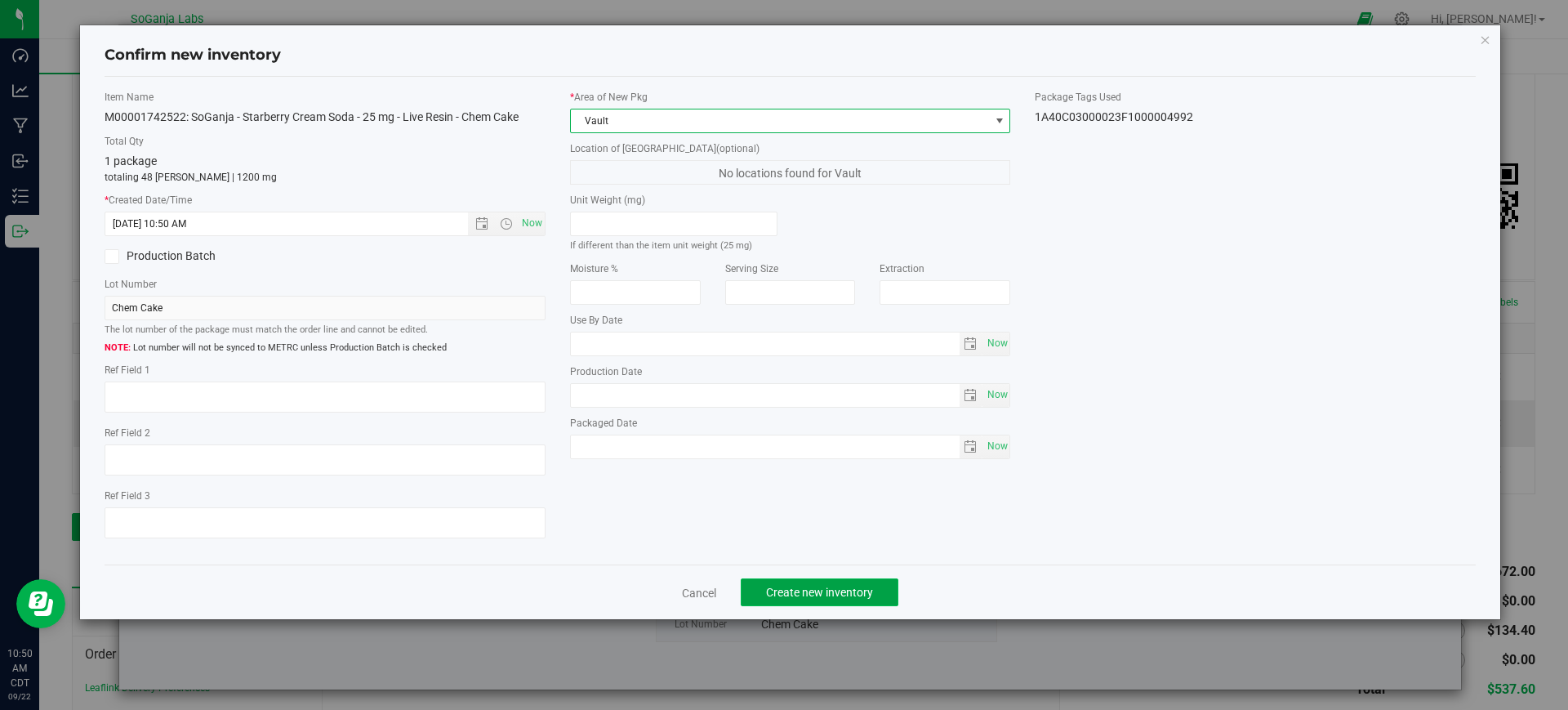
click at [806, 596] on span "Create new inventory" at bounding box center [819, 593] width 107 height 13
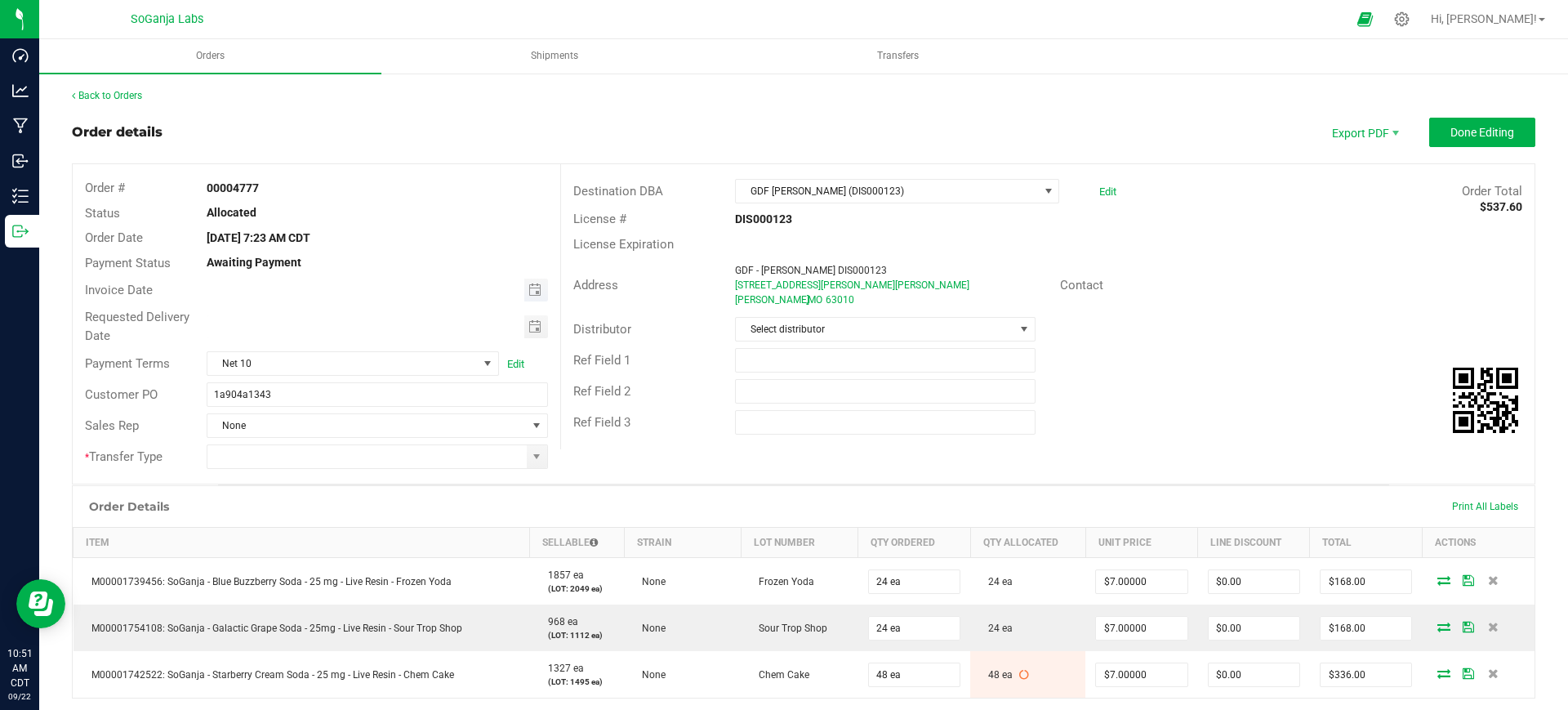
click at [538, 289] on span "Toggle calendar" at bounding box center [535, 290] width 23 height 23
click at [376, 426] on span "18" at bounding box center [374, 426] width 23 height 25
type input "[DATE]"
click at [534, 327] on span "Toggle calendar" at bounding box center [535, 327] width 13 height 13
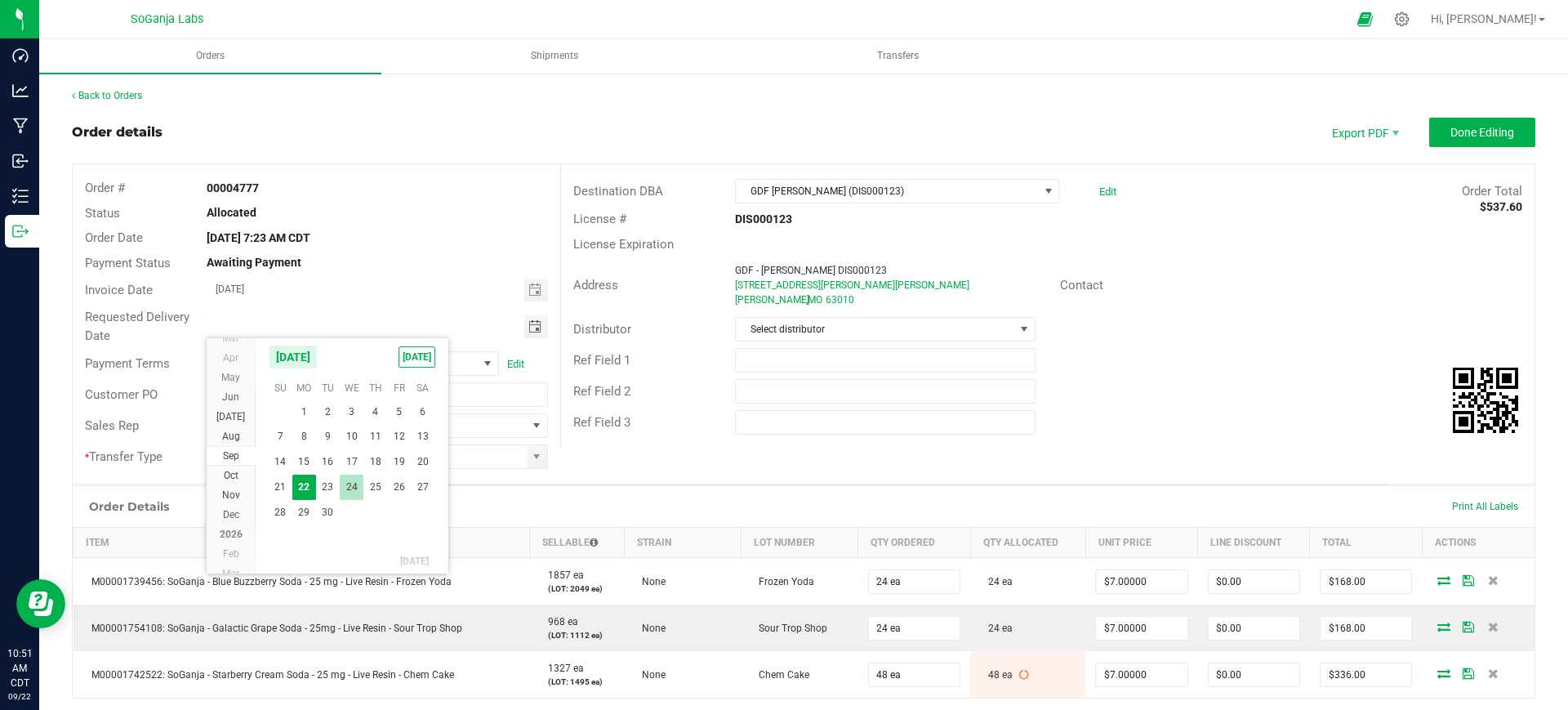
click at [352, 483] on span "24" at bounding box center [351, 487] width 23 height 25
type input "[DATE]"
click at [400, 409] on div "Customer PO 1a904a1343" at bounding box center [317, 394] width 488 height 31
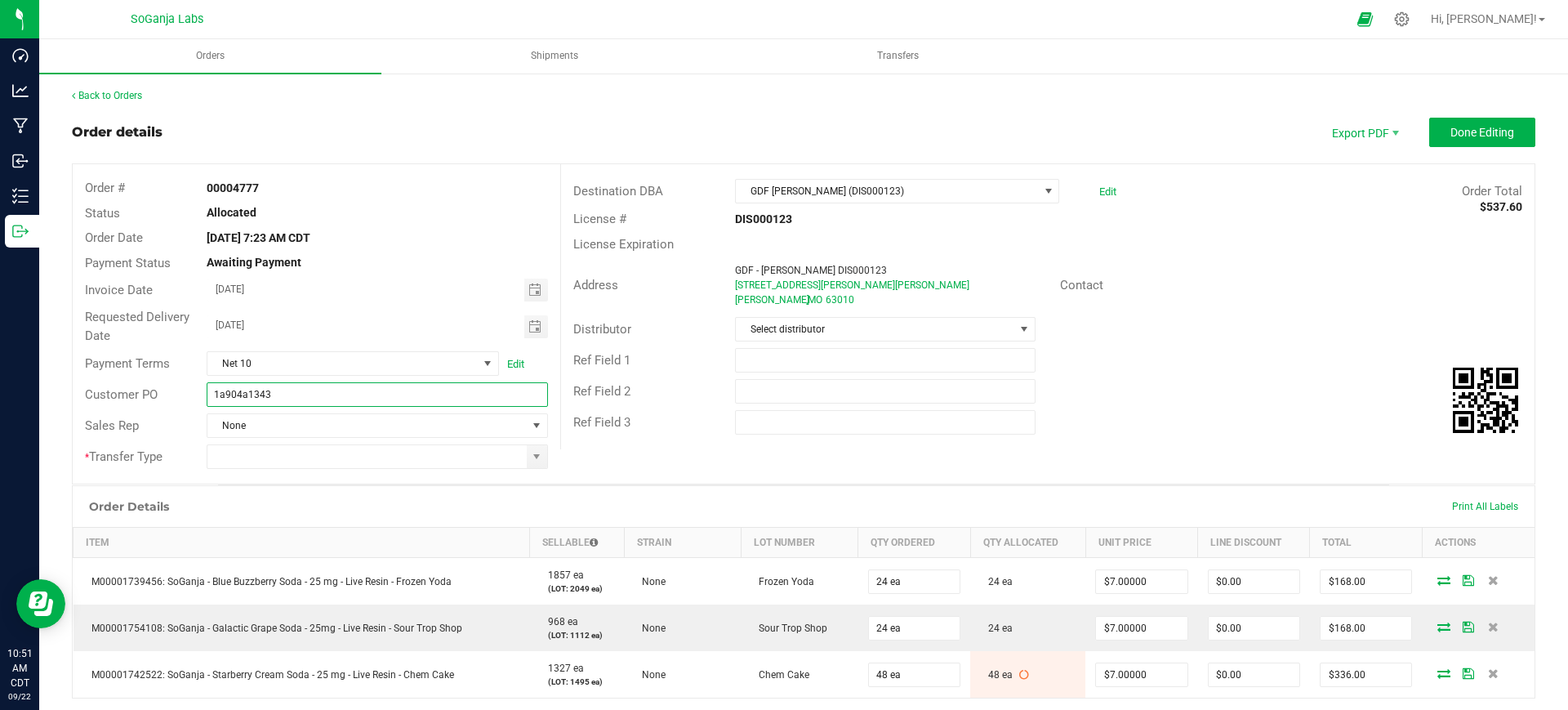
click at [400, 395] on input "1a904a1343" at bounding box center [377, 395] width 341 height 24
click at [530, 463] on span at bounding box center [536, 457] width 13 height 13
type input "1a904a1343 GDF - [PERSON_NAME] DIS000123"
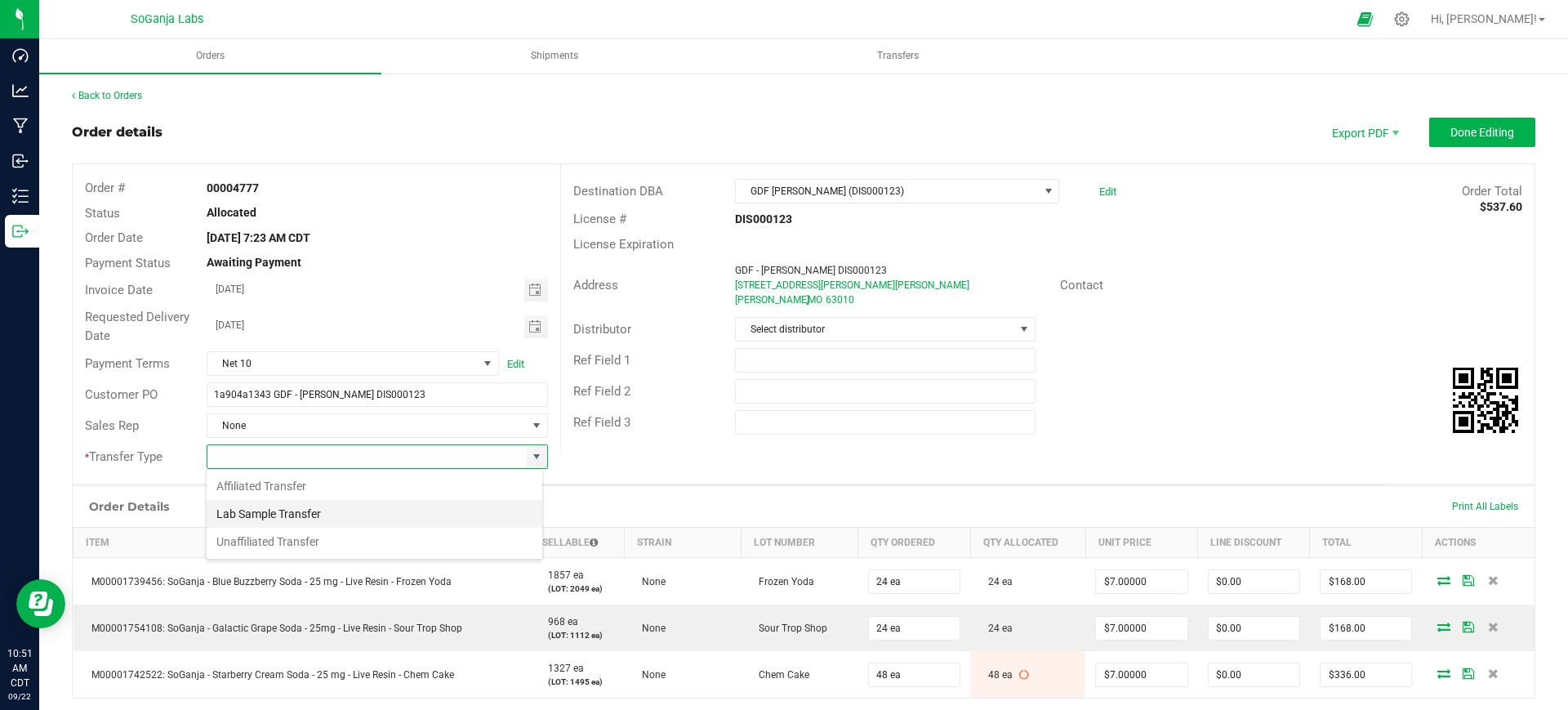
scroll to position [24, 336]
click at [280, 541] on li "Unaffiliated Transfer" at bounding box center [374, 542] width 336 height 28
type input "Unaffiliated Transfer"
click at [785, 324] on span "Select distributor" at bounding box center [874, 329] width 277 height 23
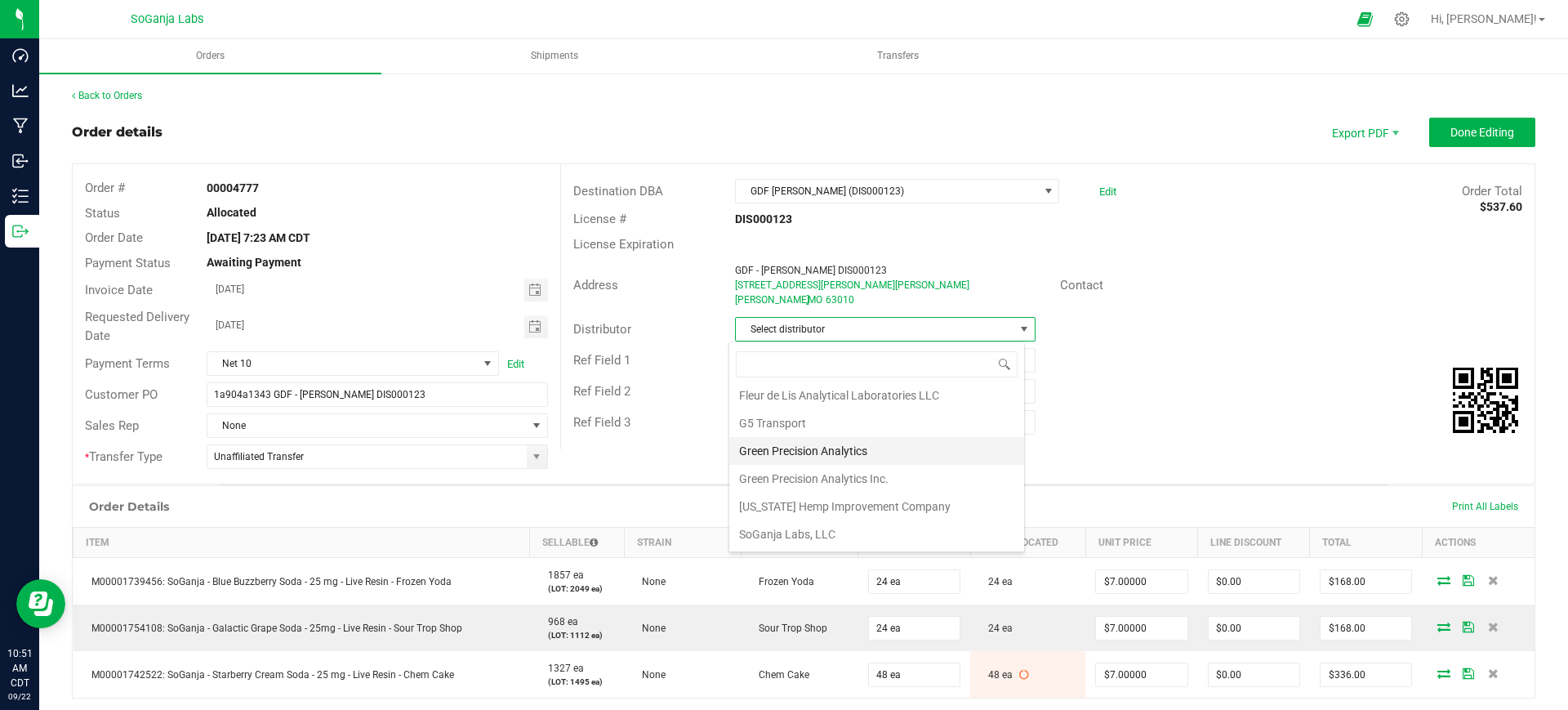
scroll to position [87, 0]
click at [830, 534] on li "Wellerman Transport" at bounding box center [876, 536] width 295 height 28
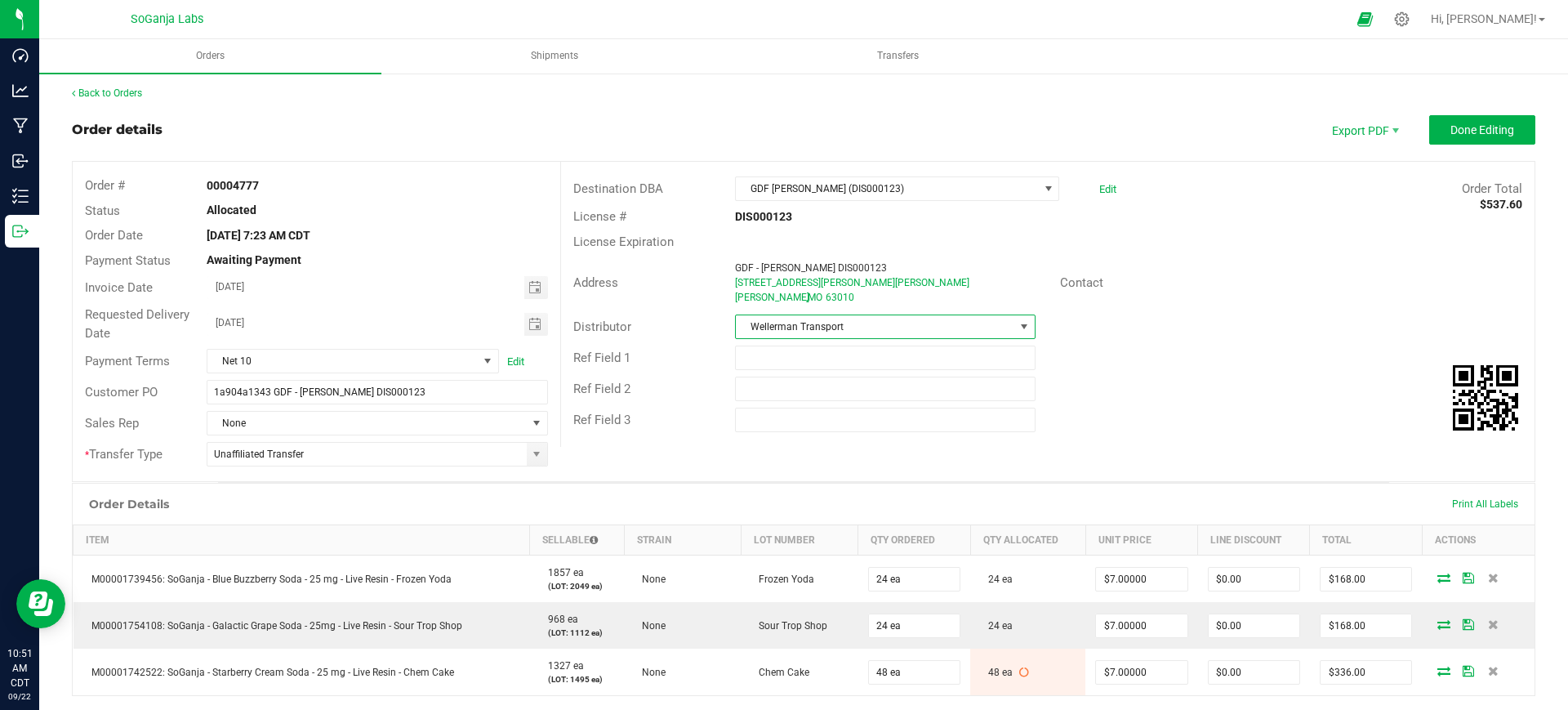
scroll to position [0, 0]
click at [1451, 136] on span "Done Editing" at bounding box center [1482, 132] width 63 height 13
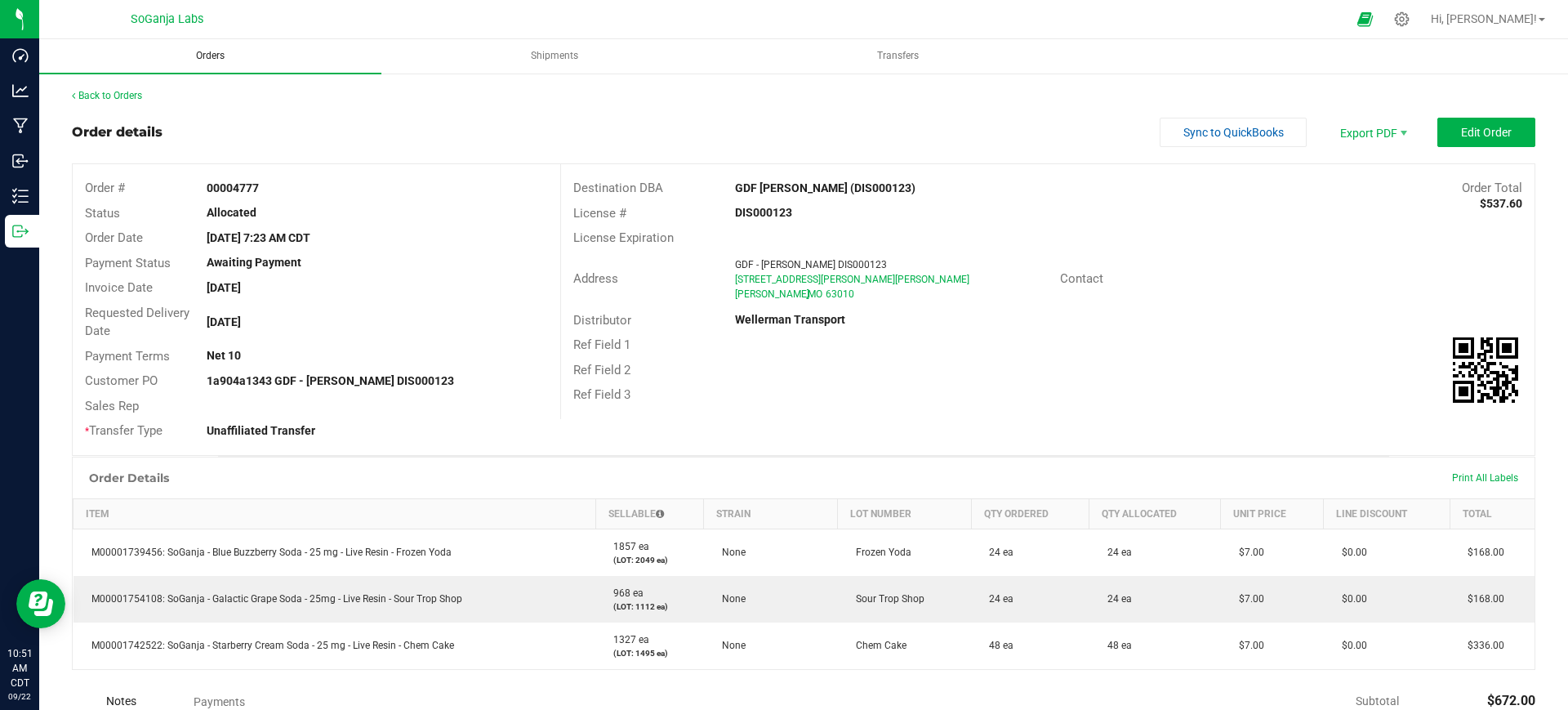
click at [204, 53] on span "Orders" at bounding box center [210, 56] width 73 height 14
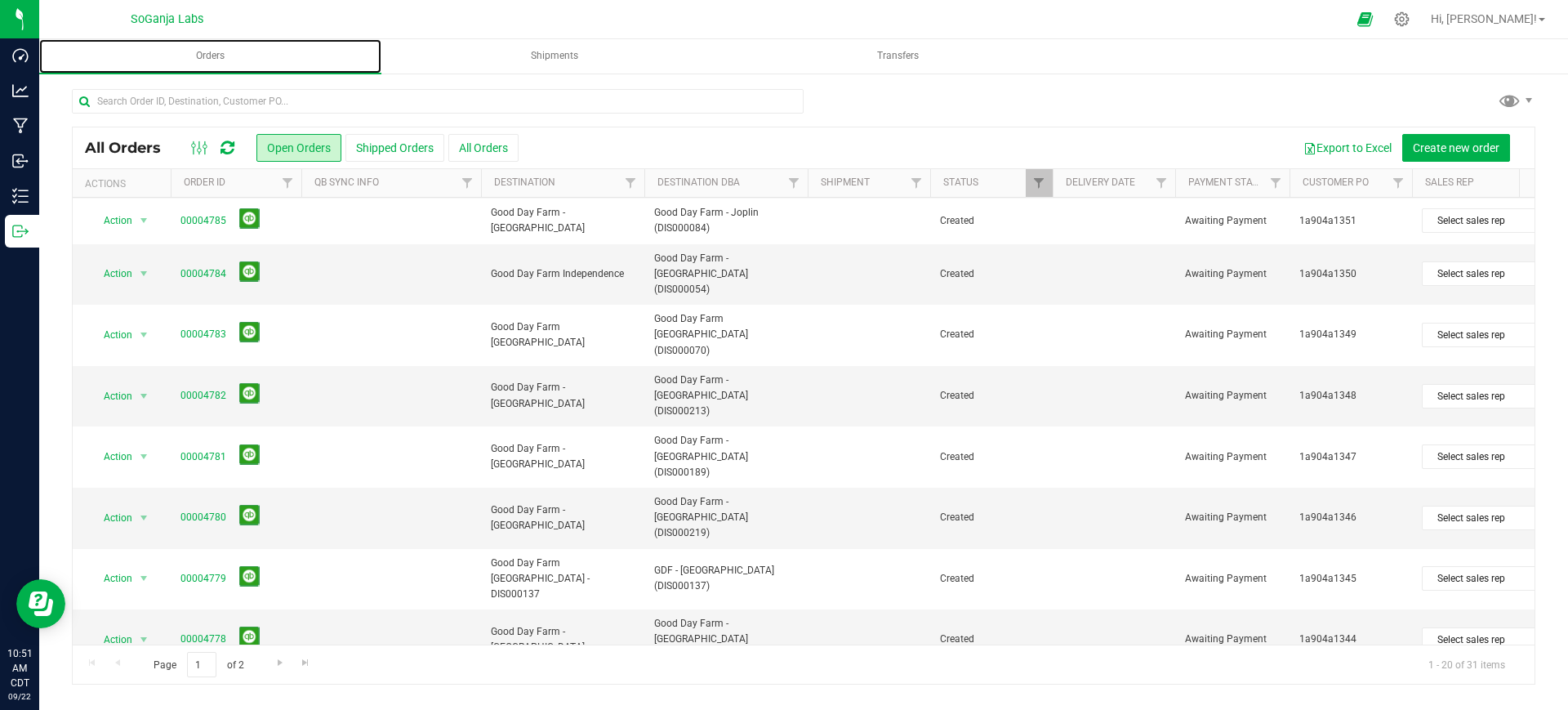
scroll to position [536, 0]
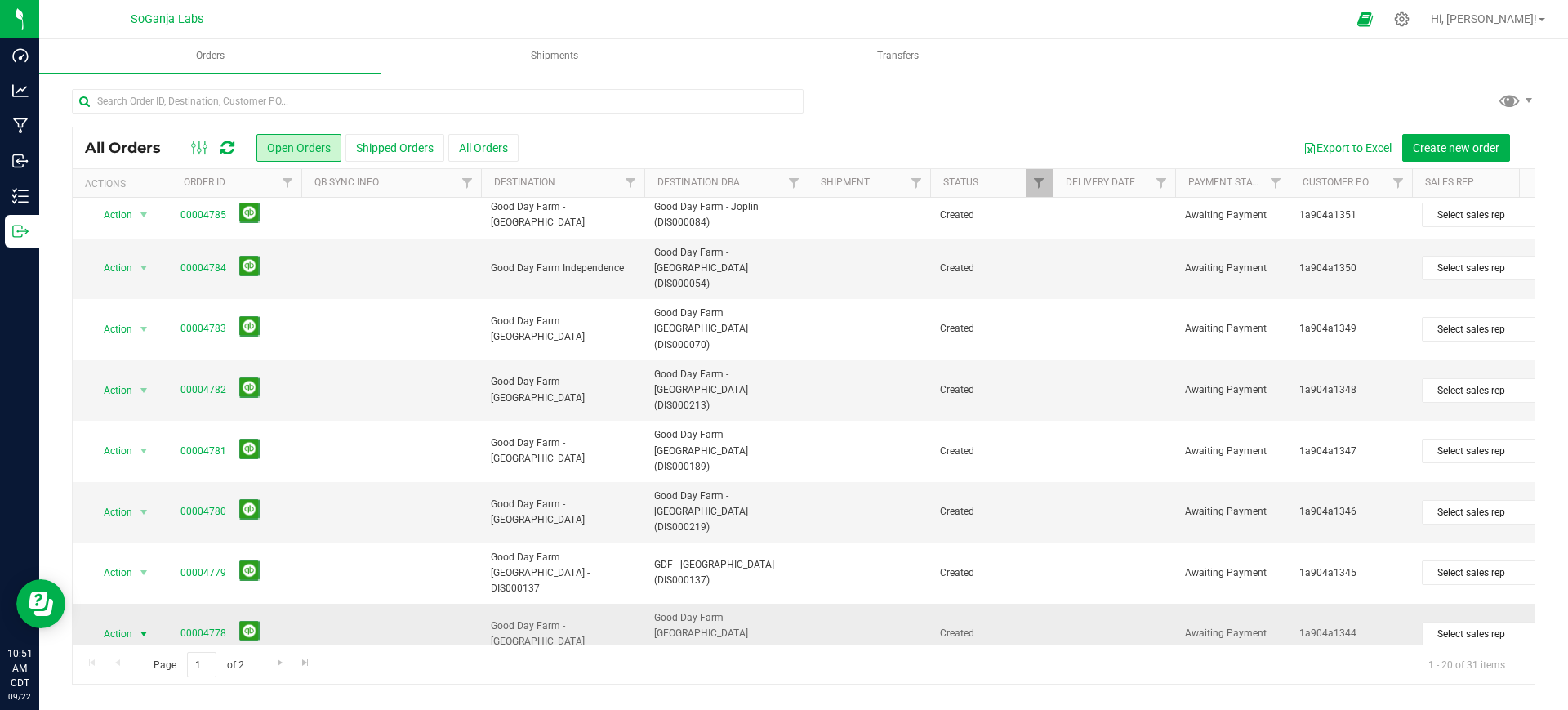
click at [137, 628] on span "select" at bounding box center [143, 635] width 13 height 13
click at [160, 320] on li "Edit order" at bounding box center [151, 322] width 123 height 24
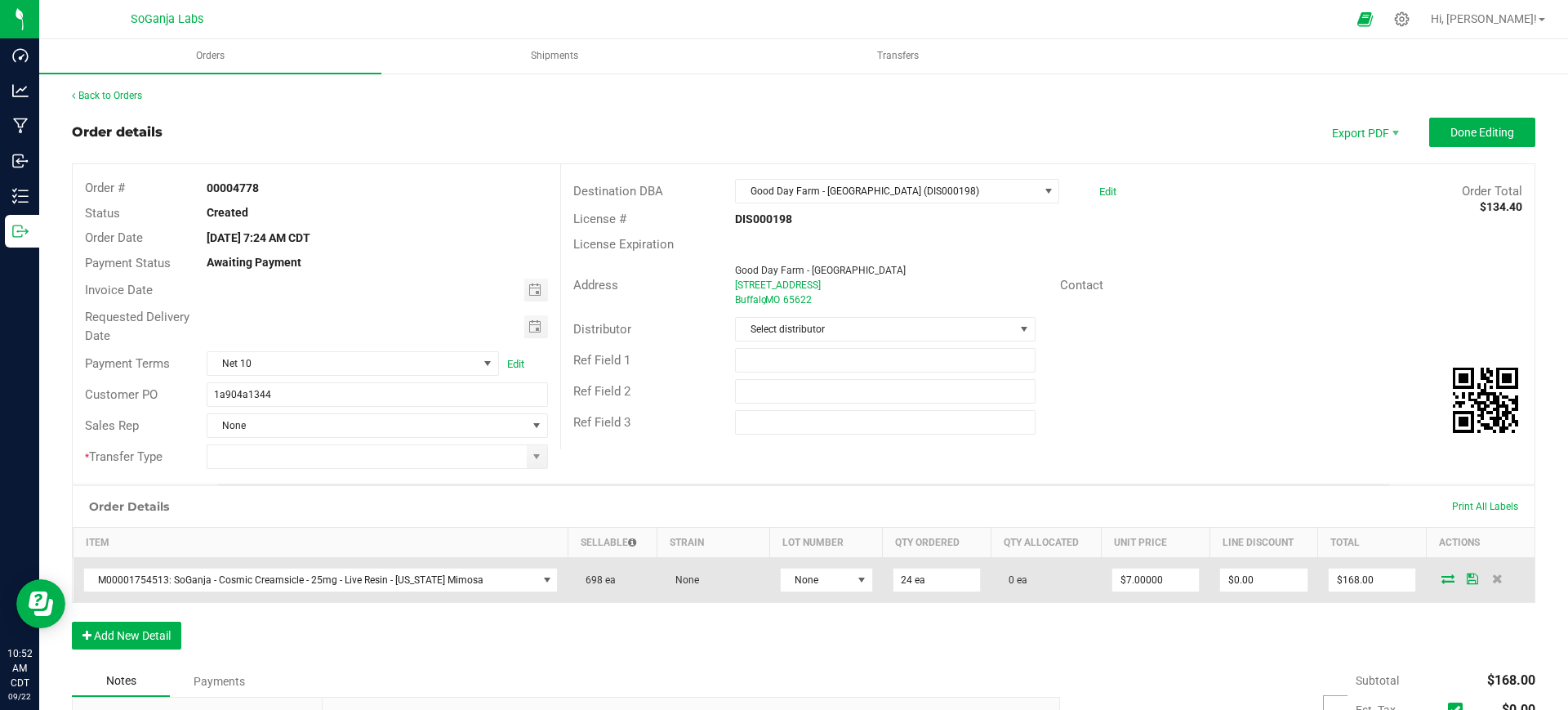
click at [827, 562] on td "None" at bounding box center [826, 580] width 113 height 45
click at [822, 578] on span "None" at bounding box center [817, 580] width 71 height 23
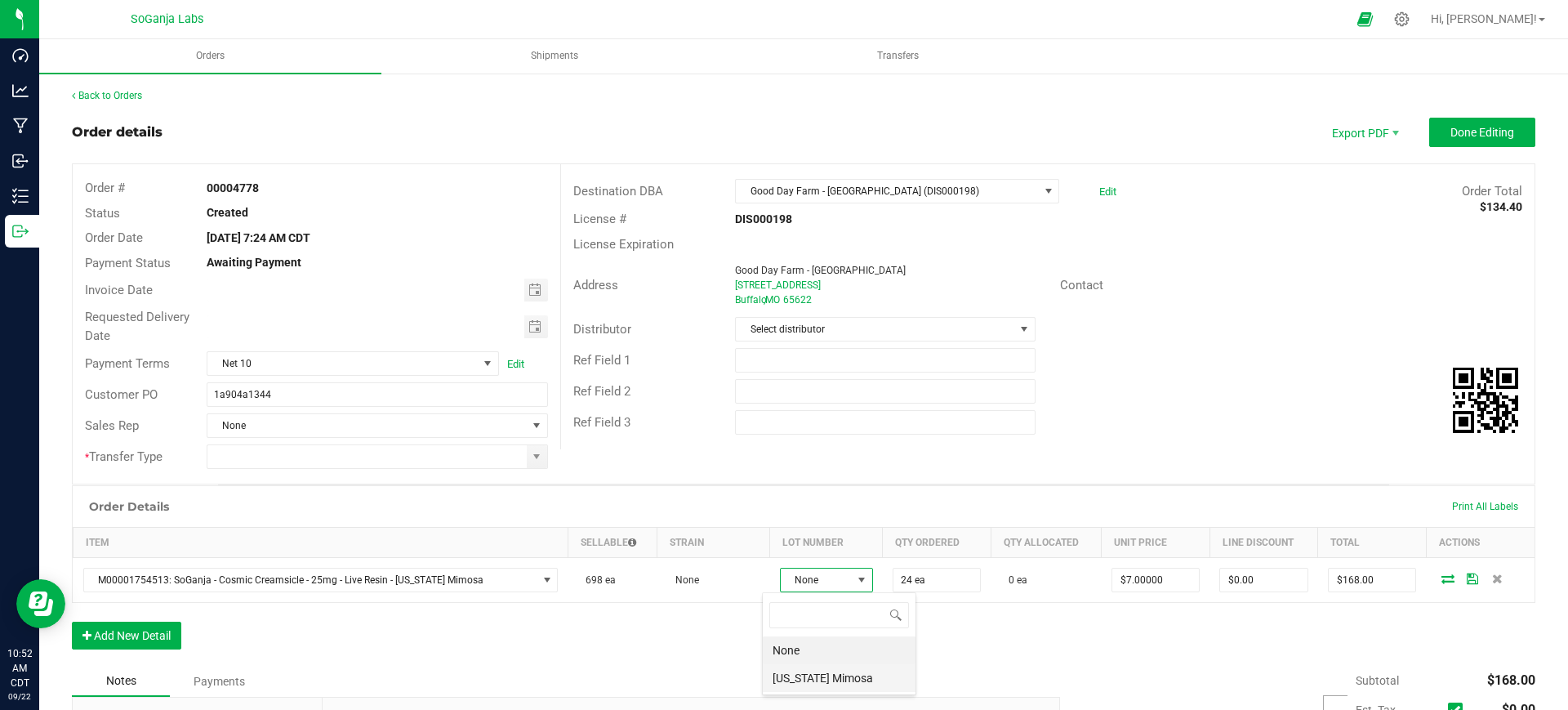
click at [818, 682] on Mimosa "[US_STATE] Mimosa" at bounding box center [839, 678] width 153 height 28
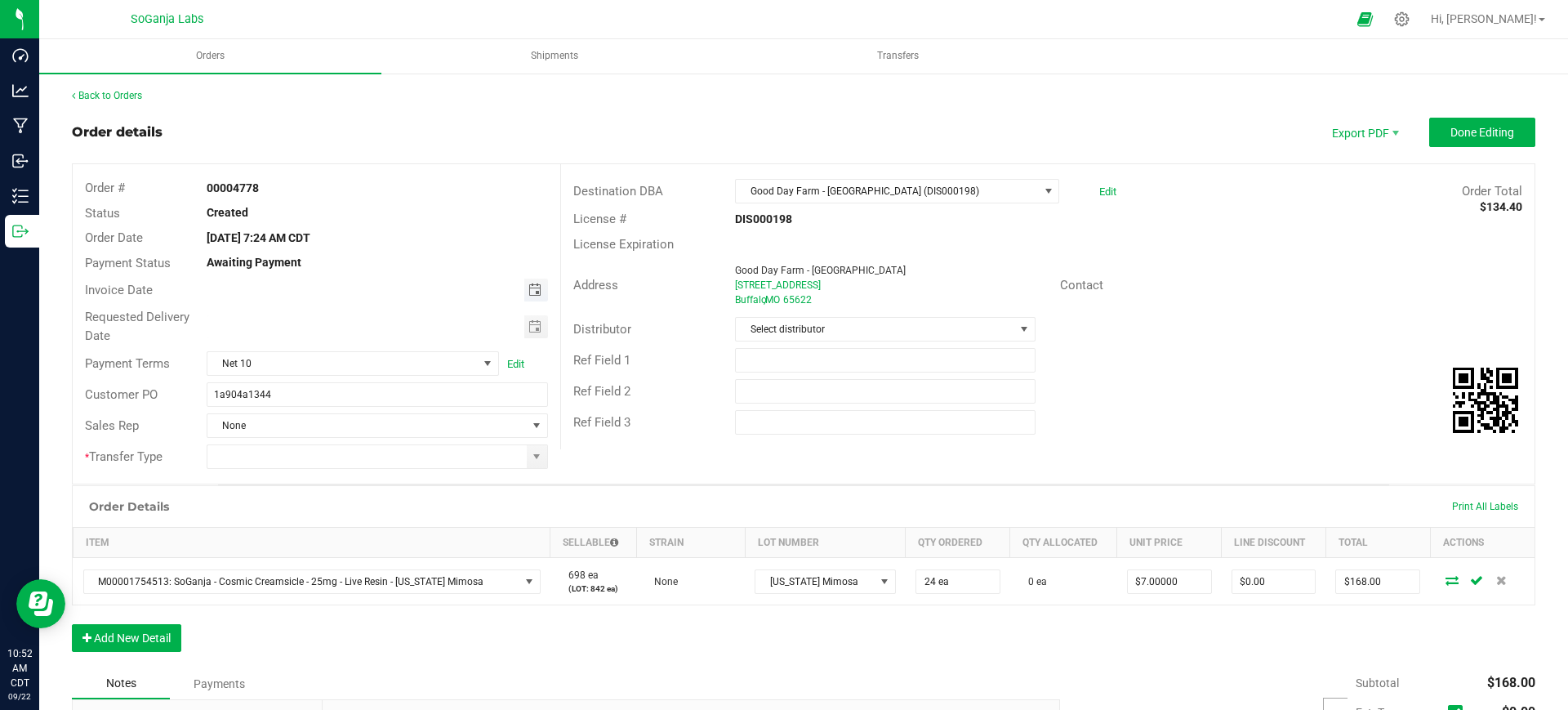
click at [533, 288] on span "Toggle calendar" at bounding box center [535, 290] width 13 height 13
click at [683, 459] on div "Order # 00004778 Status Created Order Date [DATE] 7:24 AM CDT Payment Status Aw…" at bounding box center [804, 323] width 1462 height 320
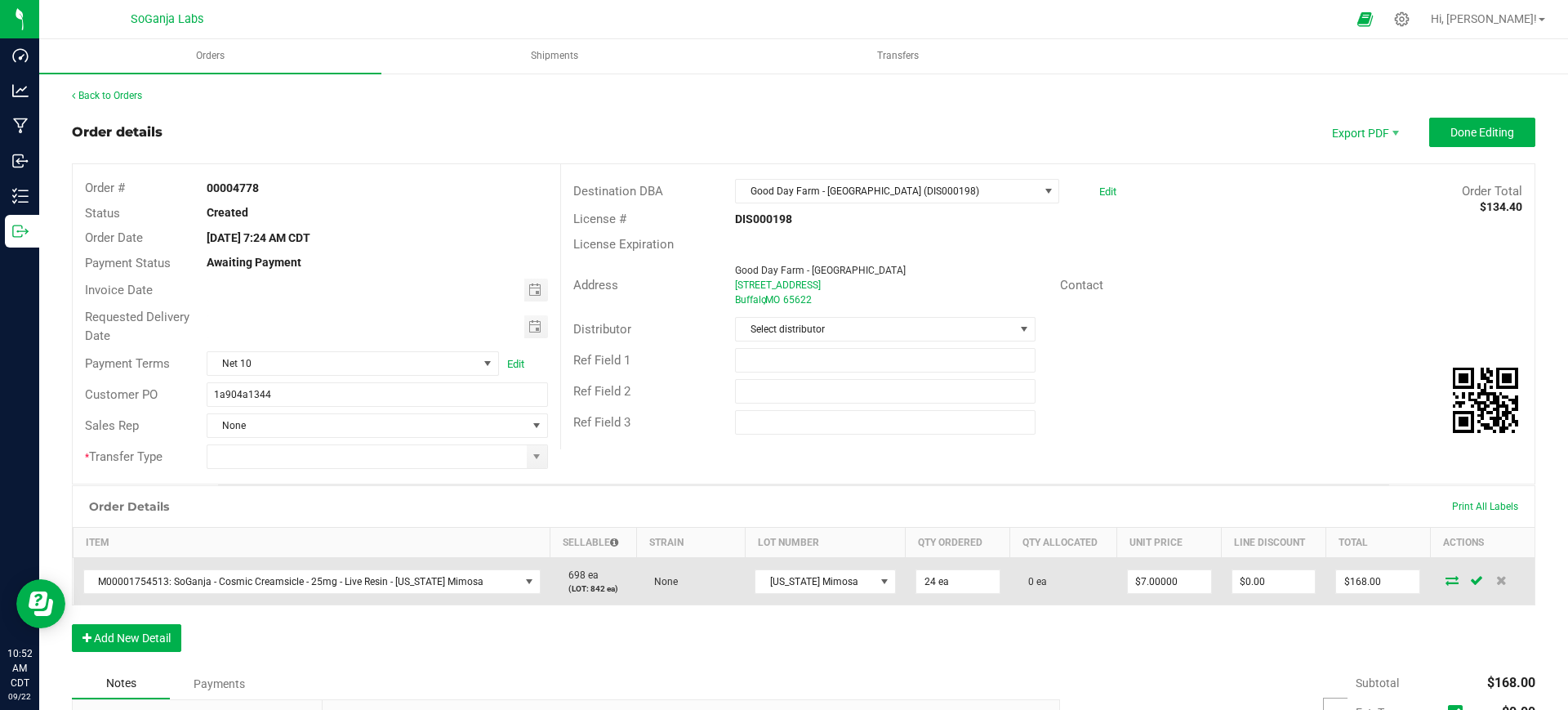
click at [1446, 577] on icon at bounding box center [1453, 580] width 13 height 10
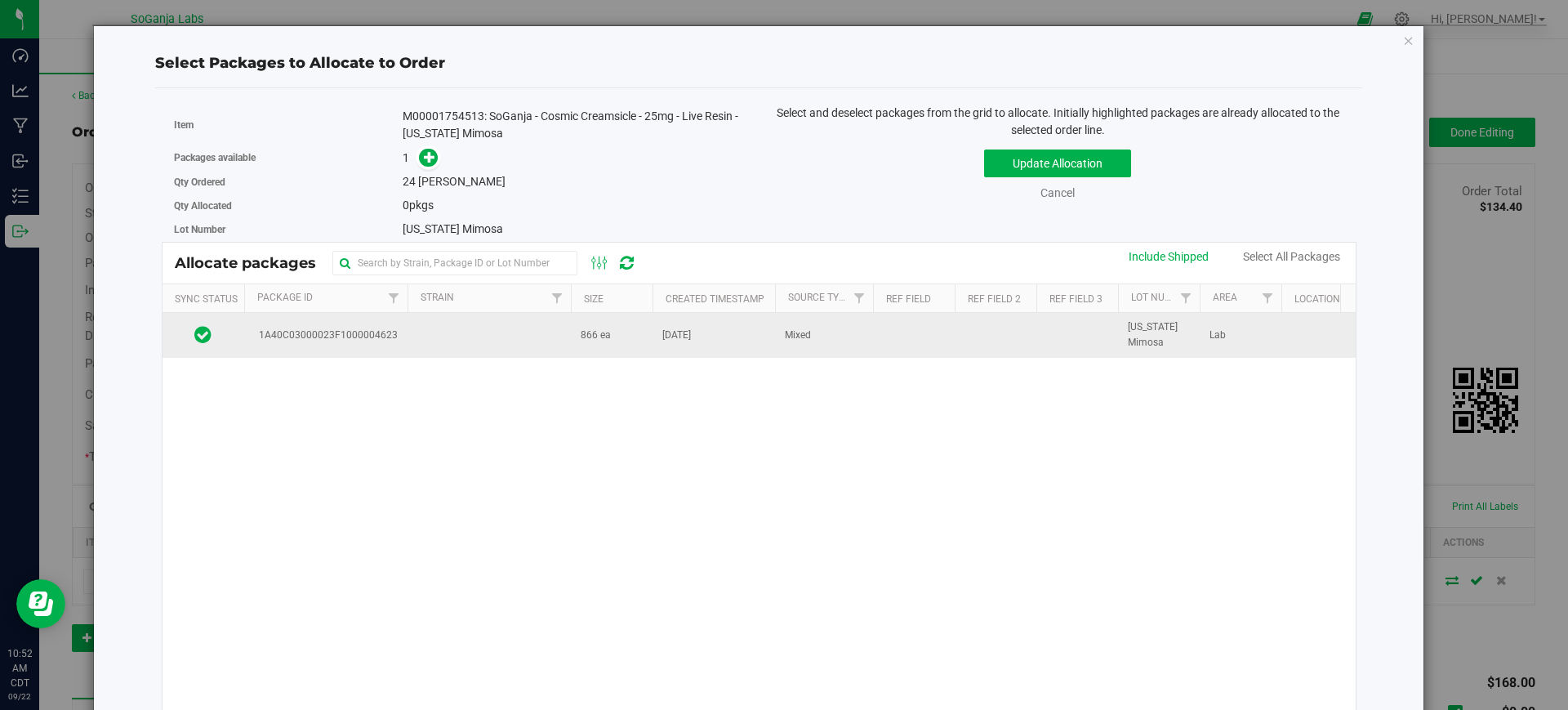
click at [504, 333] on td at bounding box center [489, 335] width 163 height 44
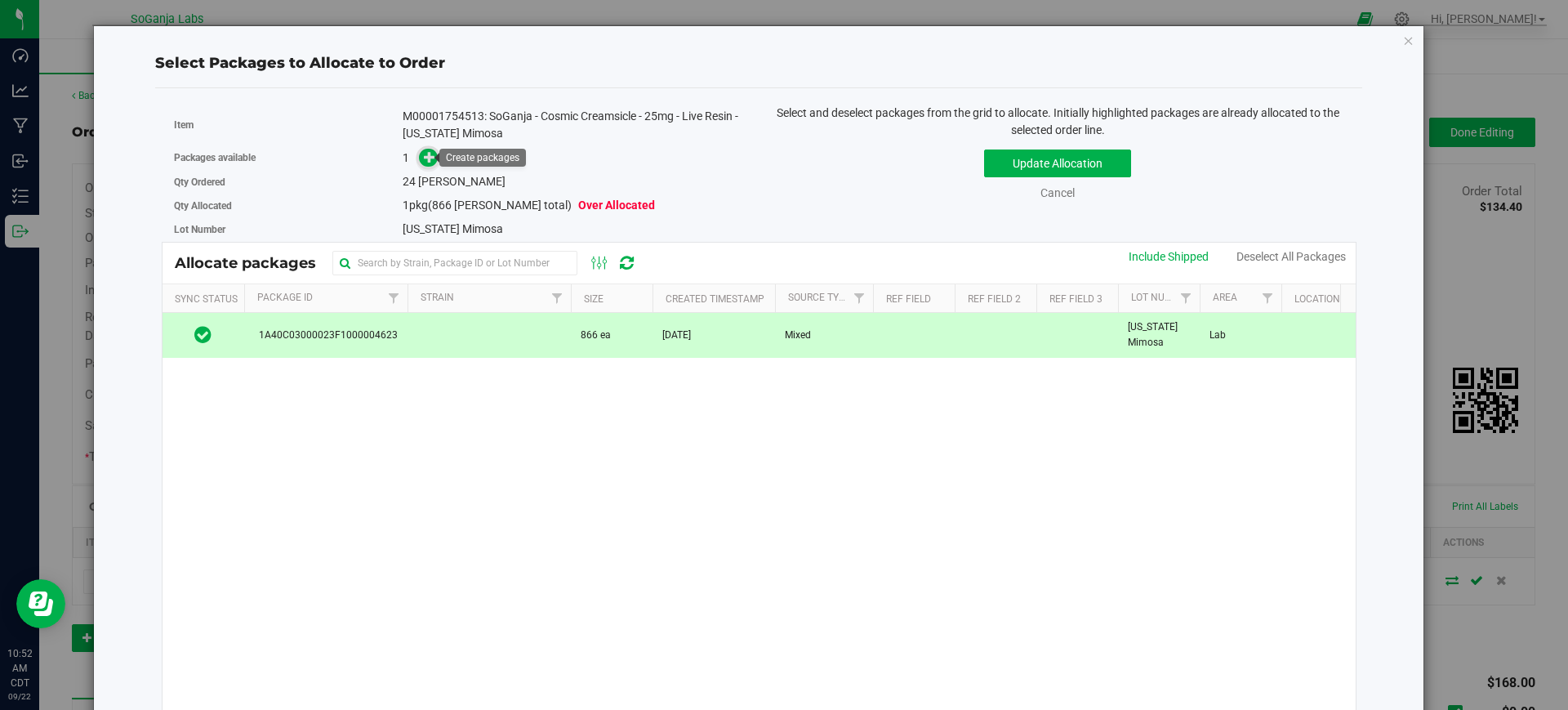
click at [427, 159] on icon at bounding box center [429, 157] width 11 height 11
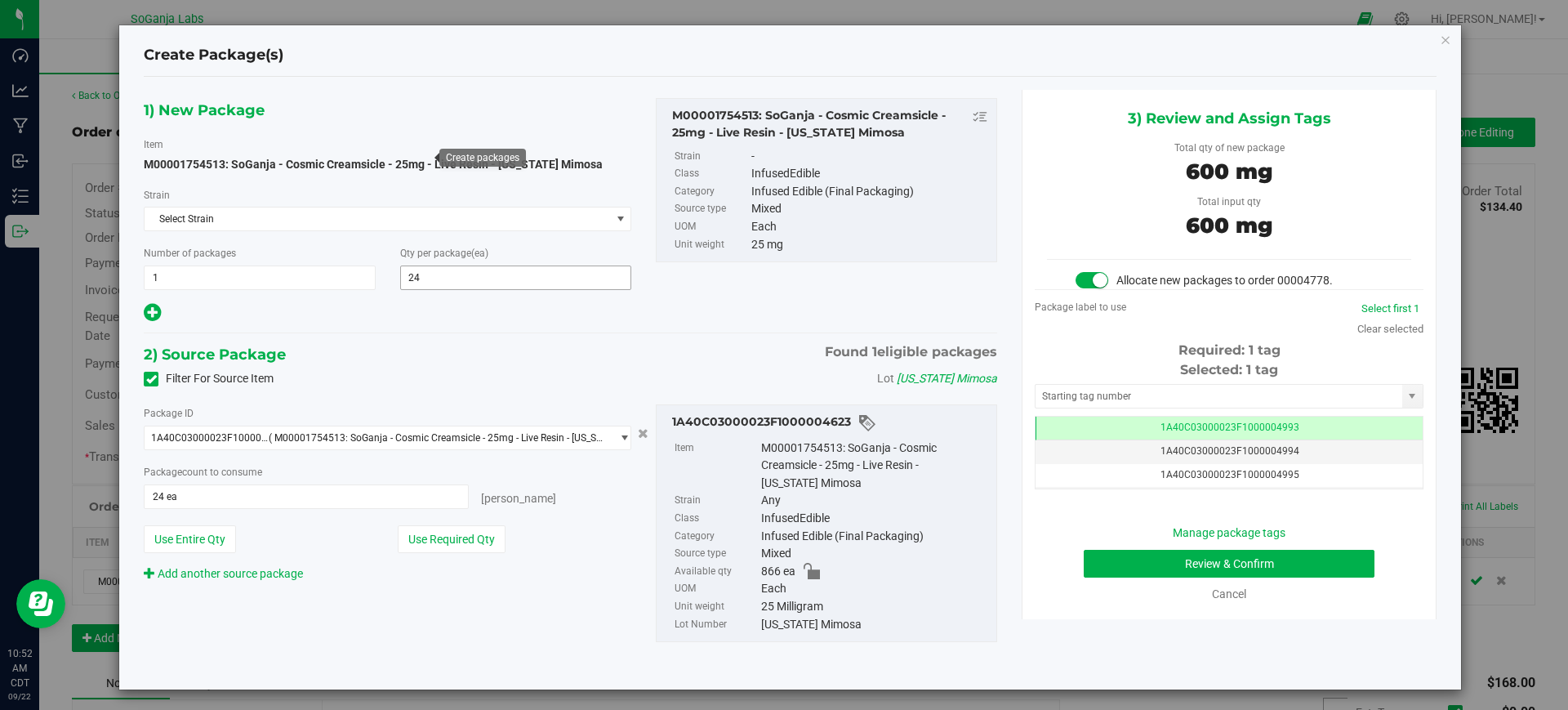
scroll to position [0, -1]
click at [1182, 558] on button "Review & Confirm" at bounding box center [1229, 564] width 291 height 28
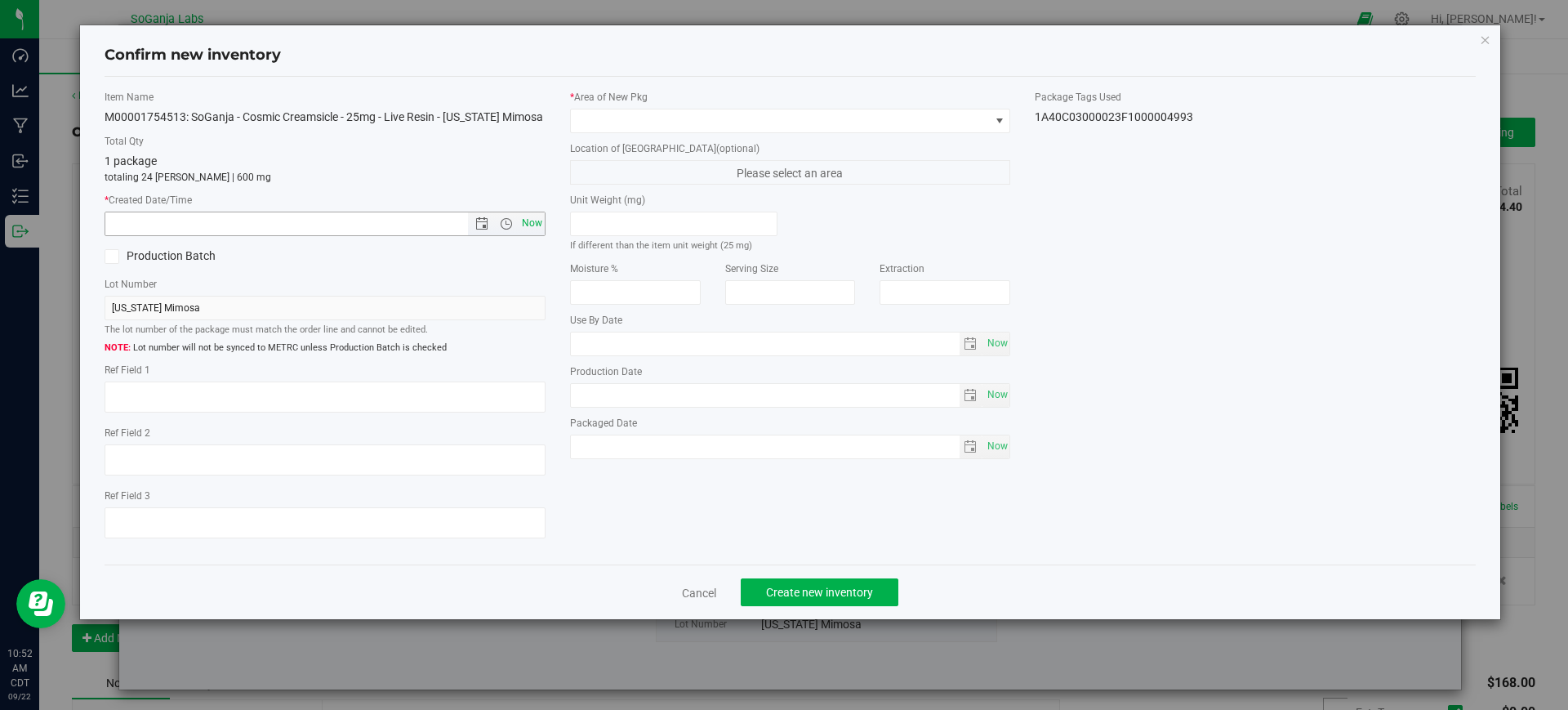
click at [539, 221] on span "Now" at bounding box center [532, 223] width 28 height 23
type input "[DATE] 10:52 AM"
click at [648, 116] on span at bounding box center [780, 121] width 419 height 23
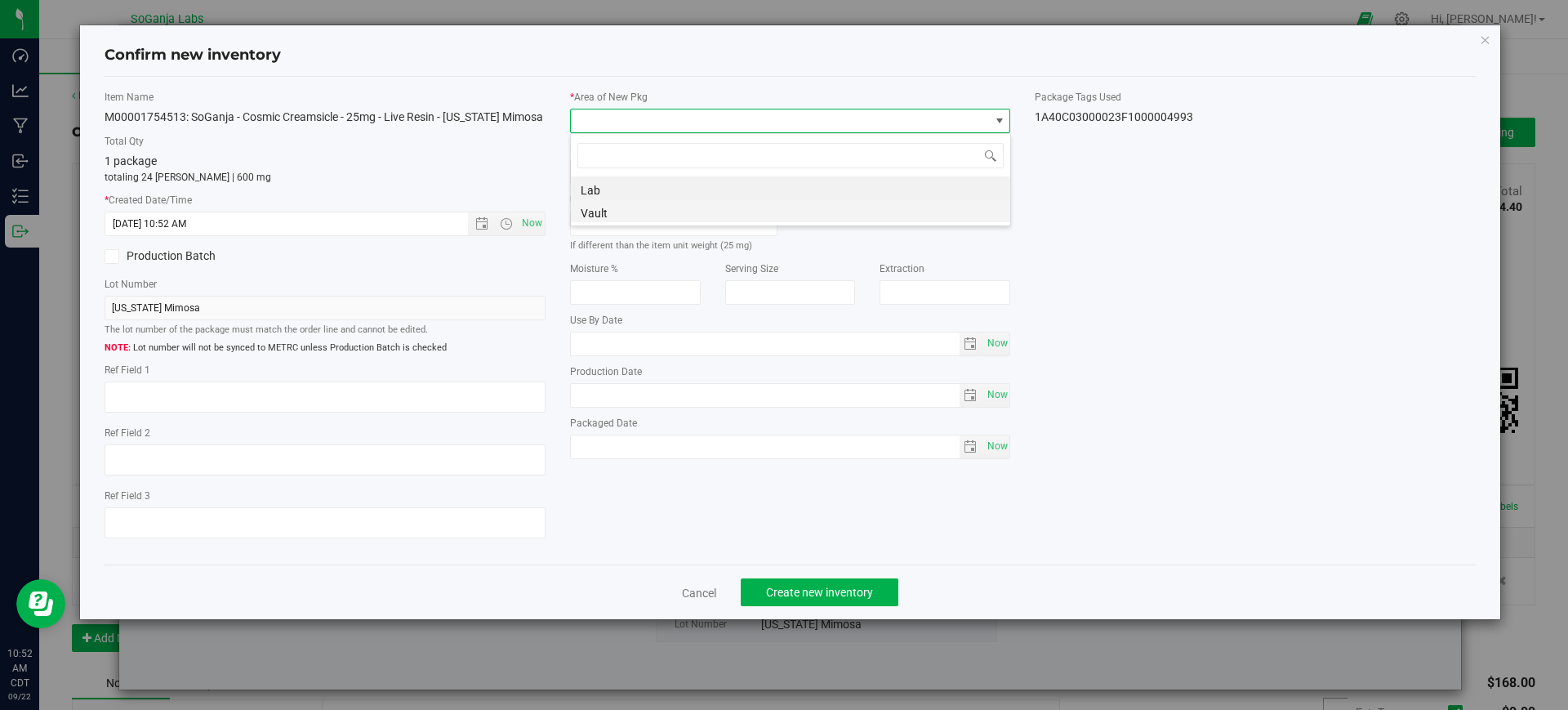
click at [674, 216] on li "Vault" at bounding box center [791, 211] width 439 height 23
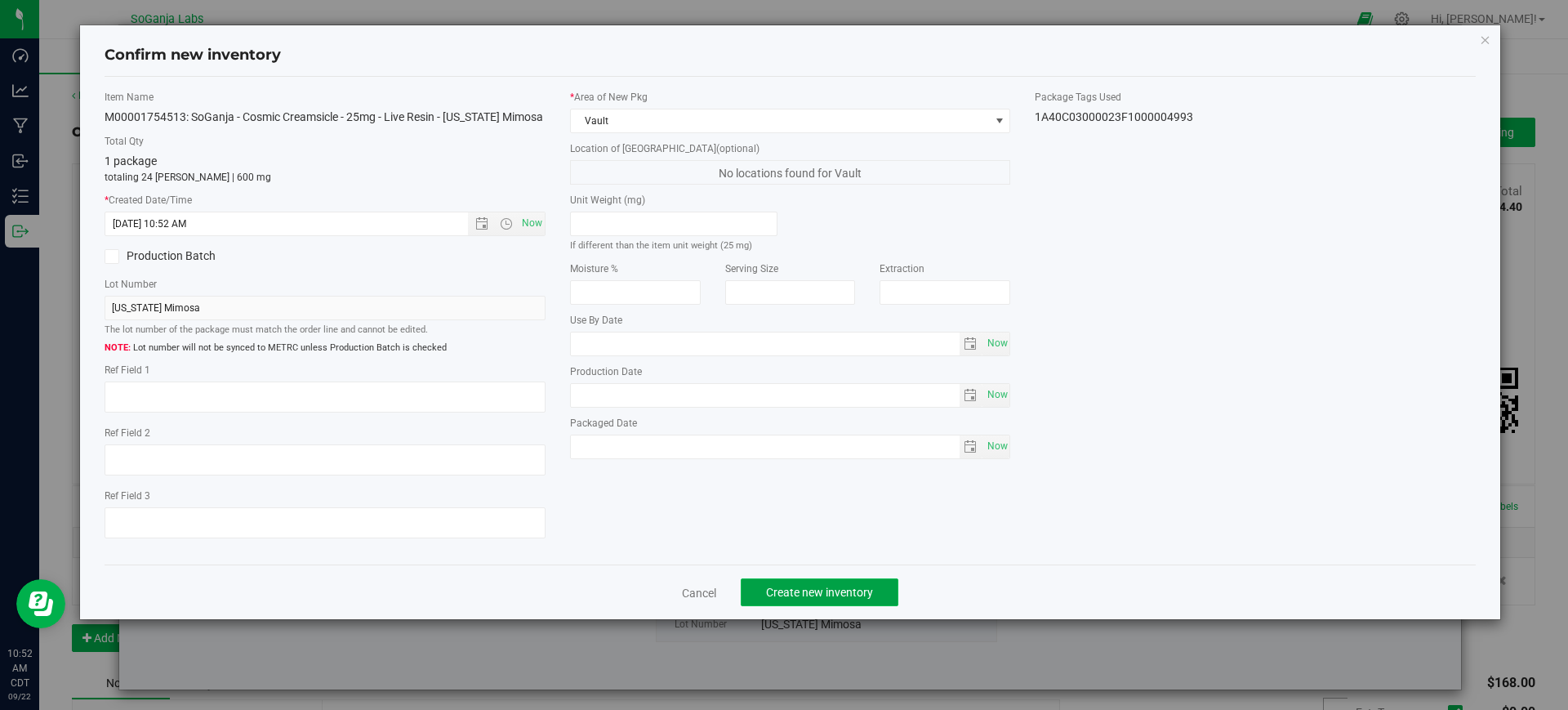
click at [817, 582] on button "Create new inventory" at bounding box center [819, 593] width 157 height 28
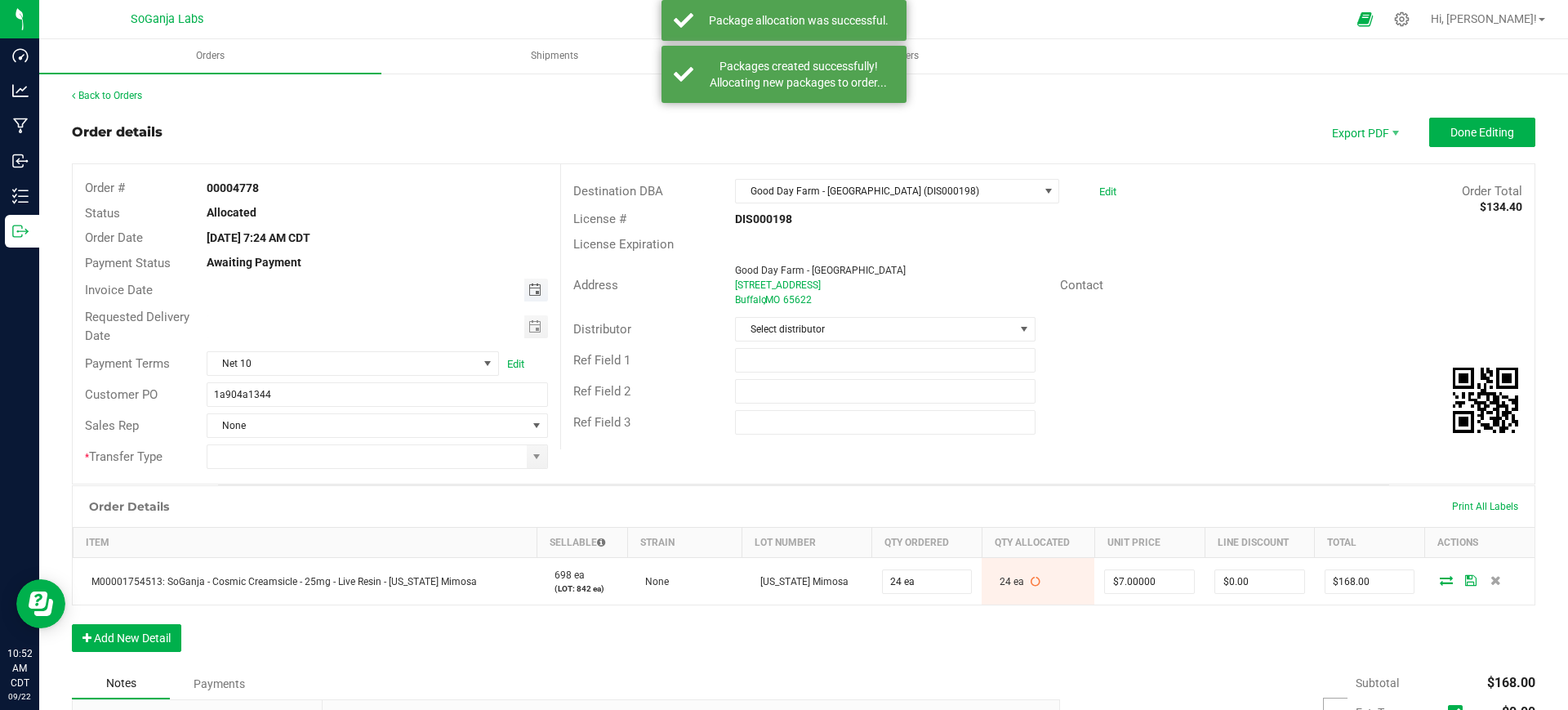
click at [529, 292] on span "Toggle calendar" at bounding box center [535, 290] width 13 height 13
click at [376, 425] on span "18" at bounding box center [374, 426] width 23 height 25
type input "[DATE]"
click at [529, 323] on span "Toggle calendar" at bounding box center [535, 327] width 13 height 13
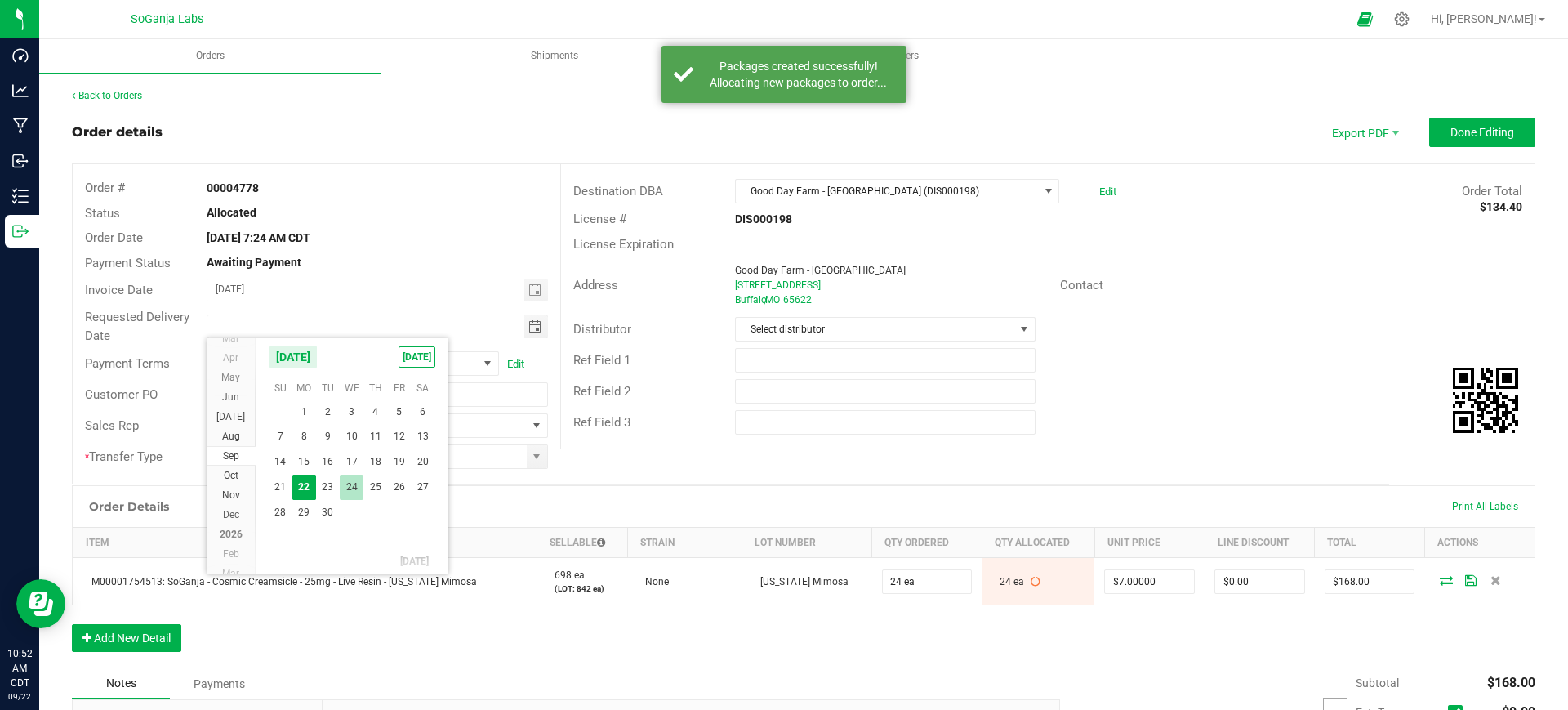
click at [352, 485] on span "24" at bounding box center [351, 487] width 23 height 25
type input "[DATE]"
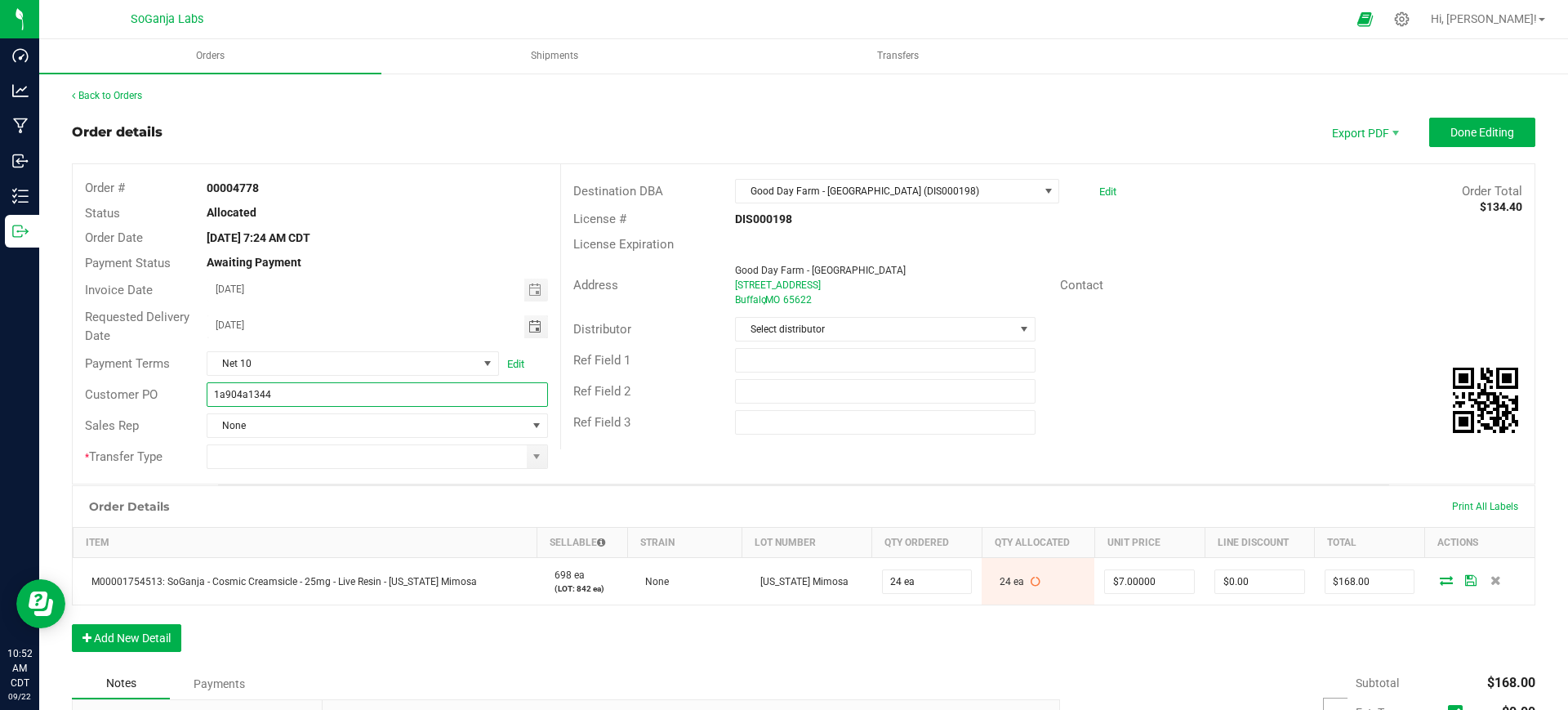
click at [382, 394] on input "1a904a1344" at bounding box center [377, 395] width 341 height 24
type input "1a904a1344 GDF - Buffalo DIS000198"
click at [519, 460] on input at bounding box center [367, 457] width 318 height 23
click at [530, 462] on span at bounding box center [536, 457] width 13 height 13
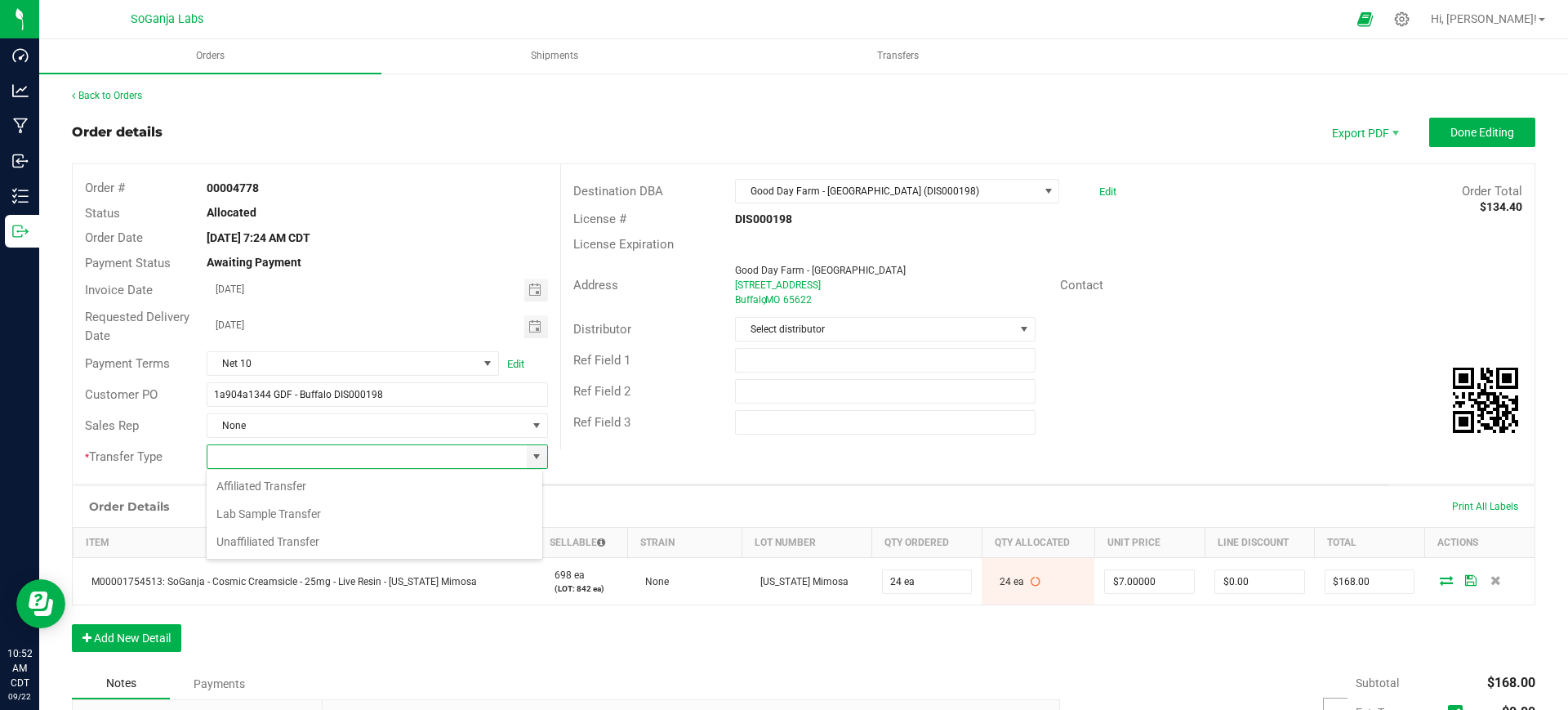
click at [304, 539] on li "Unaffiliated Transfer" at bounding box center [374, 542] width 336 height 28
type input "Unaffiliated Transfer"
click at [763, 328] on span "Select distributor" at bounding box center [874, 329] width 277 height 23
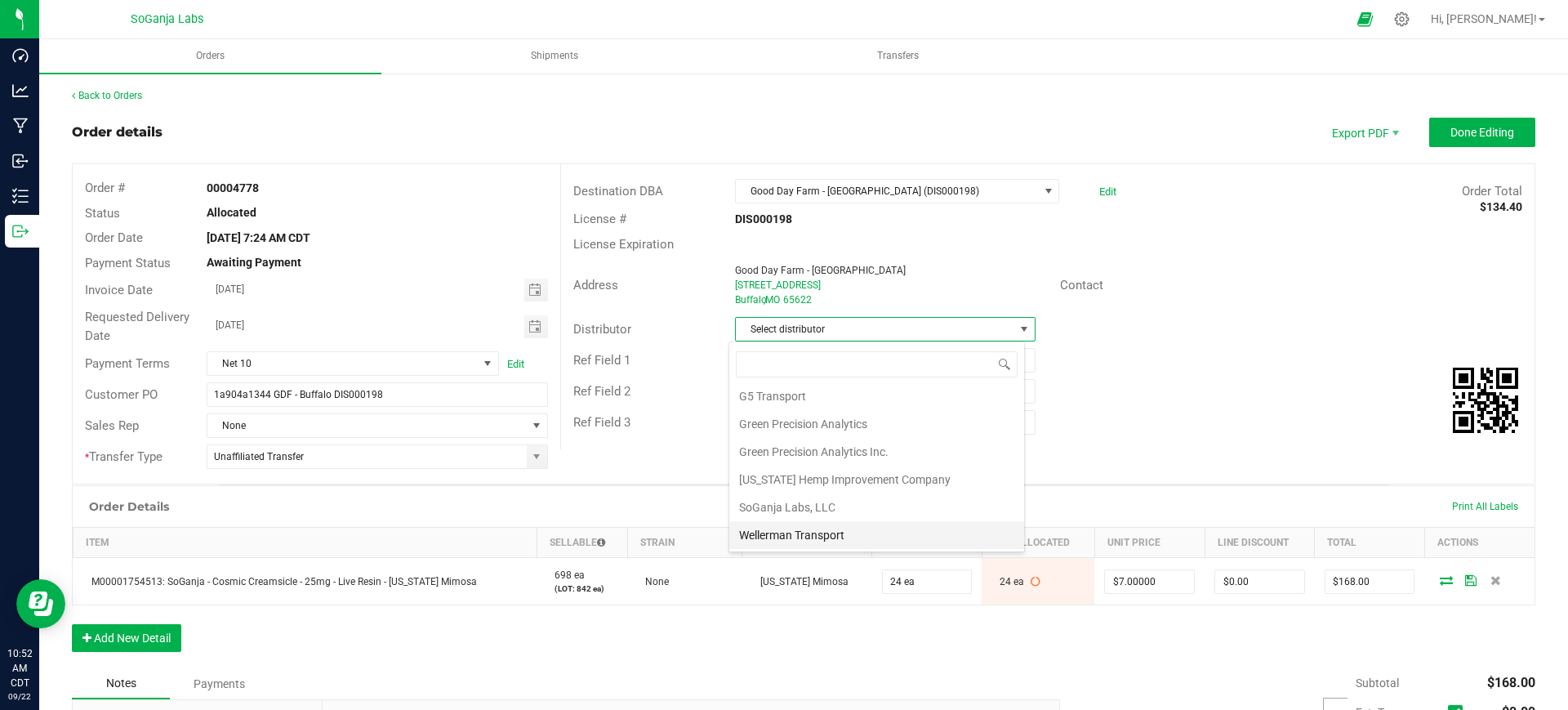
click at [820, 528] on li "Wellerman Transport" at bounding box center [876, 536] width 295 height 28
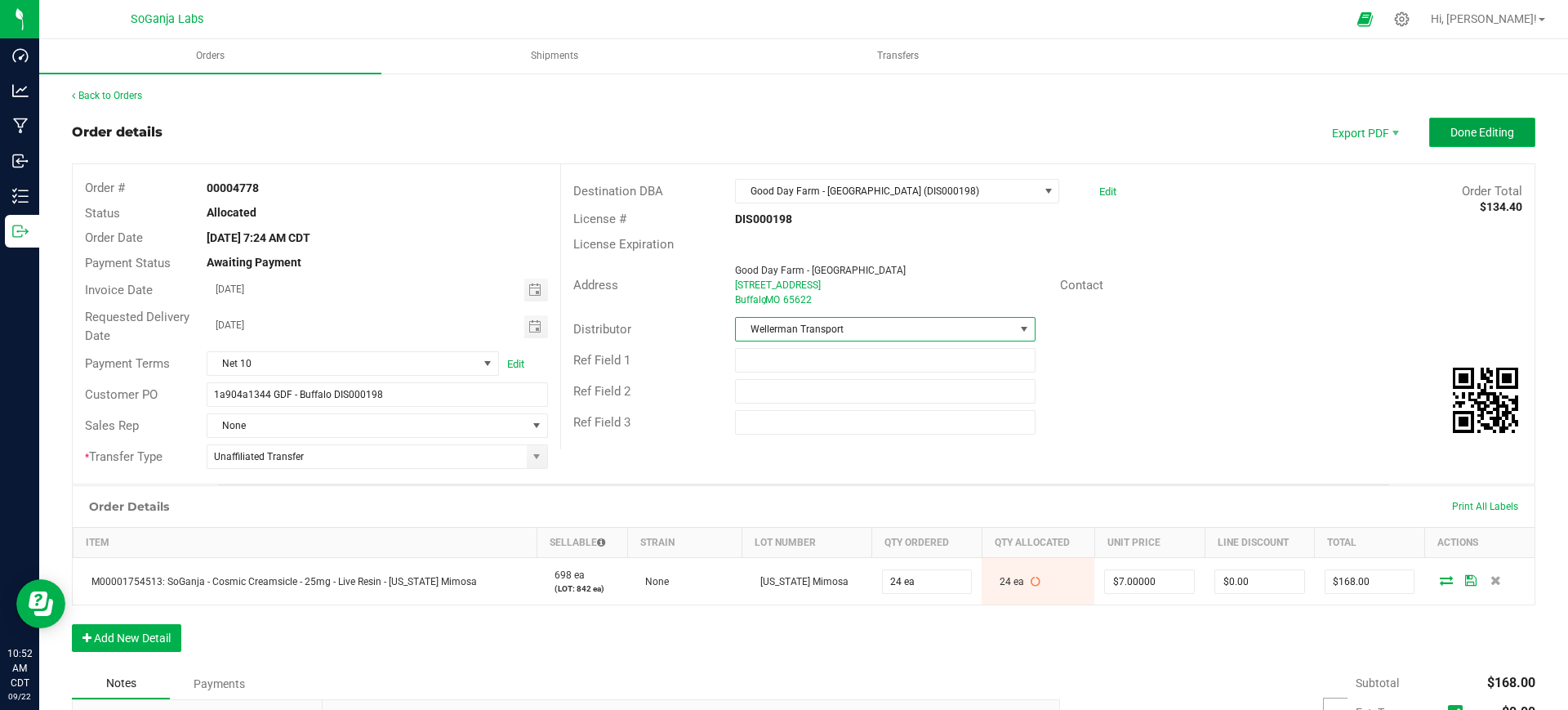
click at [1451, 133] on span "Done Editing" at bounding box center [1482, 132] width 63 height 13
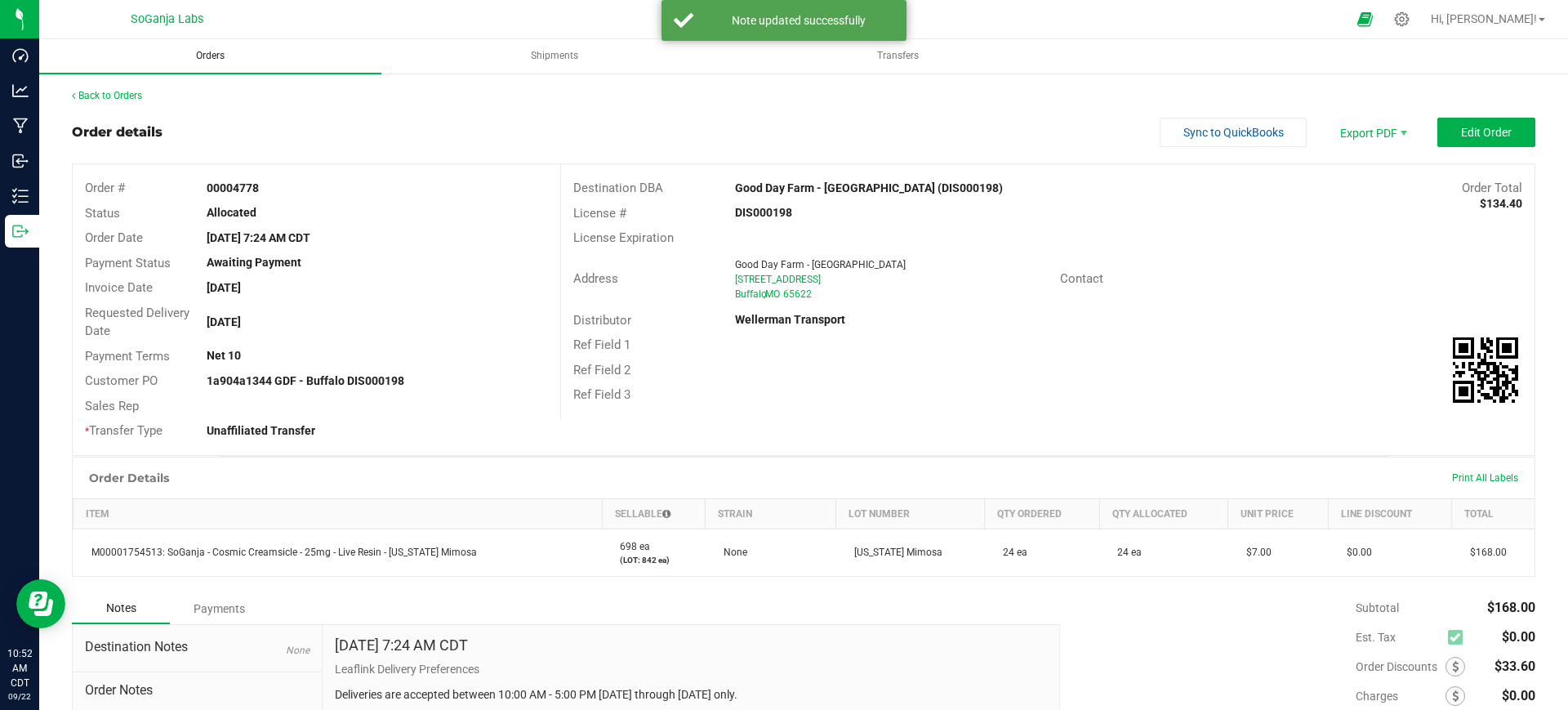
click at [223, 49] on span "Orders" at bounding box center [210, 56] width 73 height 14
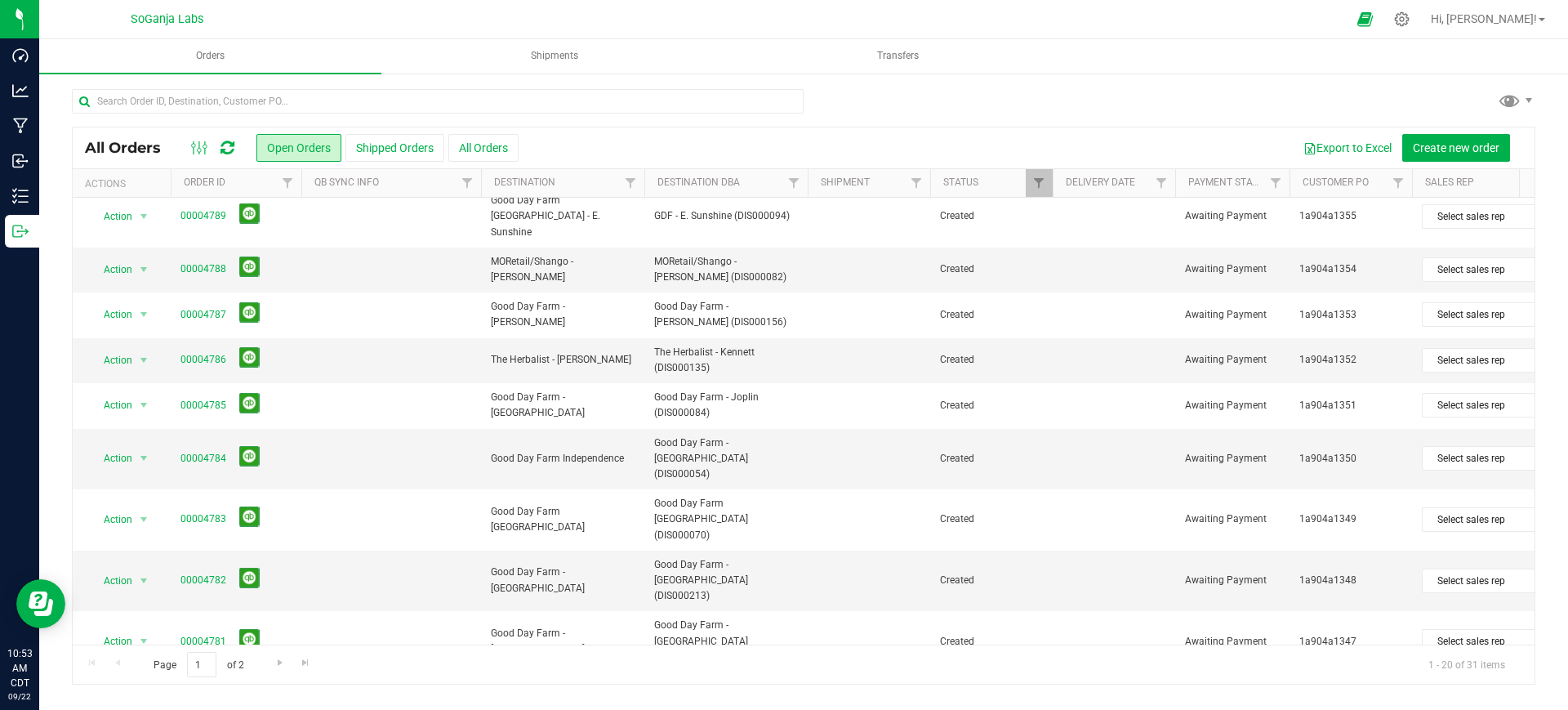
scroll to position [536, 0]
